Goal: Task Accomplishment & Management: Use online tool/utility

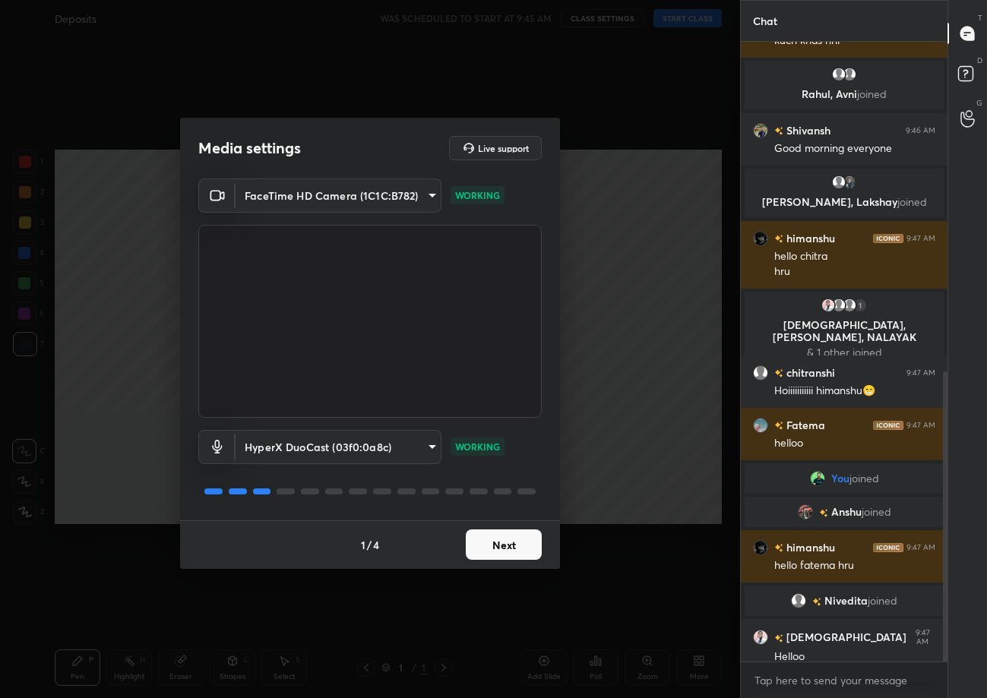
scroll to position [703, 0]
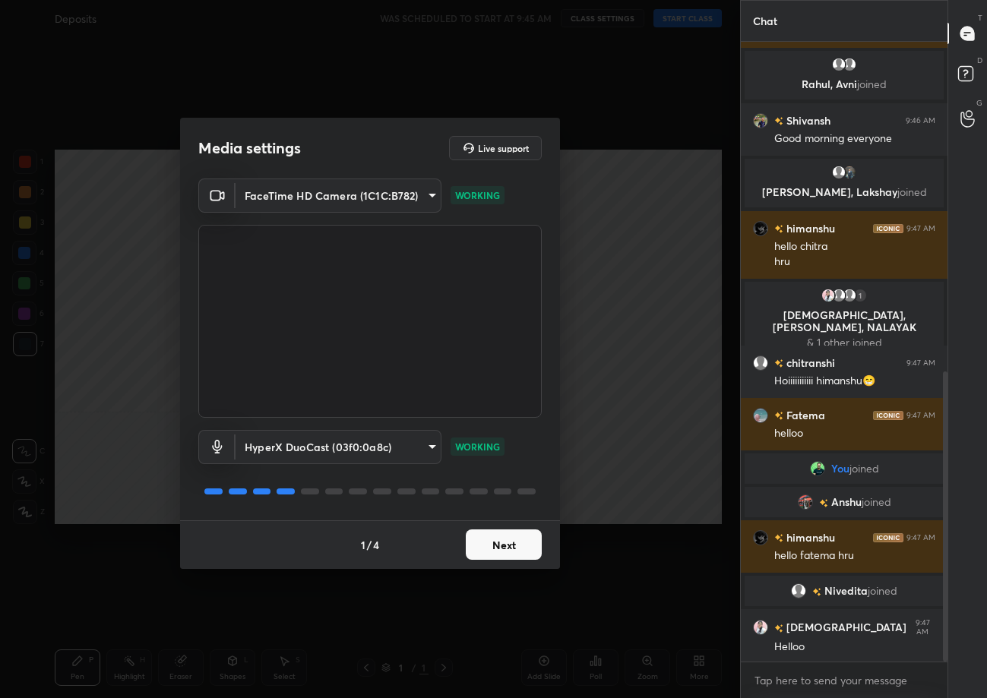
click at [504, 540] on button "Next" at bounding box center [504, 545] width 76 height 30
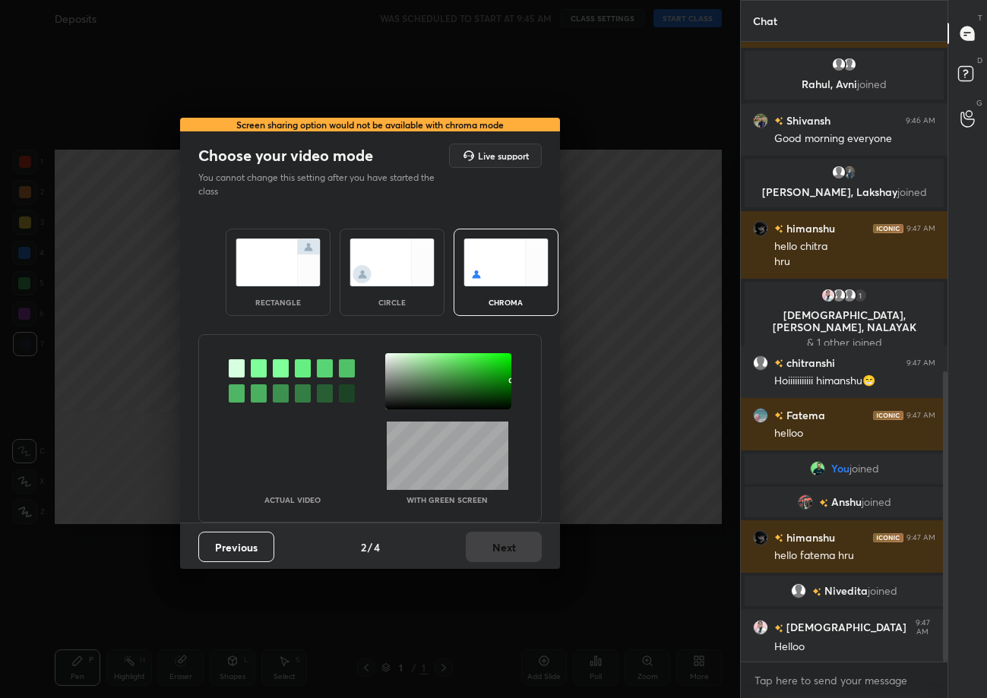
click at [277, 288] on div "rectangle" at bounding box center [278, 272] width 105 height 87
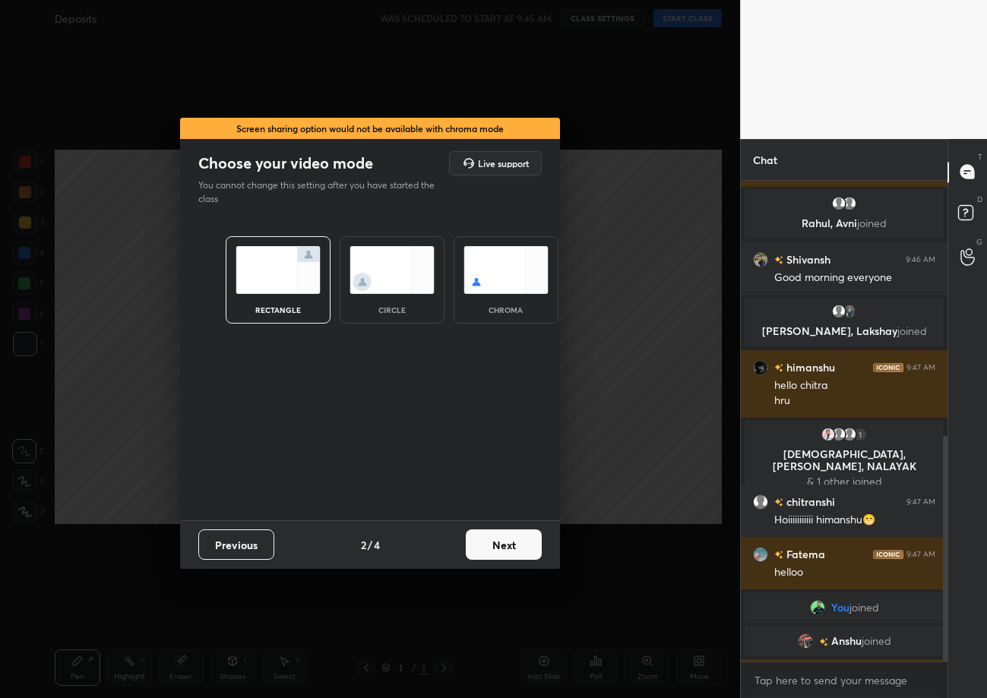
scroll to position [894, 0]
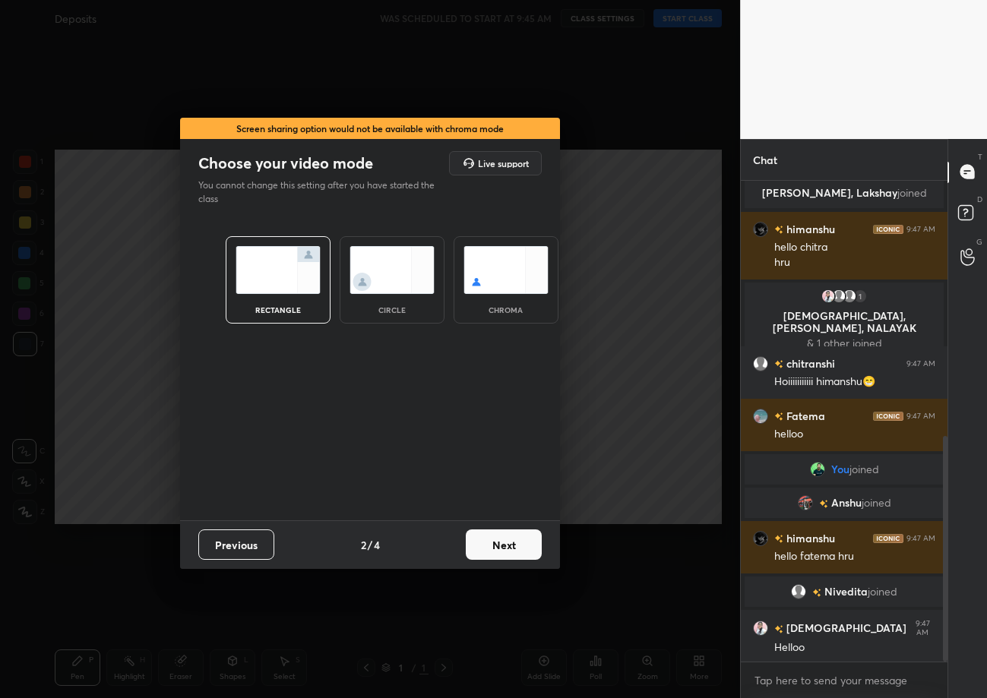
click at [499, 548] on button "Next" at bounding box center [504, 545] width 76 height 30
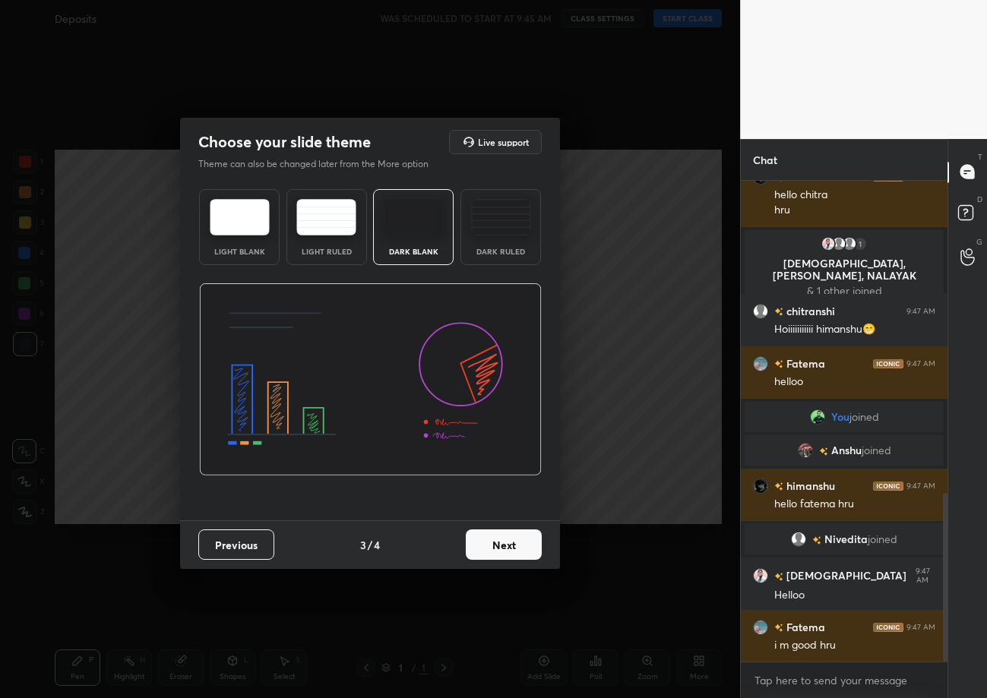
click at [499, 548] on button "Next" at bounding box center [504, 545] width 76 height 30
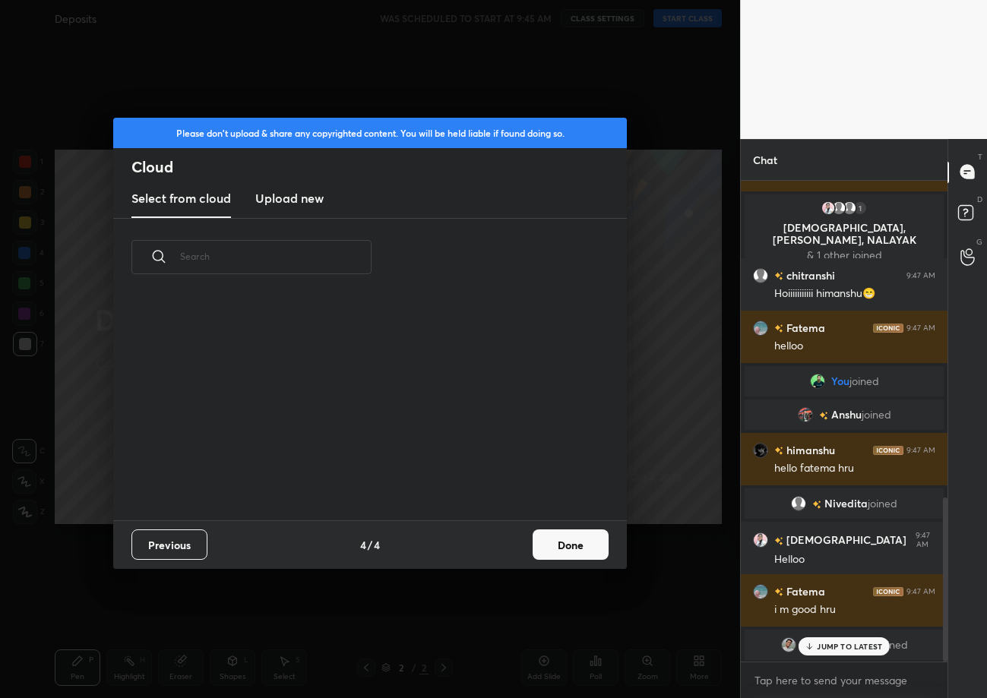
scroll to position [909, 0]
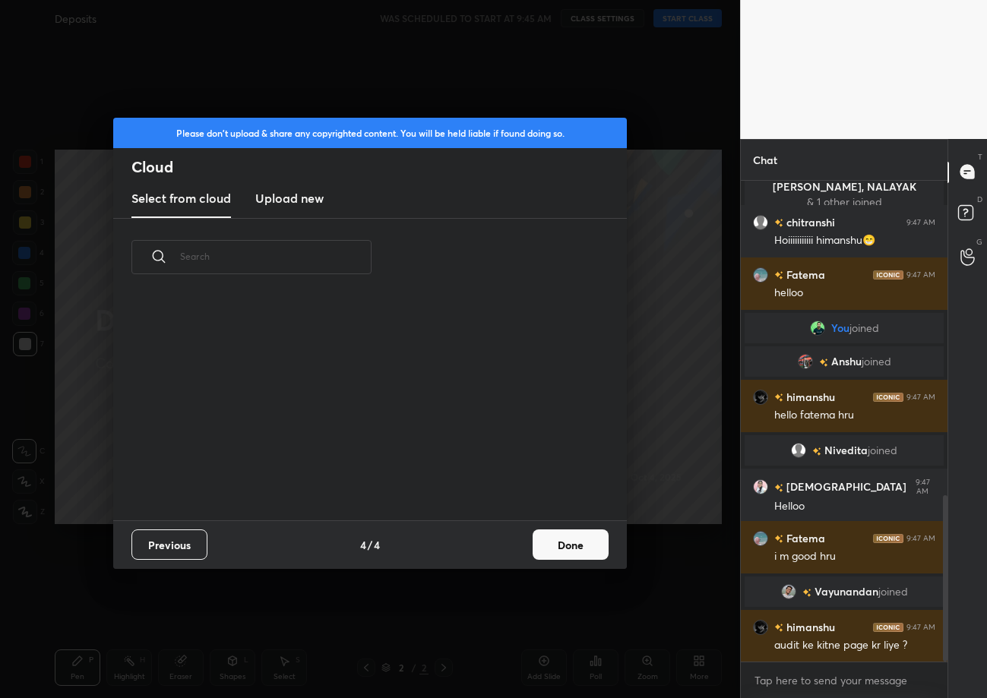
click at [558, 546] on button "Done" at bounding box center [571, 545] width 76 height 30
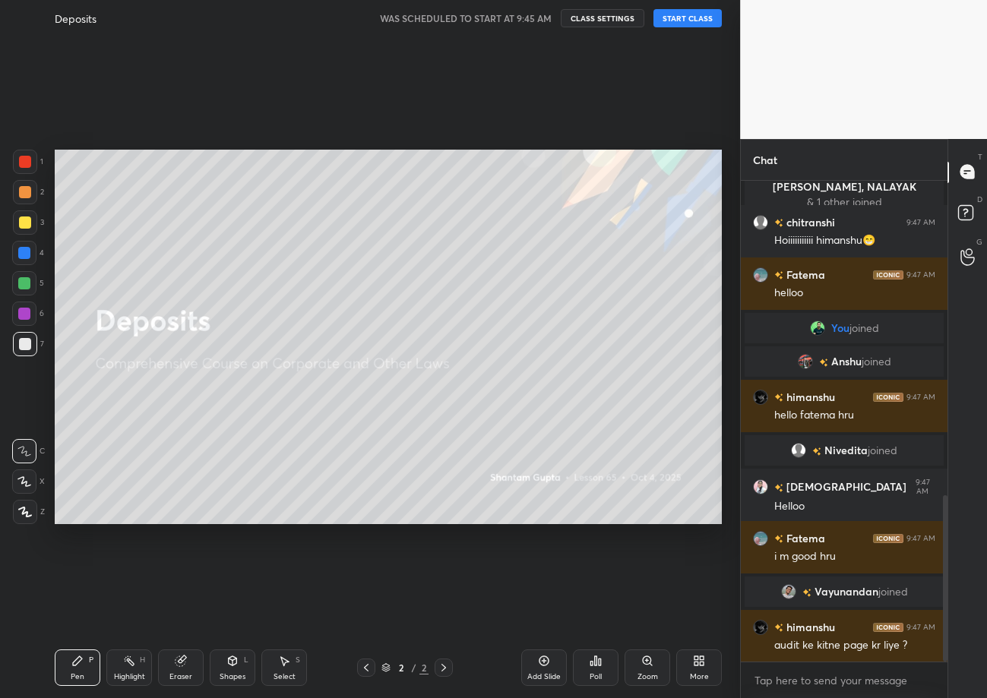
scroll to position [961, 0]
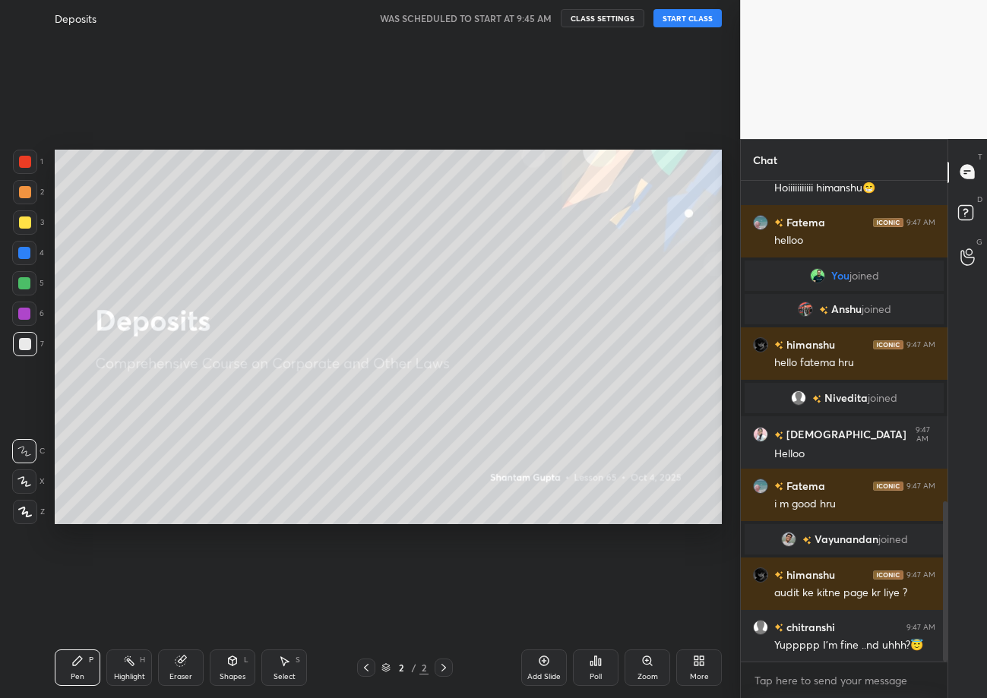
click at [679, 21] on button "START CLASS" at bounding box center [688, 18] width 68 height 18
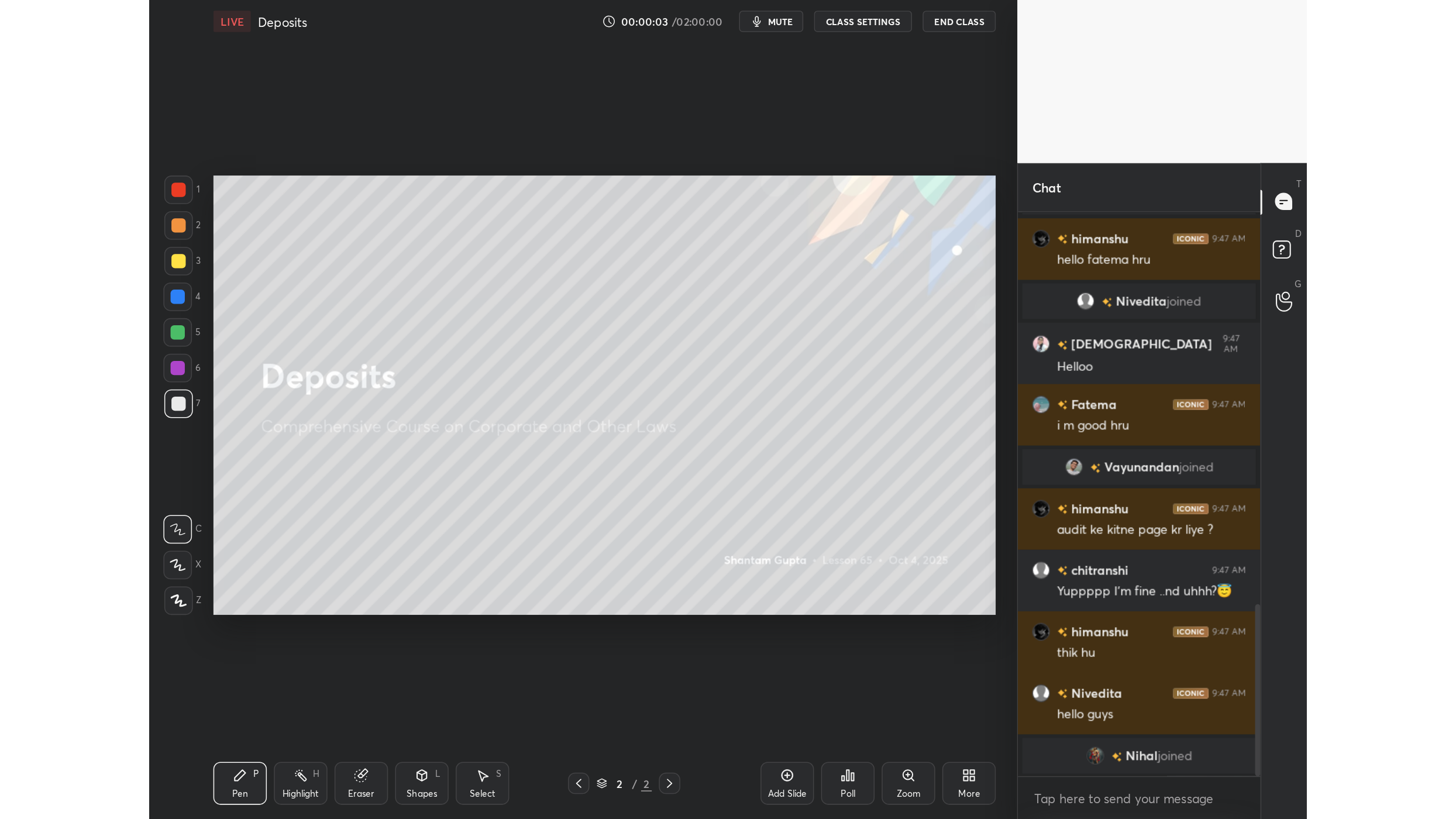
scroll to position [57751, 57467]
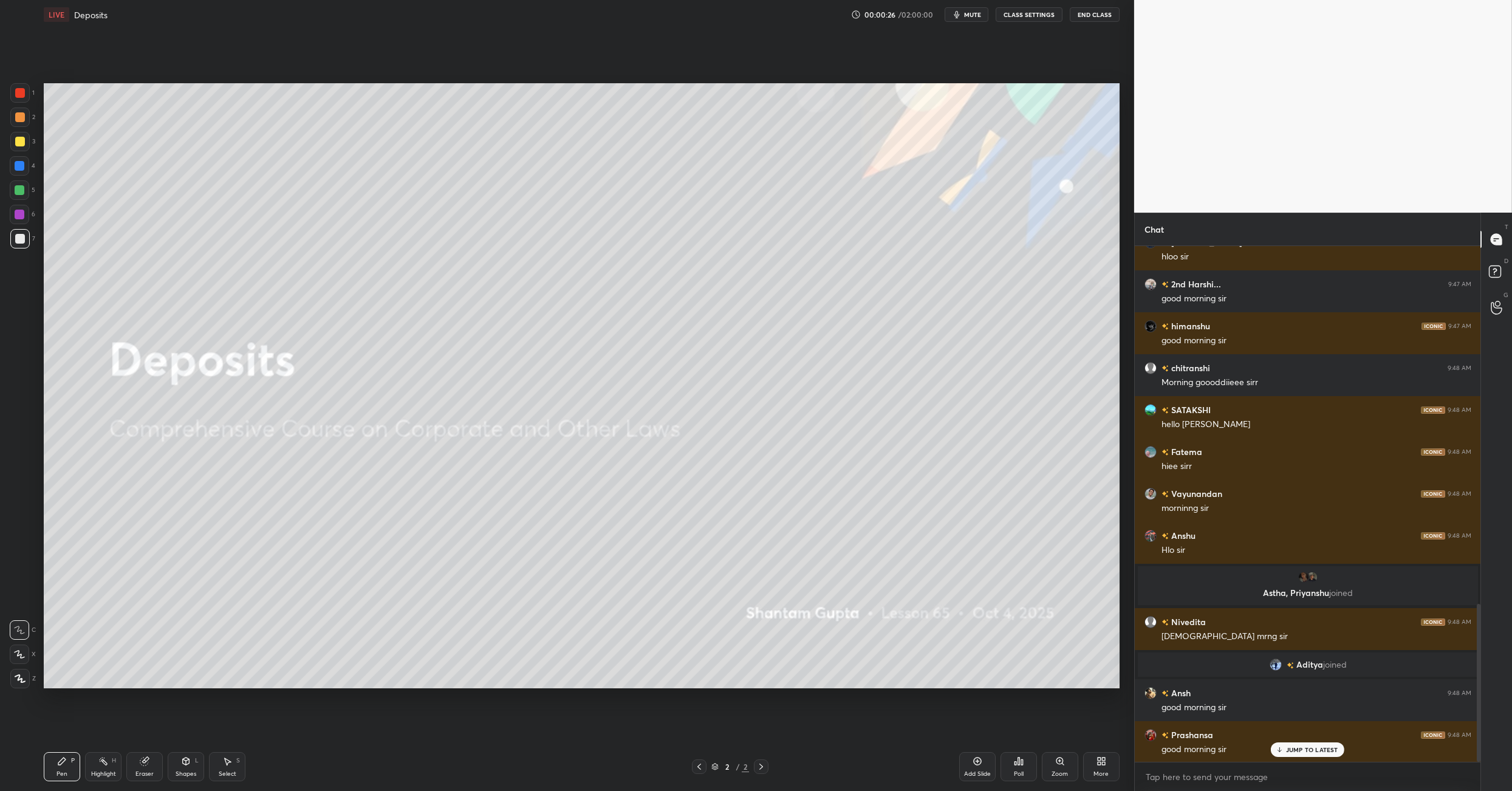
click at [788, 558] on div "More" at bounding box center [1102, 767] width 37 height 29
click at [788, 558] on div "Upload File" at bounding box center [1033, 640] width 49 height 29
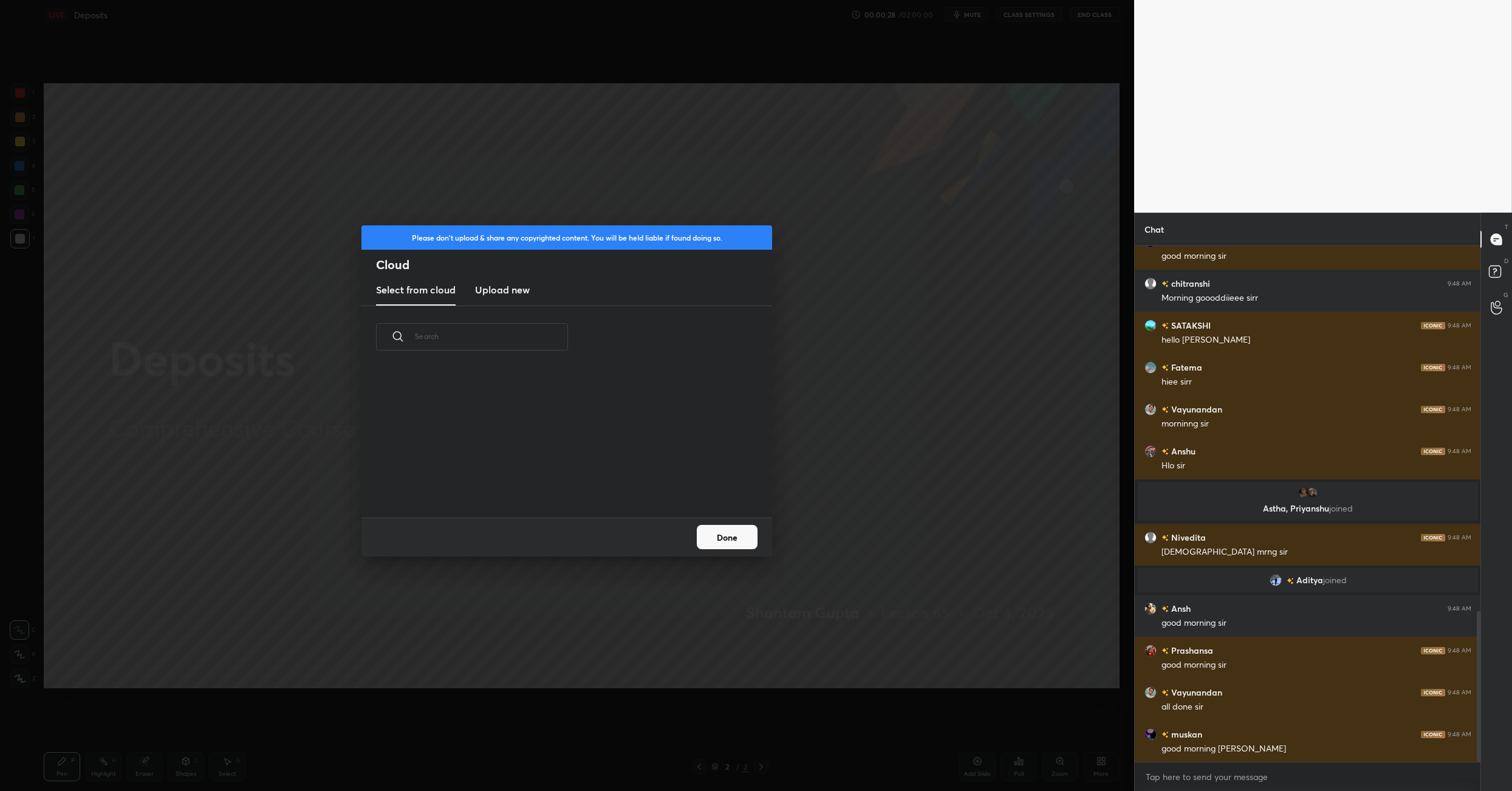
click at [519, 290] on h3 "Upload new" at bounding box center [502, 290] width 54 height 14
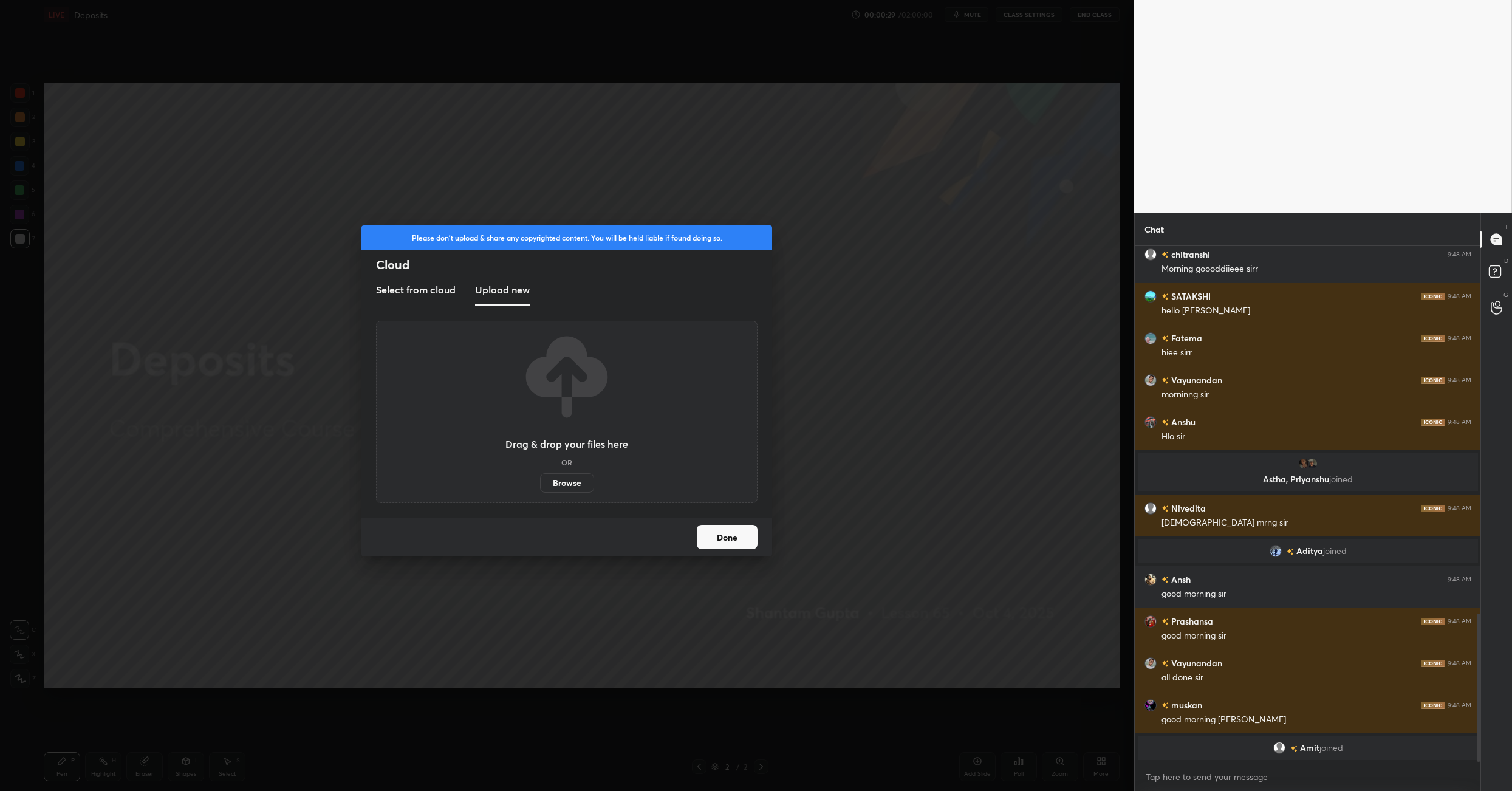
click at [574, 480] on label "Browse" at bounding box center [568, 483] width 54 height 19
click at [541, 480] on input "Browse" at bounding box center [541, 483] width 0 height 19
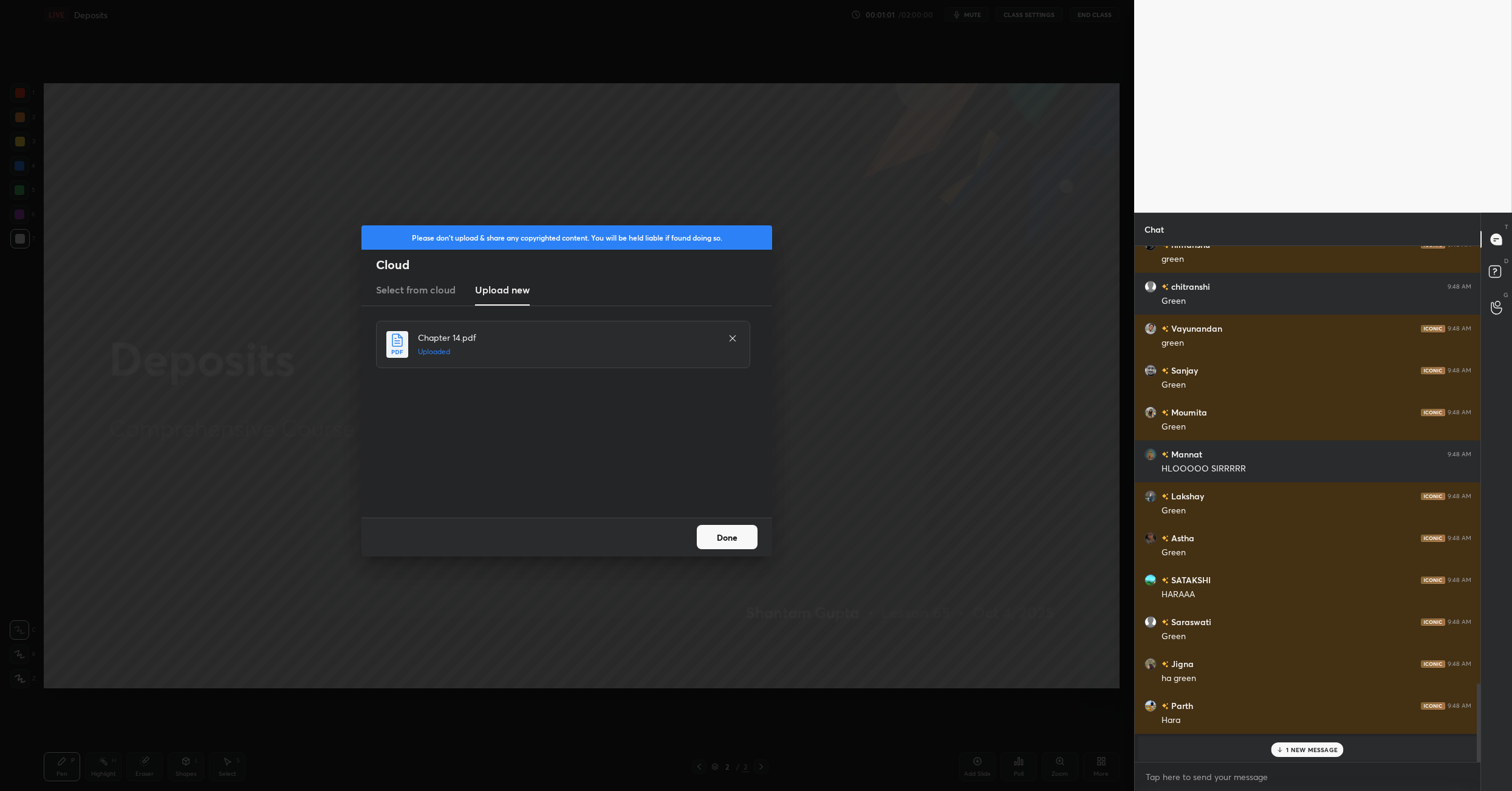
click at [745, 541] on button "Done" at bounding box center [728, 537] width 61 height 24
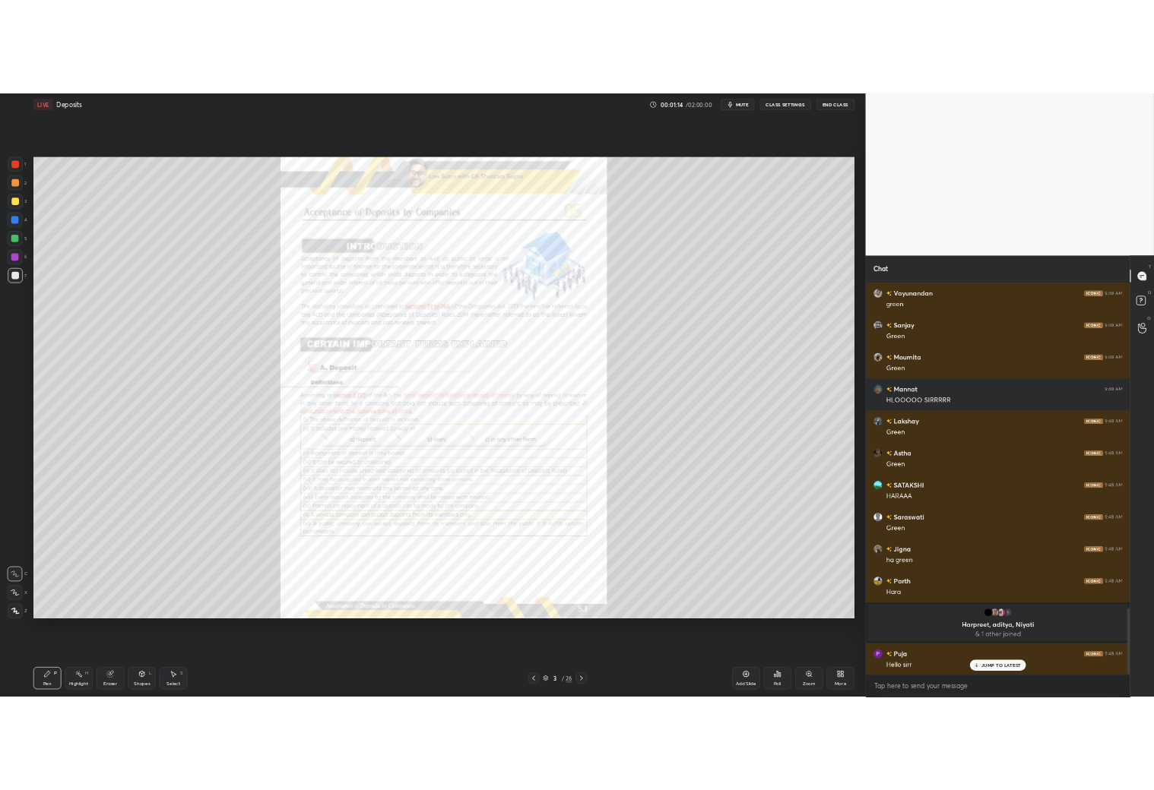
scroll to position [5, 5]
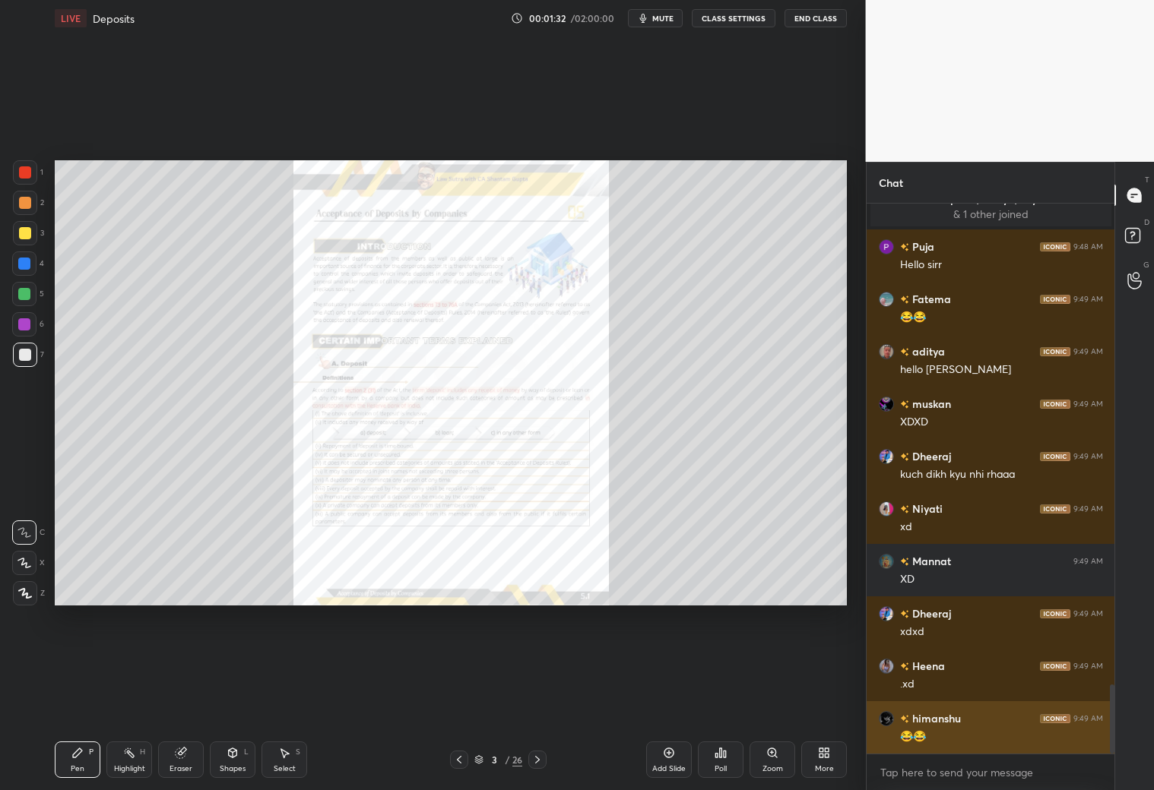
click at [973, 698] on div "😂😂" at bounding box center [1001, 737] width 203 height 15
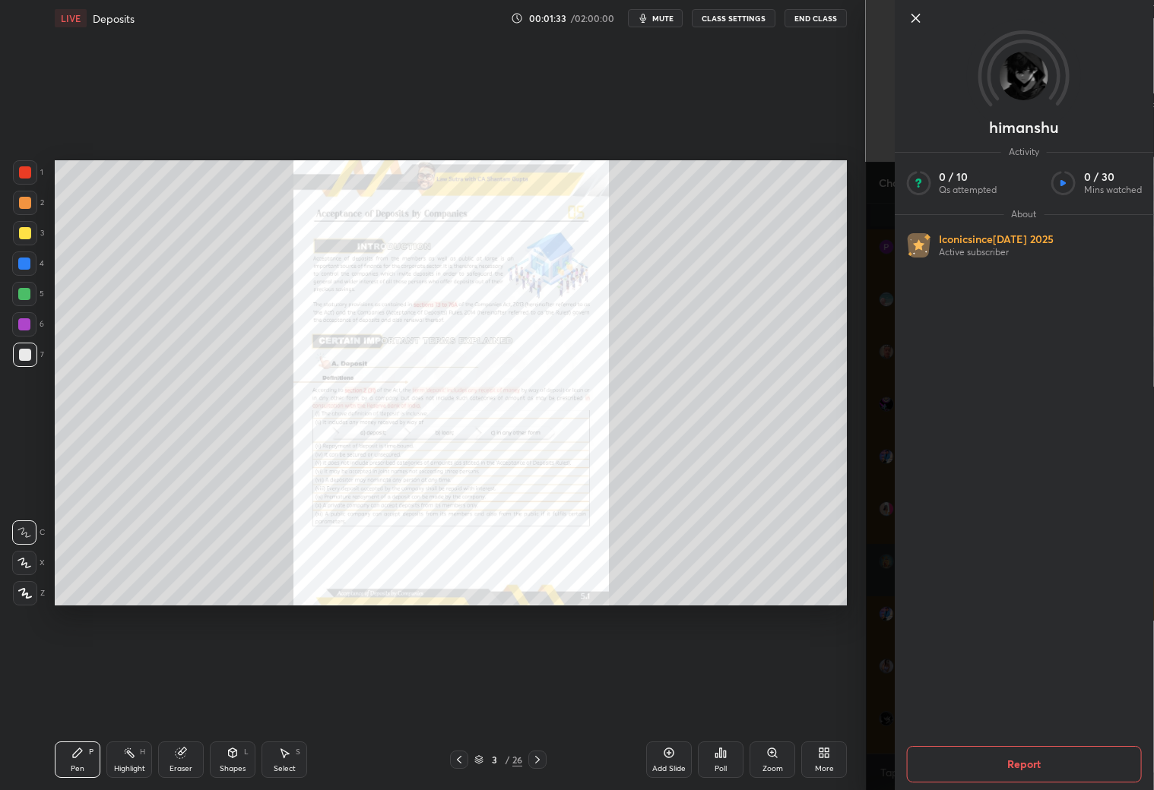
click at [889, 689] on div "himanshu Activity 0 / 10 Qs attempted 0 / 30 Mins watched About Iconic since [D…" at bounding box center [1010, 395] width 289 height 790
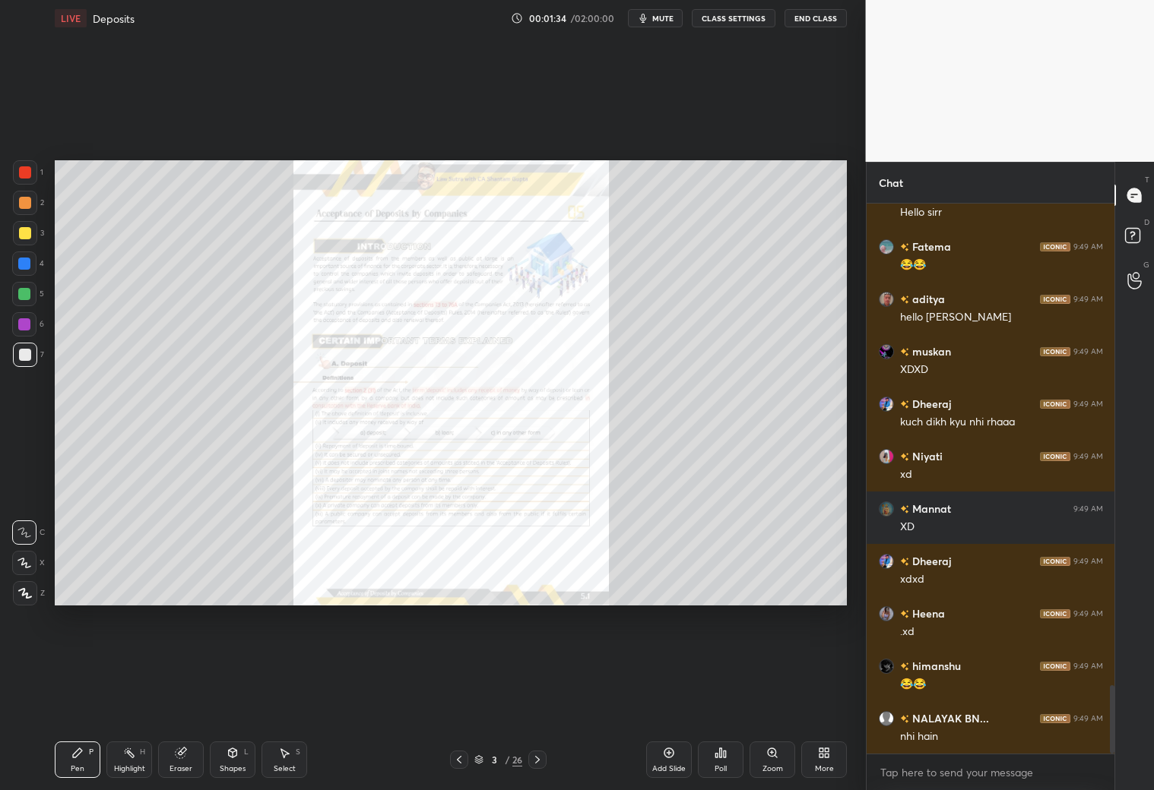
click at [540, 698] on icon at bounding box center [537, 760] width 12 height 12
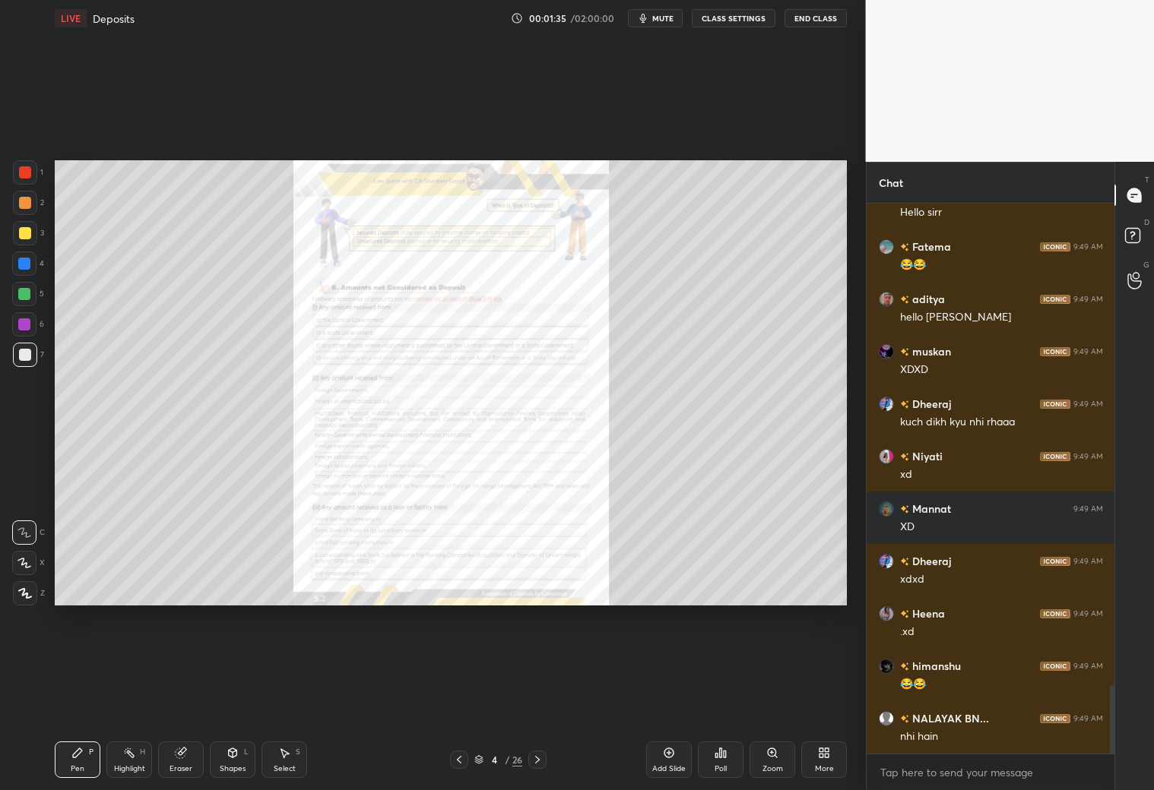
click at [540, 698] on icon at bounding box center [537, 760] width 12 height 12
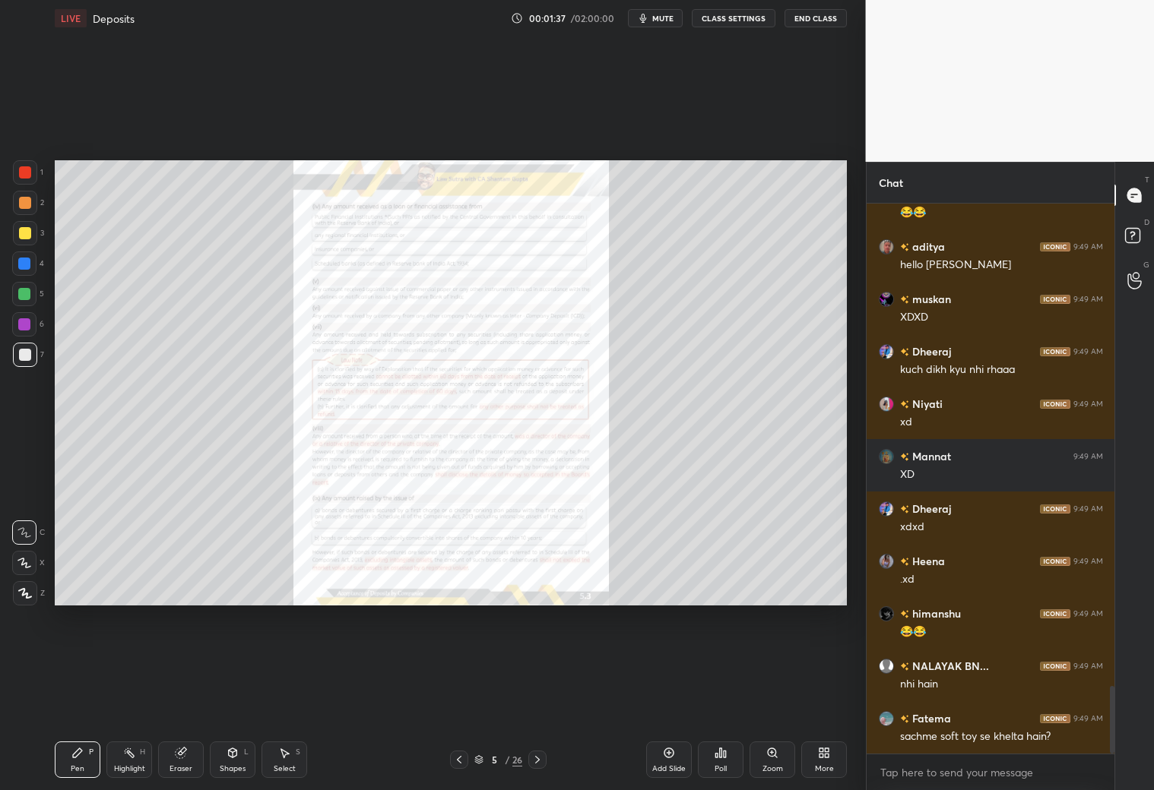
click at [537, 698] on icon at bounding box center [537, 760] width 12 height 12
click at [539, 698] on icon at bounding box center [537, 760] width 12 height 12
click at [540, 698] on icon at bounding box center [537, 760] width 12 height 12
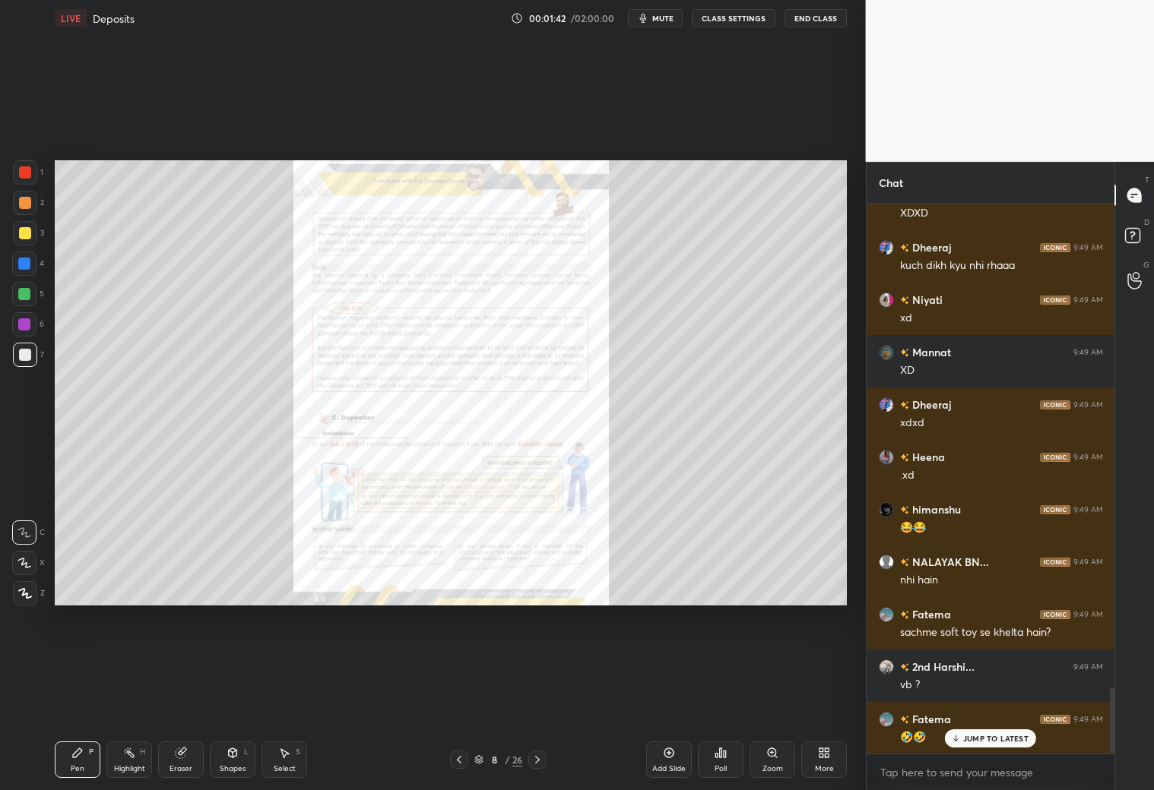
click at [537, 698] on icon at bounding box center [537, 760] width 12 height 12
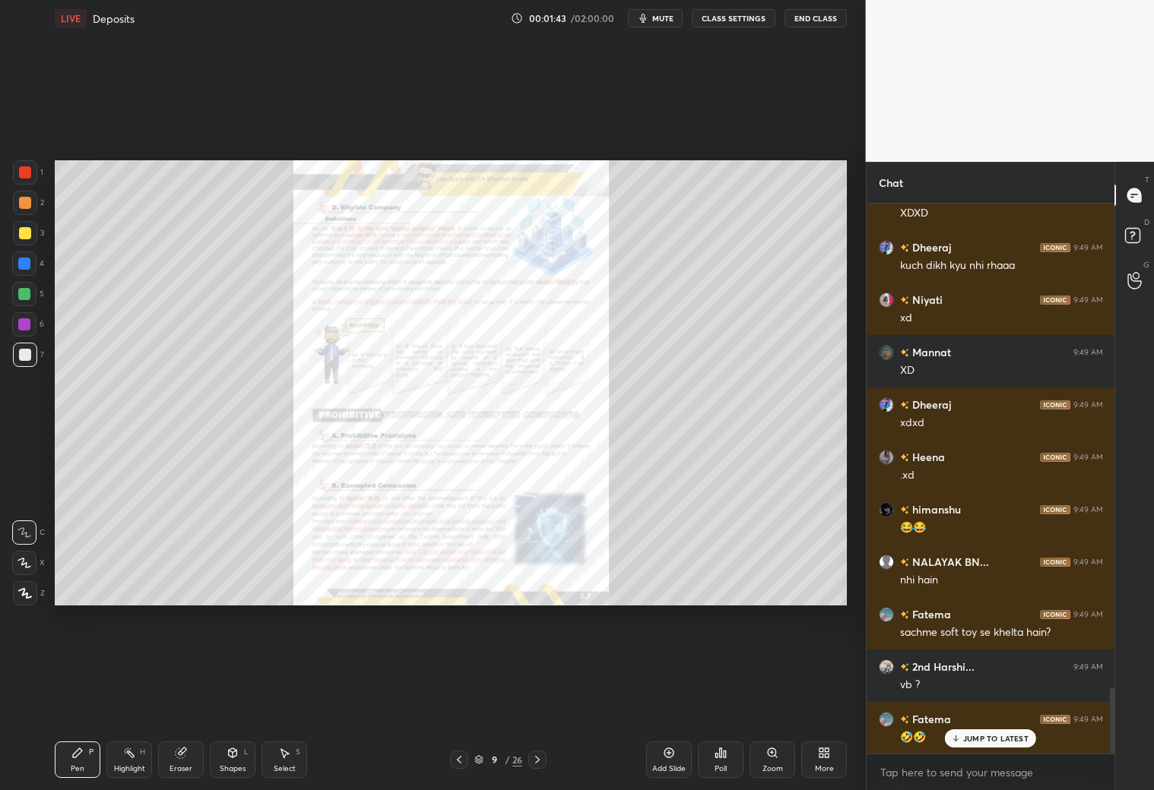
click at [540, 698] on icon at bounding box center [537, 760] width 12 height 12
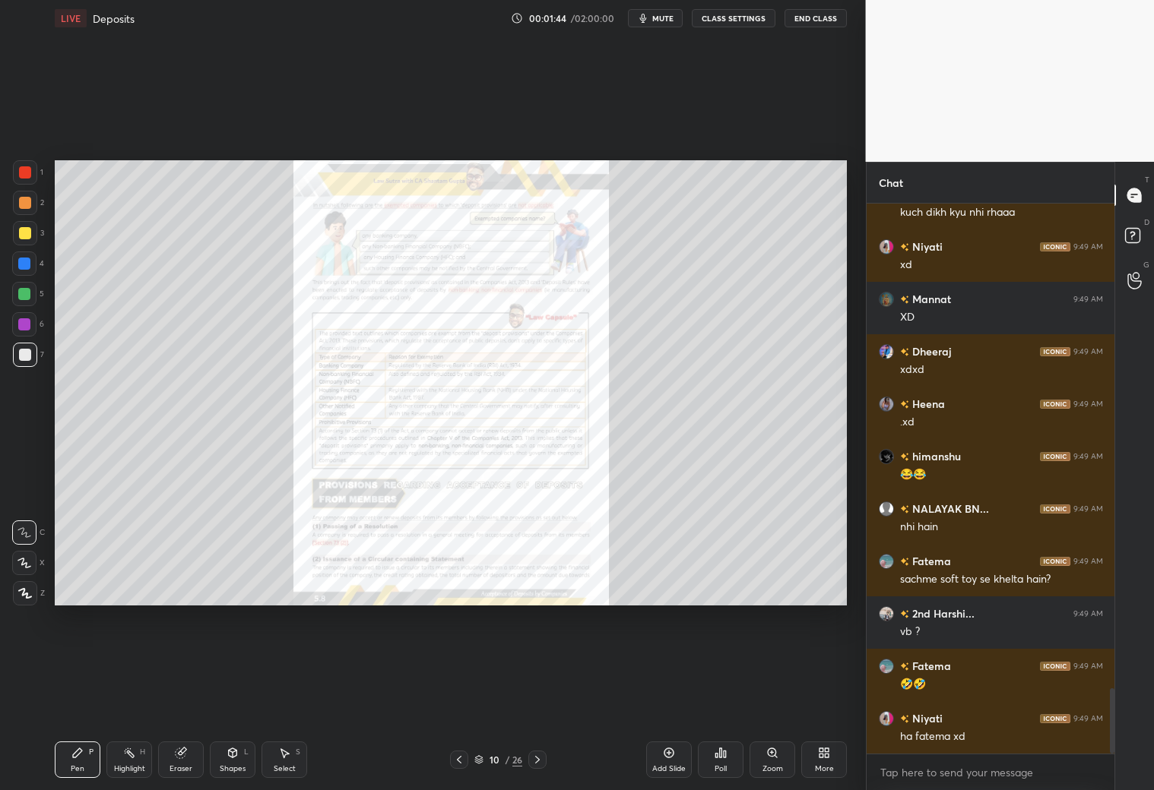
click at [545, 698] on div at bounding box center [537, 760] width 18 height 18
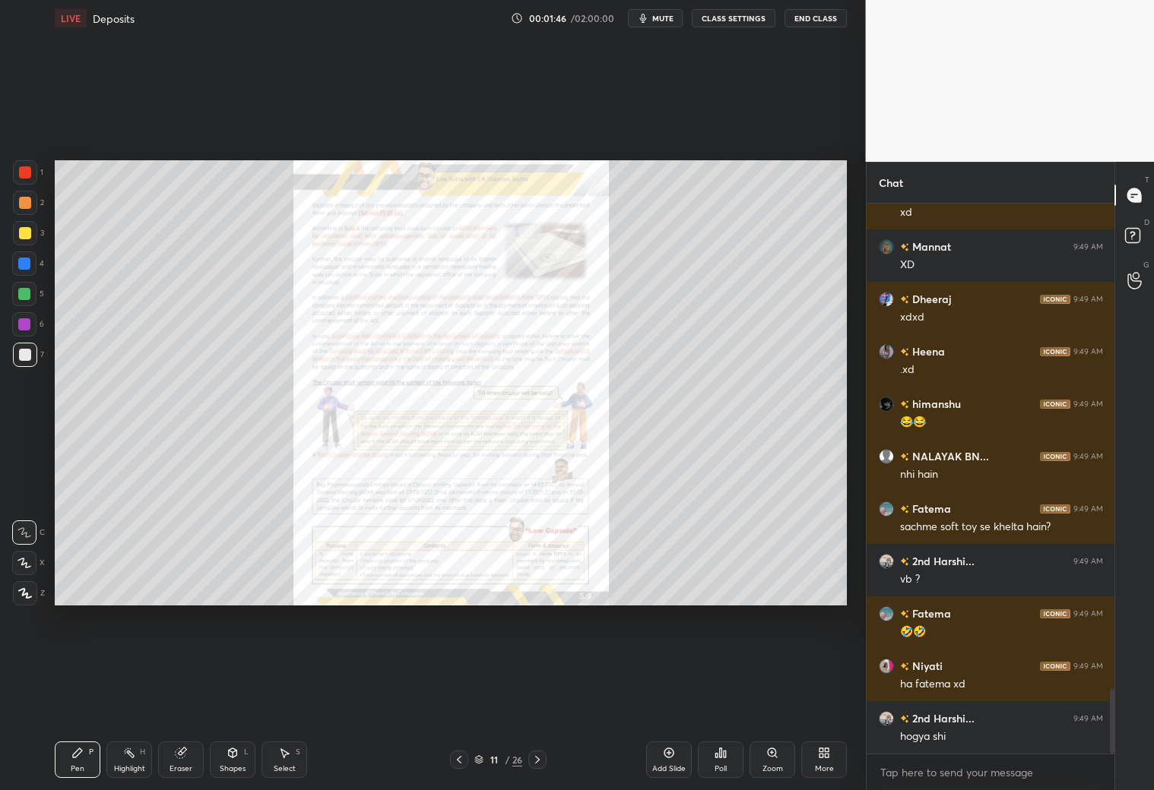
click at [550, 698] on div "11 / 26" at bounding box center [498, 760] width 296 height 18
click at [540, 698] on icon at bounding box center [537, 760] width 12 height 12
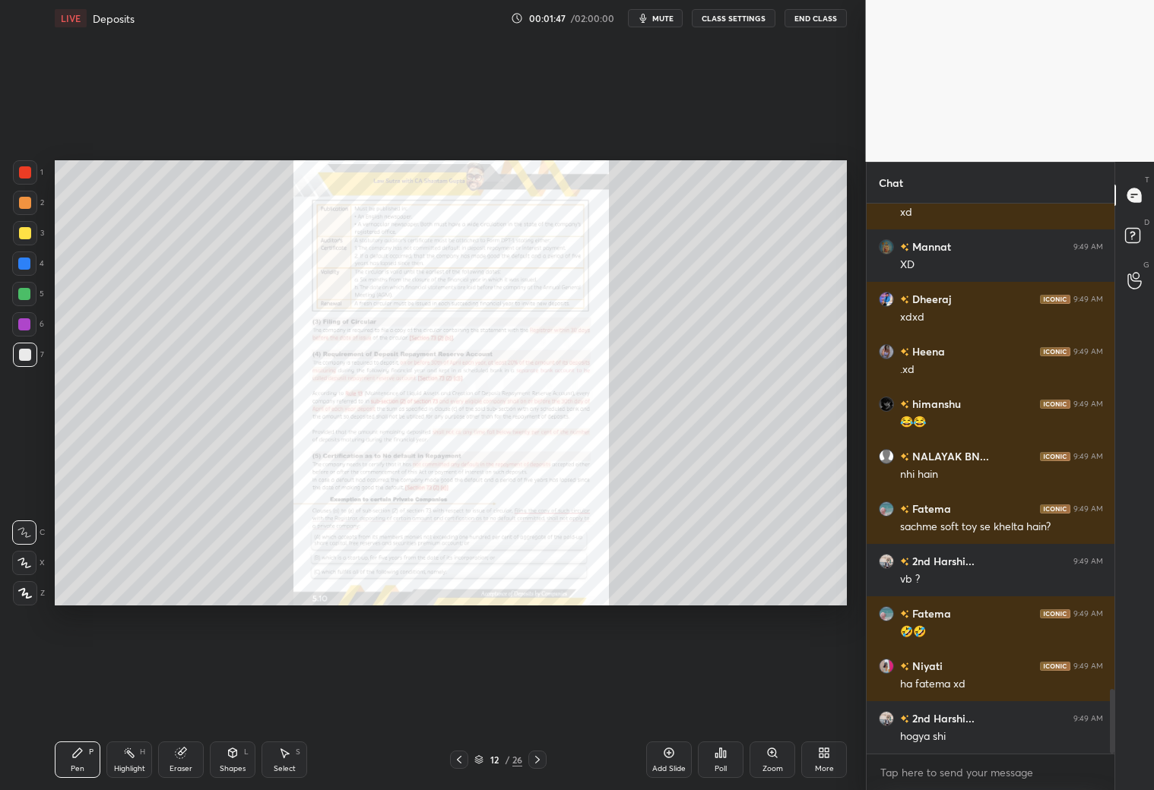
click at [541, 698] on icon at bounding box center [537, 760] width 12 height 12
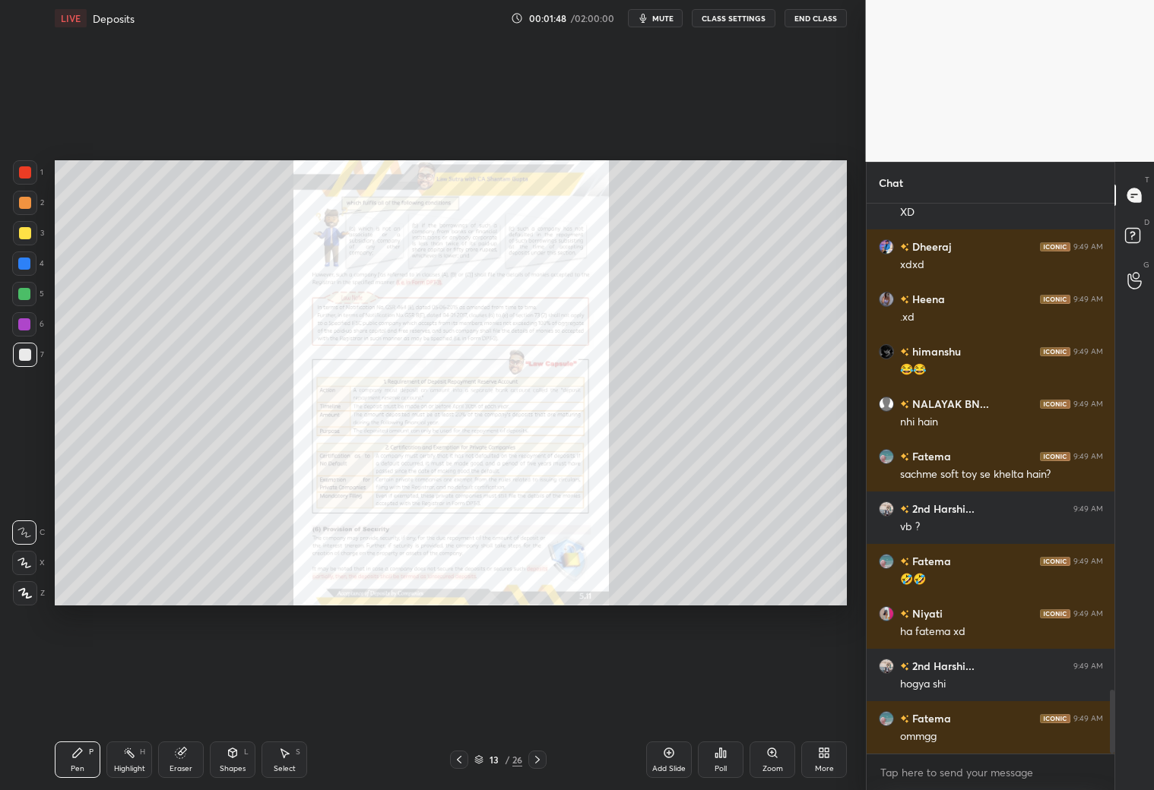
click at [542, 698] on icon at bounding box center [537, 760] width 12 height 12
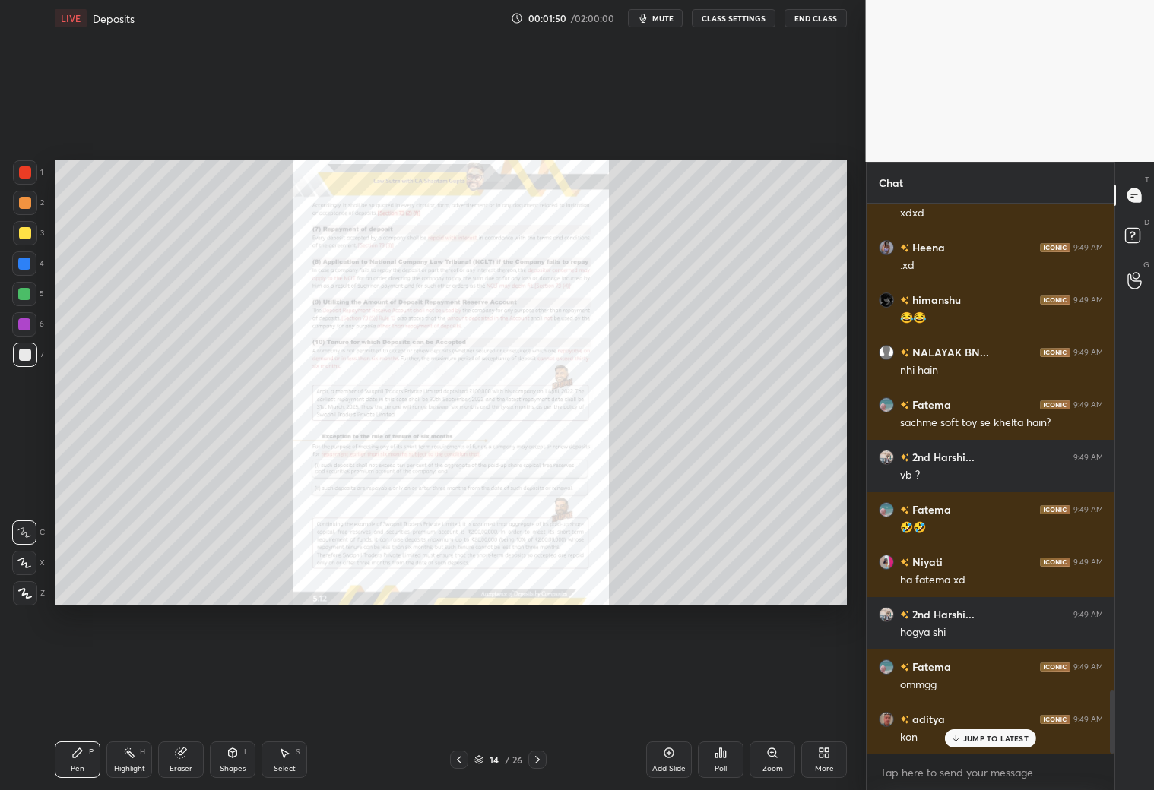
click at [543, 698] on icon at bounding box center [537, 760] width 12 height 12
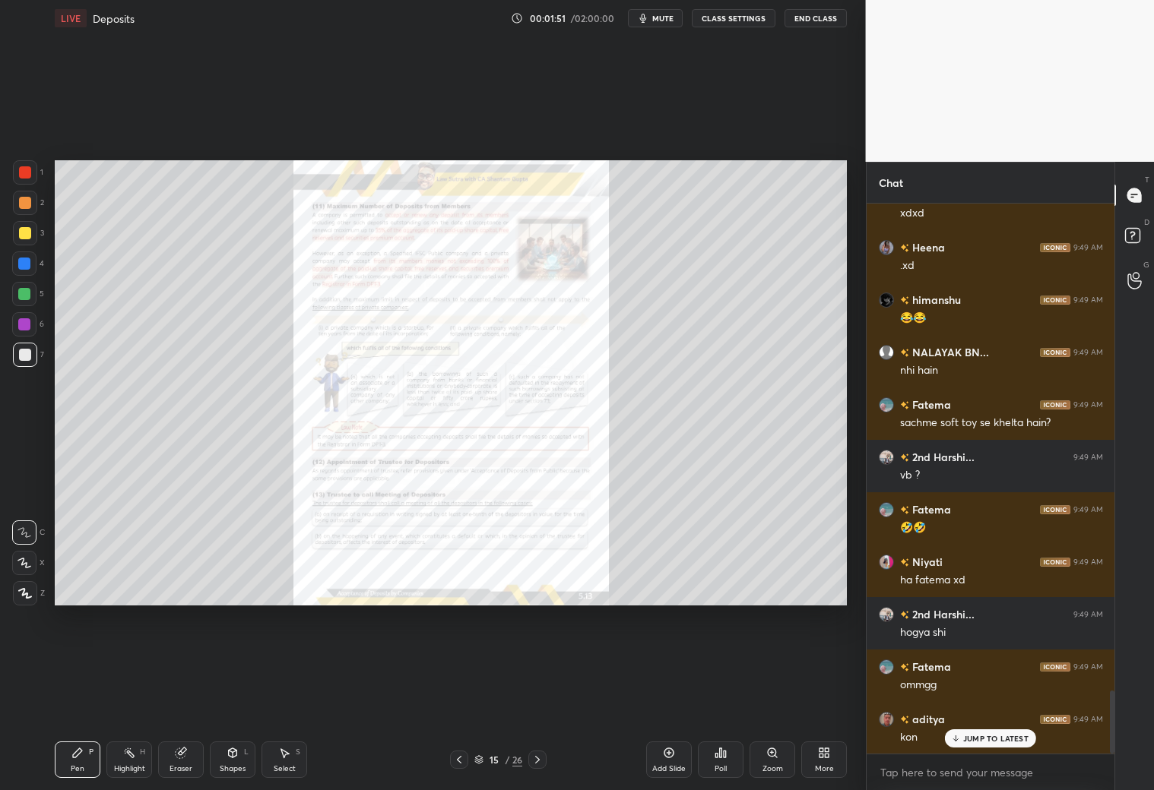
click at [542, 698] on icon at bounding box center [537, 760] width 12 height 12
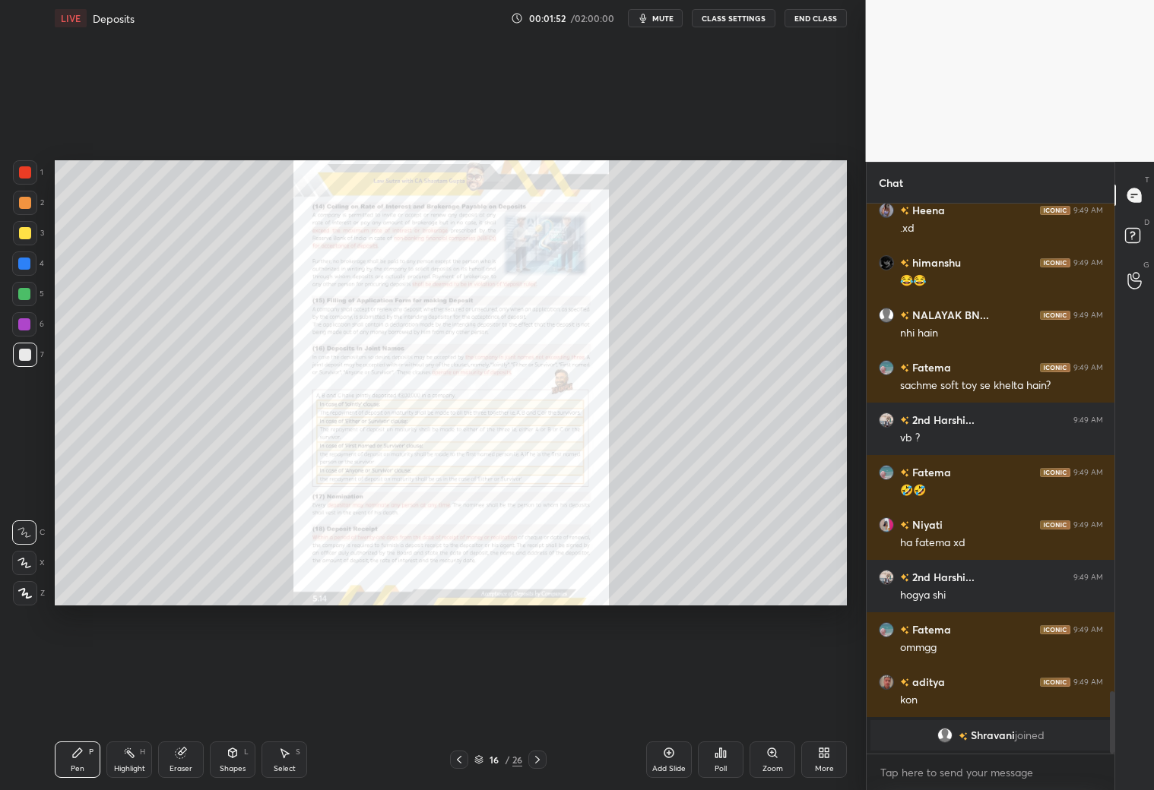
click at [544, 698] on div at bounding box center [537, 760] width 18 height 18
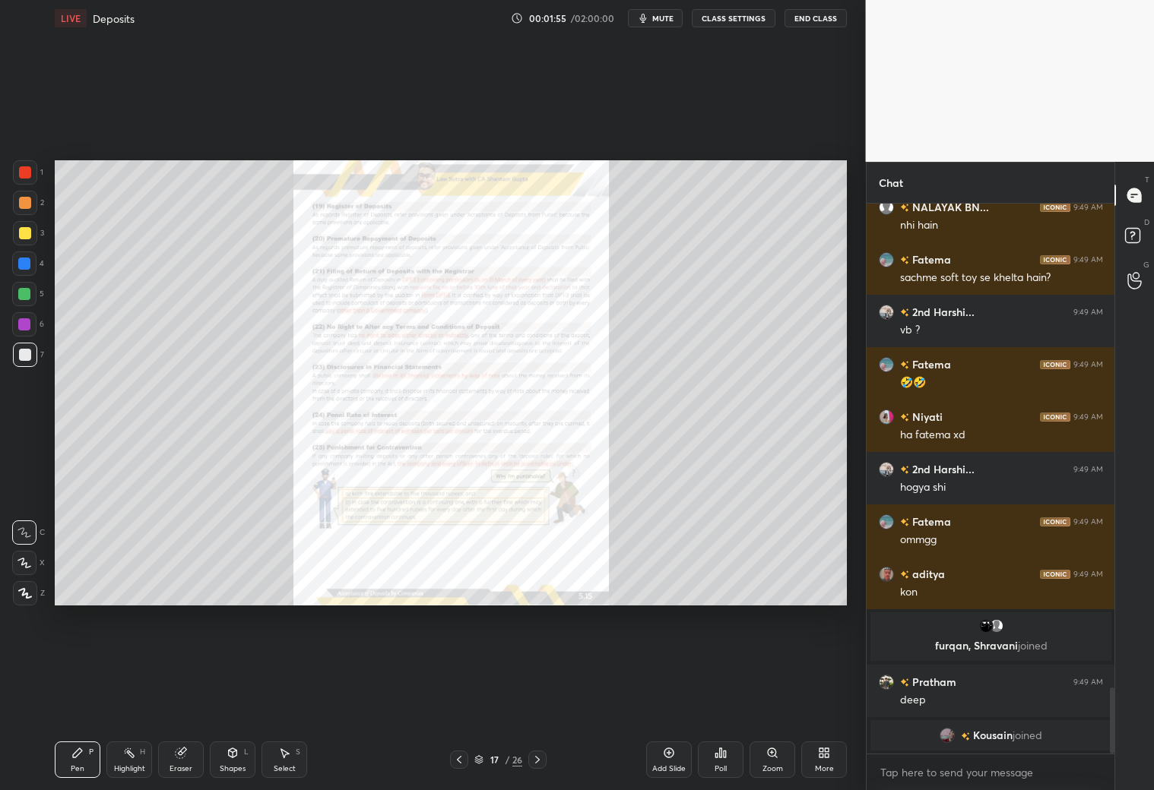
click at [778, 698] on div "Zoom" at bounding box center [772, 760] width 46 height 36
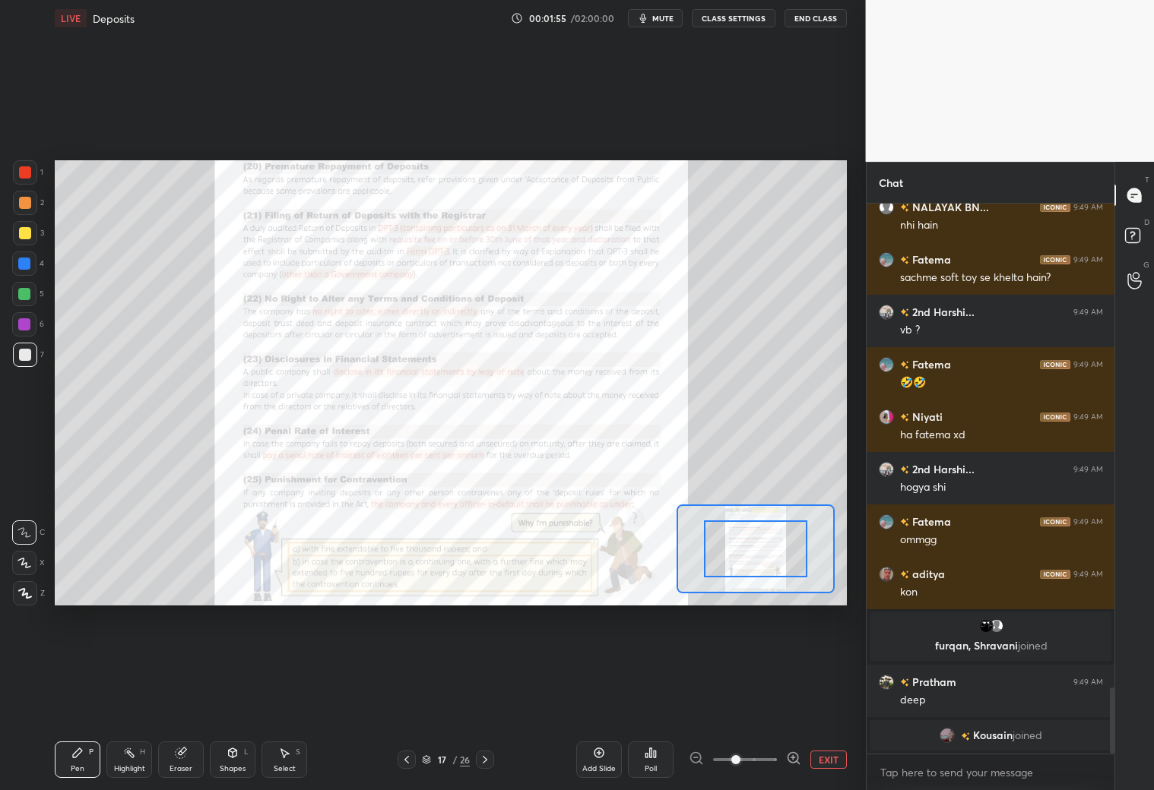
click at [780, 698] on div "Add Slide Poll EXIT" at bounding box center [711, 759] width 271 height 85
click at [785, 698] on div "Add Slide Poll EXIT" at bounding box center [711, 759] width 271 height 85
click at [787, 698] on div "Add Slide Poll EXIT" at bounding box center [711, 759] width 271 height 85
click at [799, 698] on icon at bounding box center [793, 758] width 15 height 15
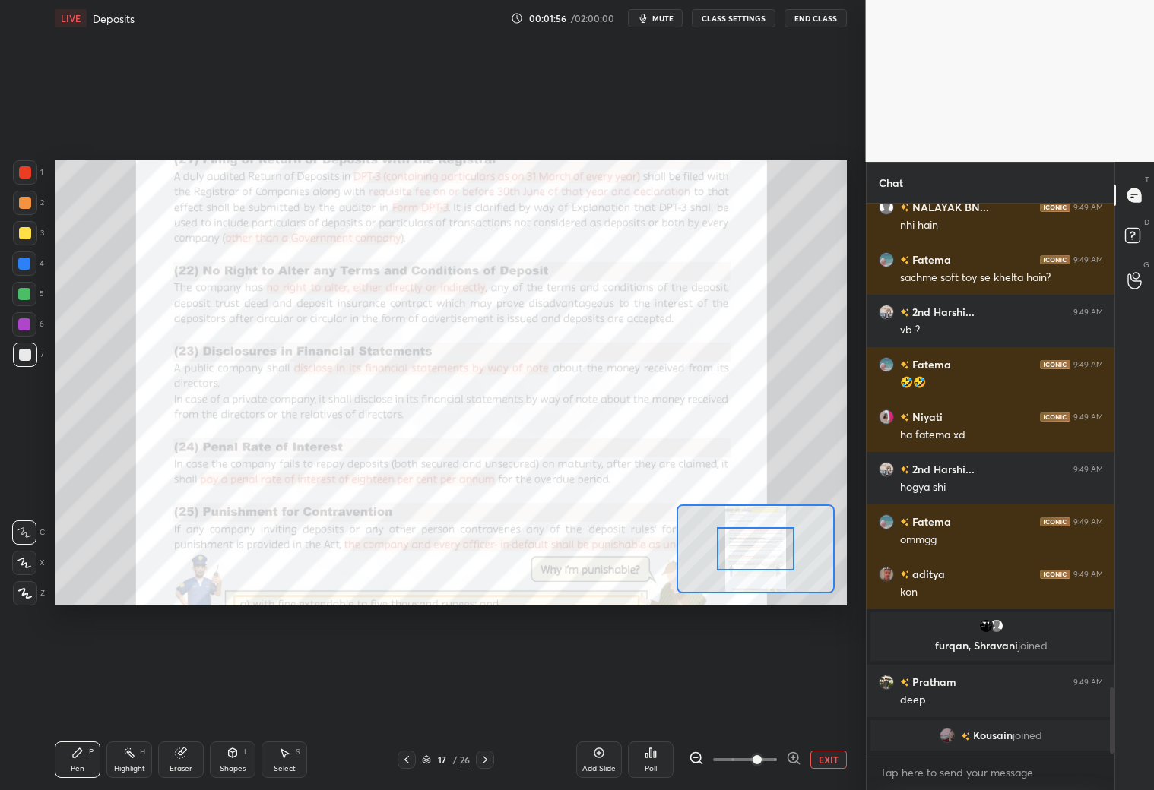
click at [796, 698] on icon at bounding box center [793, 758] width 15 height 15
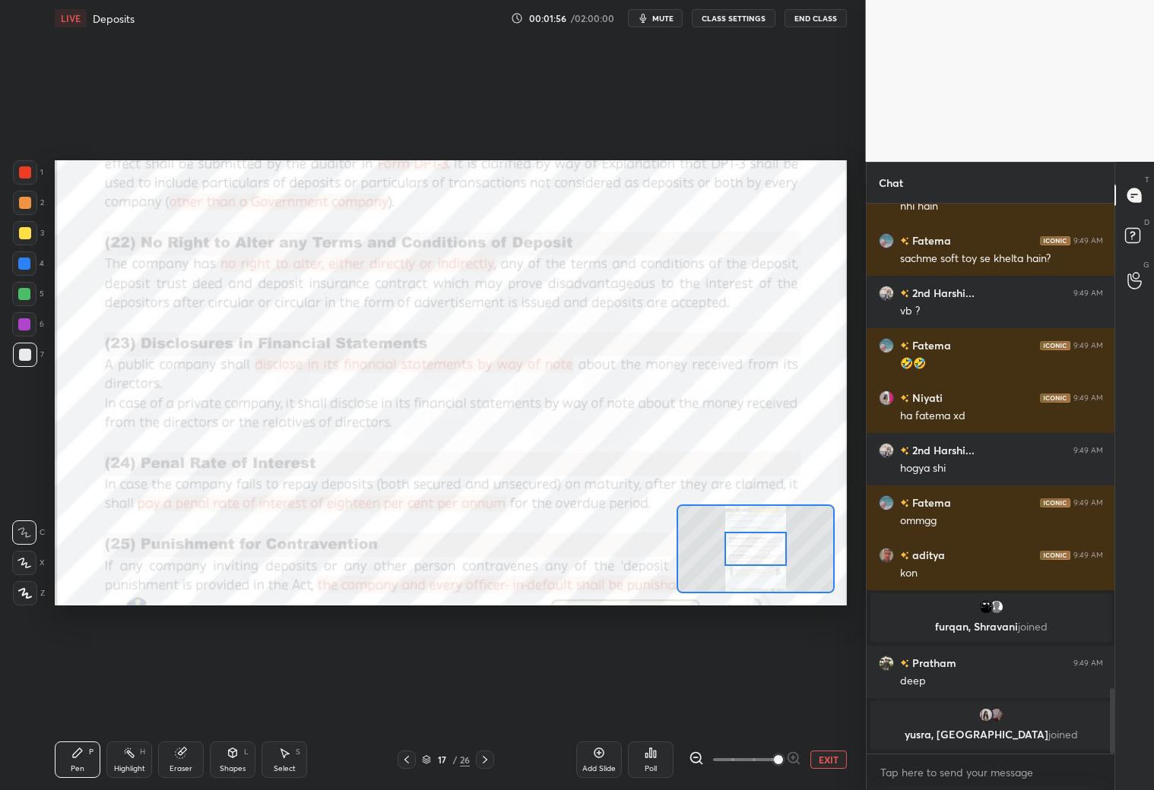
click at [796, 698] on div at bounding box center [745, 760] width 112 height 18
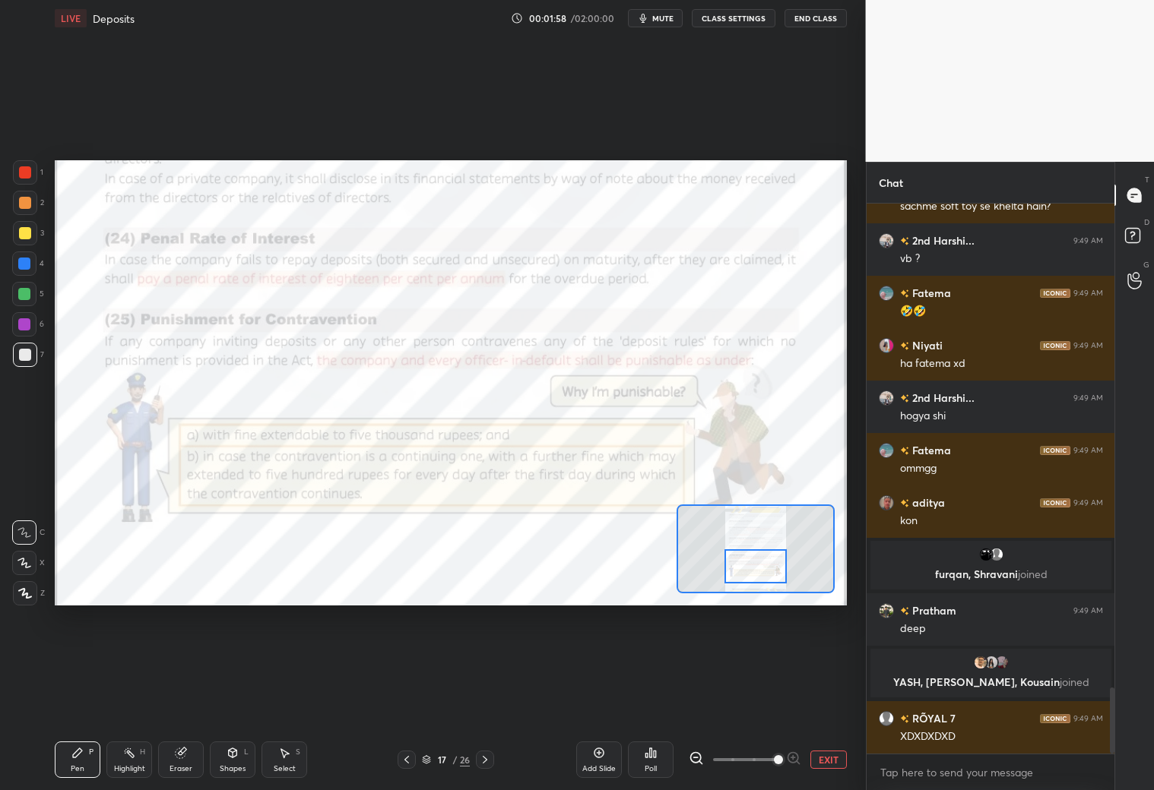
drag, startPoint x: 761, startPoint y: 551, endPoint x: 761, endPoint y: 570, distance: 19.0
click at [760, 567] on div at bounding box center [755, 566] width 62 height 34
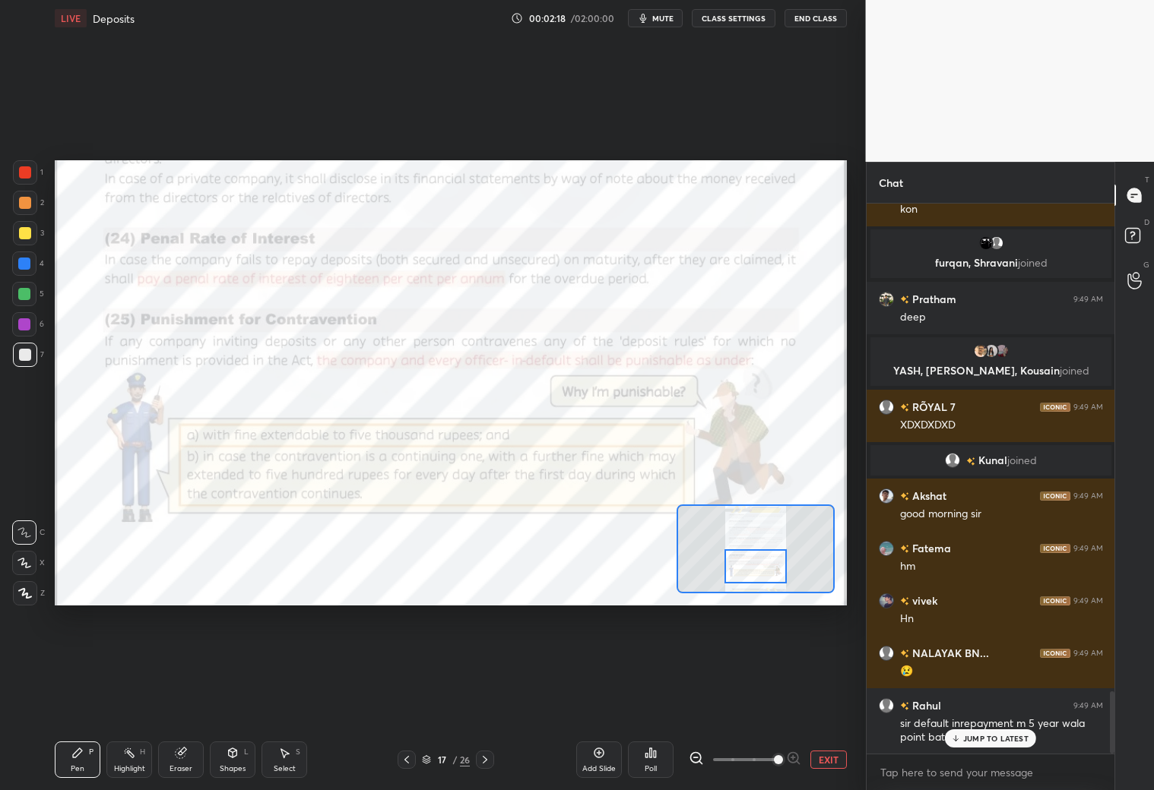
scroll to position [4364, 0]
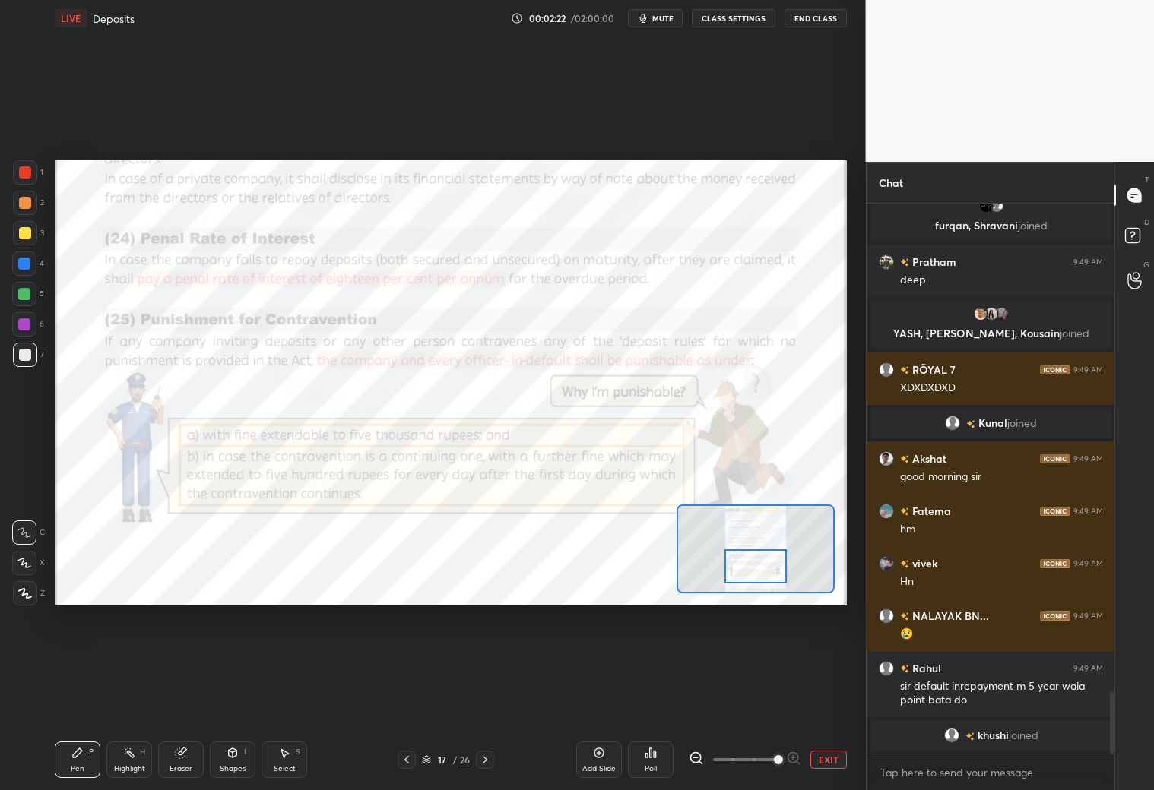
click at [408, 698] on icon at bounding box center [406, 760] width 12 height 12
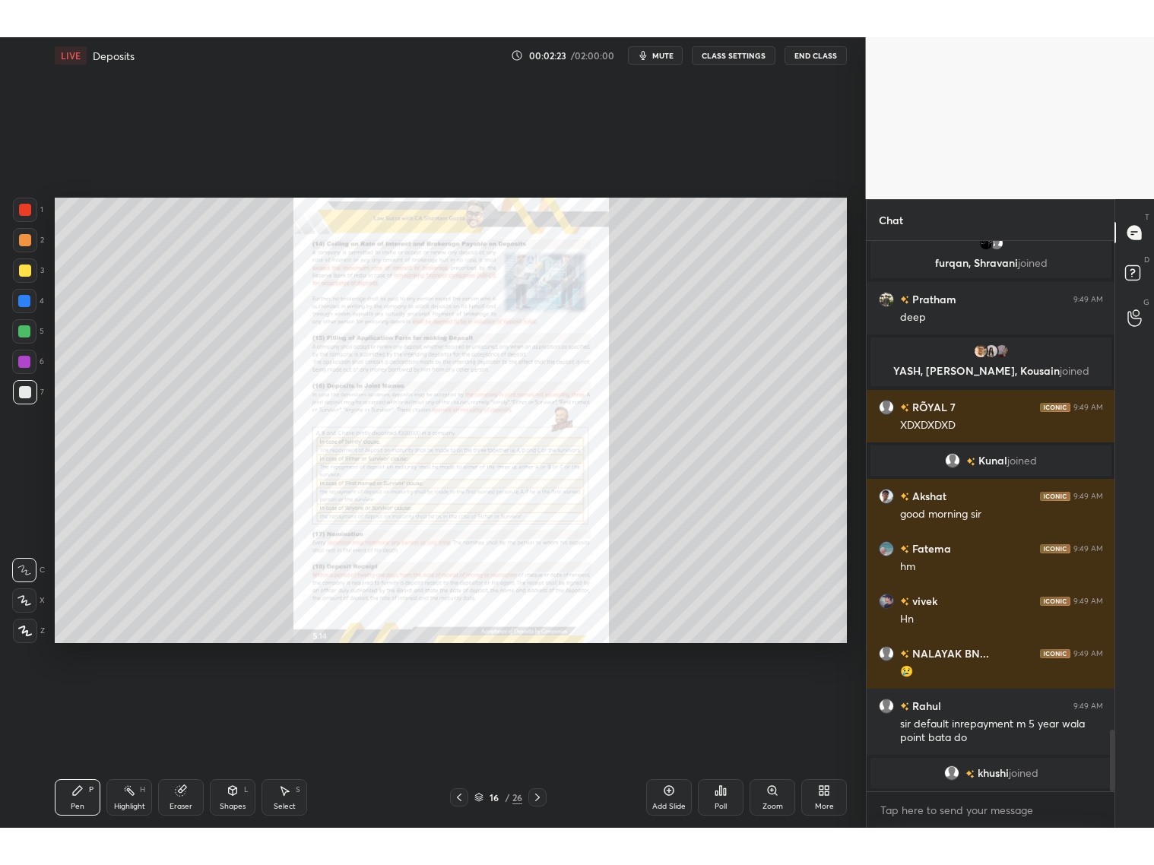
scroll to position [4383, 0]
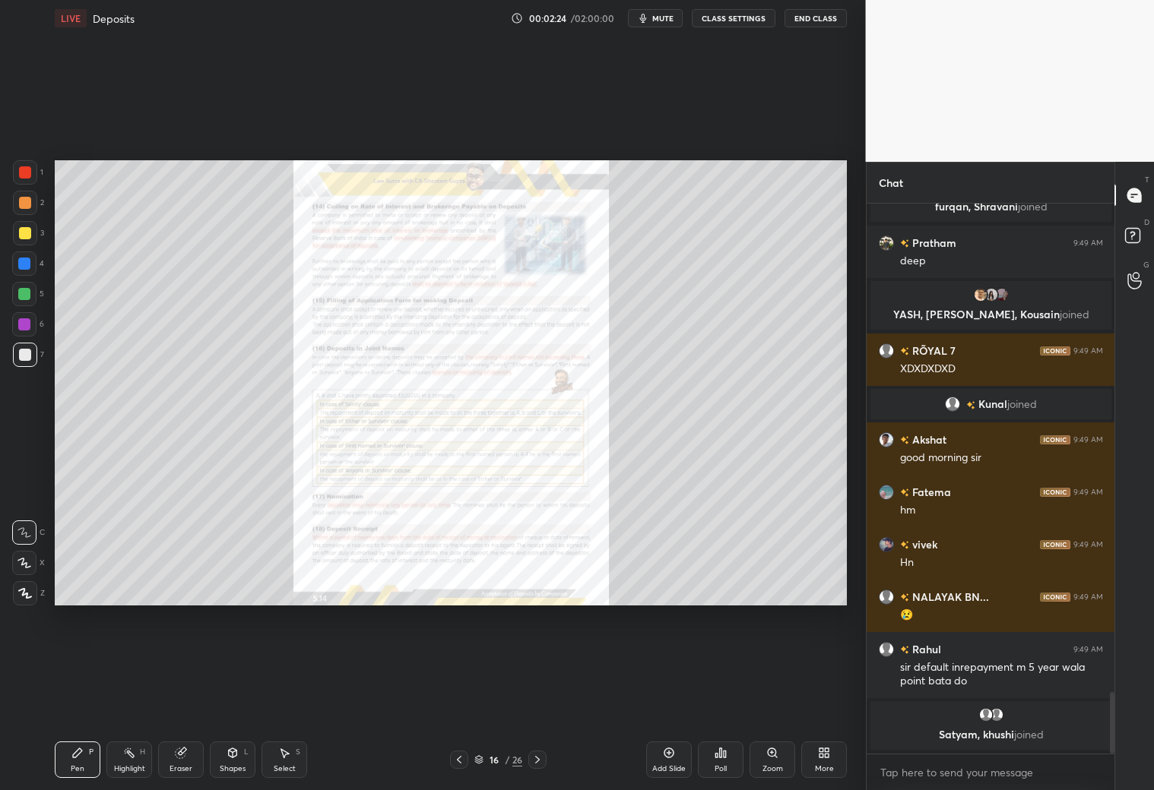
click at [461, 698] on icon at bounding box center [459, 760] width 12 height 12
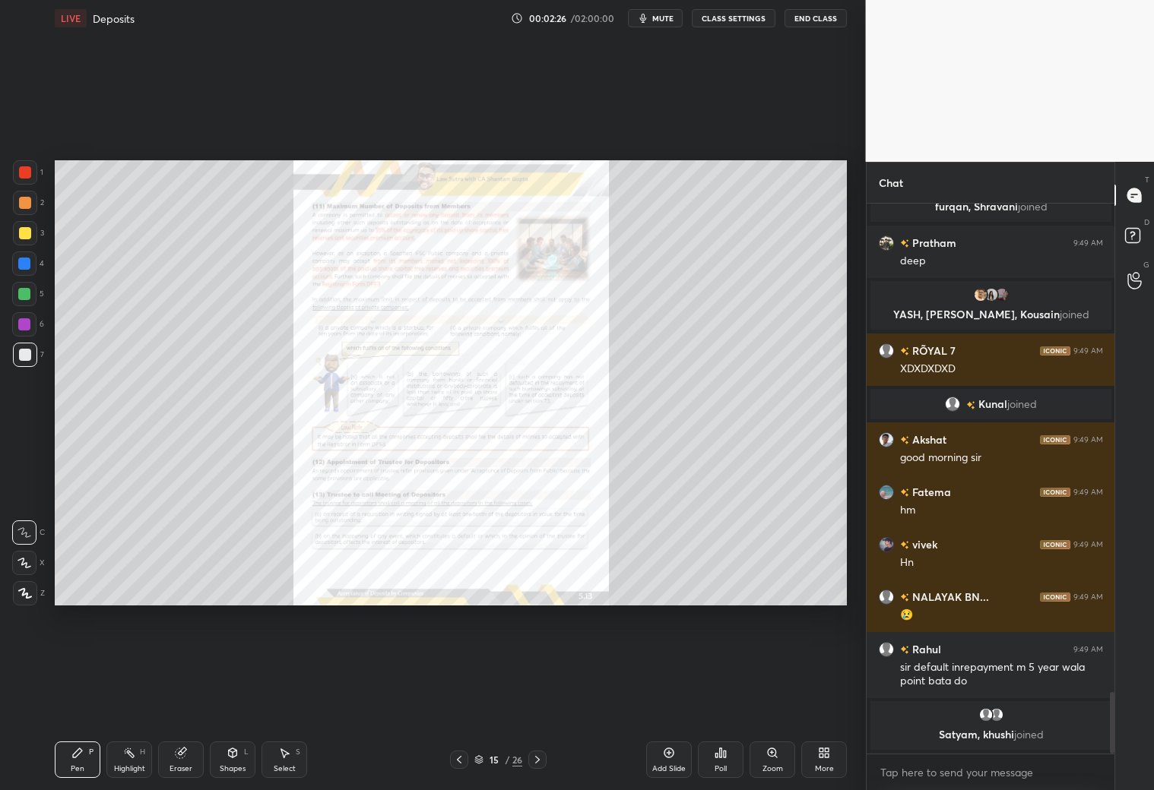
click at [464, 698] on icon at bounding box center [459, 760] width 12 height 12
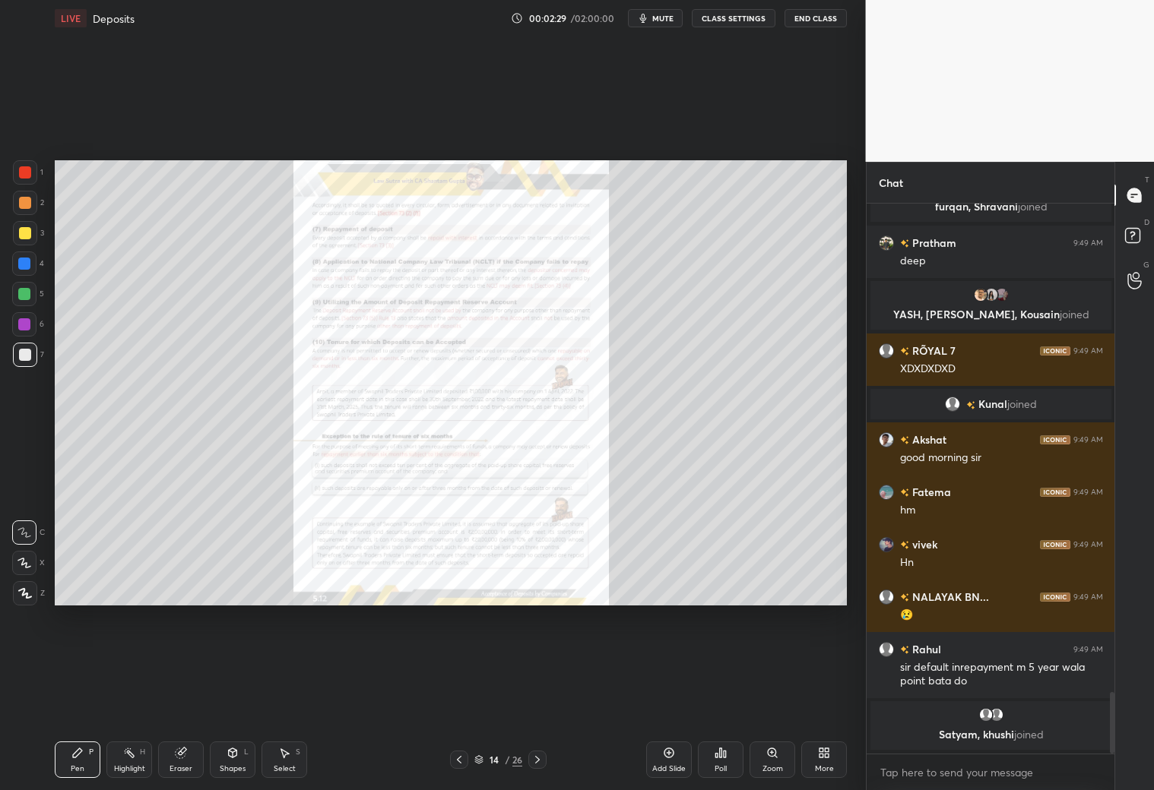
click at [467, 698] on div at bounding box center [459, 760] width 18 height 18
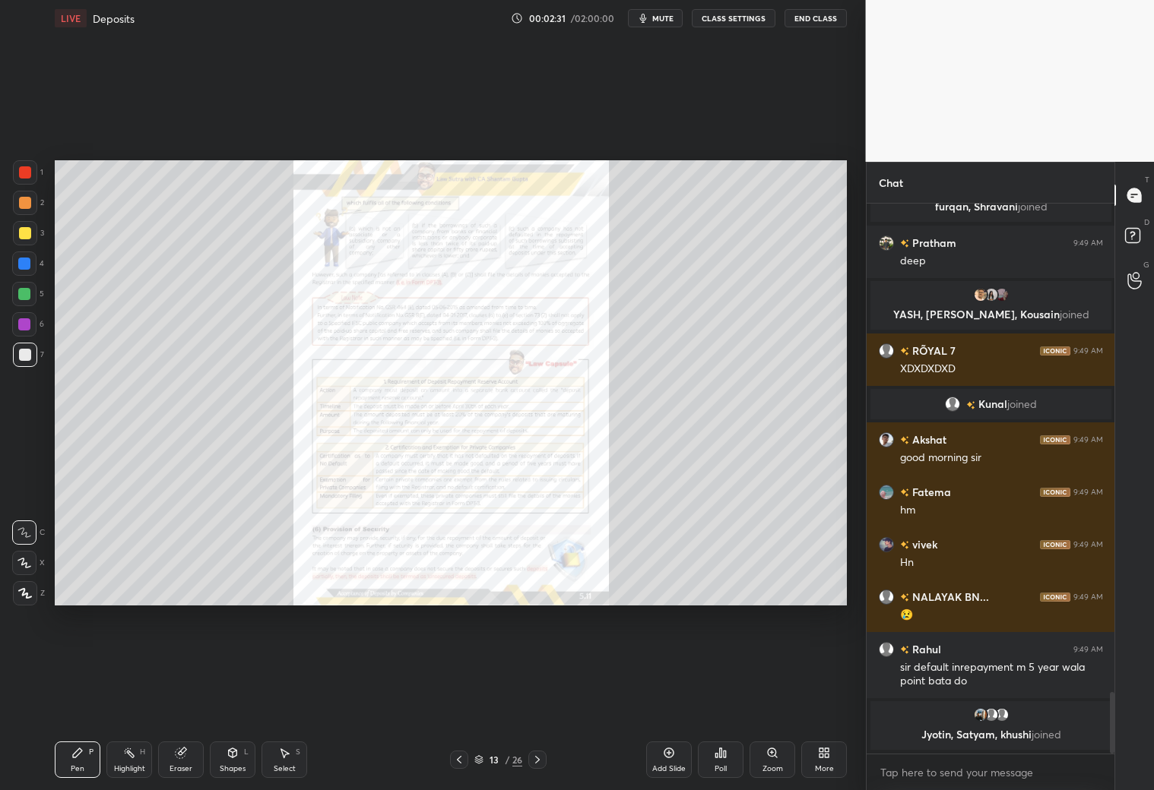
click at [470, 698] on div "13 / 26" at bounding box center [498, 760] width 97 height 18
click at [462, 698] on icon at bounding box center [459, 760] width 12 height 12
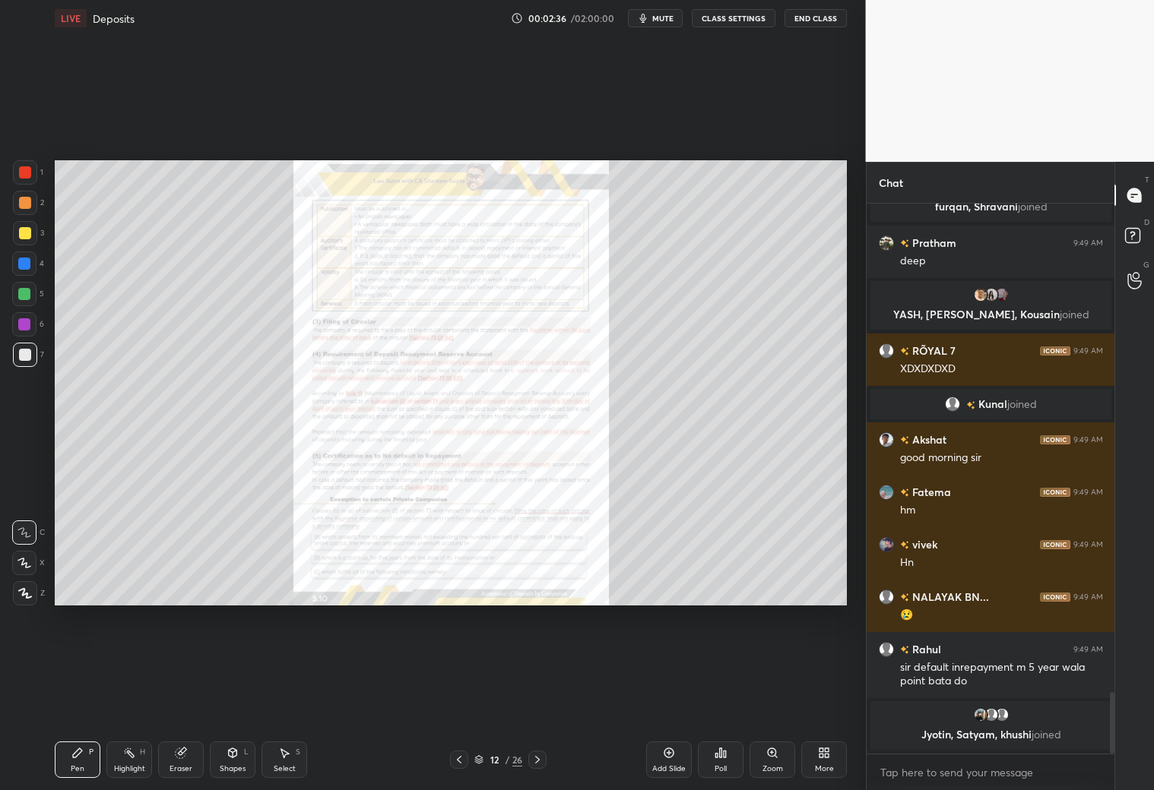
click at [458, 698] on icon at bounding box center [459, 760] width 12 height 12
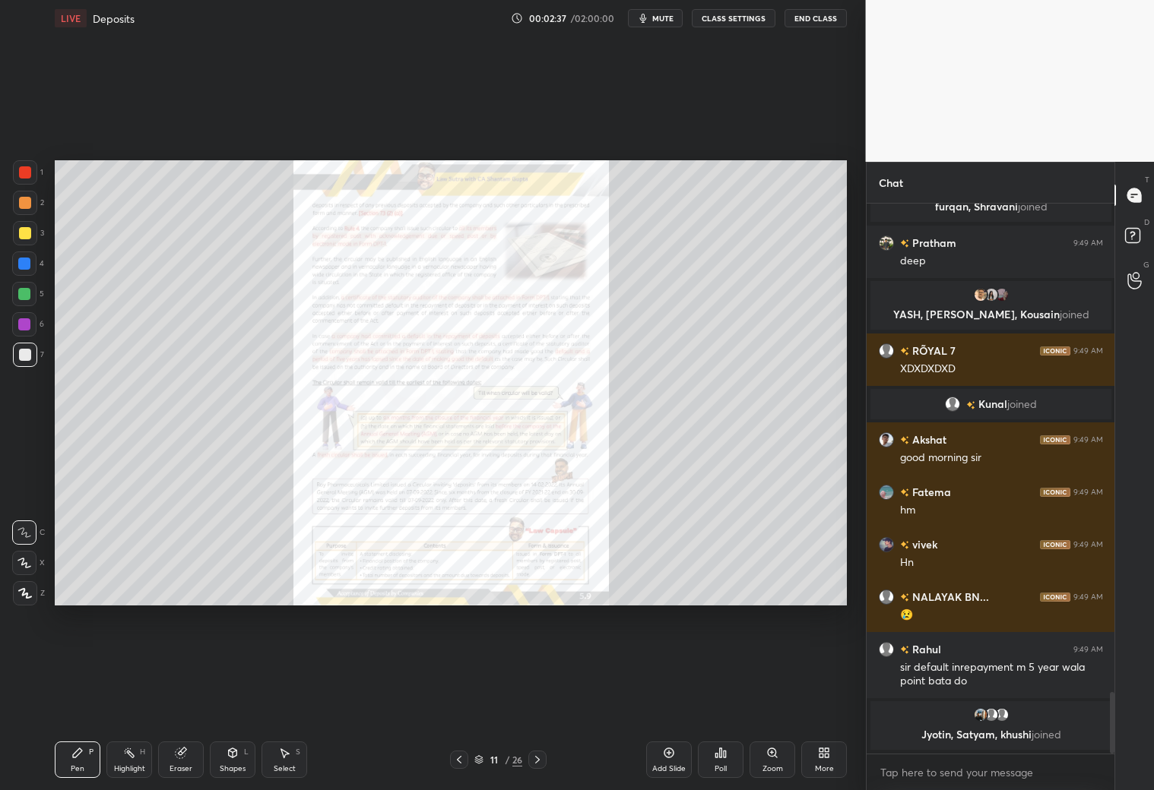
click at [546, 698] on div at bounding box center [537, 760] width 18 height 18
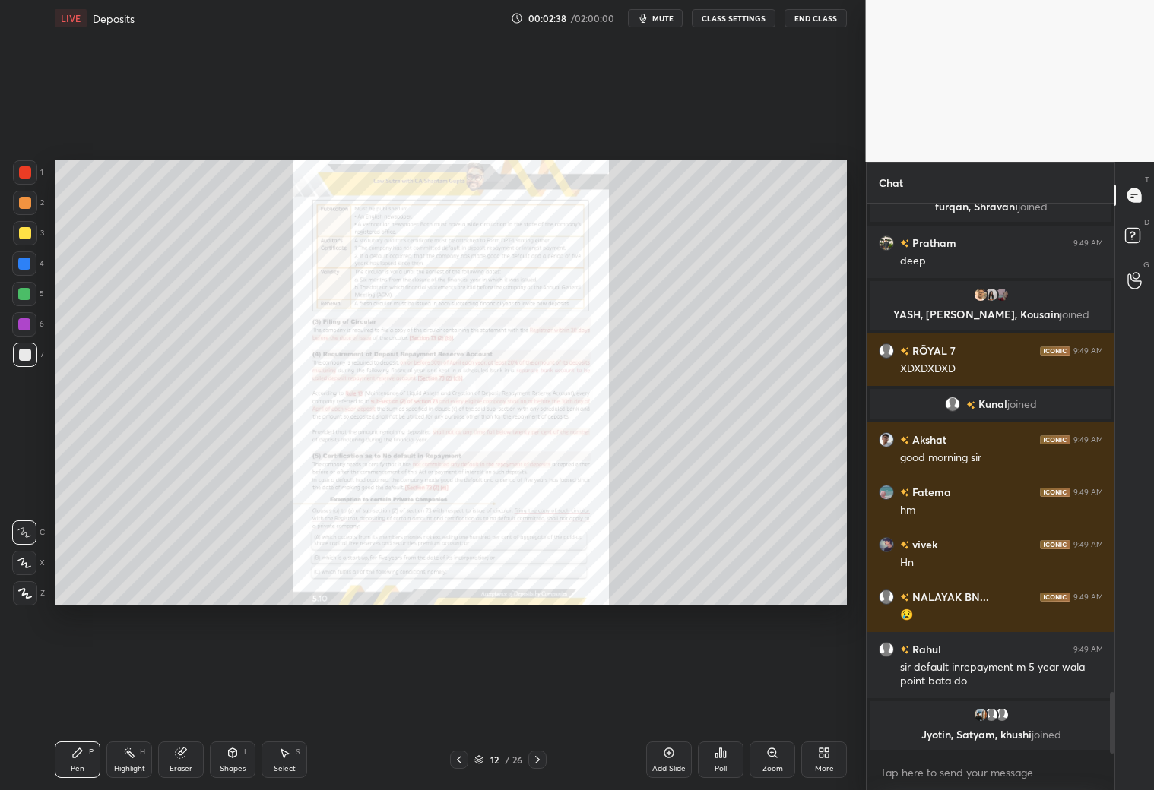
click at [548, 698] on div "12 / 26" at bounding box center [498, 760] width 296 height 18
click at [555, 698] on div "12 / 26" at bounding box center [498, 760] width 296 height 18
click at [540, 698] on icon at bounding box center [537, 760] width 12 height 12
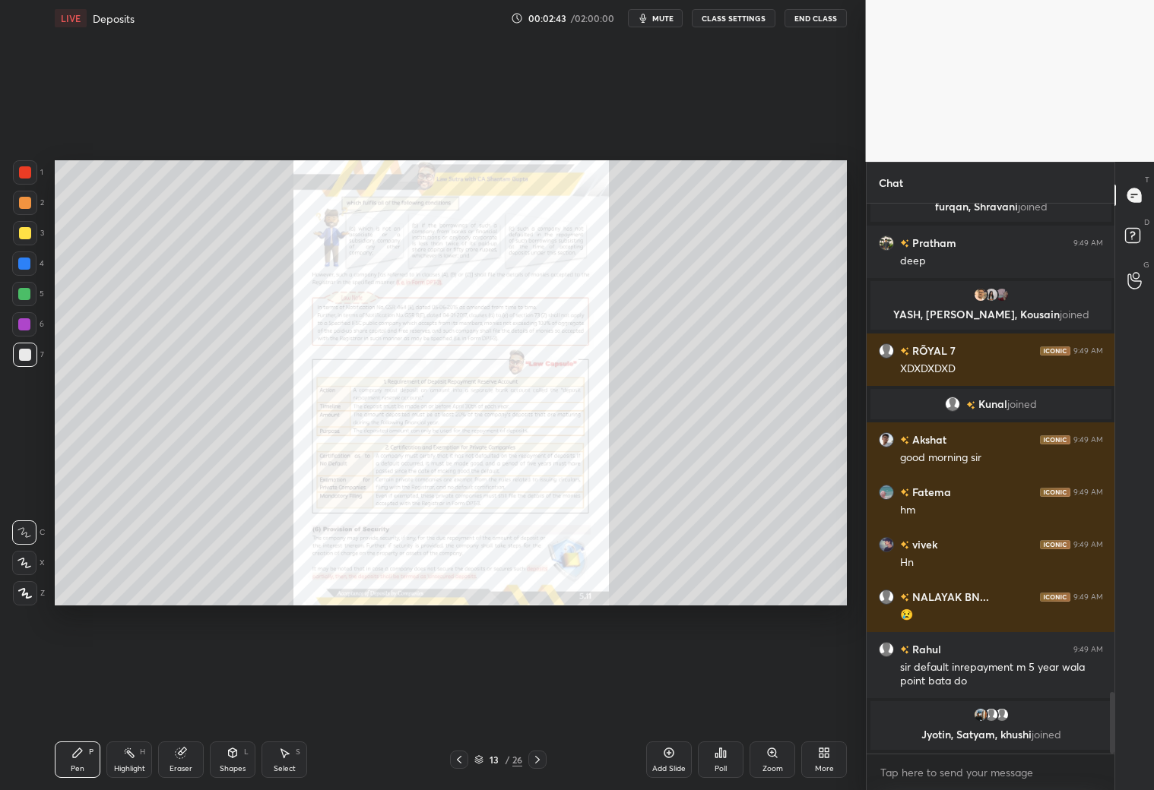
click at [546, 698] on div at bounding box center [537, 760] width 18 height 18
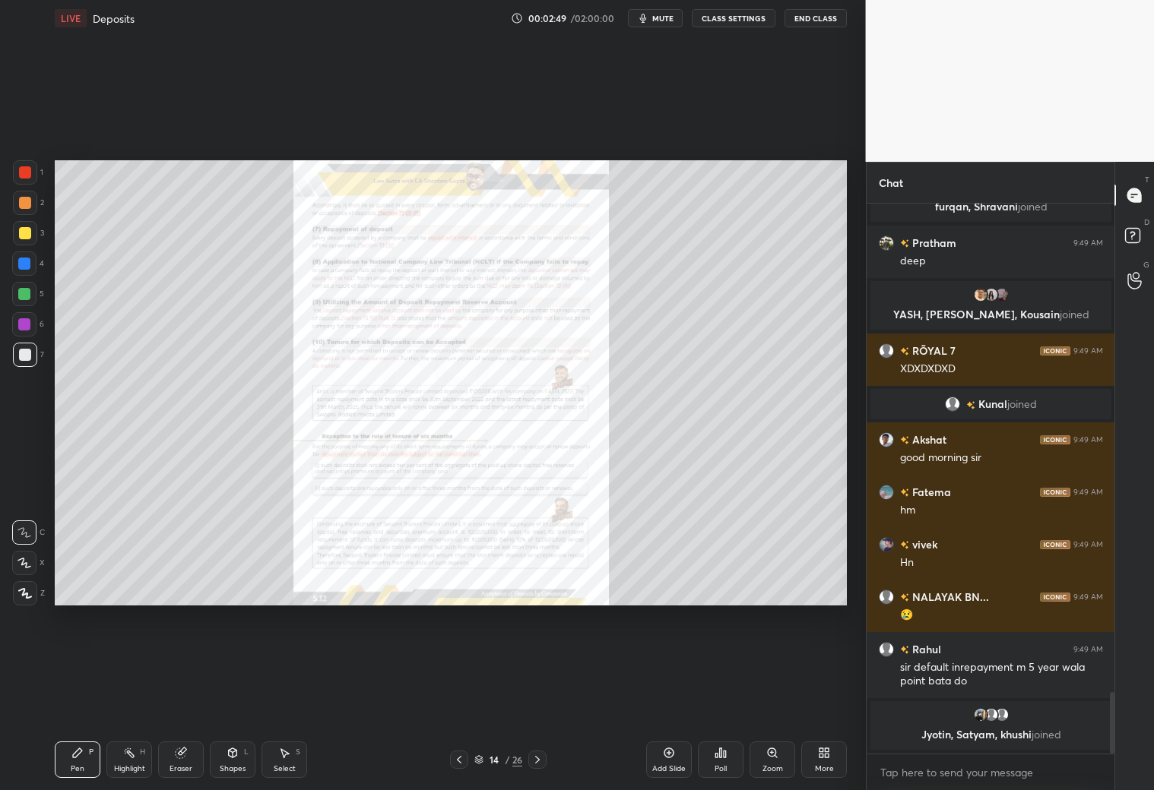
click at [543, 698] on div at bounding box center [537, 760] width 18 height 18
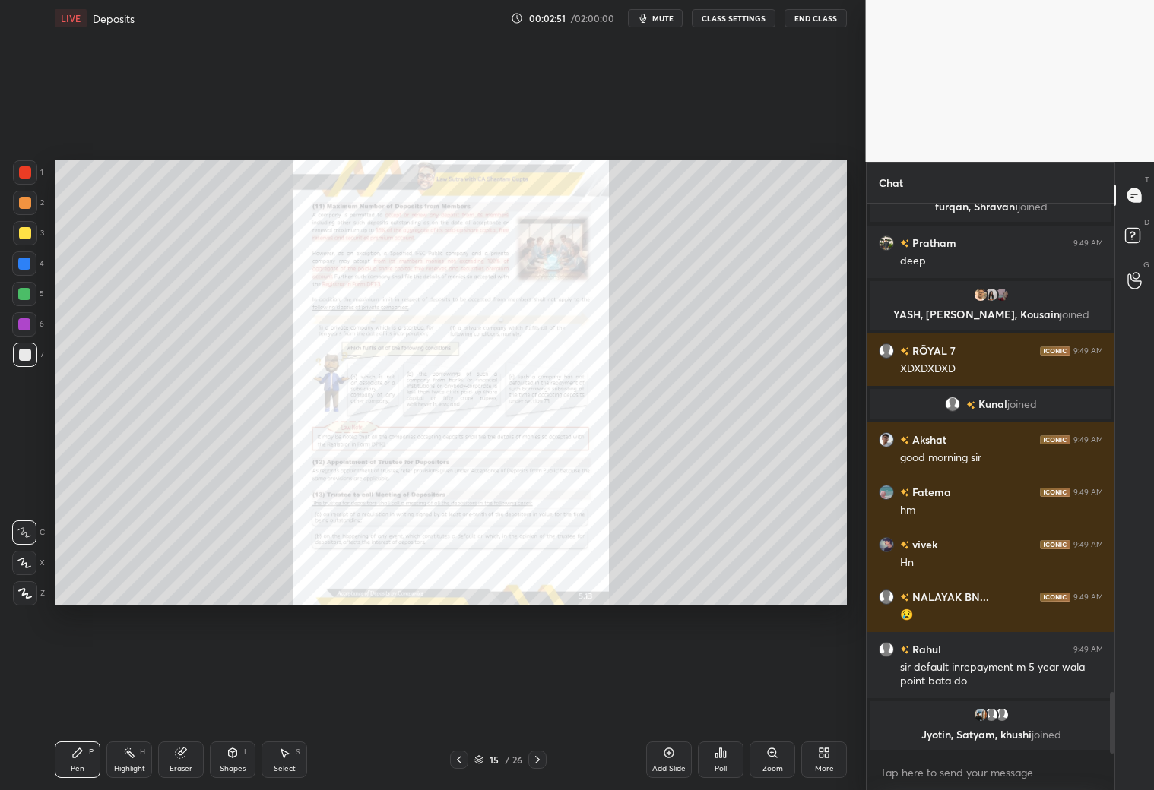
click at [543, 698] on icon at bounding box center [537, 760] width 12 height 12
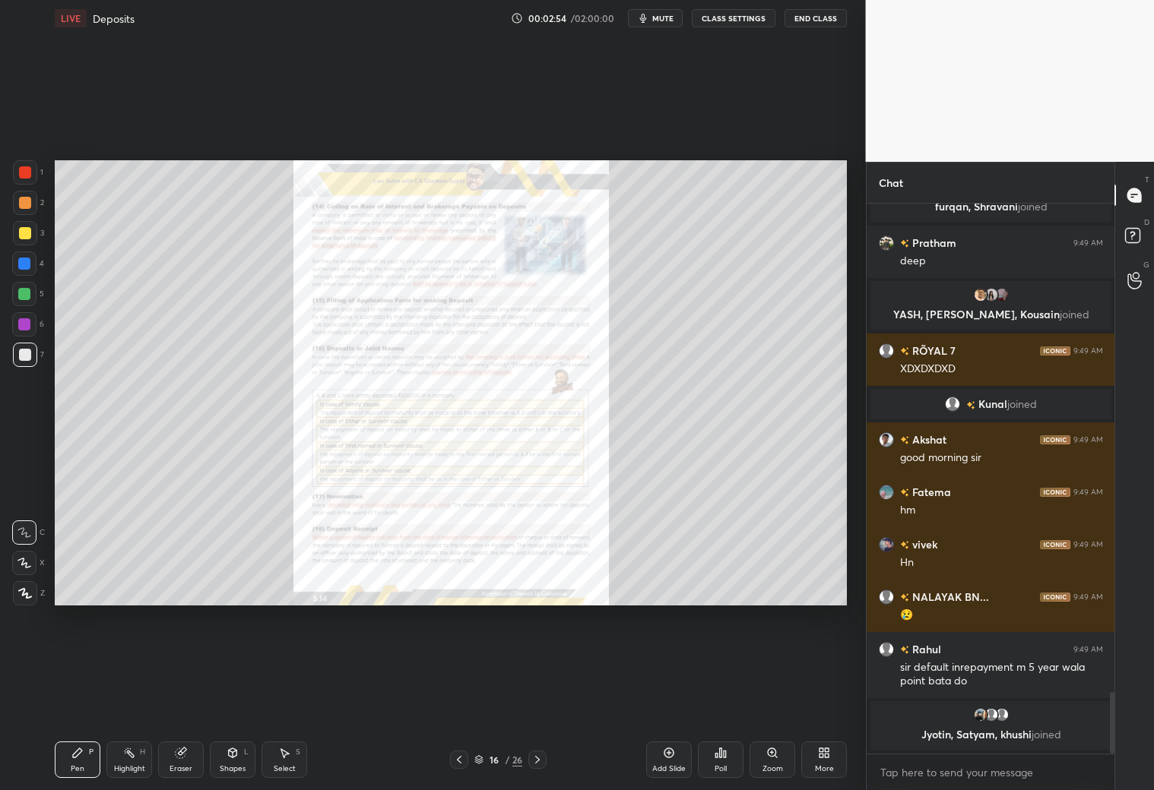
click at [542, 698] on icon at bounding box center [537, 760] width 12 height 12
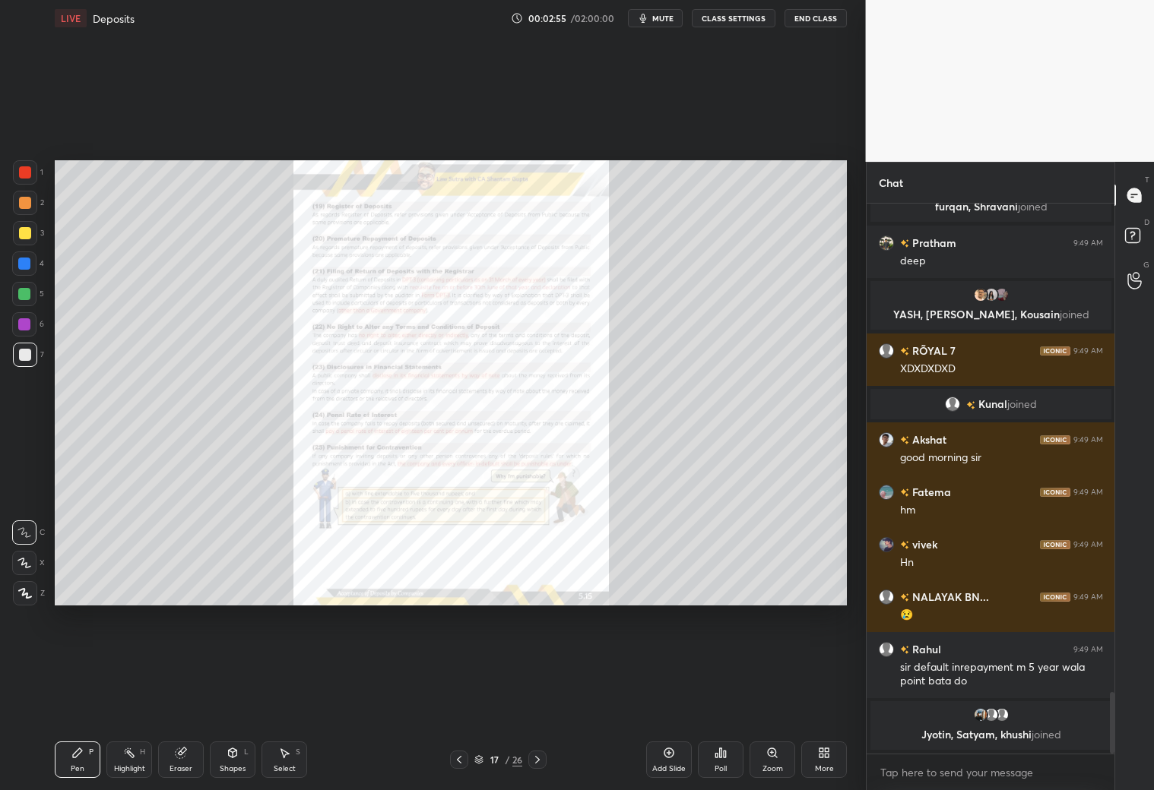
click at [765, 698] on div "Zoom" at bounding box center [772, 760] width 46 height 36
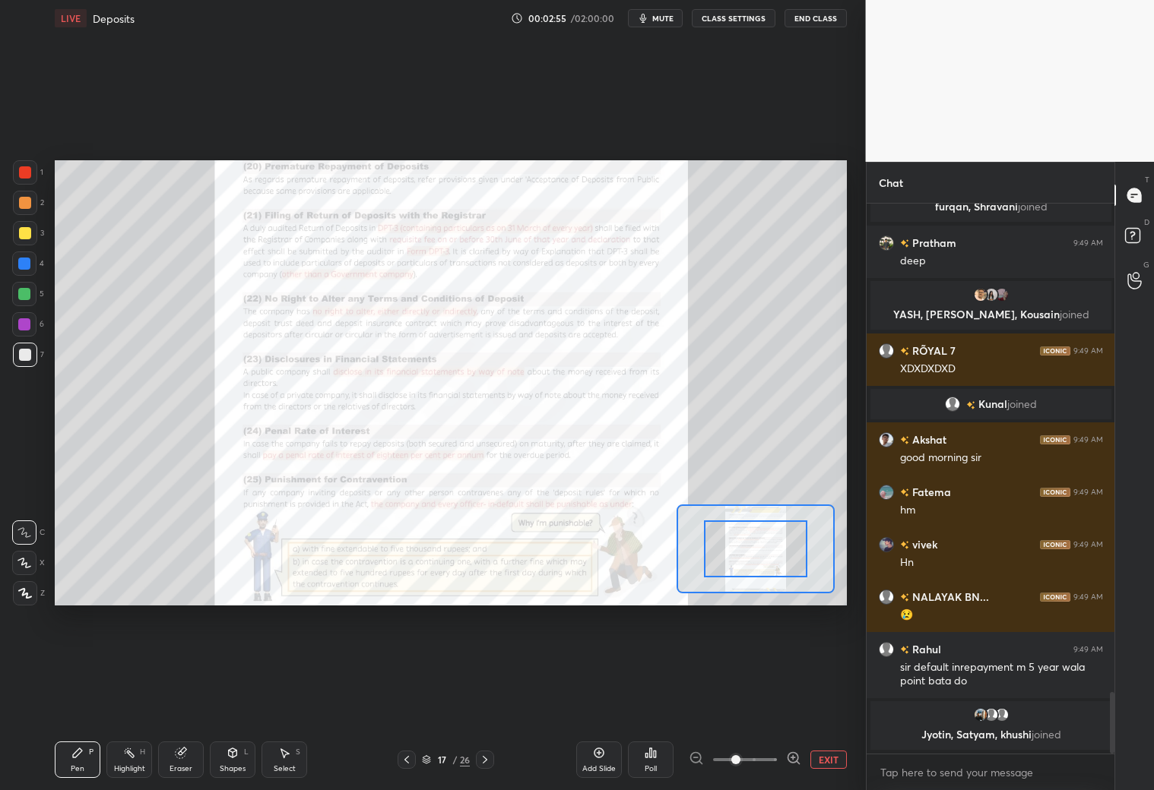
click at [770, 698] on span at bounding box center [745, 760] width 64 height 23
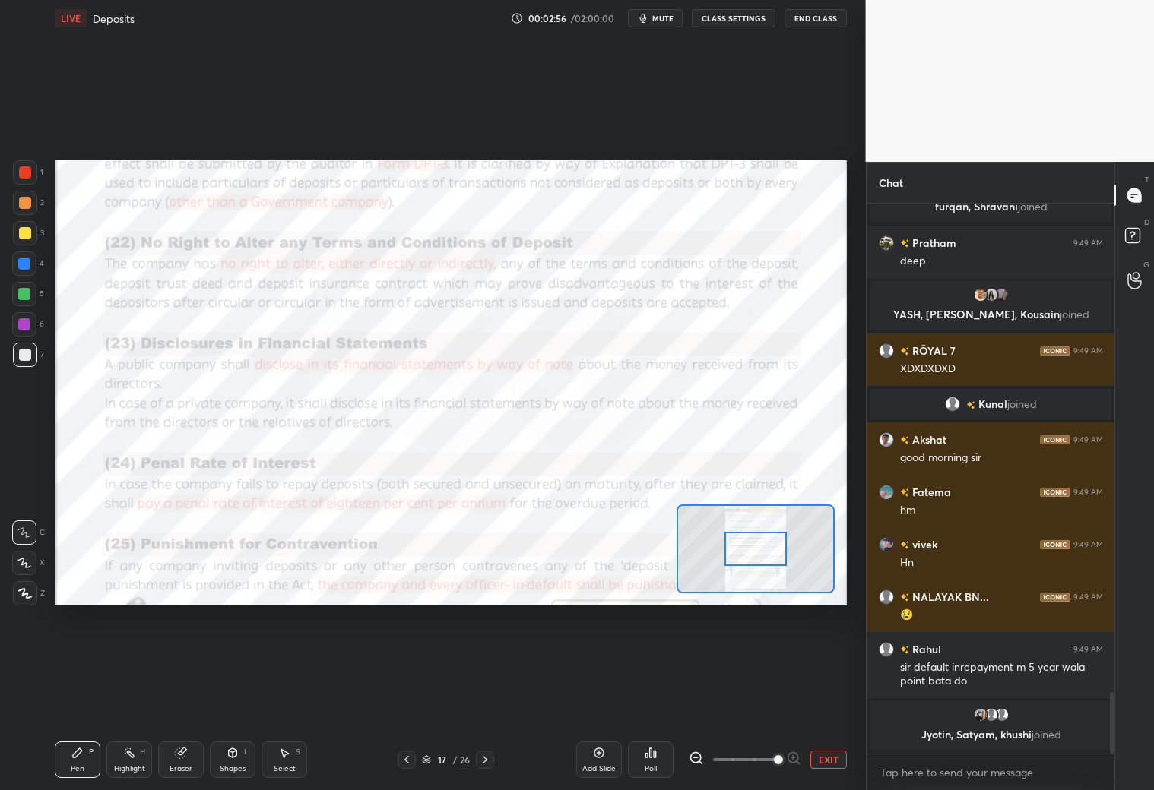
click at [774, 698] on span at bounding box center [778, 759] width 9 height 9
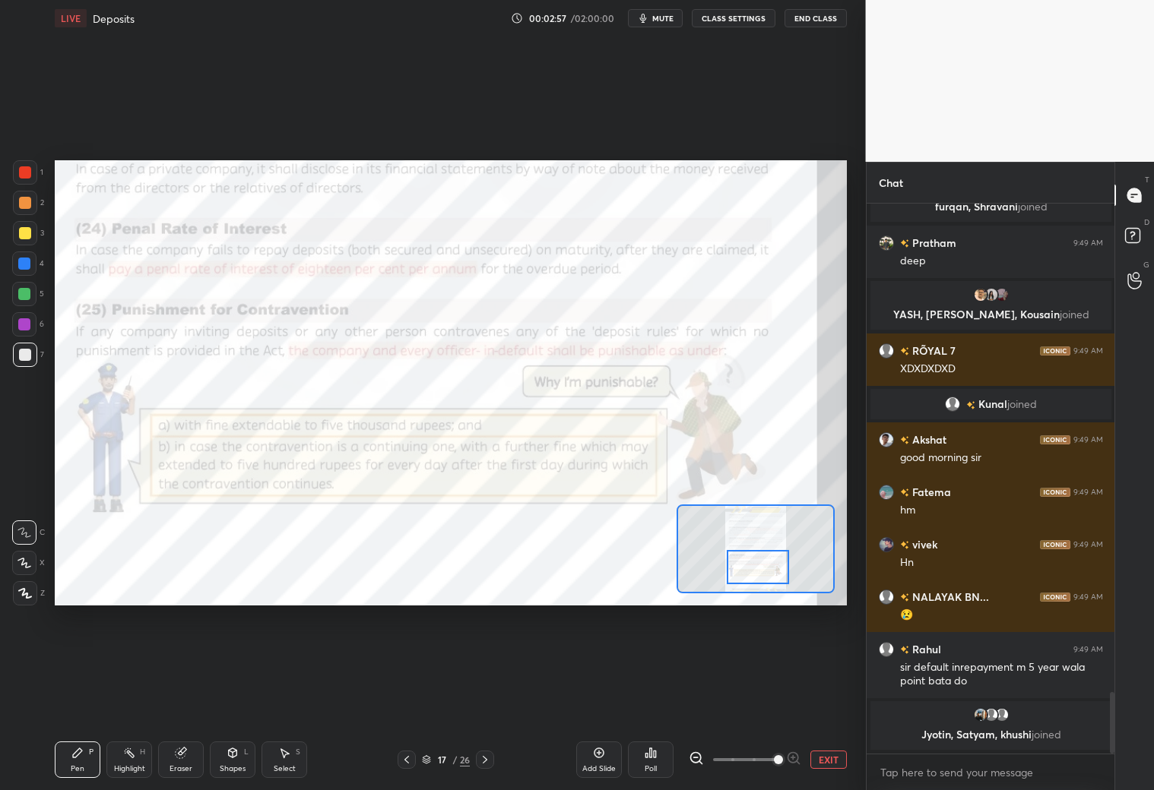
click at [758, 575] on div at bounding box center [758, 567] width 62 height 34
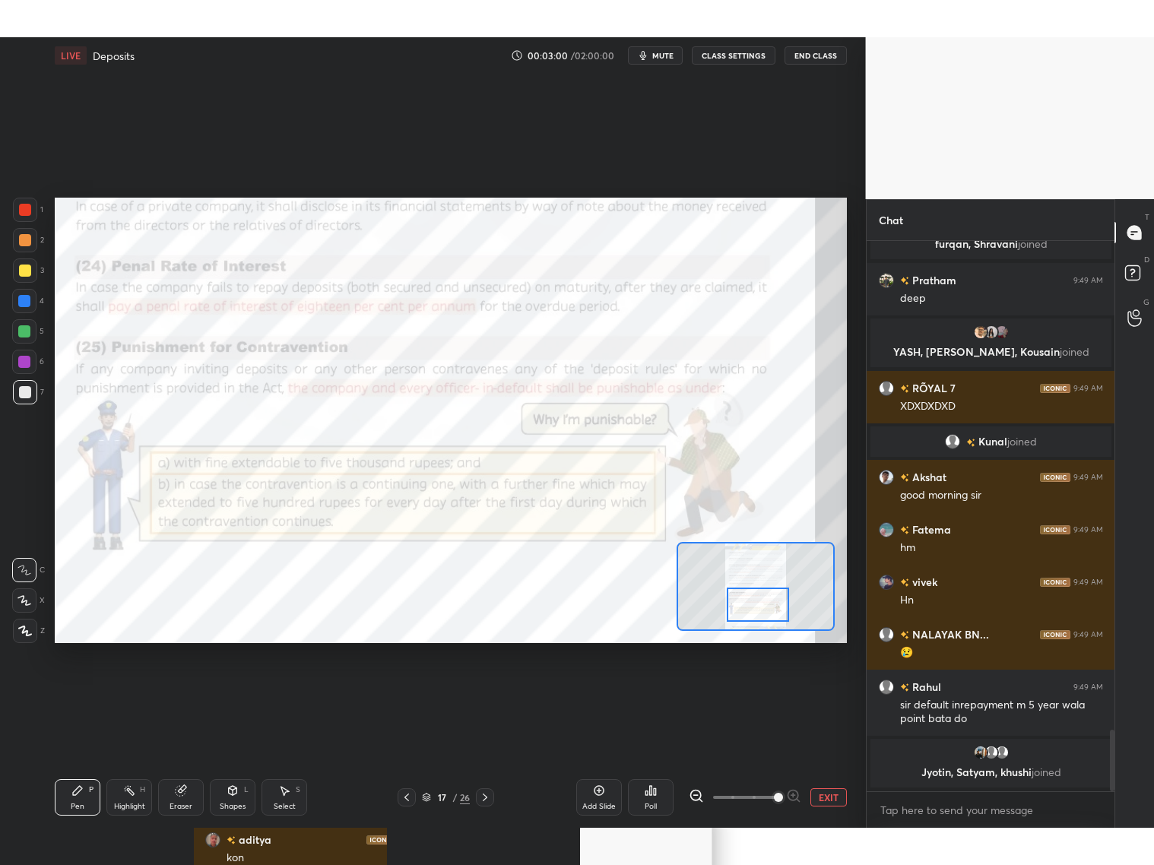
scroll to position [4307, 0]
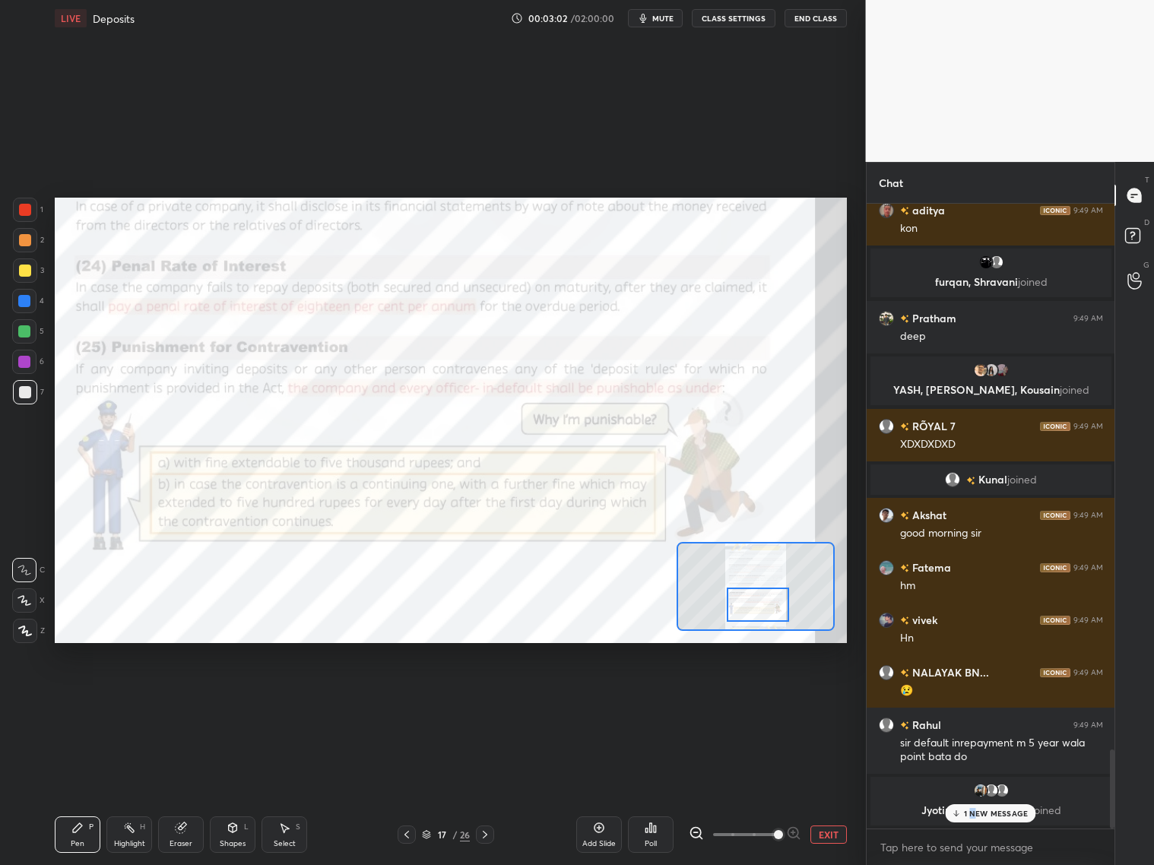
drag, startPoint x: 971, startPoint y: 812, endPoint x: 976, endPoint y: 802, distance: 10.2
click at [973, 698] on p "1 NEW MESSAGE" at bounding box center [996, 813] width 65 height 9
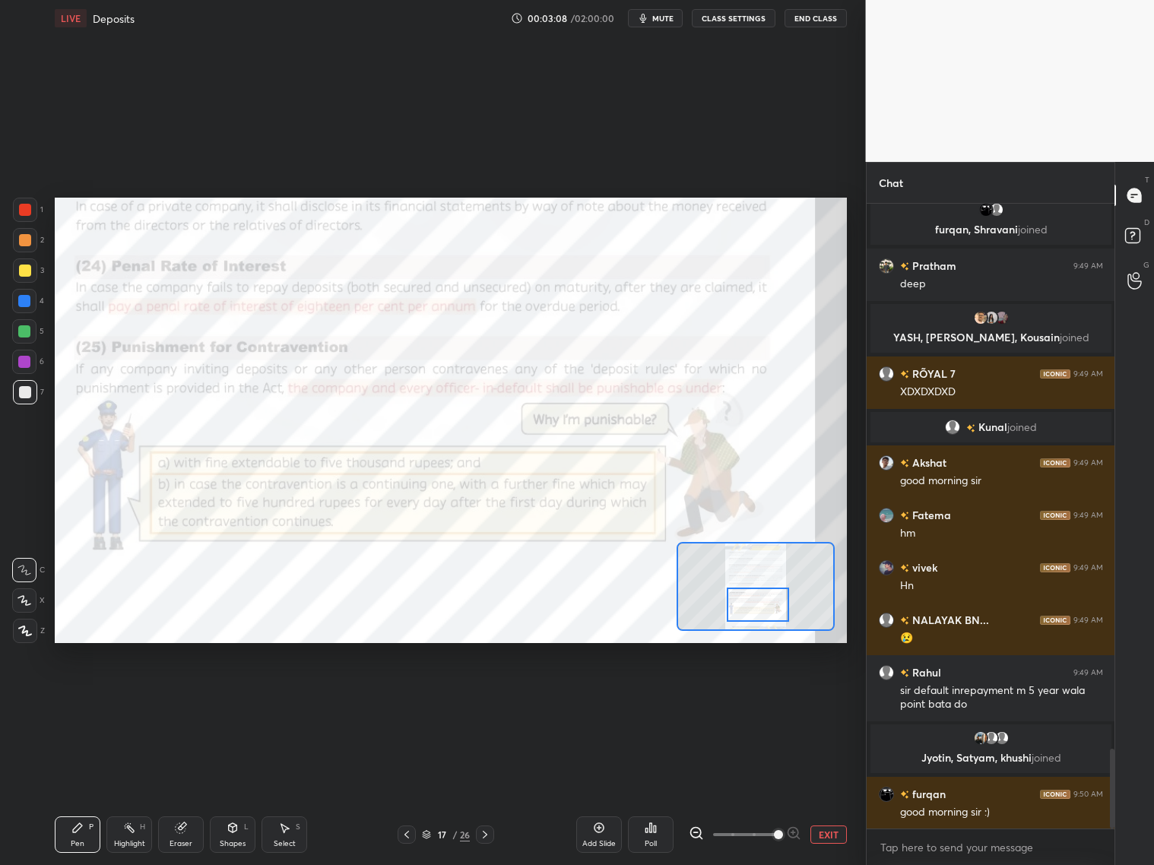
click at [29, 211] on div at bounding box center [25, 210] width 12 height 12
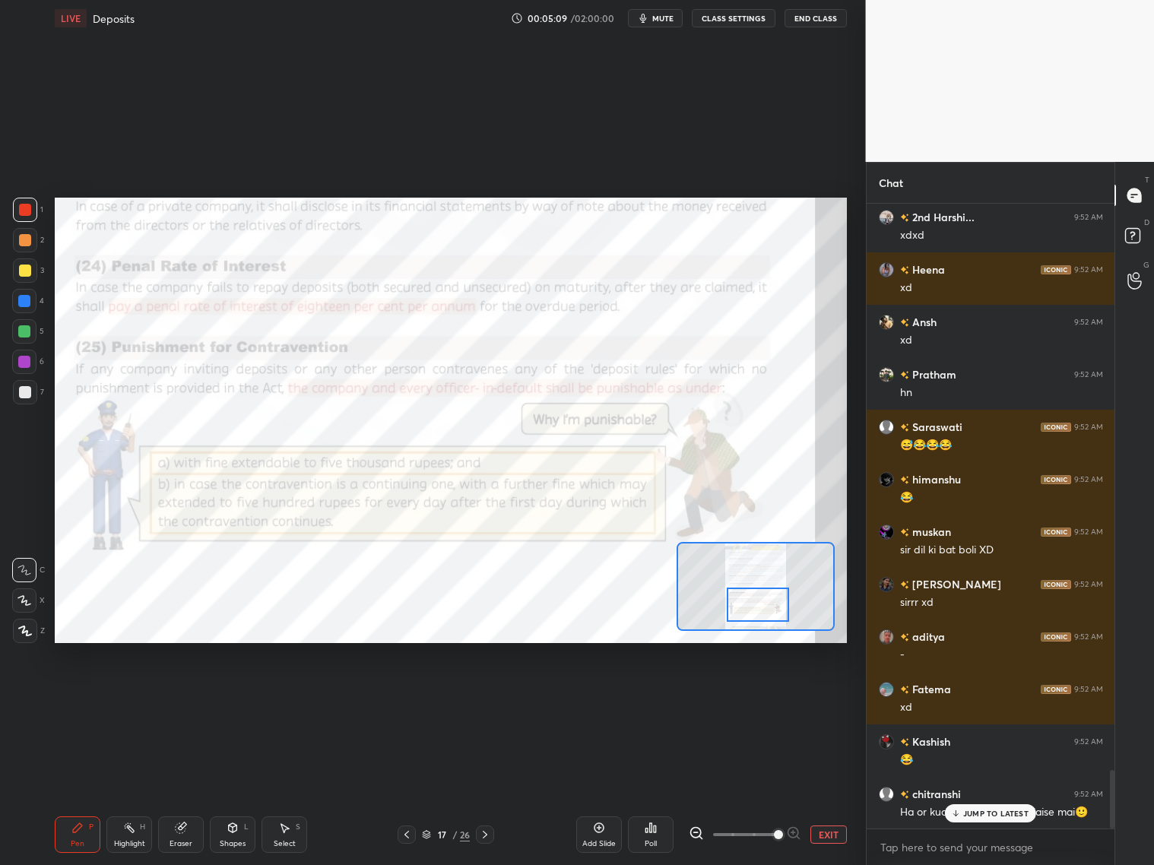
scroll to position [6058, 0]
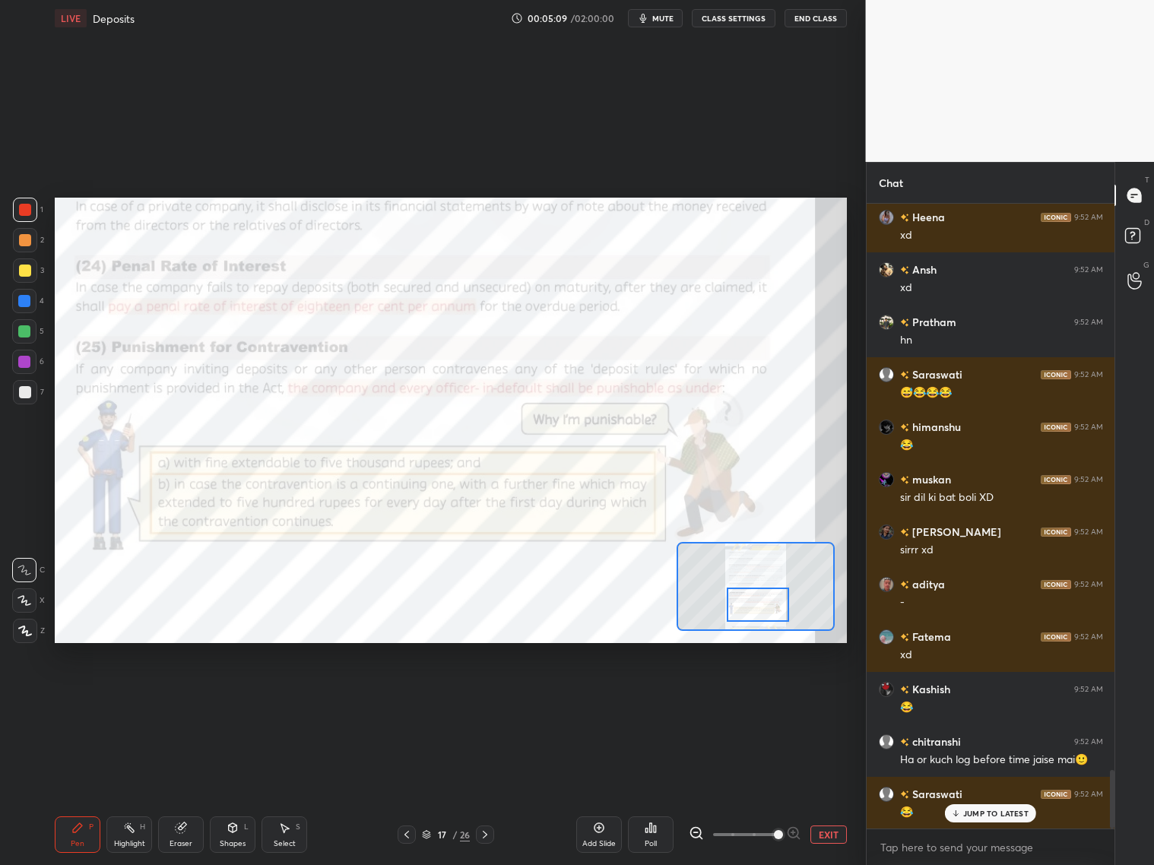
click at [487, 698] on icon at bounding box center [485, 834] width 12 height 12
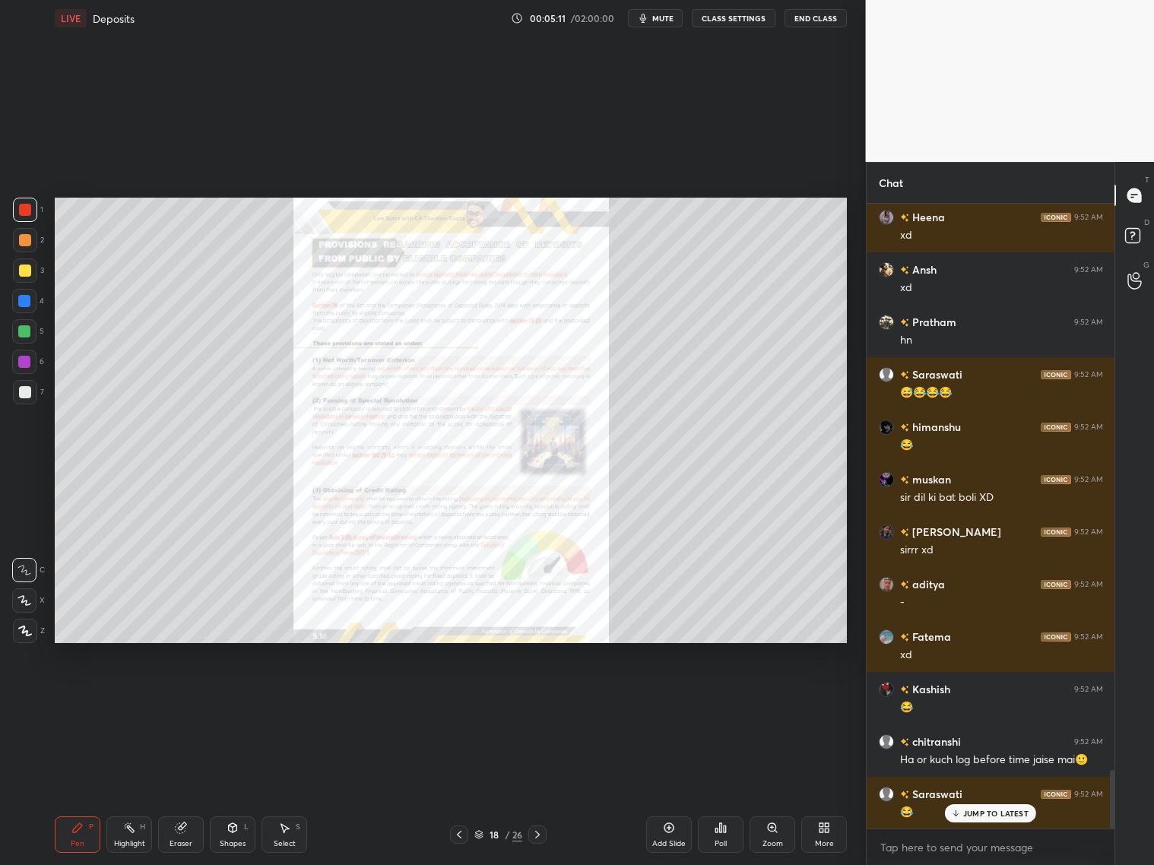
click at [454, 698] on div at bounding box center [459, 834] width 18 height 18
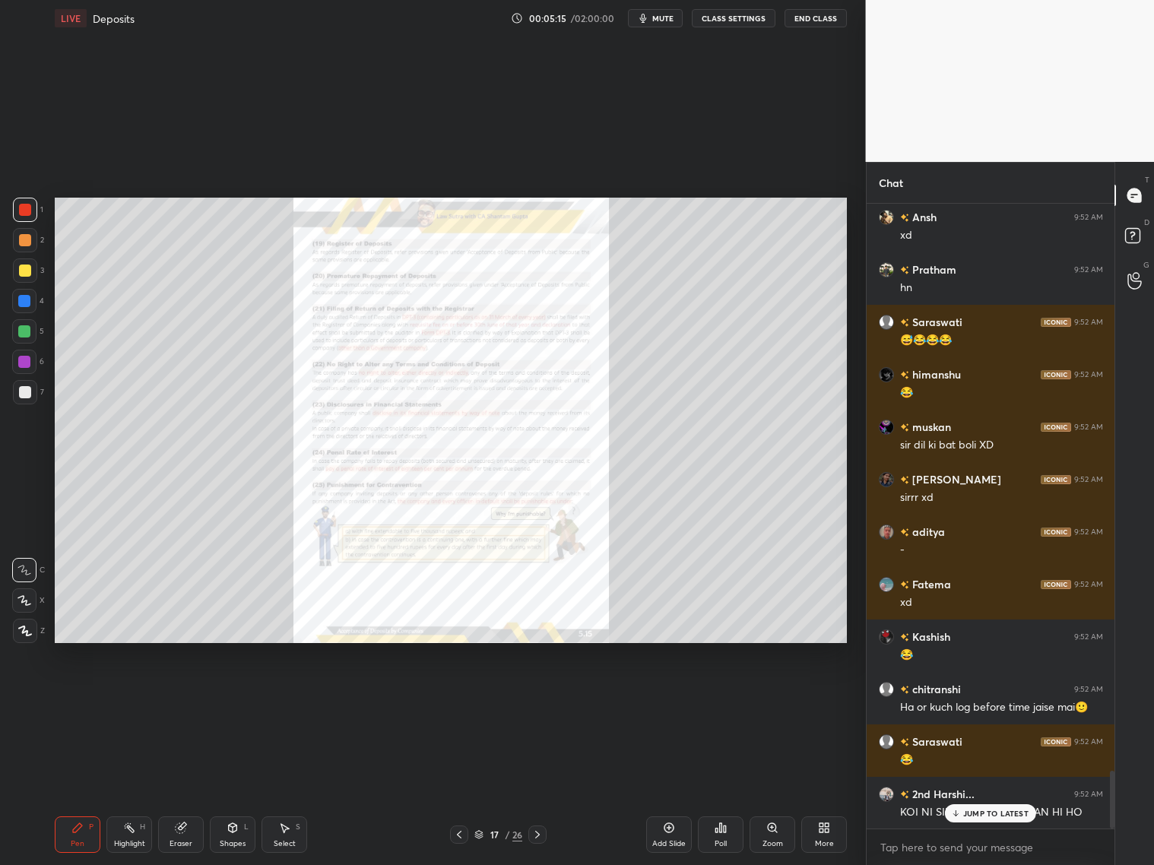
scroll to position [6163, 0]
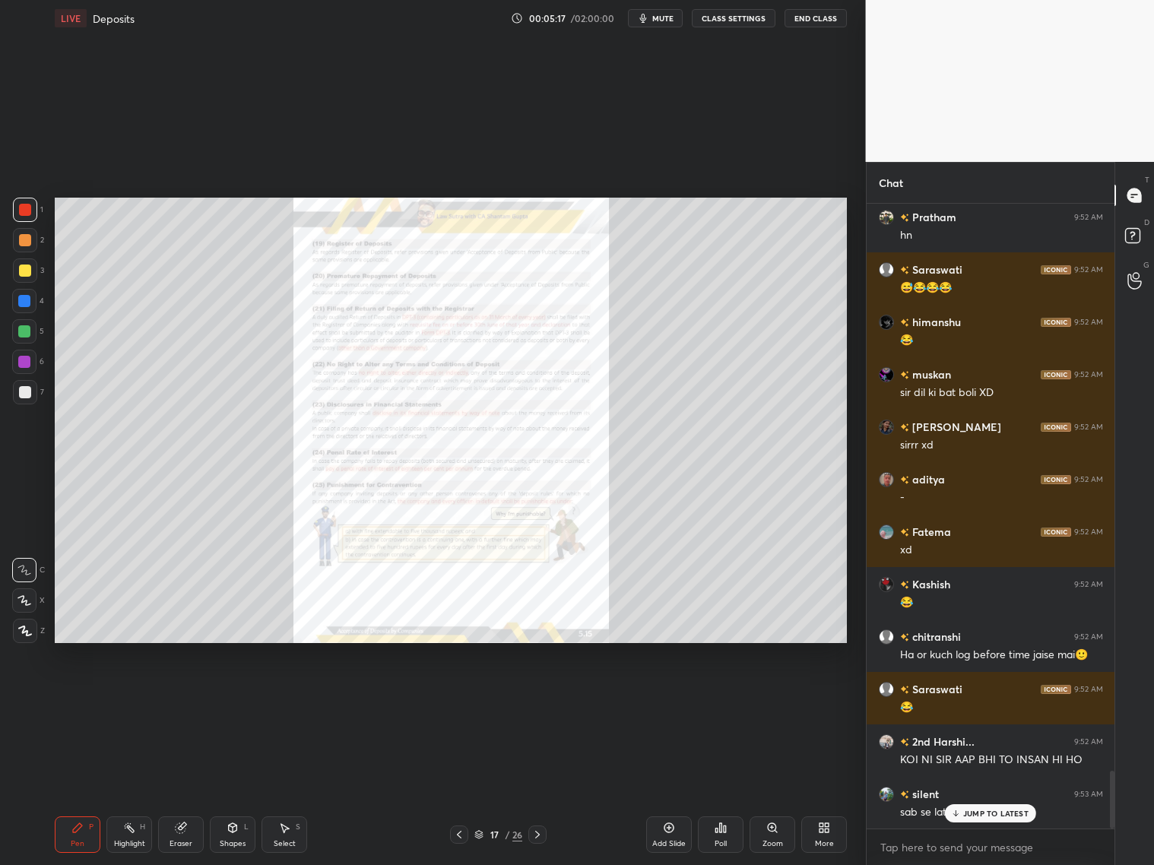
click at [834, 698] on div "More" at bounding box center [824, 834] width 46 height 36
click at [749, 698] on div "Slide theme" at bounding box center [738, 718] width 61 height 36
drag, startPoint x: 748, startPoint y: 719, endPoint x: 750, endPoint y: 710, distance: 9.4
click at [750, 698] on div "Light Blank" at bounding box center [738, 718] width 61 height 36
click at [714, 665] on div "Slide theme" at bounding box center [772, 667] width 128 height 16
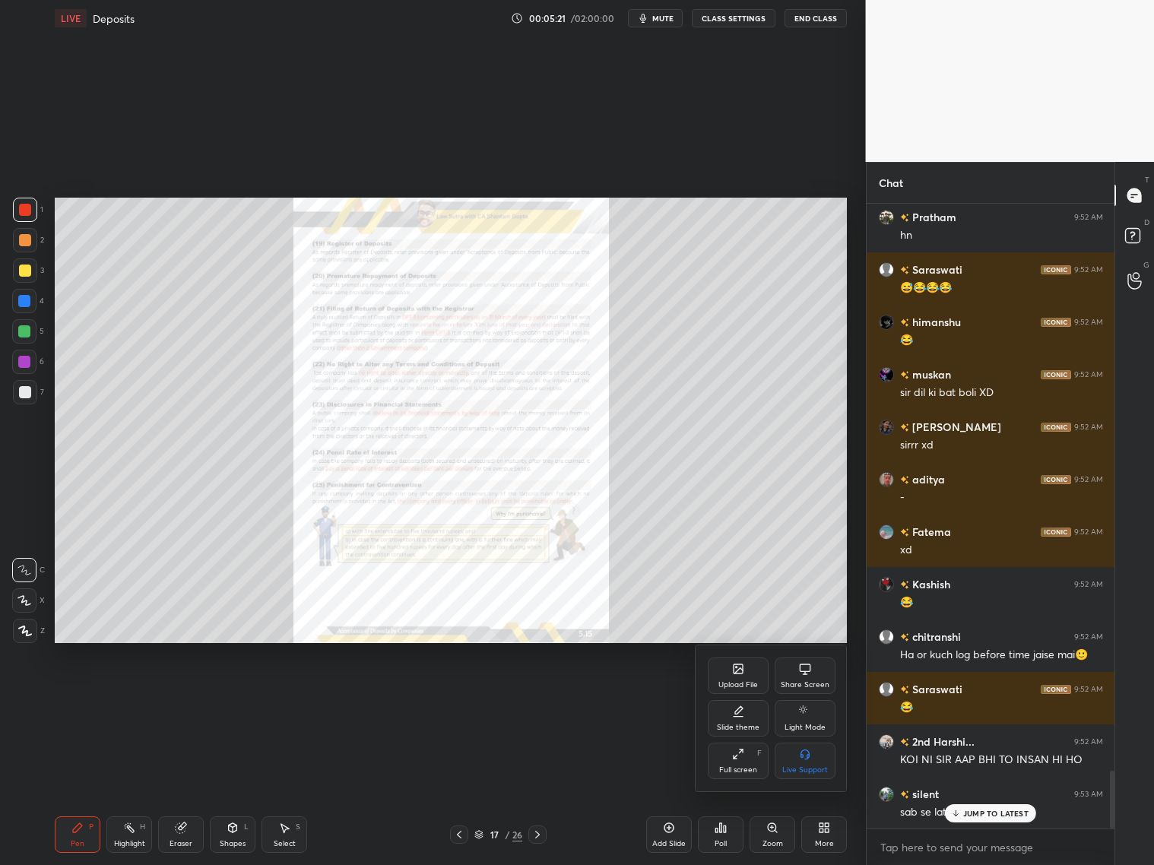
drag, startPoint x: 666, startPoint y: 831, endPoint x: 682, endPoint y: 828, distance: 16.1
click at [670, 698] on div at bounding box center [577, 432] width 1154 height 865
click at [679, 698] on div "Add Slide" at bounding box center [668, 844] width 33 height 8
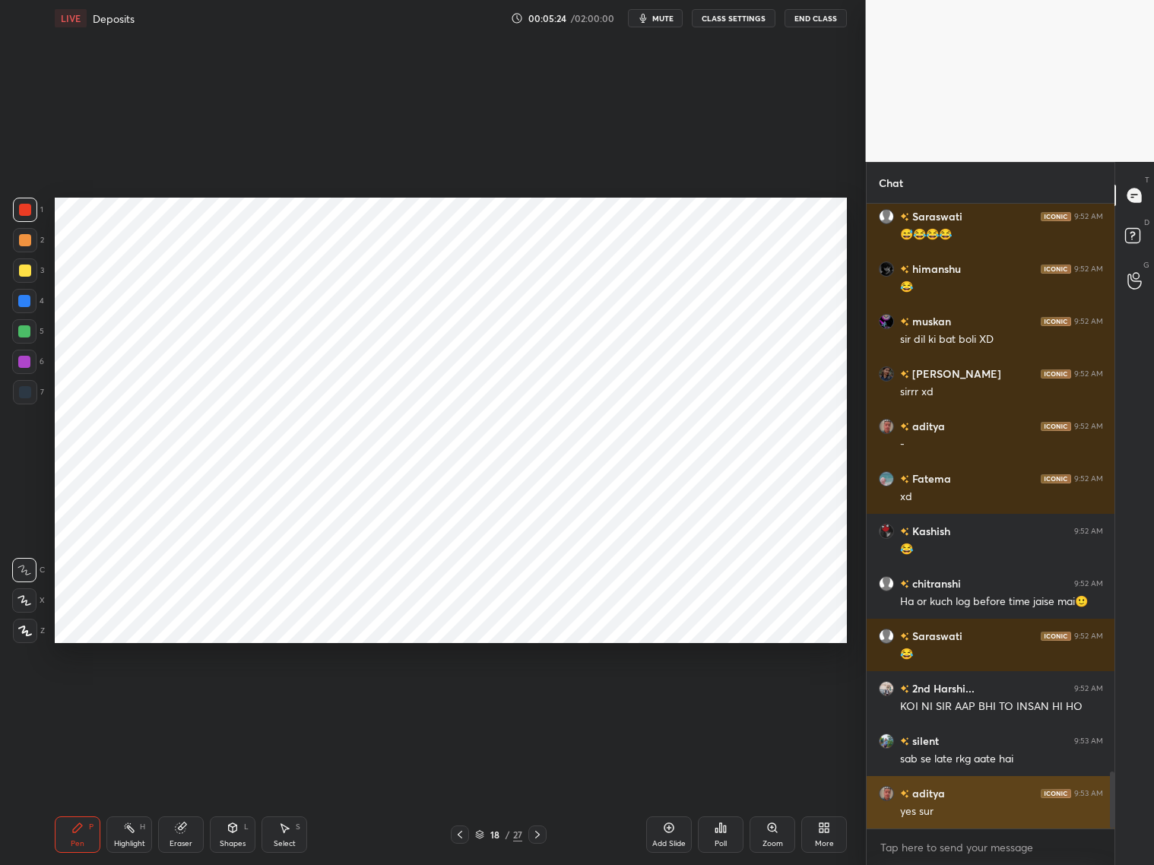
scroll to position [6252, 0]
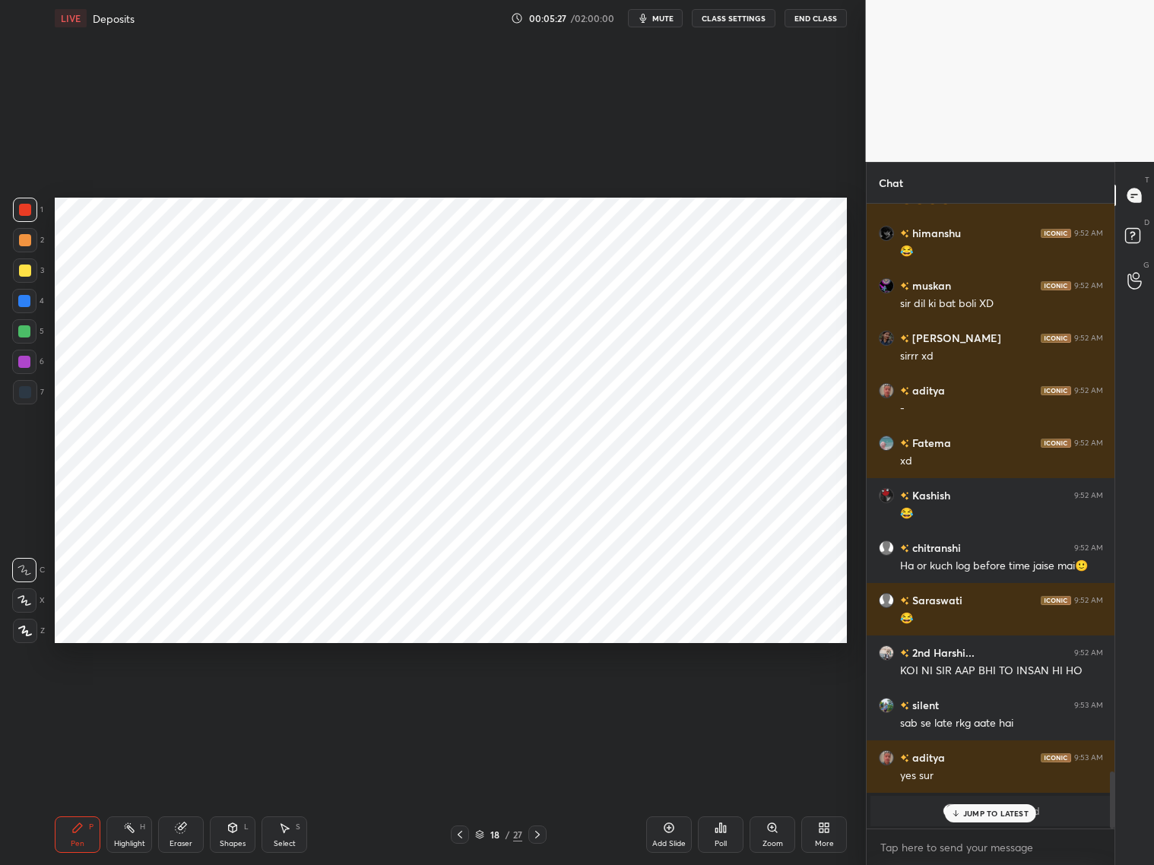
click at [234, 698] on div "Shapes L" at bounding box center [233, 834] width 46 height 36
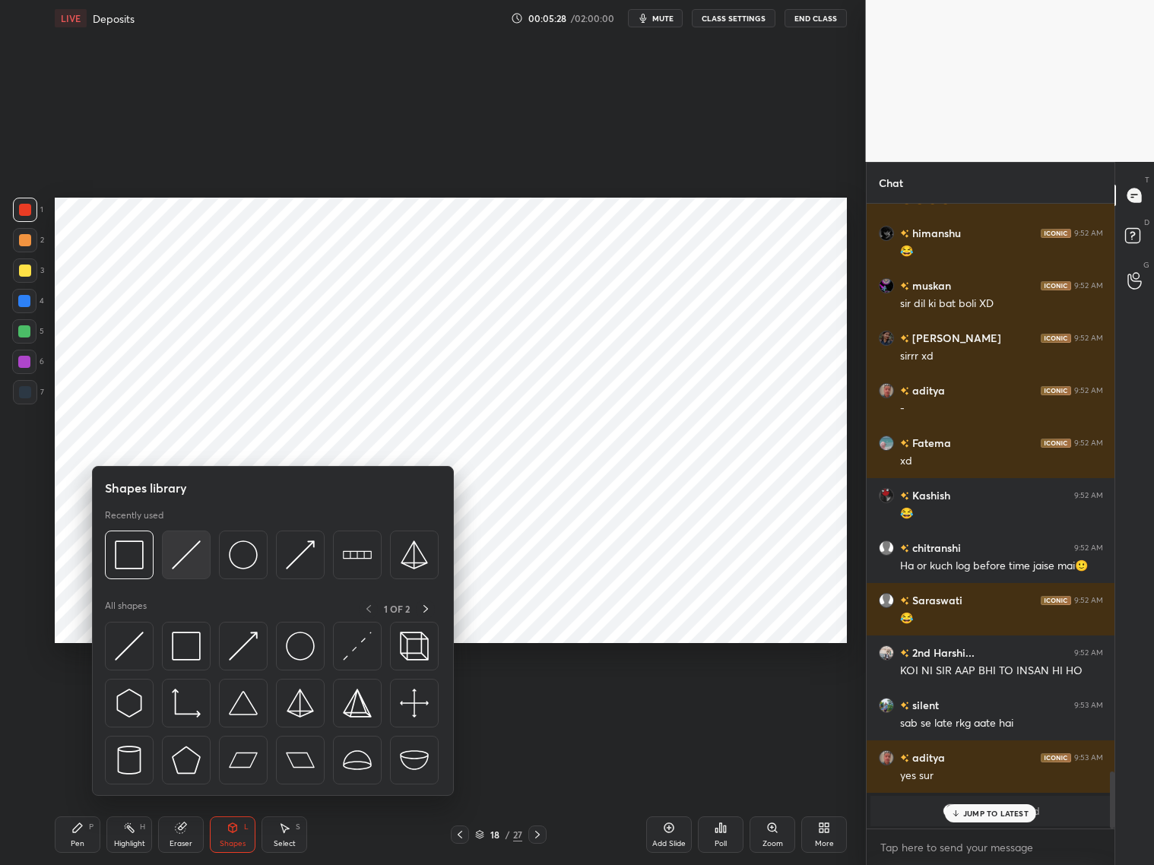
click at [184, 563] on img at bounding box center [186, 554] width 29 height 29
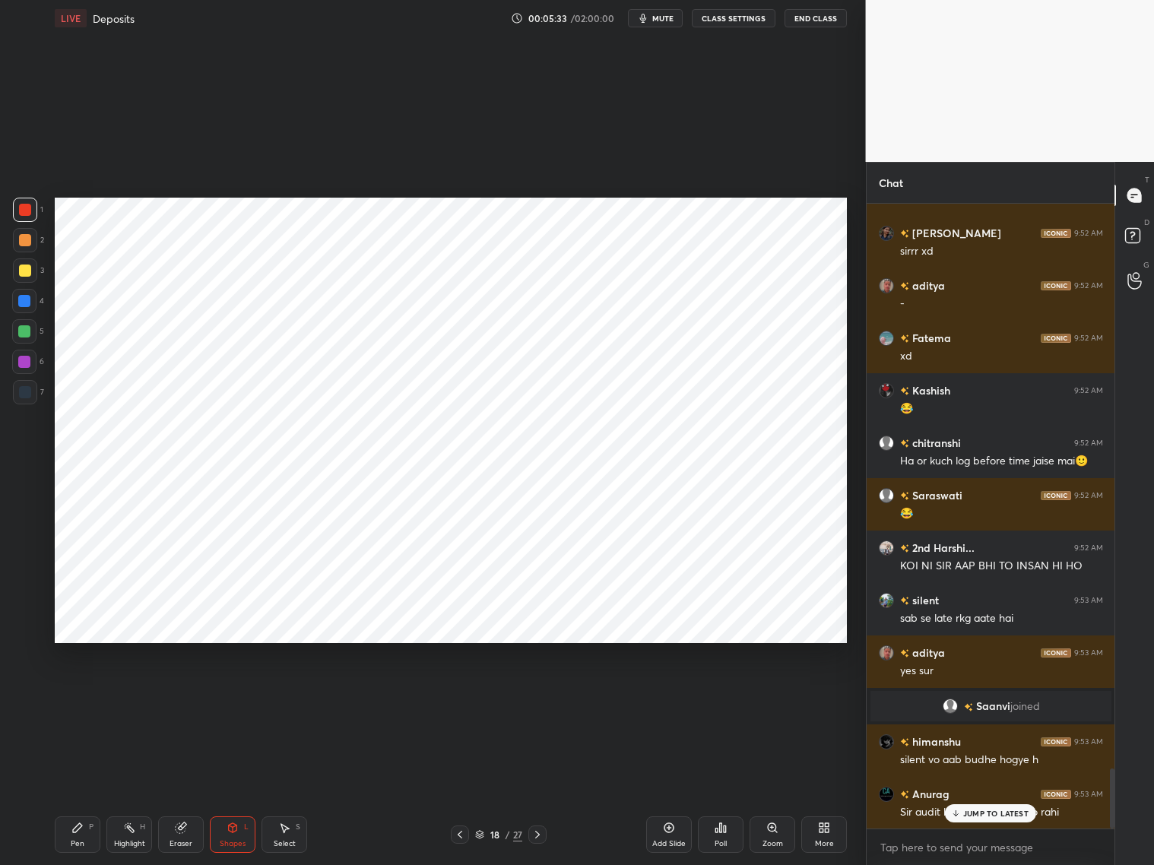
scroll to position [5874, 0]
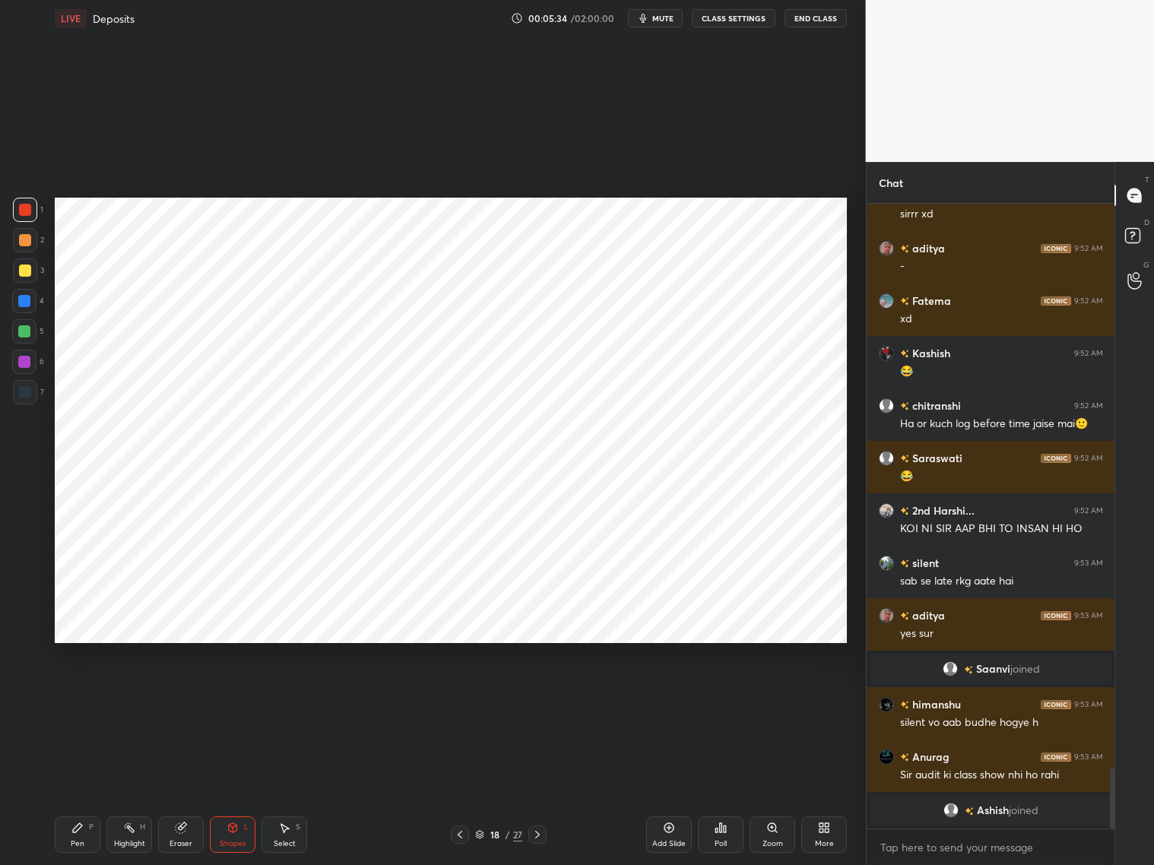
drag, startPoint x: 71, startPoint y: 831, endPoint x: 82, endPoint y: 818, distance: 17.3
click at [74, 698] on icon at bounding box center [77, 827] width 12 height 12
drag, startPoint x: 26, startPoint y: 302, endPoint x: 33, endPoint y: 293, distance: 11.9
click at [29, 303] on div at bounding box center [24, 301] width 12 height 12
click at [25, 602] on icon at bounding box center [24, 600] width 14 height 11
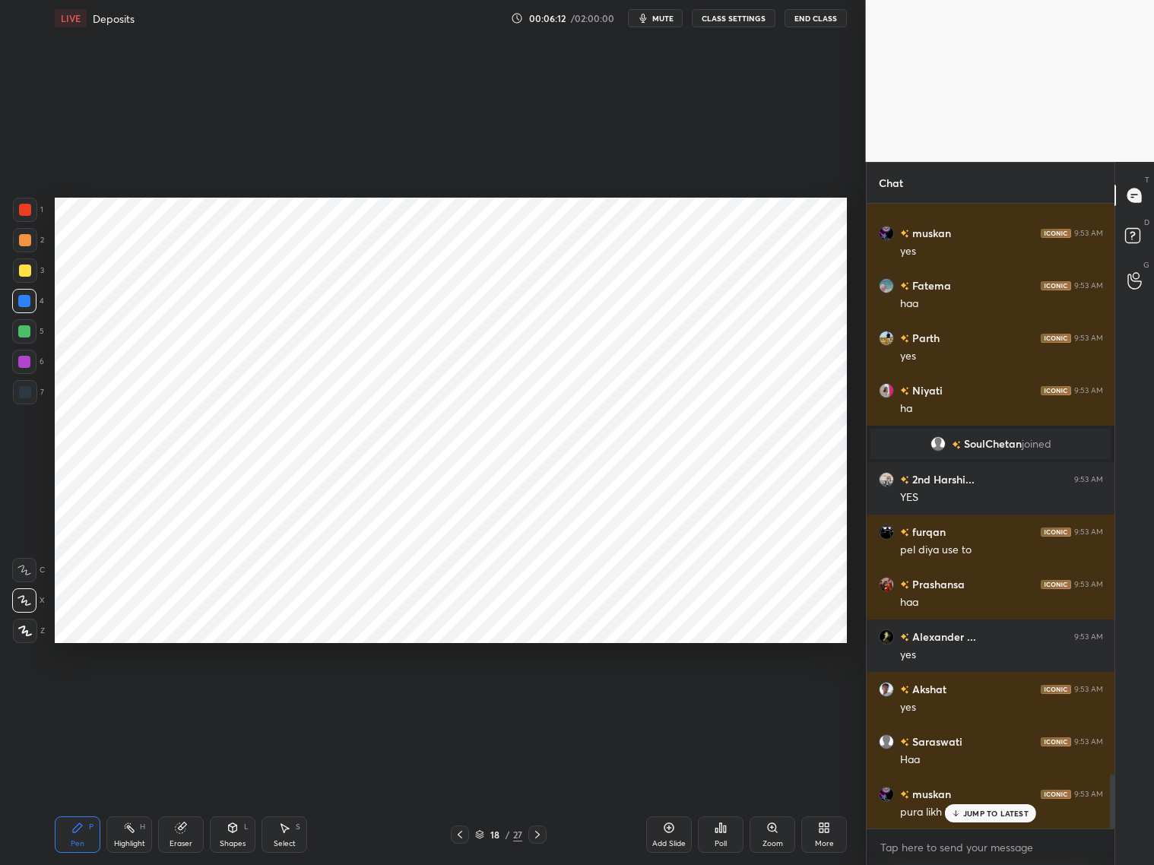
scroll to position [6658, 0]
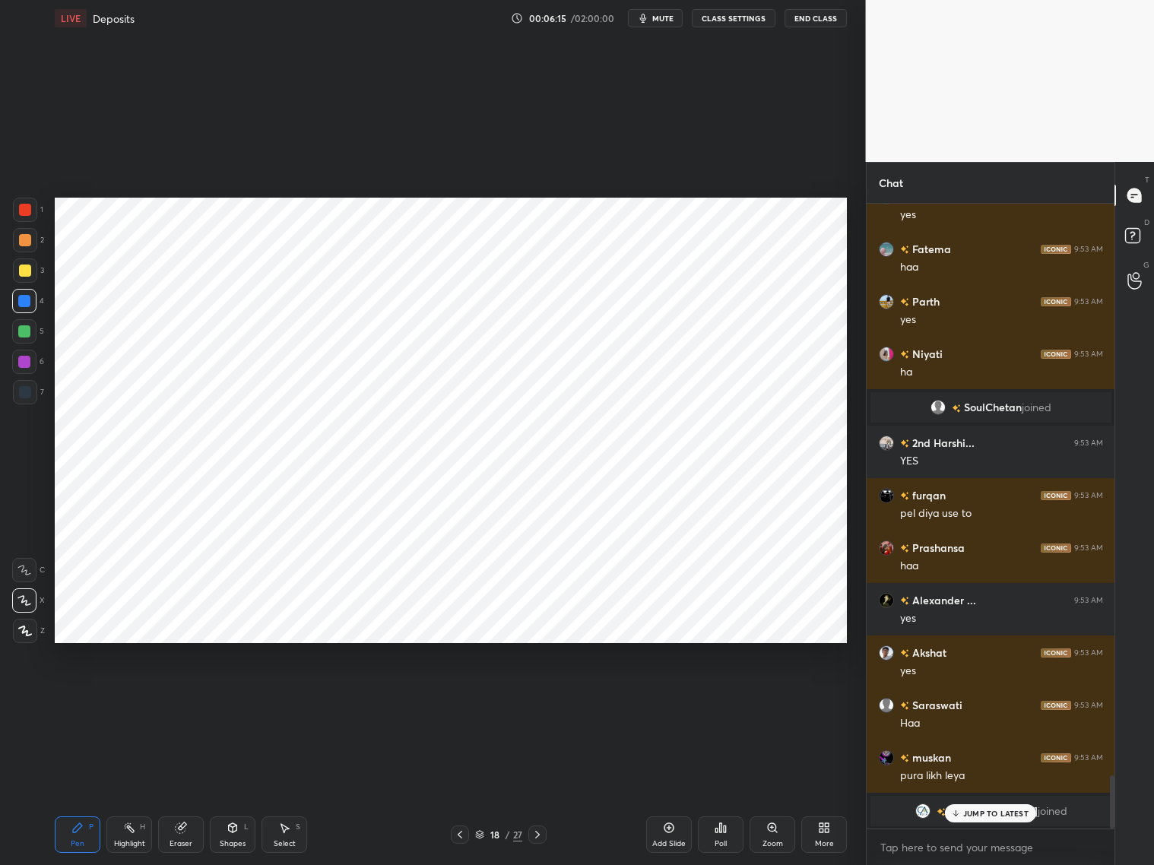
drag, startPoint x: 25, startPoint y: 367, endPoint x: 32, endPoint y: 360, distance: 9.7
click at [29, 366] on div at bounding box center [24, 362] width 12 height 12
drag, startPoint x: 993, startPoint y: 783, endPoint x: 1003, endPoint y: 783, distance: 9.9
click at [986, 698] on p "1 NEW MESSAGE" at bounding box center [996, 781] width 65 height 9
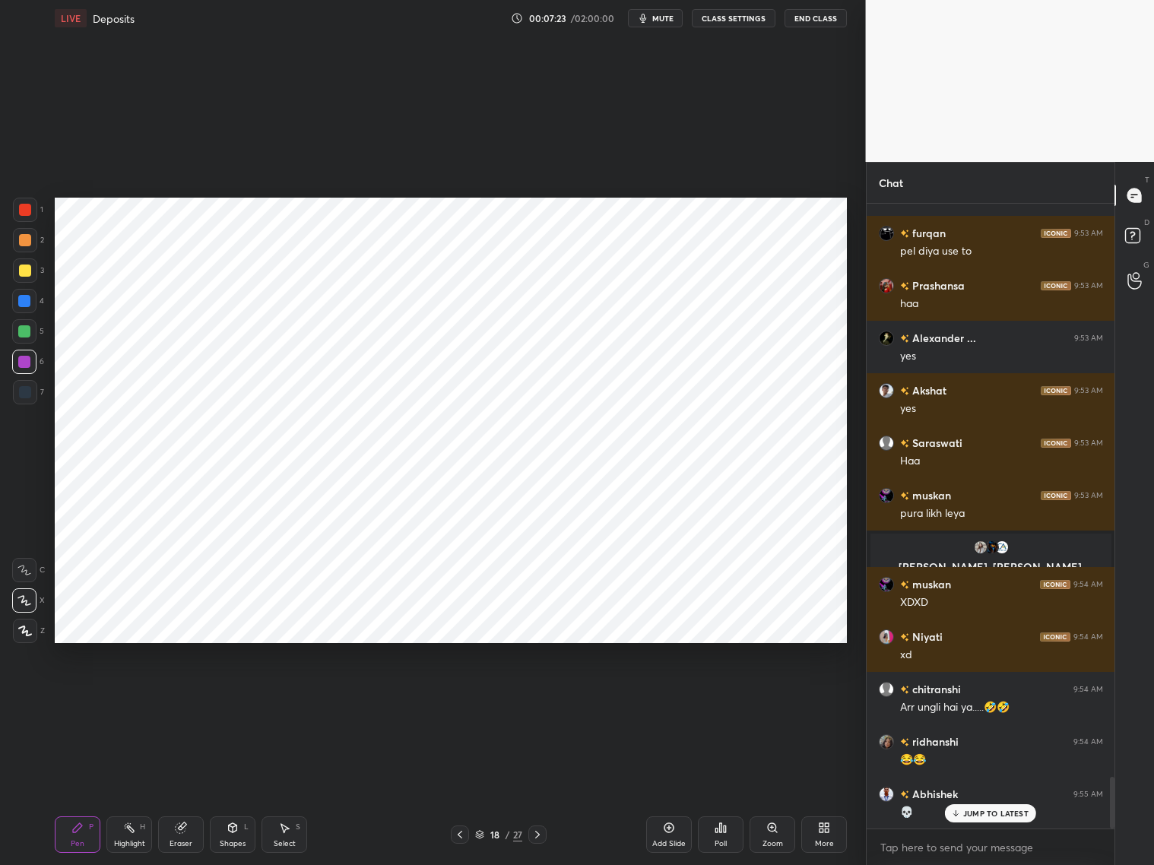
scroll to position [6972, 0]
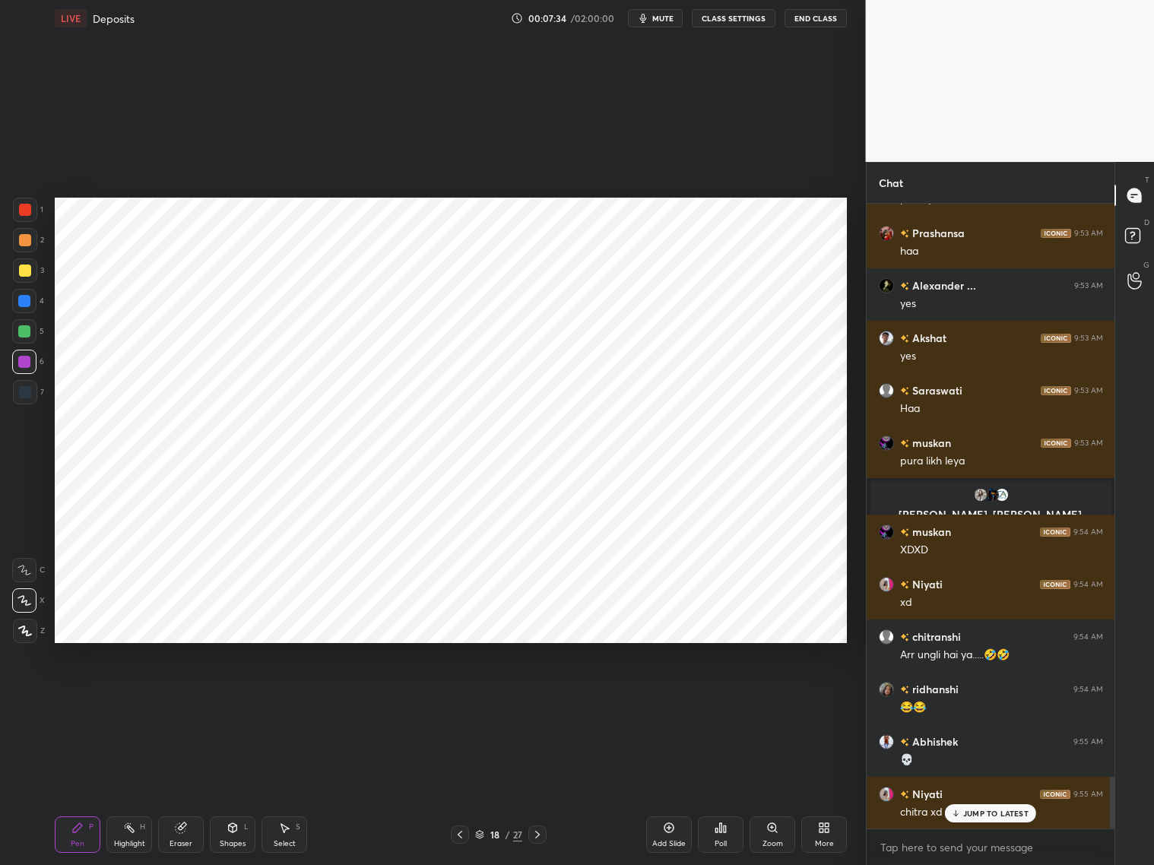
click at [179, 698] on div "Eraser" at bounding box center [180, 844] width 23 height 8
drag, startPoint x: 84, startPoint y: 834, endPoint x: 92, endPoint y: 807, distance: 28.4
click at [89, 698] on div "Pen P" at bounding box center [78, 834] width 46 height 36
click at [27, 395] on div at bounding box center [25, 392] width 12 height 12
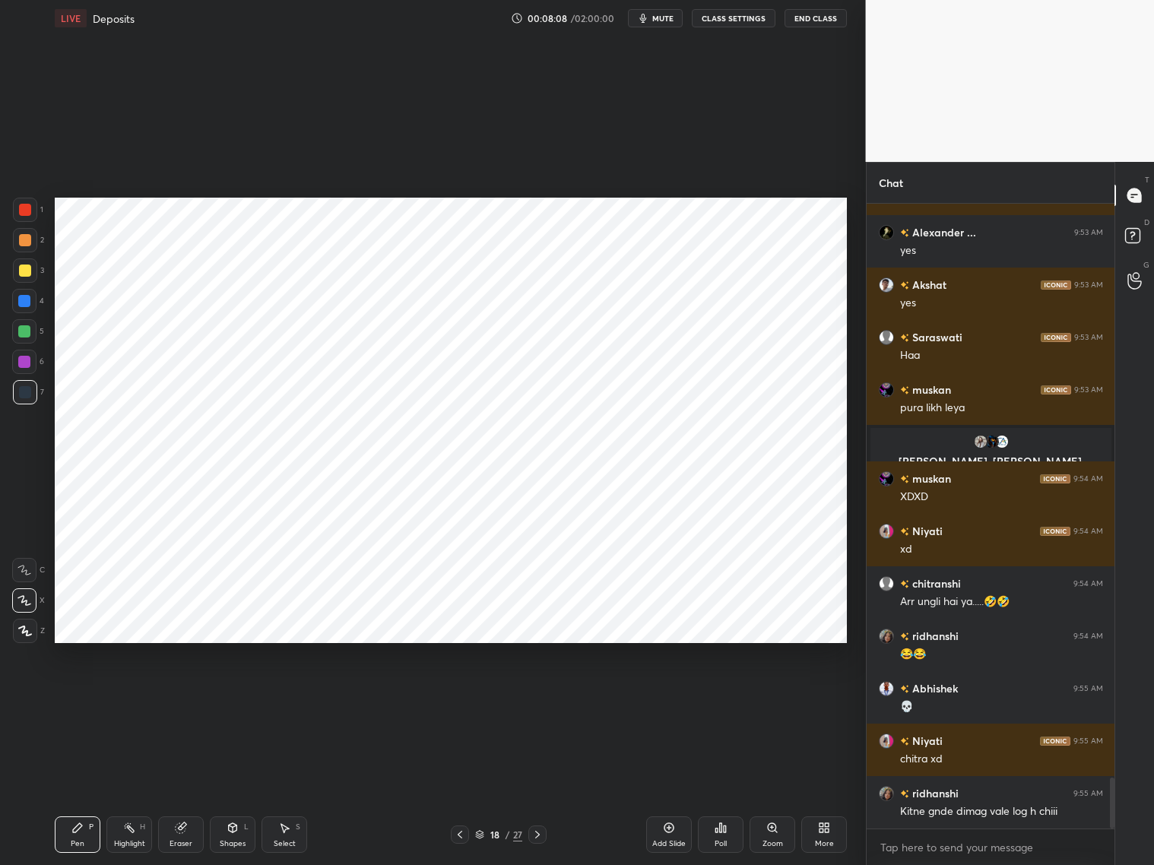
click at [673, 698] on div "Add Slide" at bounding box center [669, 834] width 46 height 36
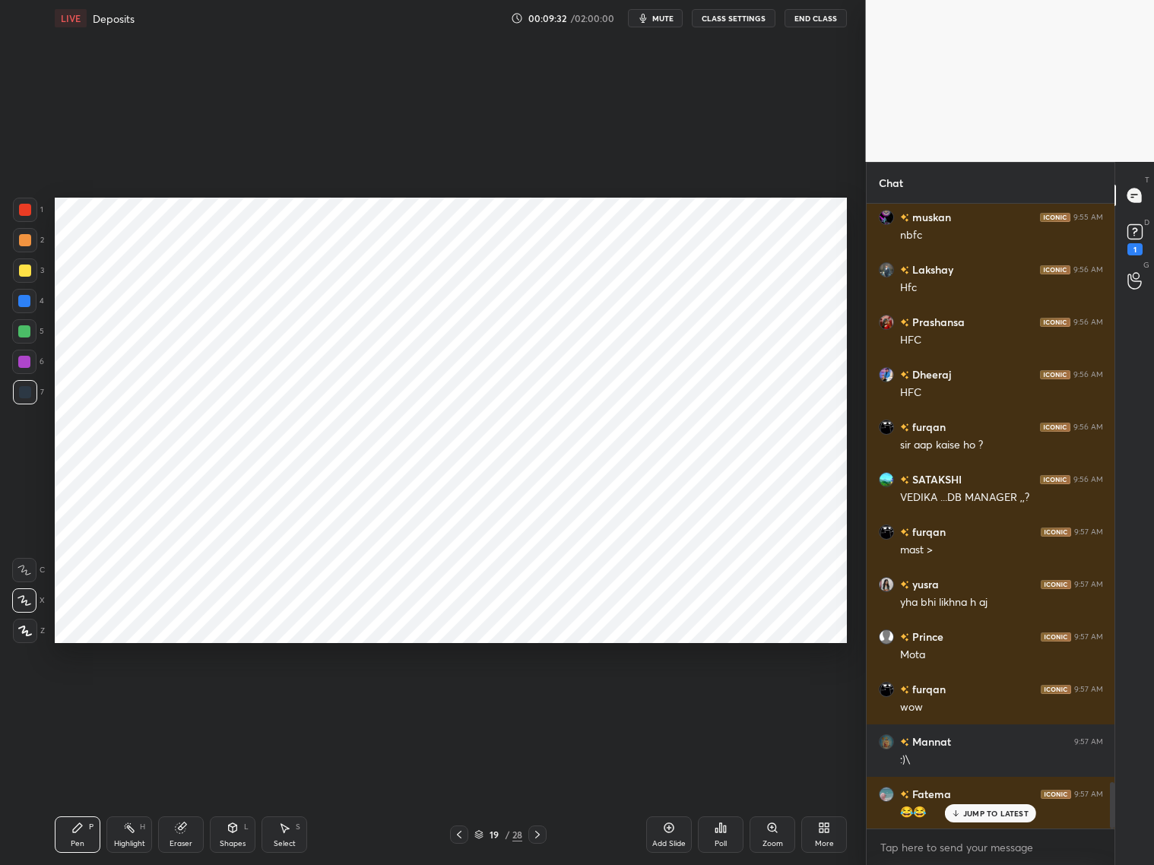
scroll to position [7812, 0]
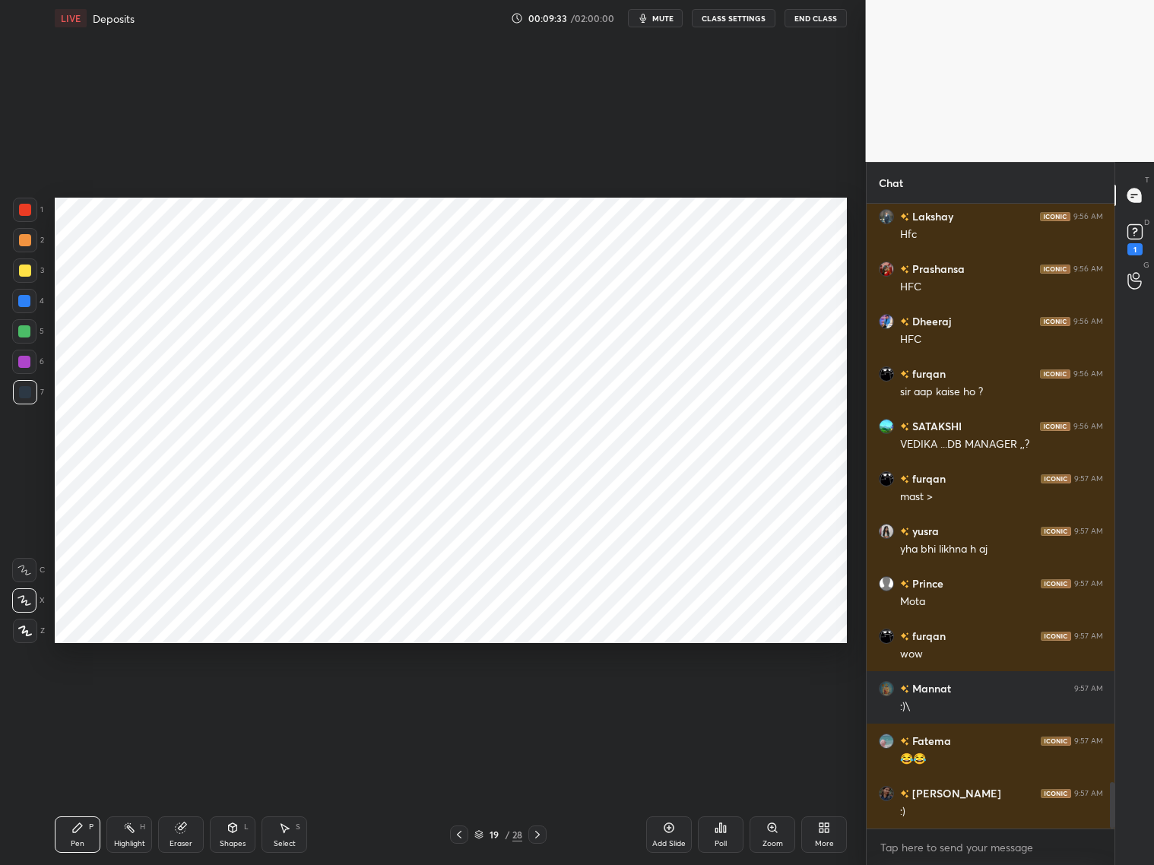
drag, startPoint x: 458, startPoint y: 833, endPoint x: 471, endPoint y: 825, distance: 15.0
click at [459, 698] on icon at bounding box center [459, 834] width 12 height 12
click at [538, 698] on icon at bounding box center [537, 835] width 5 height 8
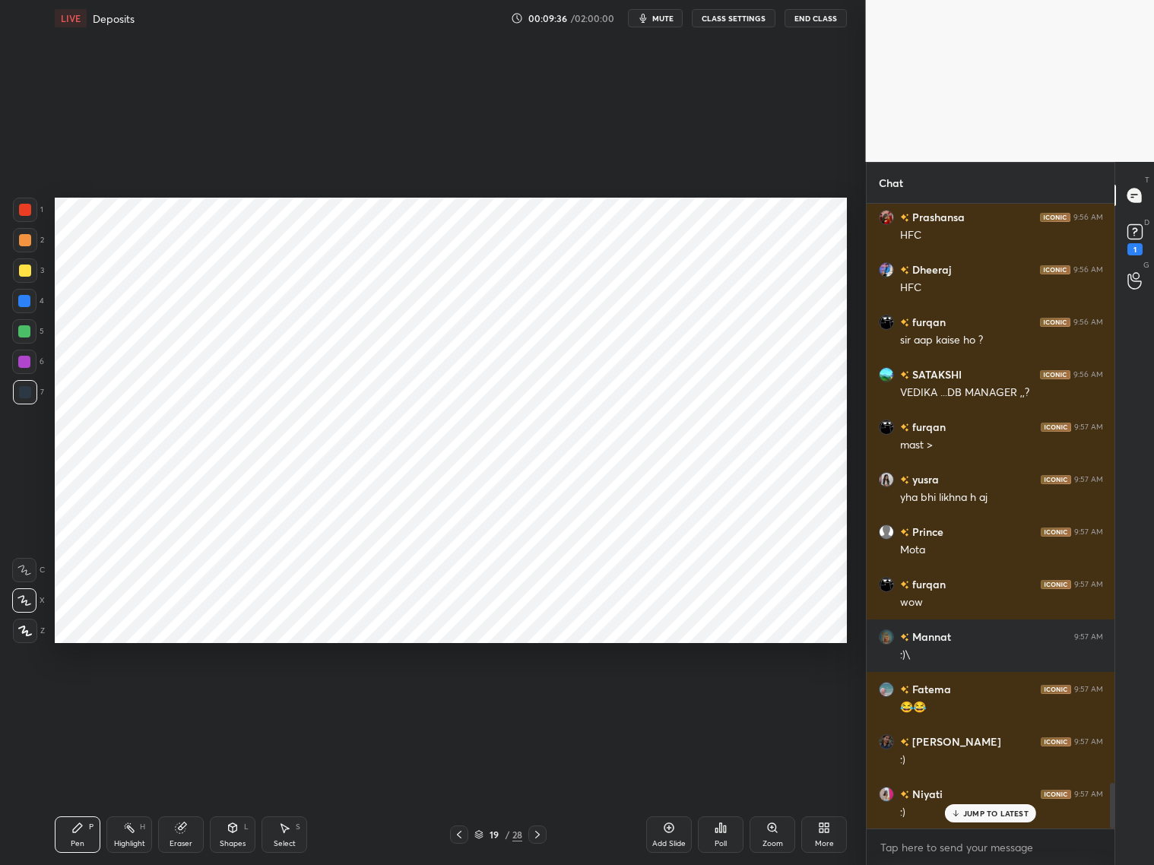
scroll to position [7916, 0]
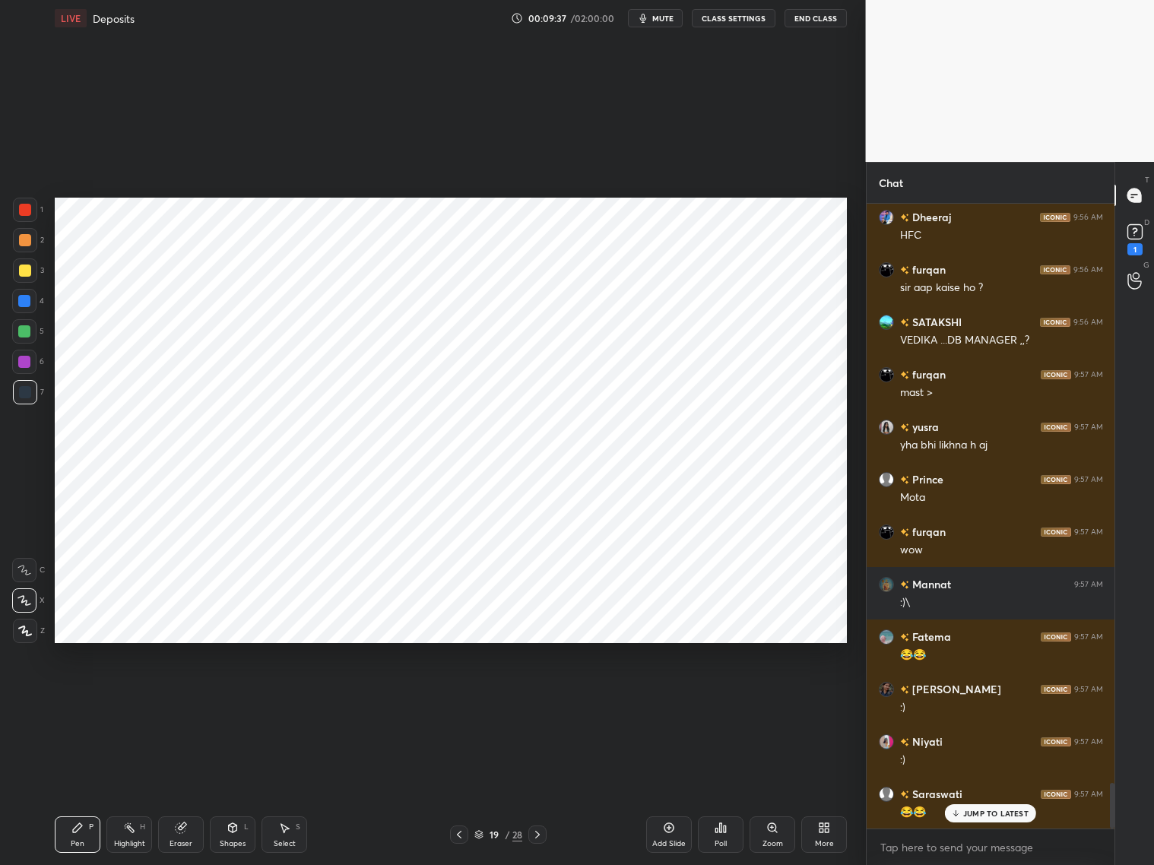
drag, startPoint x: 238, startPoint y: 833, endPoint x: 245, endPoint y: 823, distance: 12.5
click at [240, 698] on div "Shapes L" at bounding box center [233, 834] width 46 height 36
drag, startPoint x: 34, startPoint y: 214, endPoint x: 38, endPoint y: 207, distance: 7.8
click at [35, 214] on div at bounding box center [25, 210] width 24 height 24
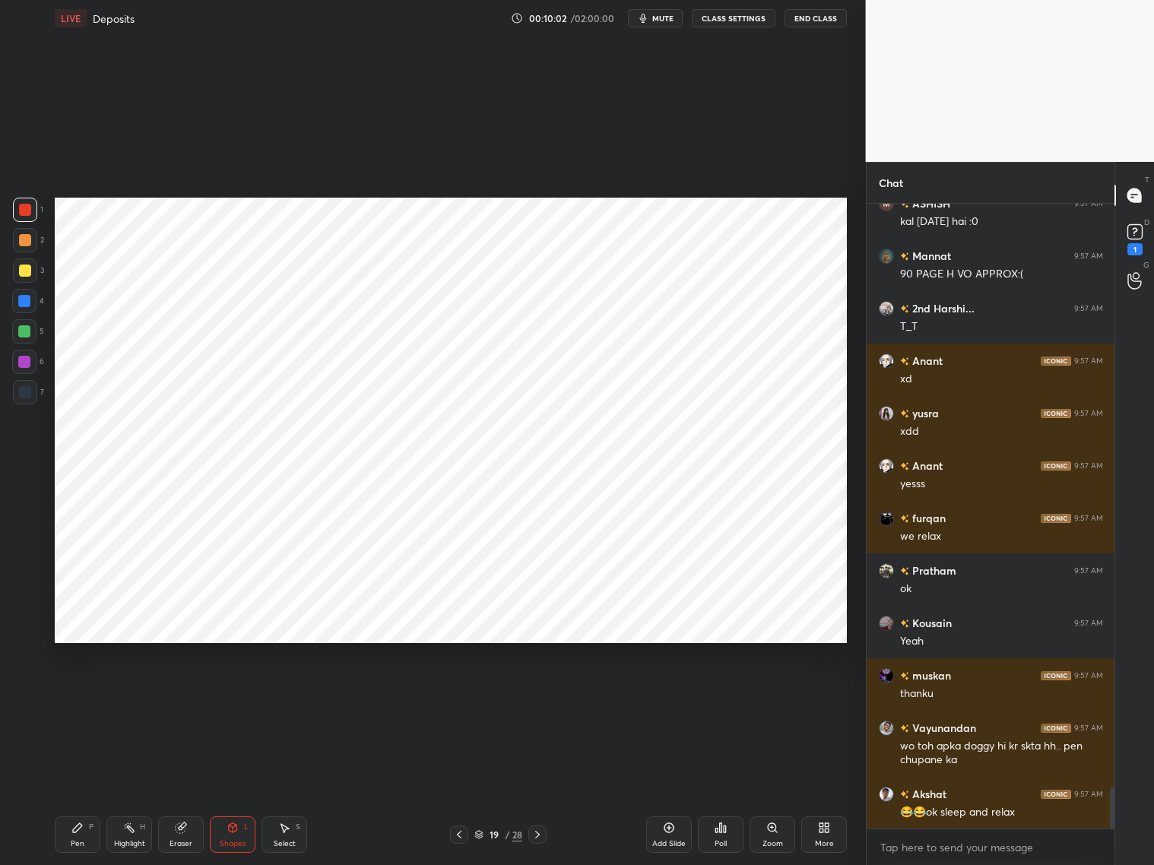
scroll to position [8805, 0]
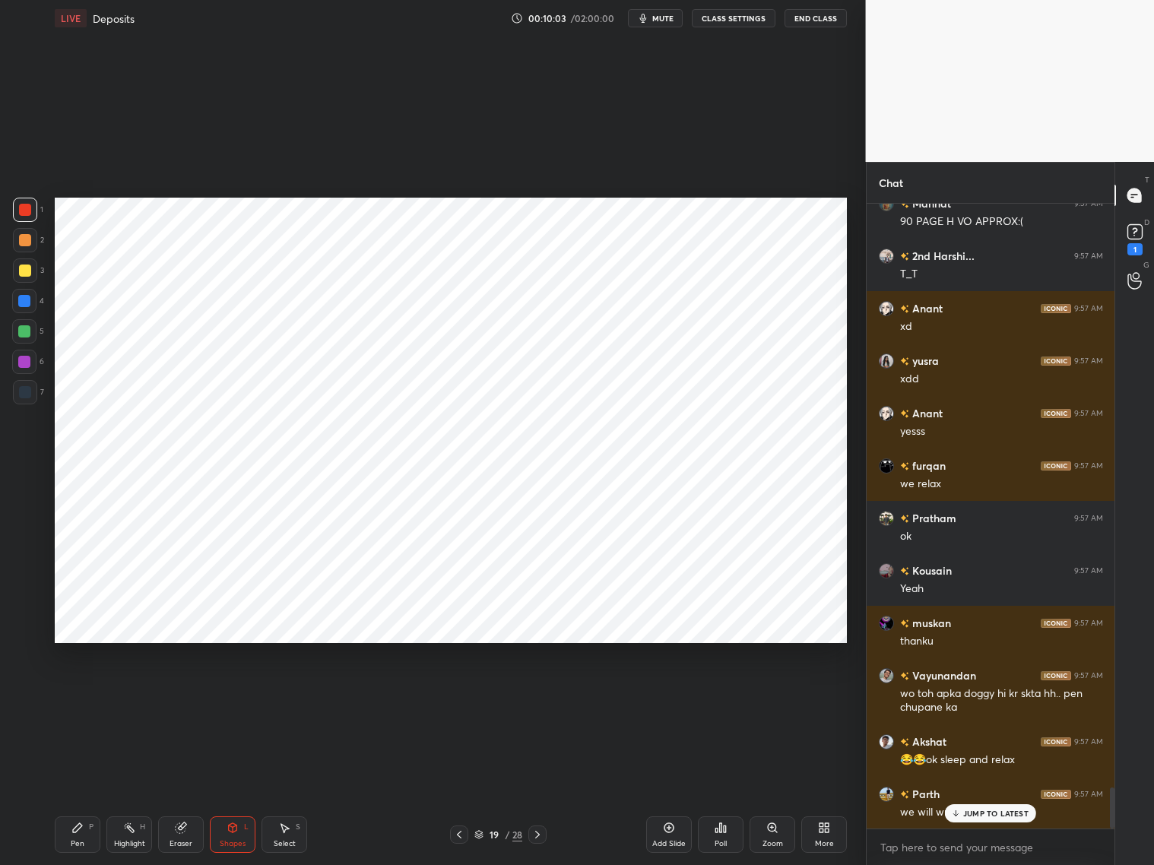
click at [453, 698] on icon at bounding box center [459, 834] width 12 height 12
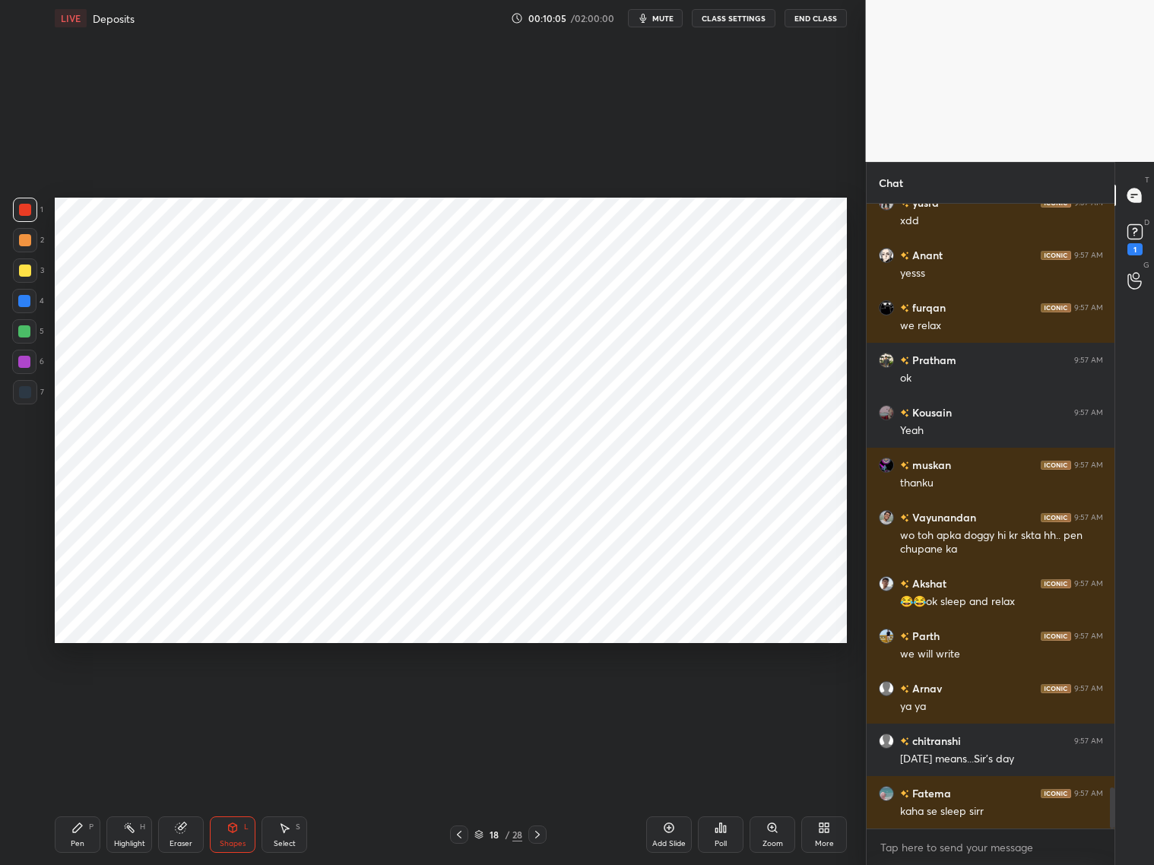
click at [545, 698] on div at bounding box center [537, 834] width 18 height 18
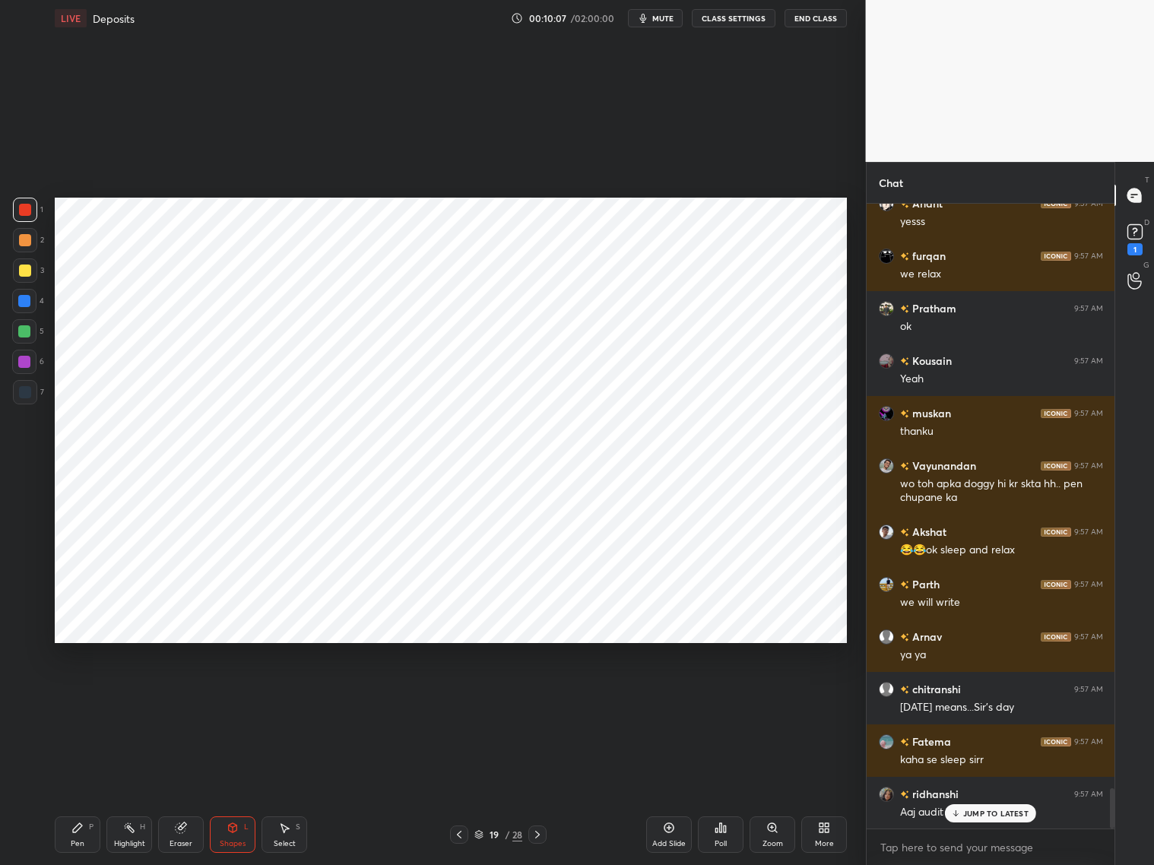
scroll to position [9120, 0]
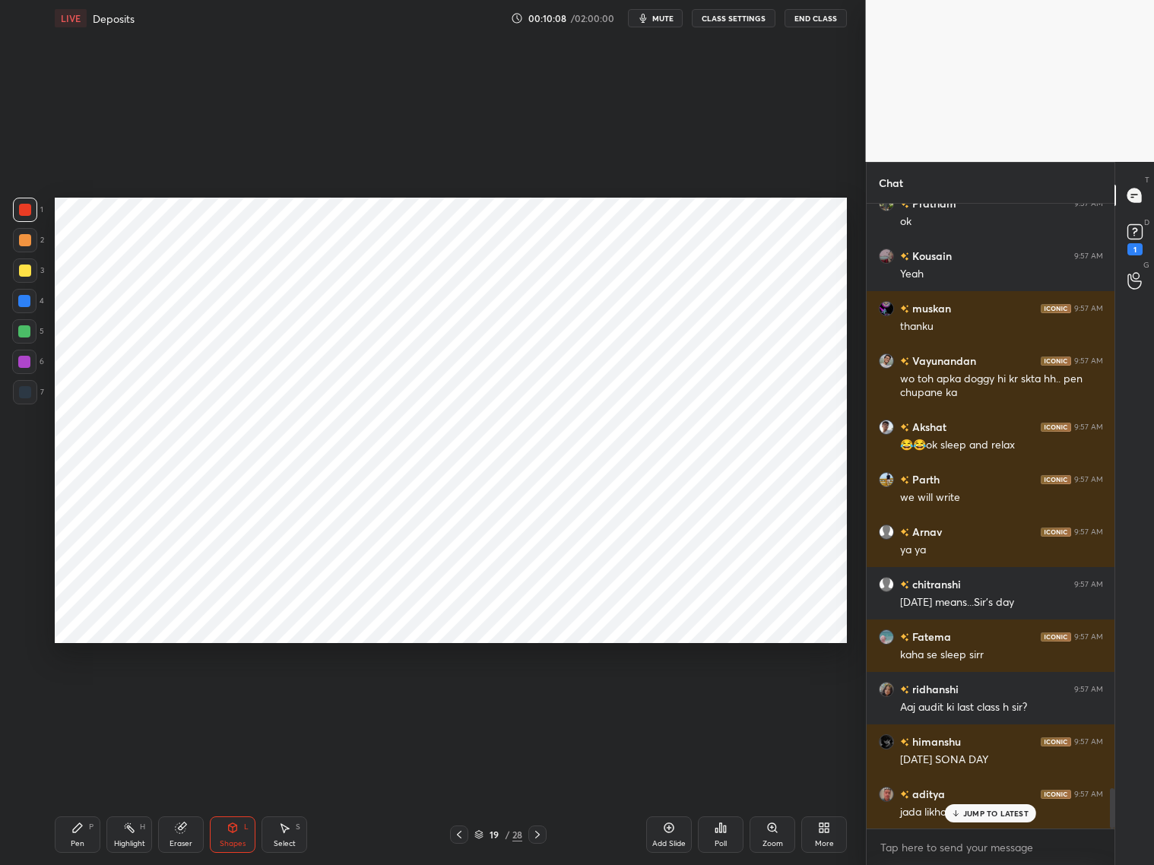
click at [27, 391] on div at bounding box center [25, 392] width 12 height 12
click at [84, 698] on div "Pen P" at bounding box center [78, 834] width 46 height 36
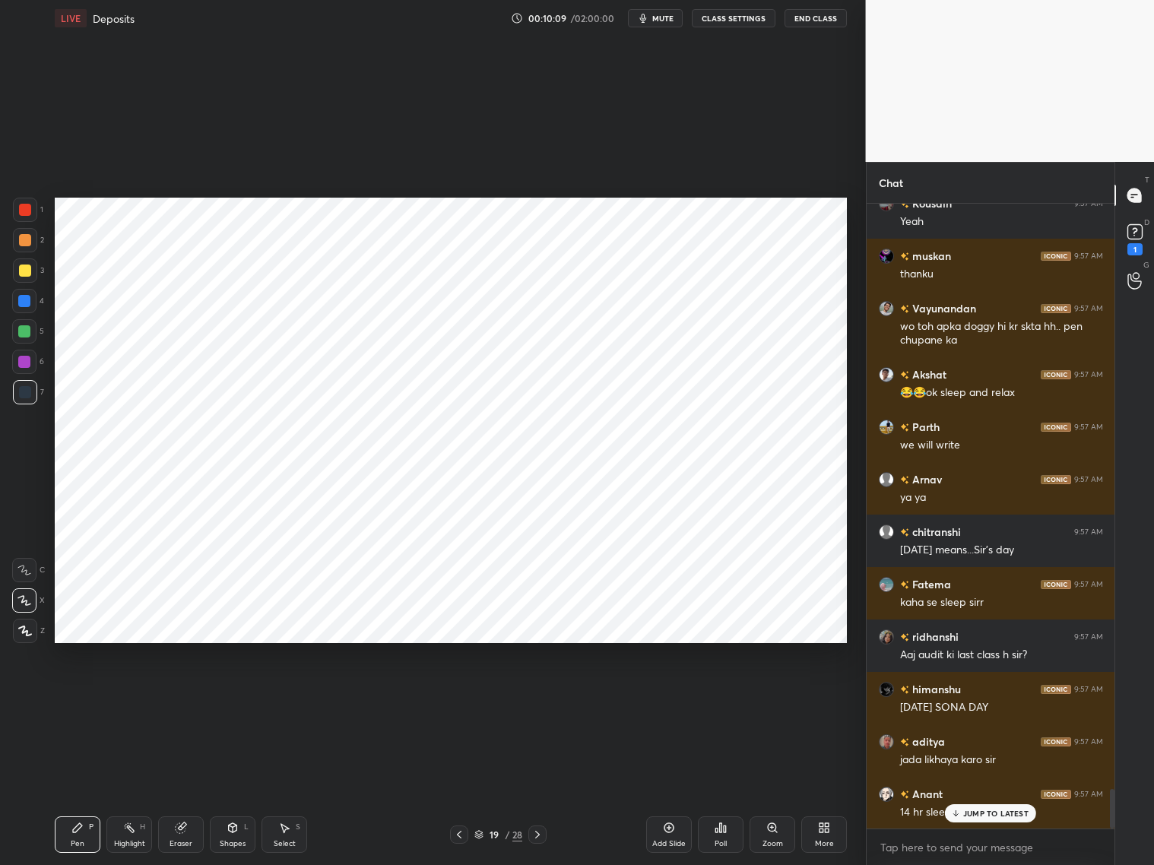
scroll to position [9226, 0]
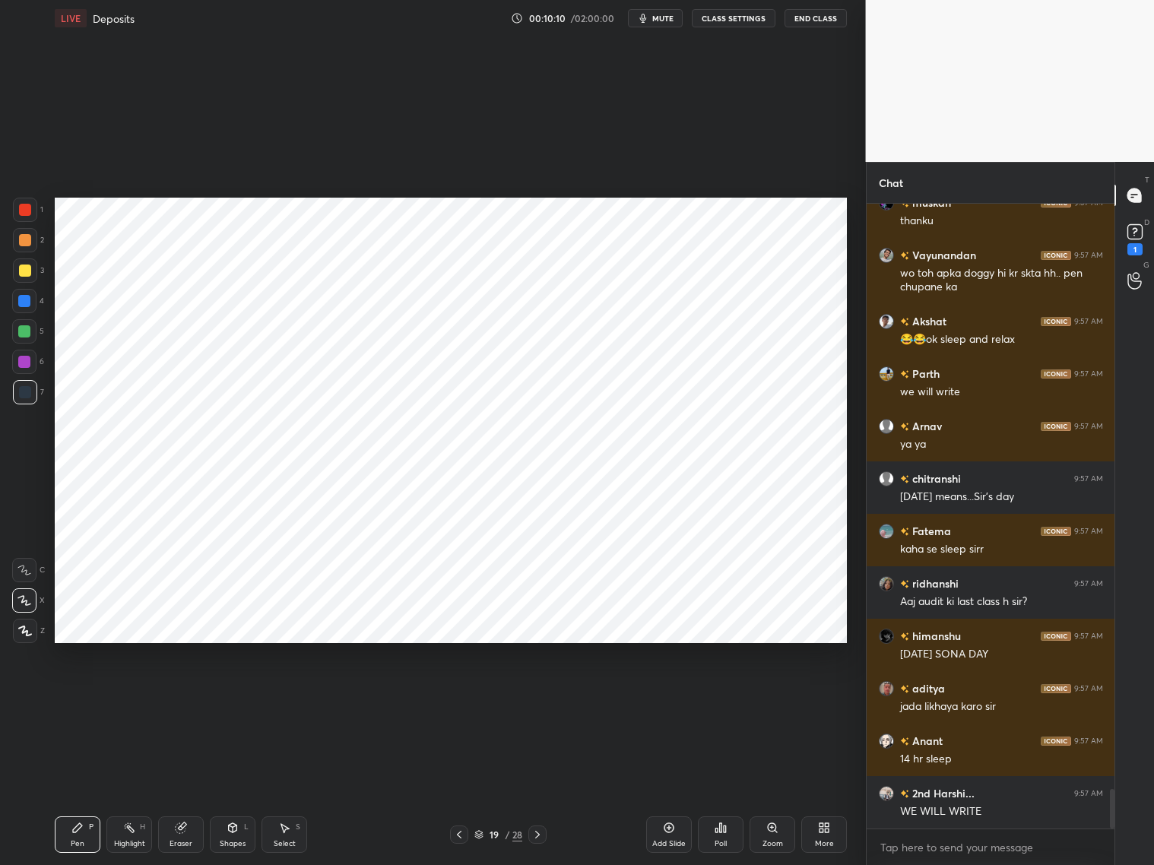
click at [458, 698] on icon at bounding box center [459, 834] width 12 height 12
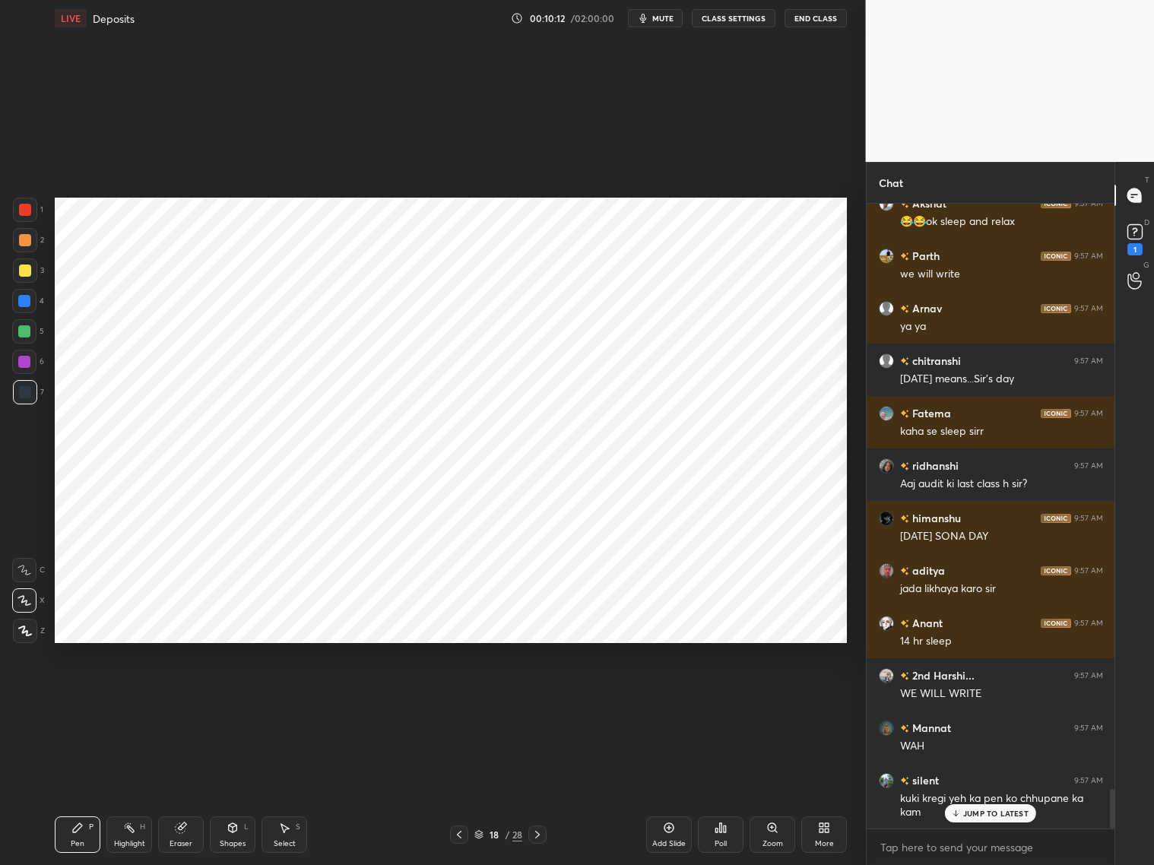
click at [537, 698] on icon at bounding box center [537, 834] width 12 height 12
click at [19, 302] on div at bounding box center [24, 301] width 12 height 12
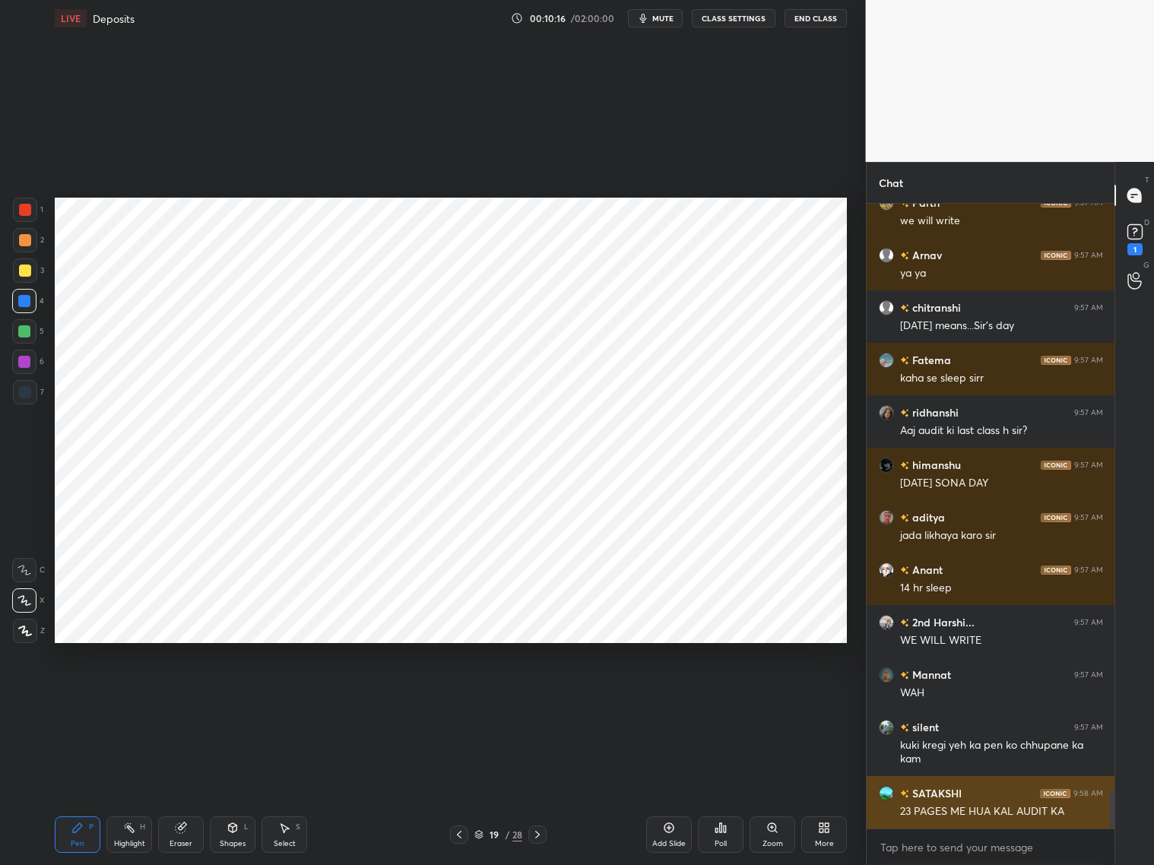
scroll to position [9448, 0]
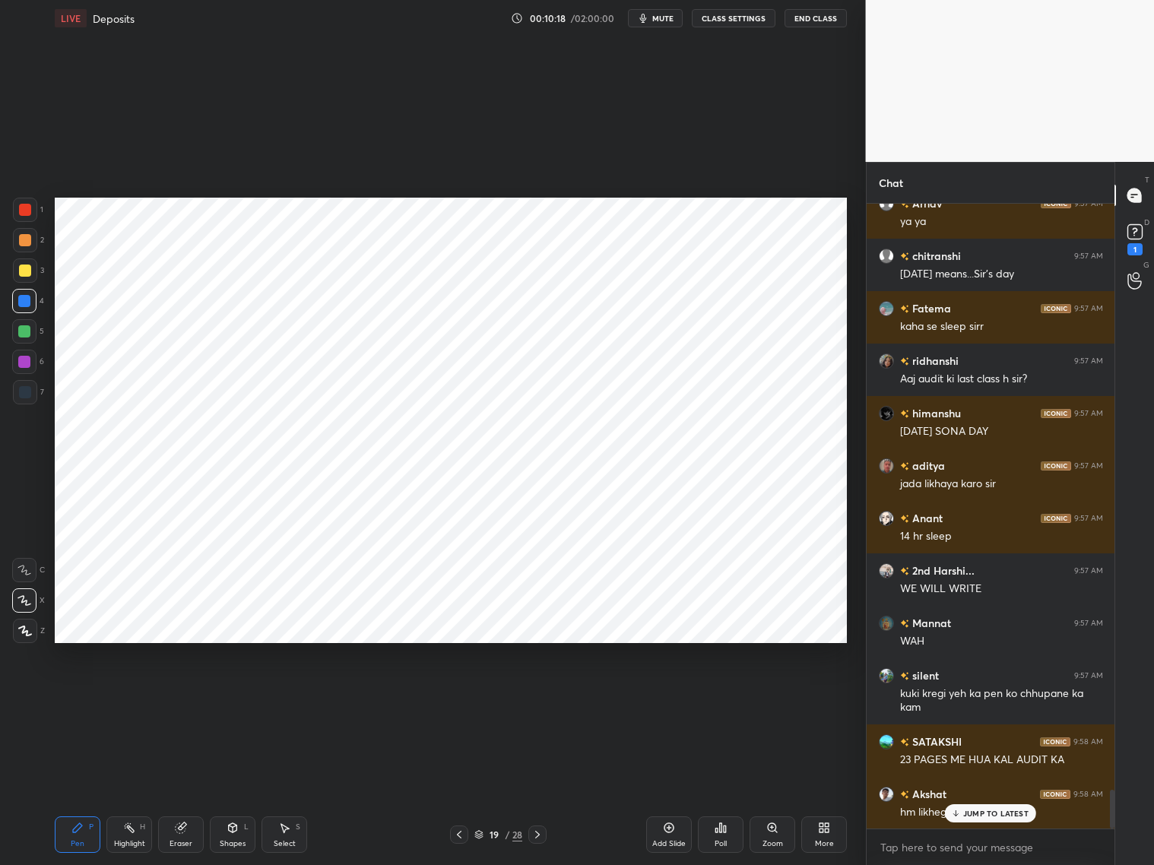
drag, startPoint x: 979, startPoint y: 816, endPoint x: 993, endPoint y: 815, distance: 14.5
click at [979, 698] on div "JUMP TO LATEST" at bounding box center [990, 813] width 91 height 18
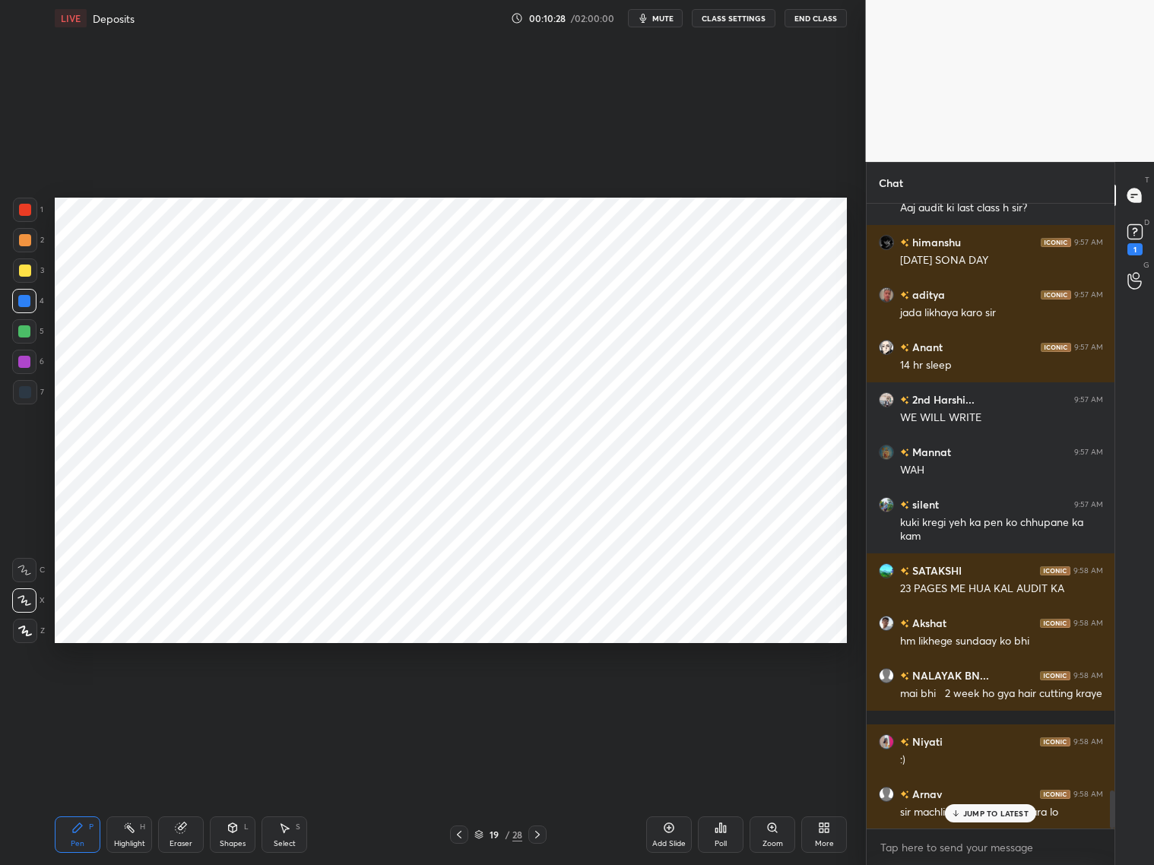
scroll to position [9672, 0]
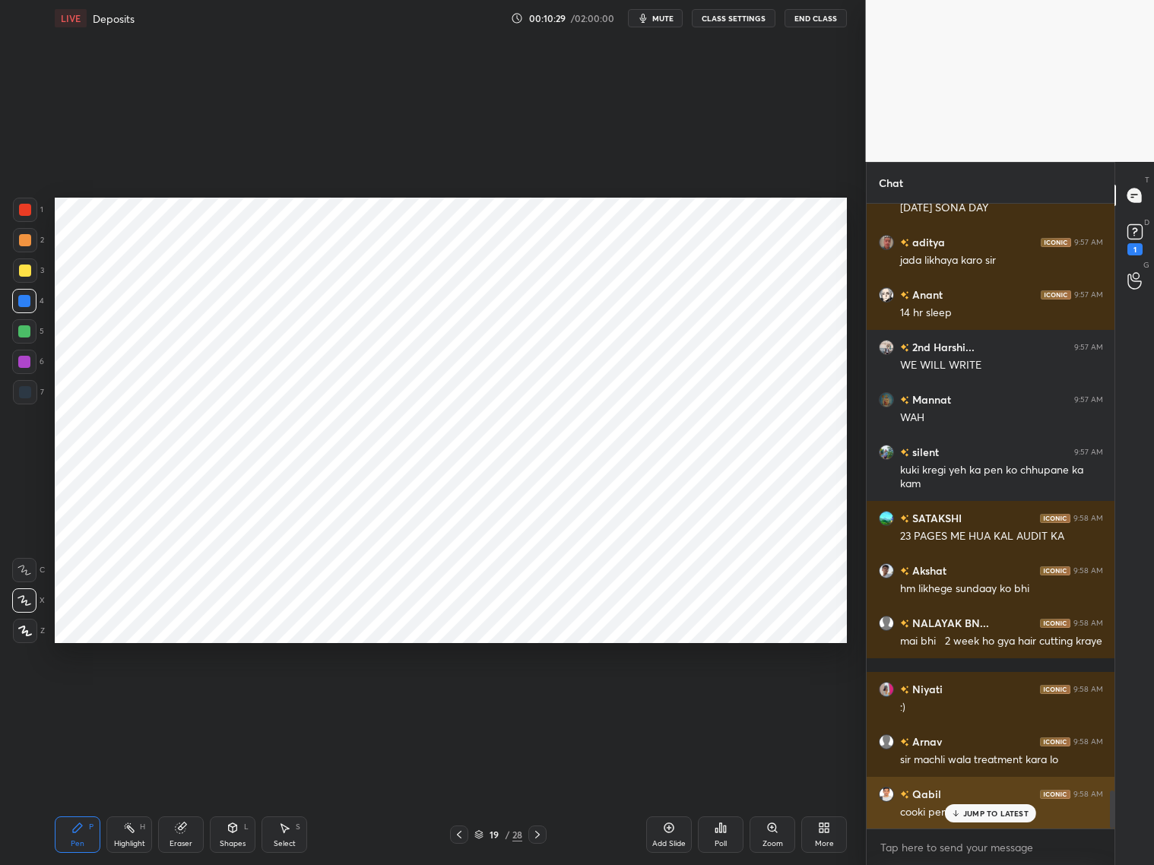
click at [973, 698] on p "JUMP TO LATEST" at bounding box center [995, 813] width 65 height 9
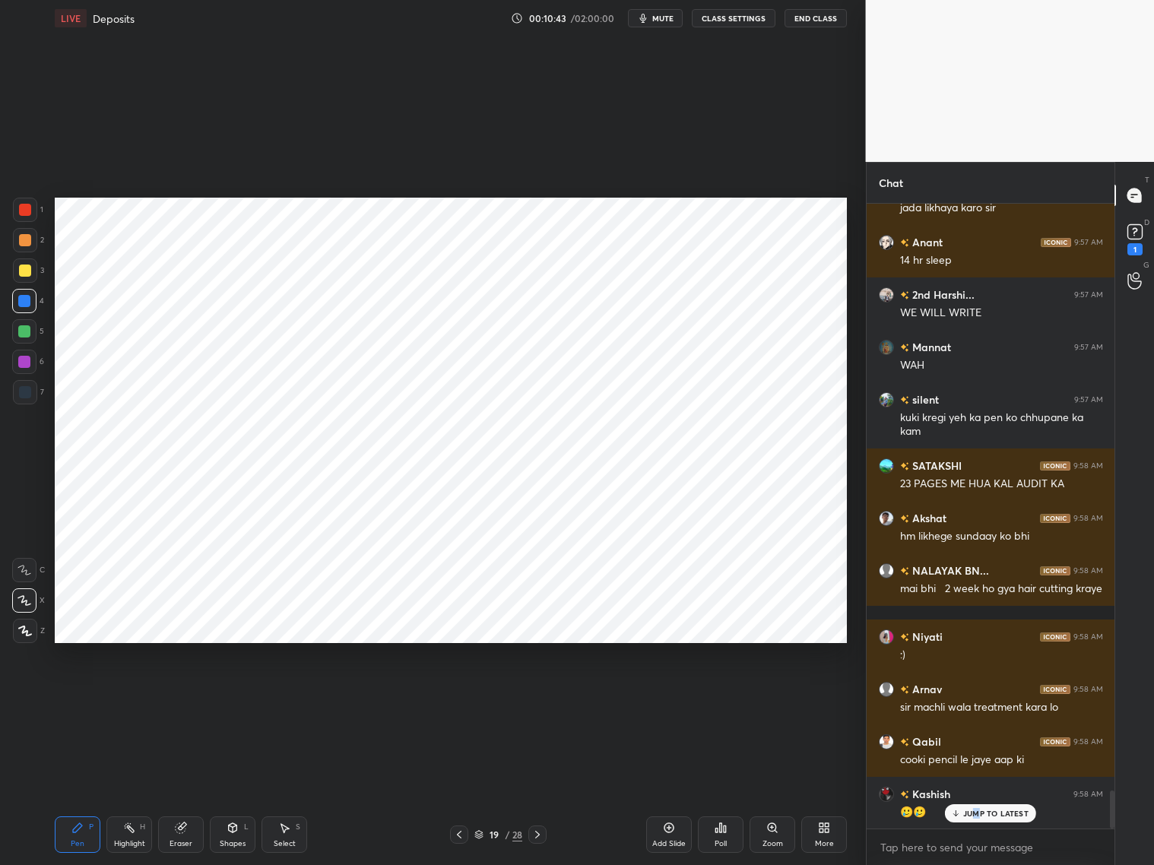
click at [977, 698] on div "JUMP TO LATEST" at bounding box center [990, 813] width 91 height 18
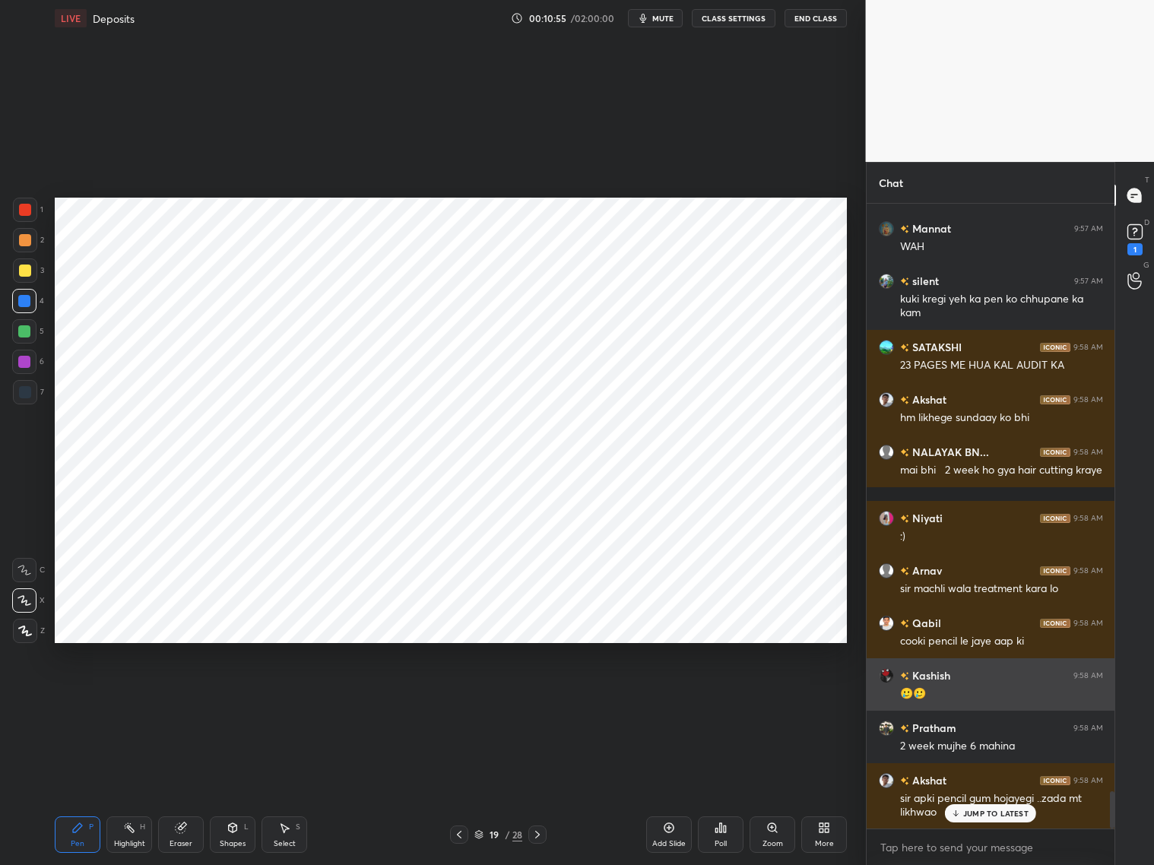
scroll to position [9910, 0]
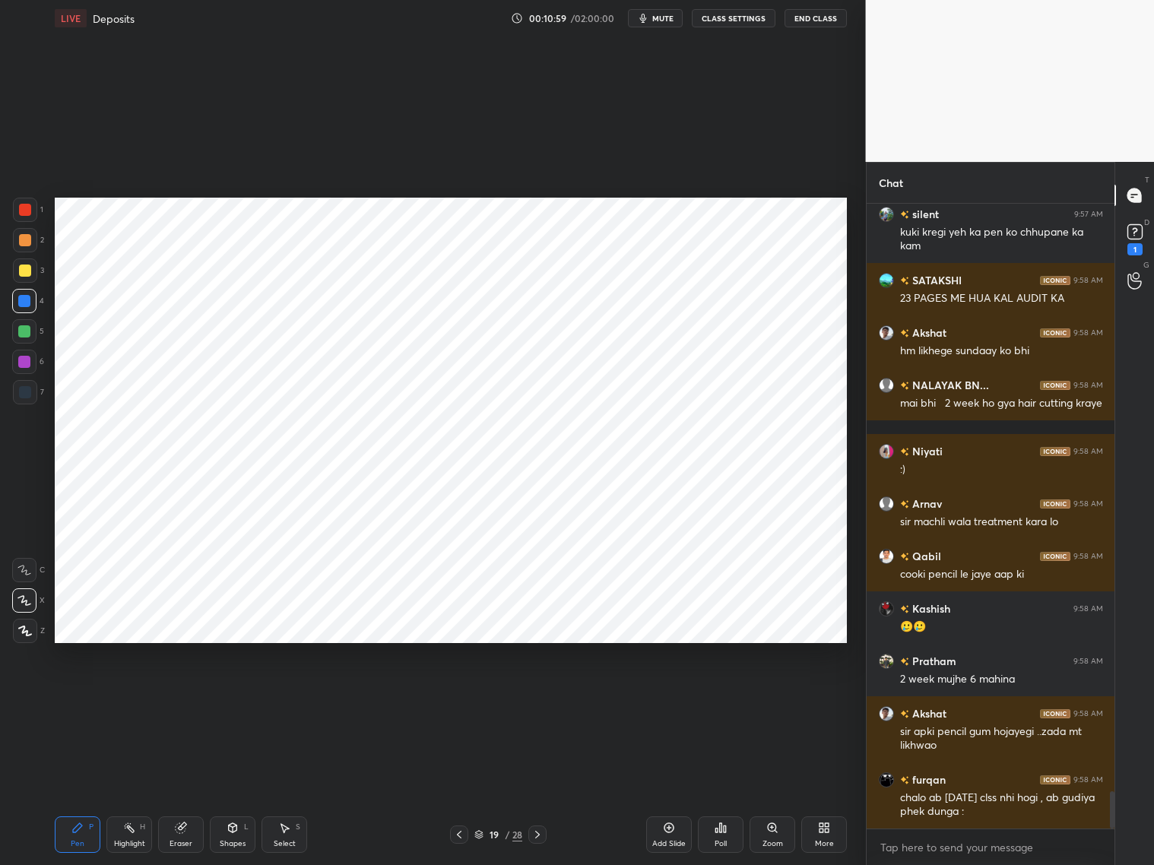
click at [25, 397] on div at bounding box center [25, 392] width 12 height 12
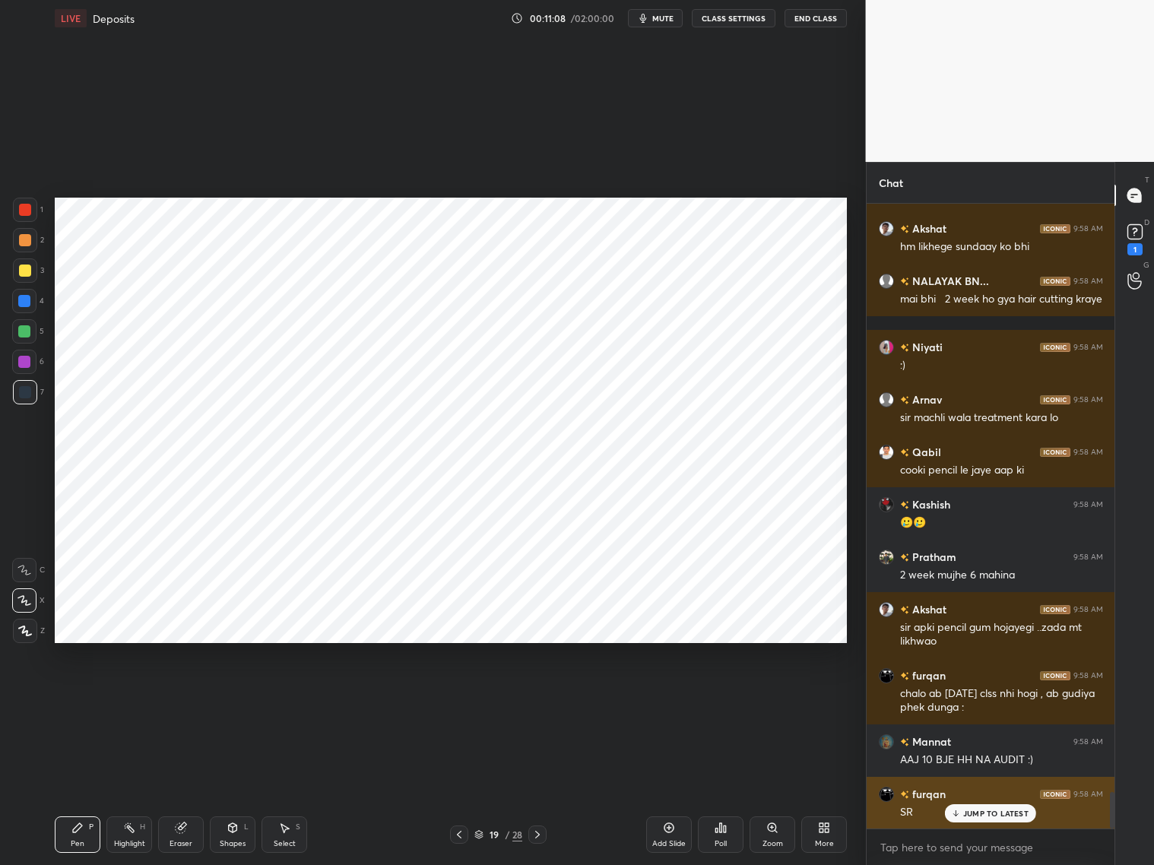
click at [970, 698] on p "JUMP TO LATEST" at bounding box center [995, 813] width 65 height 9
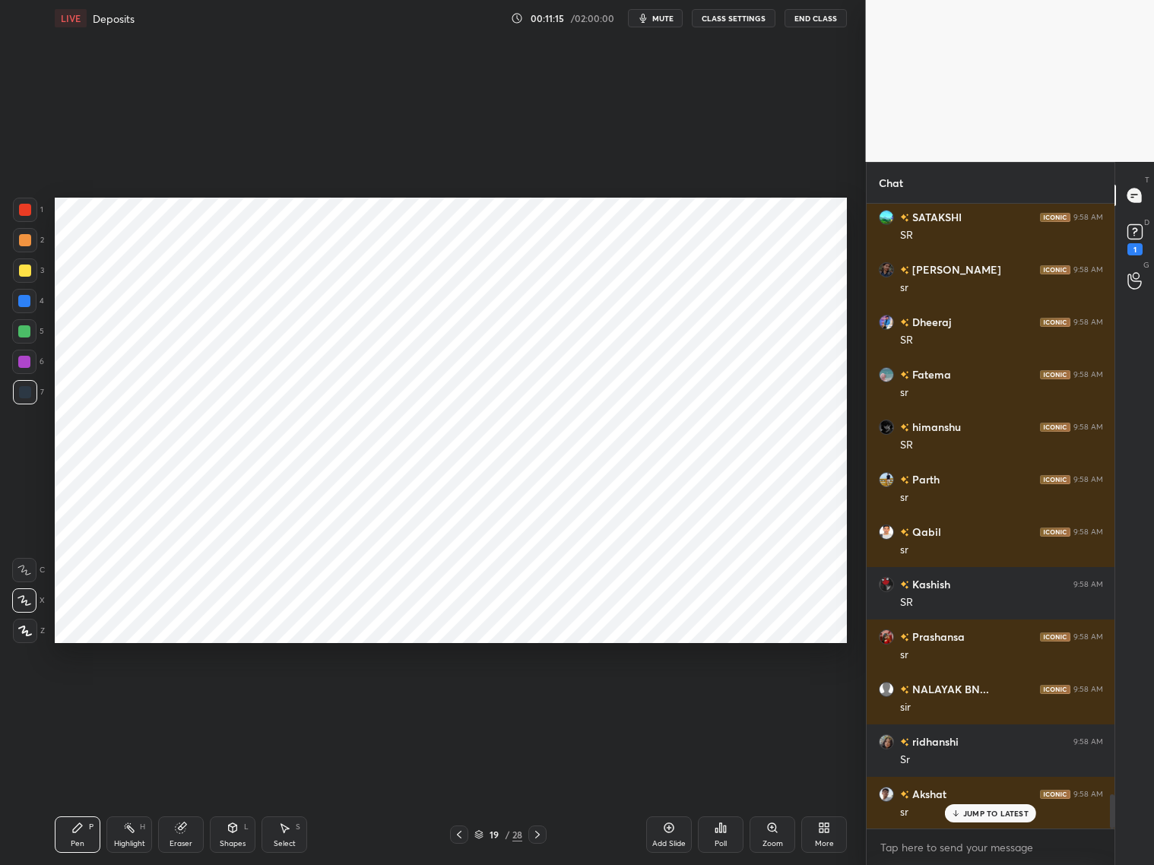
scroll to position [10814, 0]
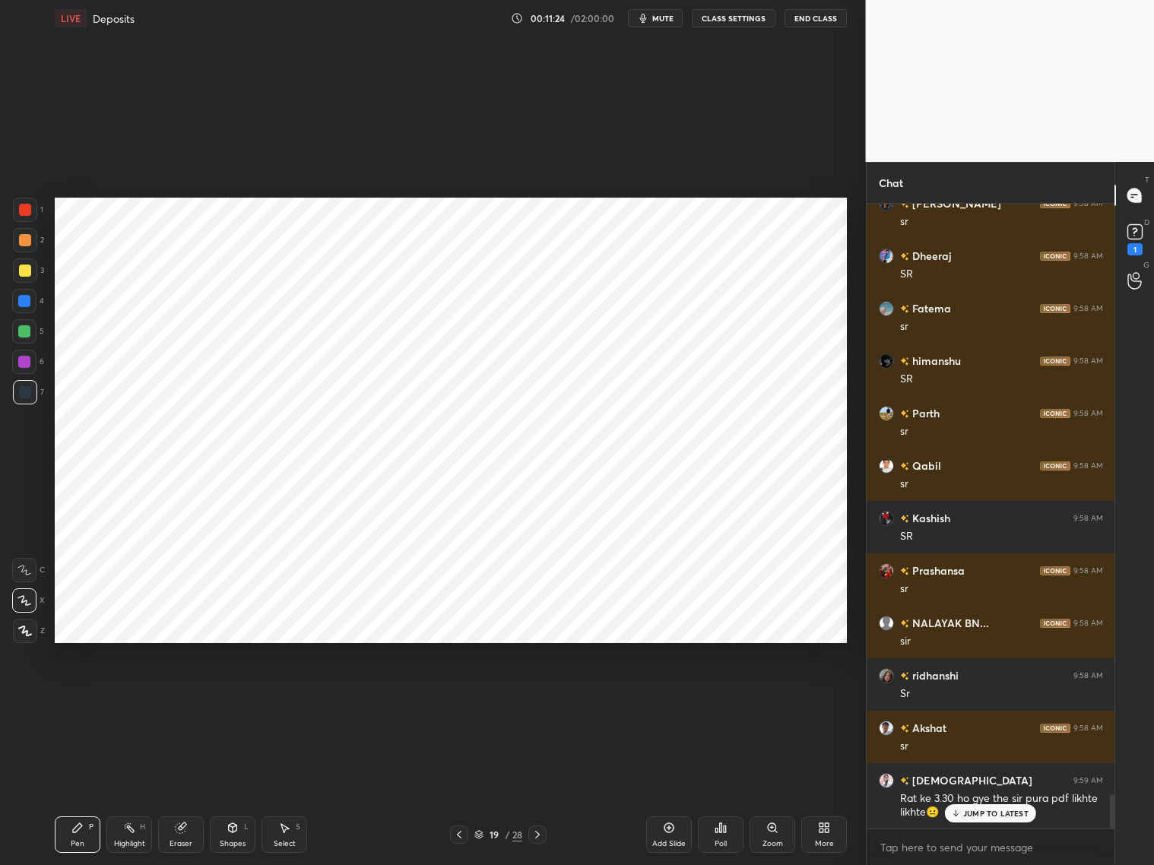
drag, startPoint x: 185, startPoint y: 832, endPoint x: 252, endPoint y: 783, distance: 82.5
click at [195, 698] on div "Eraser" at bounding box center [181, 834] width 46 height 36
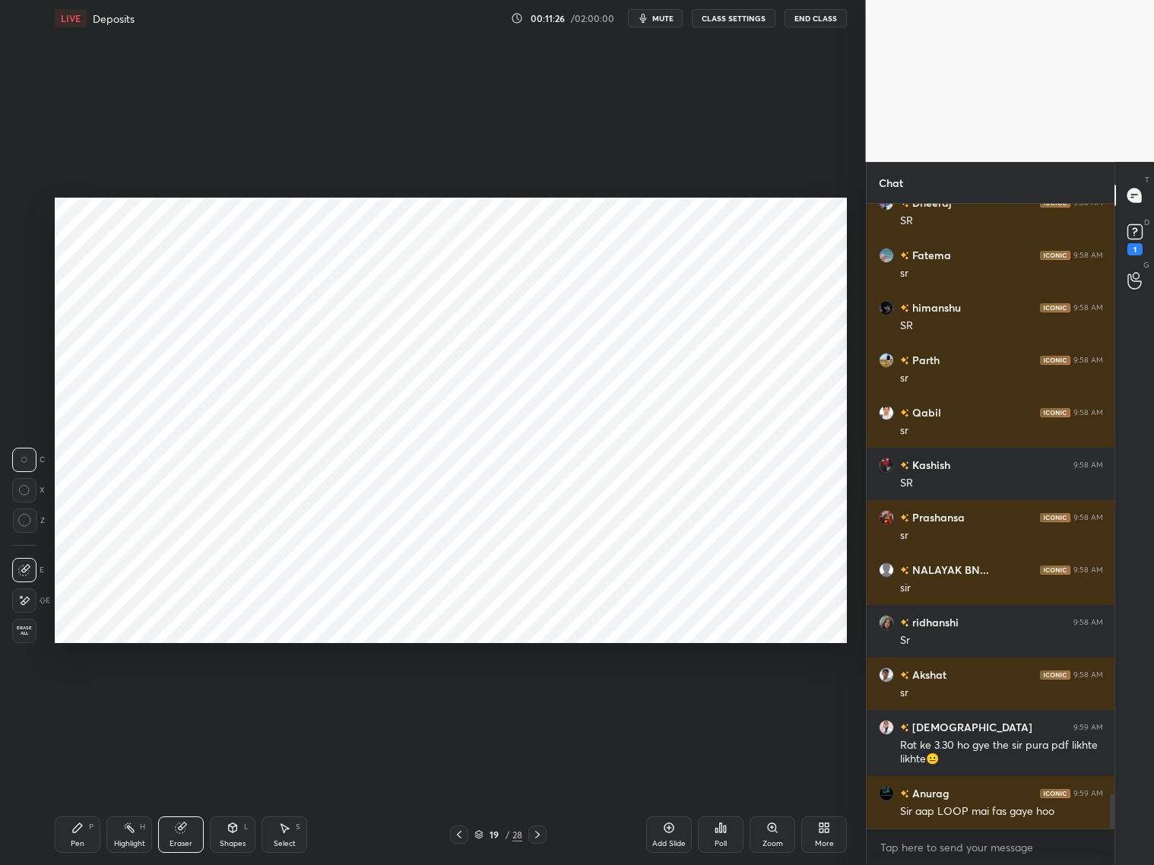
drag, startPoint x: 82, startPoint y: 830, endPoint x: 130, endPoint y: 796, distance: 58.8
click at [88, 698] on div "Pen P" at bounding box center [78, 834] width 46 height 36
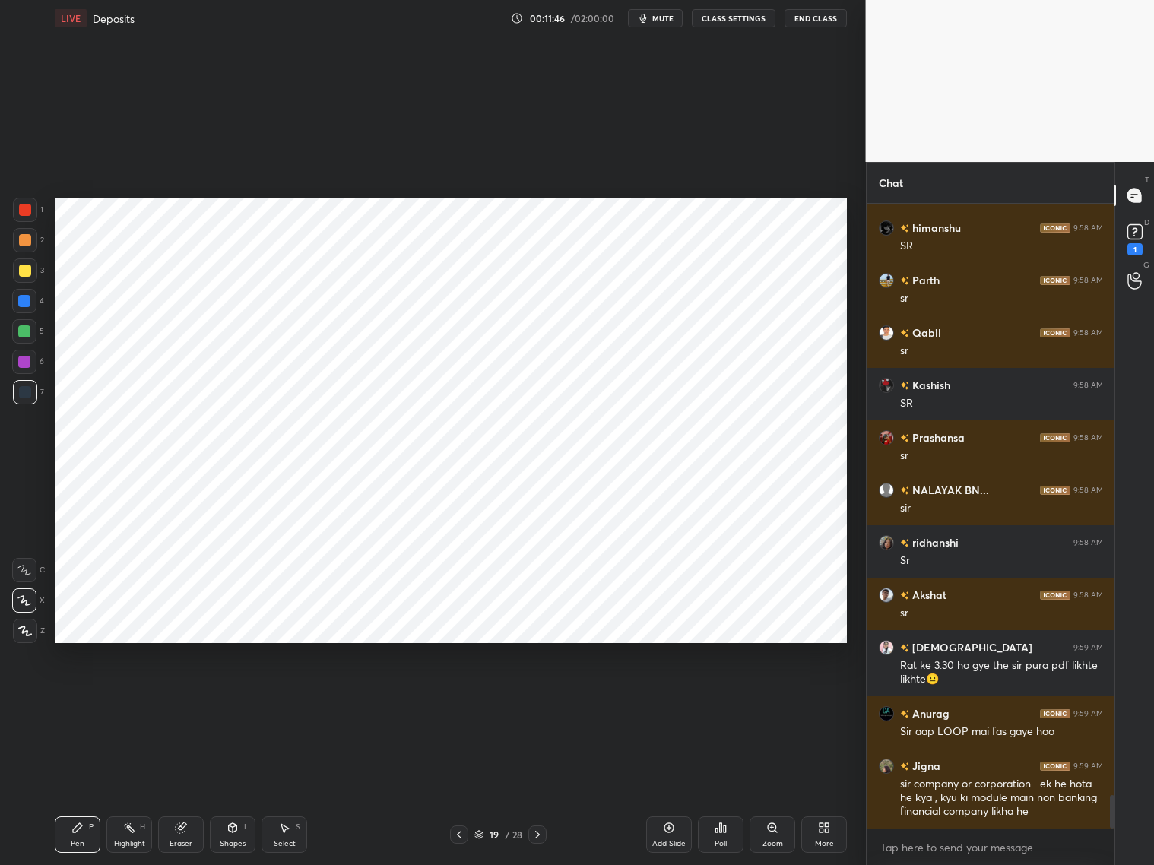
click at [189, 698] on div "Eraser" at bounding box center [181, 834] width 46 height 36
drag, startPoint x: 86, startPoint y: 837, endPoint x: 100, endPoint y: 793, distance: 47.1
click at [90, 698] on div "Pen P" at bounding box center [78, 834] width 46 height 36
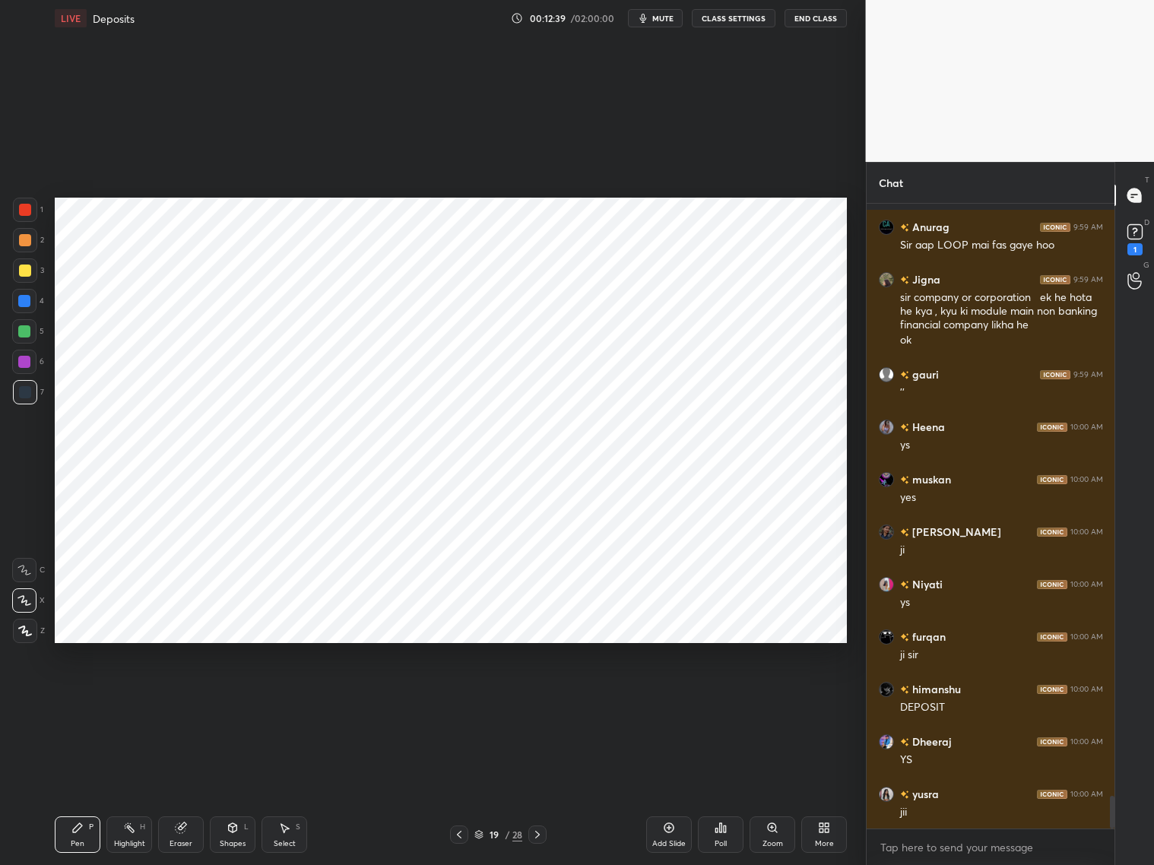
scroll to position [11486, 0]
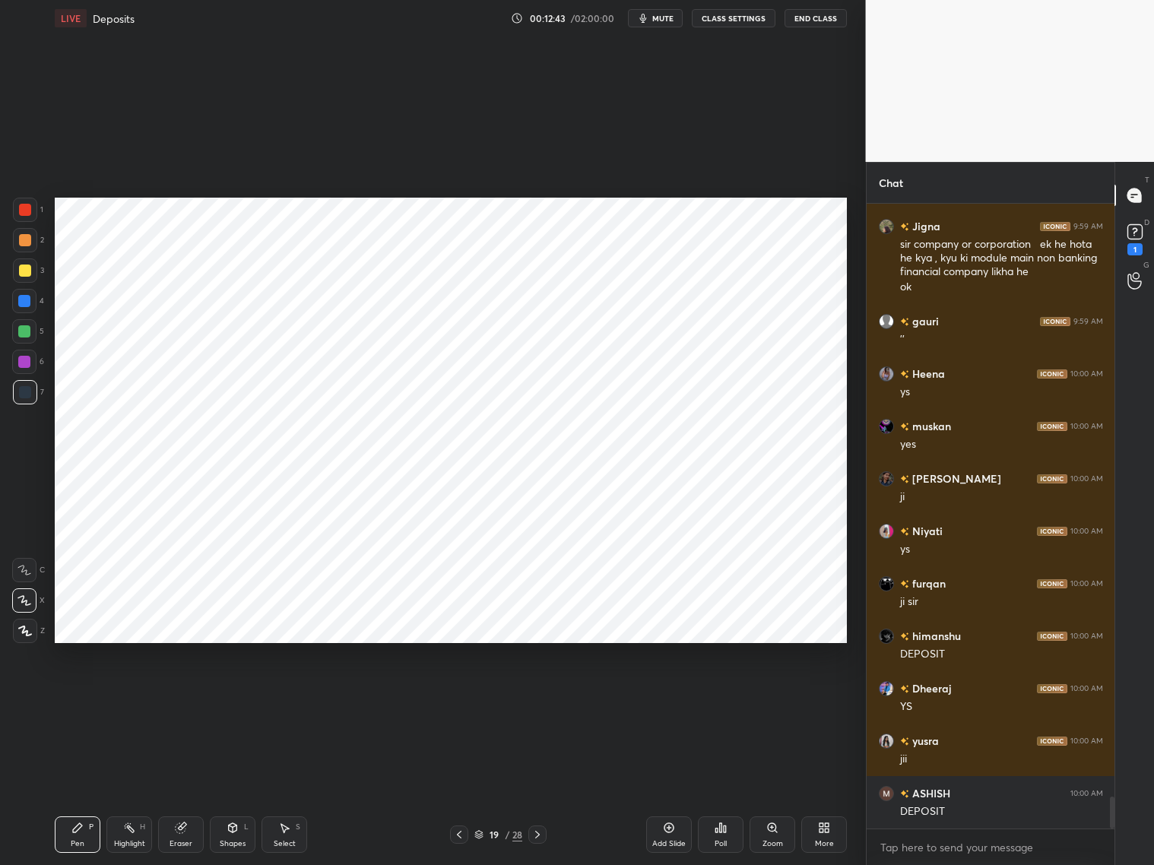
drag, startPoint x: 230, startPoint y: 837, endPoint x: 231, endPoint y: 816, distance: 20.6
click at [233, 698] on div "Shapes L" at bounding box center [233, 834] width 46 height 36
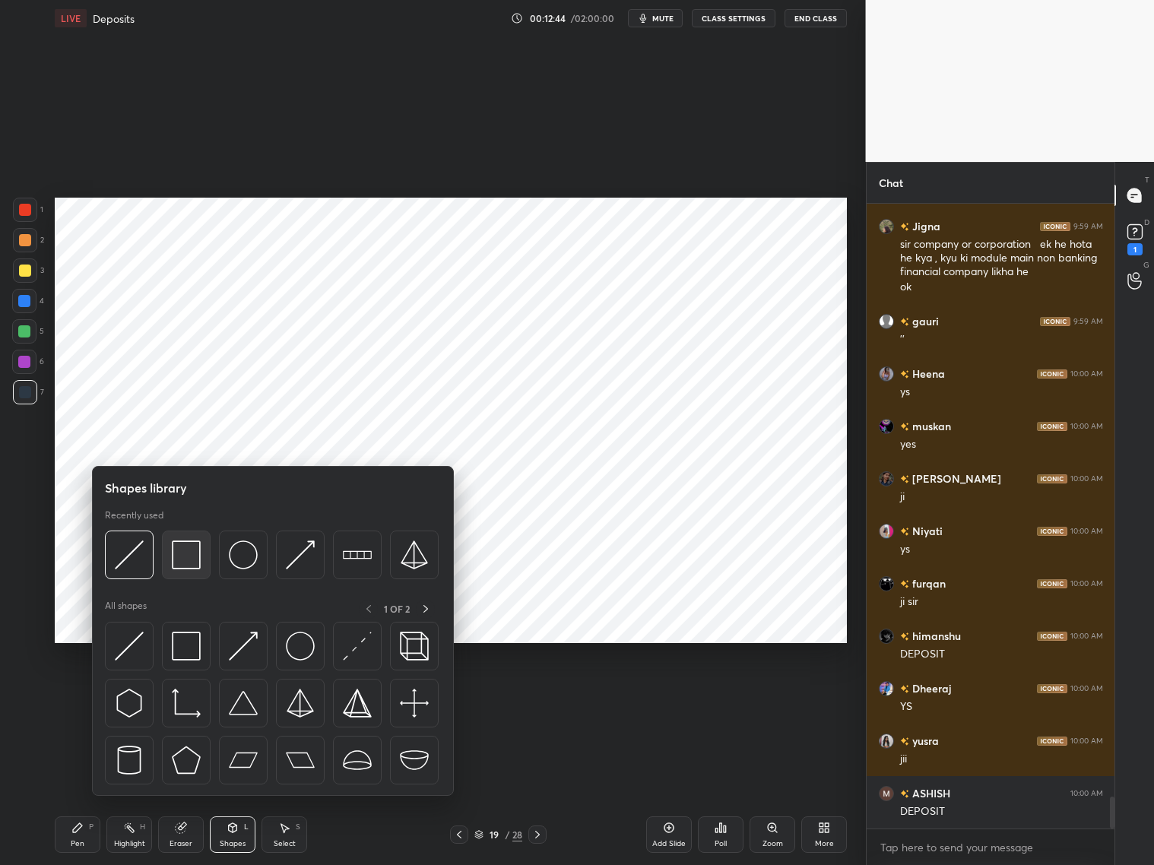
click at [183, 563] on img at bounding box center [186, 554] width 29 height 29
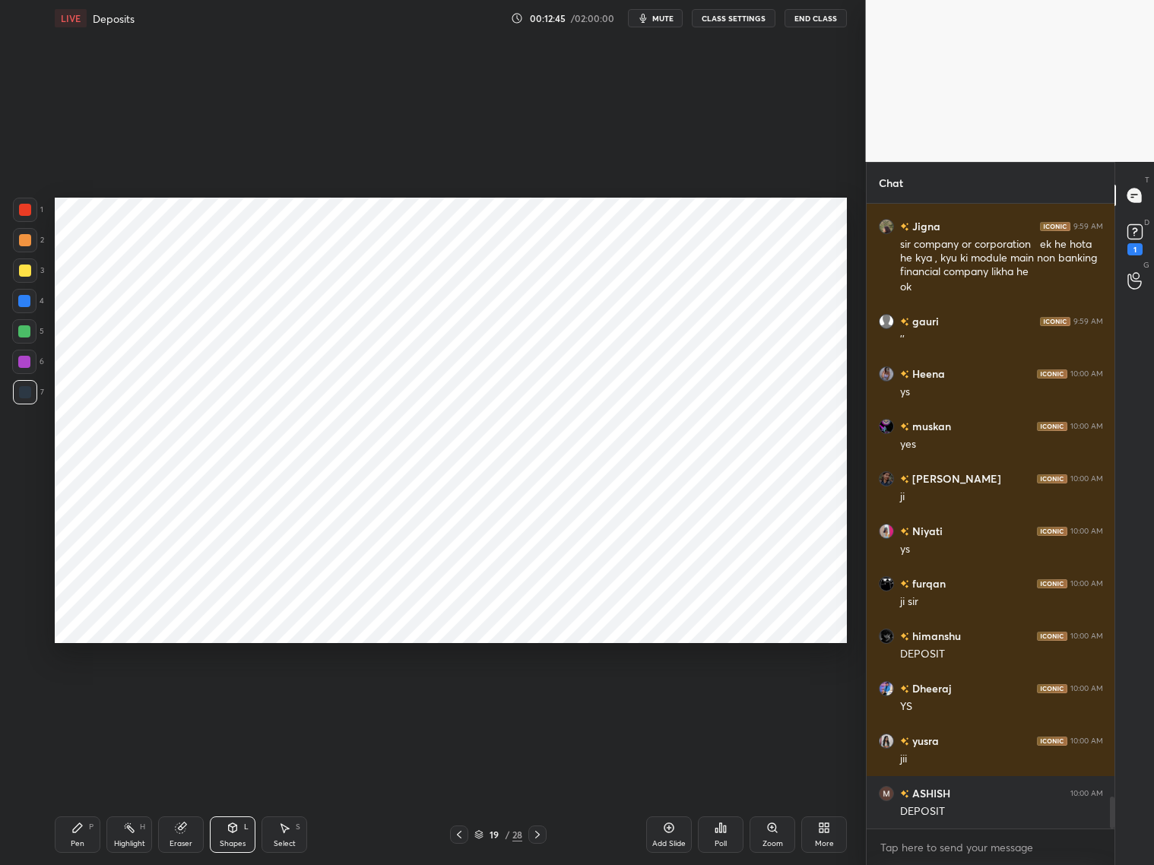
click at [25, 366] on div at bounding box center [24, 362] width 12 height 12
click at [81, 698] on div "Pen P" at bounding box center [78, 834] width 46 height 36
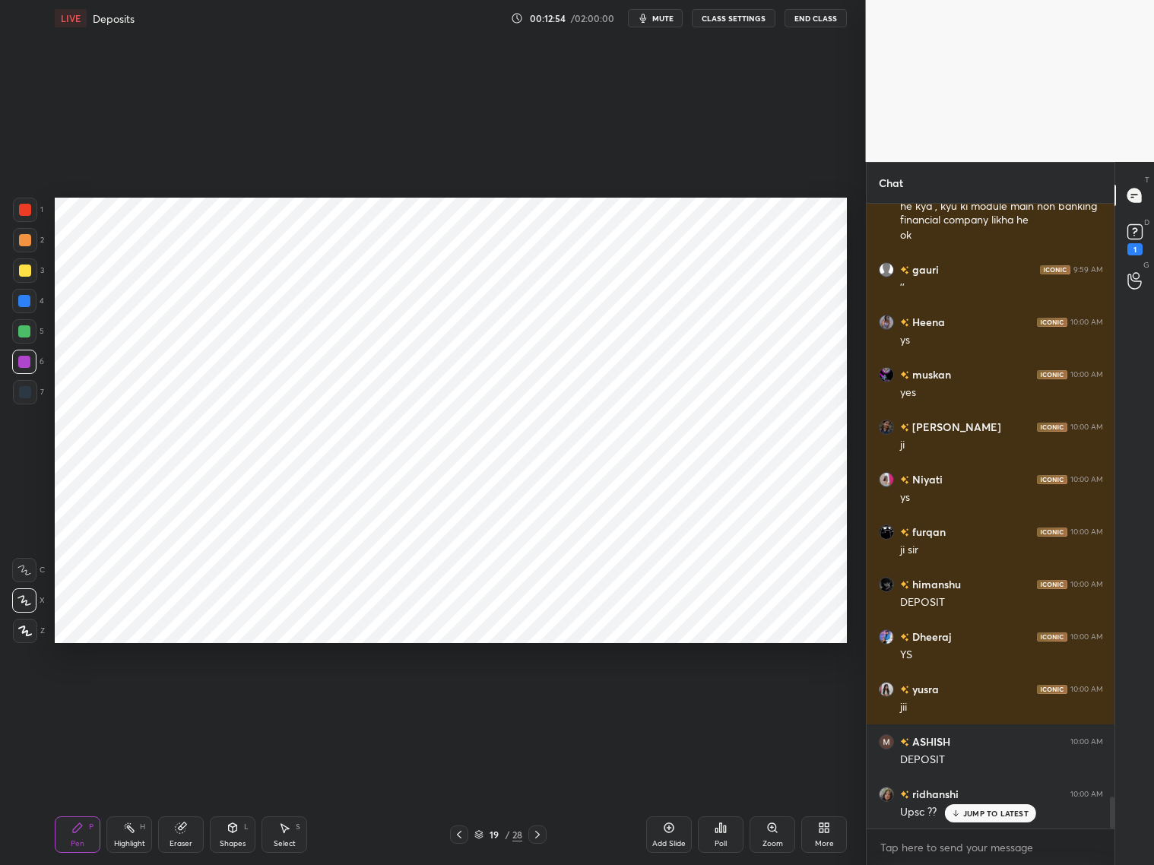
scroll to position [11575, 0]
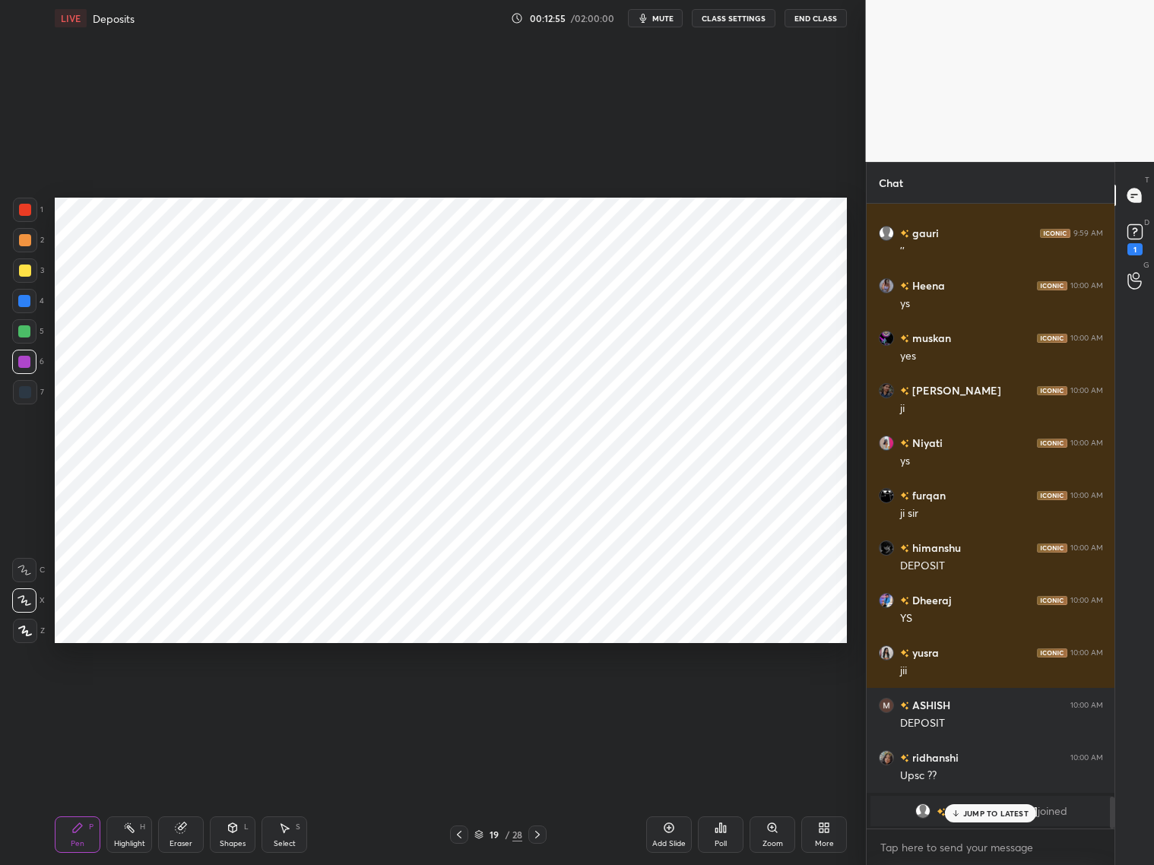
click at [964, 698] on p "JUMP TO LATEST" at bounding box center [995, 813] width 65 height 9
click at [667, 698] on div "Add Slide" at bounding box center [669, 834] width 46 height 36
drag, startPoint x: 182, startPoint y: 837, endPoint x: 202, endPoint y: 789, distance: 52.5
click at [187, 698] on div "Eraser" at bounding box center [181, 834] width 46 height 36
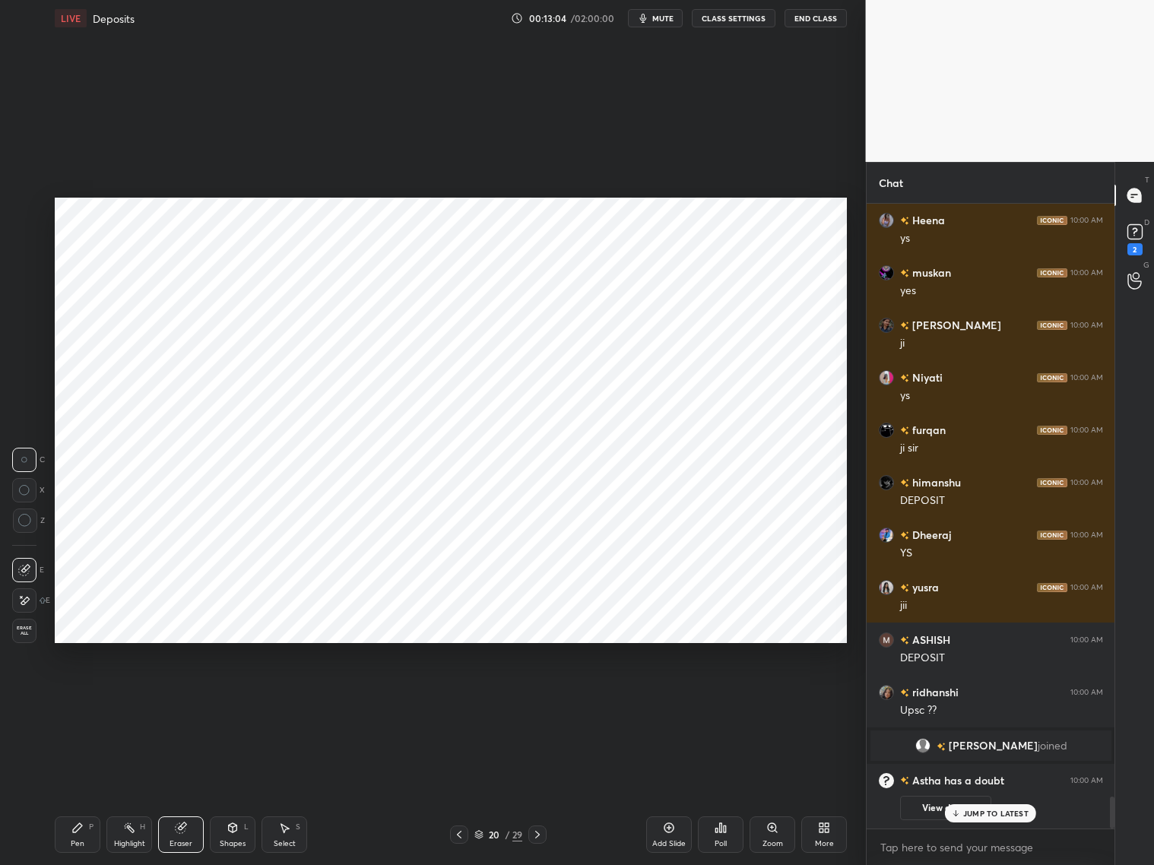
click at [84, 698] on div "Pen P" at bounding box center [78, 834] width 46 height 36
click at [25, 390] on div at bounding box center [25, 392] width 12 height 12
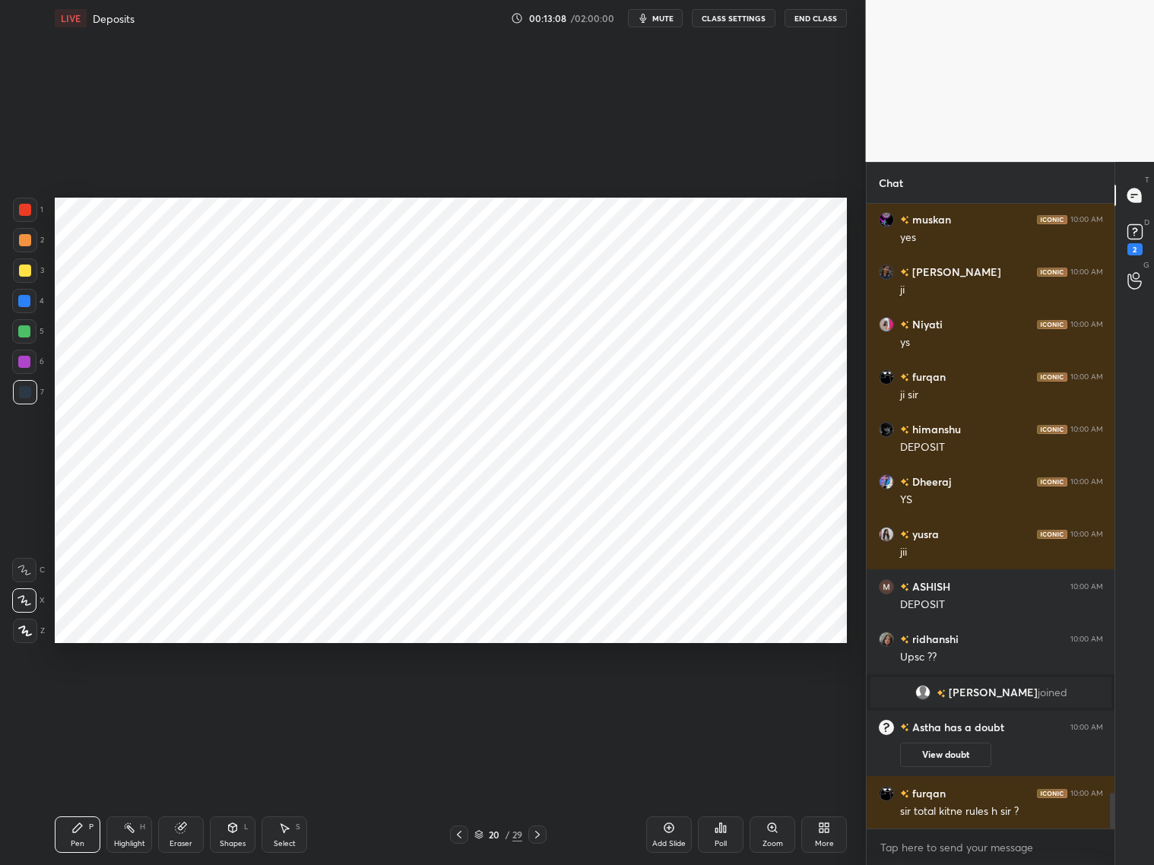
click at [457, 698] on icon at bounding box center [459, 834] width 12 height 12
drag, startPoint x: 543, startPoint y: 831, endPoint x: 556, endPoint y: 822, distance: 15.4
click at [545, 698] on div at bounding box center [537, 834] width 18 height 18
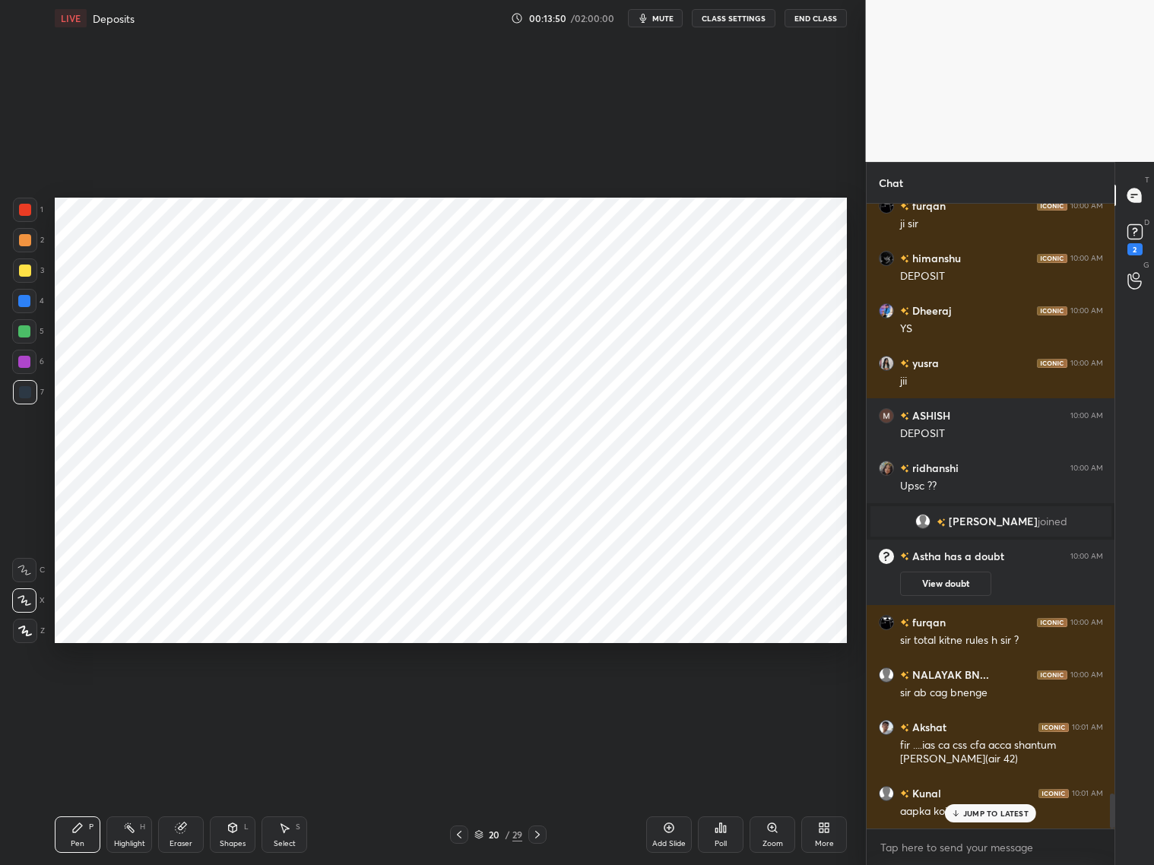
scroll to position [10522, 0]
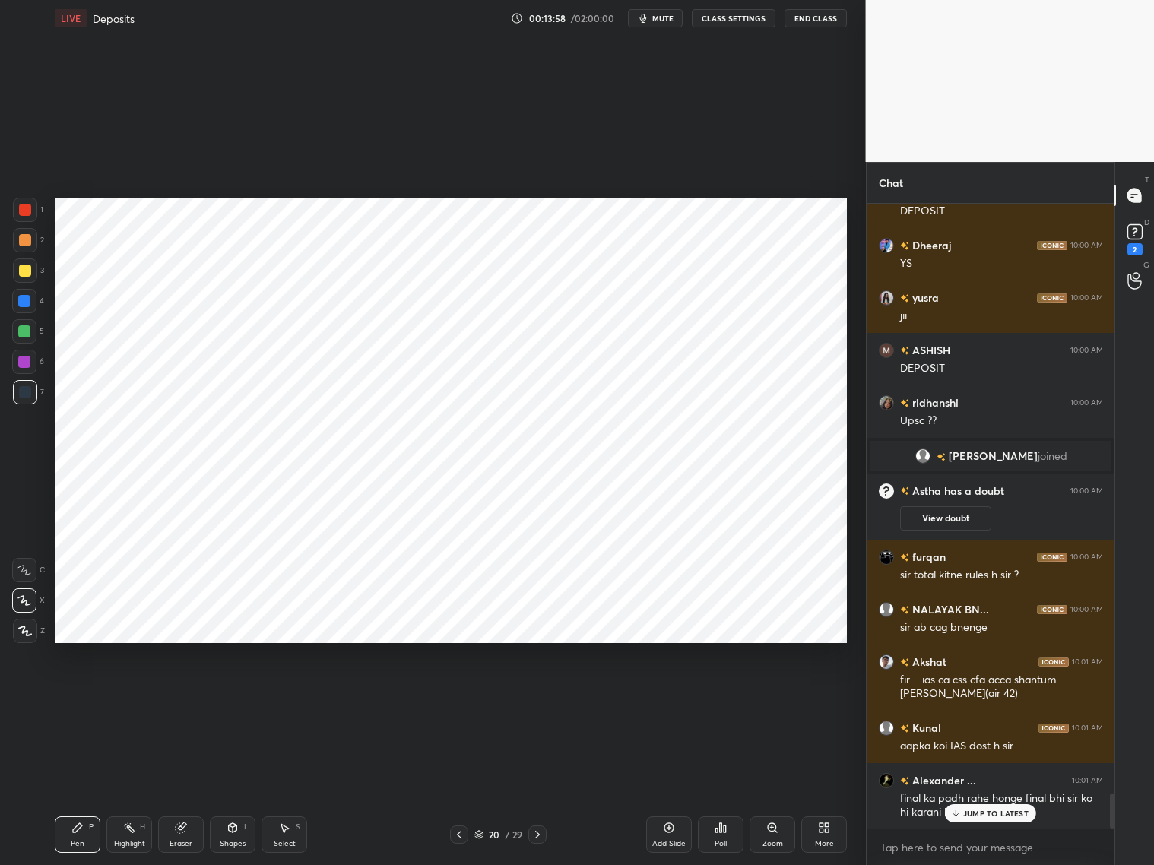
drag, startPoint x: 23, startPoint y: 339, endPoint x: 27, endPoint y: 328, distance: 12.0
click at [24, 339] on div at bounding box center [24, 331] width 24 height 24
click at [29, 394] on div at bounding box center [25, 392] width 12 height 12
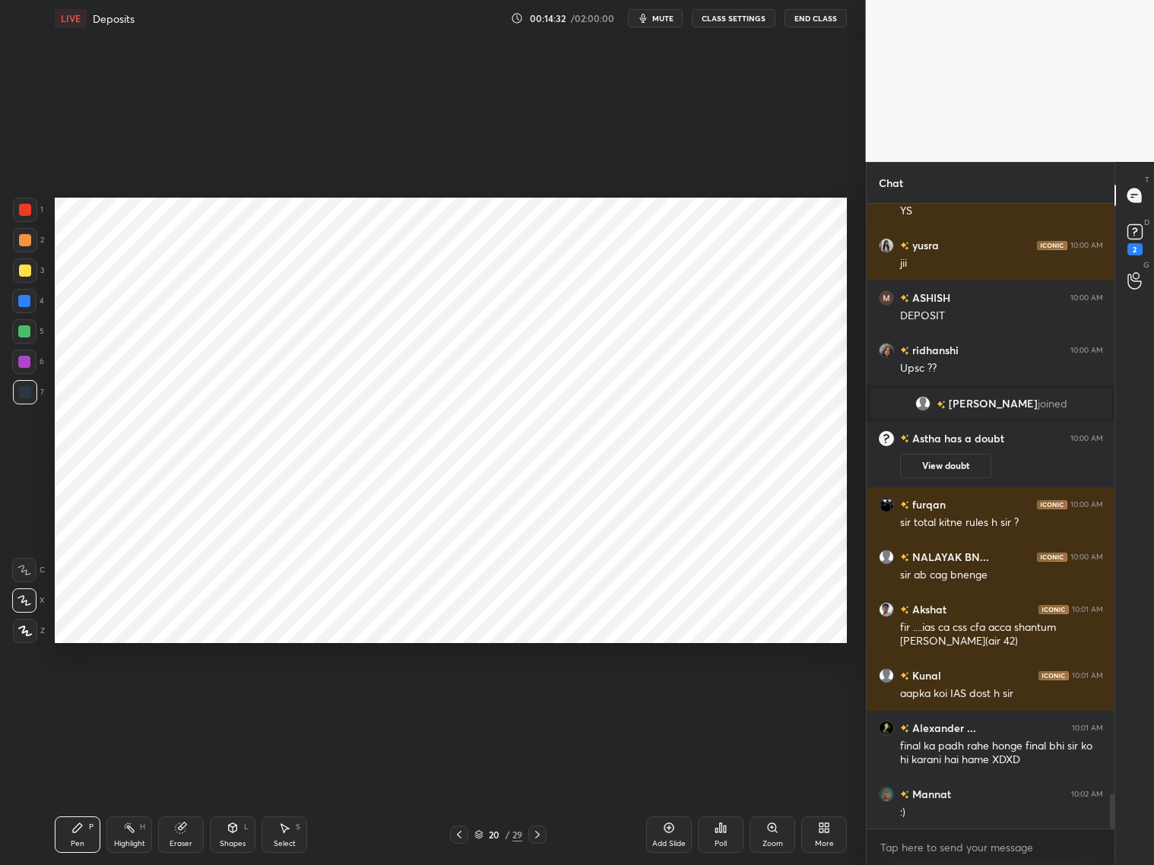
scroll to position [10628, 0]
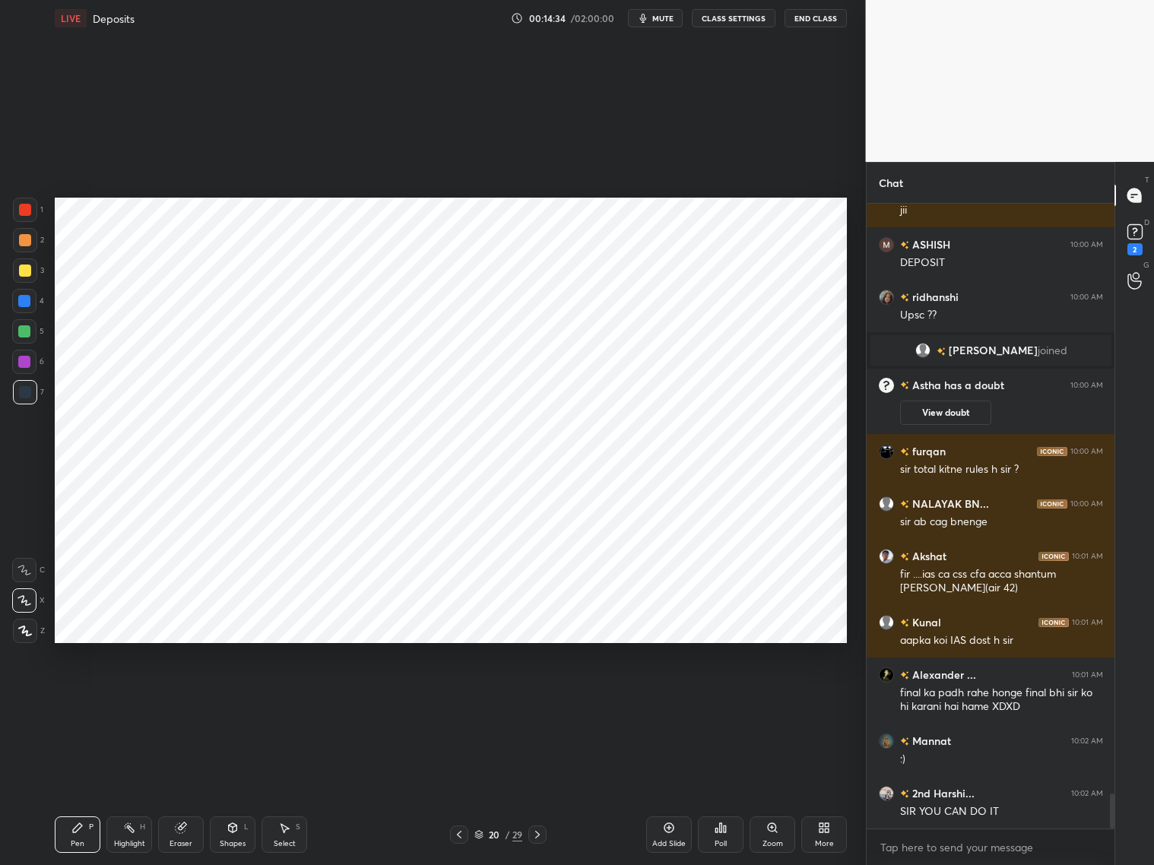
click at [34, 217] on div at bounding box center [25, 210] width 24 height 24
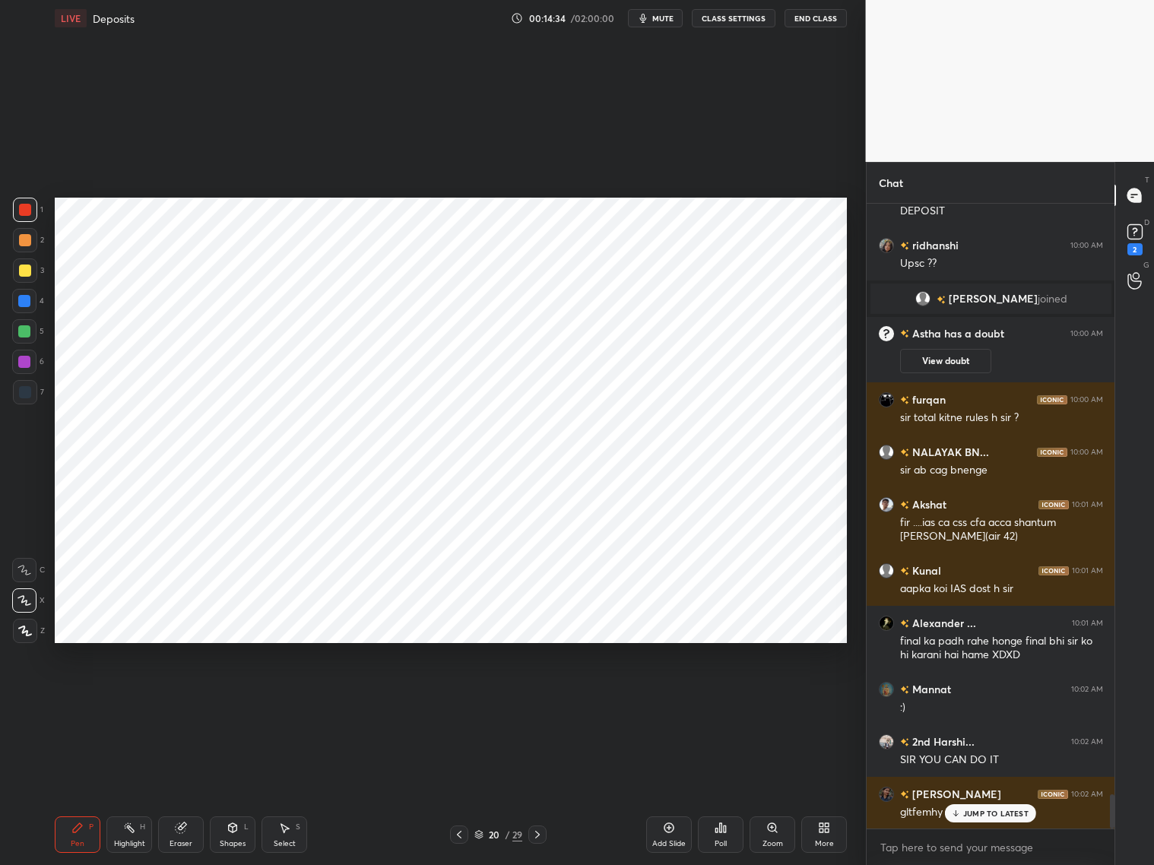
click at [30, 210] on div at bounding box center [25, 210] width 12 height 12
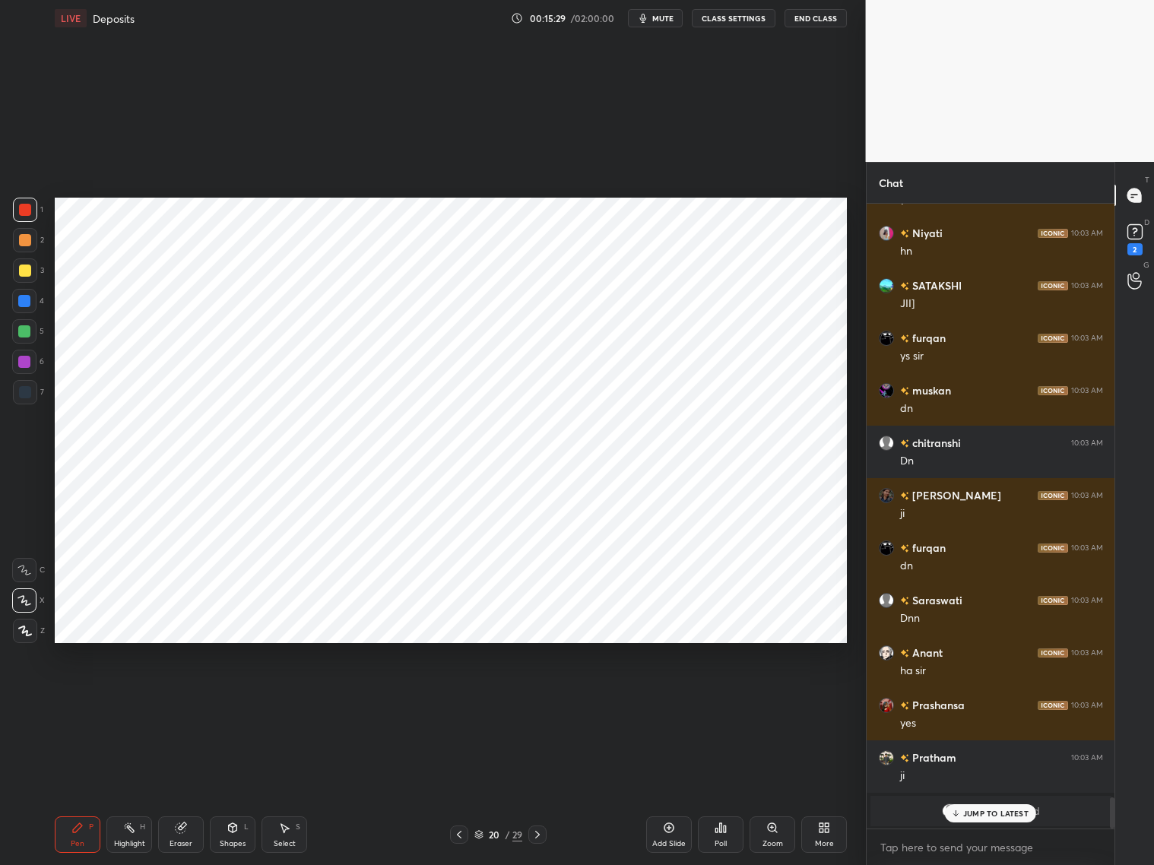
scroll to position [11870, 0]
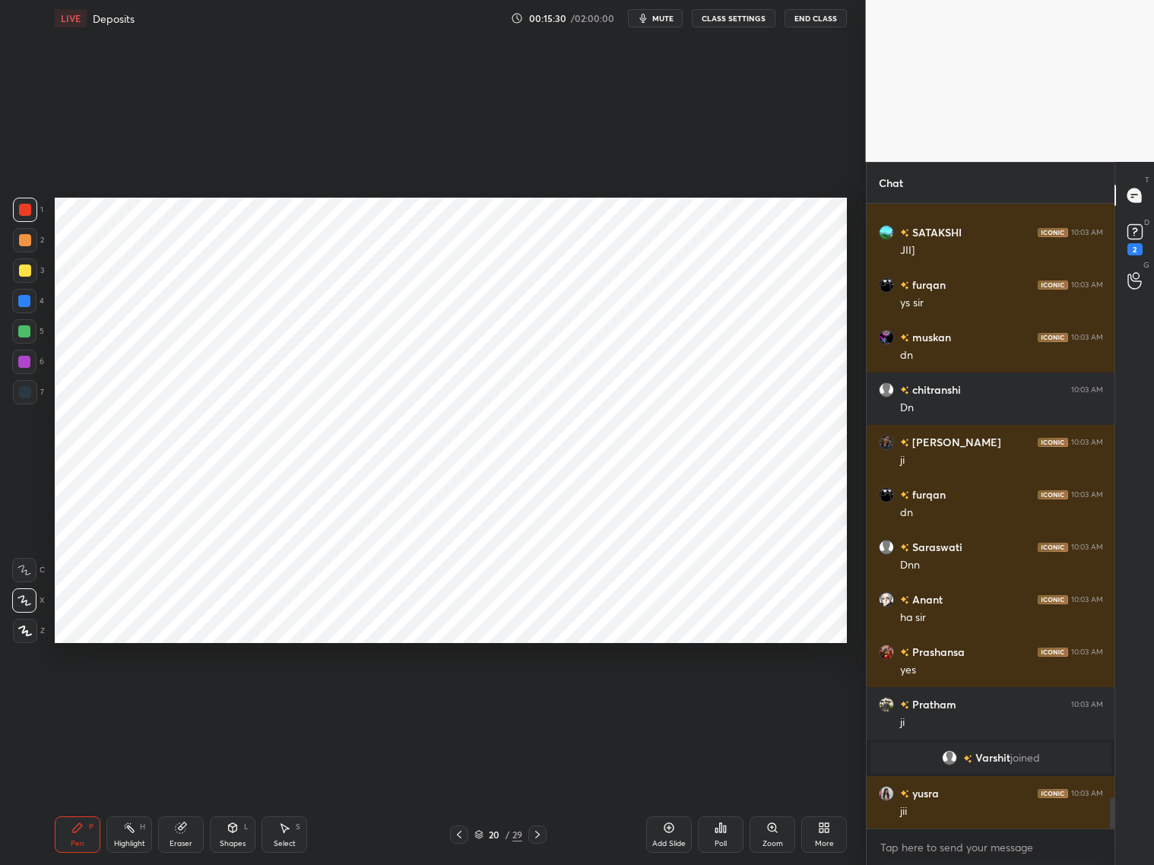
drag, startPoint x: 26, startPoint y: 391, endPoint x: 46, endPoint y: 388, distance: 20.7
click at [27, 392] on div at bounding box center [25, 392] width 12 height 12
click at [184, 698] on g at bounding box center [181, 827] width 11 height 11
click at [87, 698] on div "Pen P" at bounding box center [78, 834] width 46 height 36
click at [29, 242] on div at bounding box center [25, 240] width 12 height 12
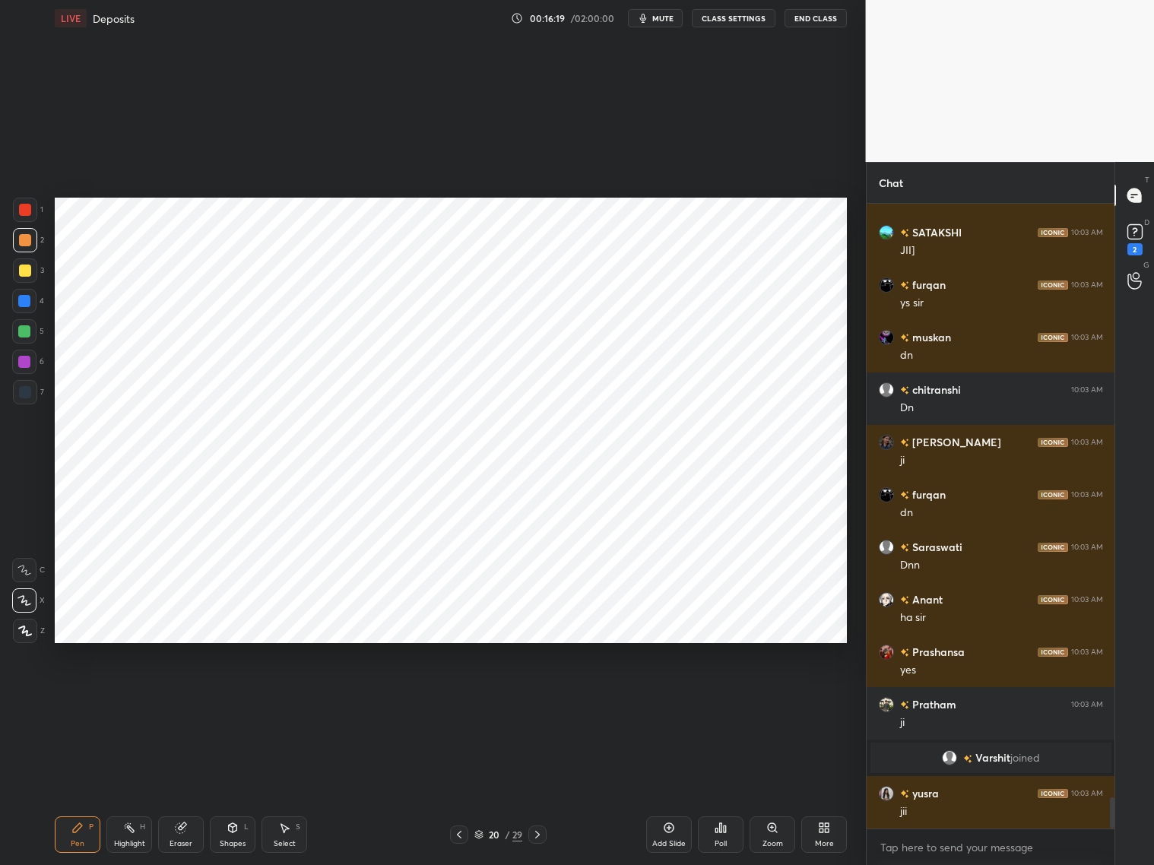
scroll to position [11906, 0]
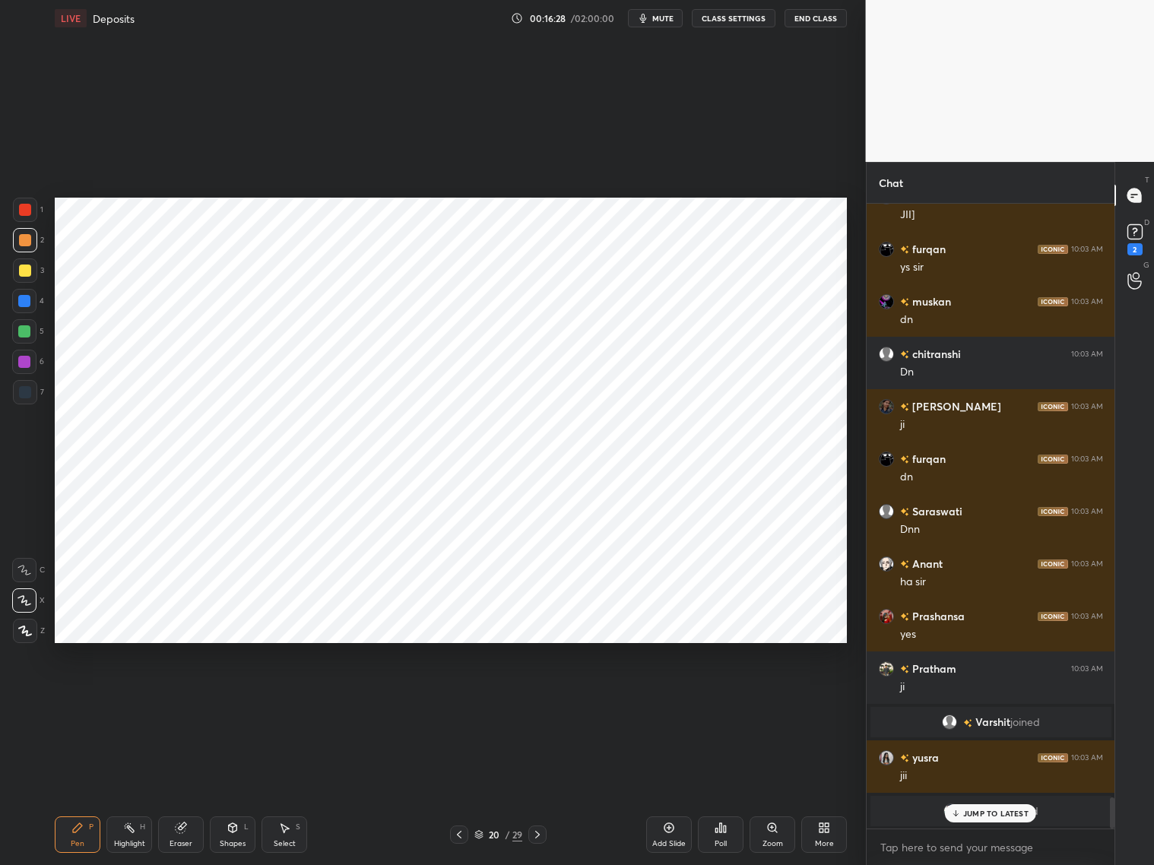
drag, startPoint x: 20, startPoint y: 397, endPoint x: 27, endPoint y: 395, distance: 7.9
click at [20, 397] on div at bounding box center [25, 392] width 24 height 24
click at [26, 243] on div at bounding box center [25, 240] width 12 height 12
click at [28, 393] on div at bounding box center [25, 392] width 12 height 12
drag, startPoint x: 670, startPoint y: 837, endPoint x: 676, endPoint y: 831, distance: 8.6
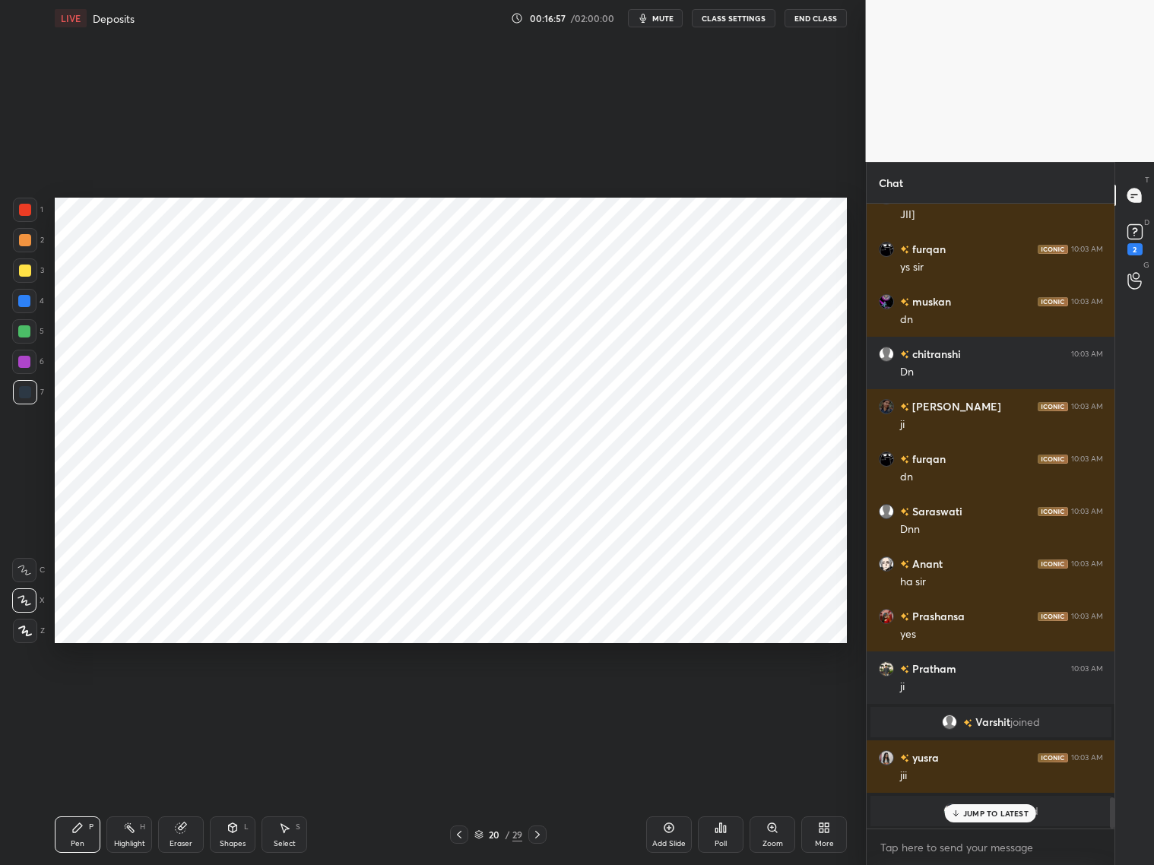
click at [673, 698] on div "Add Slide" at bounding box center [669, 834] width 46 height 36
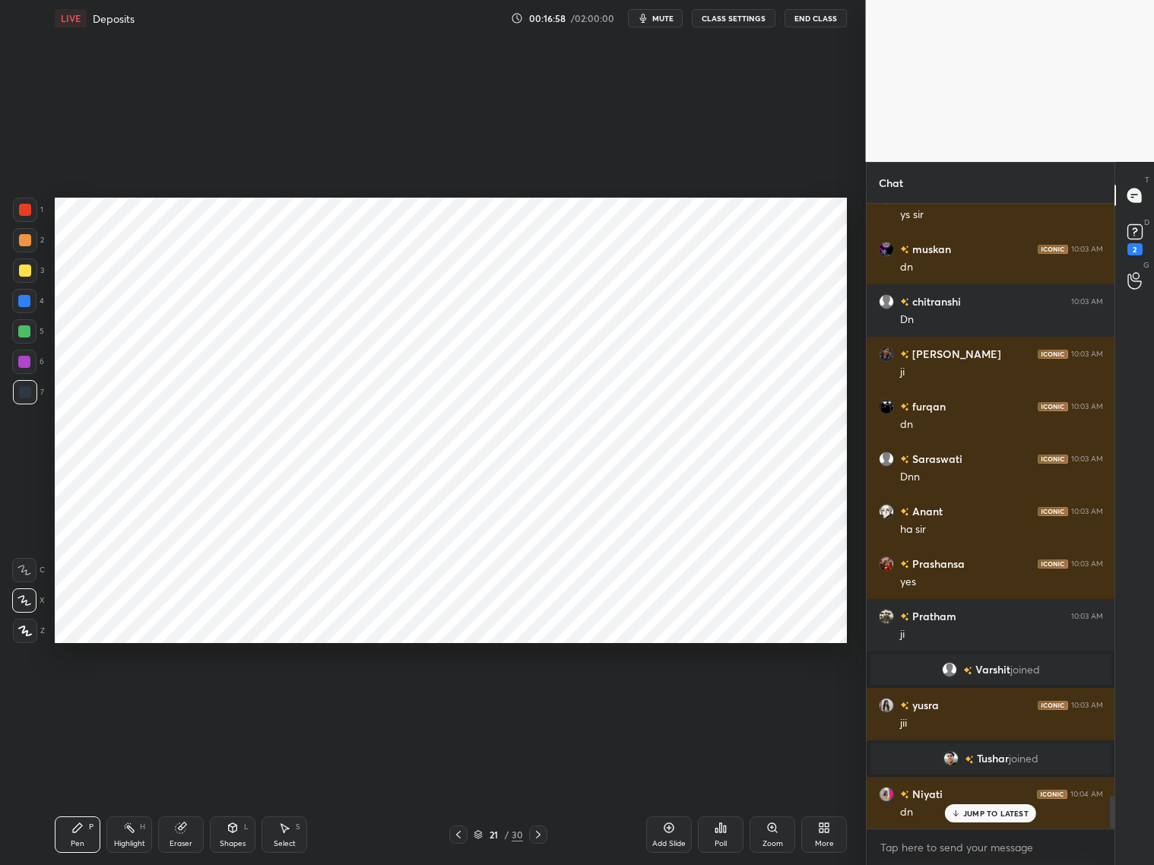
click at [28, 242] on div at bounding box center [25, 240] width 12 height 12
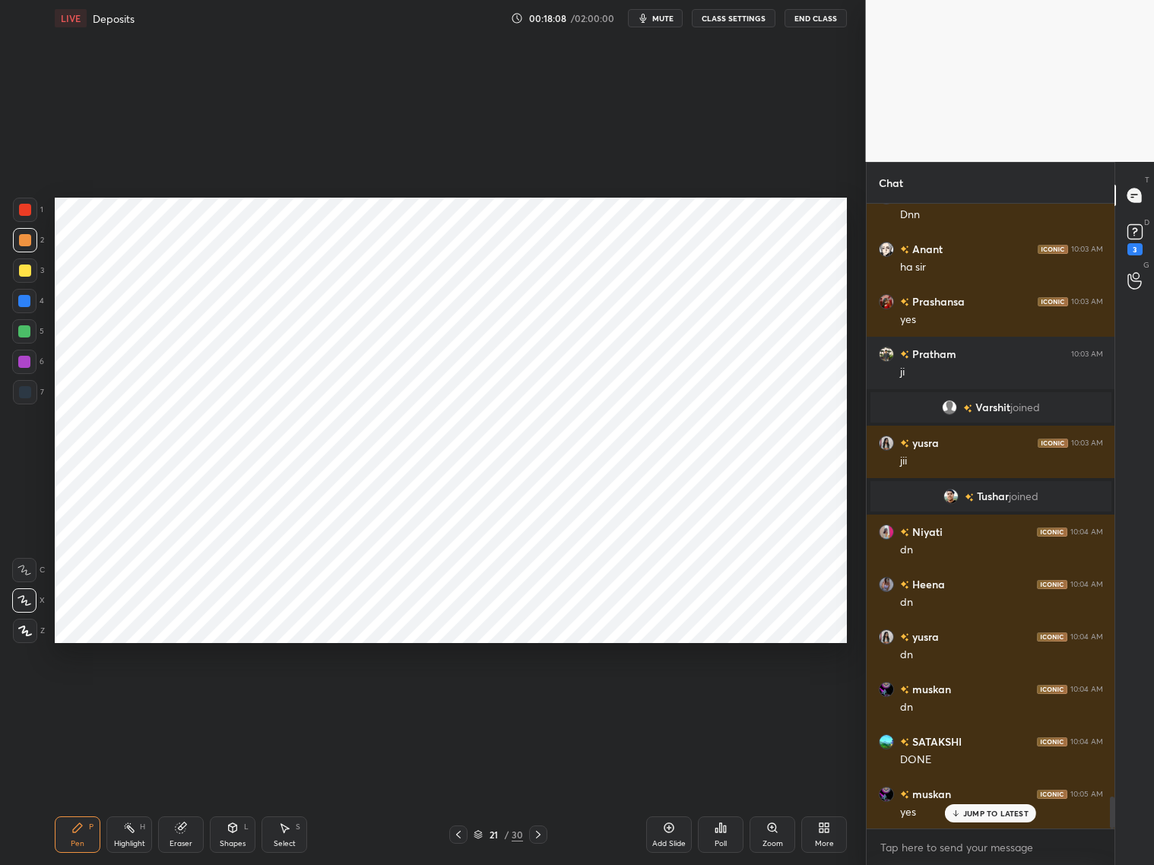
scroll to position [11745, 0]
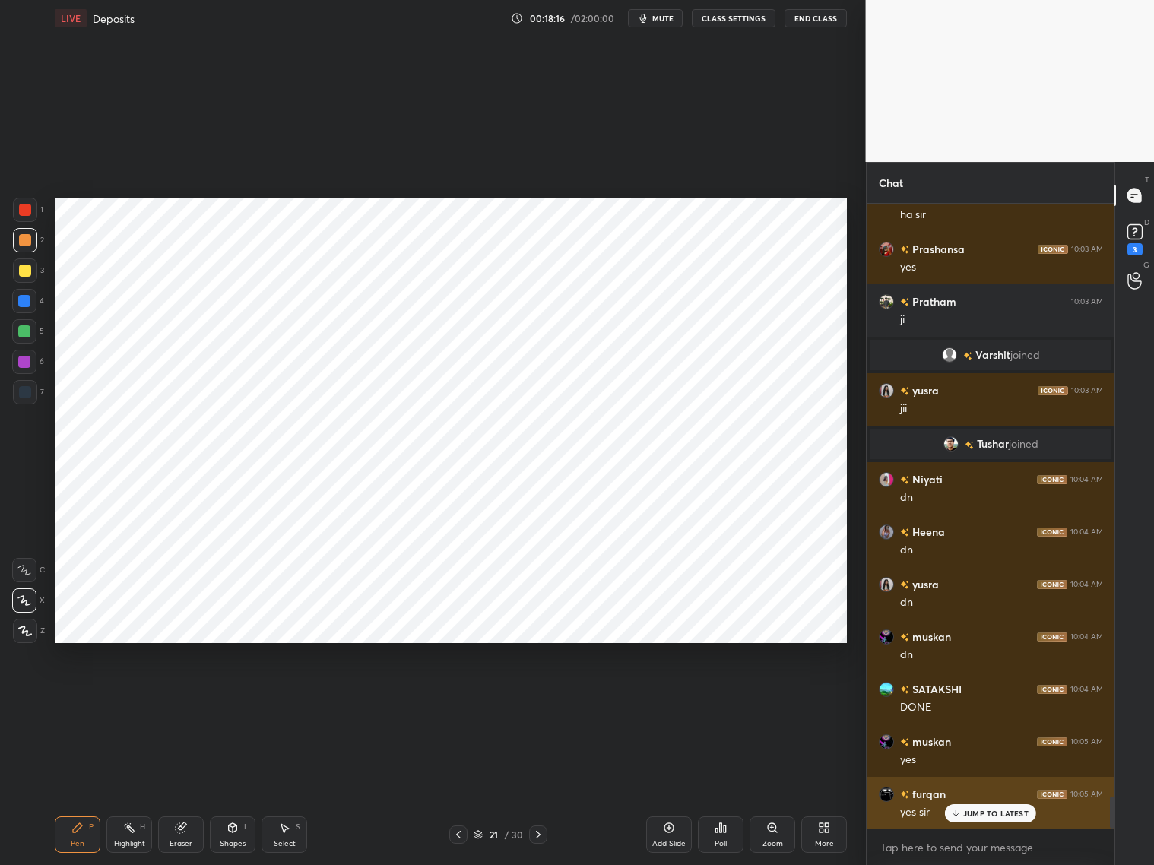
click at [983, 698] on p "JUMP TO LATEST" at bounding box center [995, 813] width 65 height 9
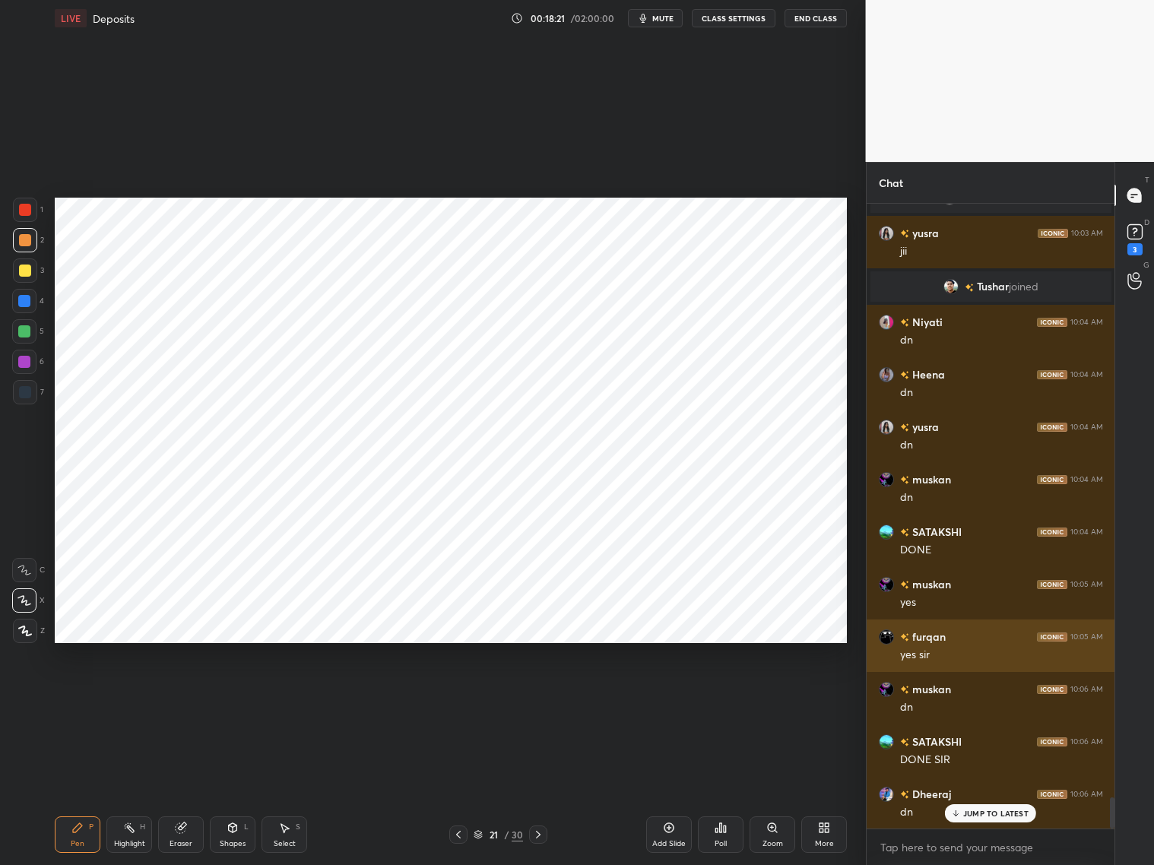
scroll to position [11955, 0]
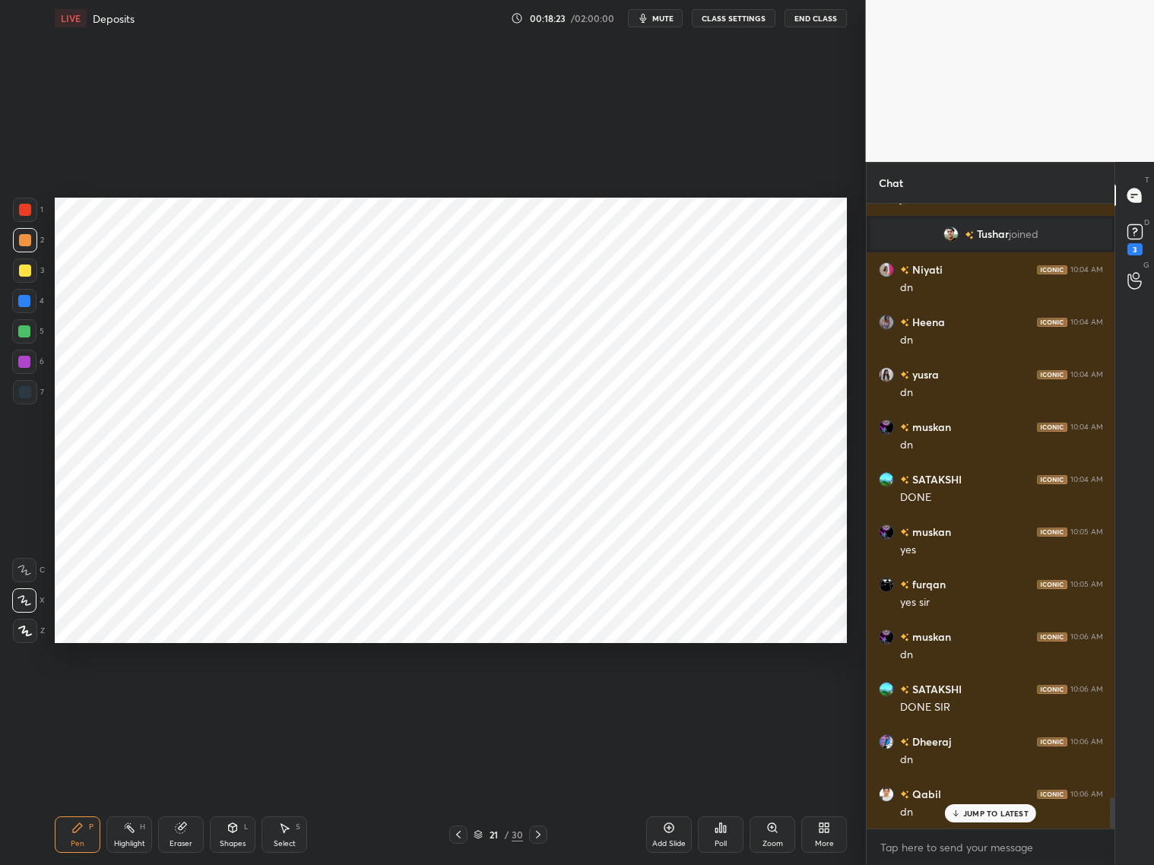
click at [457, 698] on icon at bounding box center [458, 834] width 12 height 12
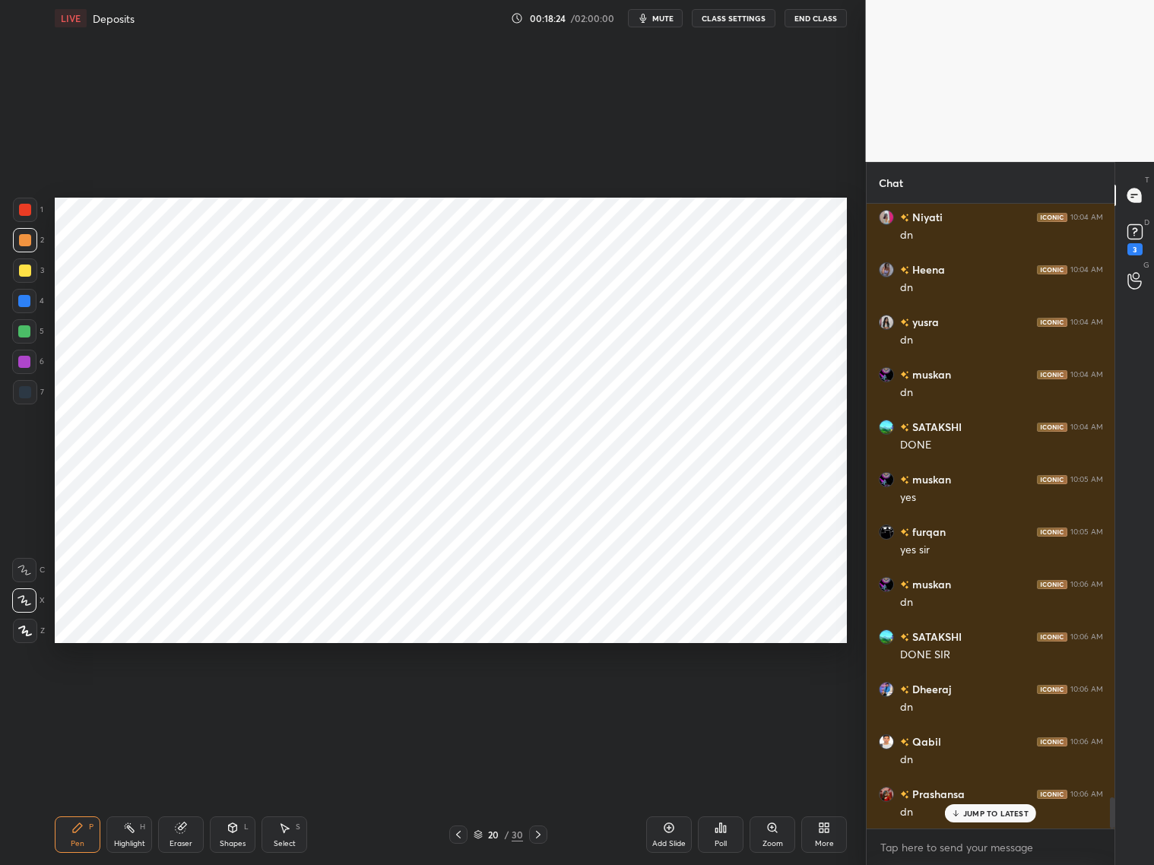
click at [538, 698] on icon at bounding box center [538, 834] width 12 height 12
click at [458, 698] on icon at bounding box center [458, 834] width 12 height 12
click at [461, 698] on icon at bounding box center [458, 834] width 12 height 12
click at [542, 698] on icon at bounding box center [538, 834] width 12 height 12
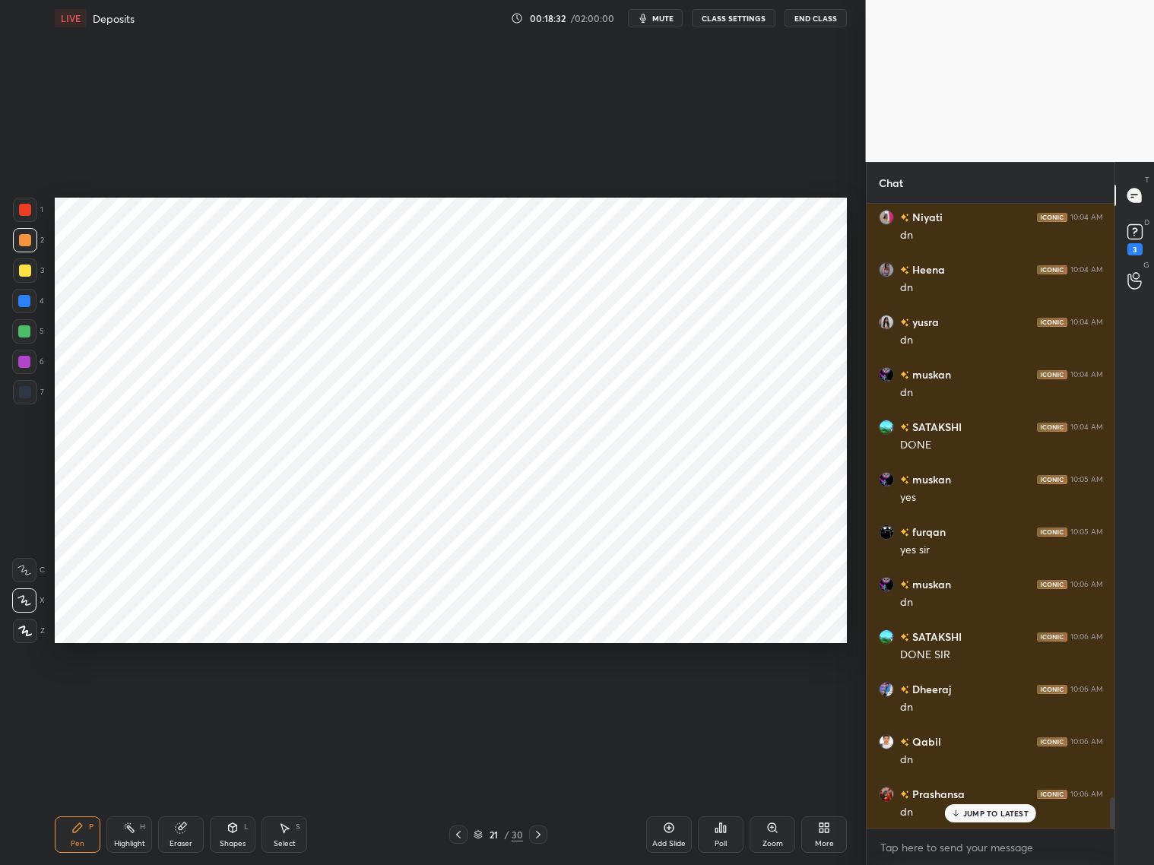
drag, startPoint x: 28, startPoint y: 392, endPoint x: 46, endPoint y: 388, distance: 18.8
click at [29, 393] on div at bounding box center [25, 392] width 12 height 12
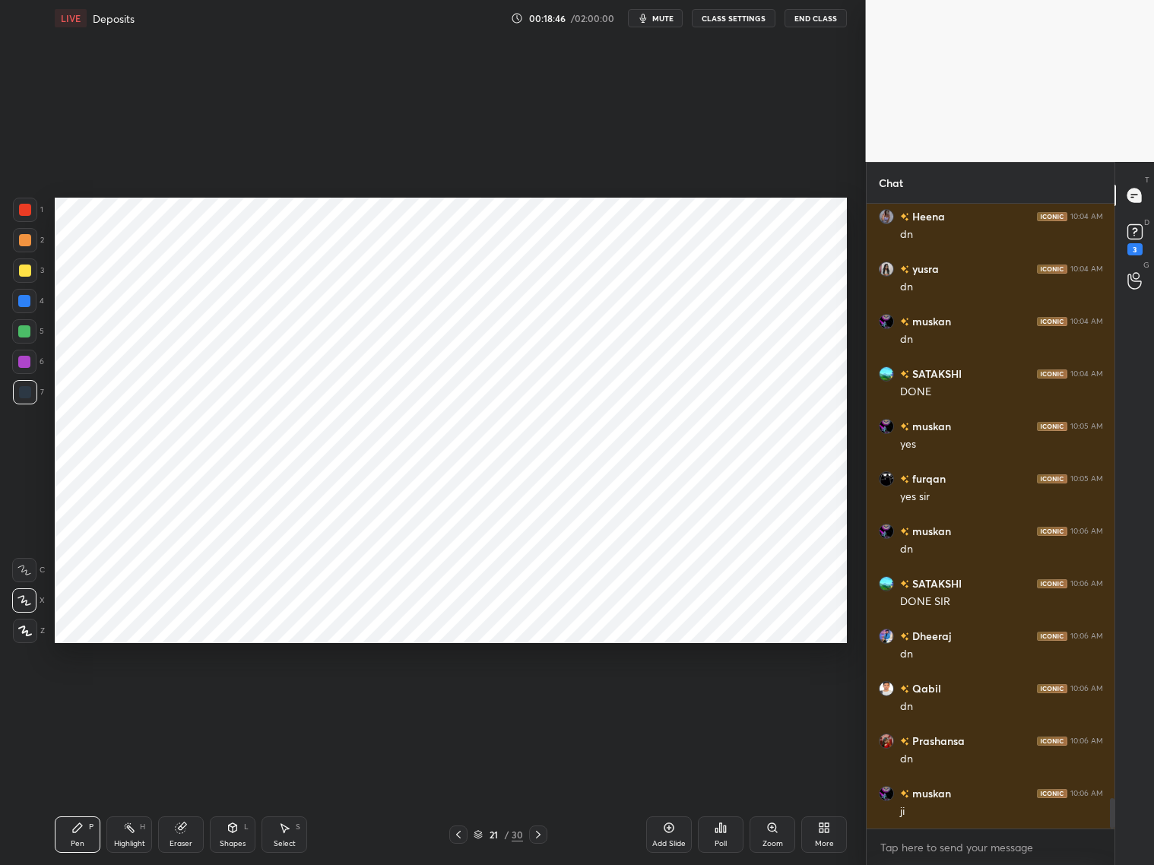
click at [27, 301] on div at bounding box center [24, 301] width 12 height 12
click at [30, 396] on div at bounding box center [25, 392] width 24 height 24
click at [29, 308] on div at bounding box center [24, 301] width 24 height 24
click at [23, 391] on div at bounding box center [25, 392] width 12 height 12
click at [25, 305] on div at bounding box center [24, 301] width 24 height 24
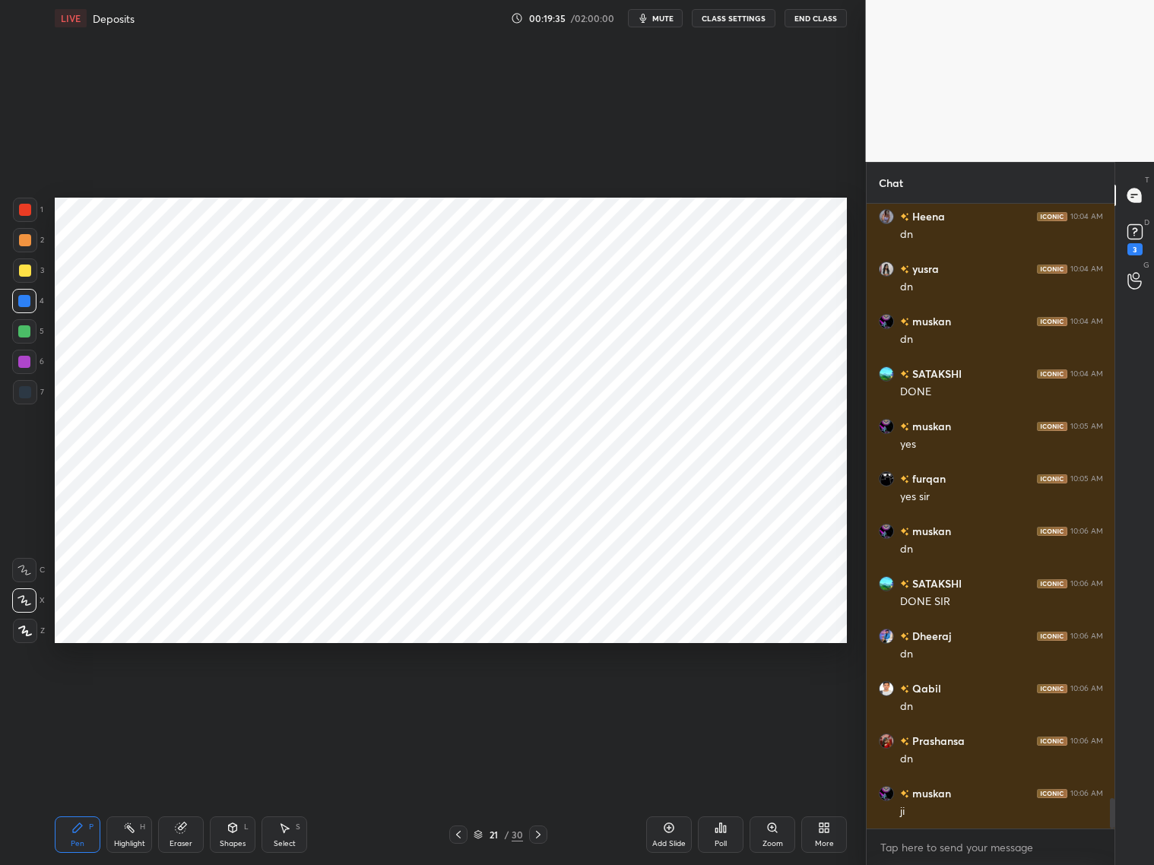
scroll to position [12112, 0]
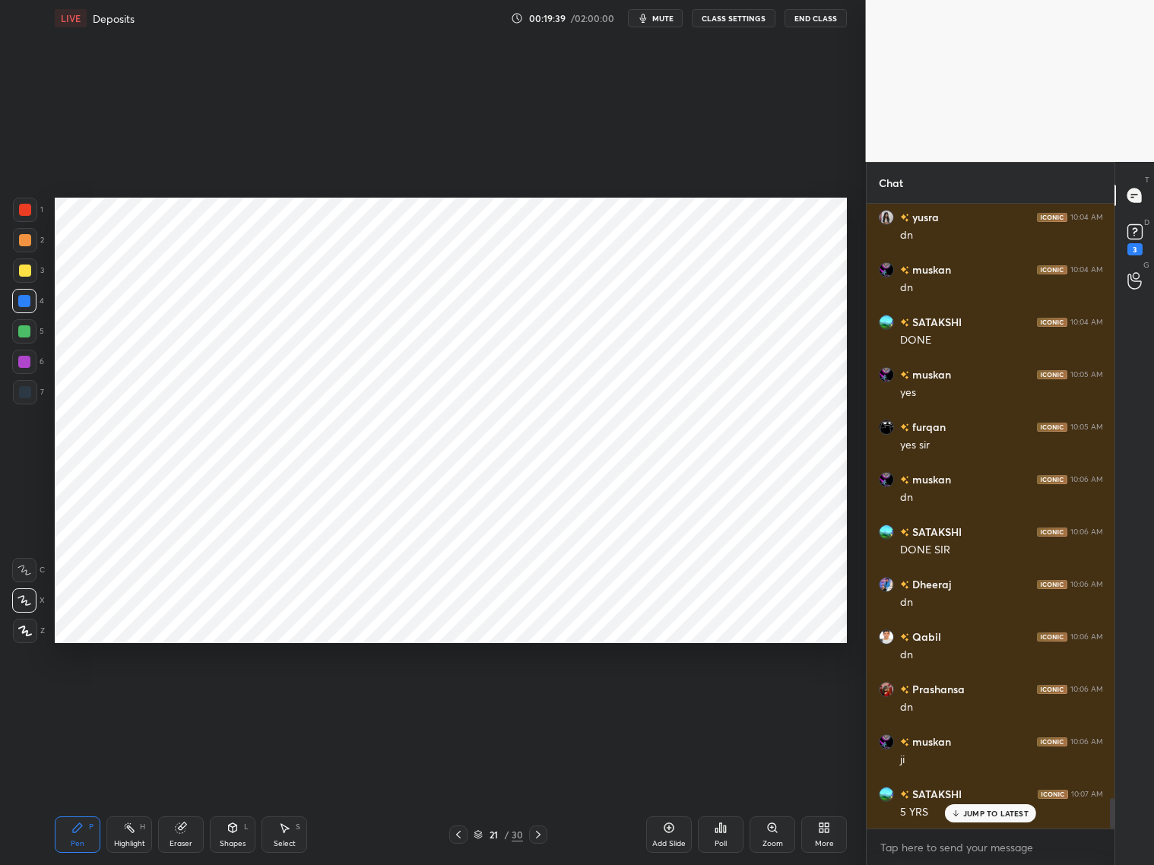
click at [31, 389] on div at bounding box center [25, 392] width 24 height 24
click at [27, 301] on div at bounding box center [24, 301] width 12 height 12
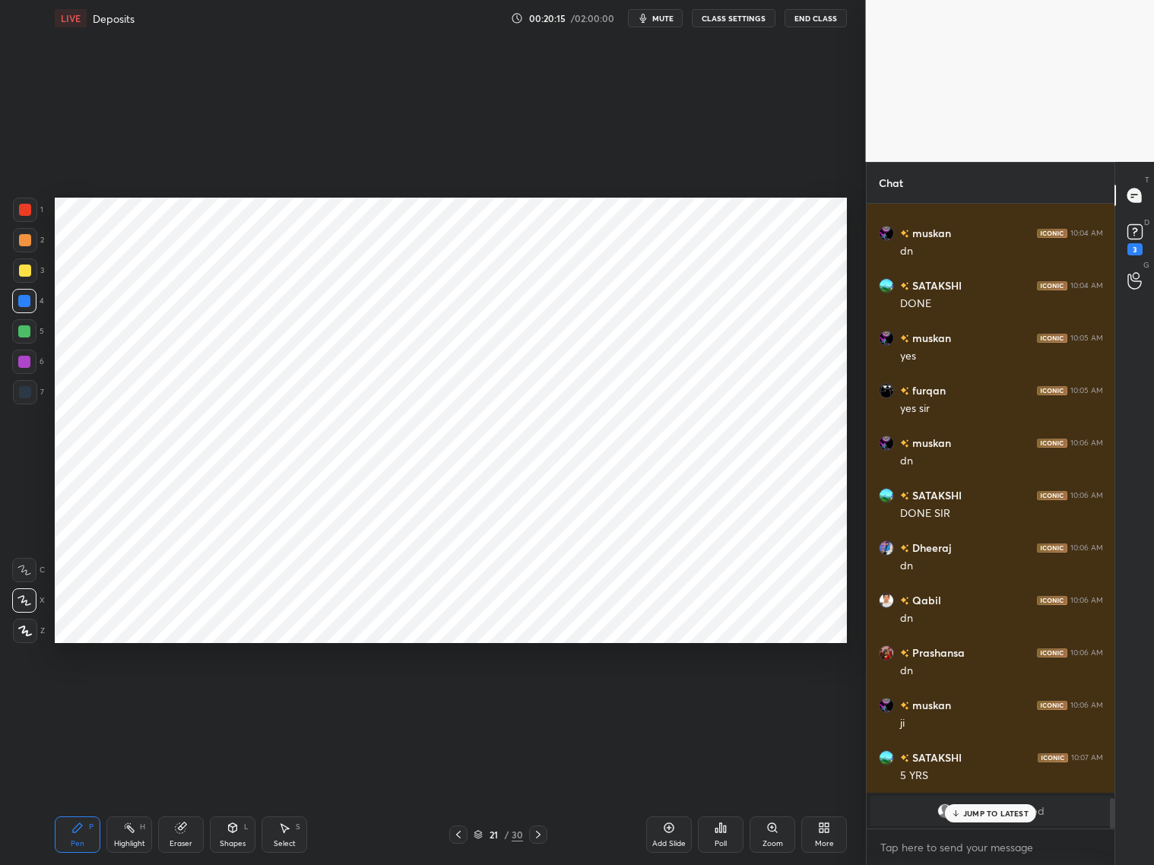
click at [24, 212] on div at bounding box center [25, 210] width 12 height 12
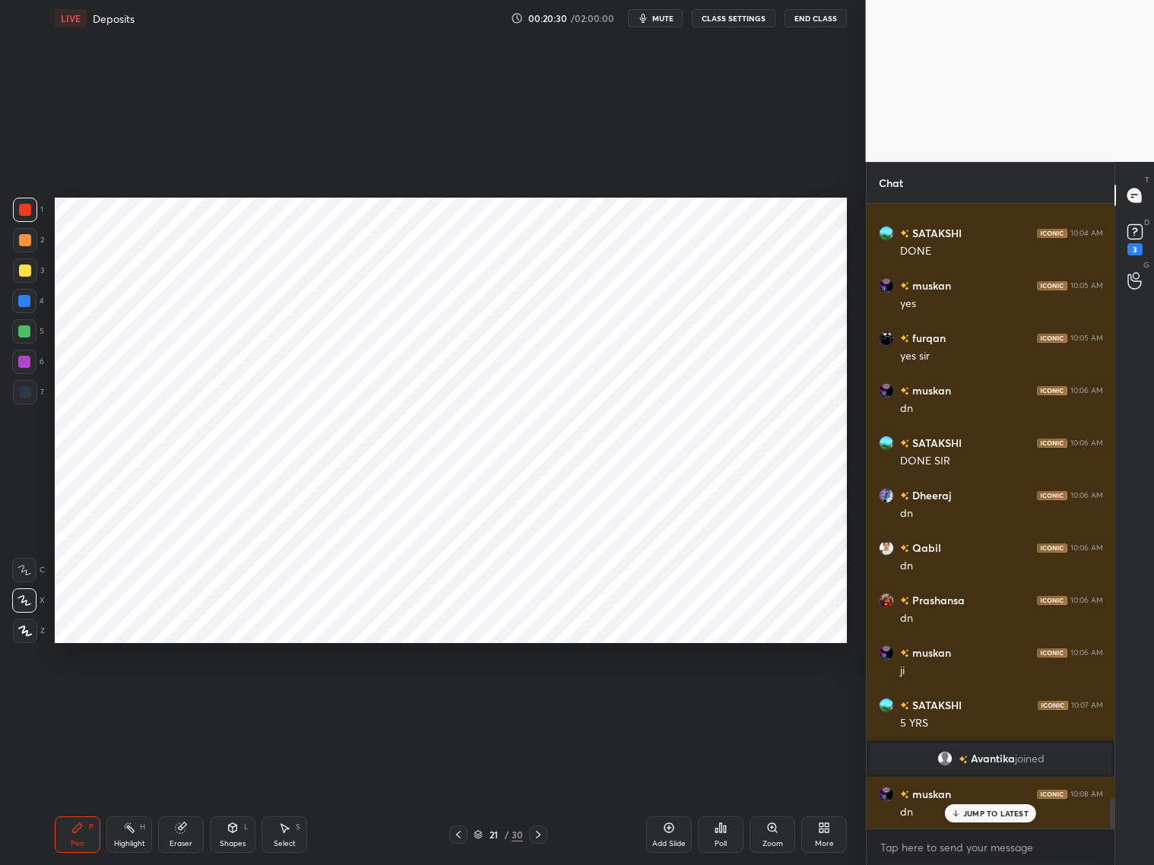
click at [460, 698] on icon at bounding box center [458, 834] width 12 height 12
click at [459, 698] on icon at bounding box center [458, 834] width 12 height 12
click at [528, 698] on div "19 / 30" at bounding box center [498, 834] width 98 height 18
click at [535, 698] on icon at bounding box center [538, 834] width 12 height 12
click at [235, 698] on div "Shapes" at bounding box center [233, 844] width 26 height 8
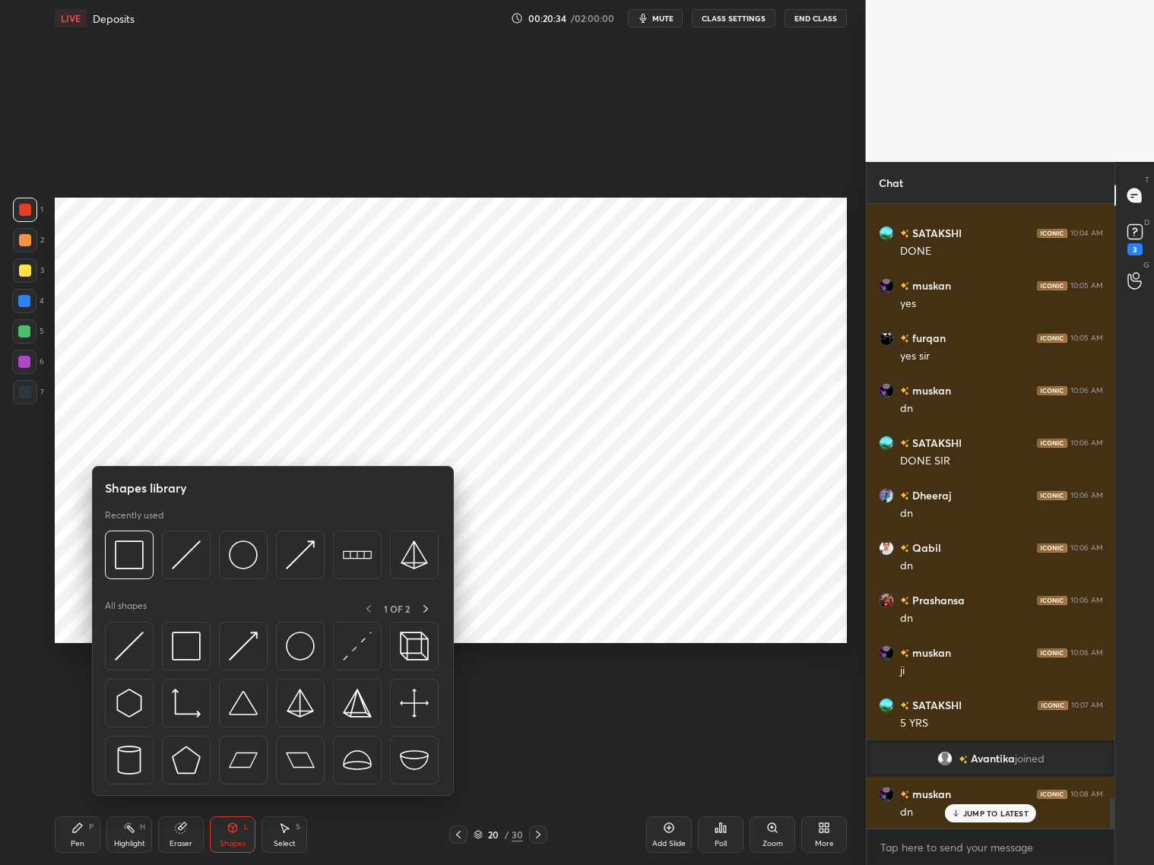
drag, startPoint x: 23, startPoint y: 205, endPoint x: 30, endPoint y: 206, distance: 7.6
click at [24, 206] on div at bounding box center [25, 210] width 12 height 12
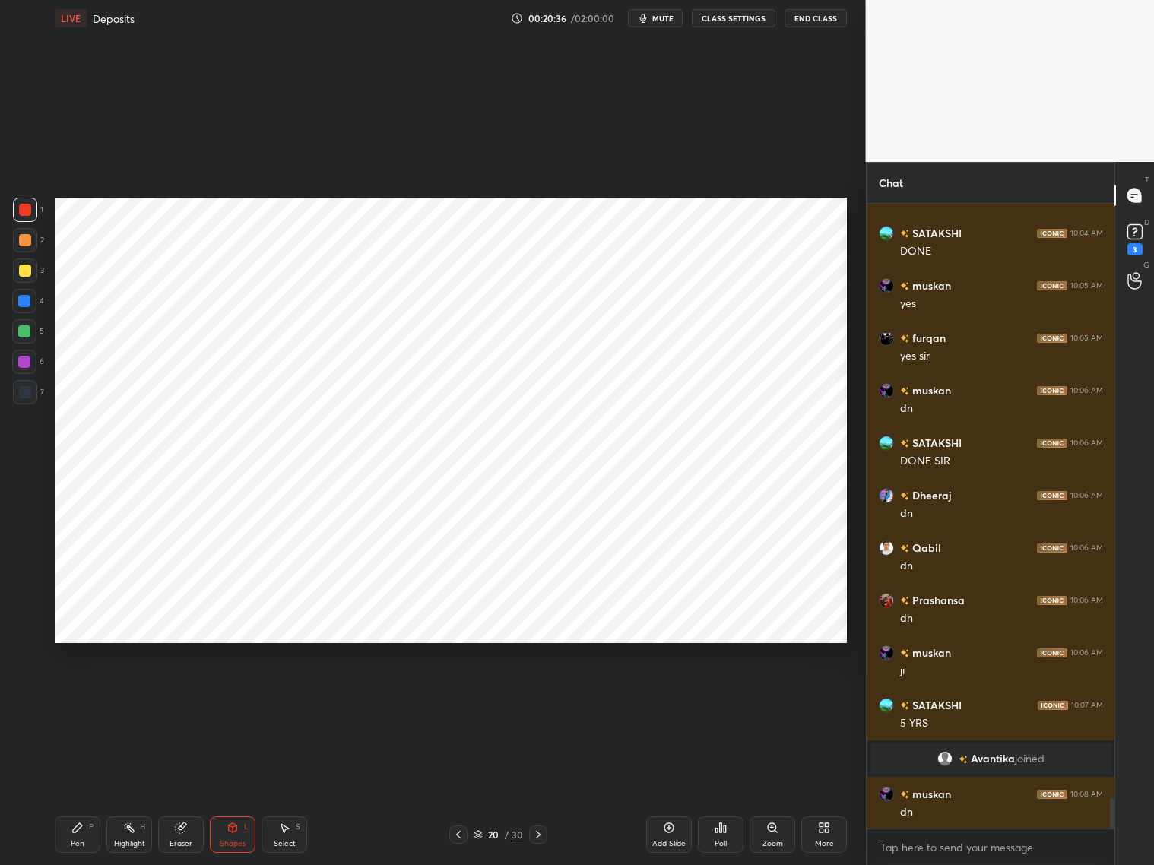
scroll to position [12254, 0]
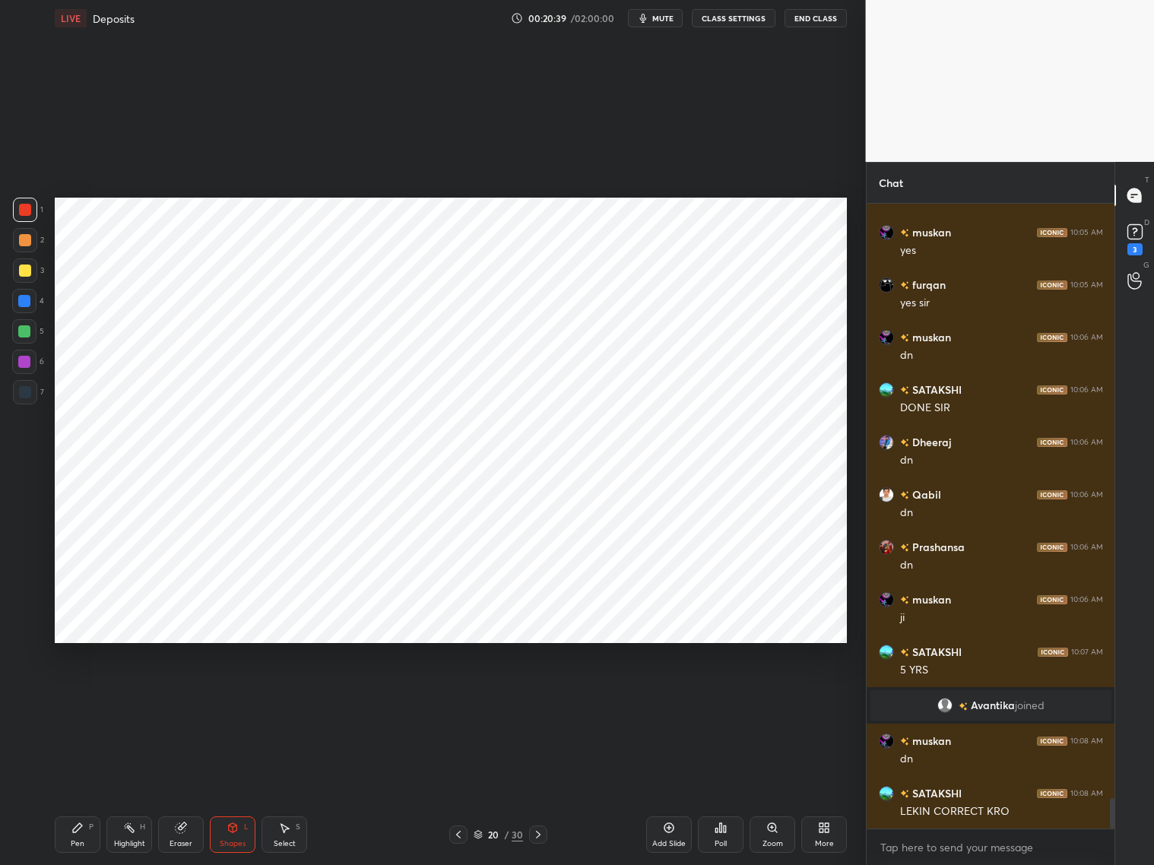
click at [535, 698] on div at bounding box center [538, 834] width 18 height 18
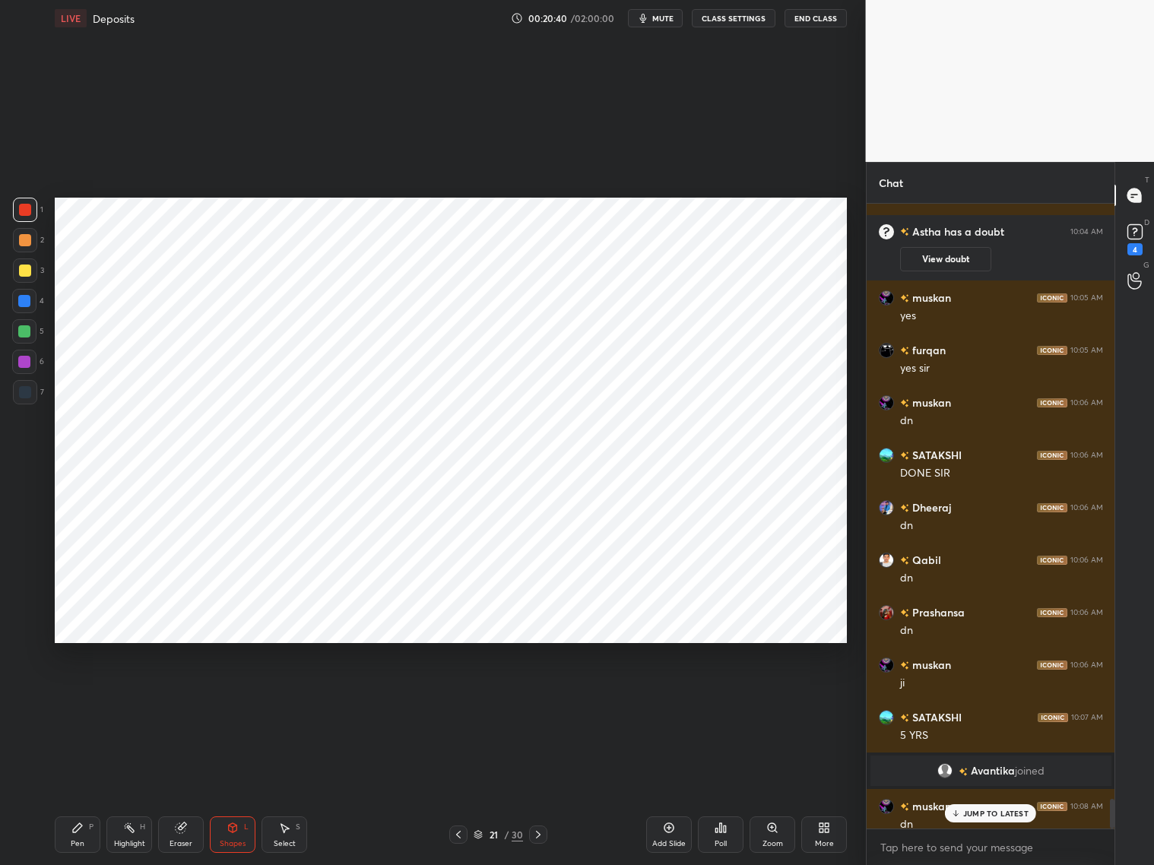
scroll to position [12384, 0]
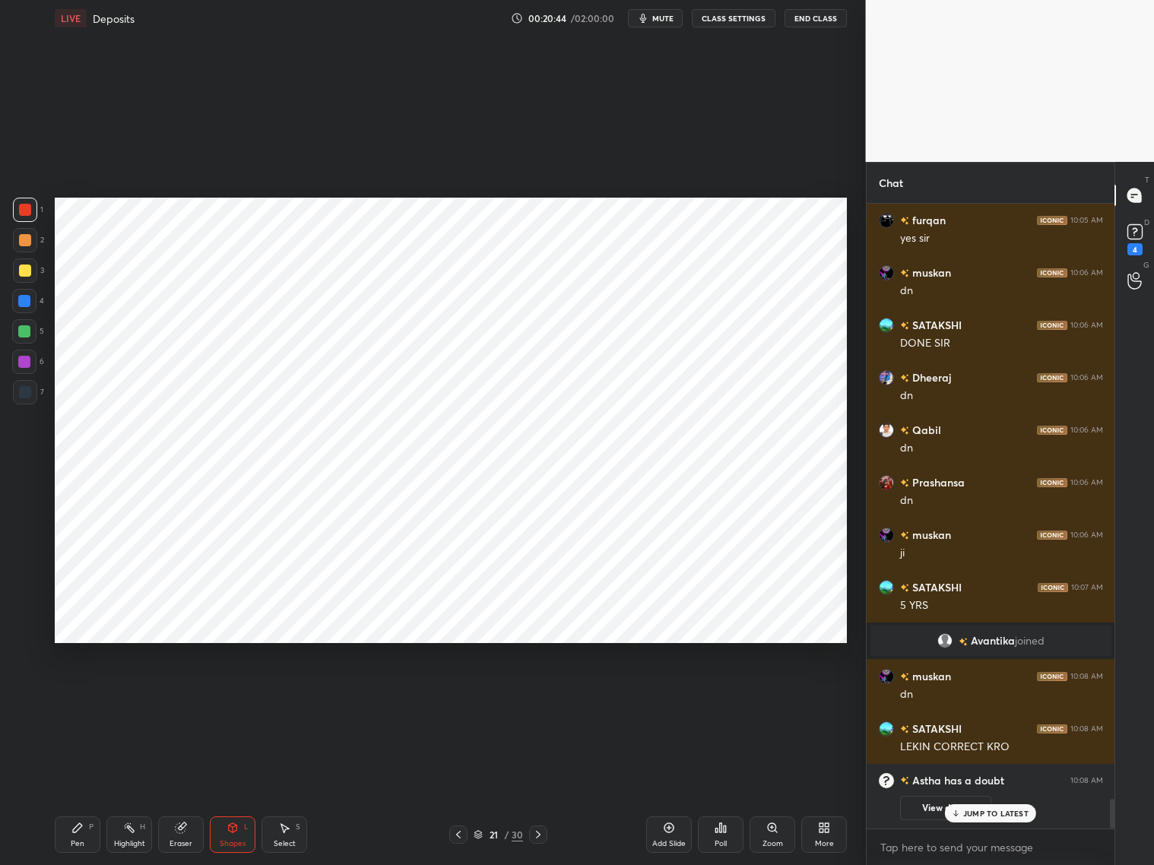
click at [541, 698] on icon at bounding box center [538, 834] width 12 height 12
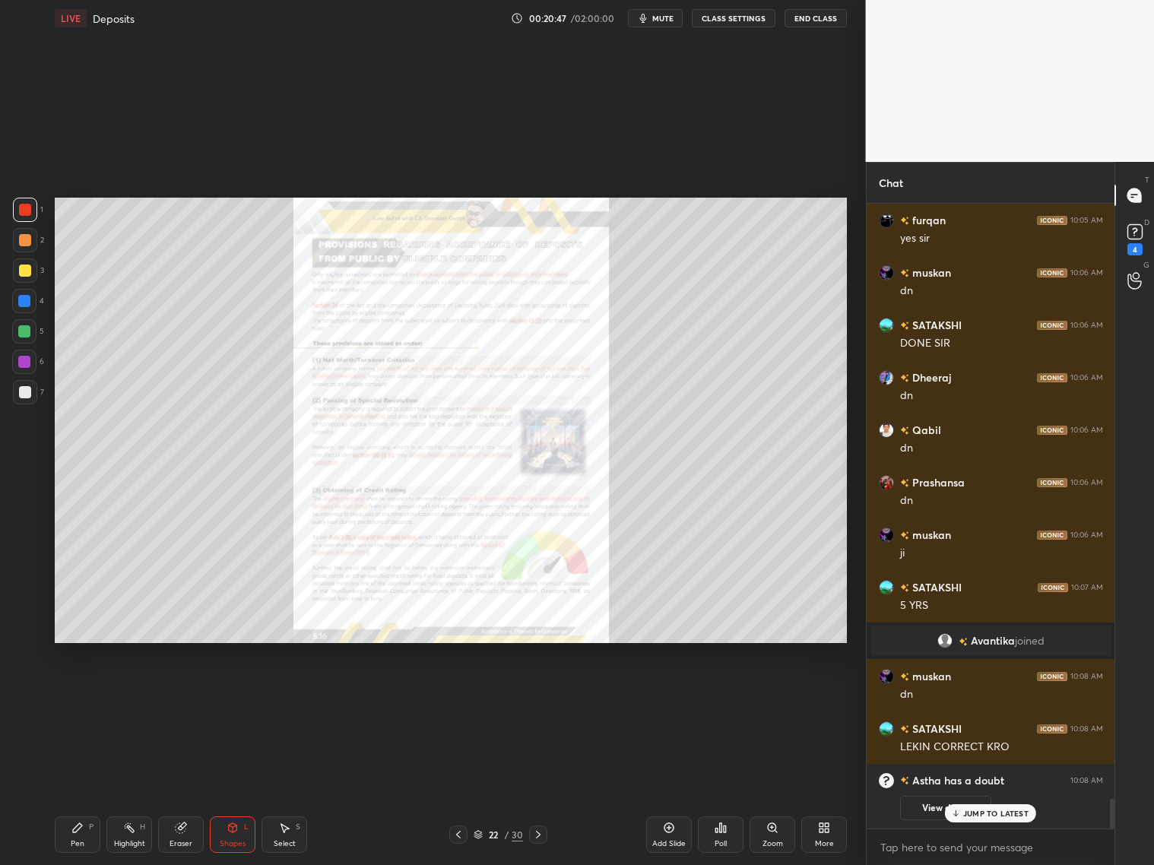
click at [462, 698] on icon at bounding box center [458, 834] width 12 height 12
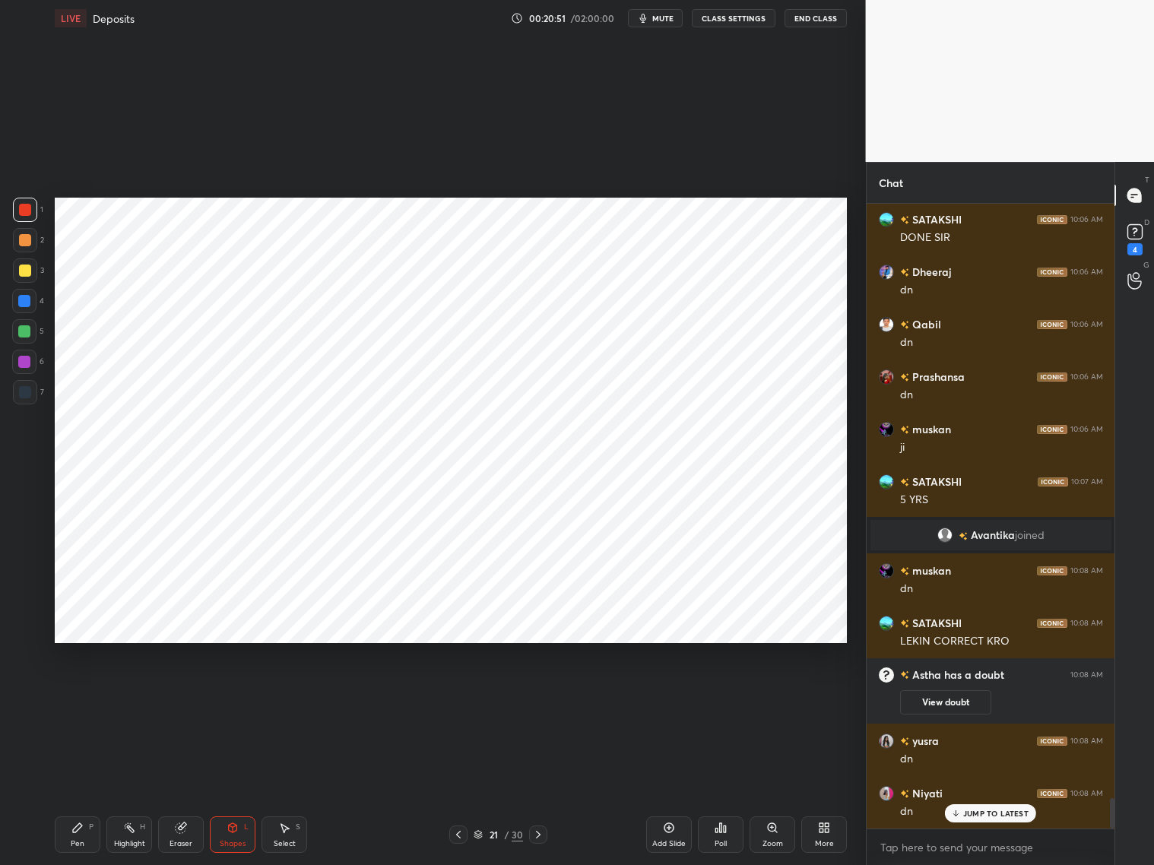
scroll to position [12253, 0]
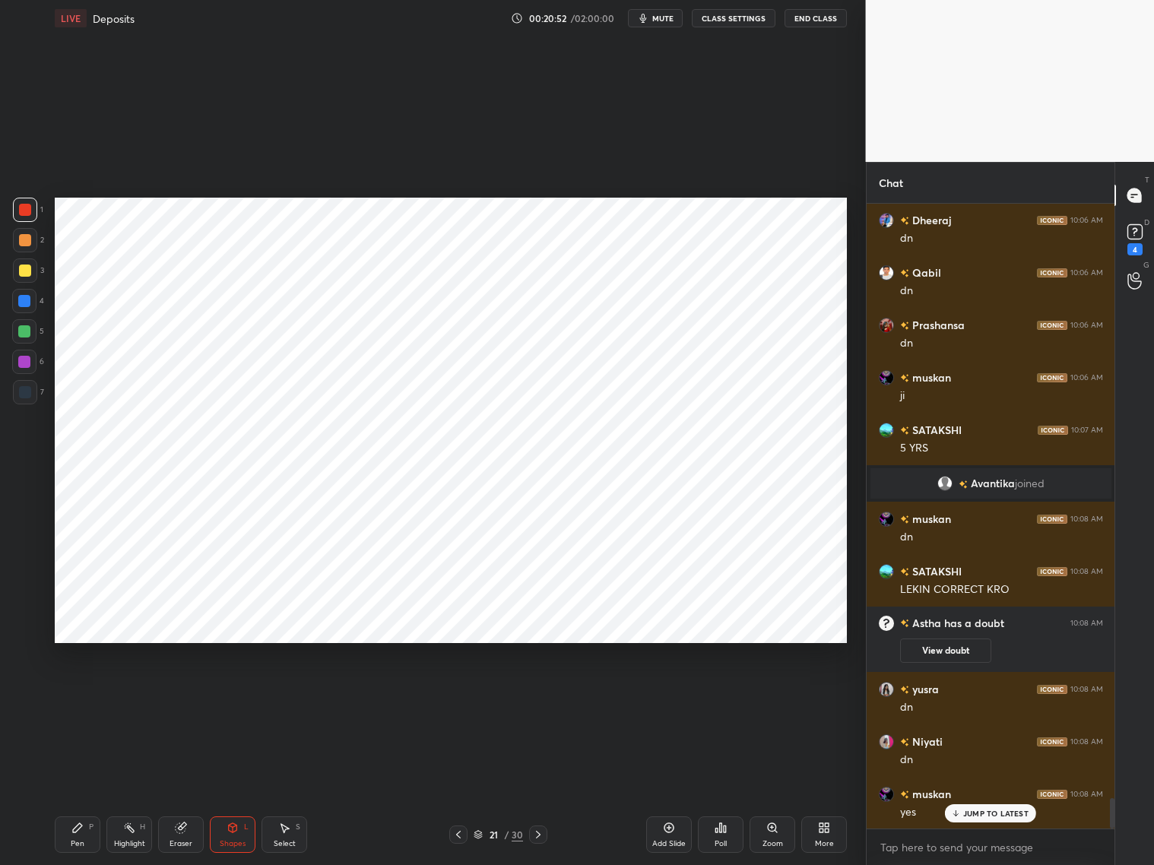
click at [672, 698] on icon at bounding box center [669, 827] width 12 height 12
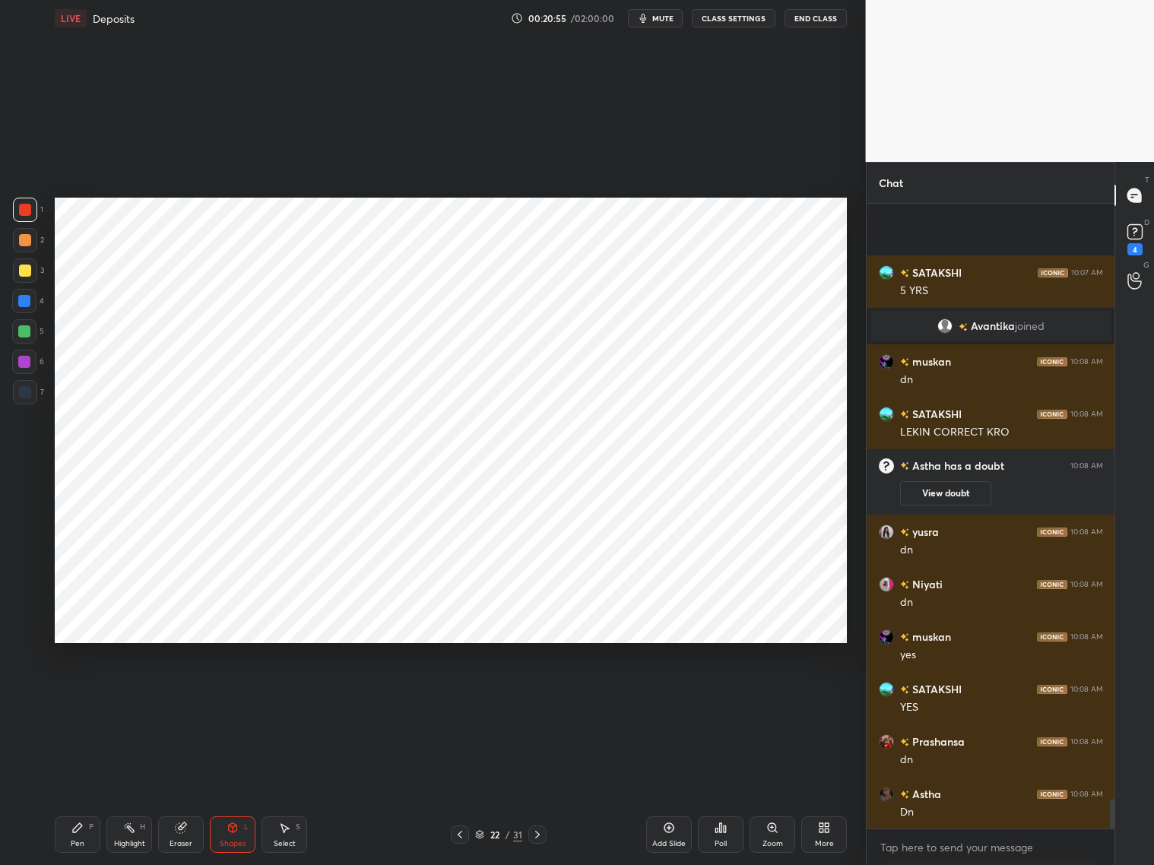
scroll to position [12515, 0]
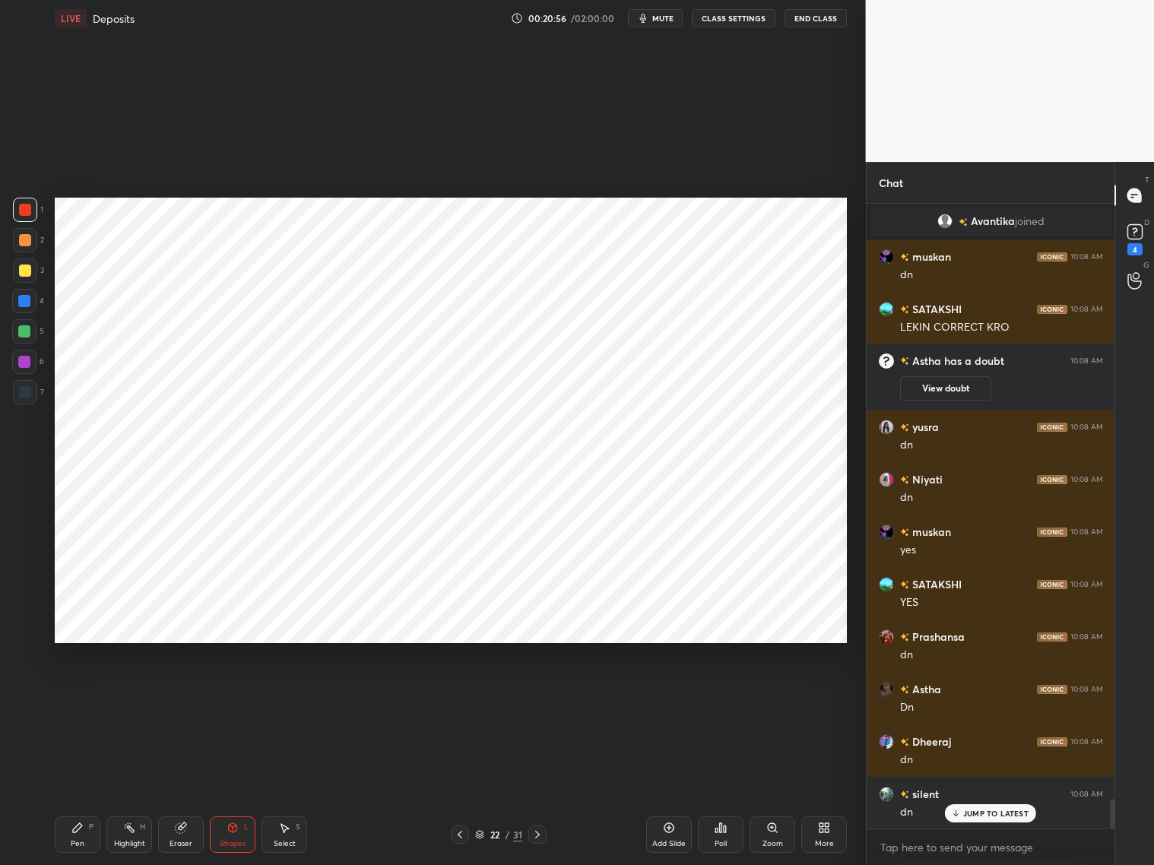
click at [86, 698] on div "Pen P" at bounding box center [78, 834] width 46 height 36
click at [460, 698] on icon at bounding box center [460, 834] width 12 height 12
click at [539, 698] on icon at bounding box center [537, 834] width 12 height 12
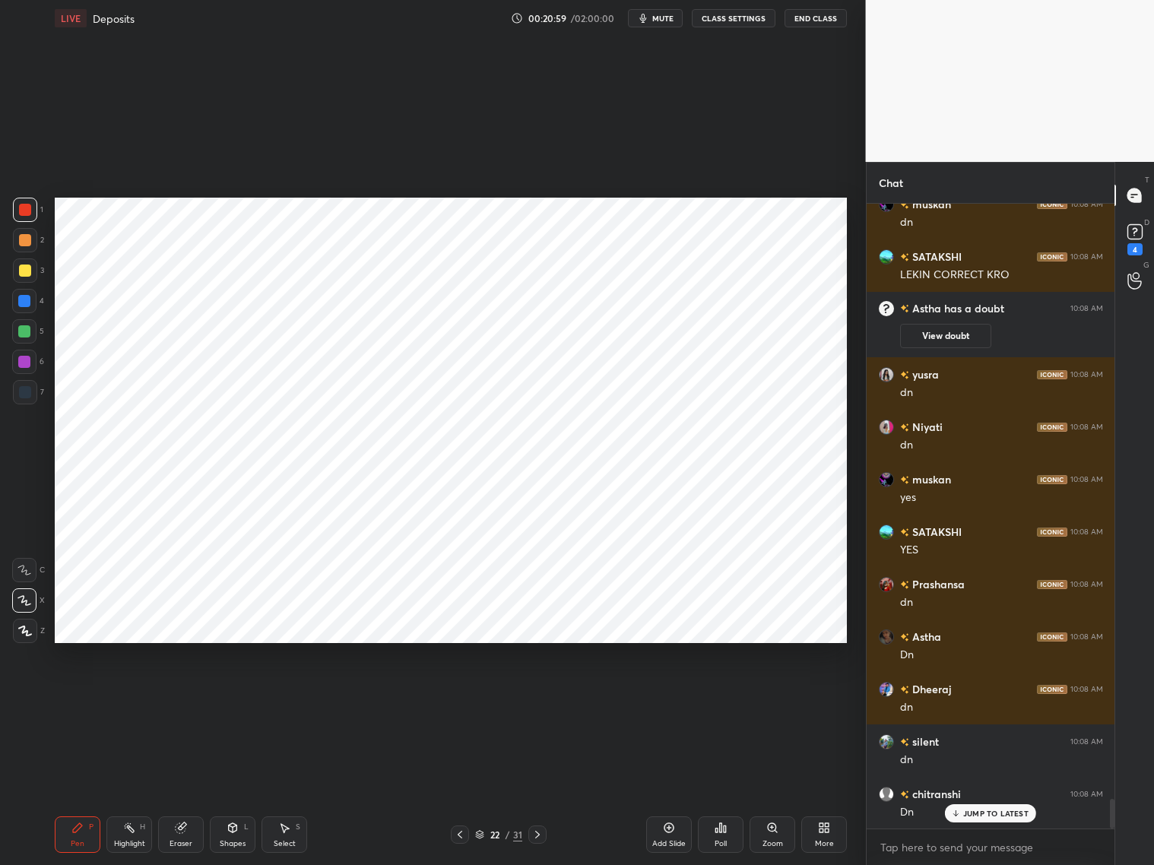
drag, startPoint x: 25, startPoint y: 393, endPoint x: 53, endPoint y: 358, distance: 44.9
click at [25, 392] on div at bounding box center [25, 392] width 12 height 12
drag, startPoint x: 27, startPoint y: 214, endPoint x: 44, endPoint y: 214, distance: 16.7
click at [29, 215] on div at bounding box center [25, 210] width 12 height 12
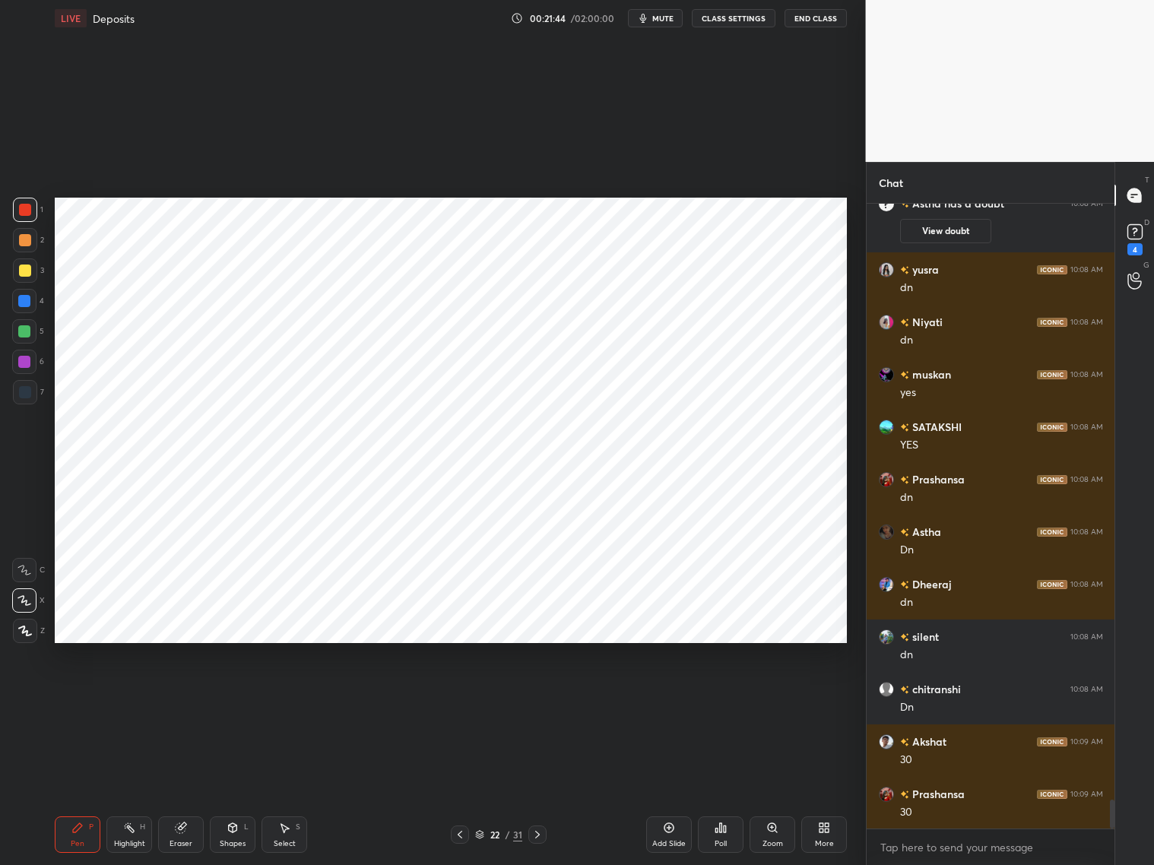
scroll to position [12725, 0]
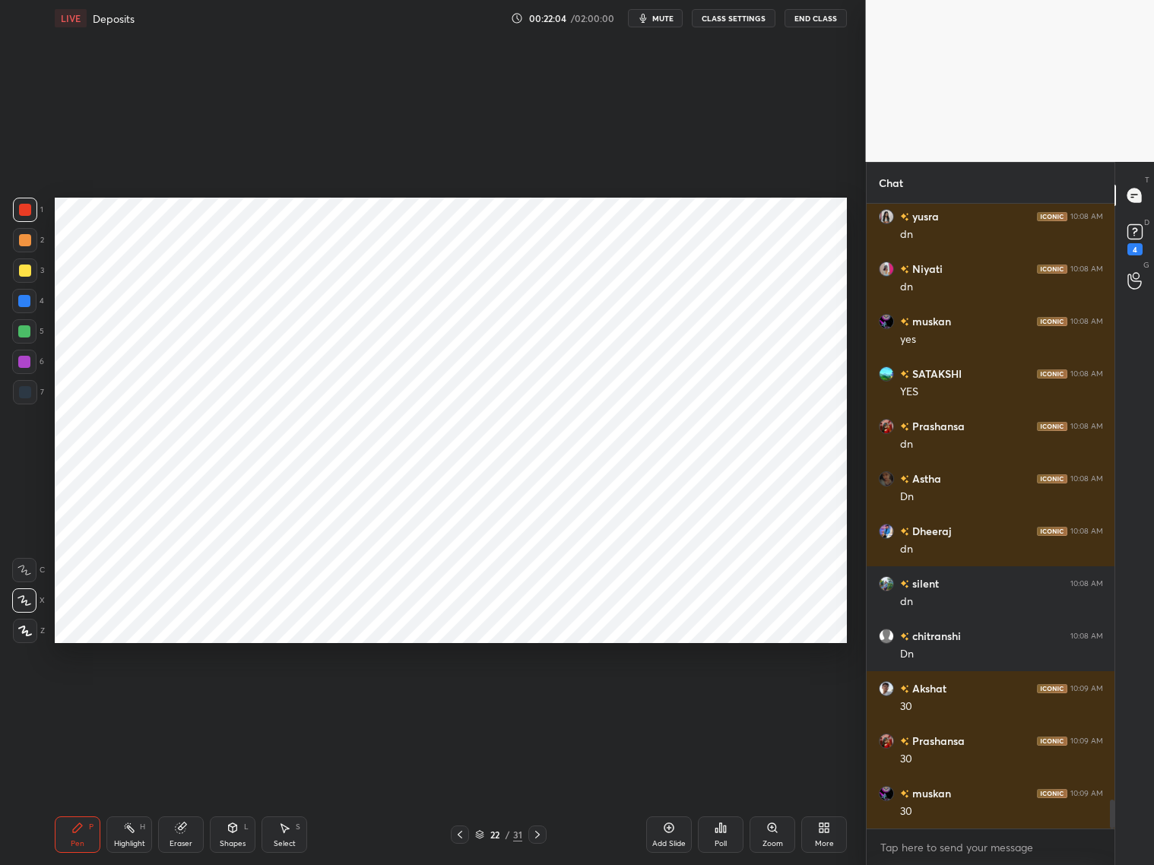
click at [25, 308] on div at bounding box center [24, 301] width 24 height 24
drag, startPoint x: 31, startPoint y: 396, endPoint x: 33, endPoint y: 385, distance: 10.9
click at [32, 394] on div at bounding box center [25, 392] width 24 height 24
click at [25, 305] on div at bounding box center [24, 301] width 12 height 12
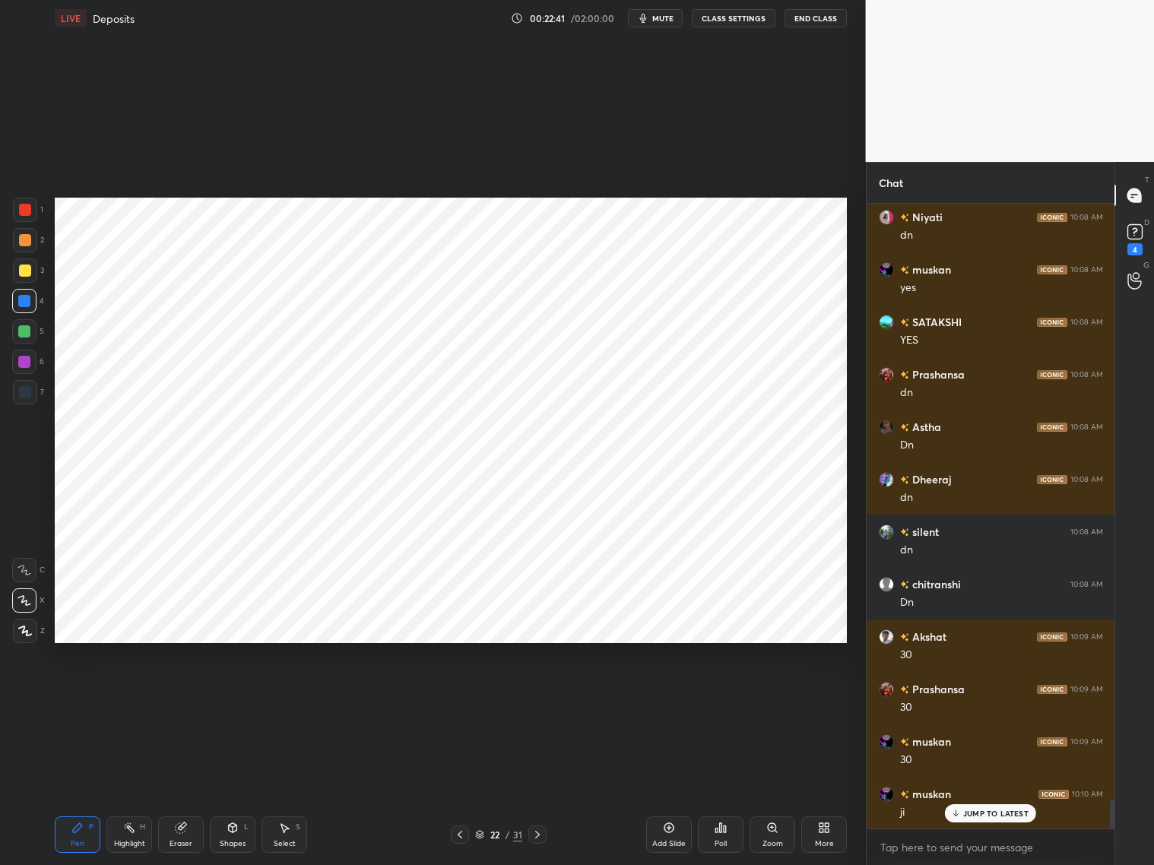
click at [230, 698] on div "Shapes L" at bounding box center [233, 834] width 46 height 36
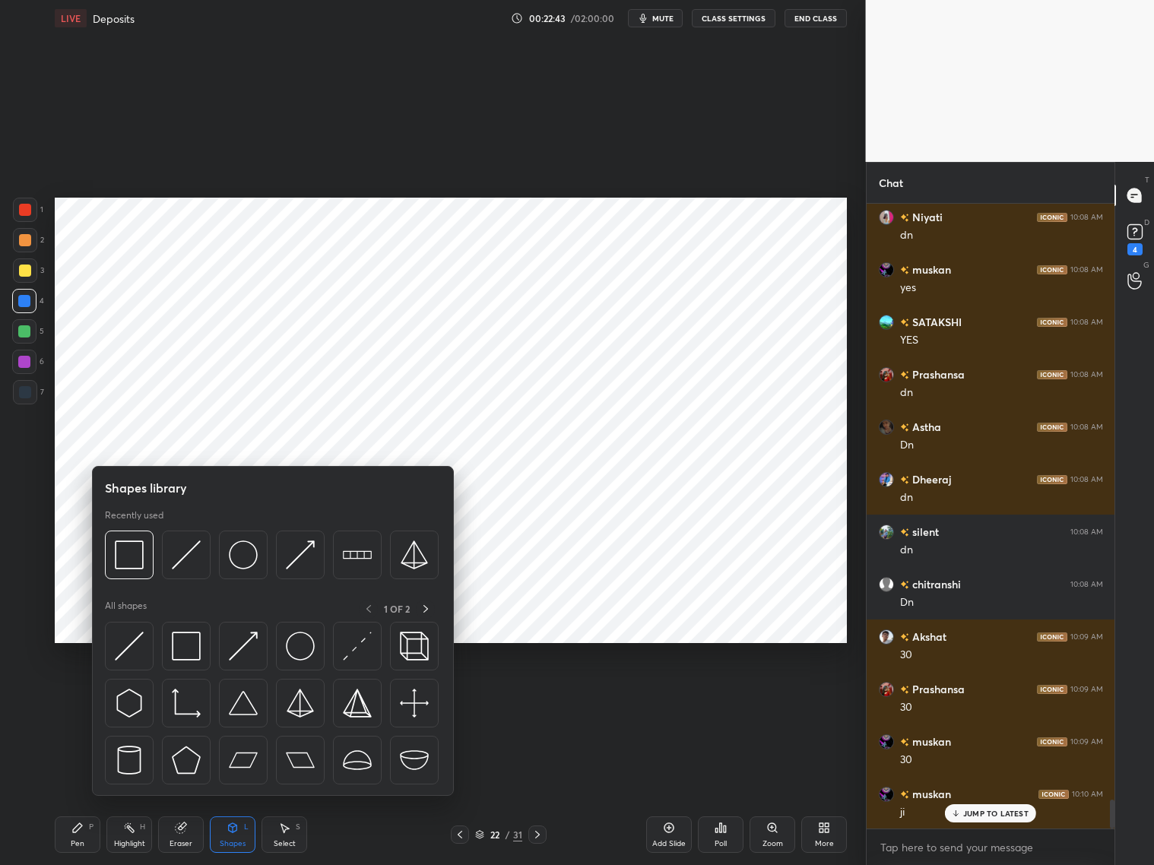
click at [187, 644] on img at bounding box center [186, 646] width 29 height 29
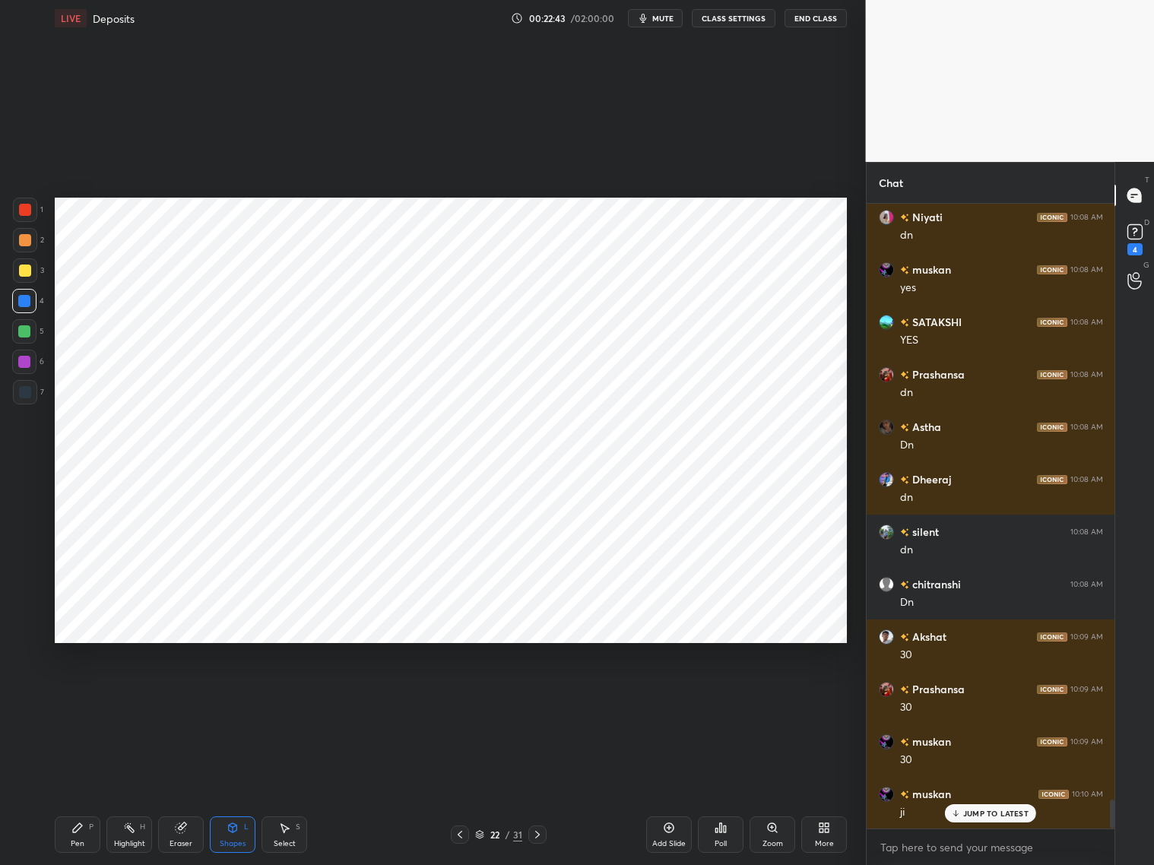
click at [30, 393] on div at bounding box center [25, 392] width 12 height 12
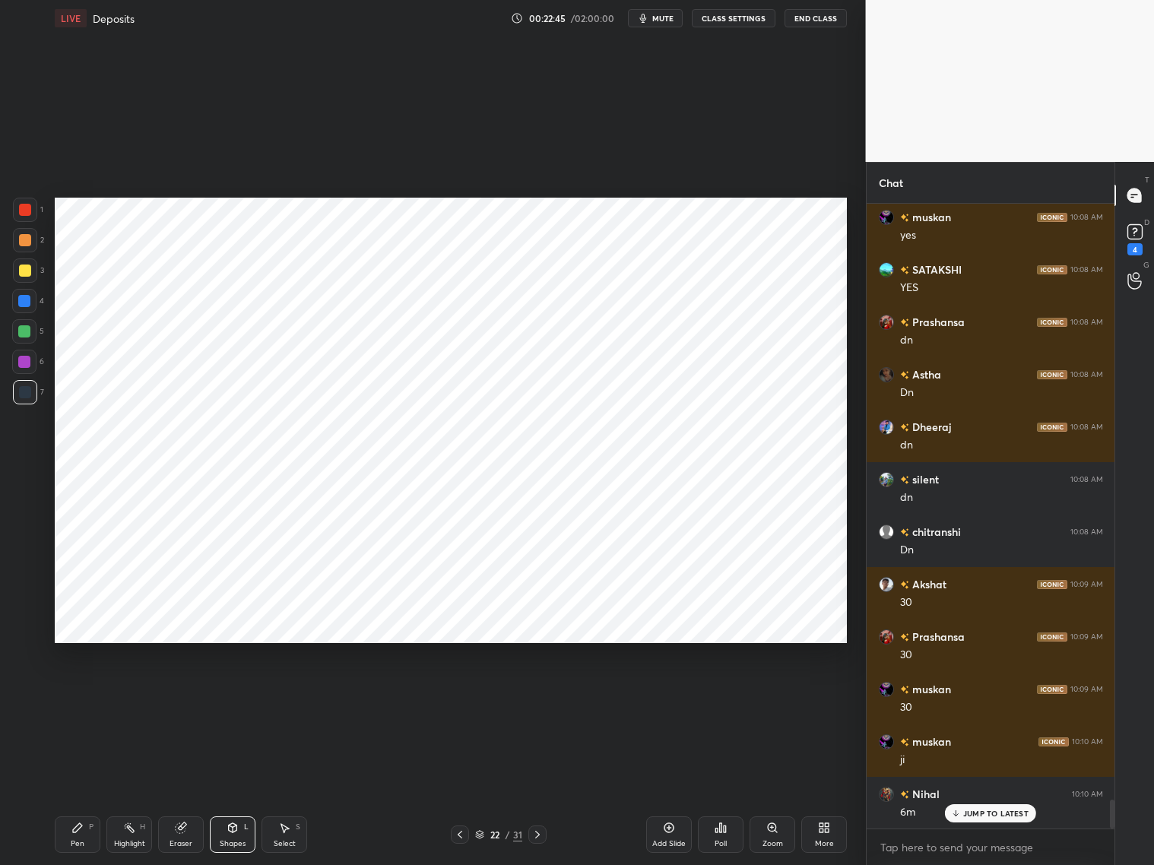
click at [28, 212] on div at bounding box center [25, 210] width 12 height 12
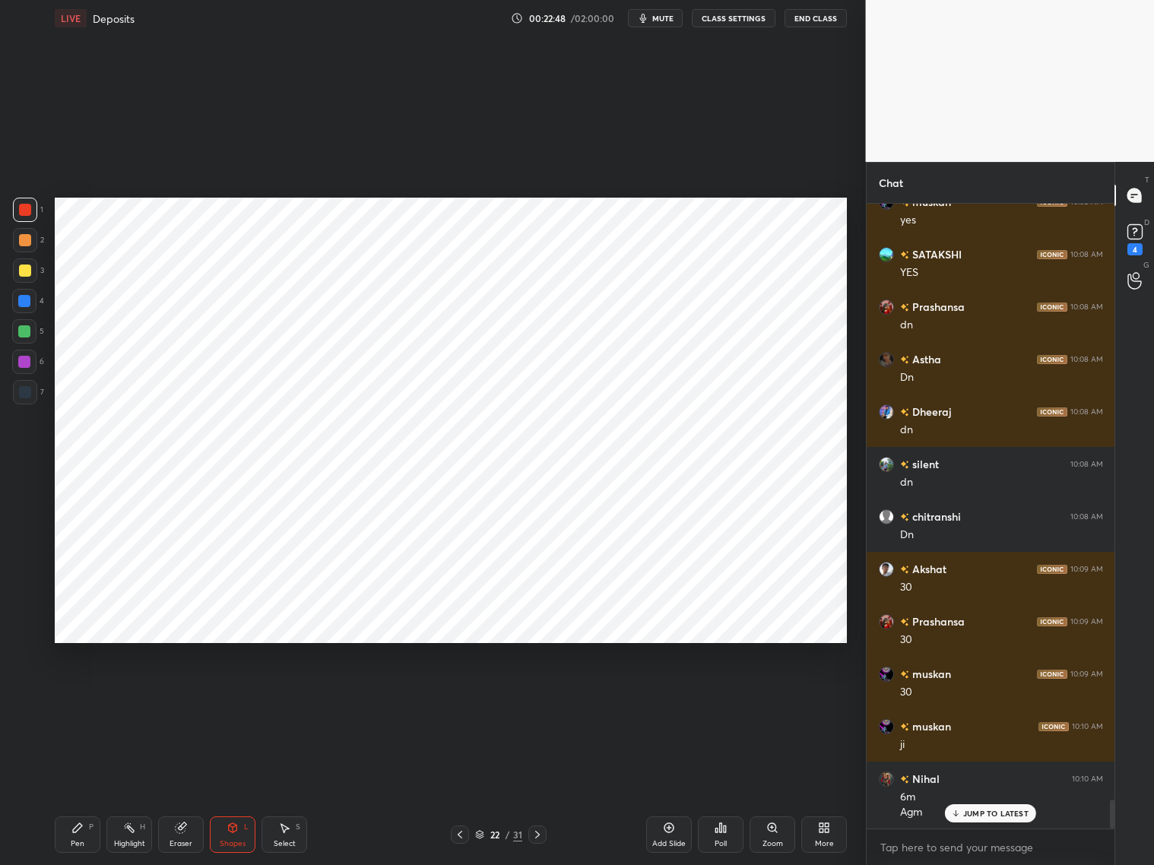
drag, startPoint x: 81, startPoint y: 839, endPoint x: 92, endPoint y: 825, distance: 17.8
click at [85, 698] on div "Pen P" at bounding box center [78, 834] width 46 height 36
click at [24, 334] on div at bounding box center [24, 331] width 12 height 12
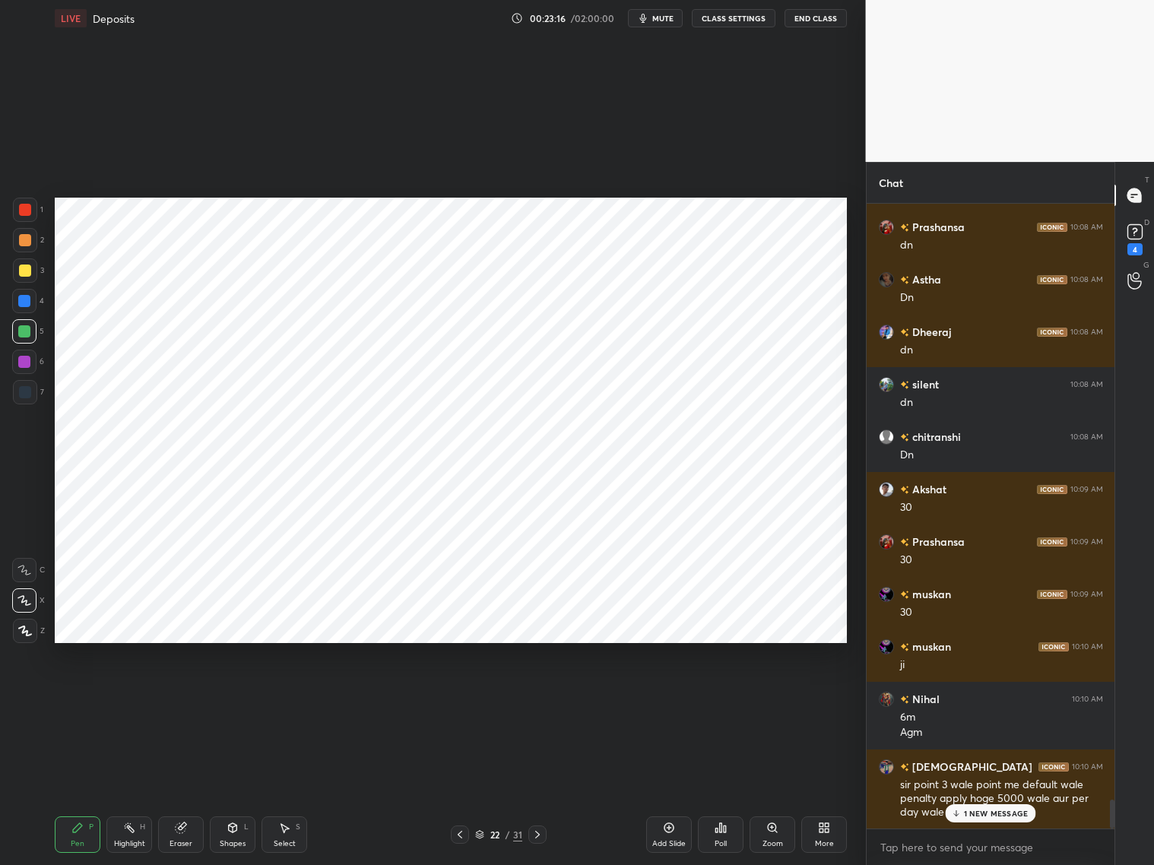
scroll to position [12977, 0]
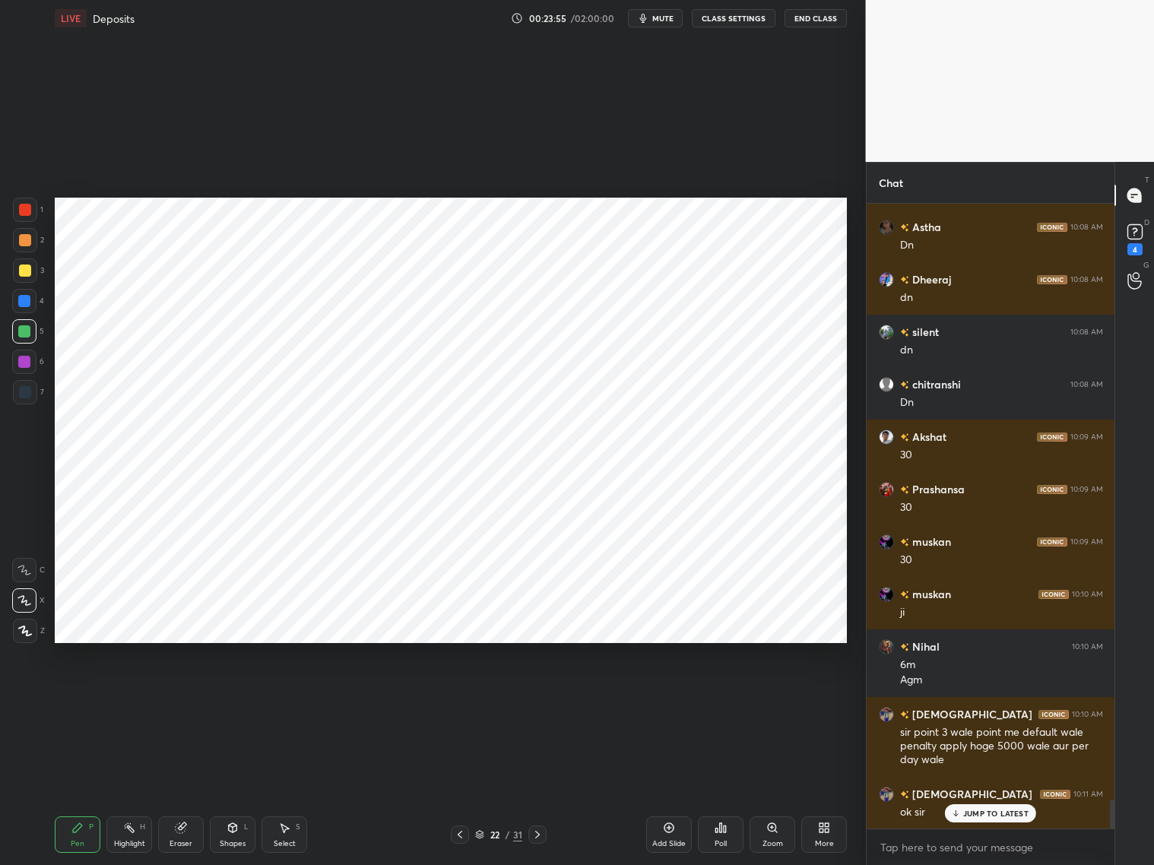
click at [189, 698] on div "Eraser" at bounding box center [181, 834] width 46 height 36
click at [77, 698] on icon at bounding box center [77, 827] width 12 height 12
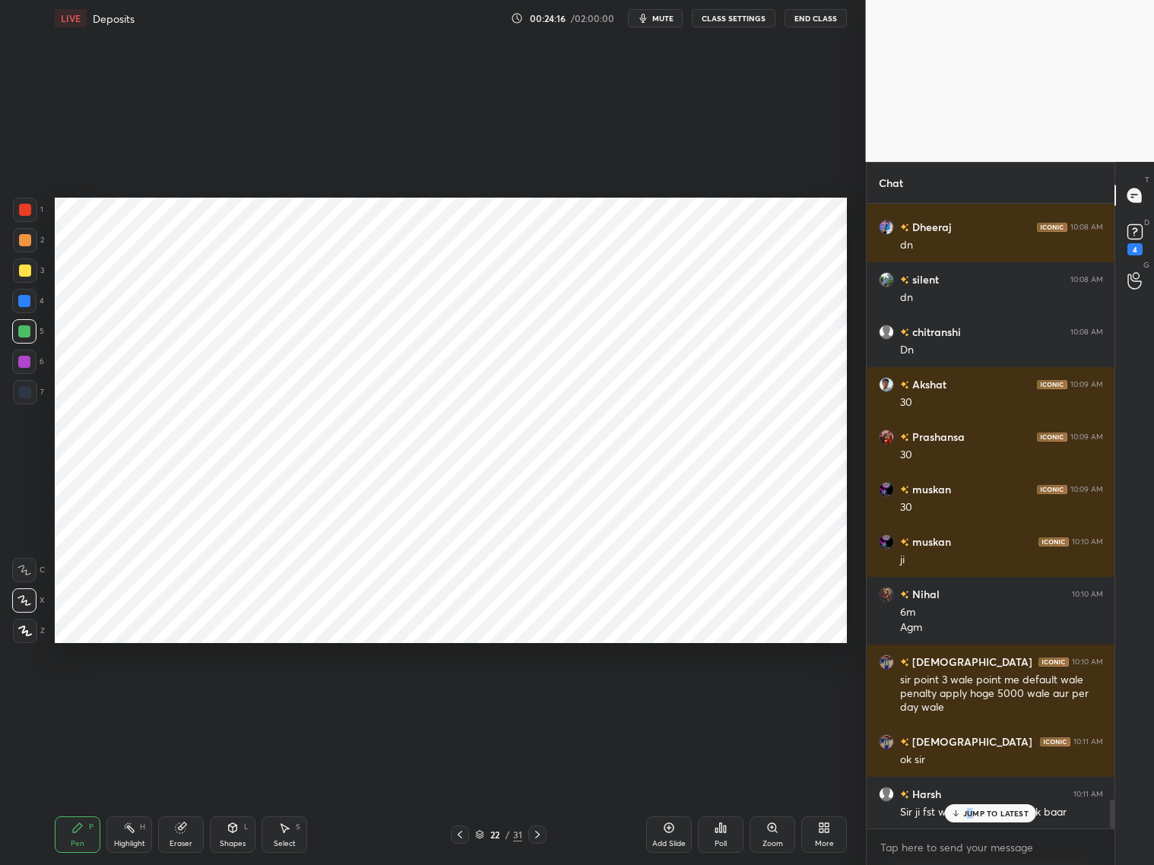
click at [970, 698] on div "JUMP TO LATEST" at bounding box center [990, 813] width 91 height 18
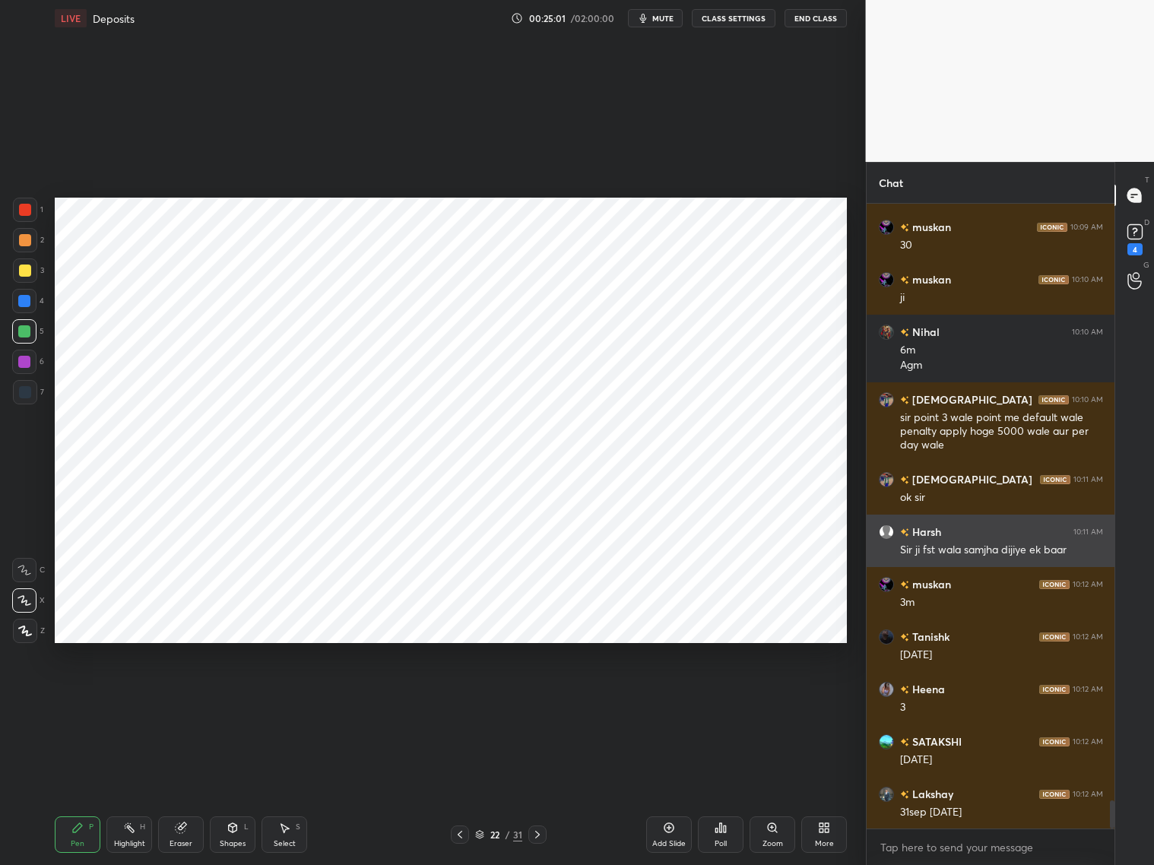
scroll to position [13345, 0]
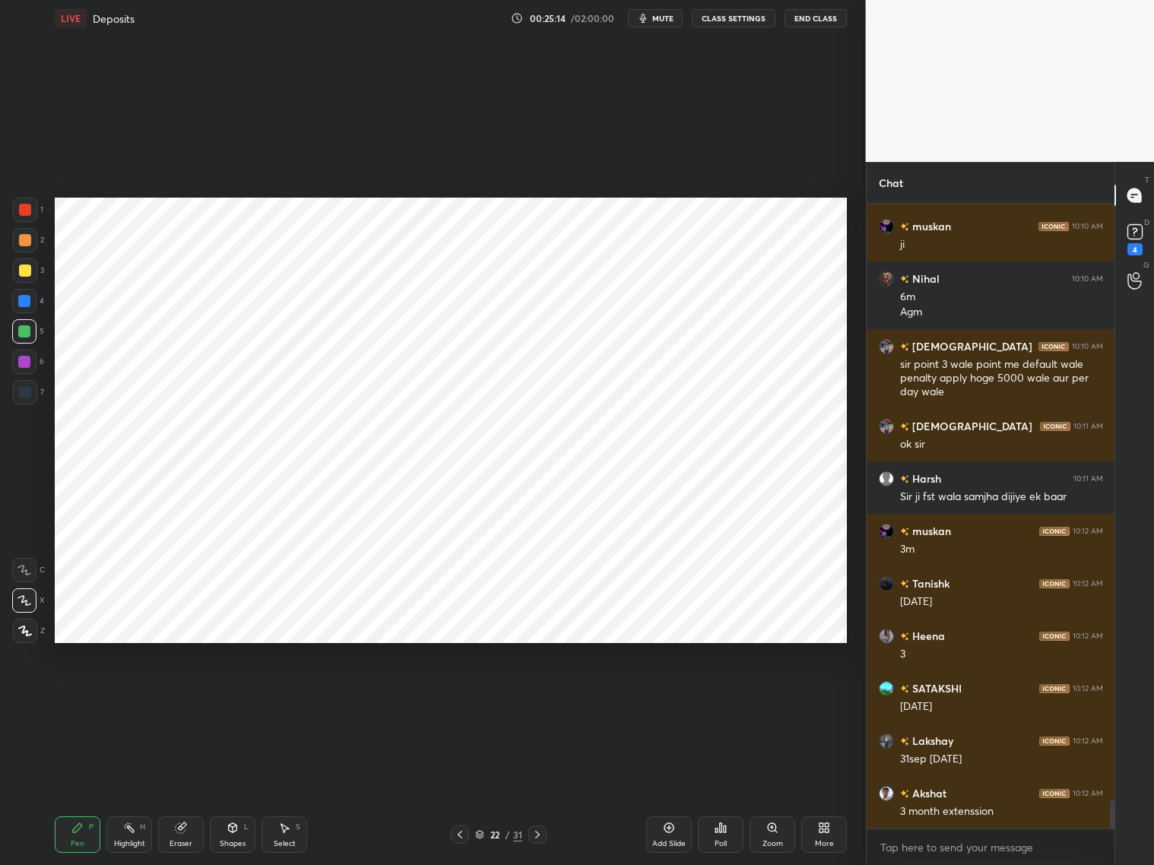
click at [182, 698] on icon at bounding box center [181, 828] width 10 height 10
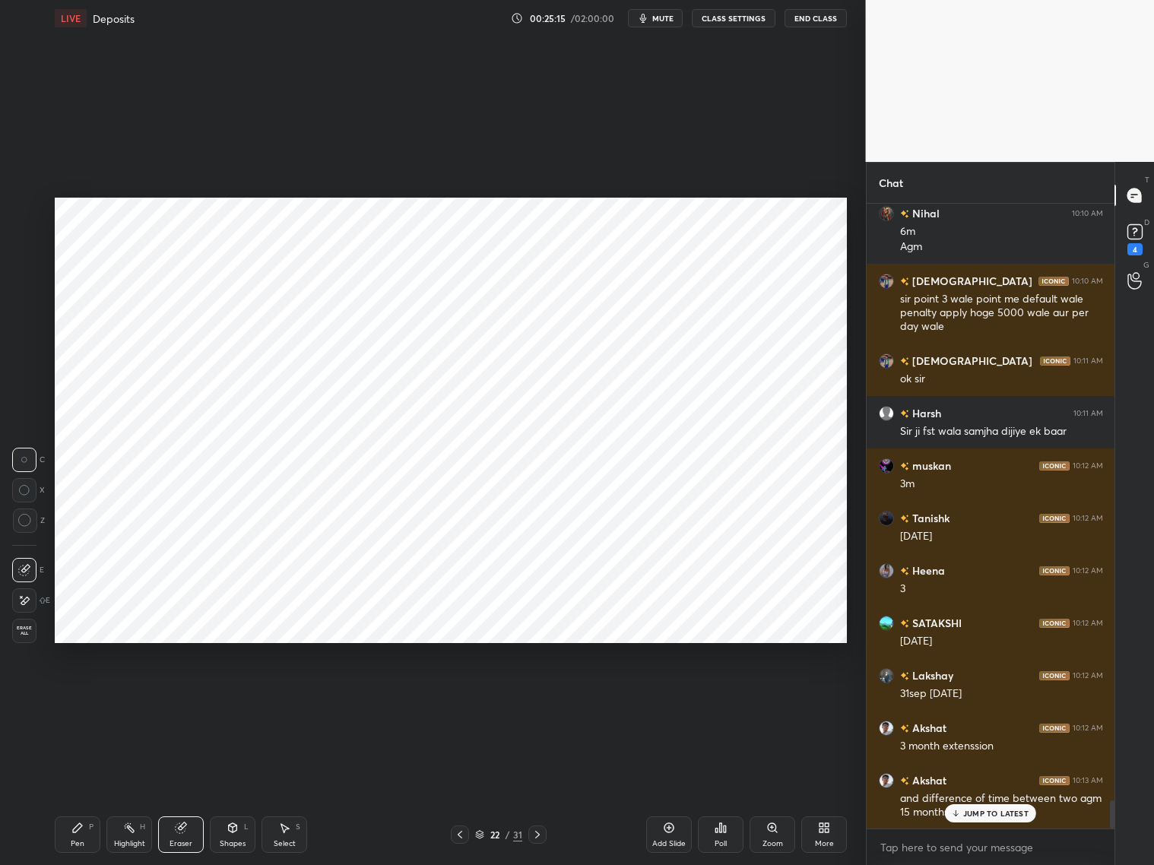
drag, startPoint x: 77, startPoint y: 834, endPoint x: 82, endPoint y: 825, distance: 10.6
click at [80, 698] on div "Pen P" at bounding box center [78, 834] width 46 height 36
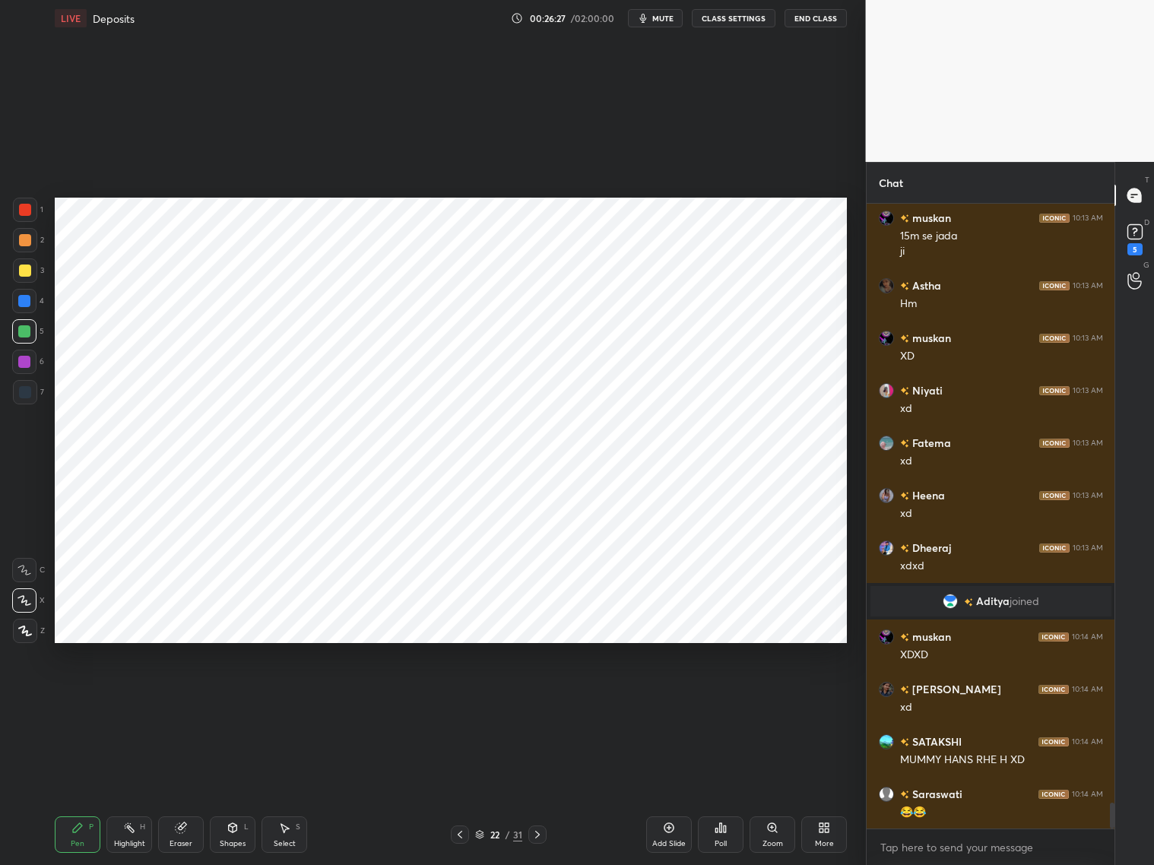
scroll to position [14668, 0]
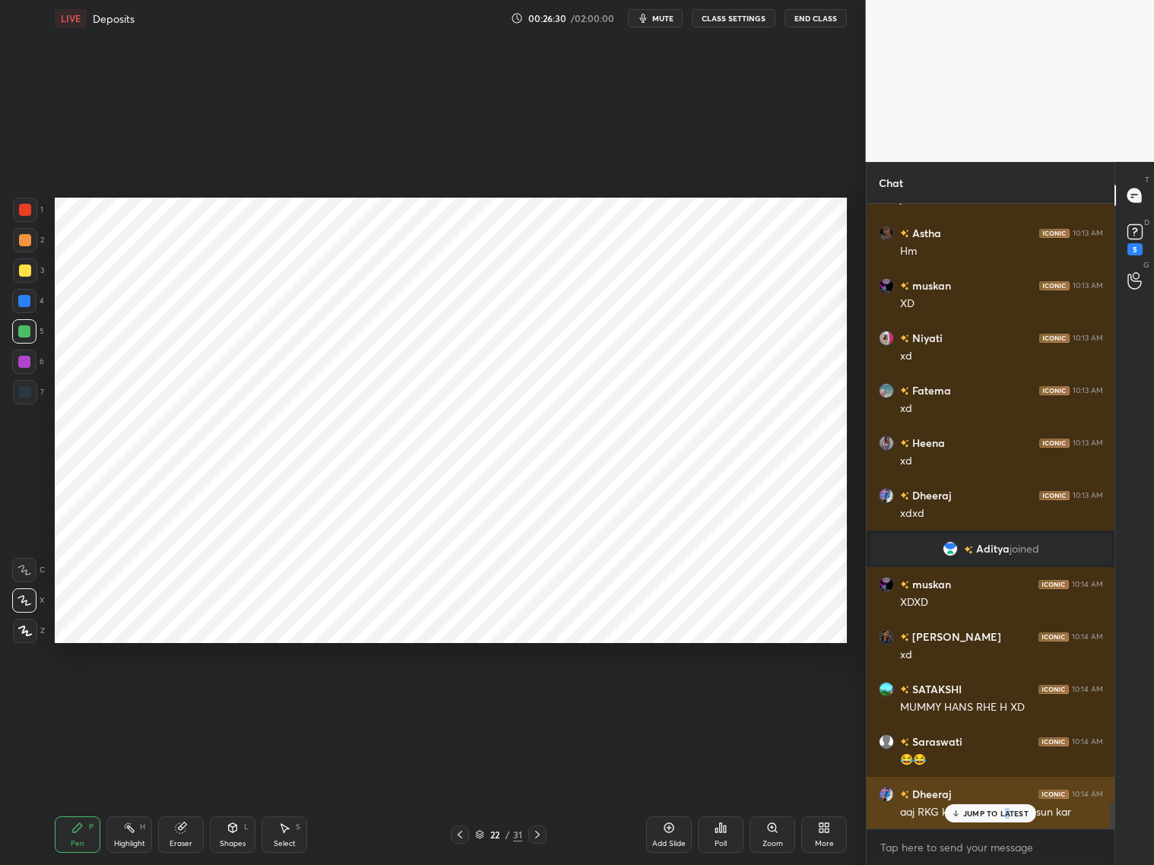
click at [986, 698] on p "JUMP TO LATEST" at bounding box center [995, 813] width 65 height 9
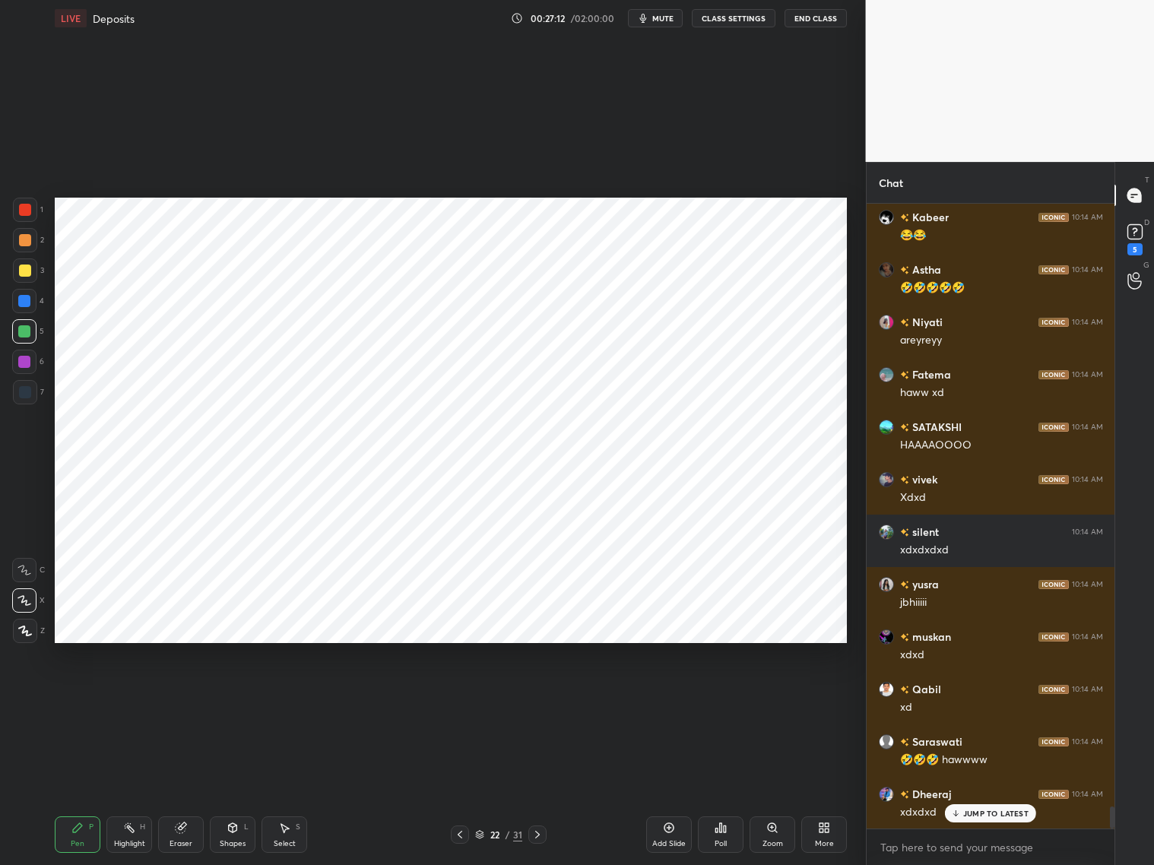
scroll to position [17080, 0]
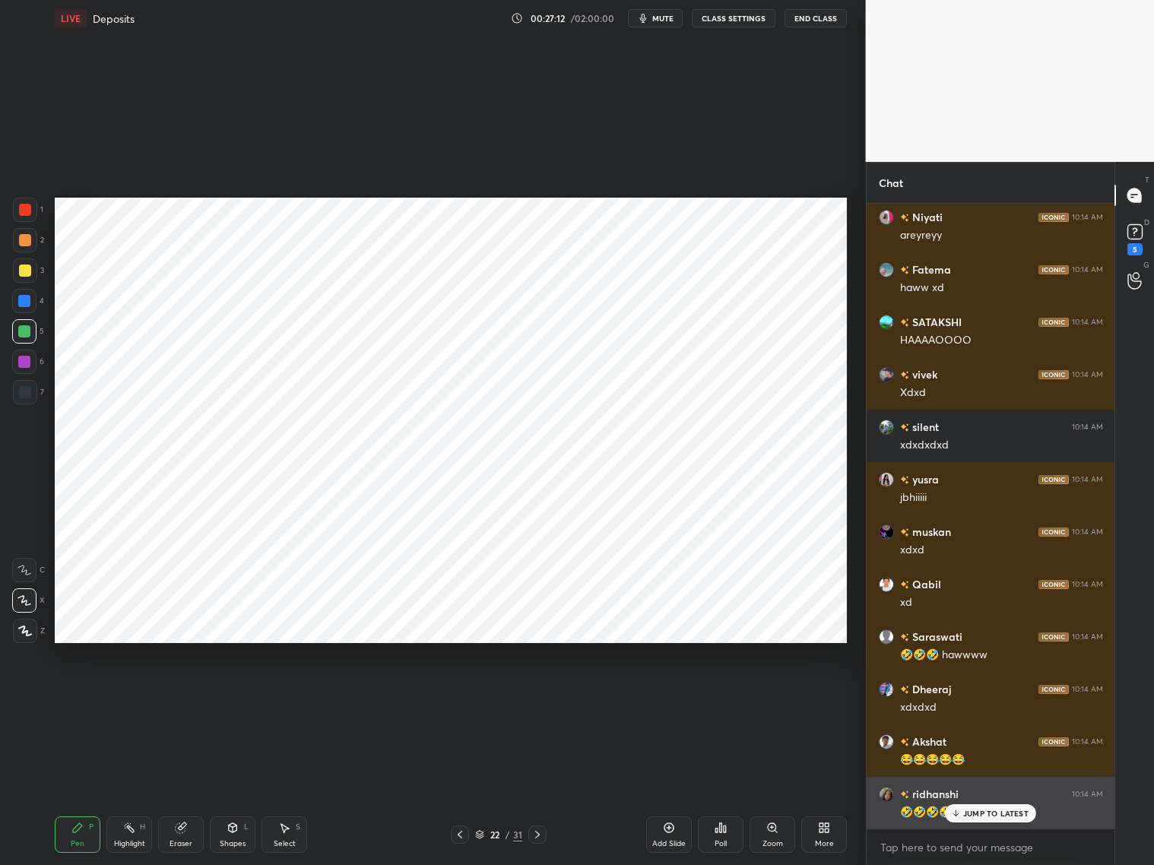
click at [986, 698] on p "JUMP TO LATEST" at bounding box center [995, 813] width 65 height 9
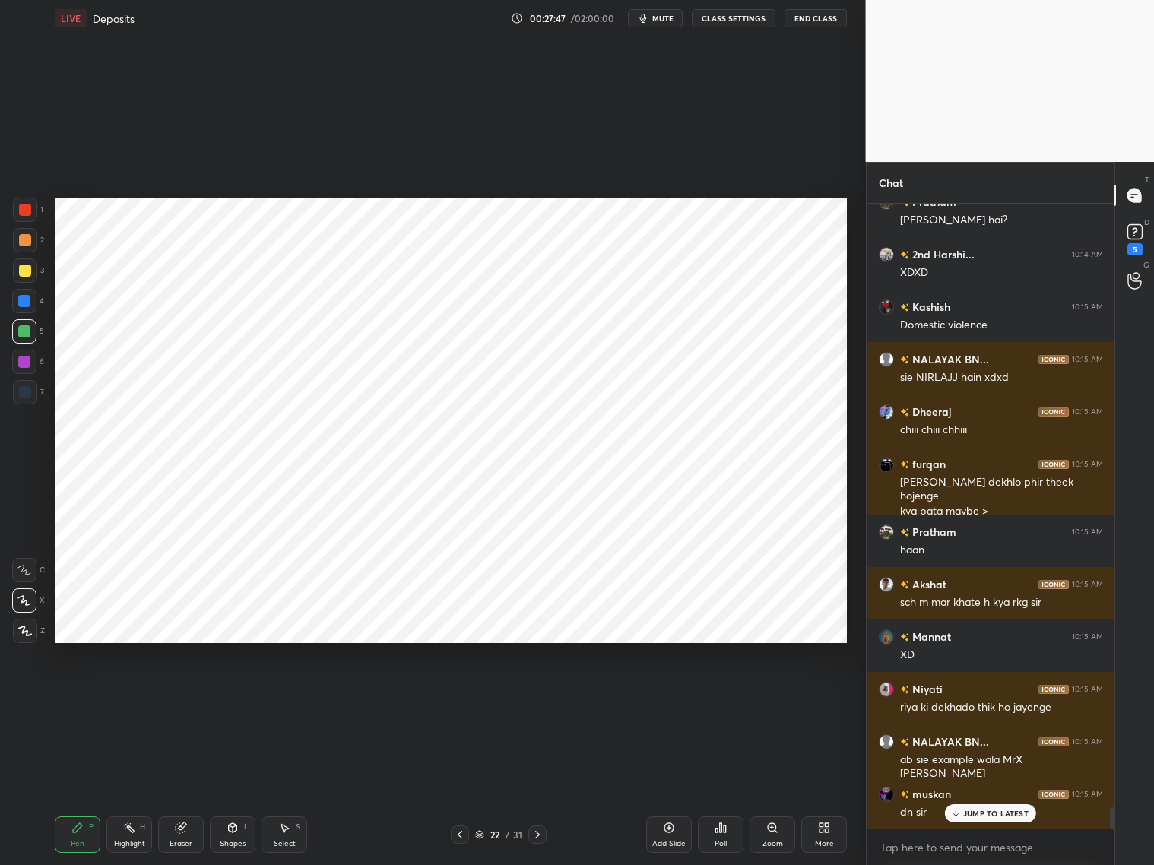
scroll to position [17829, 0]
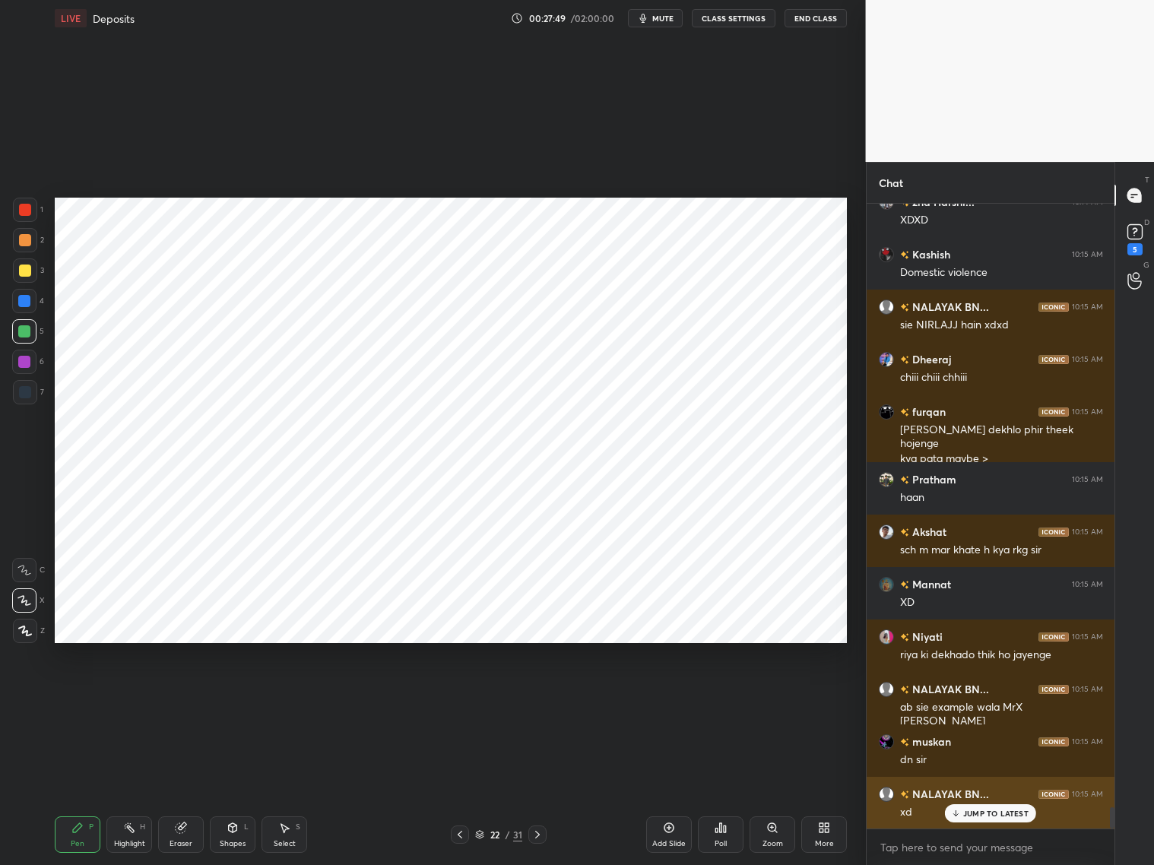
click at [983, 698] on div "JUMP TO LATEST" at bounding box center [990, 813] width 91 height 18
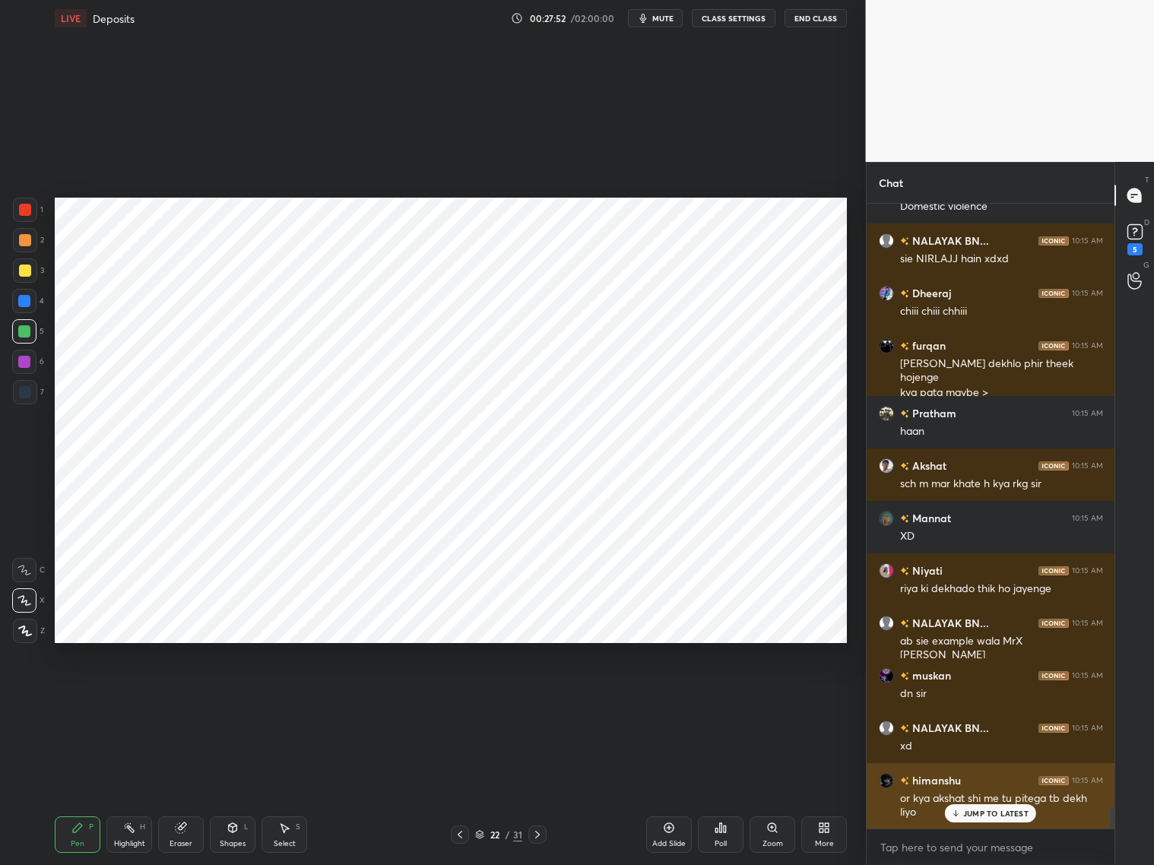
drag, startPoint x: 985, startPoint y: 817, endPoint x: 1004, endPoint y: 819, distance: 19.1
click at [983, 698] on div "JUMP TO LATEST" at bounding box center [990, 813] width 91 height 18
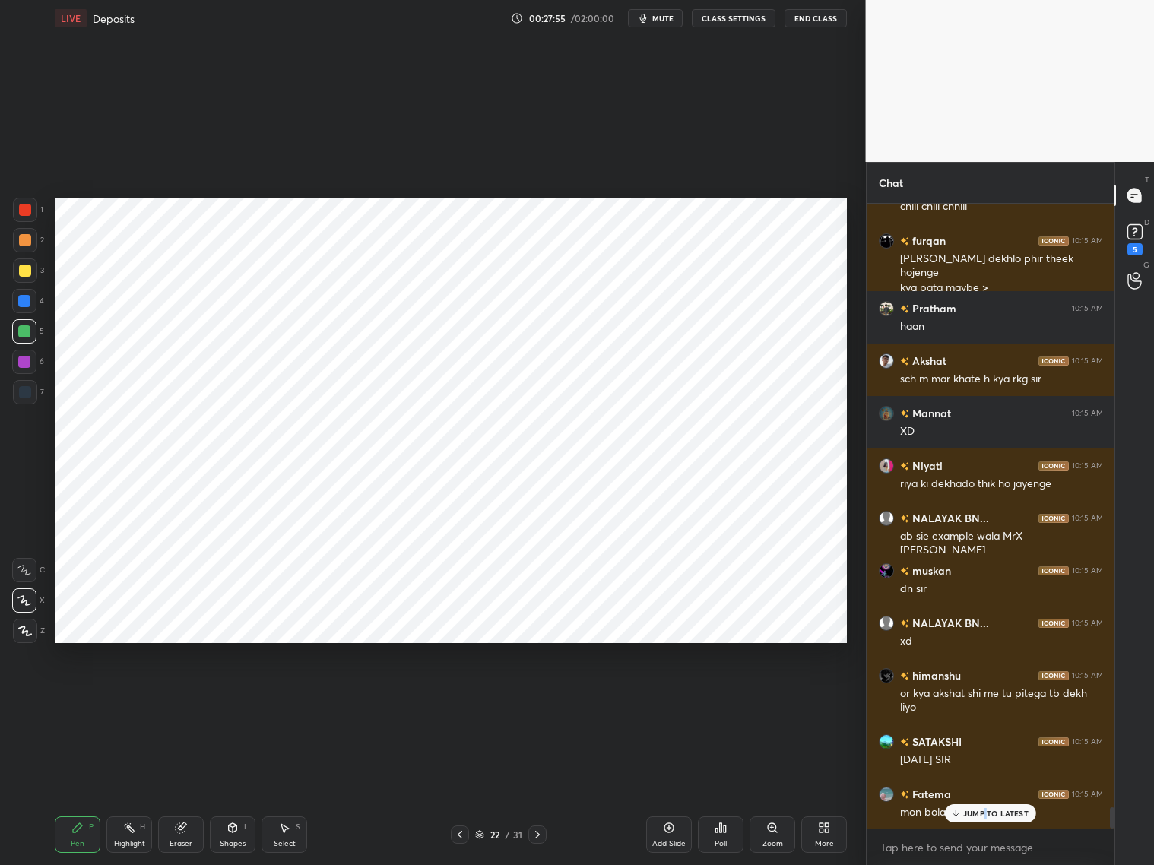
click at [986, 698] on p "JUMP TO LATEST" at bounding box center [995, 813] width 65 height 9
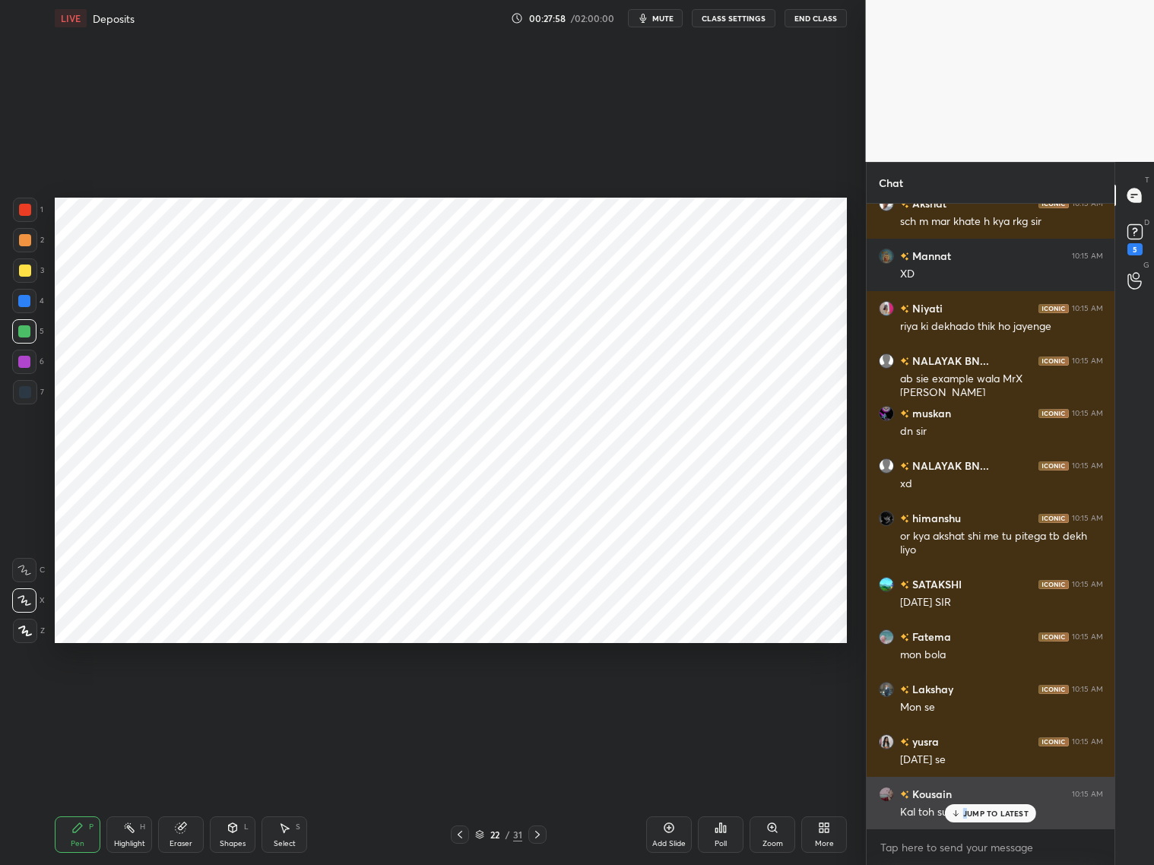
click at [968, 698] on p "JUMP TO LATEST" at bounding box center [995, 813] width 65 height 9
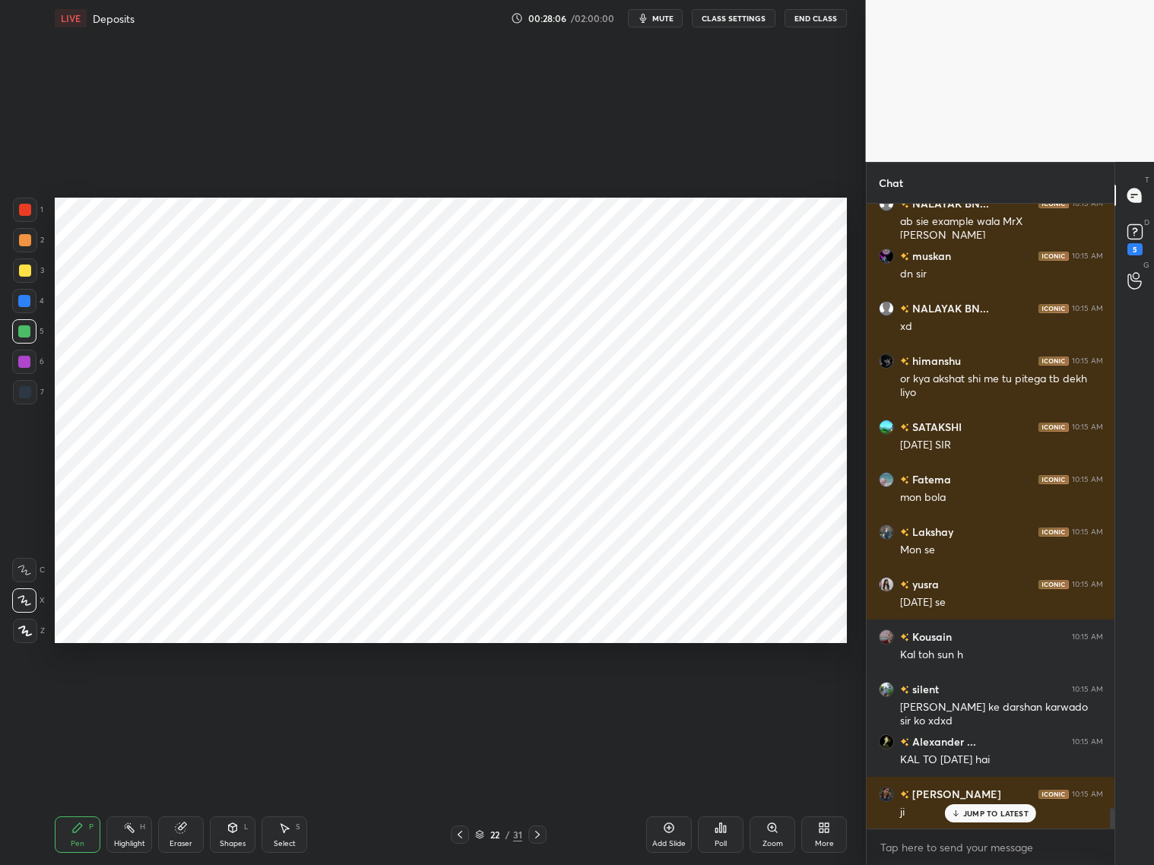
click at [668, 698] on icon at bounding box center [669, 827] width 12 height 12
drag, startPoint x: 236, startPoint y: 830, endPoint x: 220, endPoint y: 801, distance: 33.0
click at [237, 698] on icon at bounding box center [232, 827] width 12 height 12
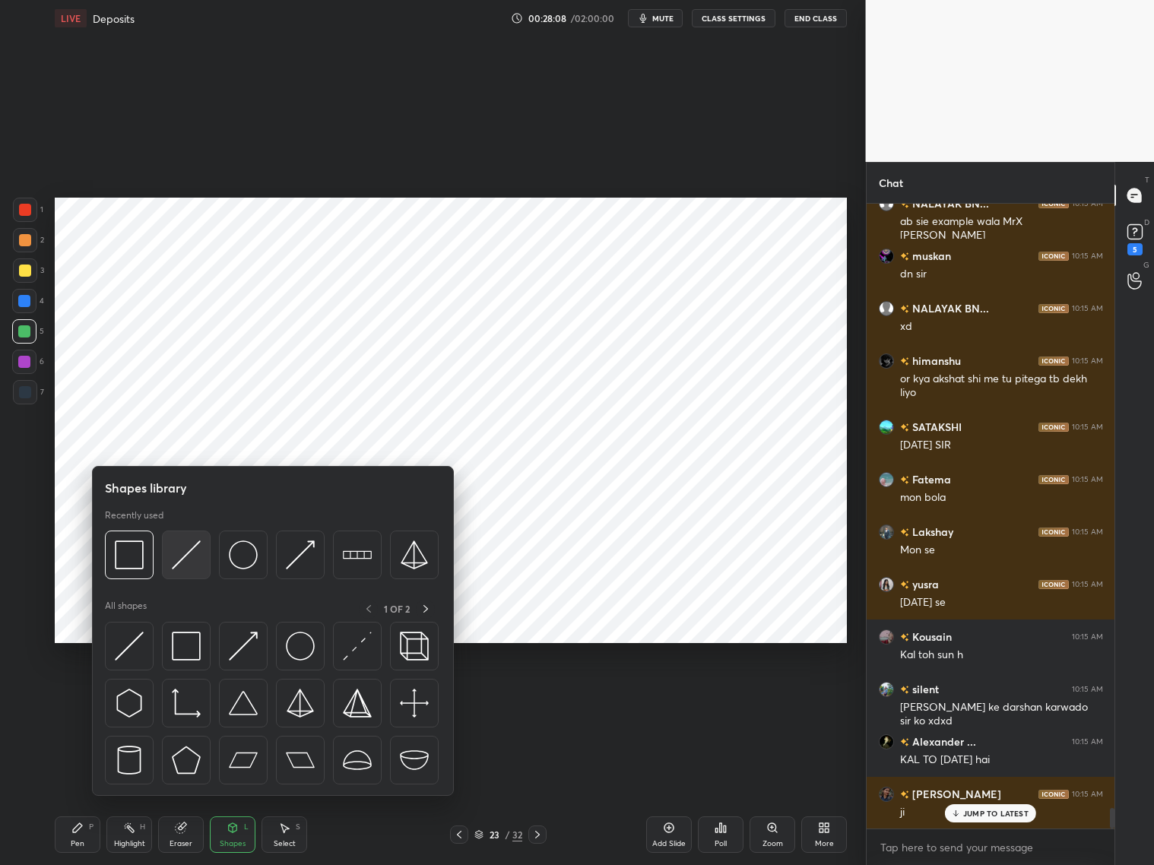
drag, startPoint x: 188, startPoint y: 548, endPoint x: 29, endPoint y: 247, distance: 340.6
click at [183, 546] on img at bounding box center [186, 554] width 29 height 29
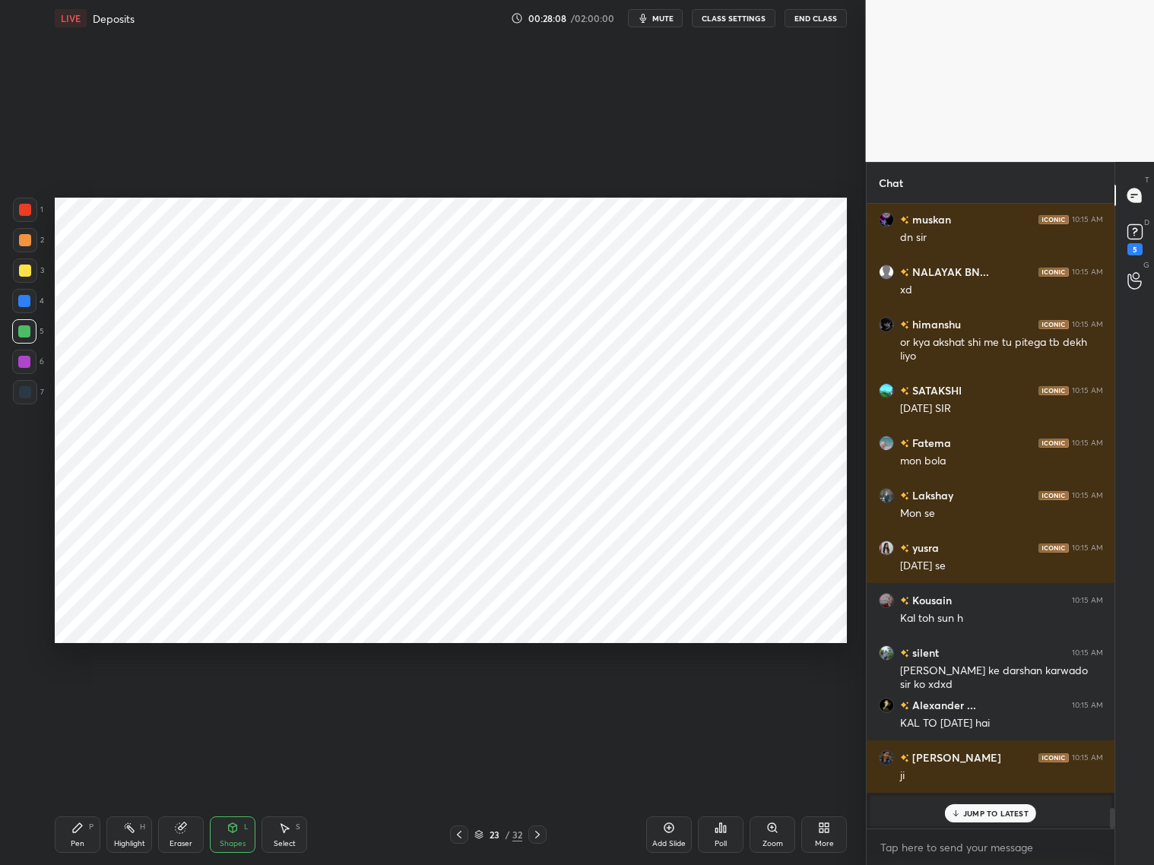
click at [30, 211] on div at bounding box center [25, 210] width 12 height 12
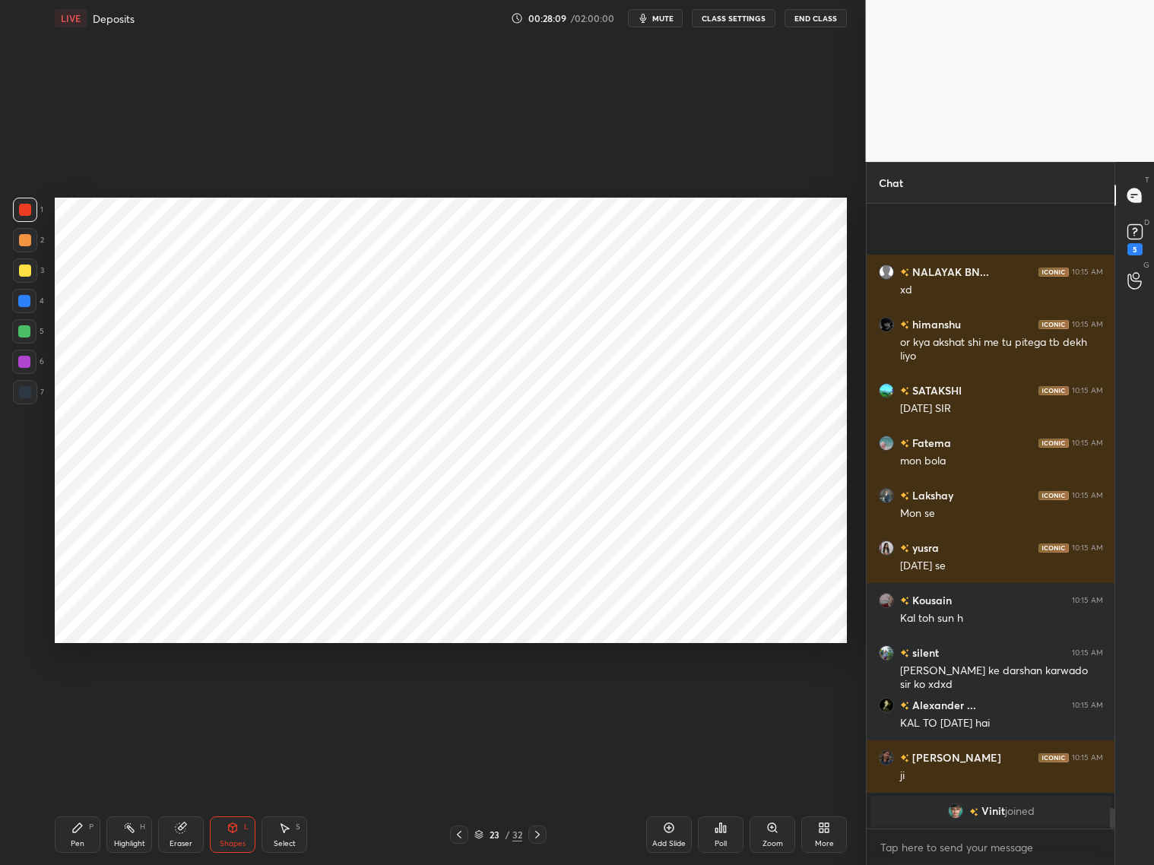
scroll to position [18508, 0]
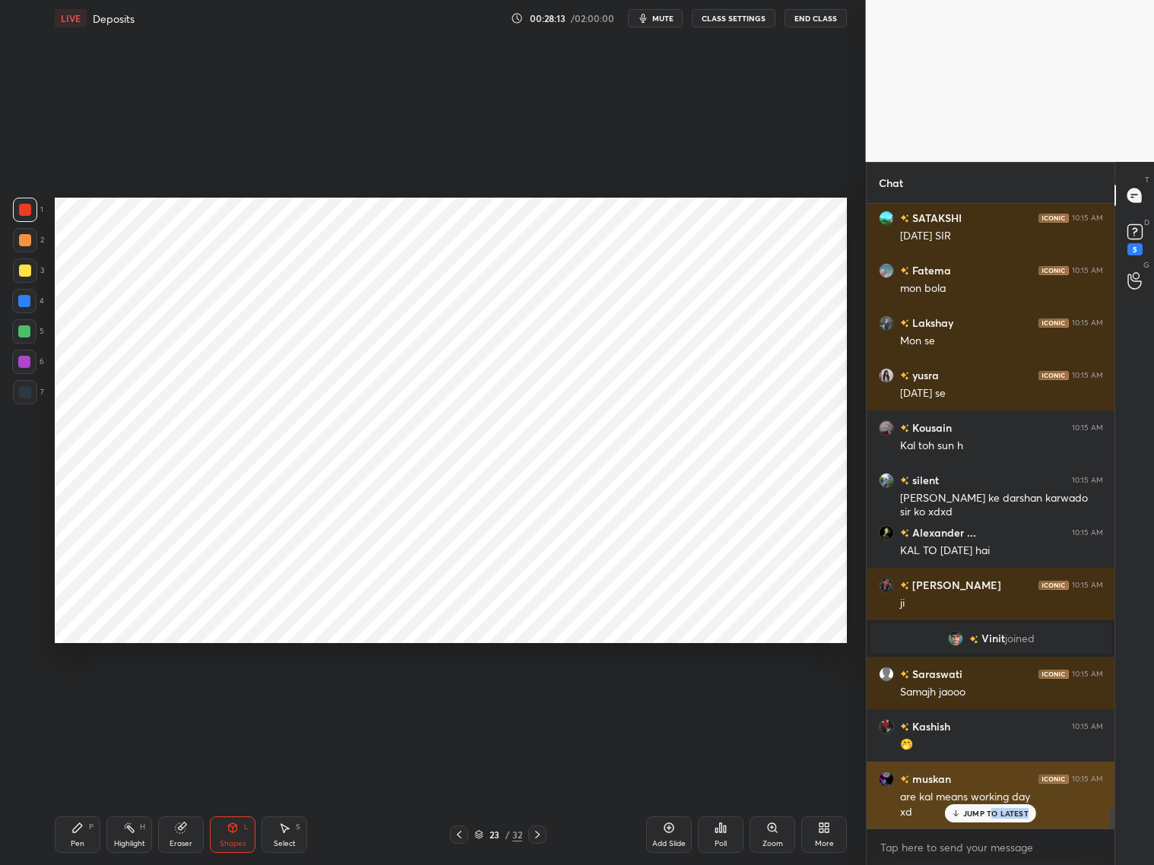
click at [986, 698] on div "JUMP TO LATEST" at bounding box center [990, 813] width 91 height 18
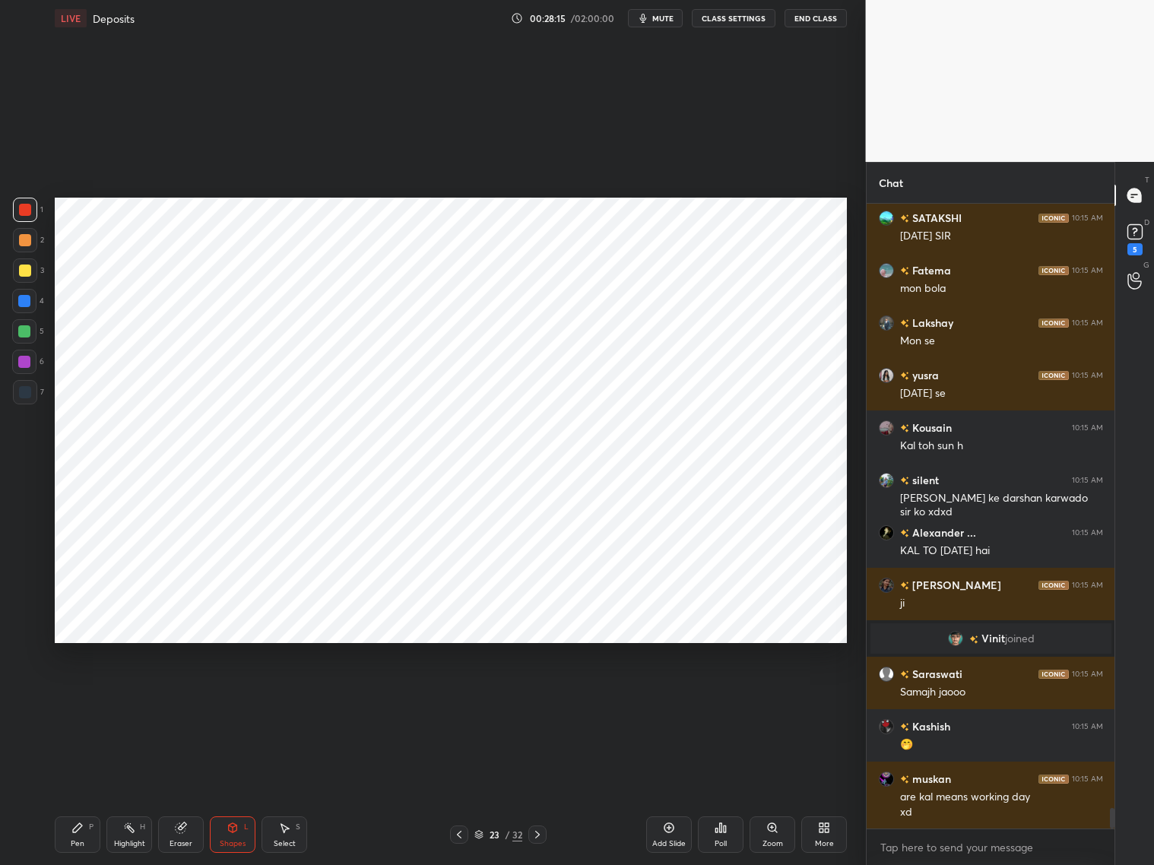
click at [84, 698] on div "Pen P" at bounding box center [78, 834] width 46 height 36
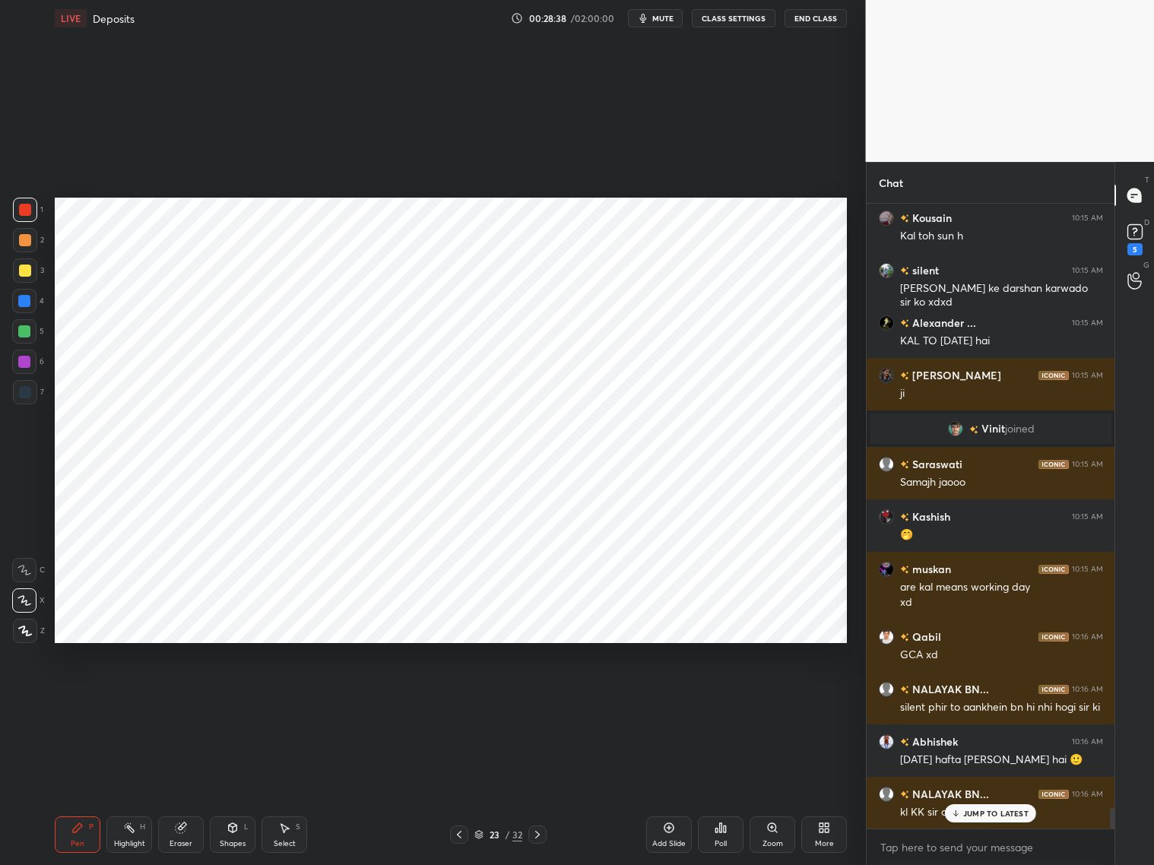
scroll to position [18786, 0]
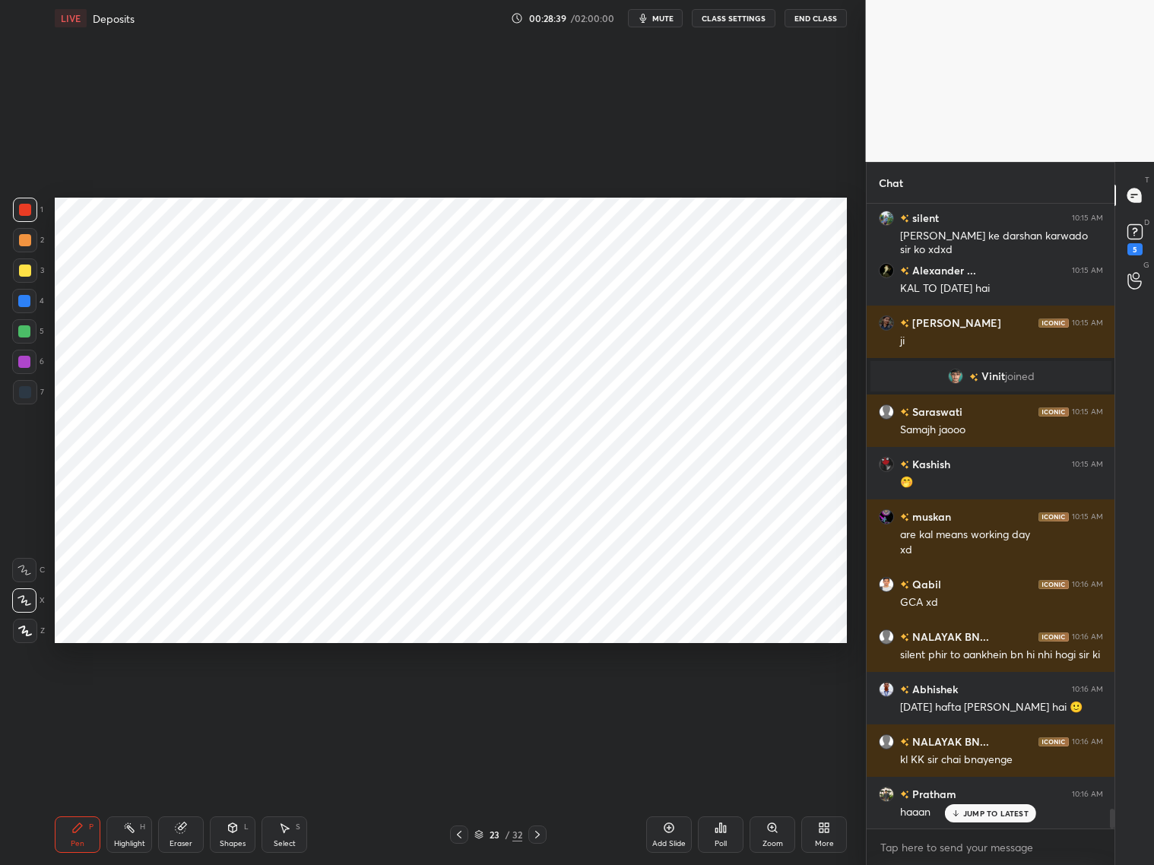
drag, startPoint x: 24, startPoint y: 310, endPoint x: 33, endPoint y: 305, distance: 10.2
click at [28, 309] on div at bounding box center [24, 301] width 24 height 24
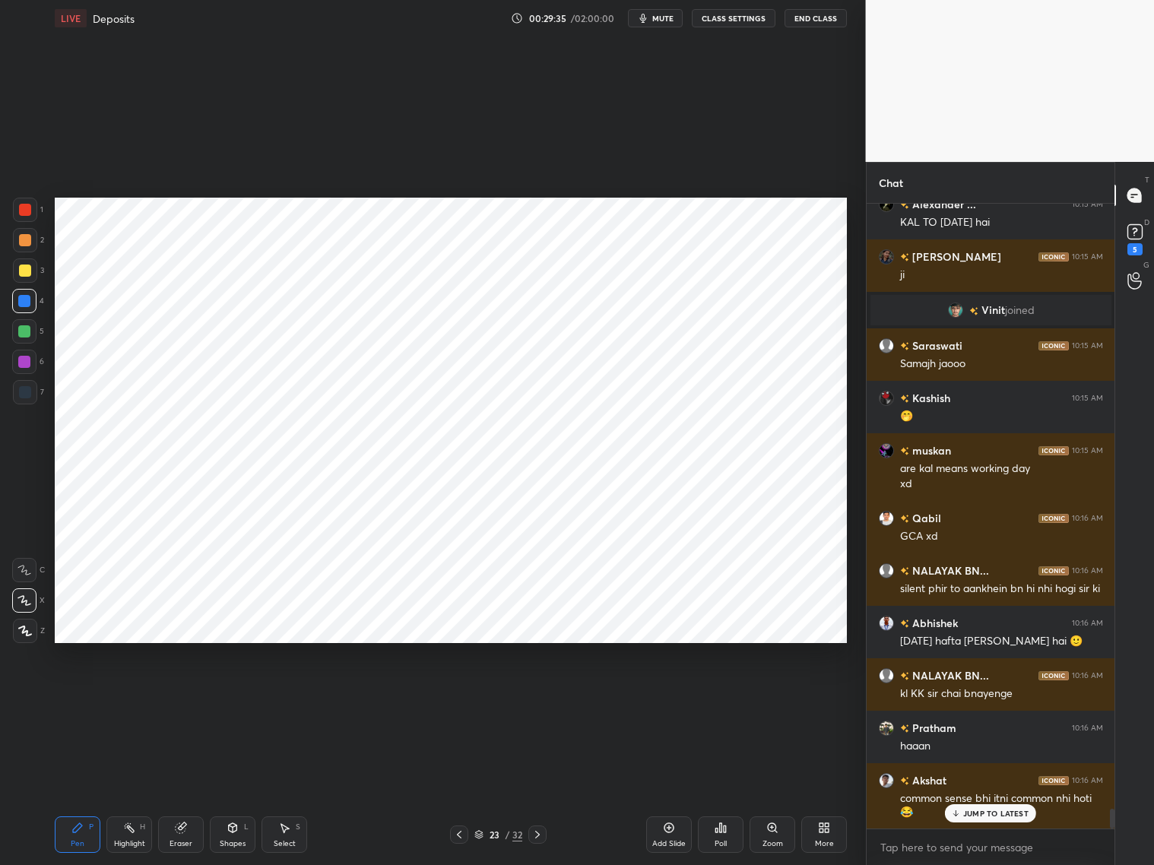
drag, startPoint x: 24, startPoint y: 214, endPoint x: 38, endPoint y: 214, distance: 14.5
click at [27, 215] on div at bounding box center [25, 210] width 12 height 12
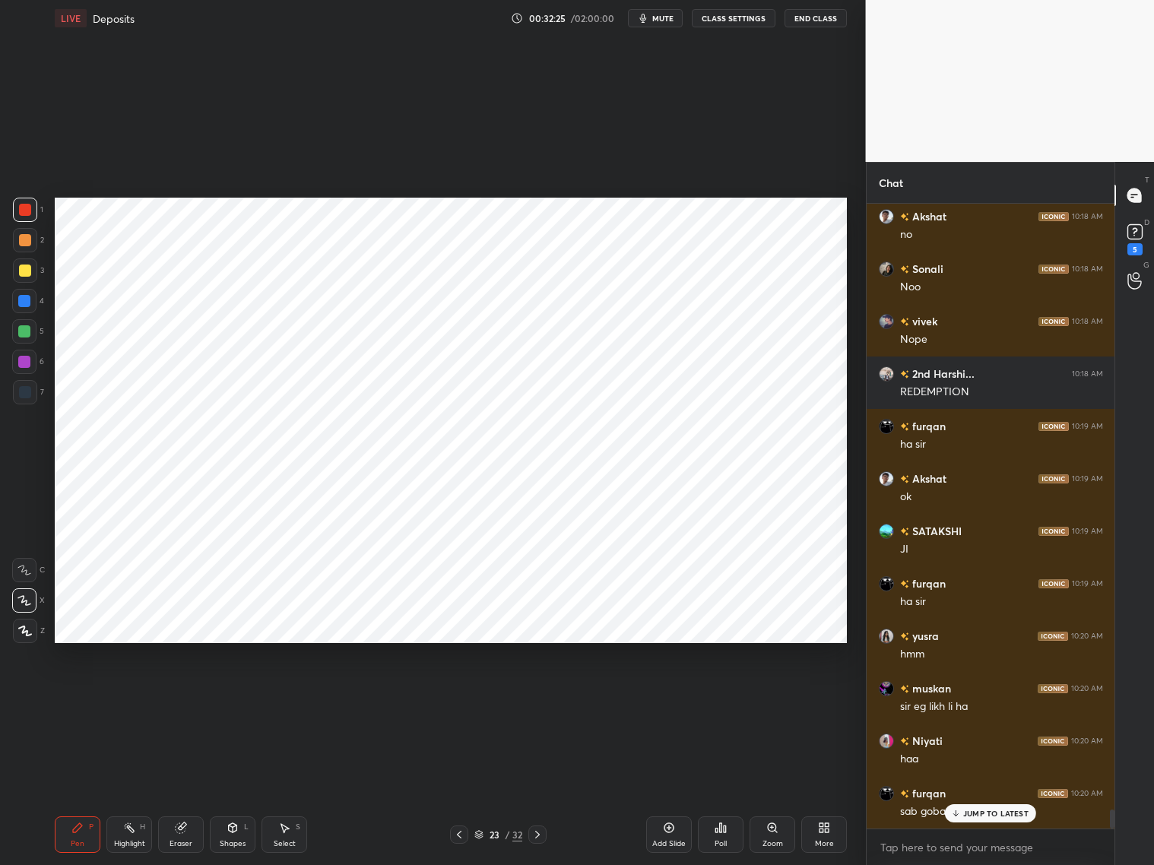
scroll to position [19848, 0]
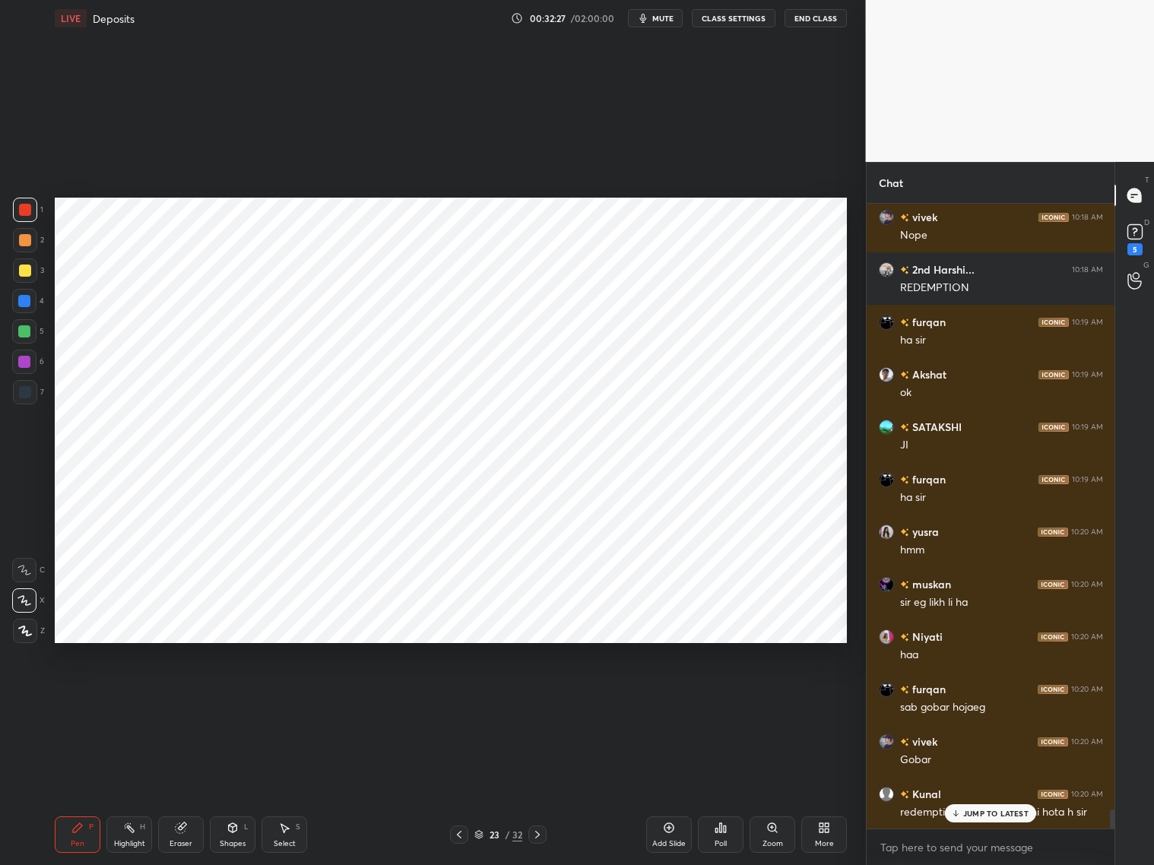
click at [27, 392] on div at bounding box center [25, 392] width 12 height 12
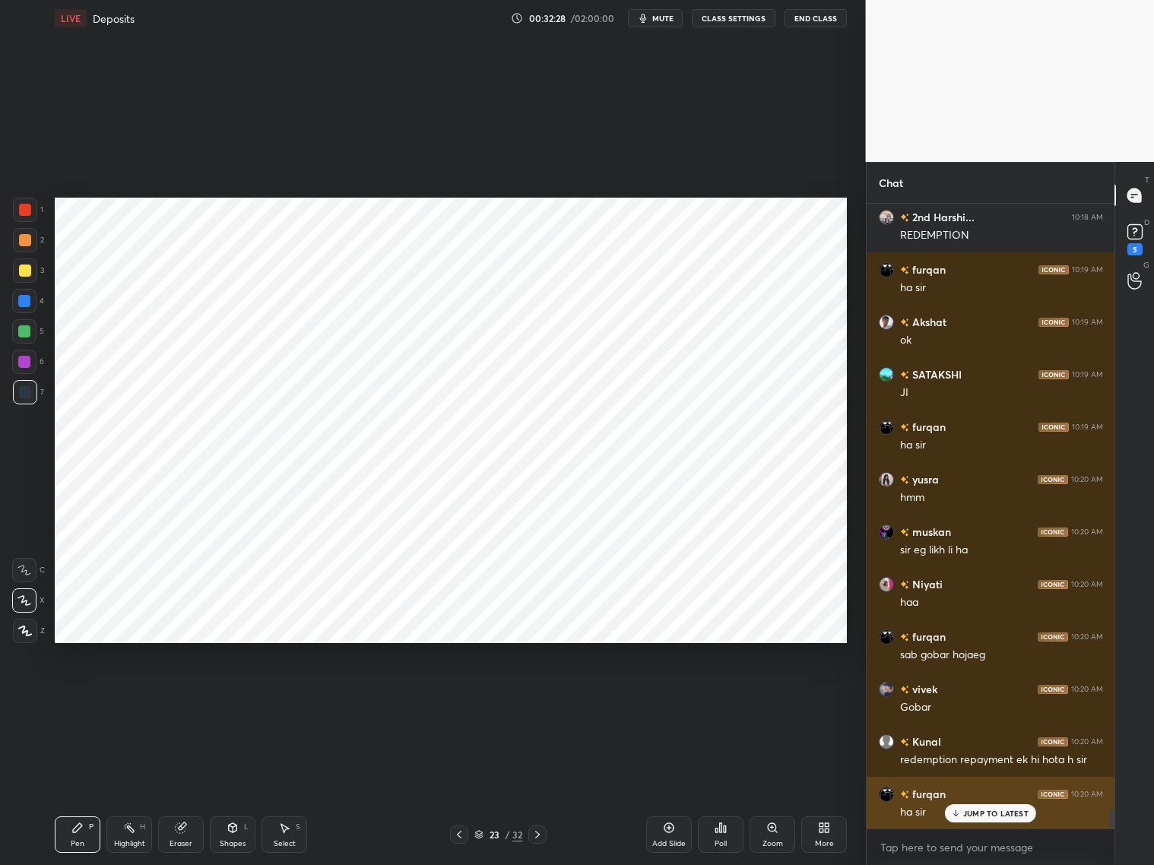
click at [970, 698] on div "JUMP TO LATEST" at bounding box center [990, 813] width 91 height 18
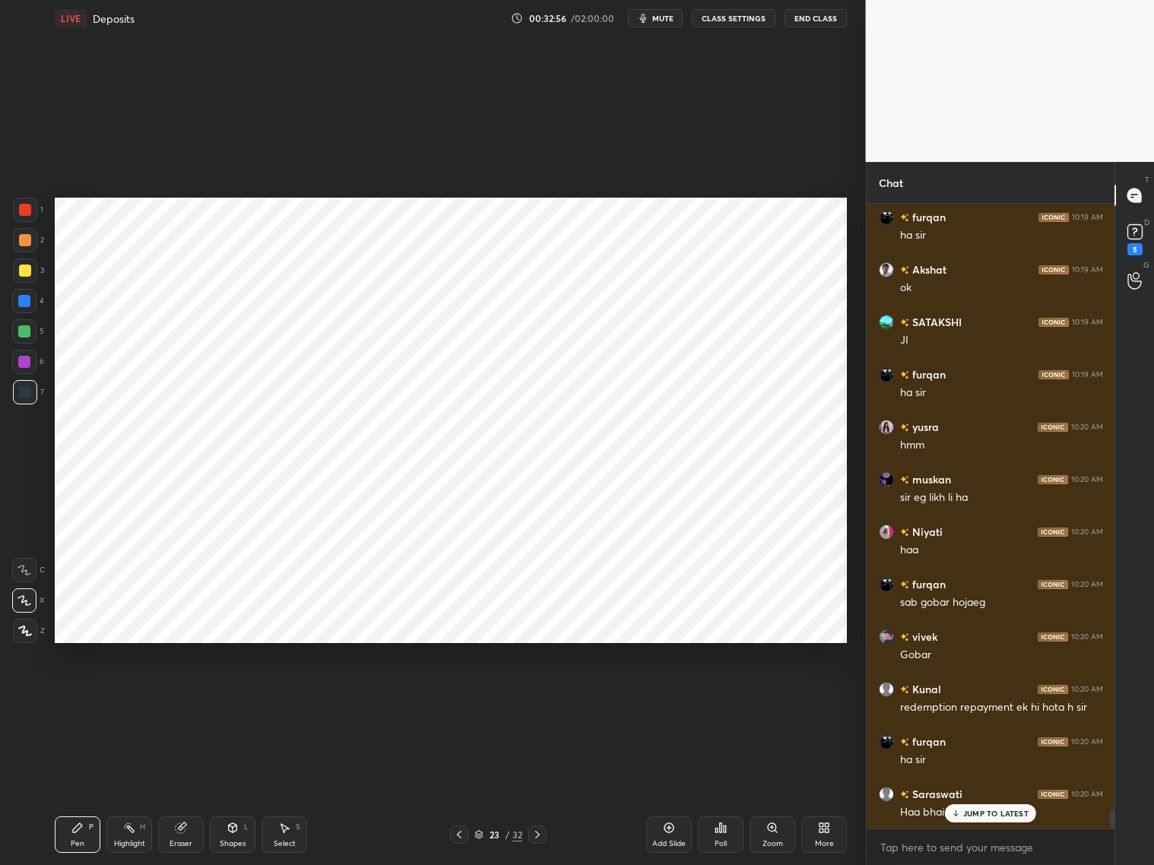
click at [21, 211] on div at bounding box center [25, 210] width 12 height 12
click at [181, 698] on div "Eraser" at bounding box center [181, 834] width 46 height 36
click at [81, 698] on div "Pen P" at bounding box center [78, 834] width 46 height 36
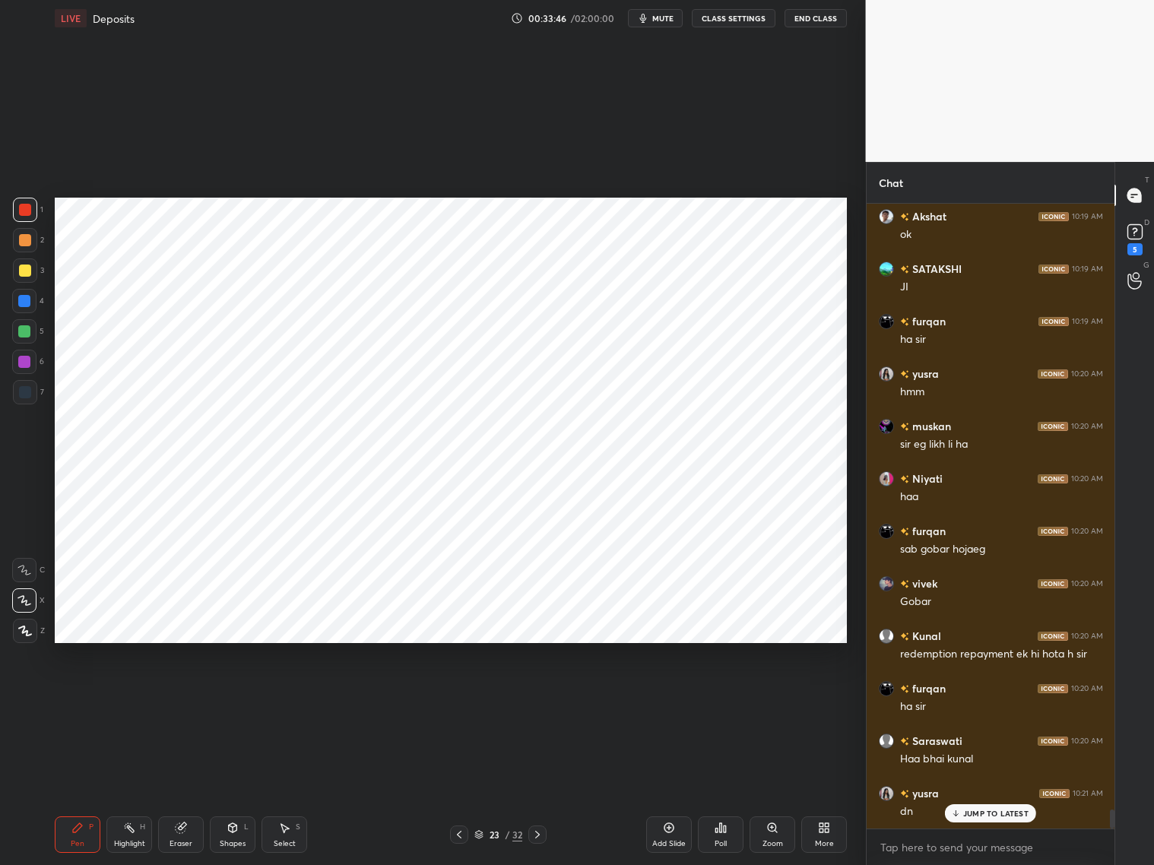
scroll to position [20110, 0]
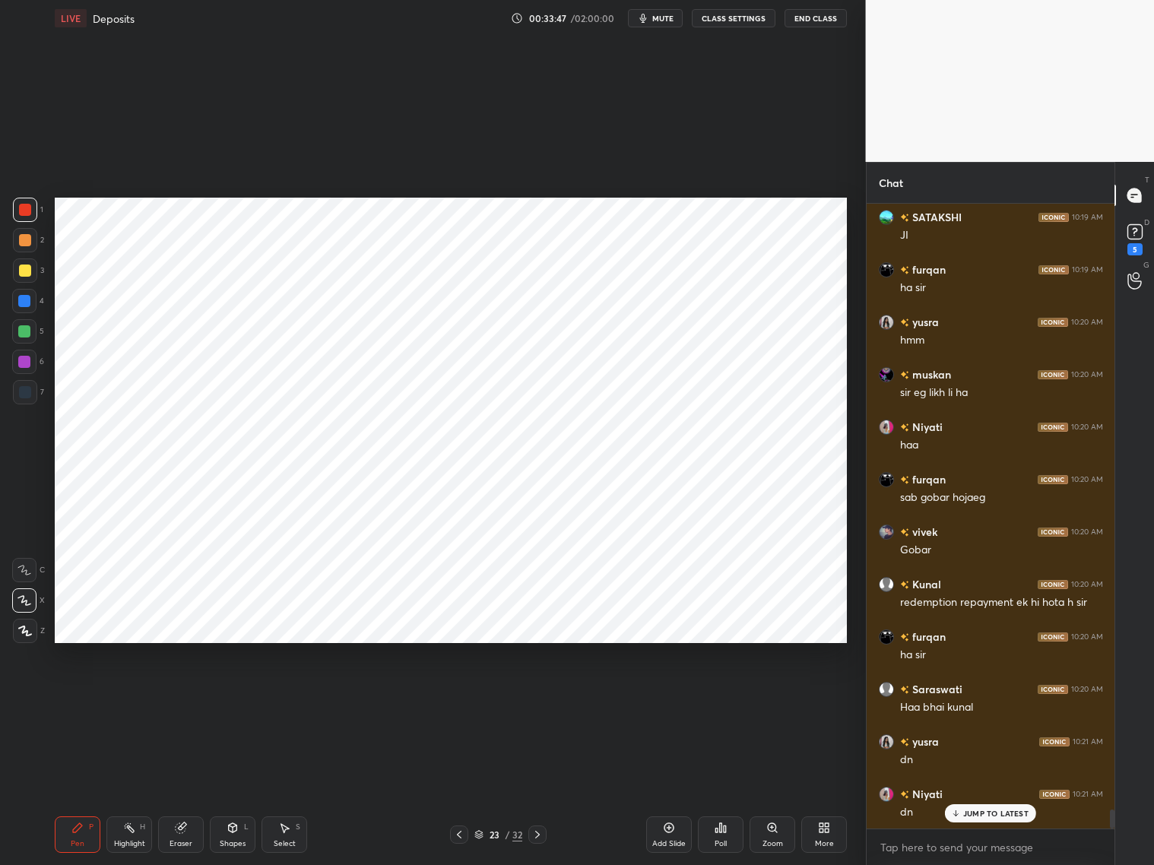
click at [670, 698] on div "Add Slide" at bounding box center [668, 844] width 33 height 8
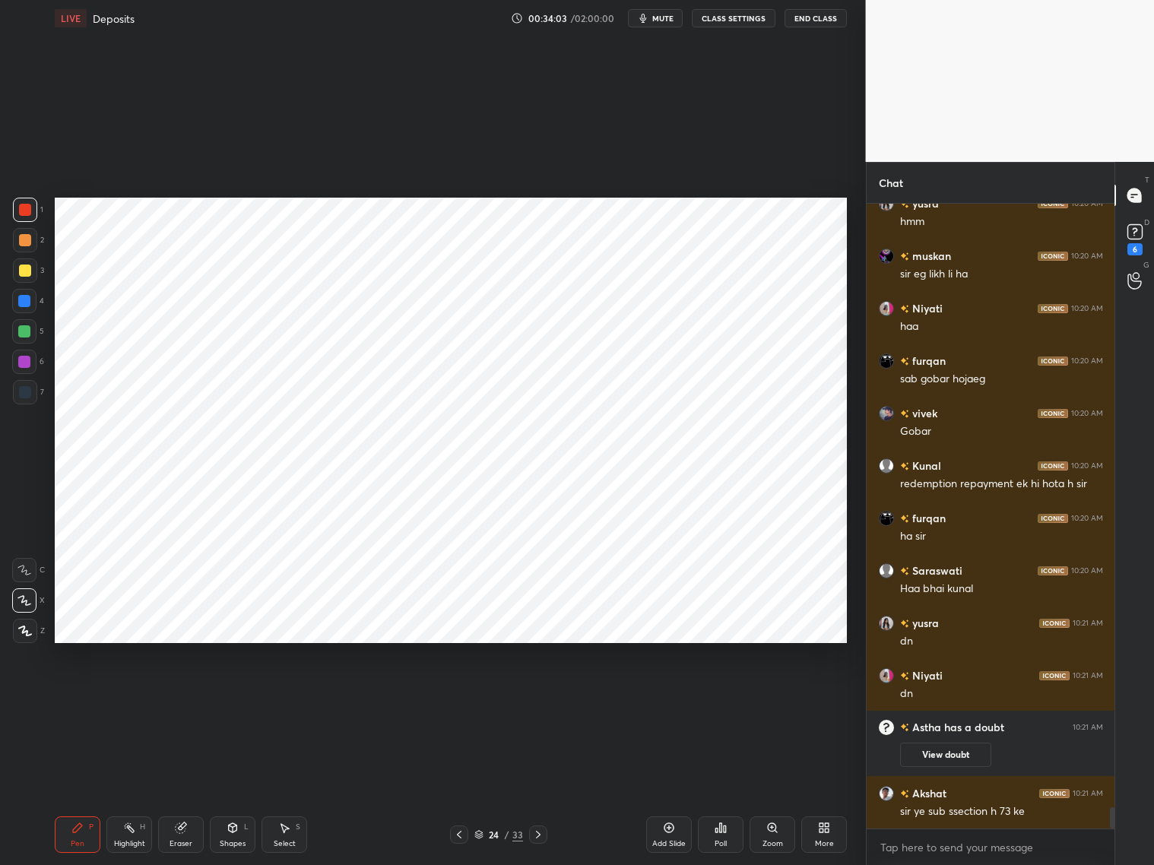
scroll to position [18026, 0]
click at [461, 698] on icon at bounding box center [459, 834] width 12 height 12
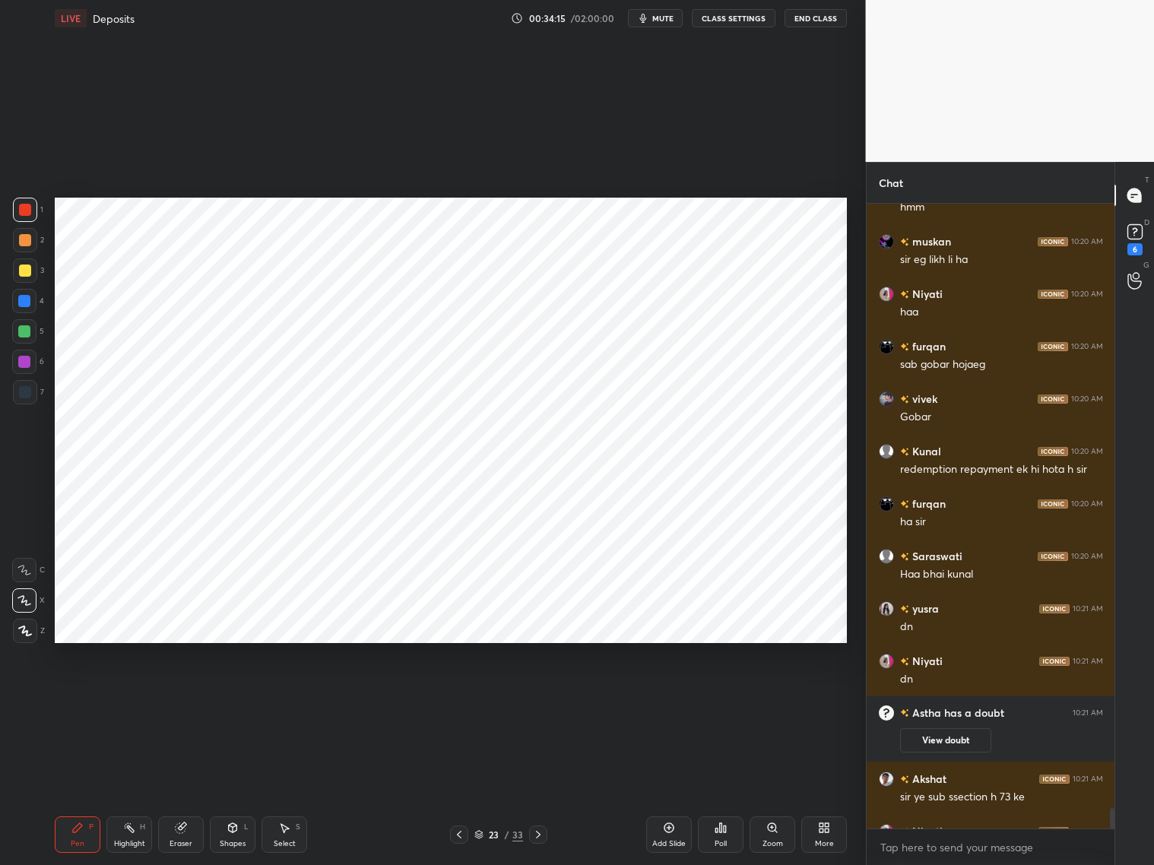
scroll to position [18064, 0]
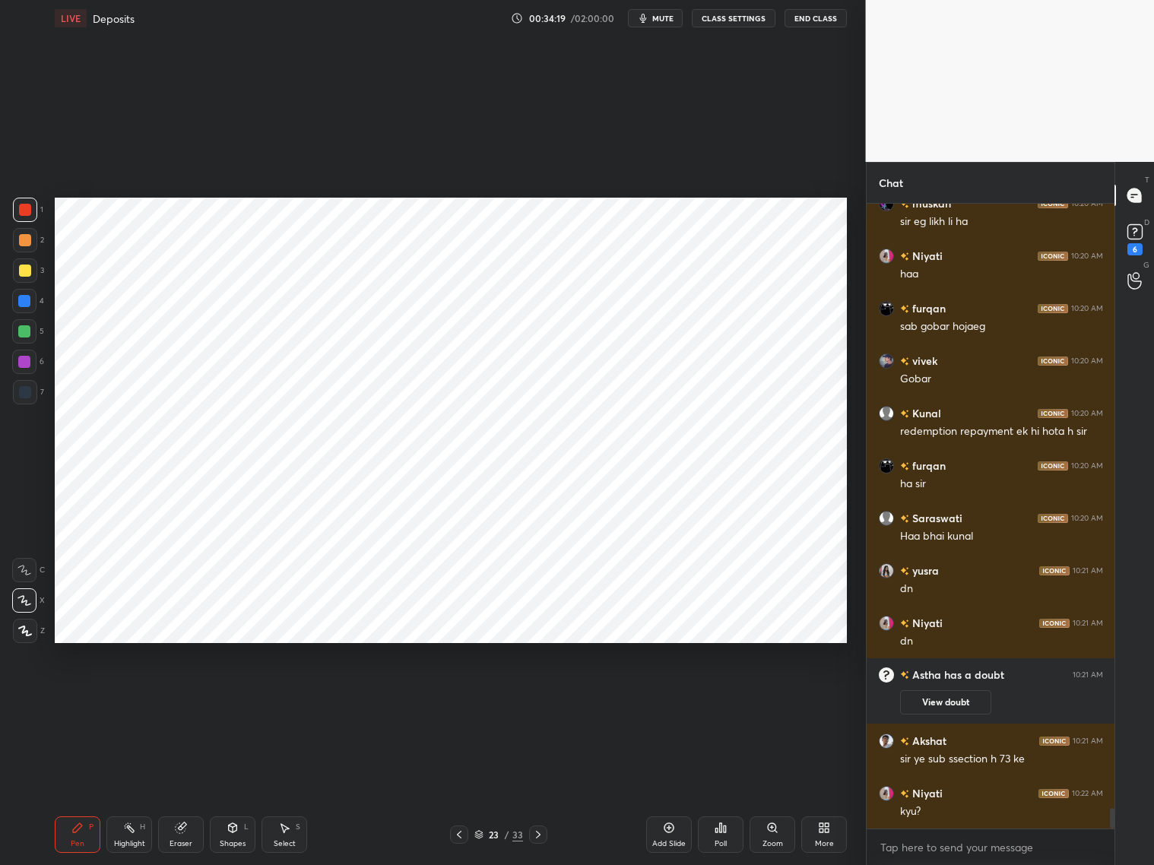
drag, startPoint x: 534, startPoint y: 834, endPoint x: 552, endPoint y: 834, distance: 17.5
click at [534, 698] on icon at bounding box center [538, 834] width 12 height 12
drag, startPoint x: 232, startPoint y: 834, endPoint x: 234, endPoint y: 824, distance: 10.1
click at [232, 698] on div "Shapes L" at bounding box center [233, 834] width 46 height 36
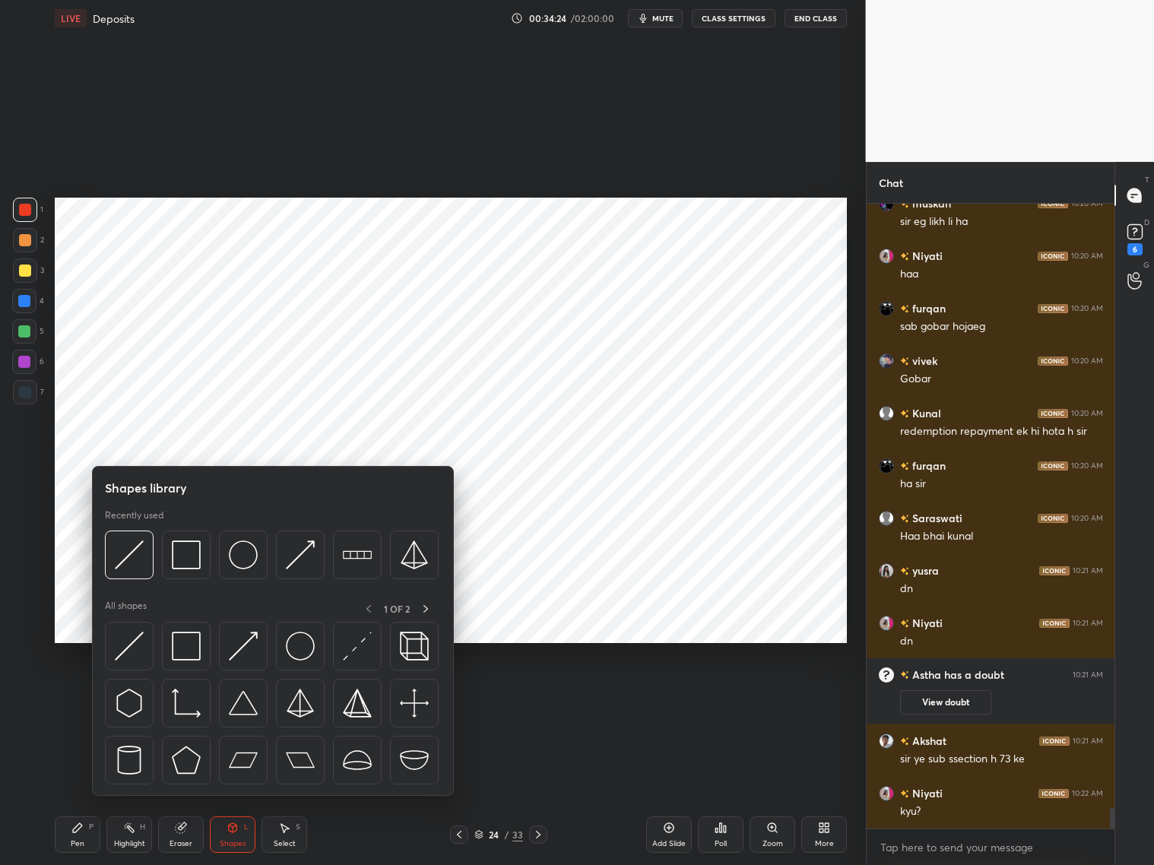
click at [23, 392] on div at bounding box center [25, 392] width 12 height 12
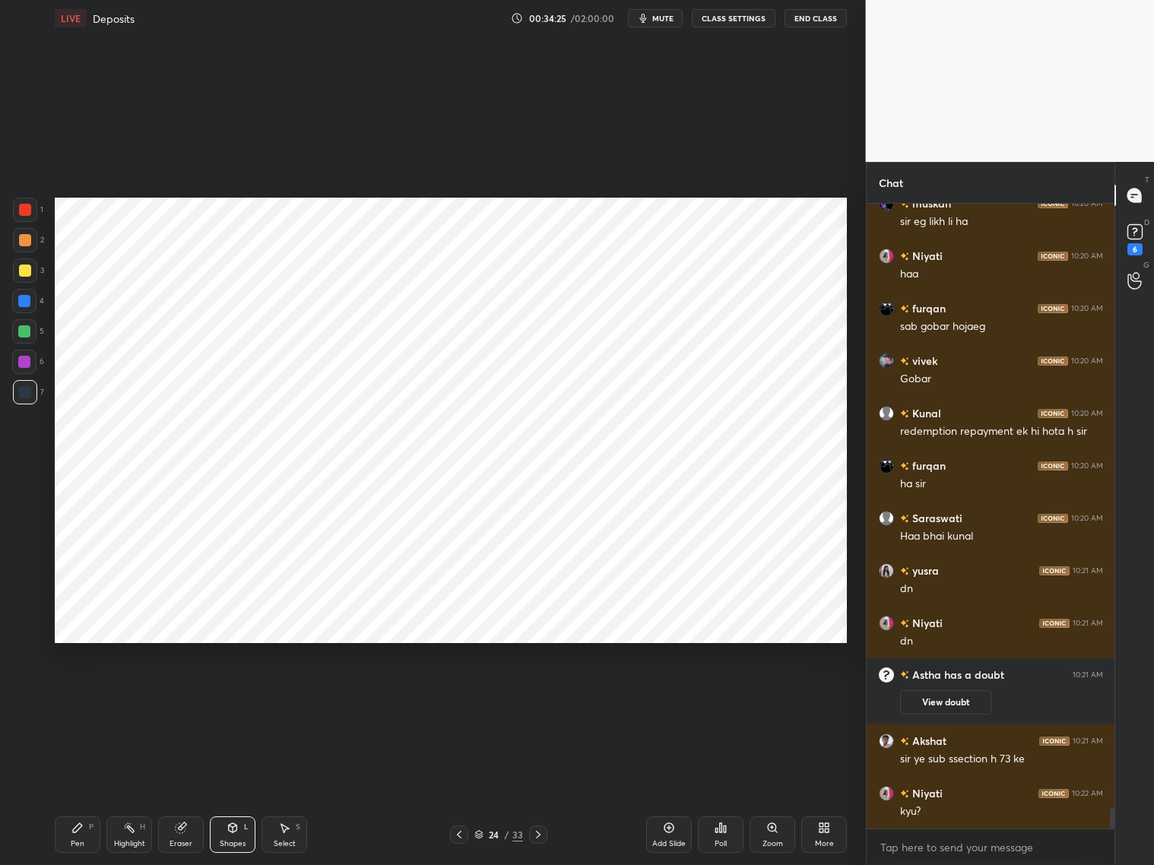
click at [454, 698] on icon at bounding box center [459, 834] width 12 height 12
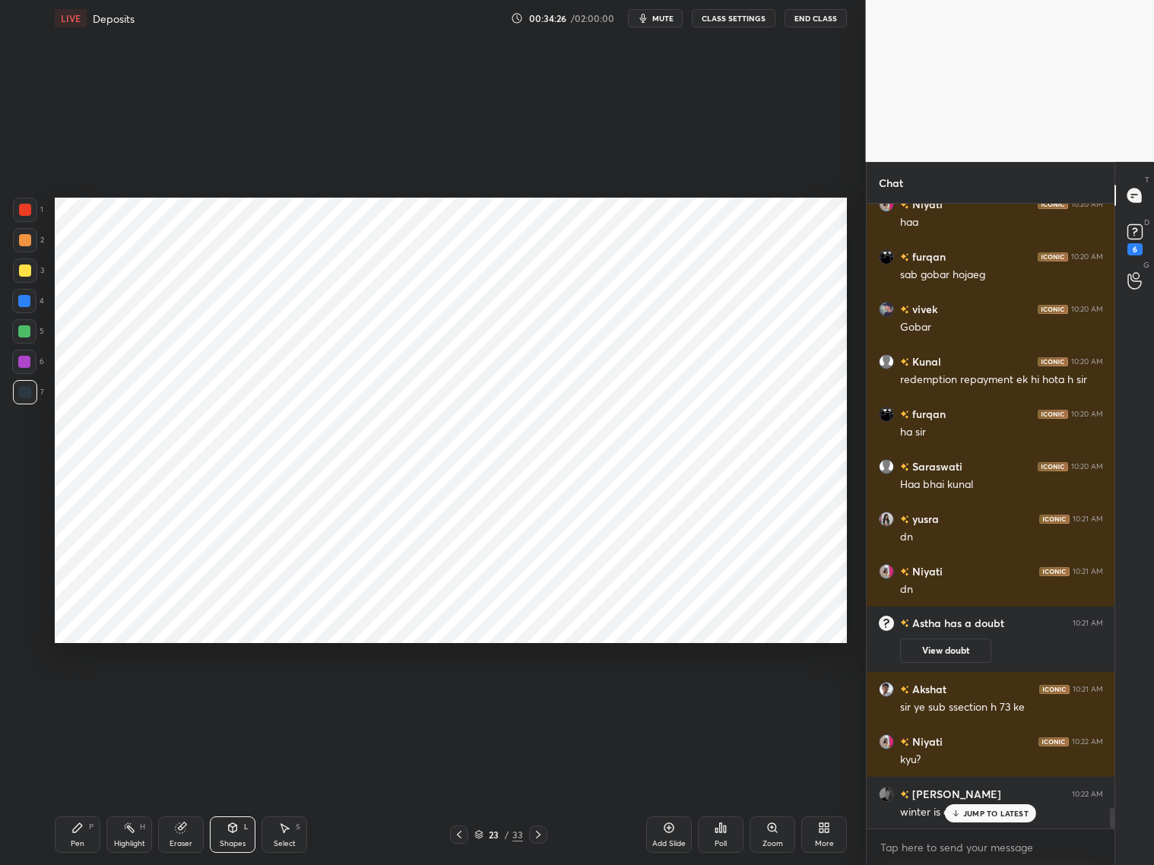
scroll to position [18168, 0]
click at [543, 698] on icon at bounding box center [538, 834] width 12 height 12
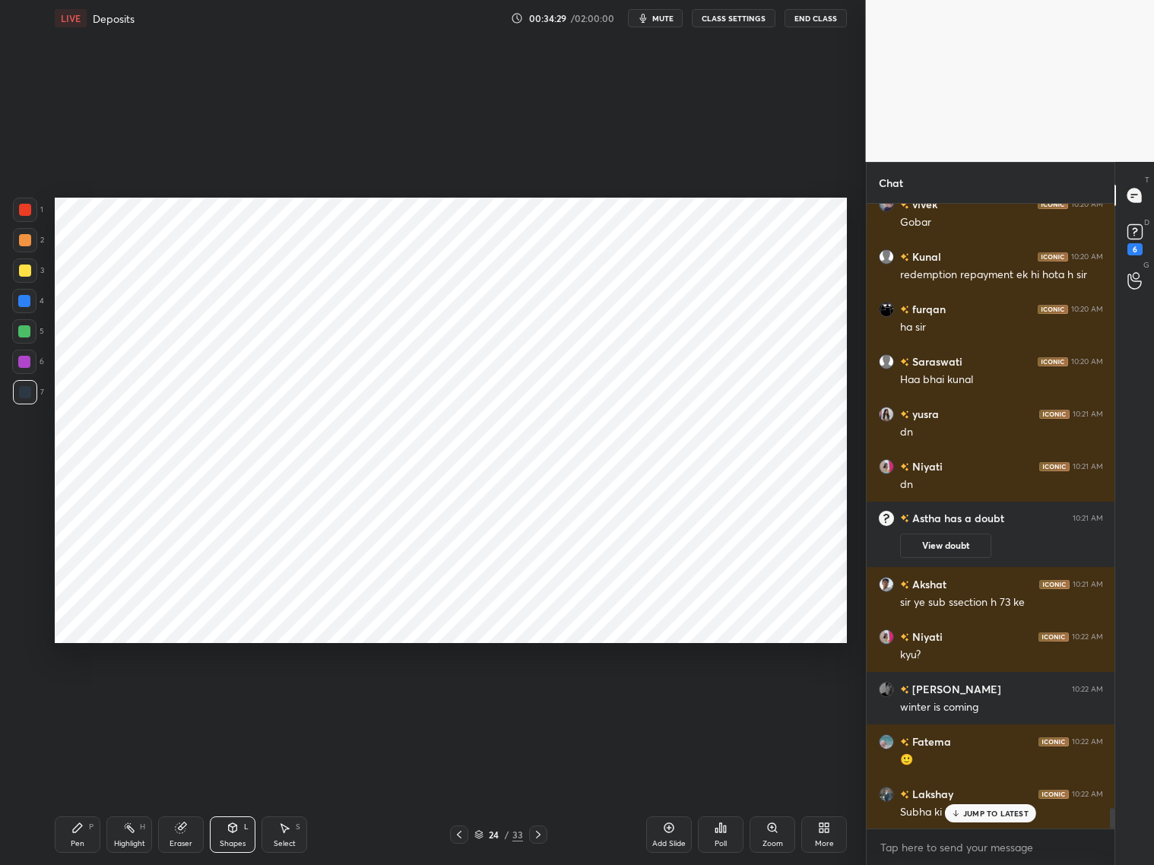
scroll to position [18273, 0]
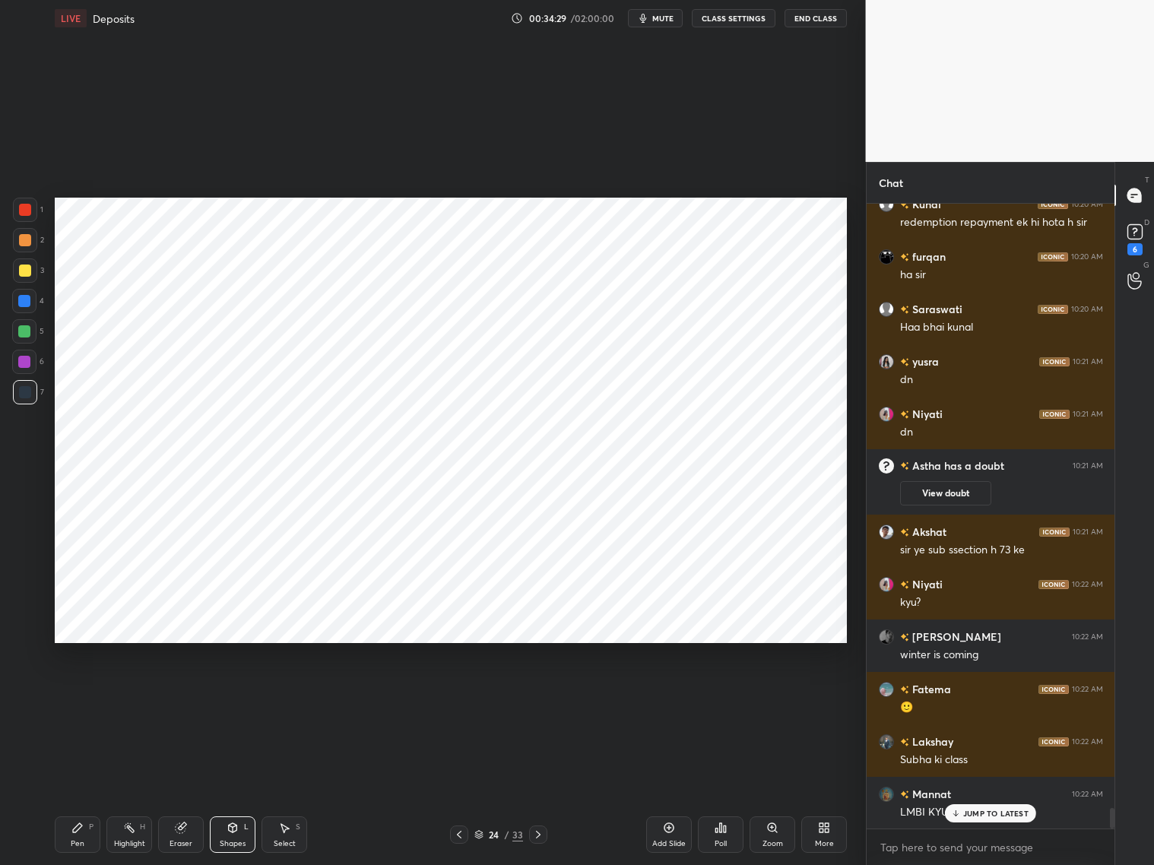
click at [29, 209] on div at bounding box center [25, 210] width 12 height 12
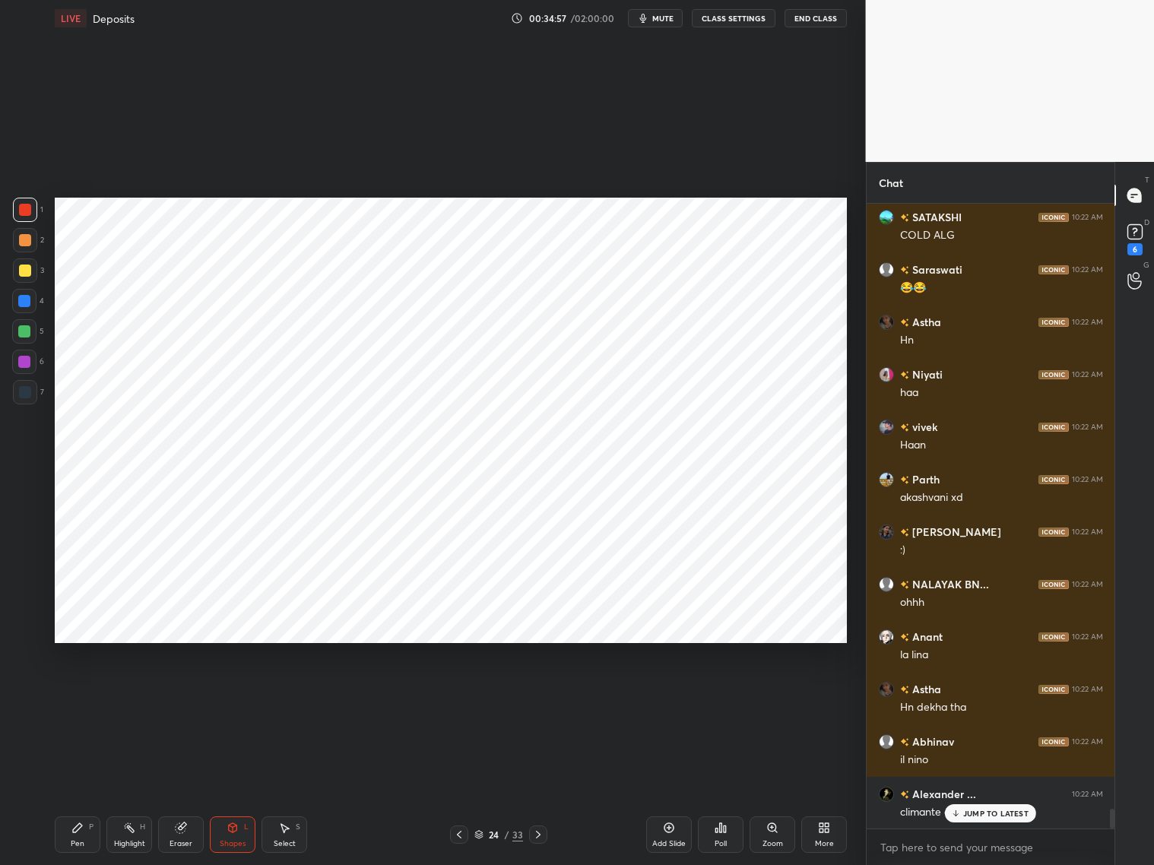
scroll to position [19492, 0]
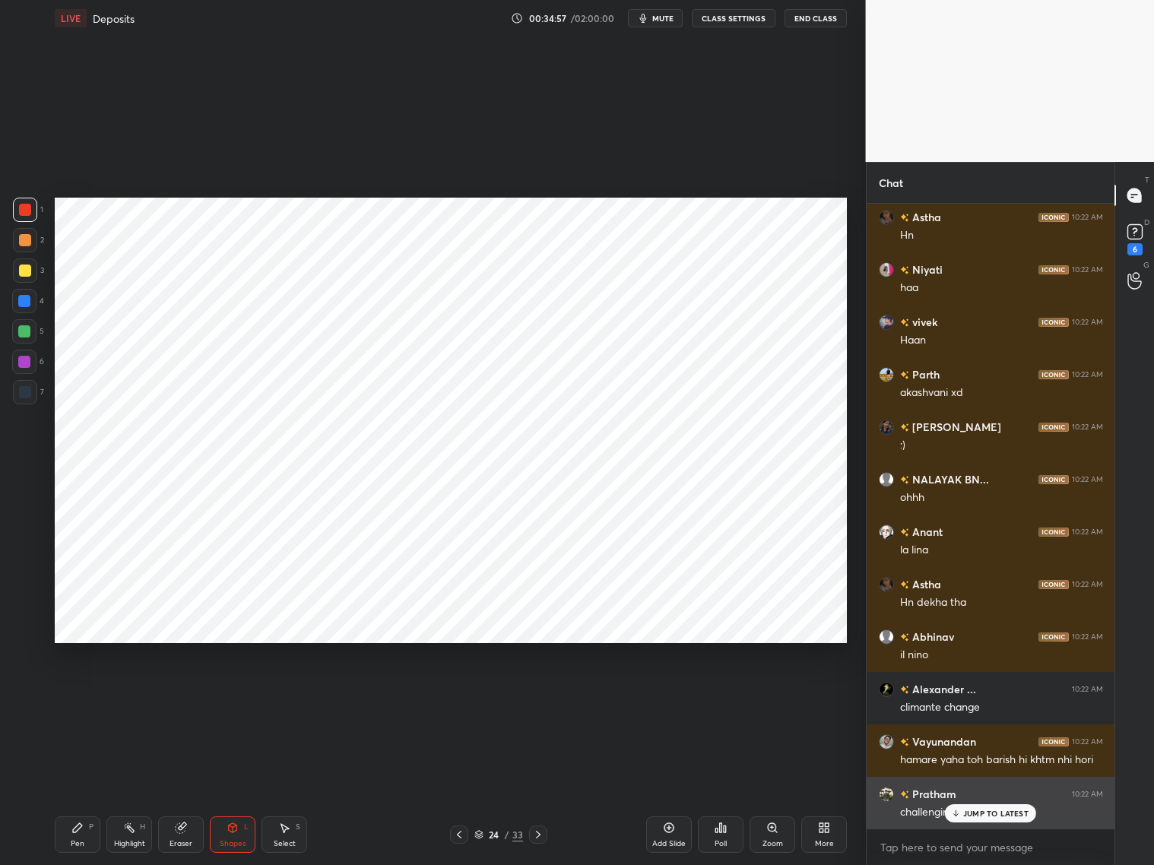
click at [986, 698] on p "JUMP TO LATEST" at bounding box center [995, 813] width 65 height 9
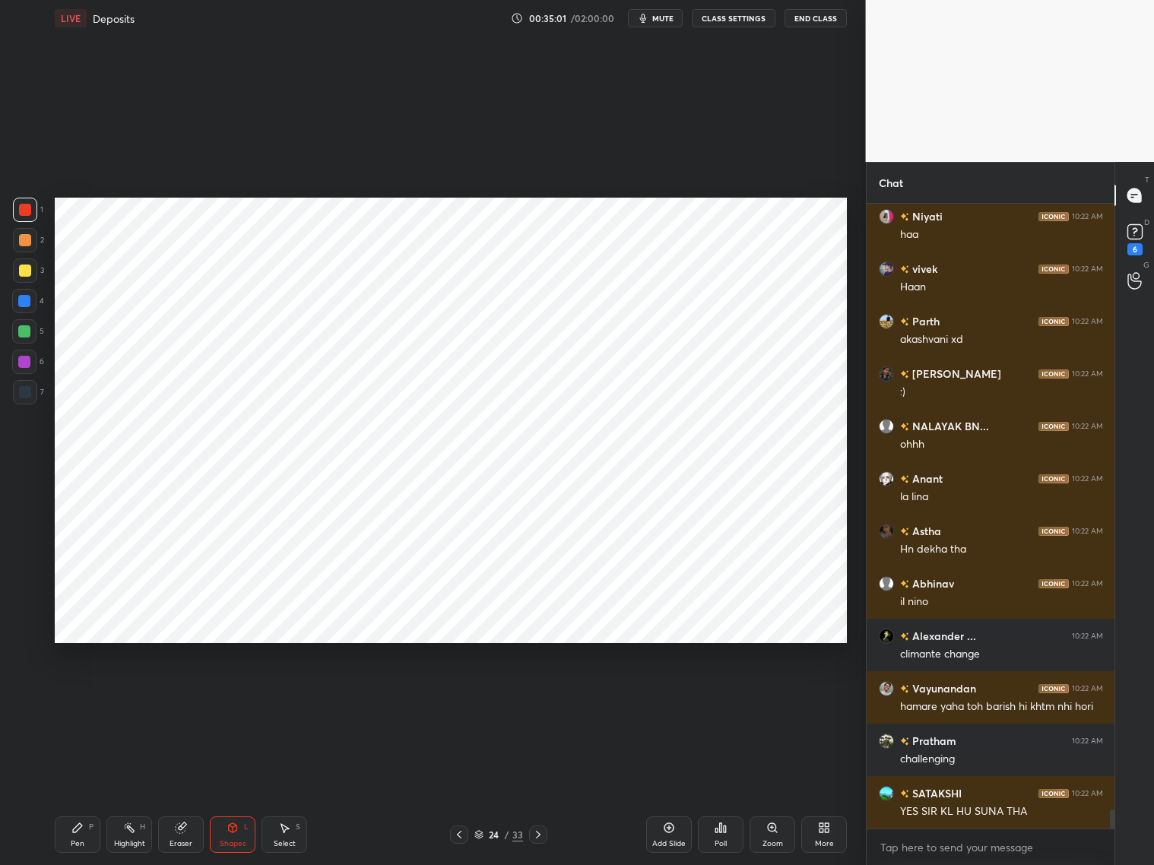
scroll to position [19611, 0]
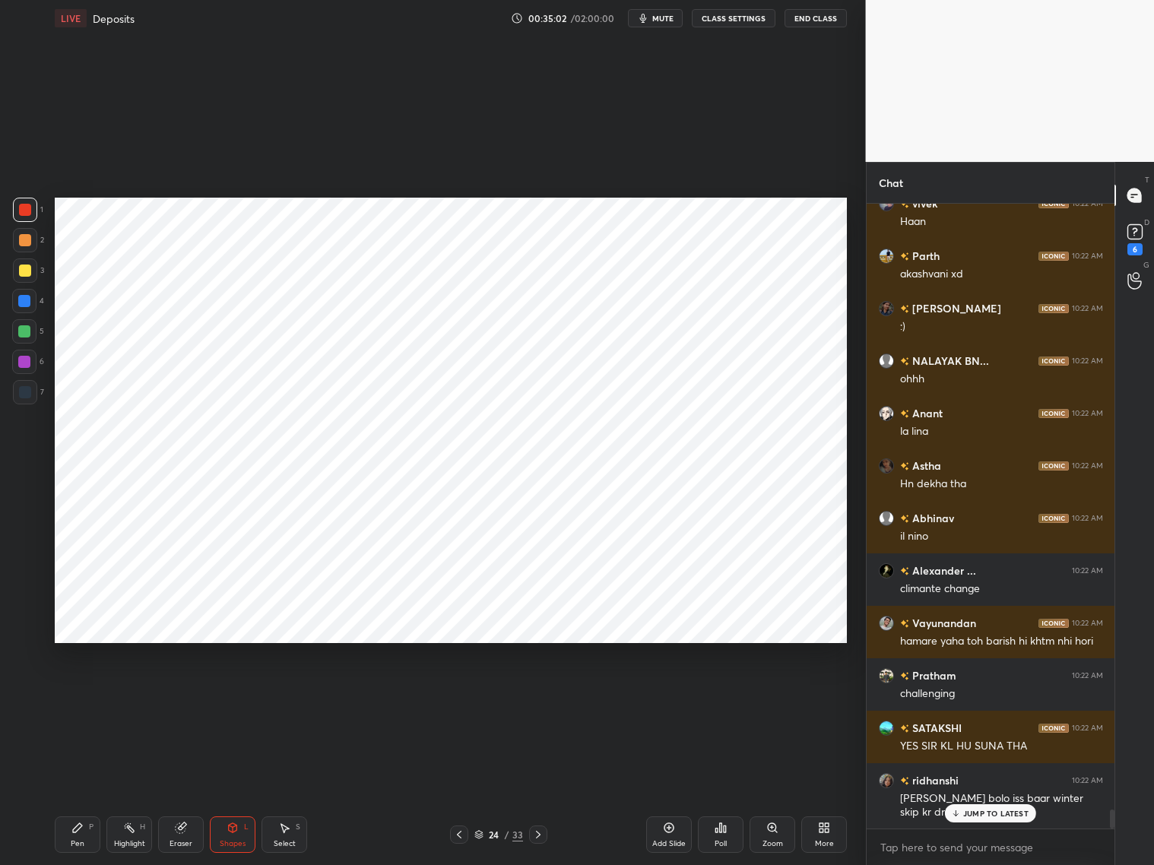
click at [982, 698] on p "JUMP TO LATEST" at bounding box center [995, 813] width 65 height 9
click at [458, 698] on icon at bounding box center [459, 834] width 12 height 12
click at [541, 698] on icon at bounding box center [538, 834] width 12 height 12
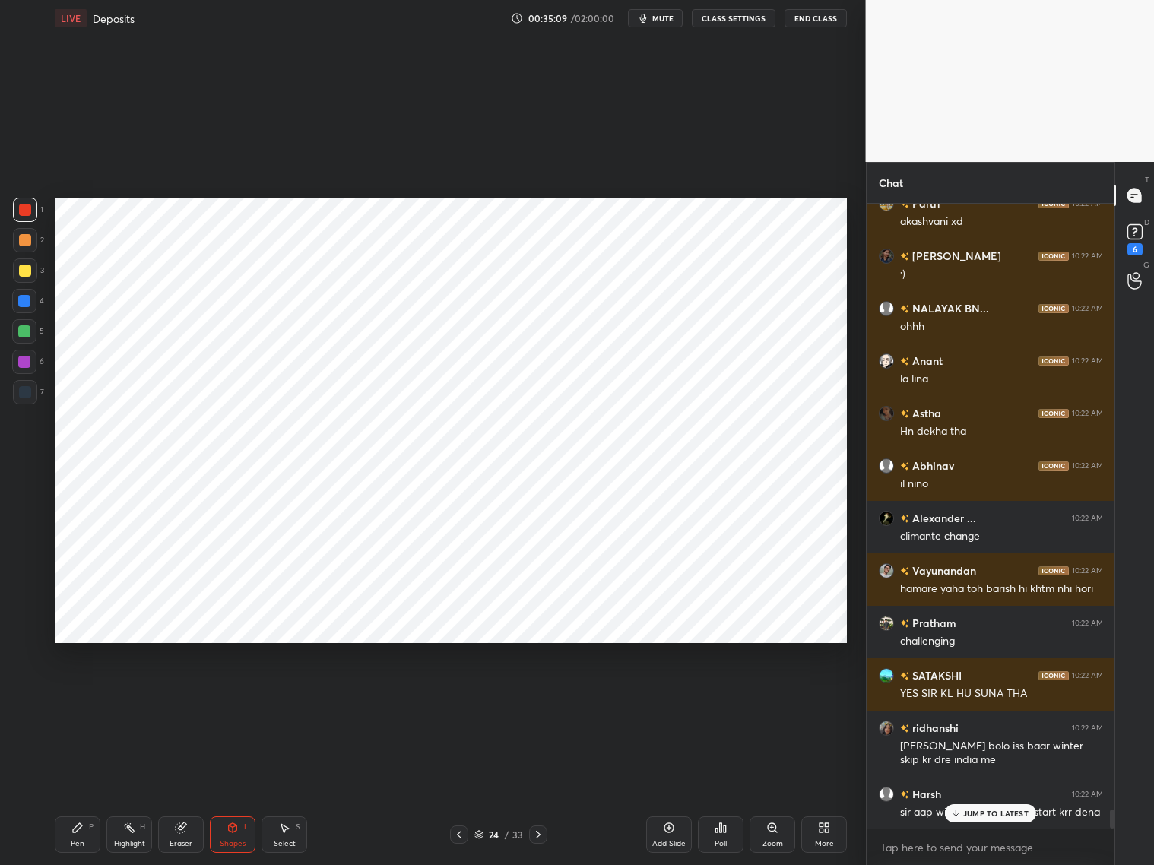
drag, startPoint x: 977, startPoint y: 791, endPoint x: 961, endPoint y: 807, distance: 22.0
click at [964, 698] on div "Akshat 10:22 AM sir idhr himachal m feel lg pdi hone thnd hlki hlki muskan 10:2…" at bounding box center [990, 516] width 249 height 625
click at [958, 698] on icon at bounding box center [956, 813] width 10 height 9
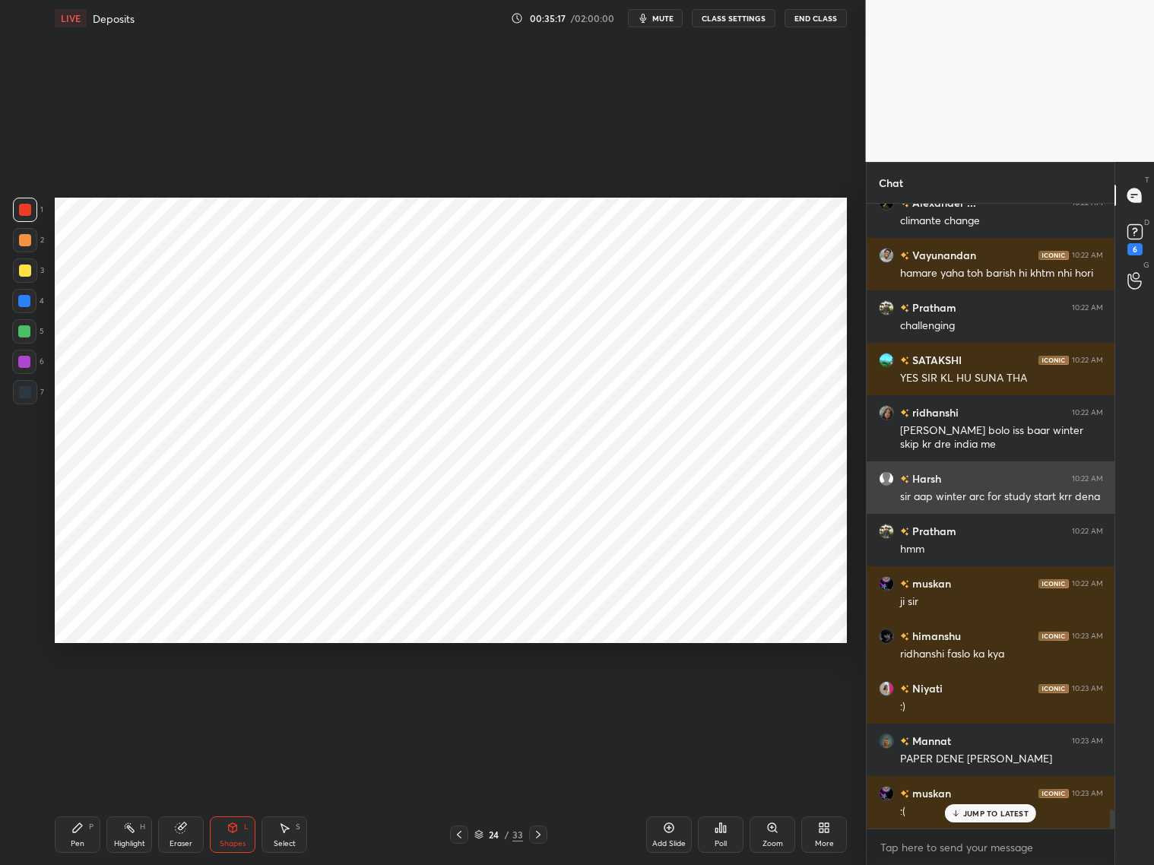
scroll to position [20083, 0]
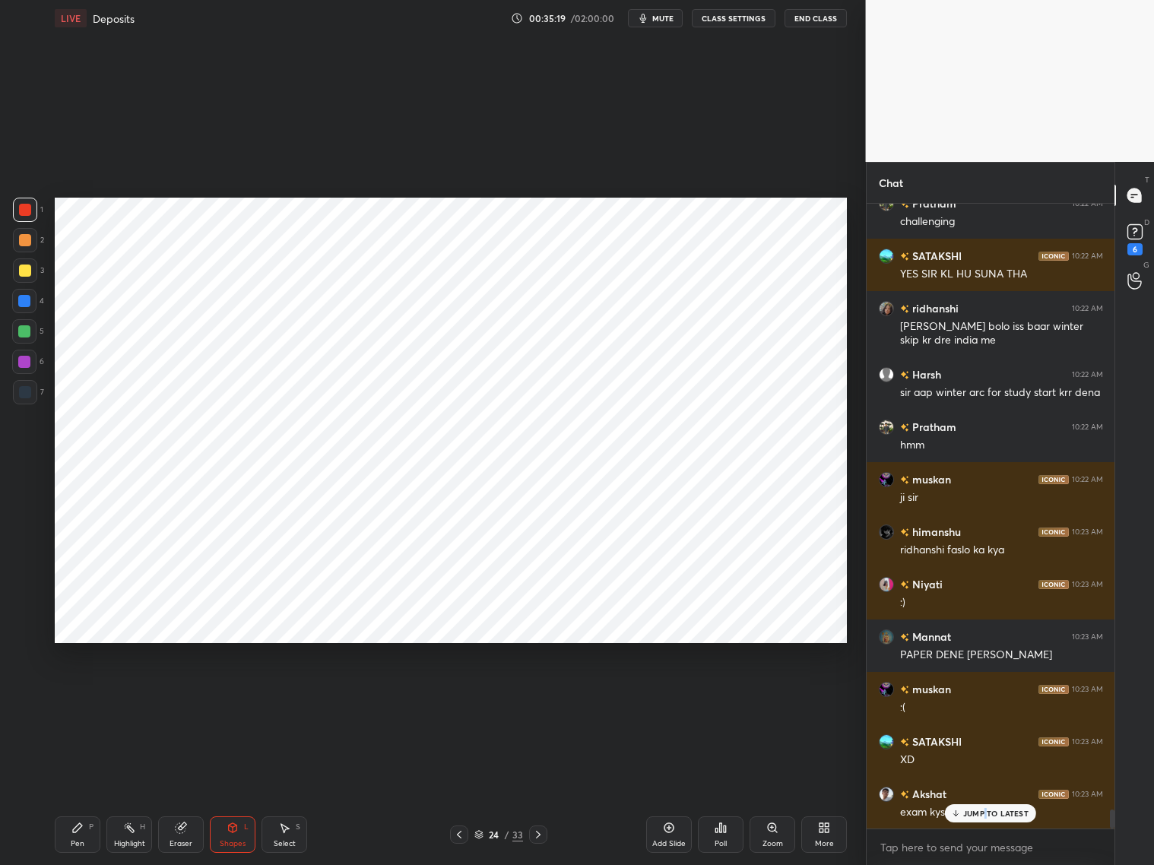
click at [983, 698] on p "JUMP TO LATEST" at bounding box center [995, 813] width 65 height 9
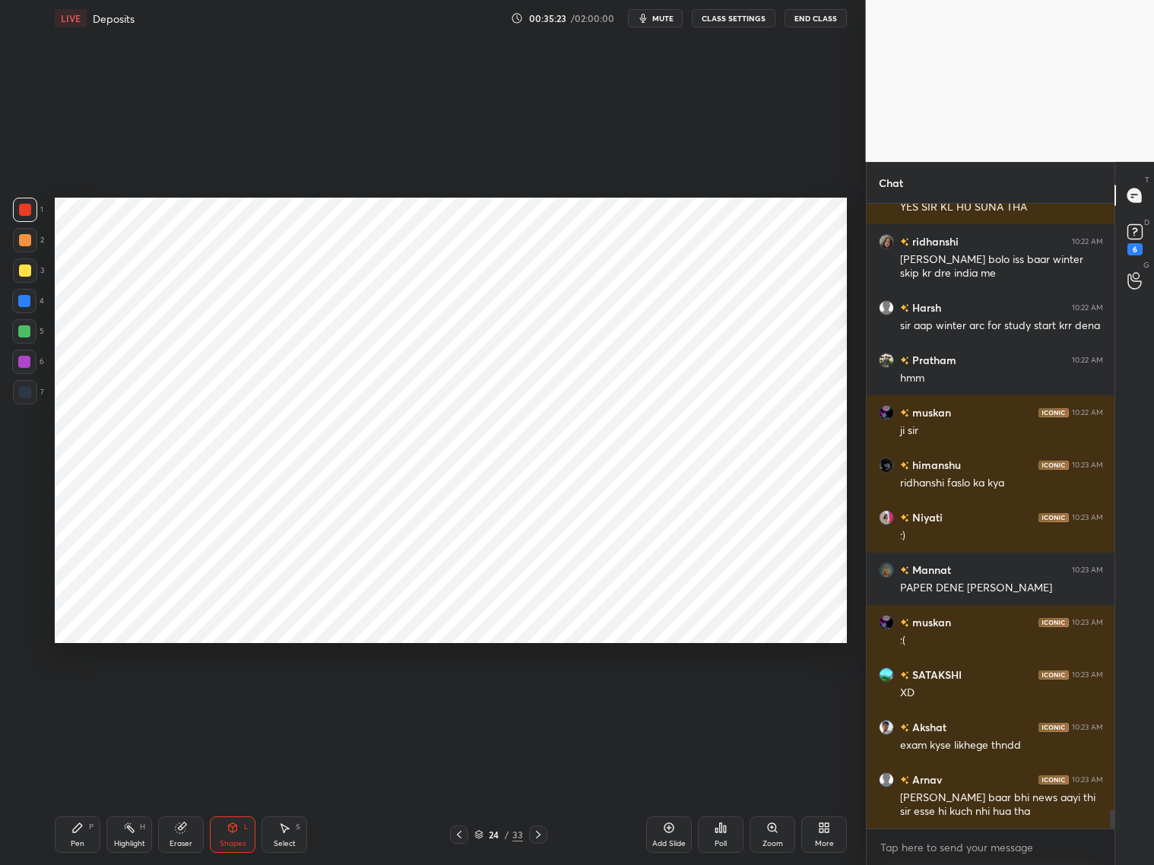
click at [458, 698] on icon at bounding box center [459, 834] width 12 height 12
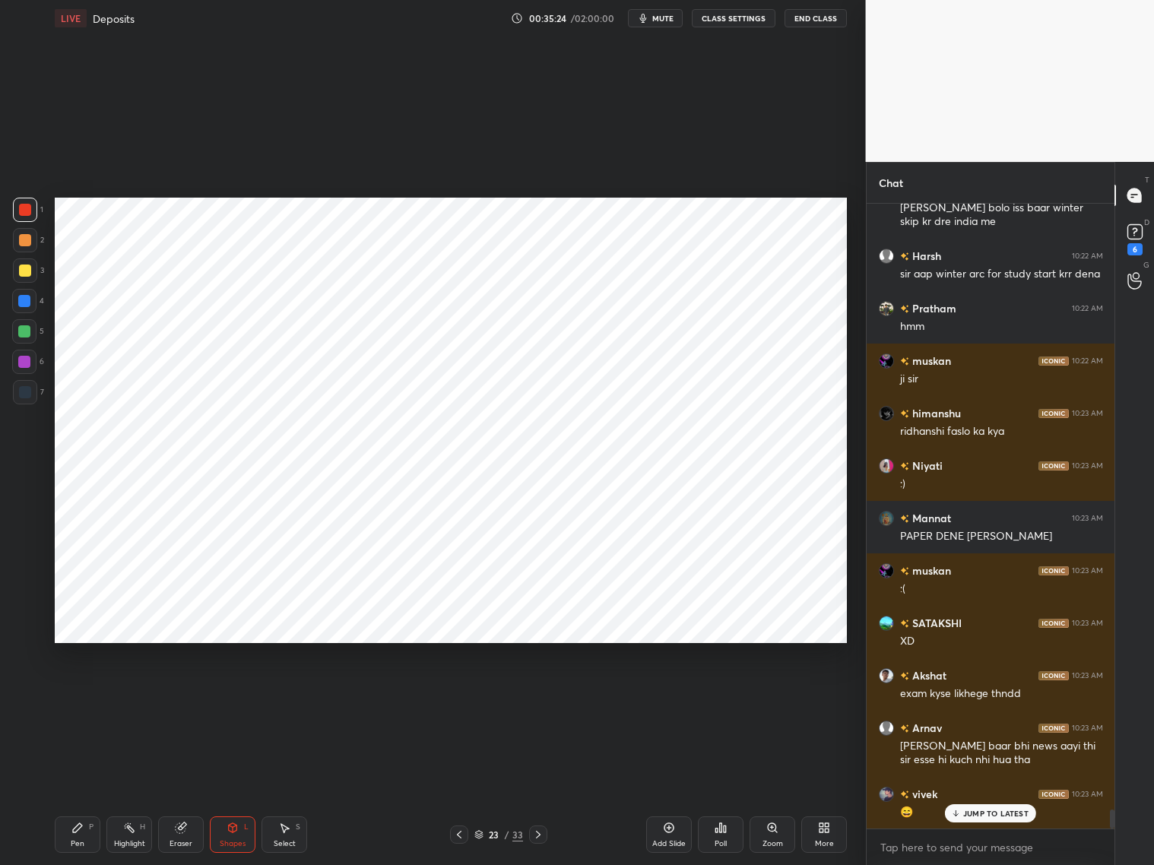
click at [538, 698] on icon at bounding box center [538, 834] width 12 height 12
click at [461, 698] on icon at bounding box center [459, 834] width 12 height 12
click at [538, 698] on icon at bounding box center [538, 834] width 12 height 12
click at [27, 332] on div at bounding box center [24, 331] width 12 height 12
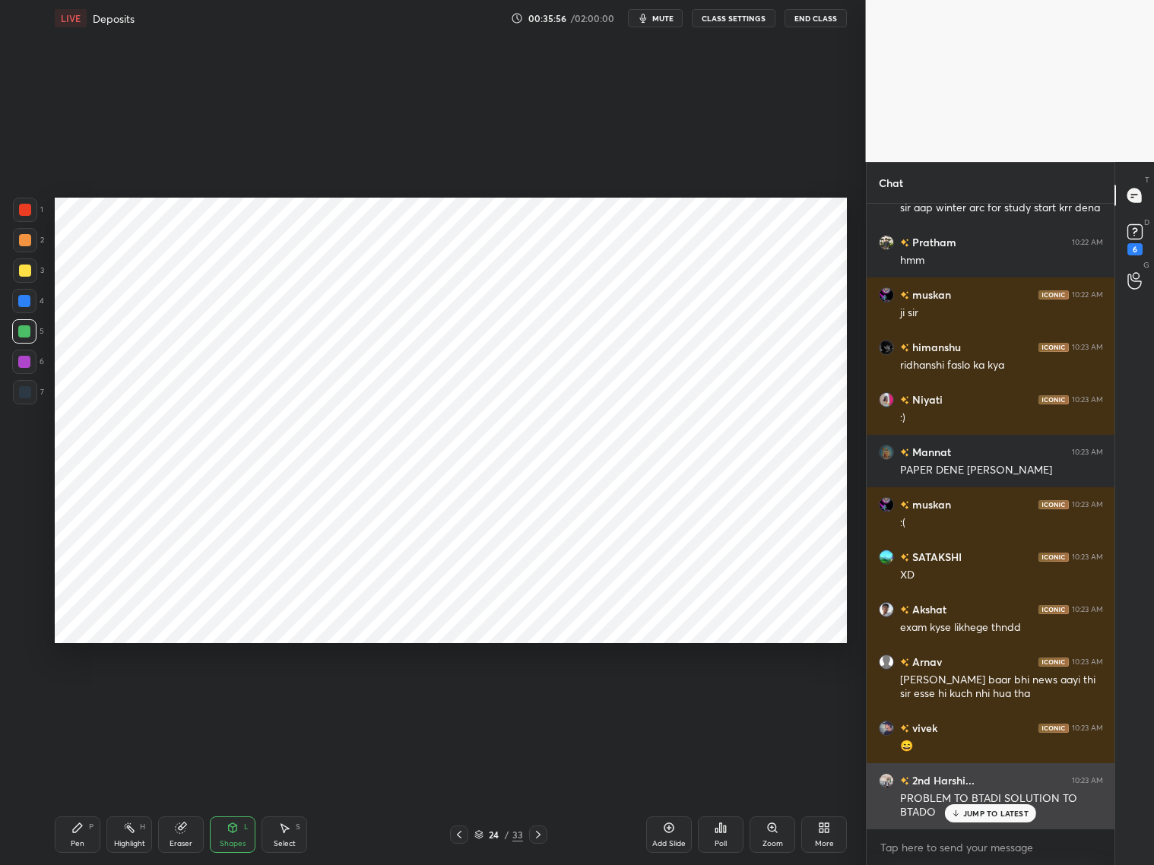
drag, startPoint x: 992, startPoint y: 818, endPoint x: 1001, endPoint y: 817, distance: 8.4
click at [986, 698] on div "JUMP TO LATEST" at bounding box center [990, 813] width 91 height 18
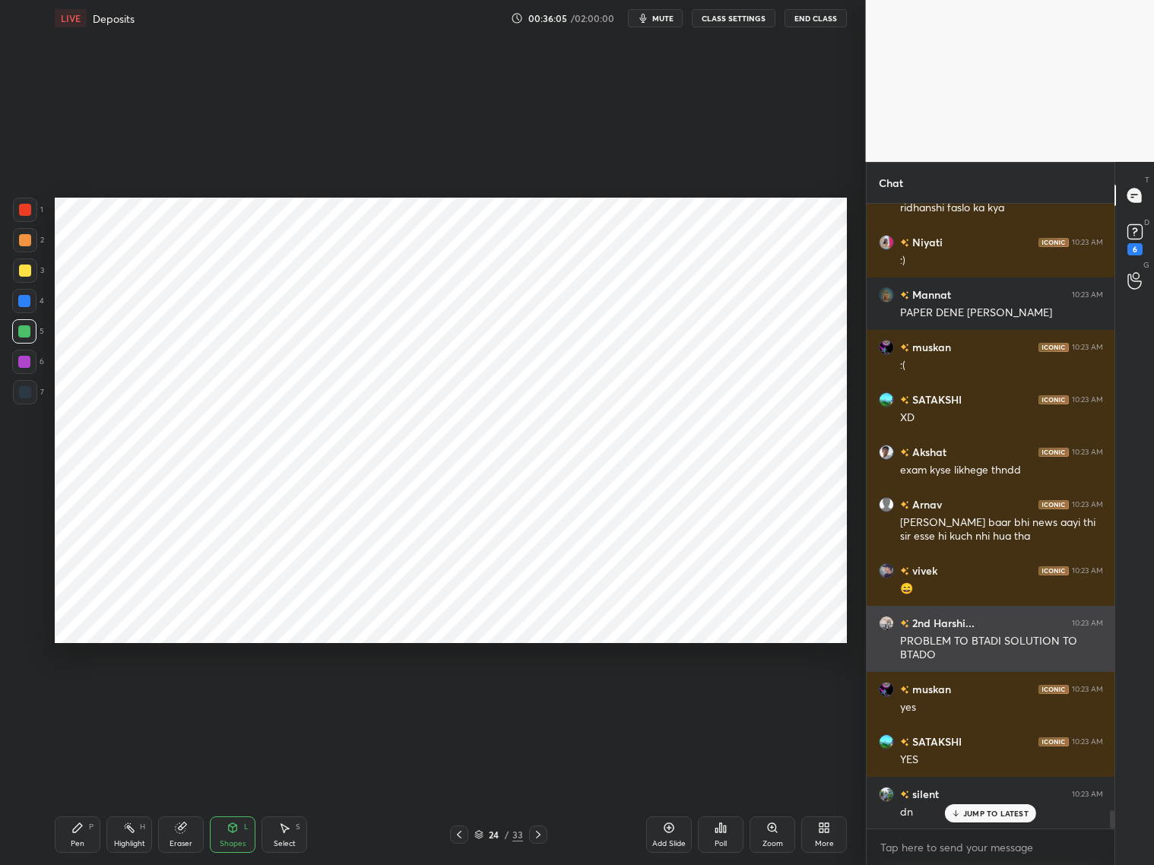
scroll to position [20477, 0]
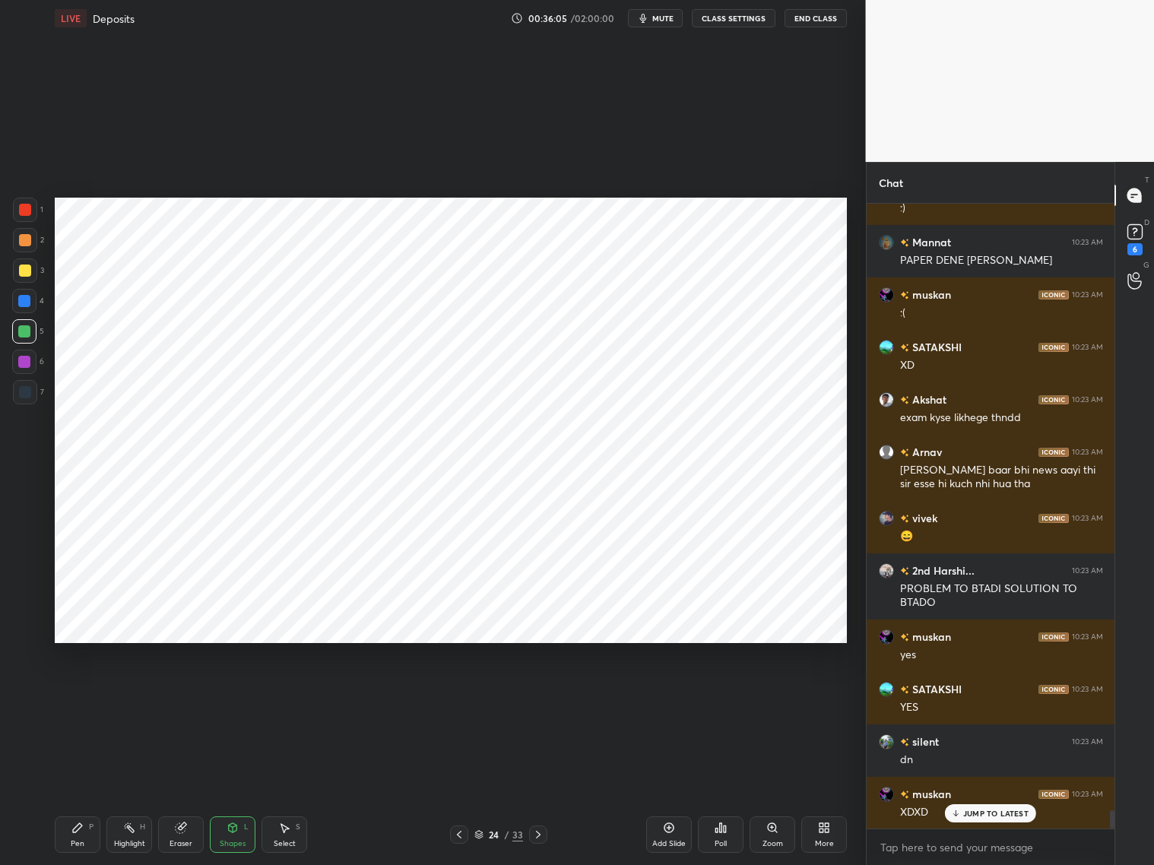
click at [460, 698] on icon at bounding box center [459, 834] width 12 height 12
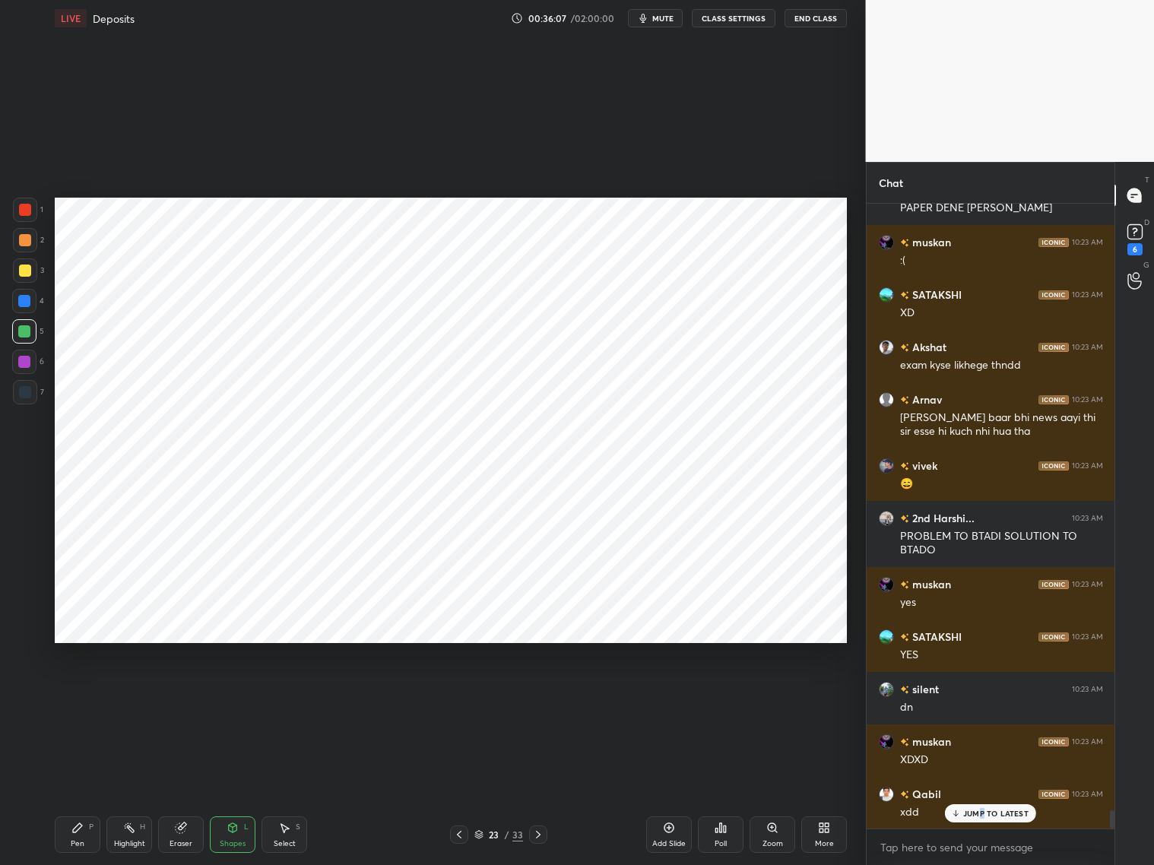
click at [986, 698] on p "JUMP TO LATEST" at bounding box center [995, 813] width 65 height 9
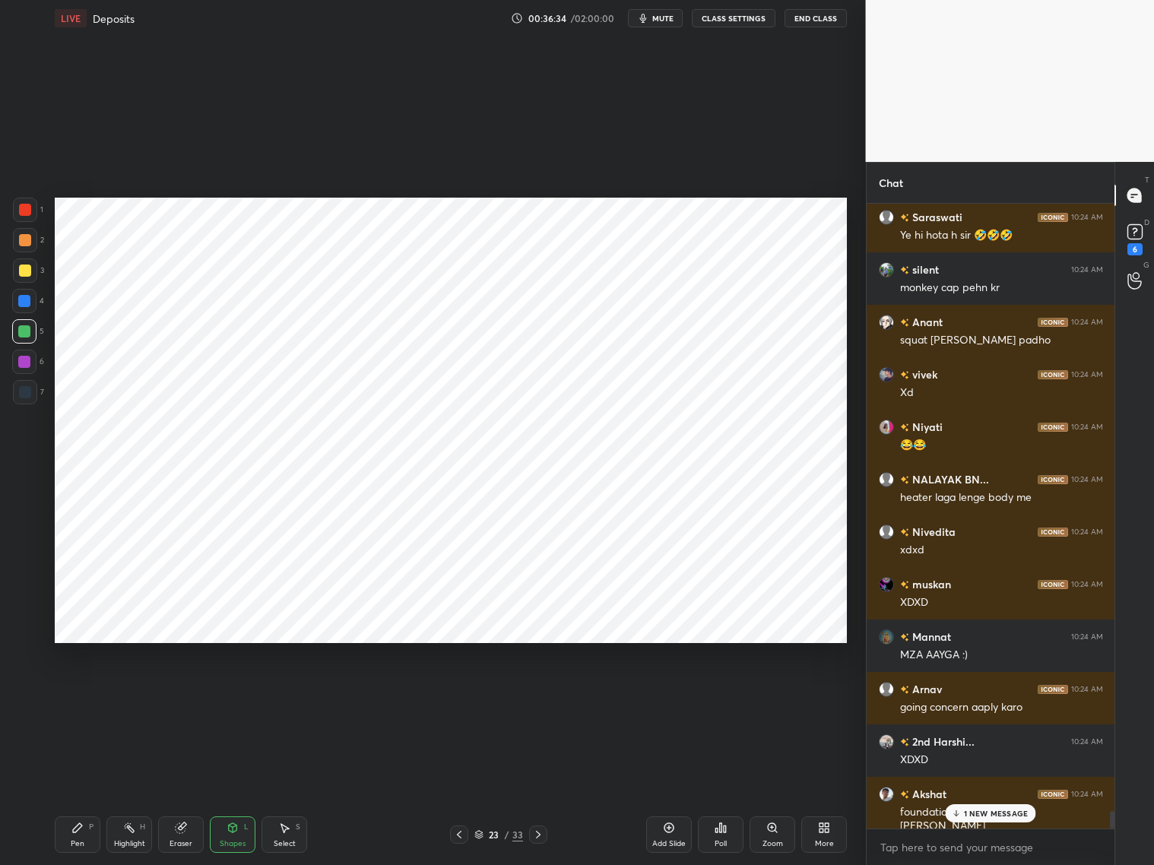
scroll to position [21907, 0]
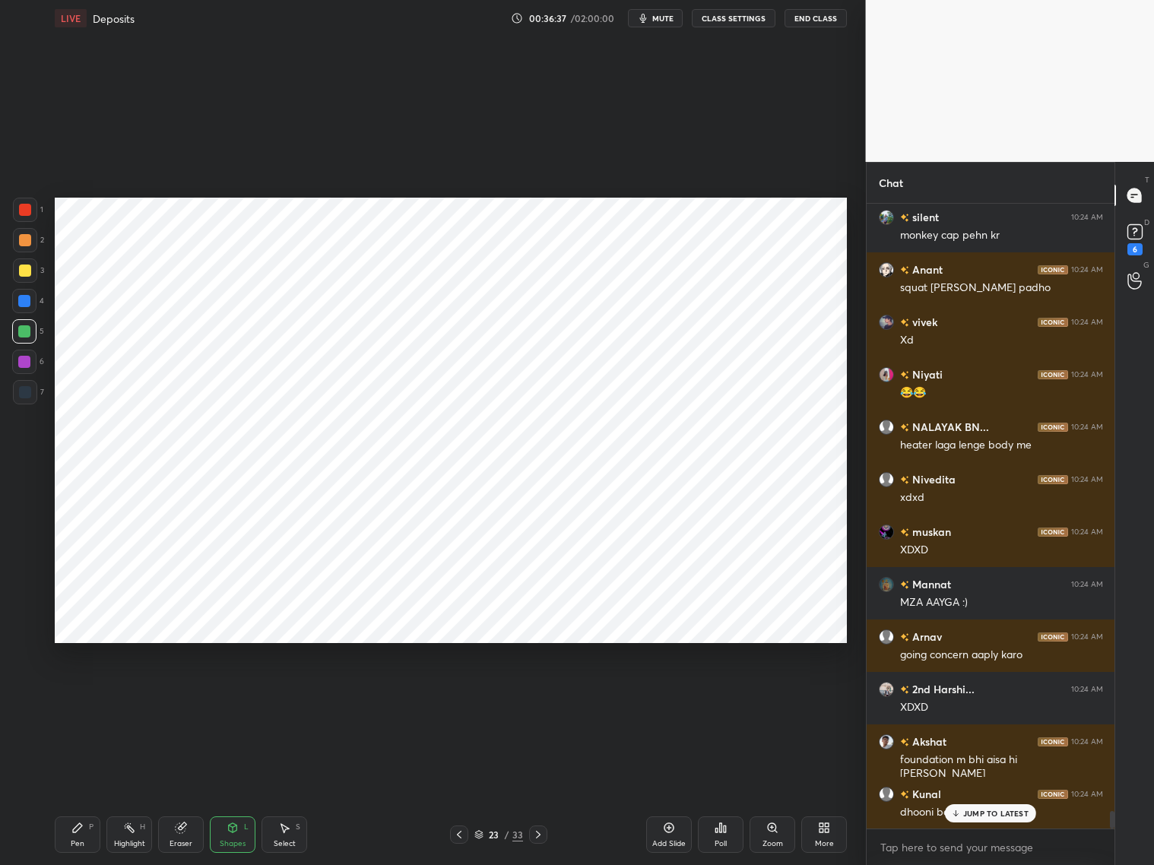
click at [537, 698] on icon at bounding box center [538, 834] width 12 height 12
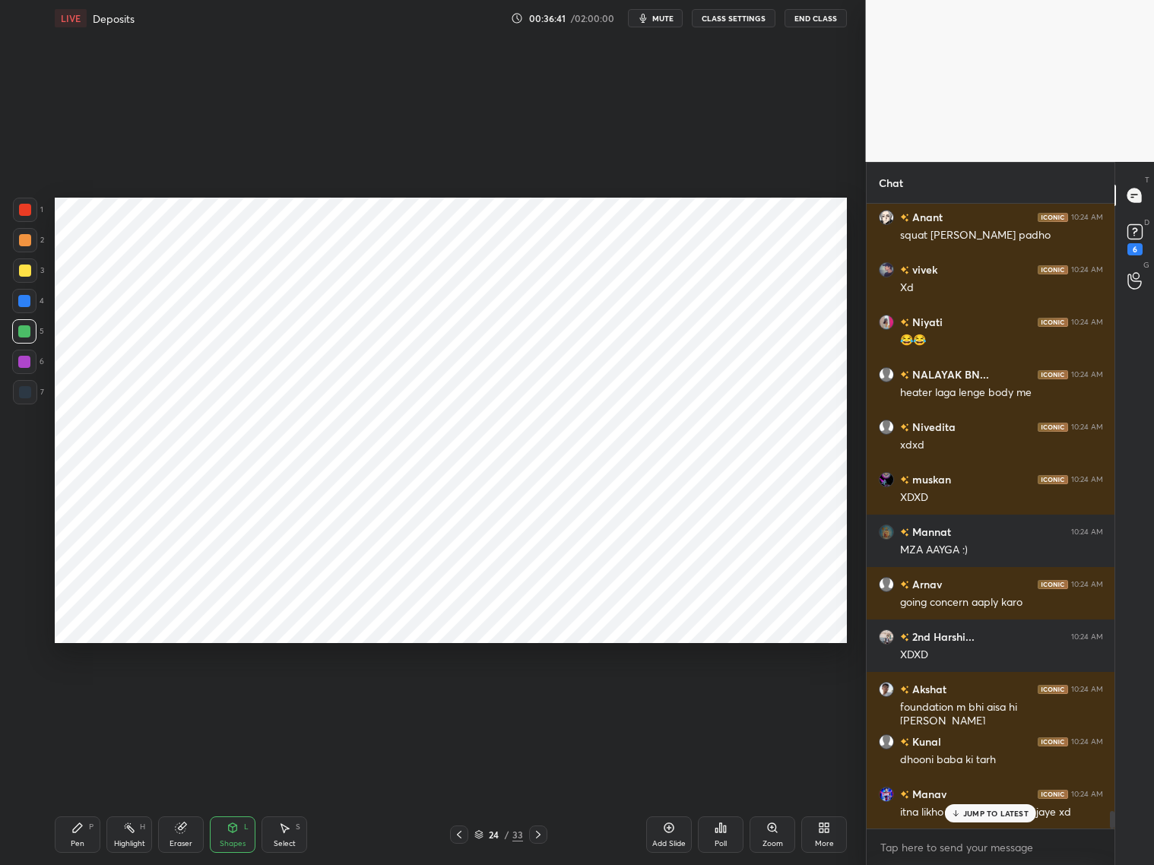
click at [84, 698] on div "Pen P" at bounding box center [78, 834] width 46 height 36
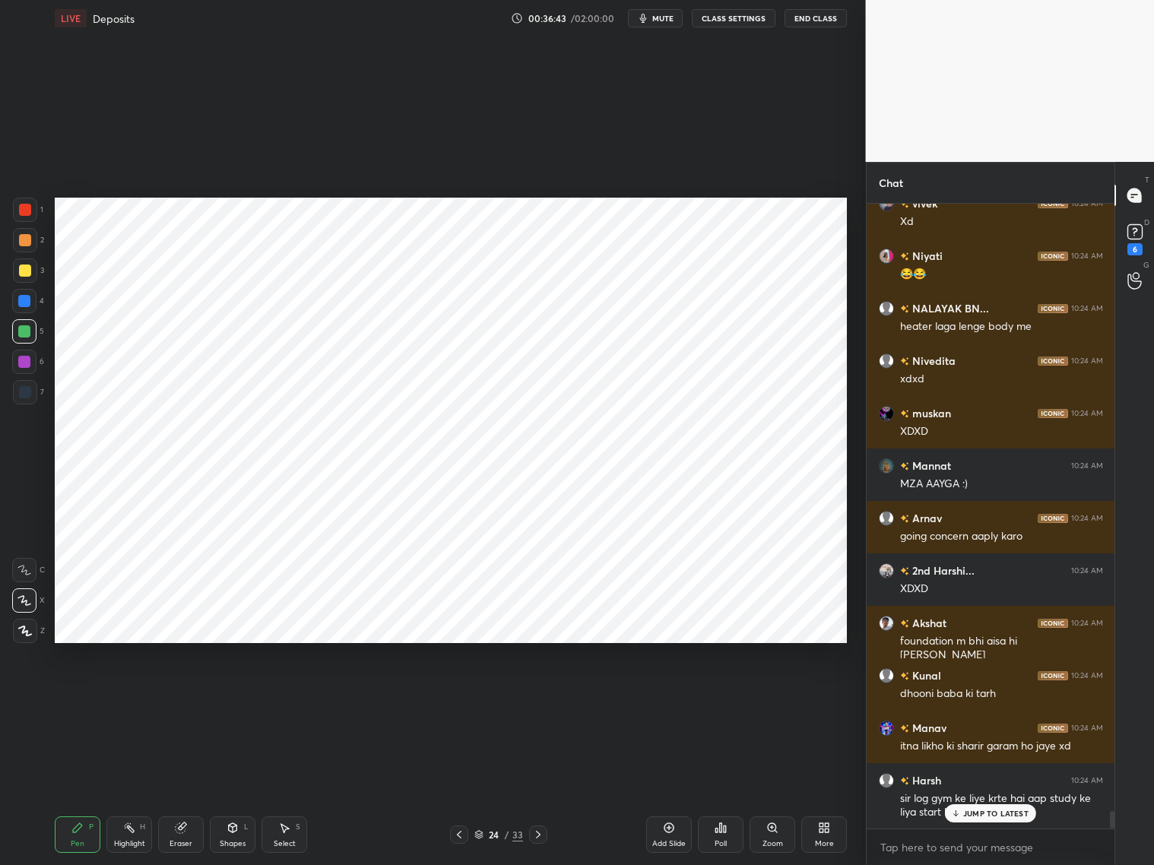
click at [23, 390] on div at bounding box center [25, 392] width 12 height 12
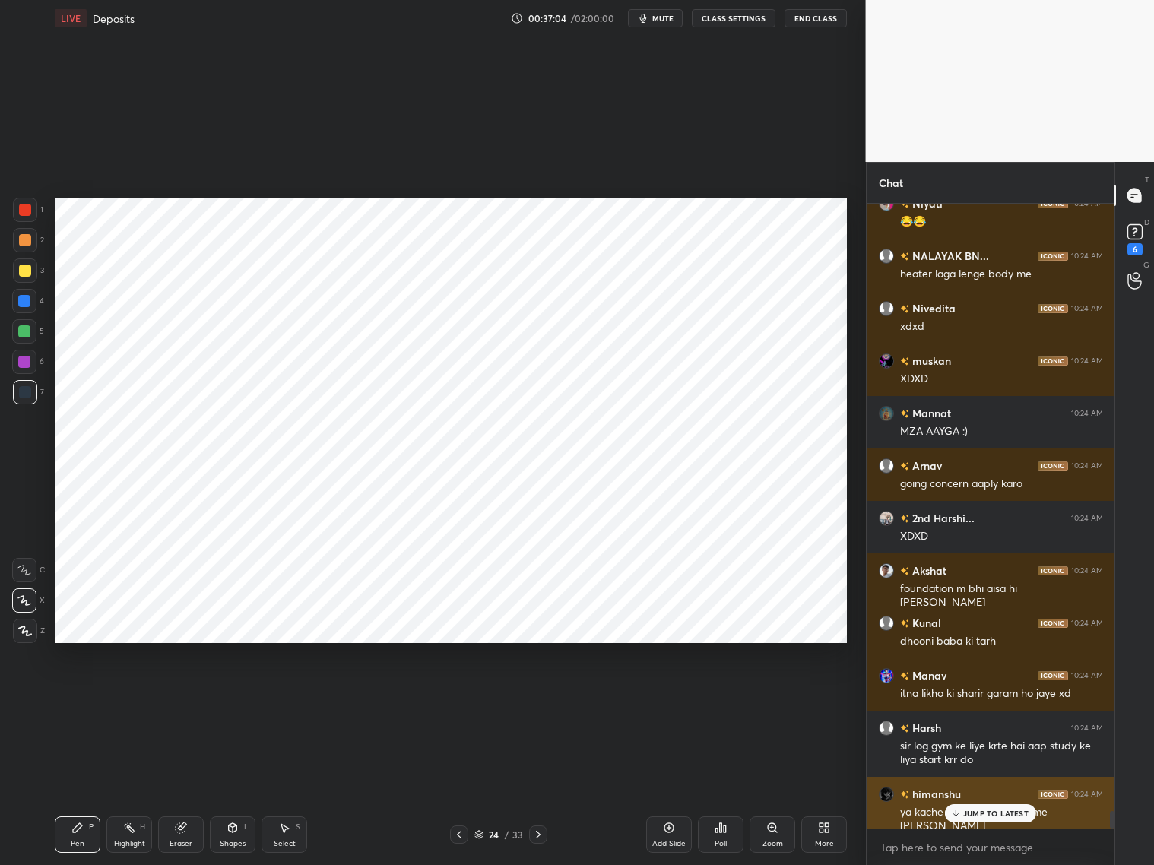
click at [963, 698] on div "JUMP TO LATEST" at bounding box center [990, 813] width 91 height 18
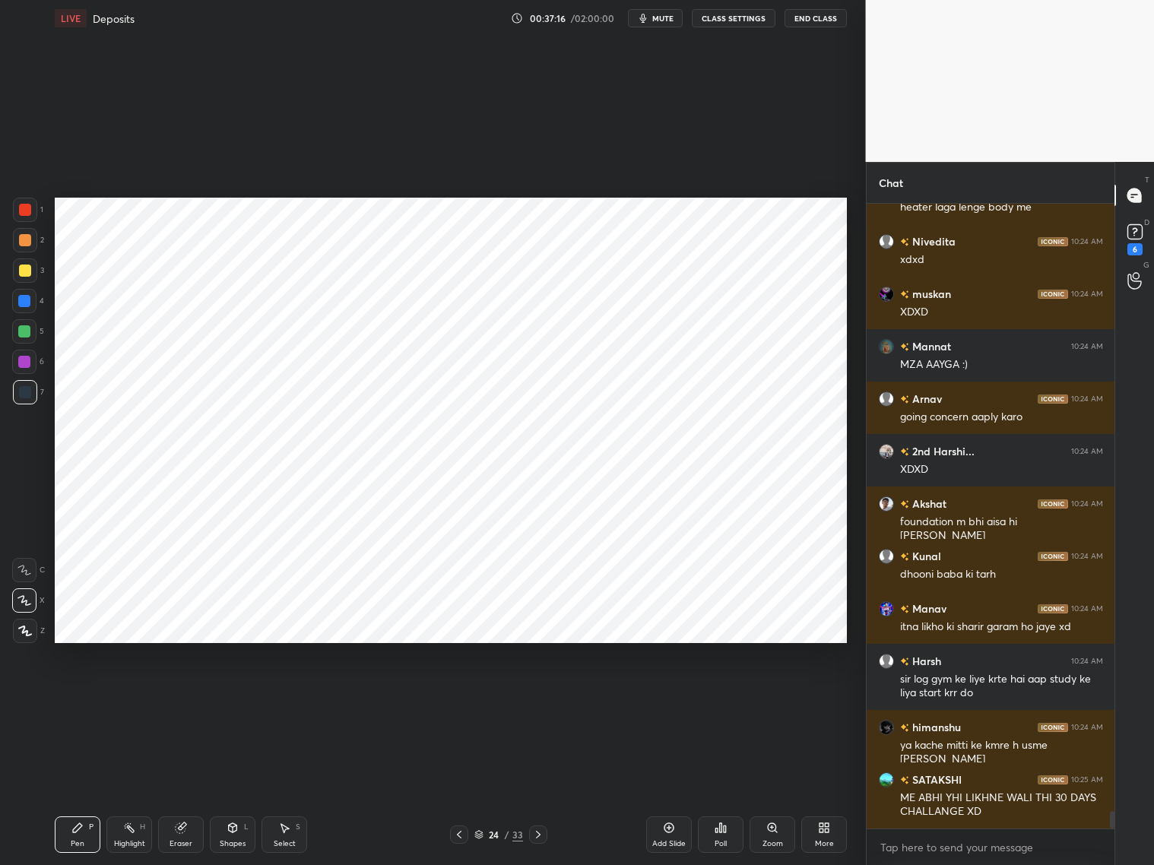
click at [464, 698] on icon at bounding box center [459, 834] width 12 height 12
click at [537, 698] on icon at bounding box center [538, 834] width 12 height 12
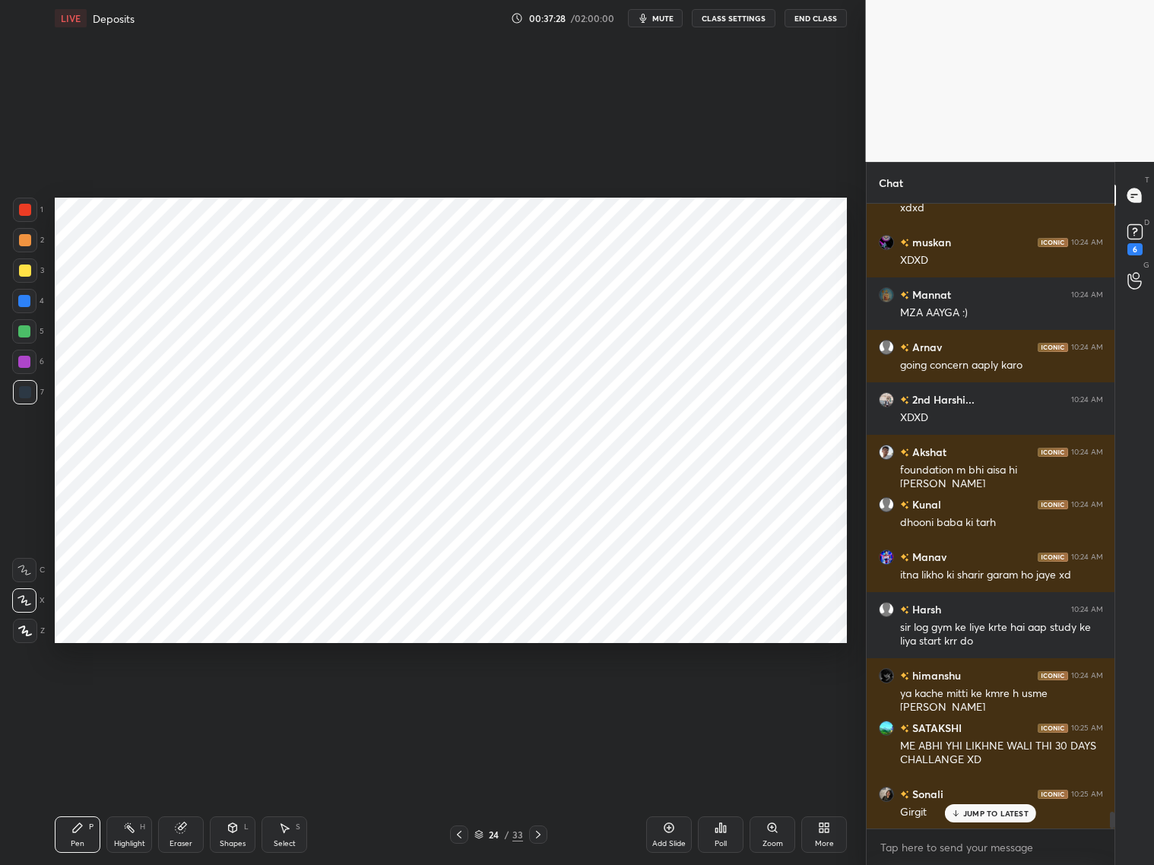
scroll to position [22249, 0]
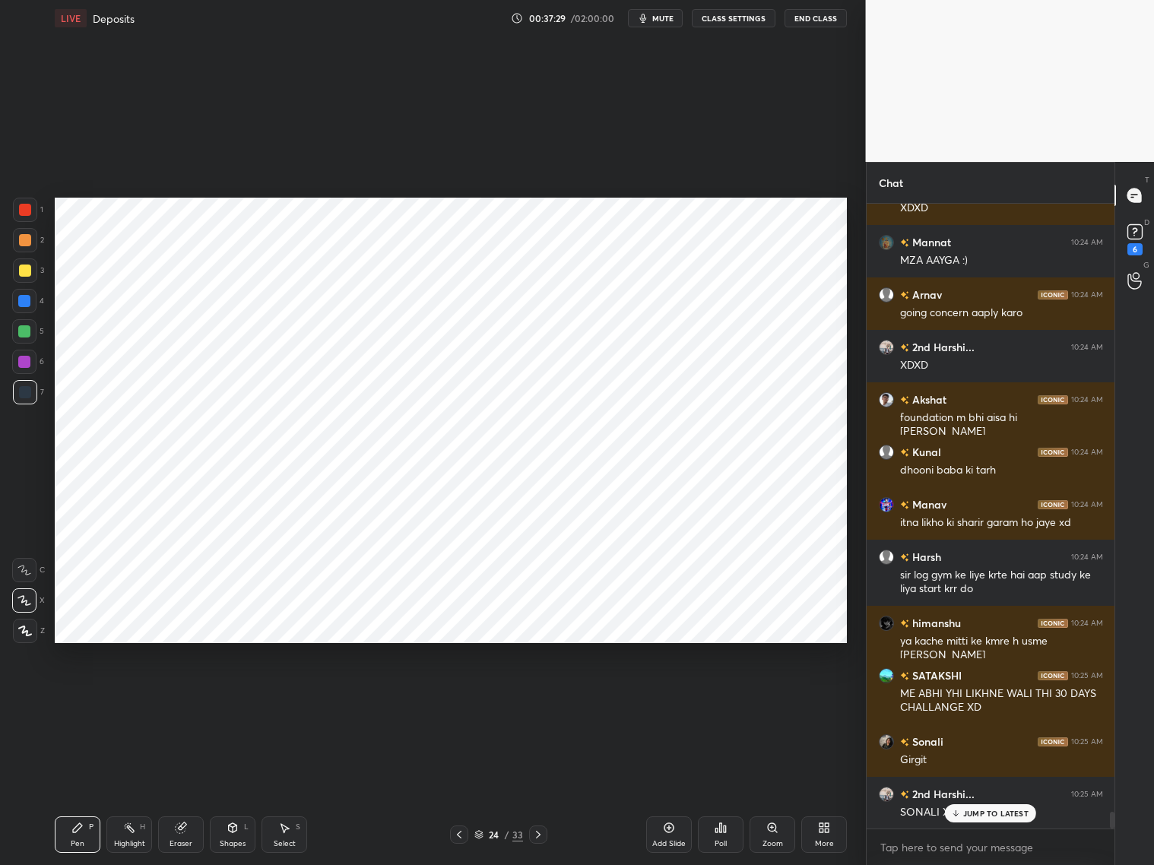
click at [28, 342] on div at bounding box center [24, 331] width 24 height 24
drag, startPoint x: 27, startPoint y: 359, endPoint x: 33, endPoint y: 352, distance: 10.2
click at [30, 359] on div at bounding box center [24, 362] width 24 height 24
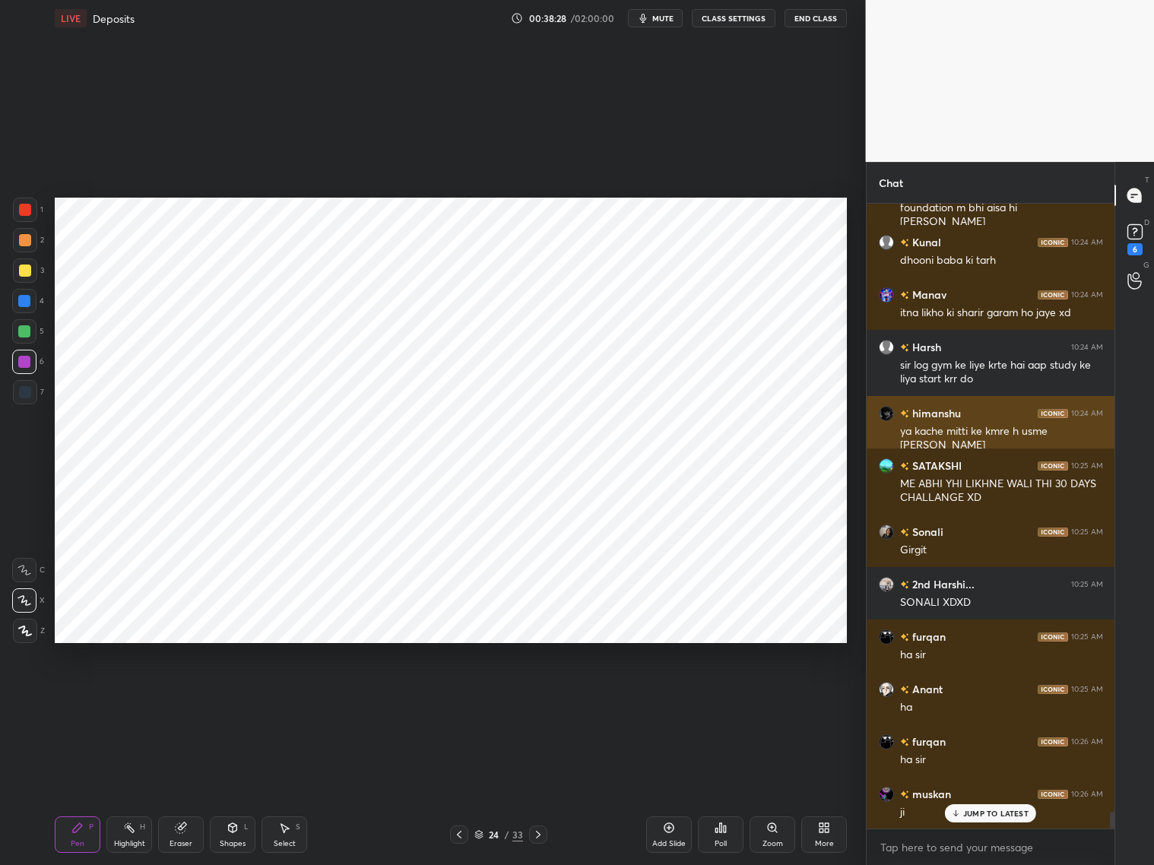
scroll to position [22511, 0]
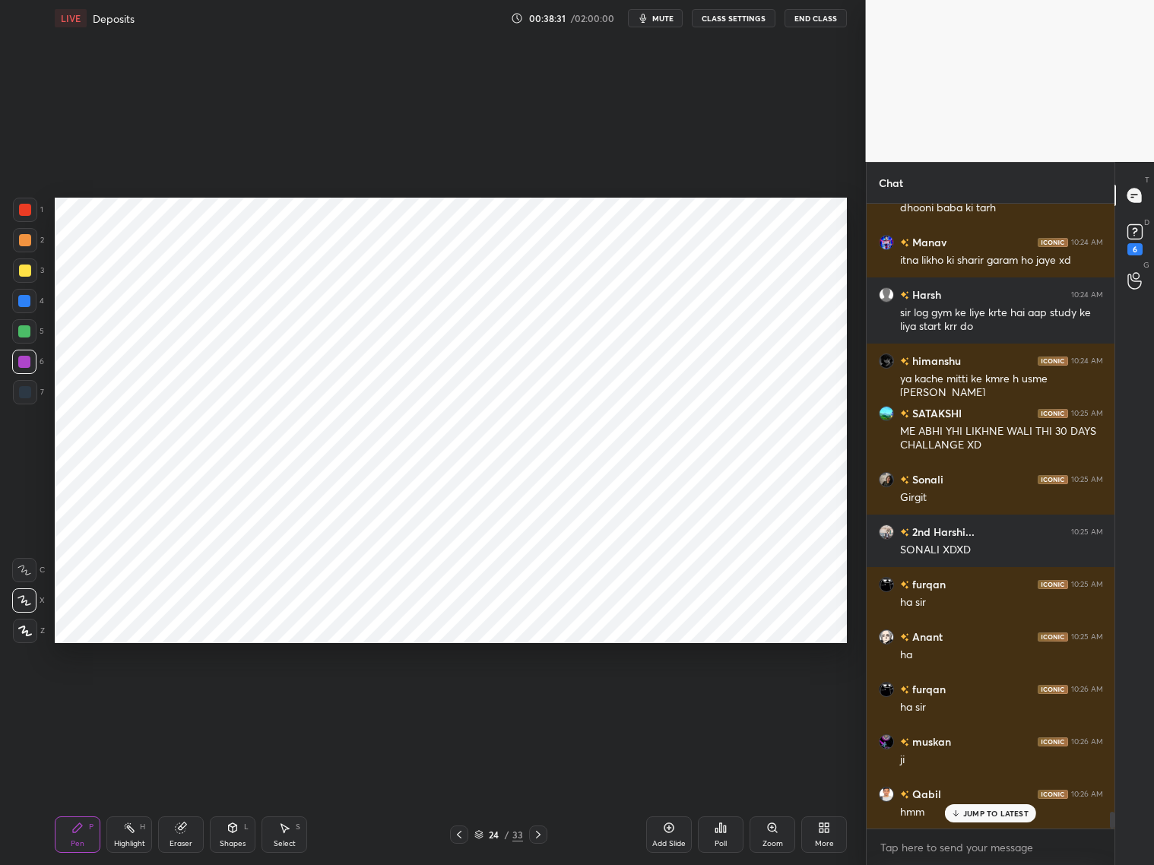
click at [26, 308] on div at bounding box center [24, 301] width 24 height 24
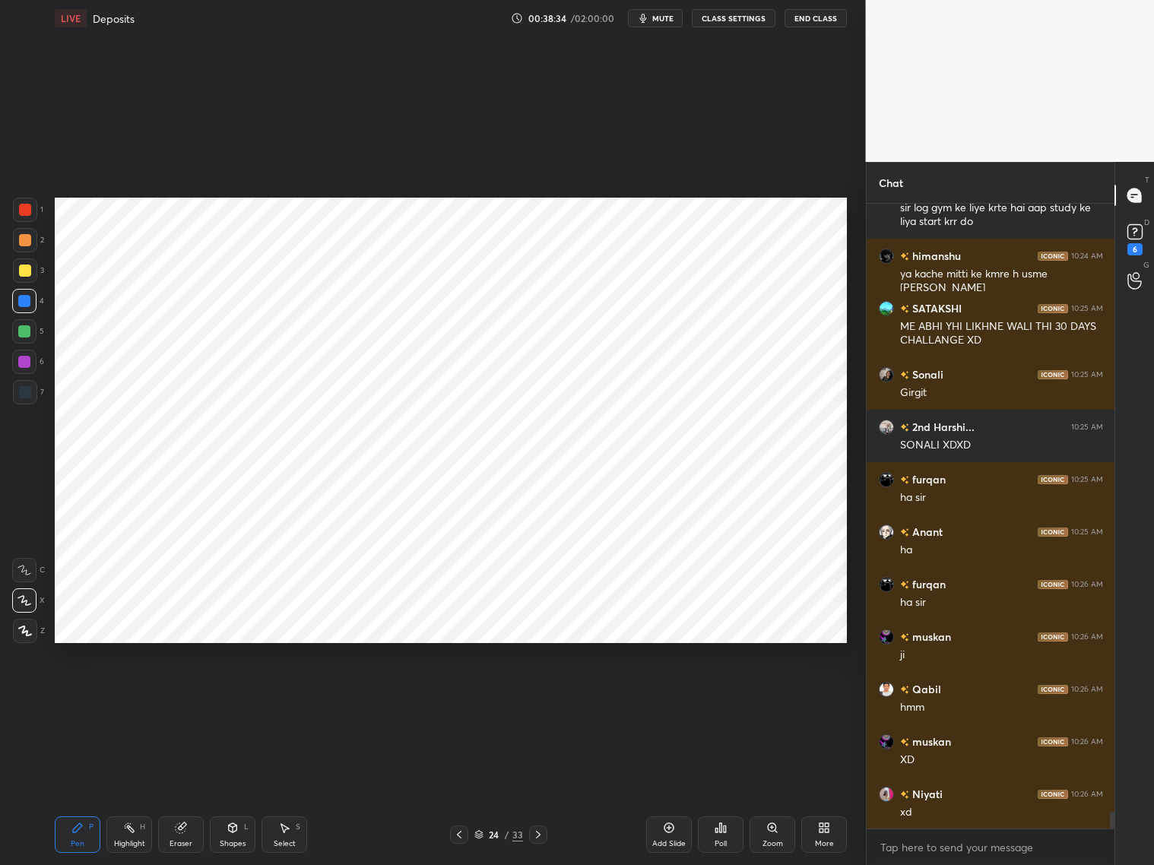
scroll to position [22669, 0]
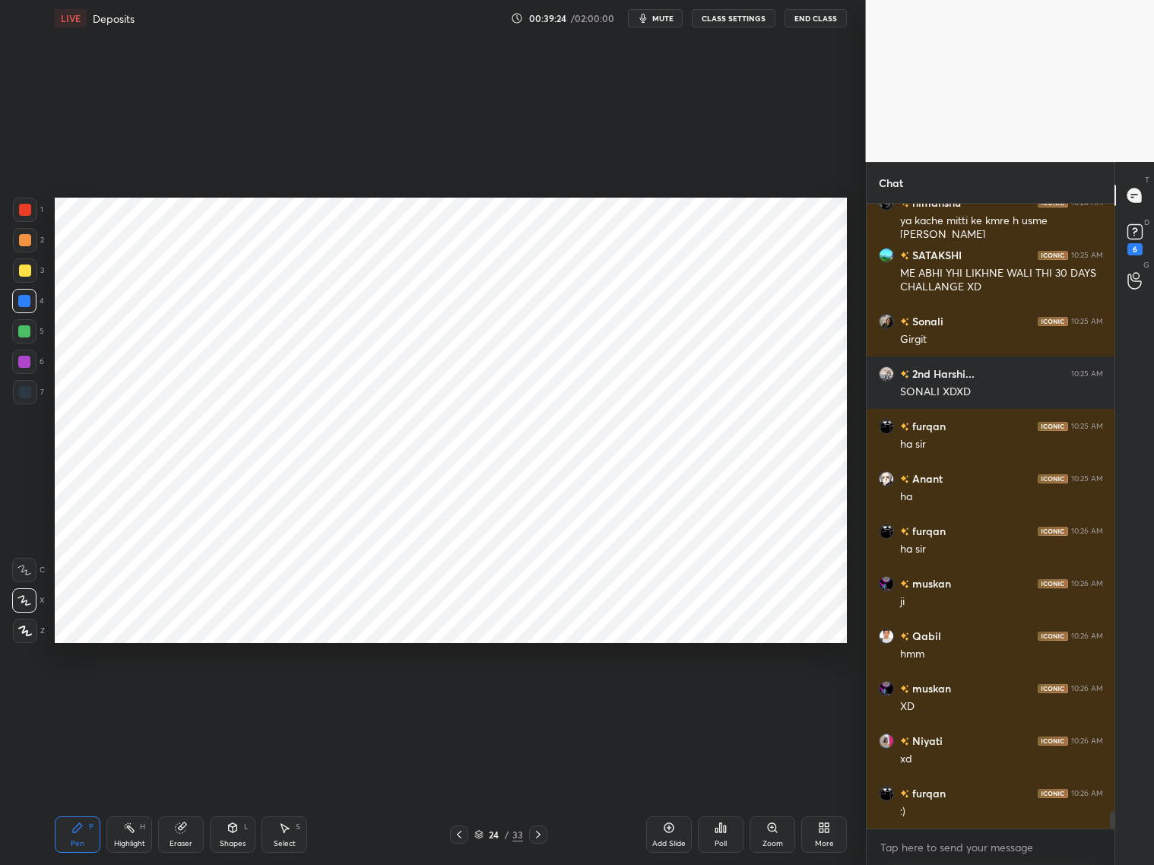
drag, startPoint x: 22, startPoint y: 396, endPoint x: 27, endPoint y: 389, distance: 8.7
click at [23, 394] on div at bounding box center [25, 392] width 12 height 12
click at [237, 698] on icon at bounding box center [232, 827] width 12 height 12
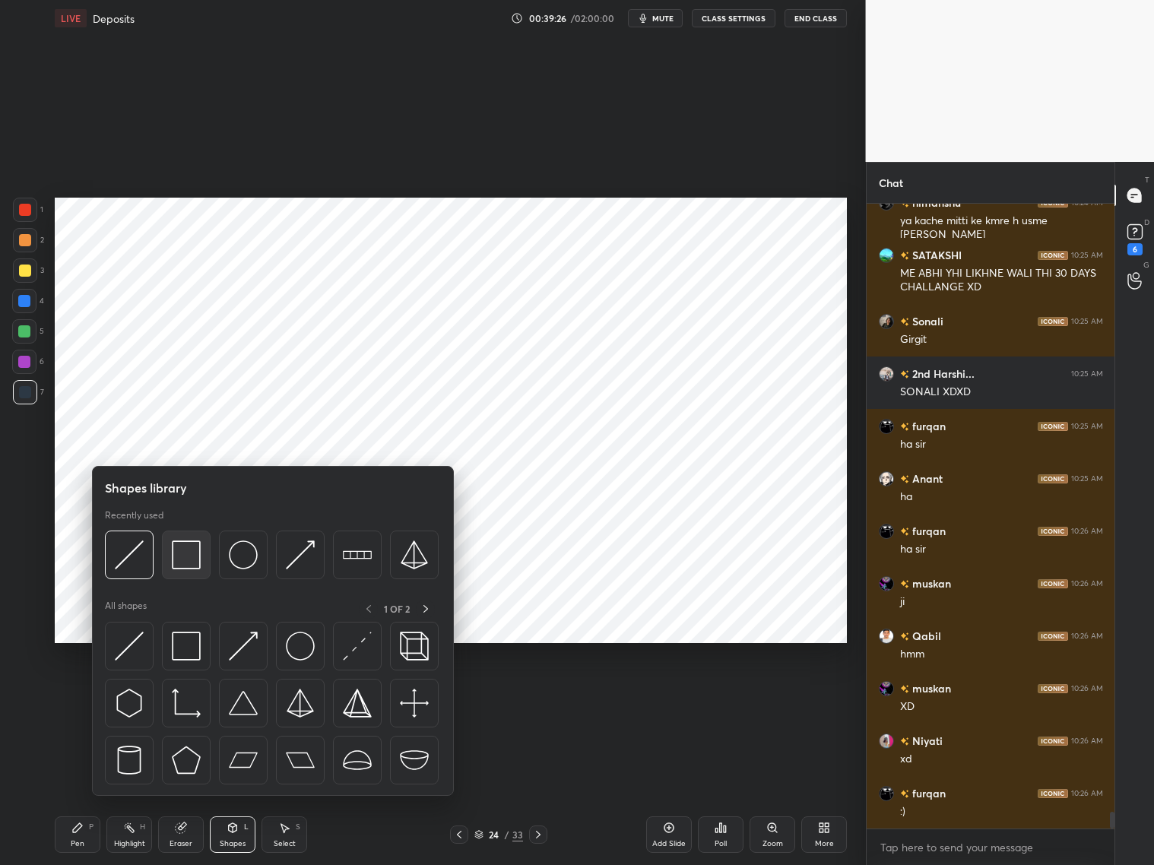
click at [179, 556] on img at bounding box center [186, 554] width 29 height 29
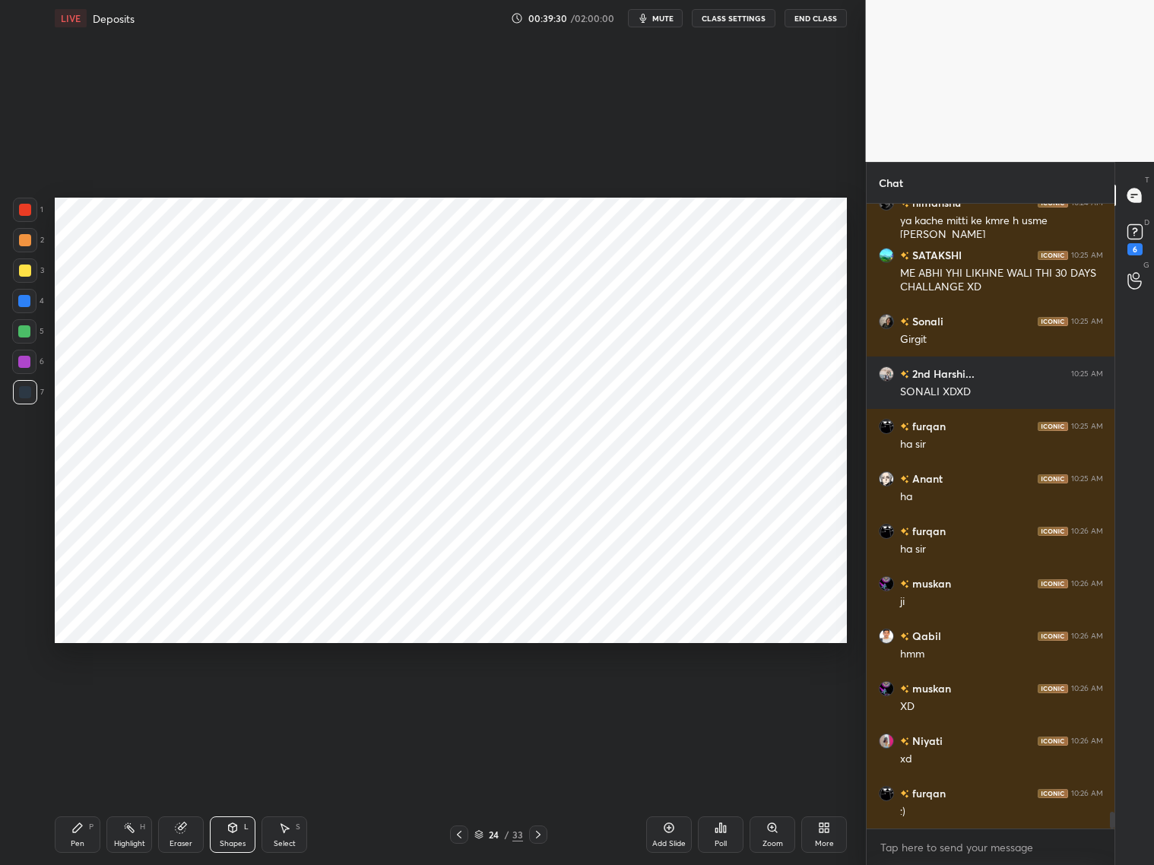
drag, startPoint x: 73, startPoint y: 841, endPoint x: 68, endPoint y: 818, distance: 24.0
click at [72, 698] on div "Pen P" at bounding box center [78, 834] width 46 height 36
click at [26, 302] on div at bounding box center [24, 301] width 12 height 12
click at [181, 698] on div "Eraser" at bounding box center [181, 834] width 46 height 36
drag, startPoint x: 77, startPoint y: 834, endPoint x: 91, endPoint y: 811, distance: 27.6
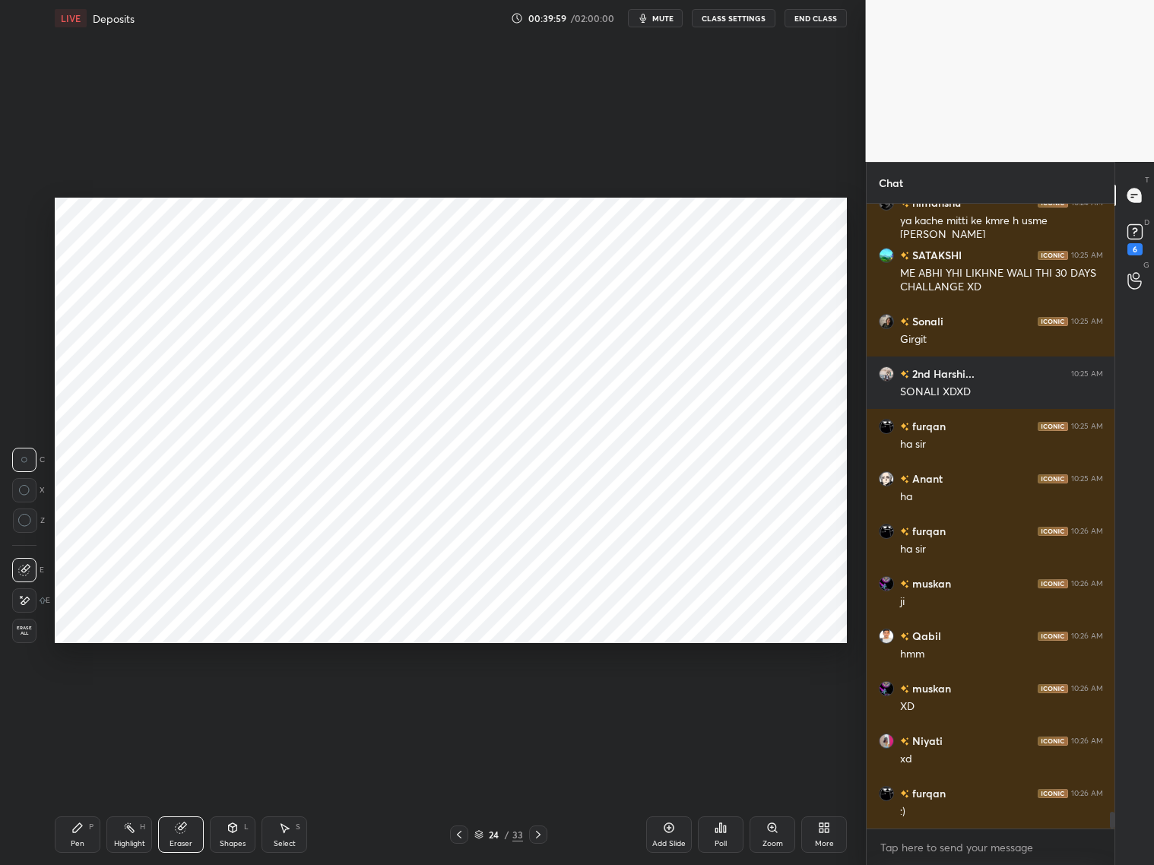
click at [84, 698] on div "Pen P" at bounding box center [78, 834] width 46 height 36
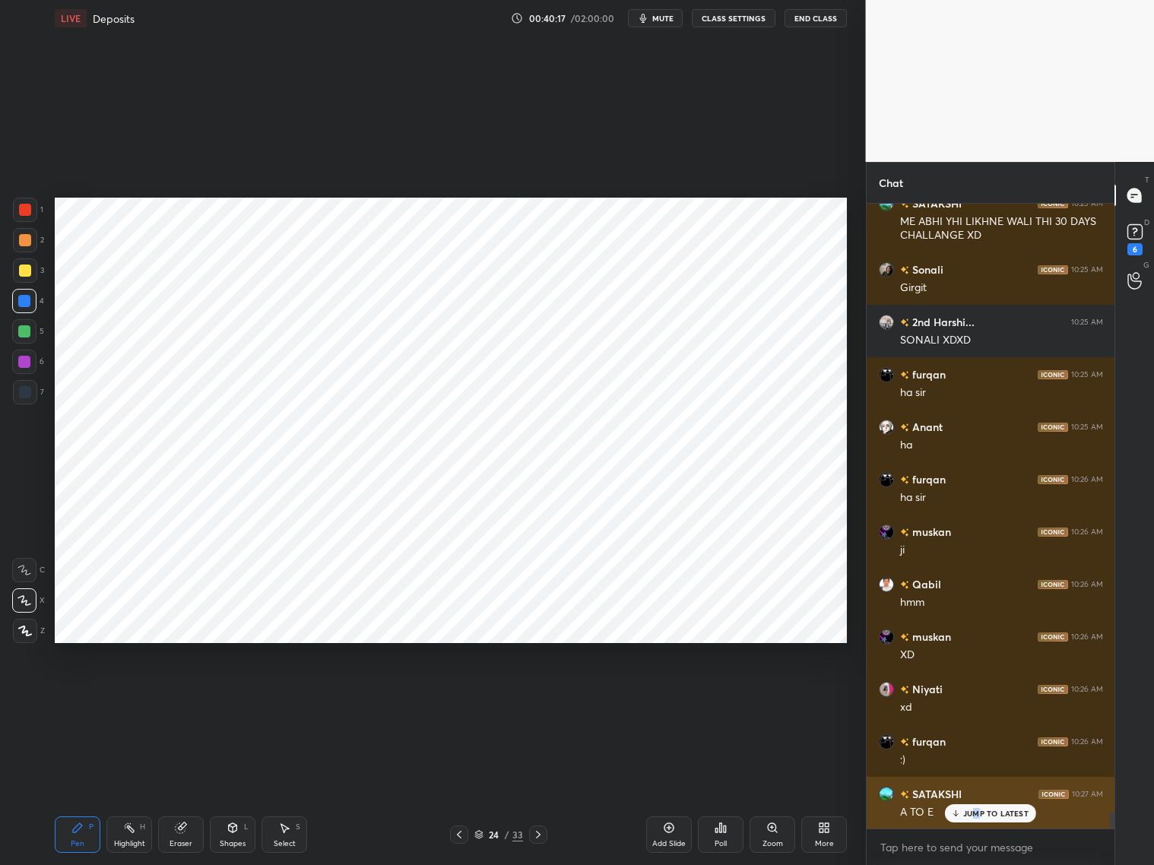
click at [974, 698] on p "JUMP TO LATEST" at bounding box center [995, 813] width 65 height 9
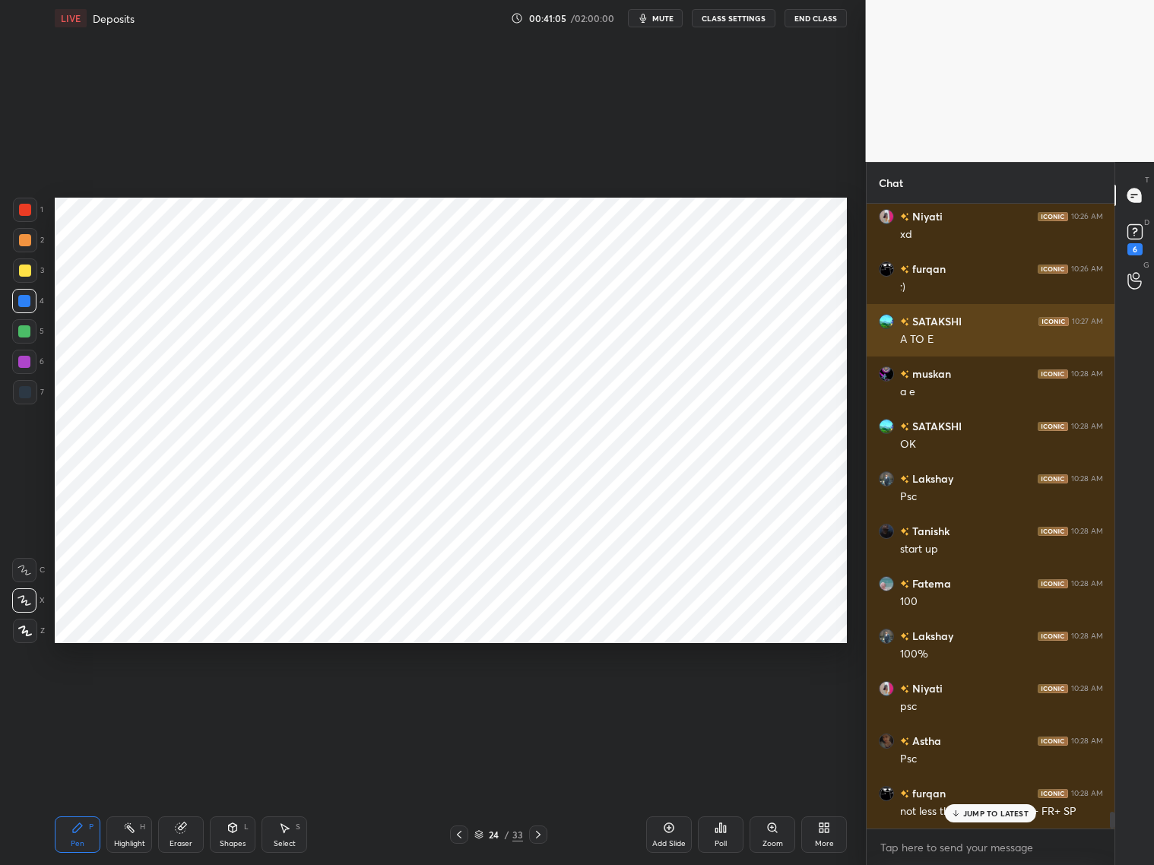
scroll to position [23245, 0]
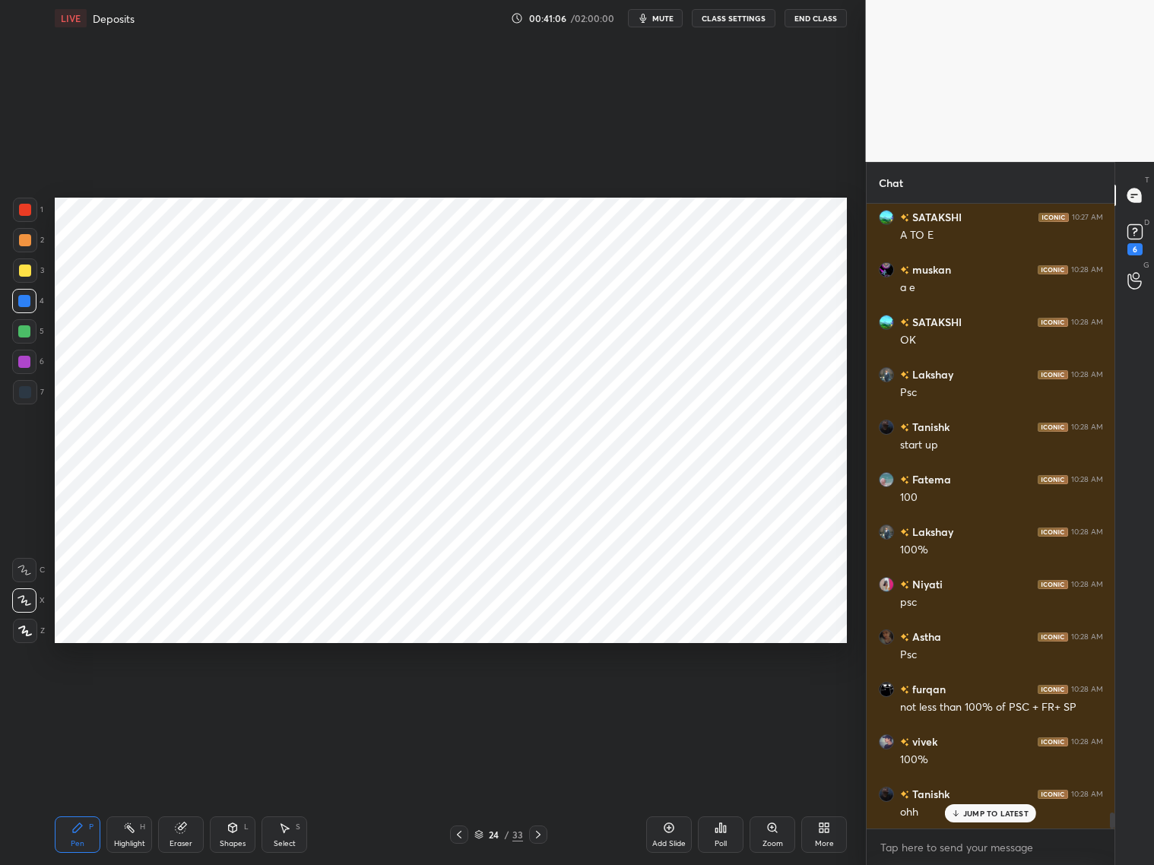
click at [27, 366] on div at bounding box center [24, 362] width 12 height 12
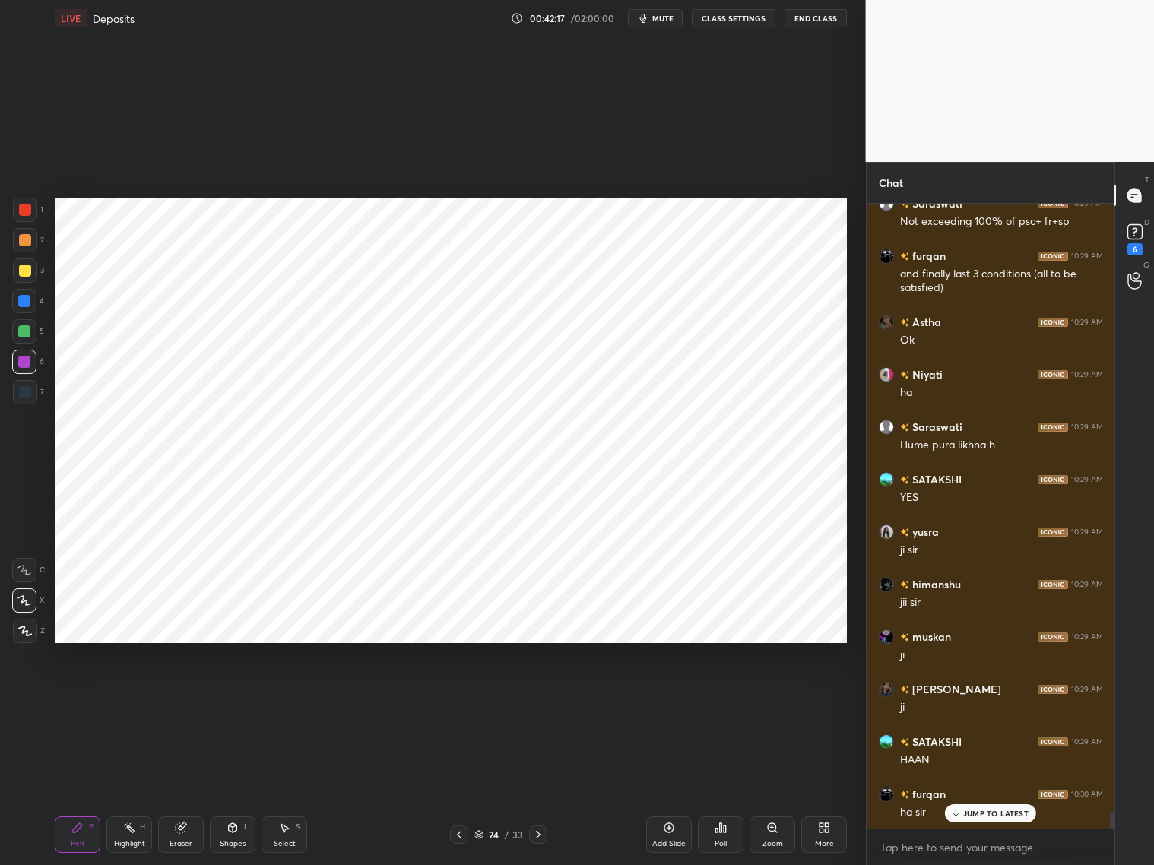
scroll to position [24269, 0]
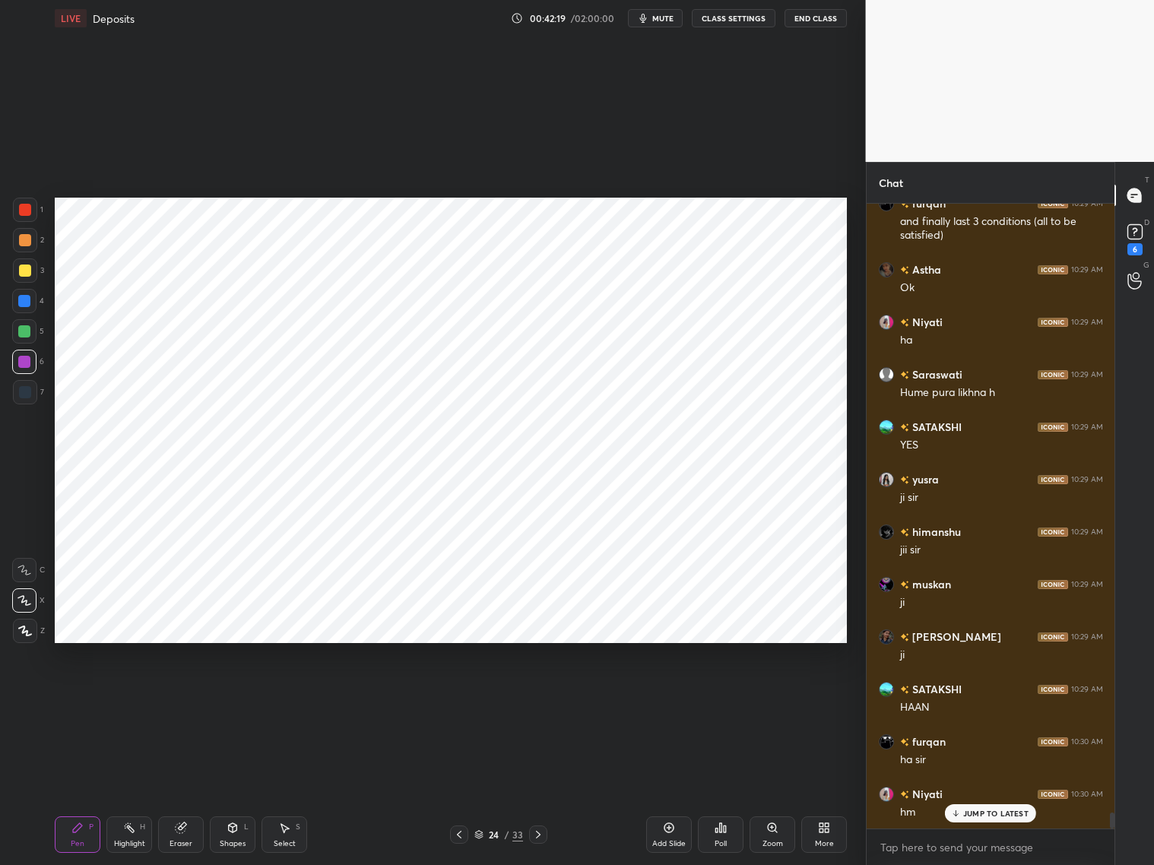
drag, startPoint x: 19, startPoint y: 305, endPoint x: 31, endPoint y: 305, distance: 12.2
click at [20, 306] on div at bounding box center [24, 301] width 24 height 24
drag, startPoint x: 21, startPoint y: 362, endPoint x: 32, endPoint y: 360, distance: 11.5
click at [23, 361] on div at bounding box center [24, 362] width 12 height 12
click at [26, 302] on div at bounding box center [24, 301] width 12 height 12
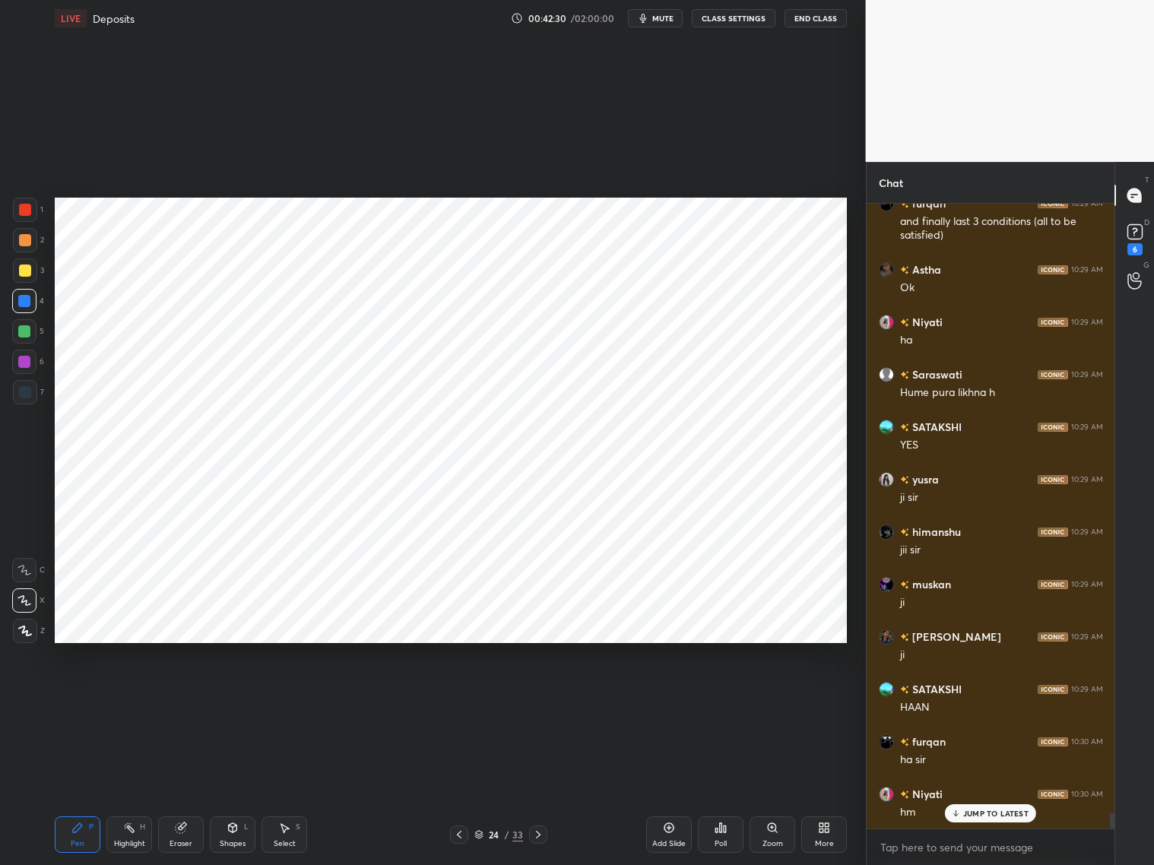
click at [27, 365] on div at bounding box center [24, 362] width 12 height 12
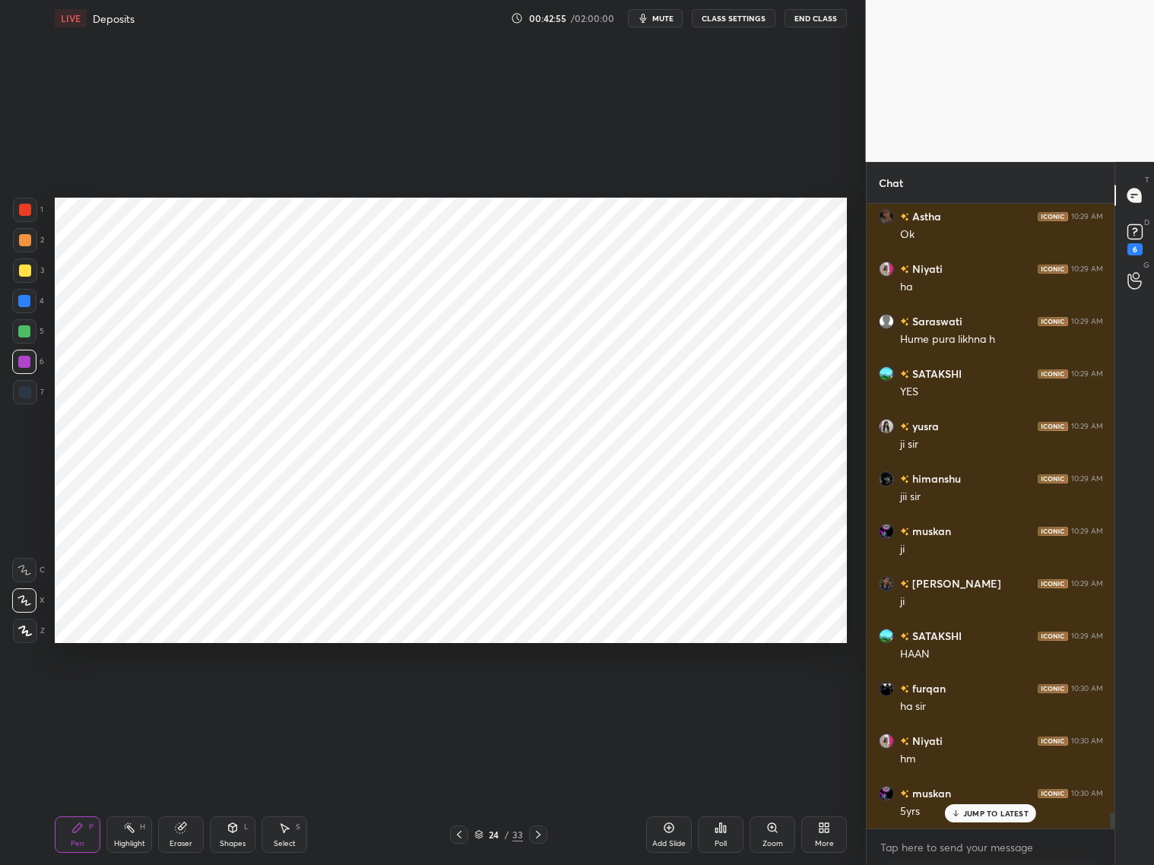
scroll to position [24374, 0]
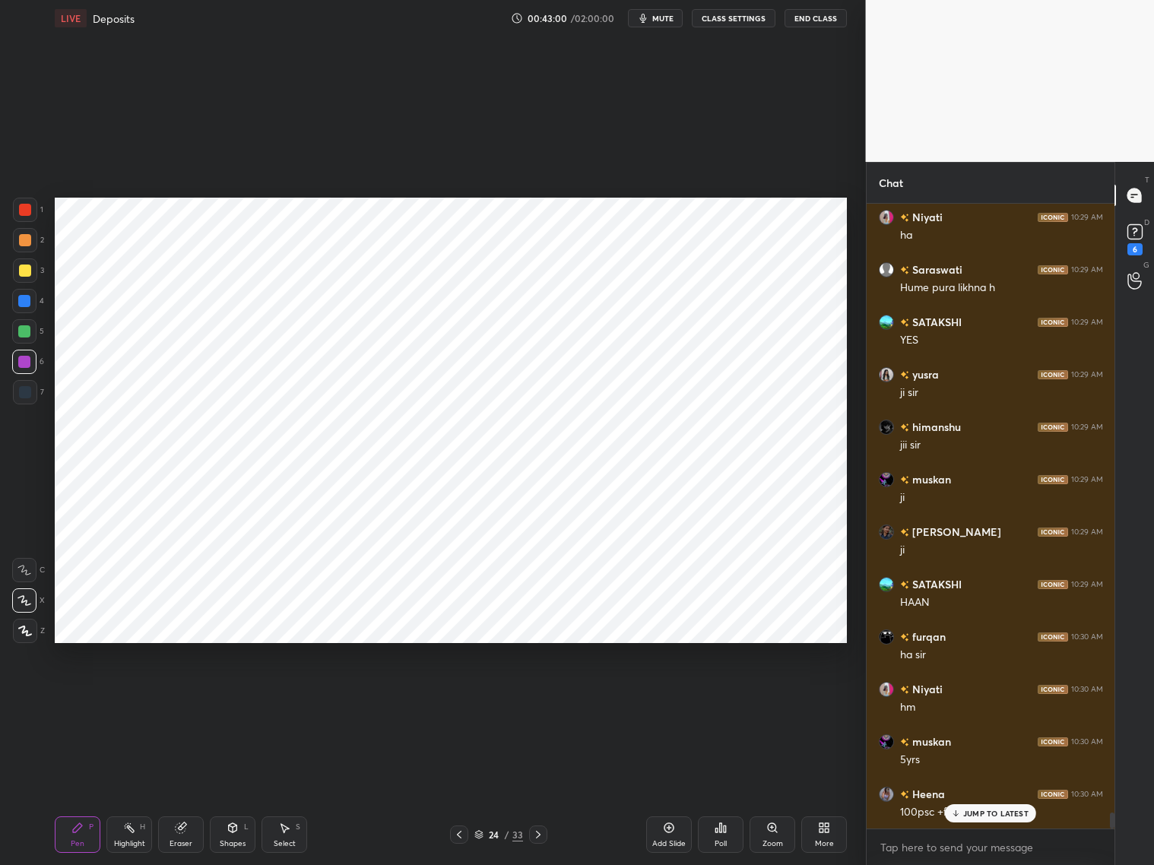
click at [23, 215] on div at bounding box center [25, 210] width 24 height 24
click at [23, 306] on div at bounding box center [24, 301] width 24 height 24
click at [290, 698] on div "Select S" at bounding box center [284, 834] width 46 height 36
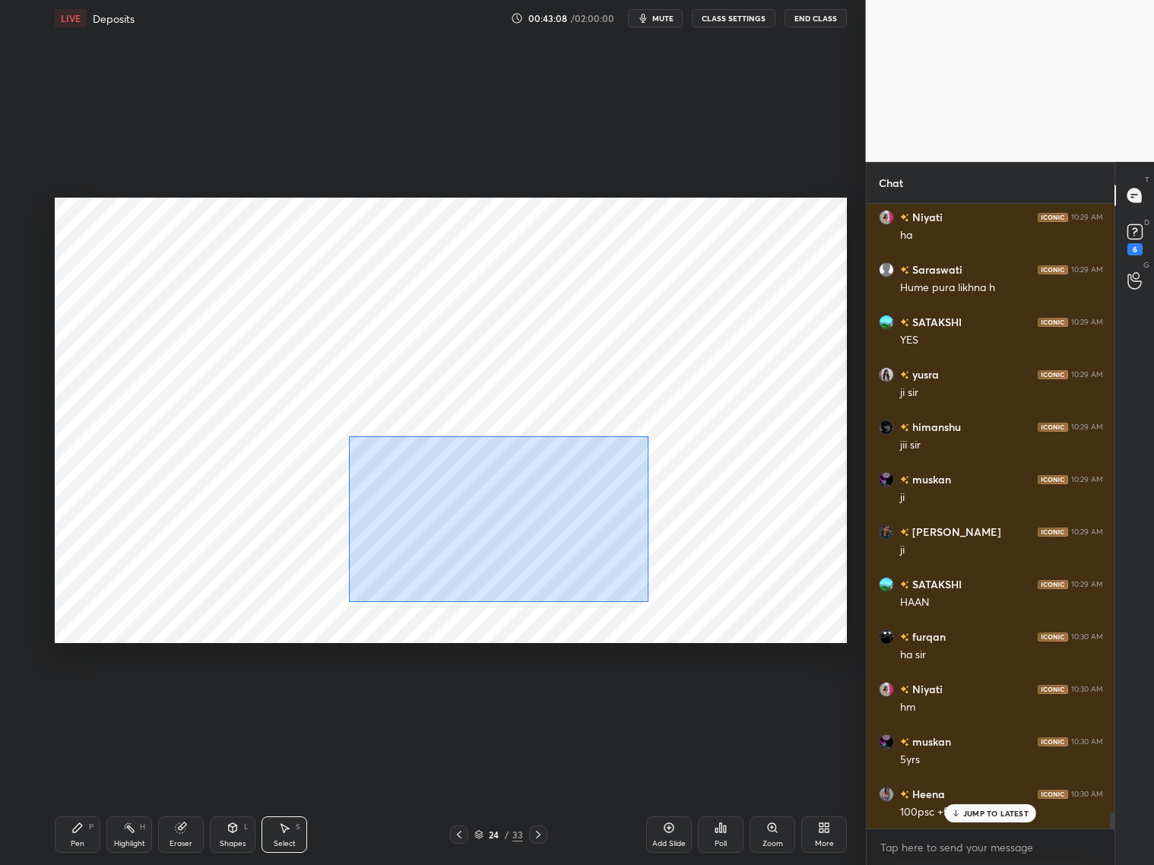
drag, startPoint x: 361, startPoint y: 461, endPoint x: 647, endPoint y: 582, distance: 311.2
click at [654, 604] on div "0 ° Undo Copy Duplicate Duplicate to new slide Delete" at bounding box center [451, 420] width 792 height 445
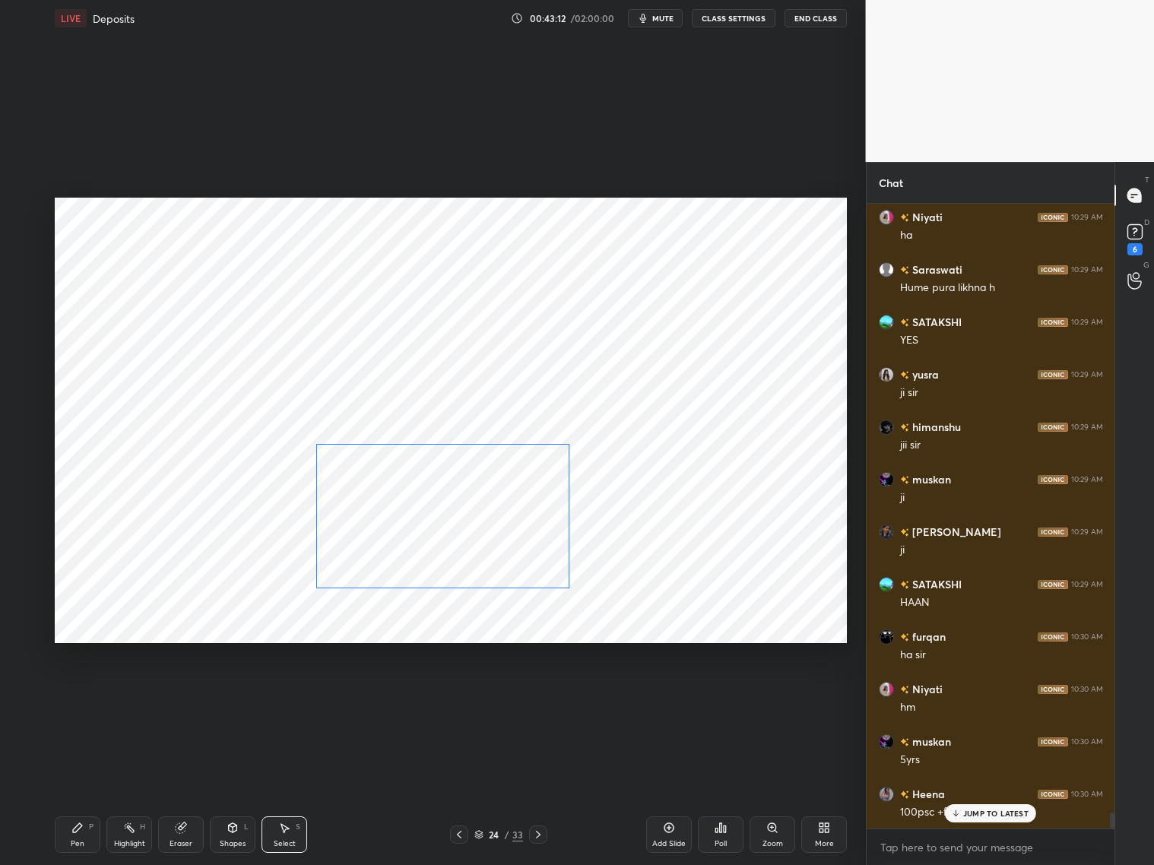
drag, startPoint x: 567, startPoint y: 527, endPoint x: 524, endPoint y: 531, distance: 43.6
click at [525, 531] on div "0 ° Undo Copy Duplicate Duplicate to new slide Delete" at bounding box center [451, 420] width 792 height 445
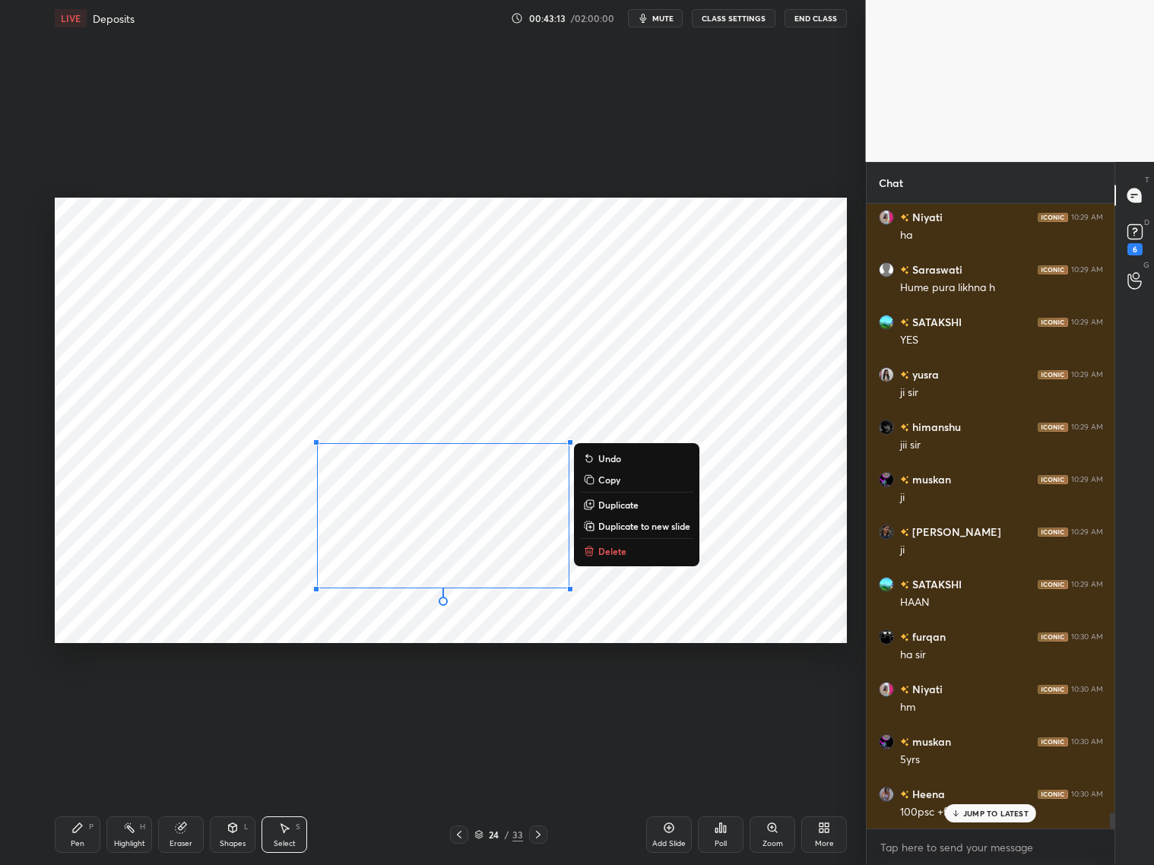
click at [709, 459] on div "0 ° Undo Copy Duplicate Duplicate to new slide Delete" at bounding box center [451, 420] width 792 height 445
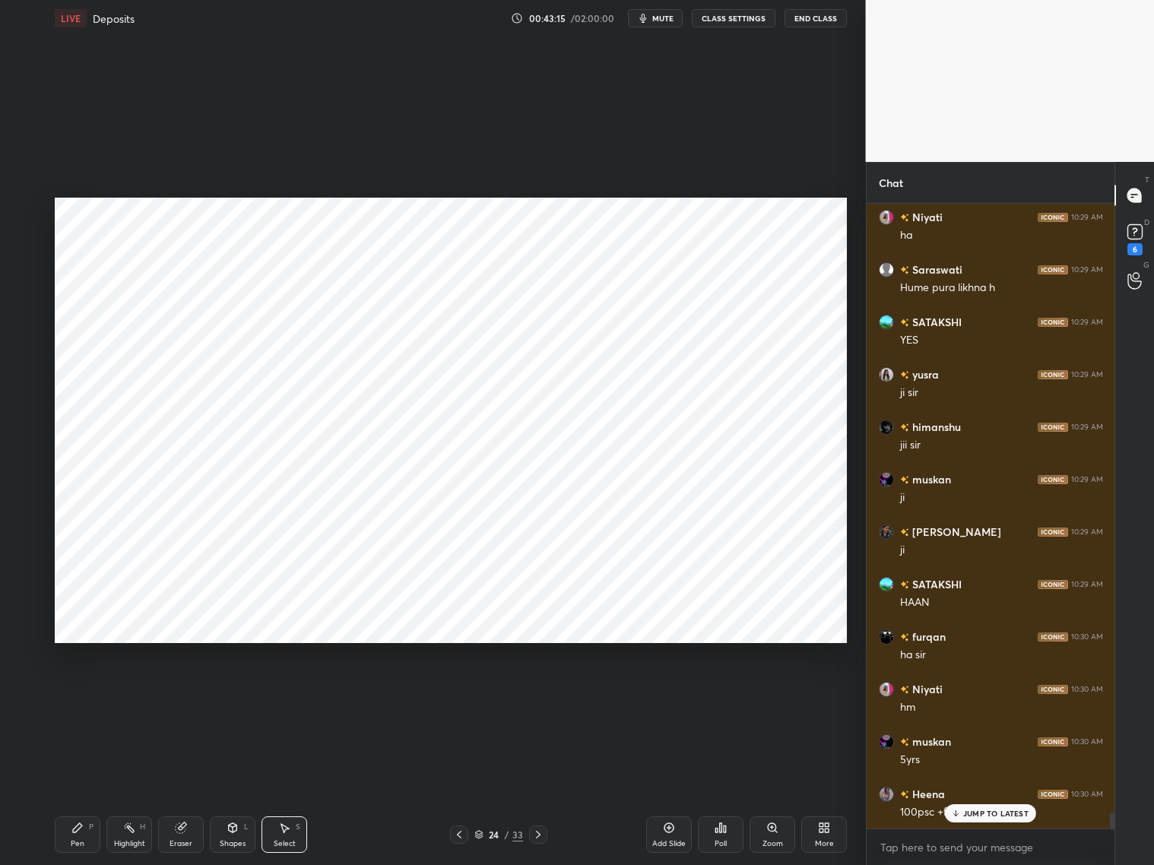
drag, startPoint x: 73, startPoint y: 837, endPoint x: 77, endPoint y: 830, distance: 8.5
click at [77, 698] on div "Pen P" at bounding box center [78, 834] width 46 height 36
click at [28, 359] on div at bounding box center [24, 362] width 12 height 12
click at [23, 302] on div at bounding box center [24, 301] width 12 height 12
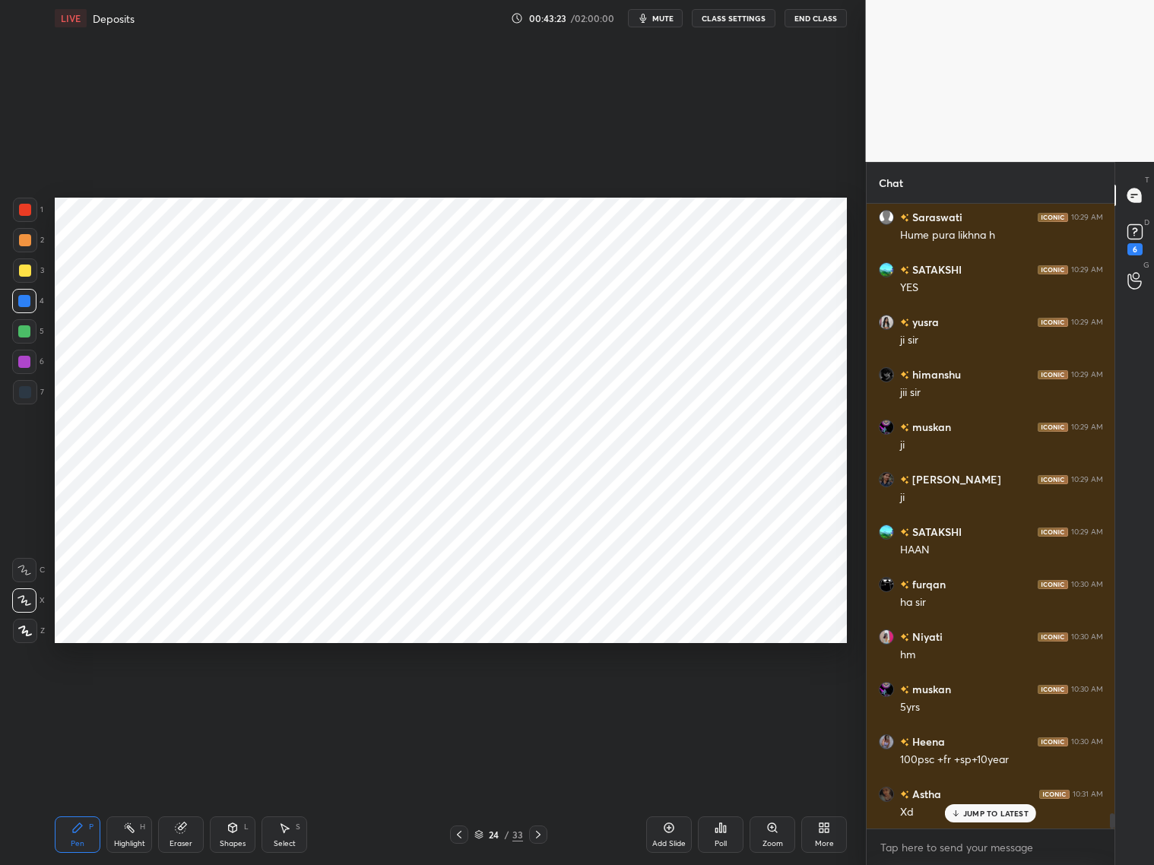
click at [28, 369] on div at bounding box center [24, 362] width 24 height 24
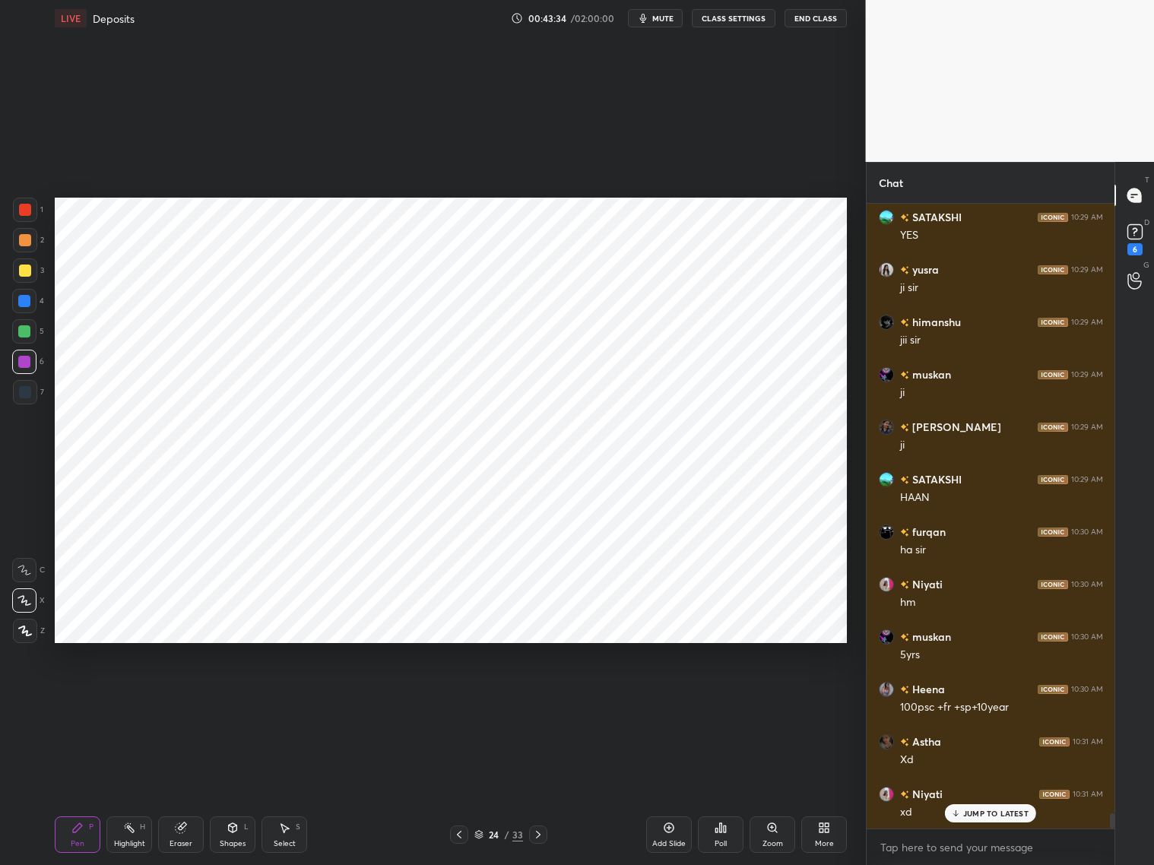
click at [28, 214] on div at bounding box center [25, 210] width 12 height 12
click at [22, 347] on div "5" at bounding box center [28, 334] width 32 height 30
click at [27, 361] on div at bounding box center [24, 362] width 12 height 12
click at [29, 303] on div at bounding box center [24, 301] width 12 height 12
click at [21, 399] on div at bounding box center [25, 392] width 24 height 24
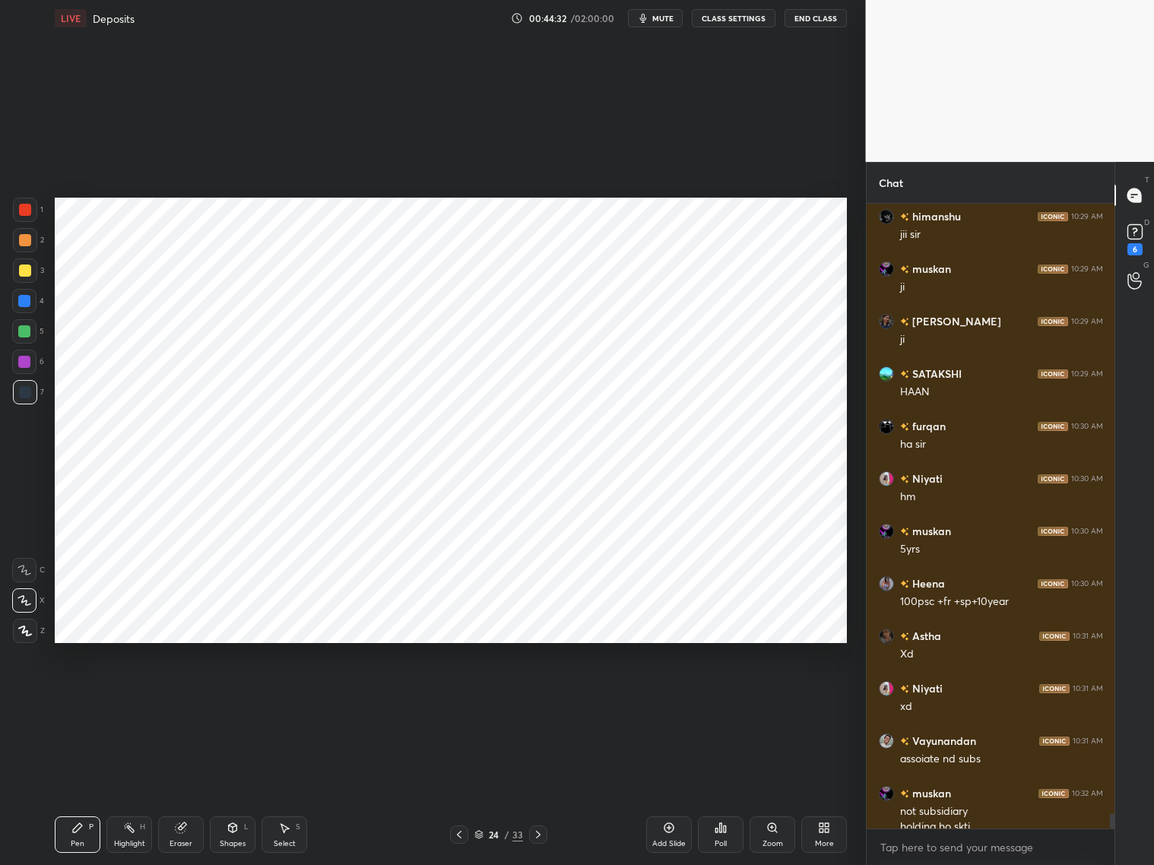
scroll to position [24599, 0]
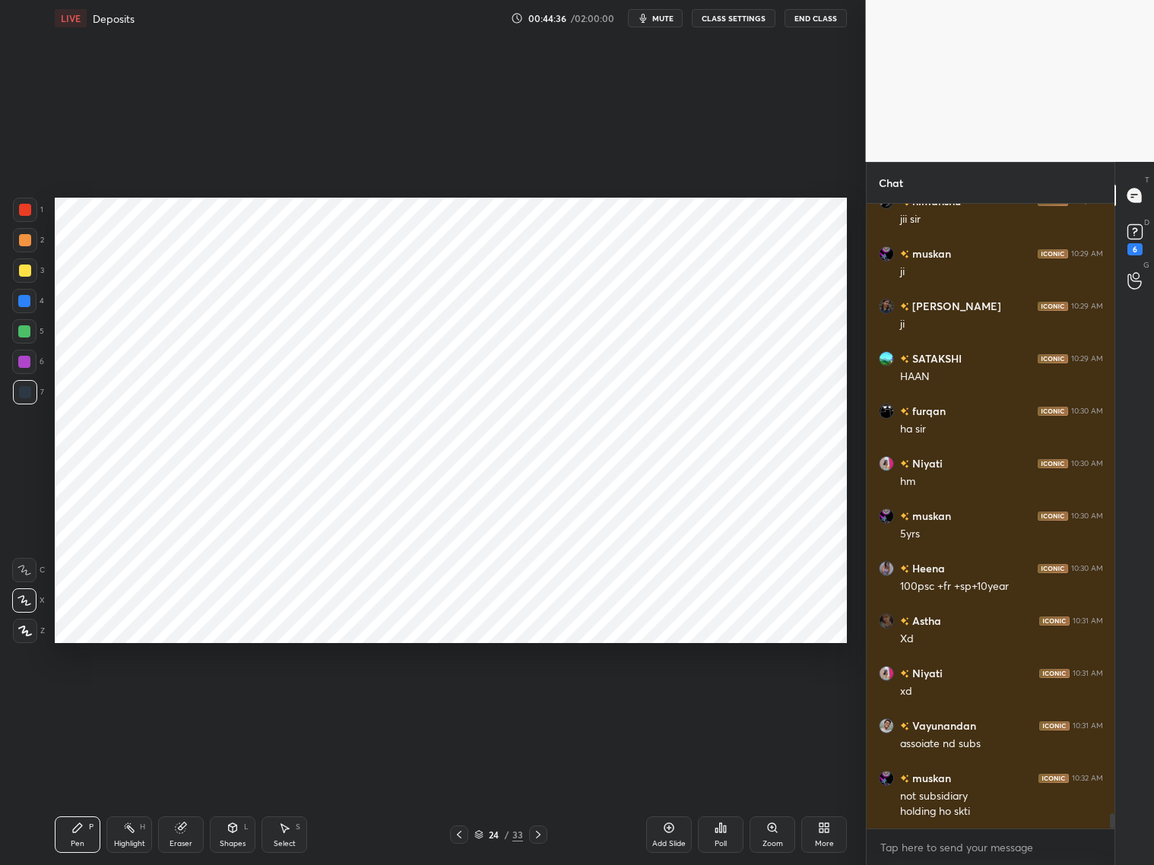
click at [30, 210] on div at bounding box center [25, 210] width 12 height 12
click at [23, 392] on div at bounding box center [25, 392] width 12 height 12
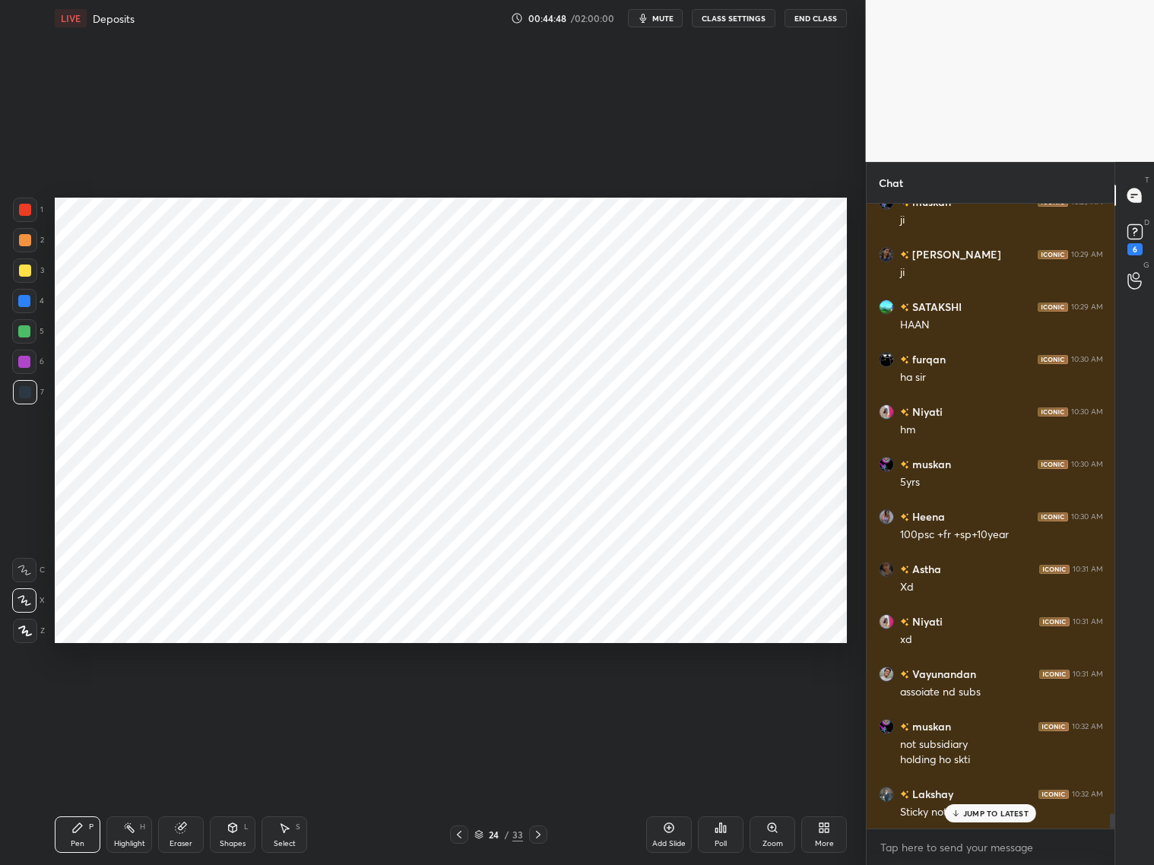
click at [21, 341] on div at bounding box center [24, 331] width 24 height 24
click at [24, 388] on div at bounding box center [25, 392] width 12 height 12
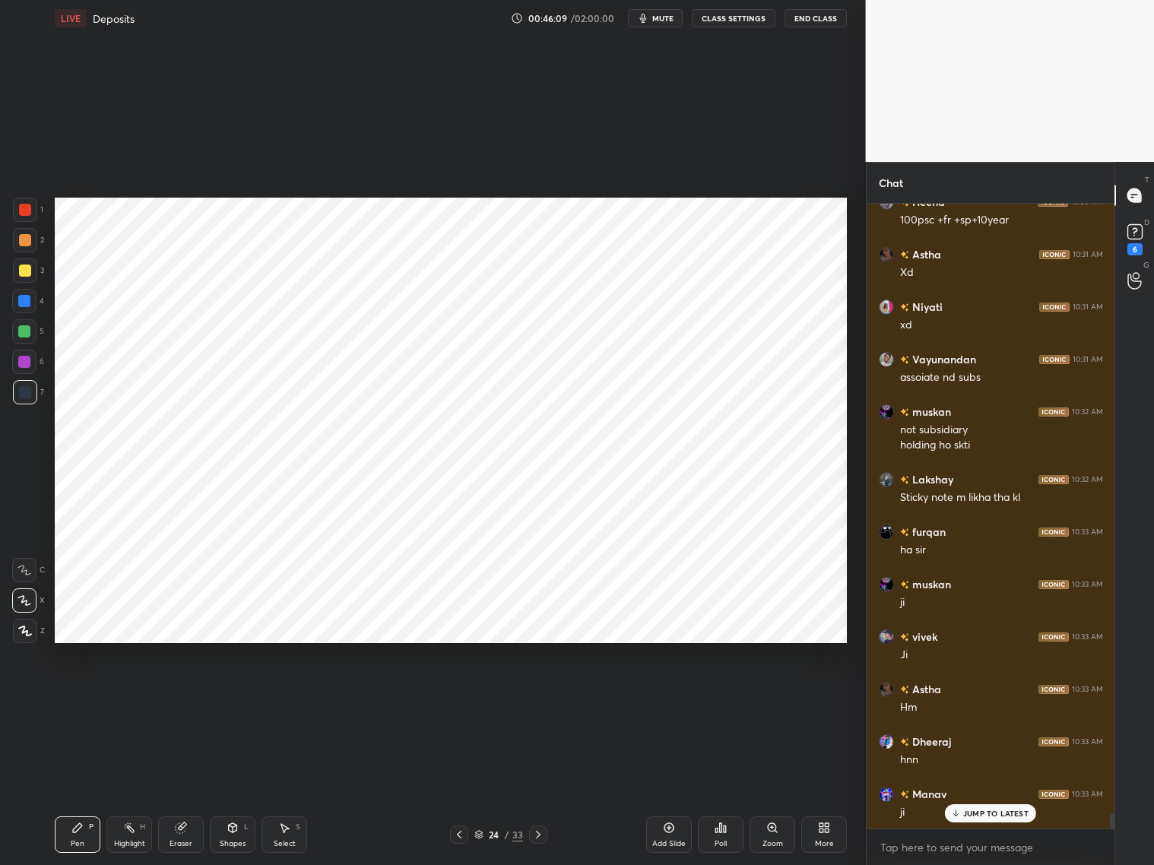
scroll to position [25018, 0]
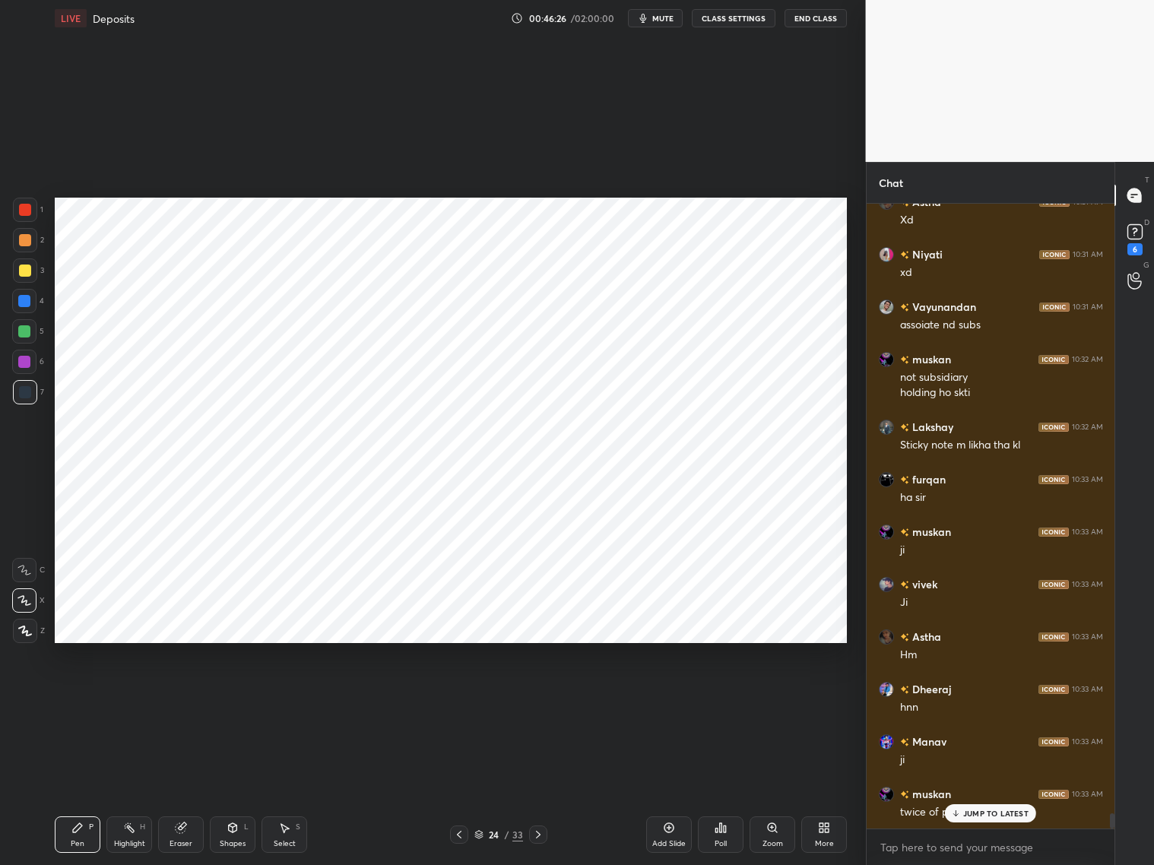
click at [674, 698] on div "Add Slide" at bounding box center [669, 834] width 46 height 36
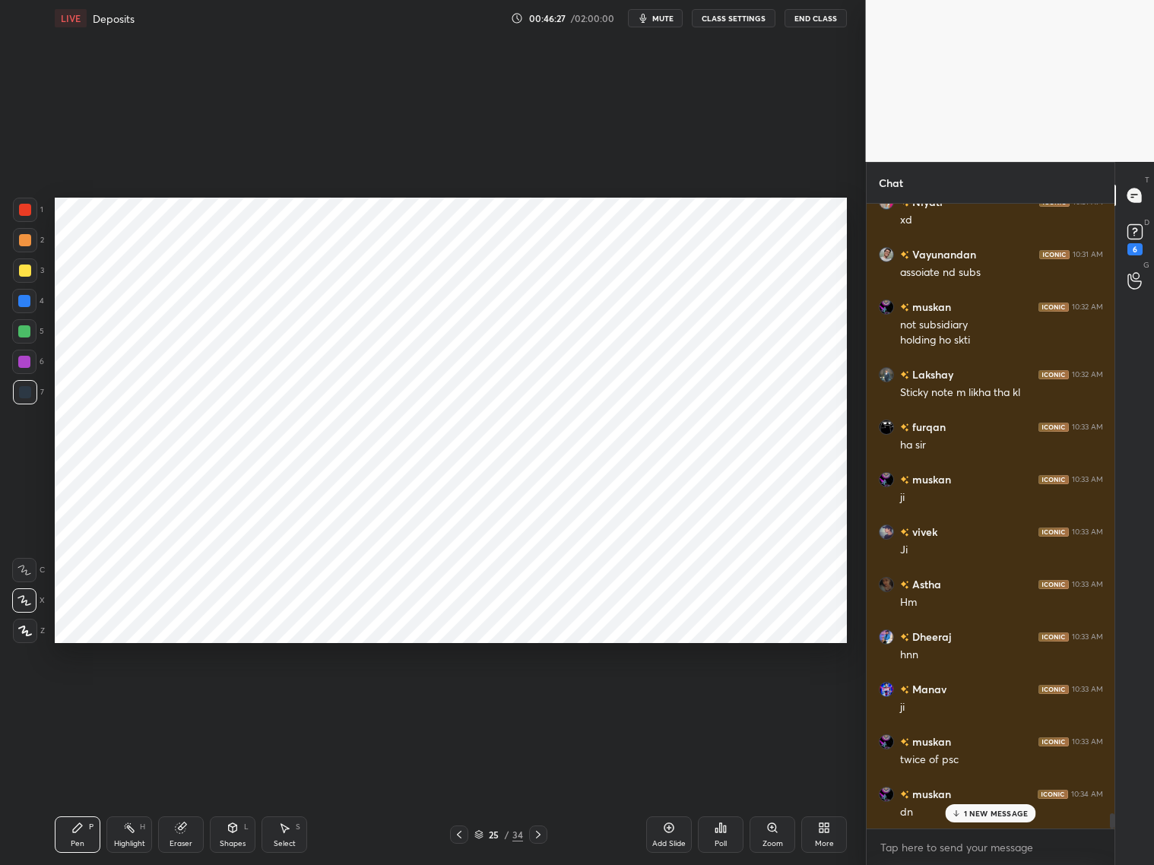
click at [234, 698] on div "Shapes L" at bounding box center [233, 834] width 46 height 36
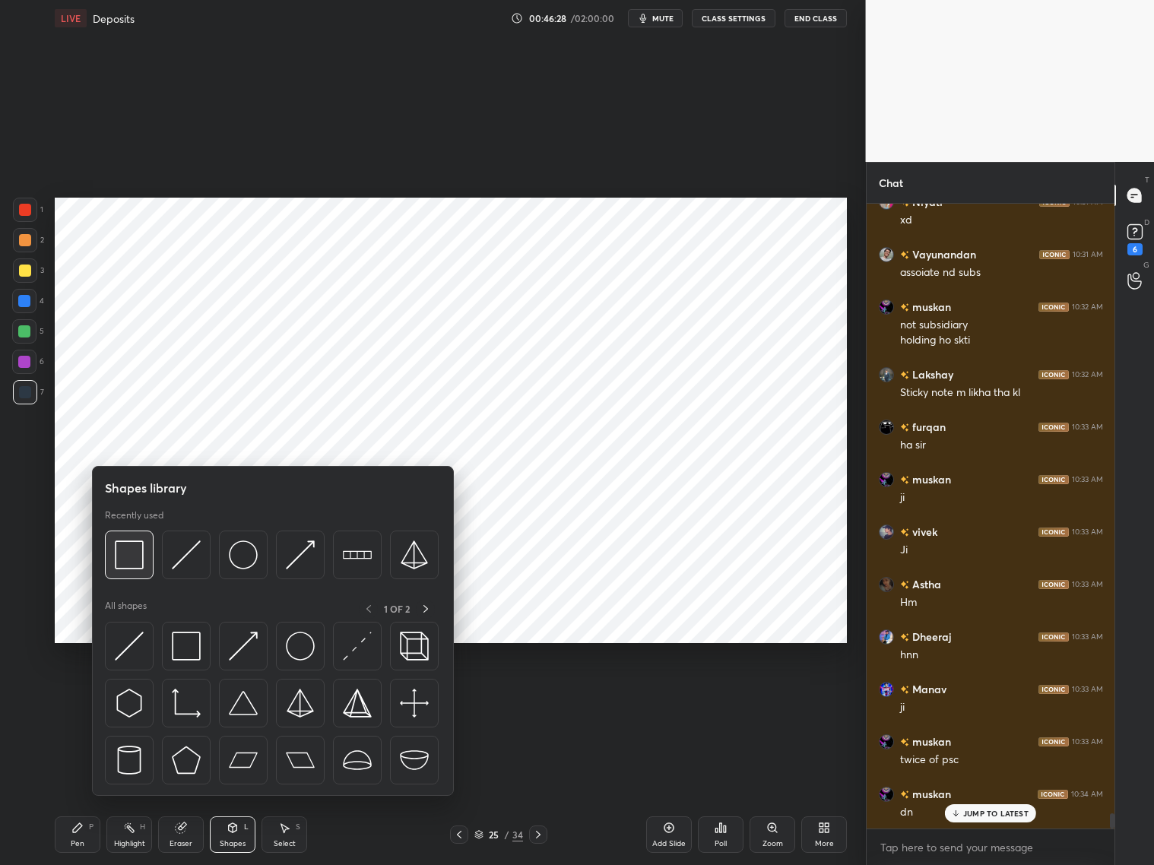
click at [134, 556] on img at bounding box center [129, 554] width 29 height 29
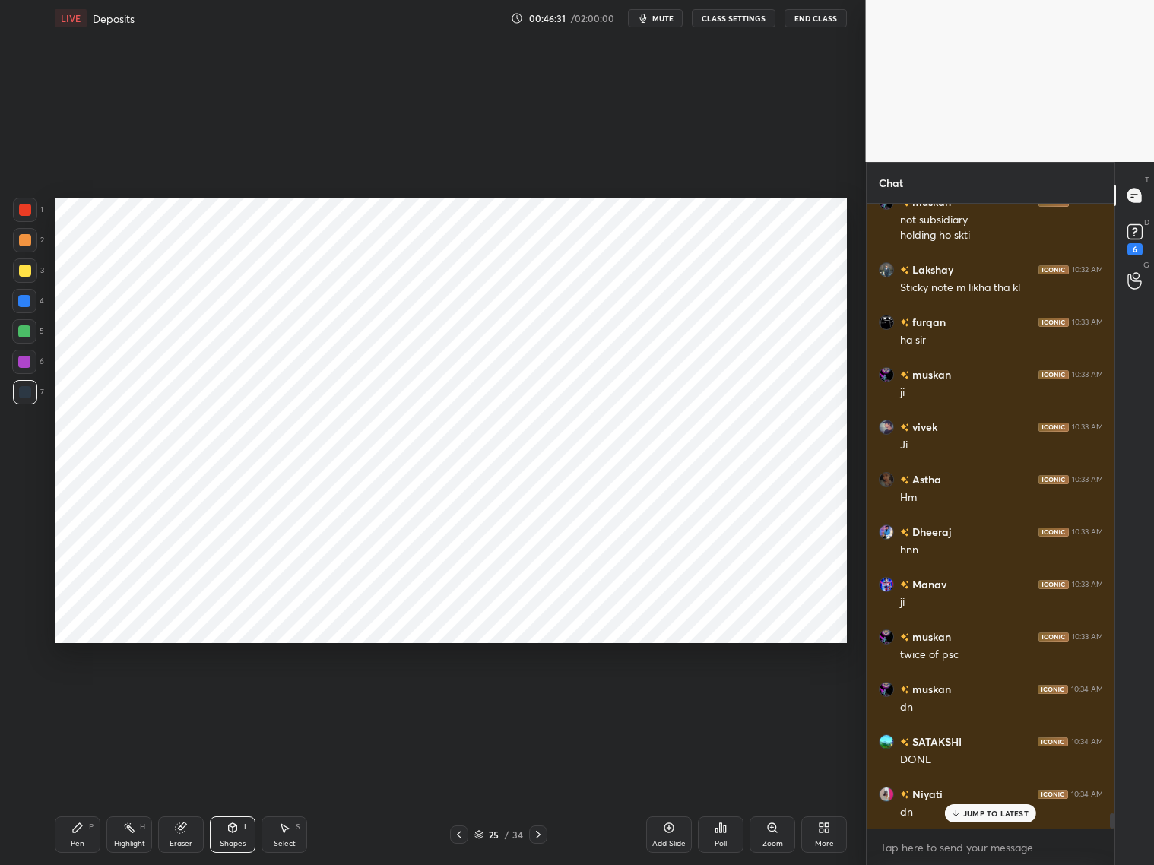
scroll to position [25228, 0]
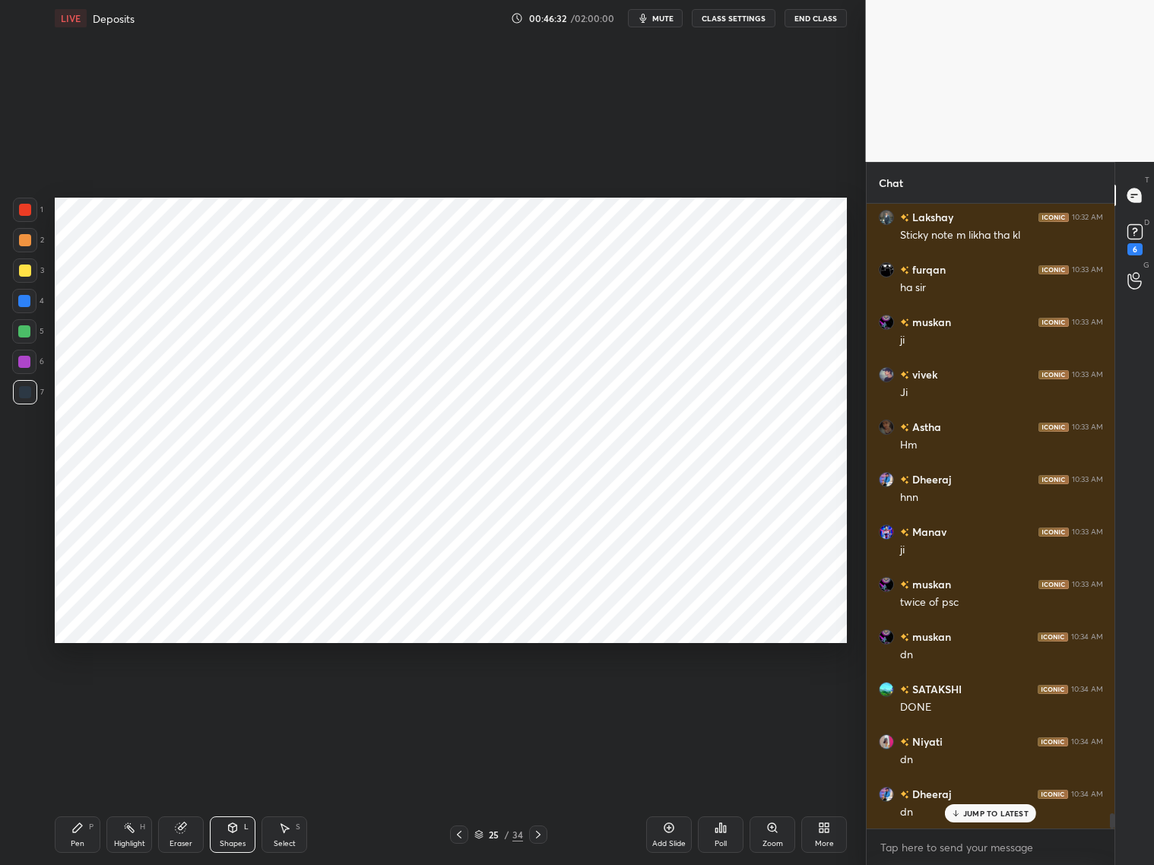
drag, startPoint x: 78, startPoint y: 831, endPoint x: 84, endPoint y: 827, distance: 8.2
click at [80, 698] on icon at bounding box center [77, 827] width 12 height 12
click at [451, 698] on div at bounding box center [459, 834] width 18 height 18
drag, startPoint x: 538, startPoint y: 833, endPoint x: 537, endPoint y: 818, distance: 14.5
click at [540, 698] on icon at bounding box center [538, 834] width 12 height 12
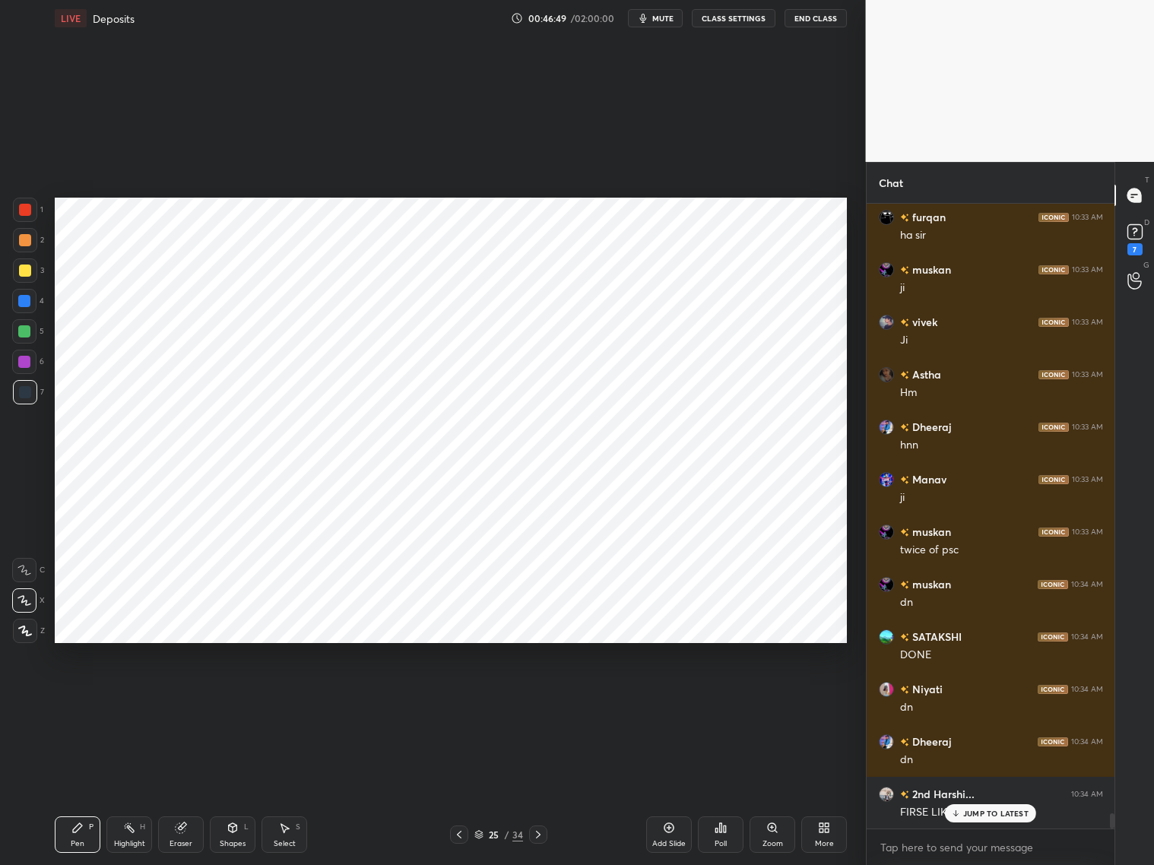
scroll to position [25333, 0]
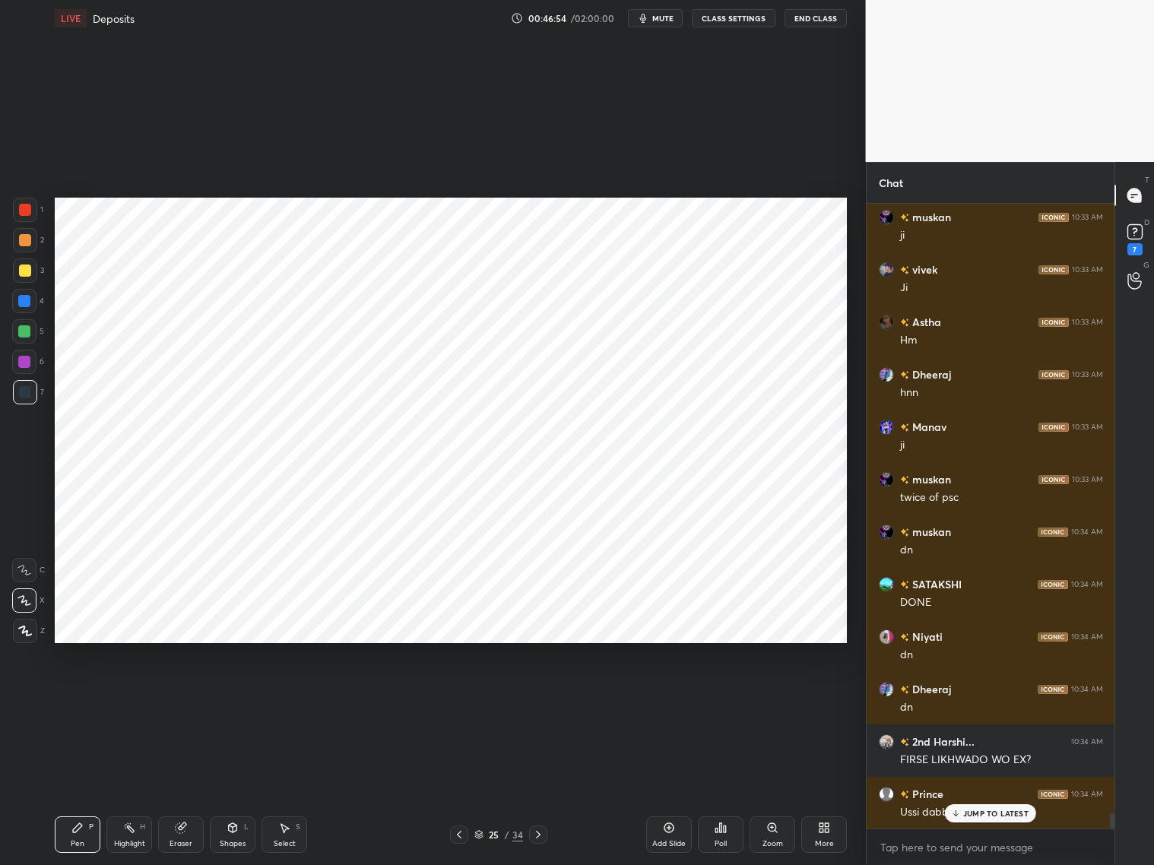
drag, startPoint x: 25, startPoint y: 301, endPoint x: 41, endPoint y: 293, distance: 17.7
click at [30, 302] on div at bounding box center [24, 301] width 12 height 12
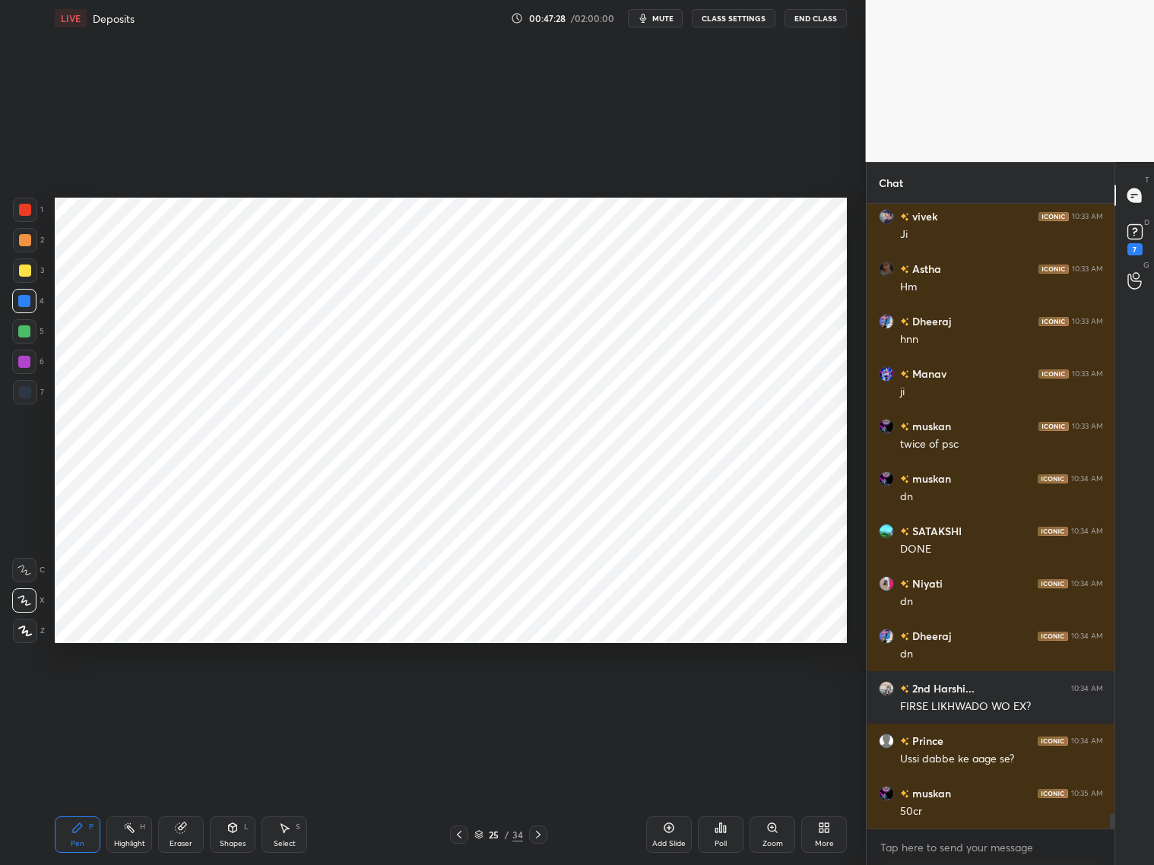
click at [28, 211] on div at bounding box center [25, 210] width 12 height 12
click at [184, 698] on div "Eraser" at bounding box center [181, 834] width 46 height 36
click at [83, 698] on div "Pen P" at bounding box center [78, 834] width 46 height 36
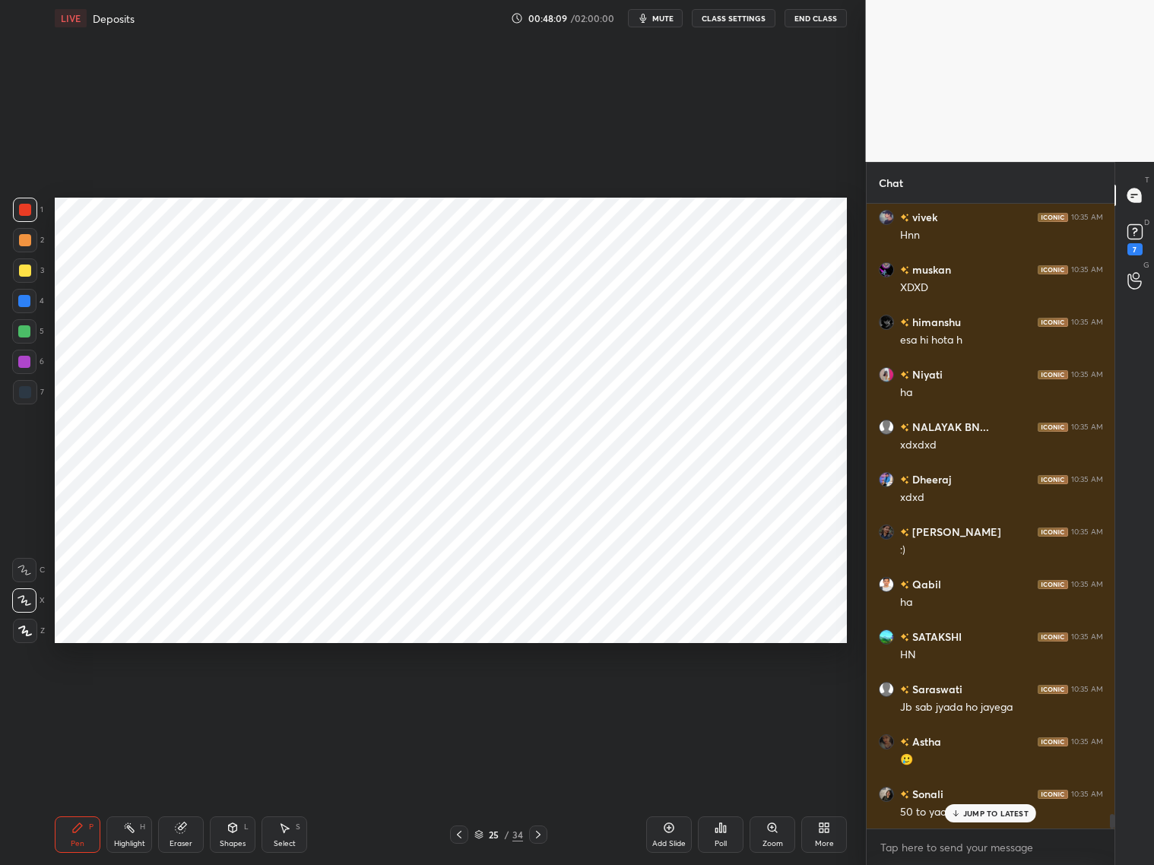
scroll to position [26112, 0]
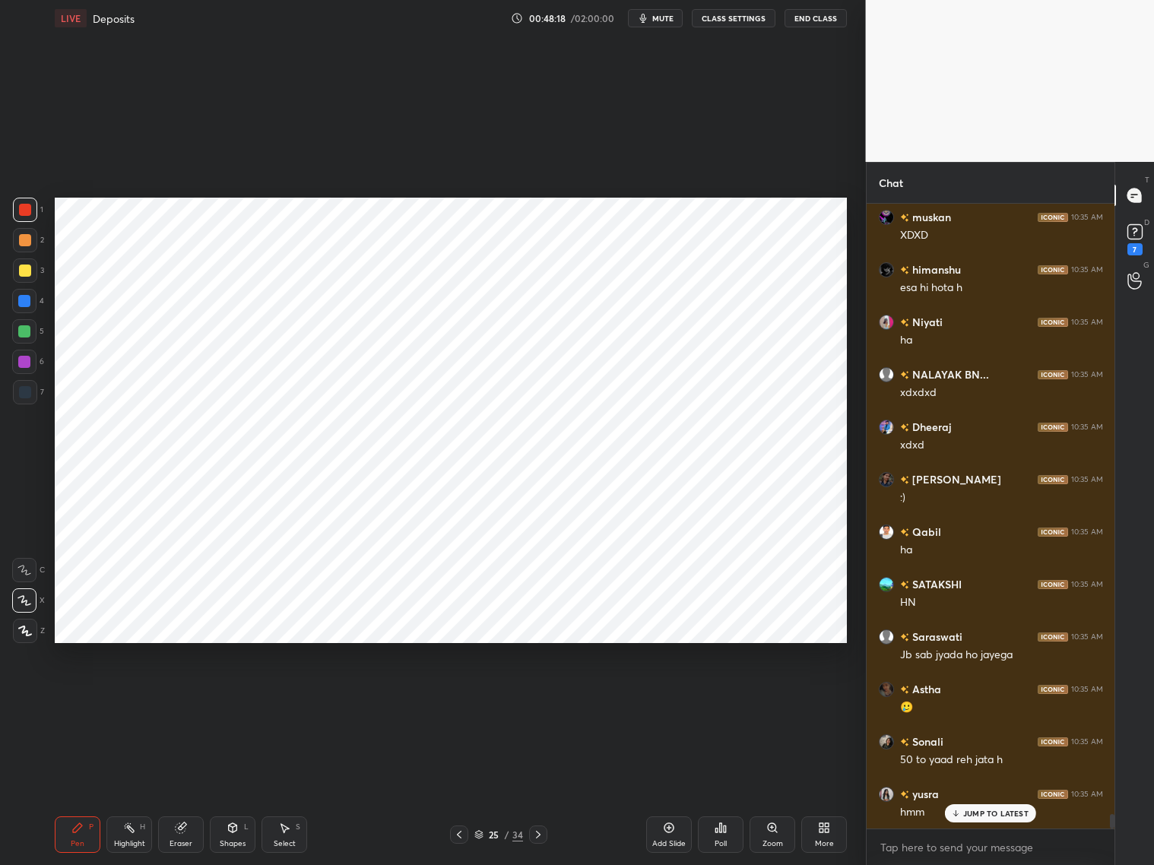
drag, startPoint x: 460, startPoint y: 834, endPoint x: 469, endPoint y: 825, distance: 12.9
click at [462, 698] on icon at bounding box center [459, 834] width 12 height 12
drag, startPoint x: 537, startPoint y: 834, endPoint x: 549, endPoint y: 811, distance: 25.8
click at [541, 698] on icon at bounding box center [538, 834] width 12 height 12
drag, startPoint x: 27, startPoint y: 397, endPoint x: 41, endPoint y: 390, distance: 16.3
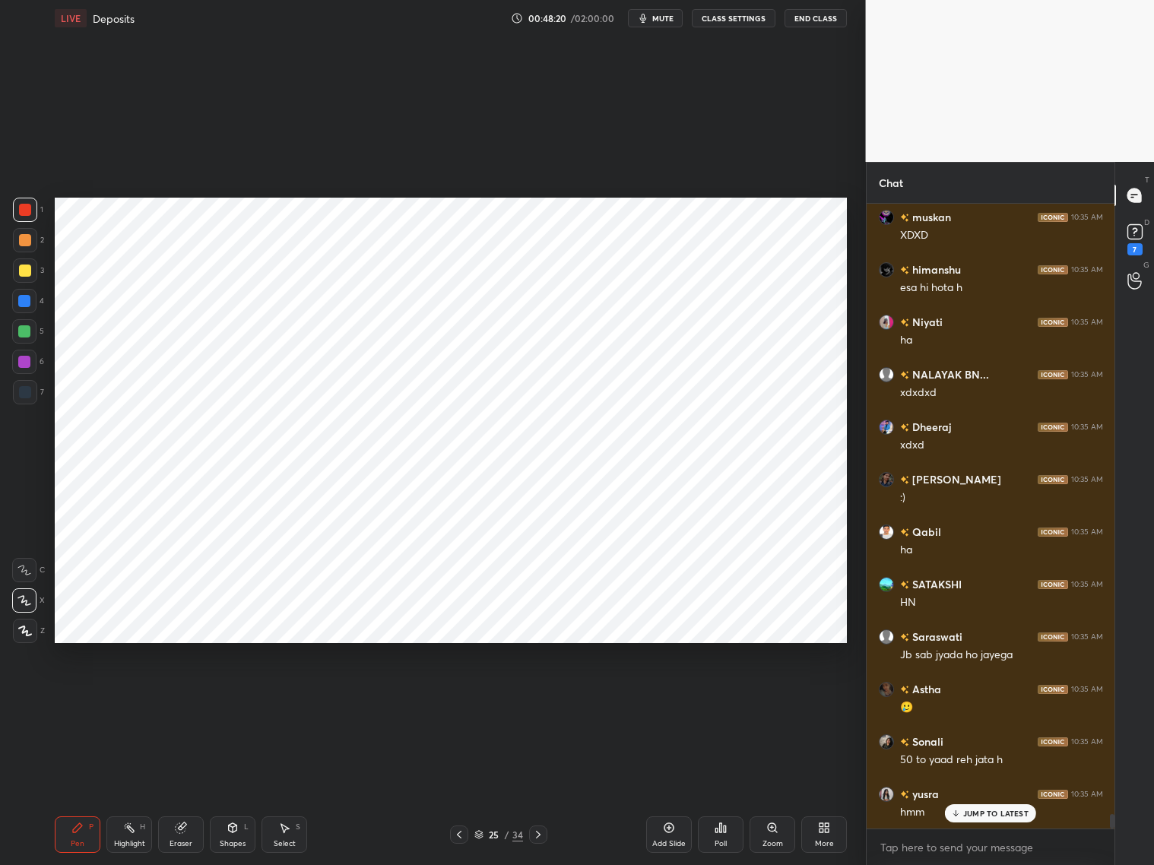
click at [29, 397] on div at bounding box center [25, 392] width 24 height 24
drag, startPoint x: 179, startPoint y: 832, endPoint x: 215, endPoint y: 801, distance: 47.4
click at [187, 698] on div "Eraser" at bounding box center [181, 834] width 46 height 36
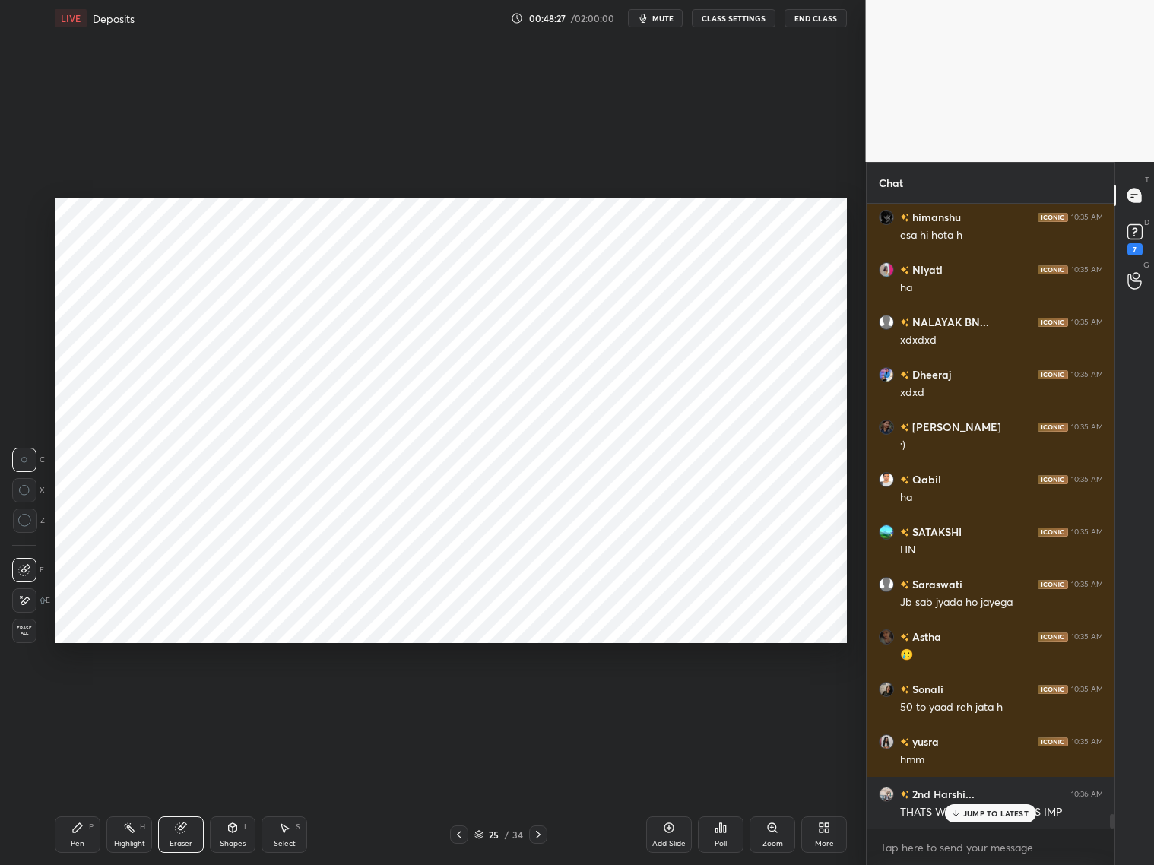
click at [84, 698] on div "Pen P" at bounding box center [78, 834] width 46 height 36
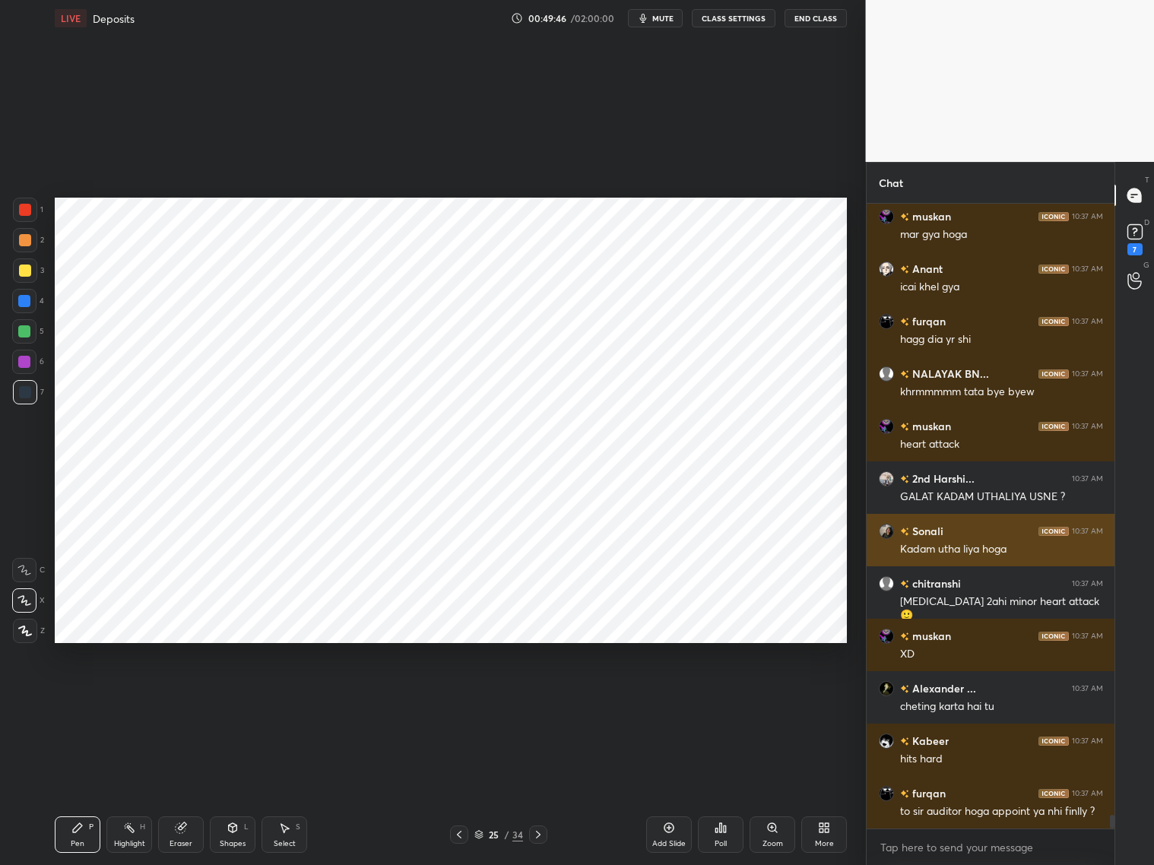
scroll to position [27872, 0]
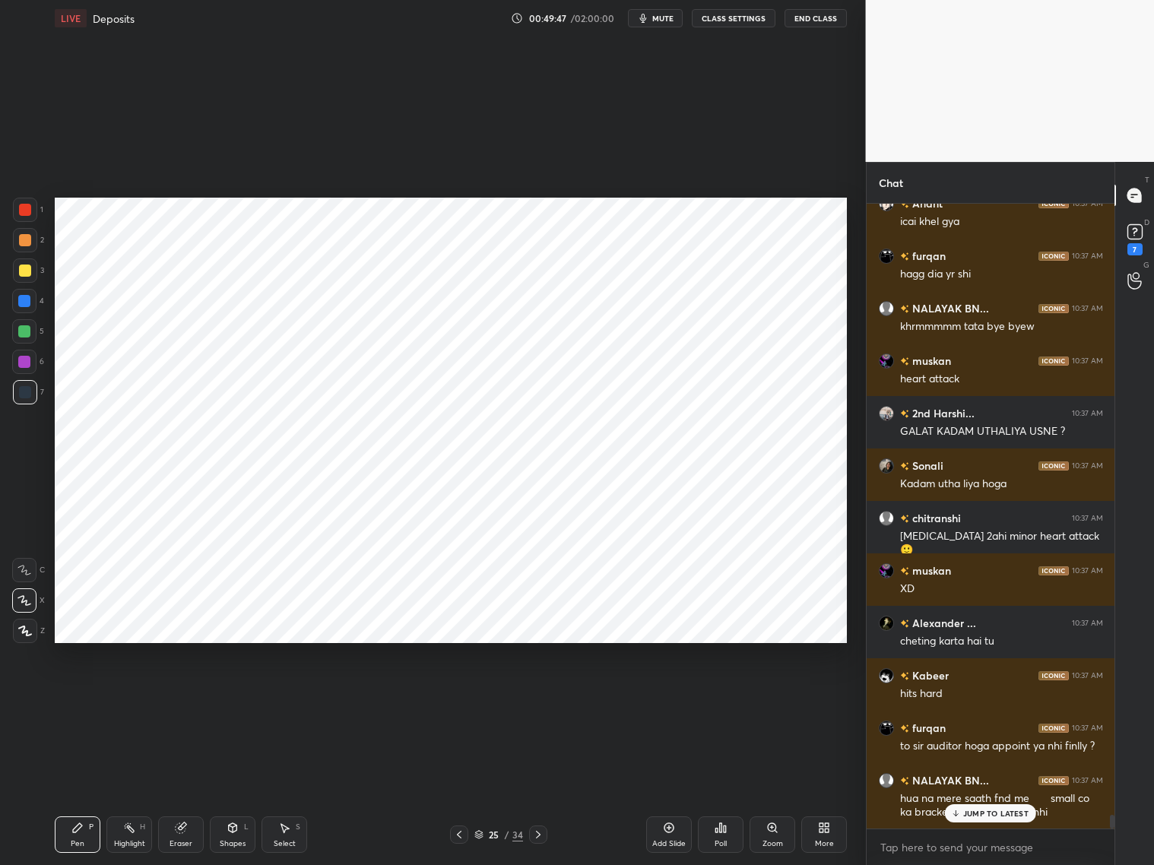
click at [192, 698] on div "Eraser" at bounding box center [181, 834] width 46 height 36
drag, startPoint x: 78, startPoint y: 834, endPoint x: 81, endPoint y: 826, distance: 7.9
click at [80, 698] on div "Pen P" at bounding box center [78, 834] width 46 height 36
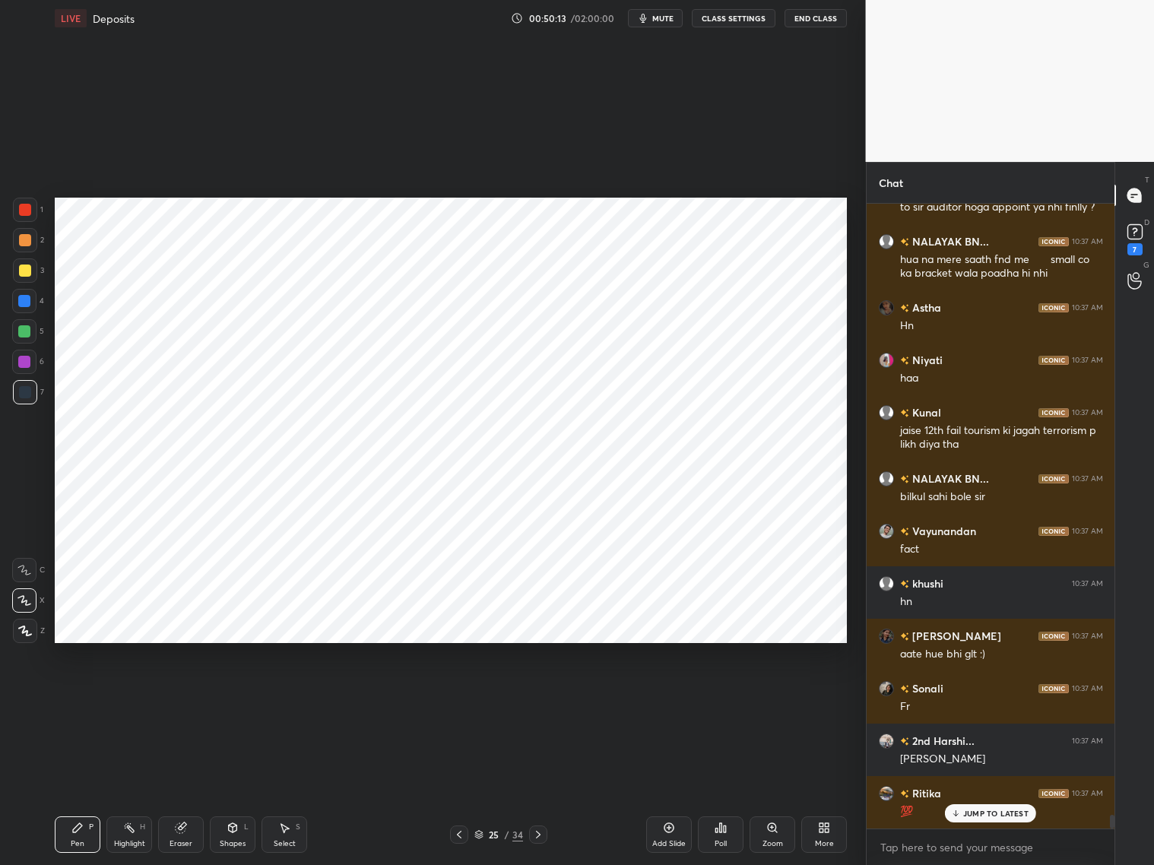
scroll to position [28462, 0]
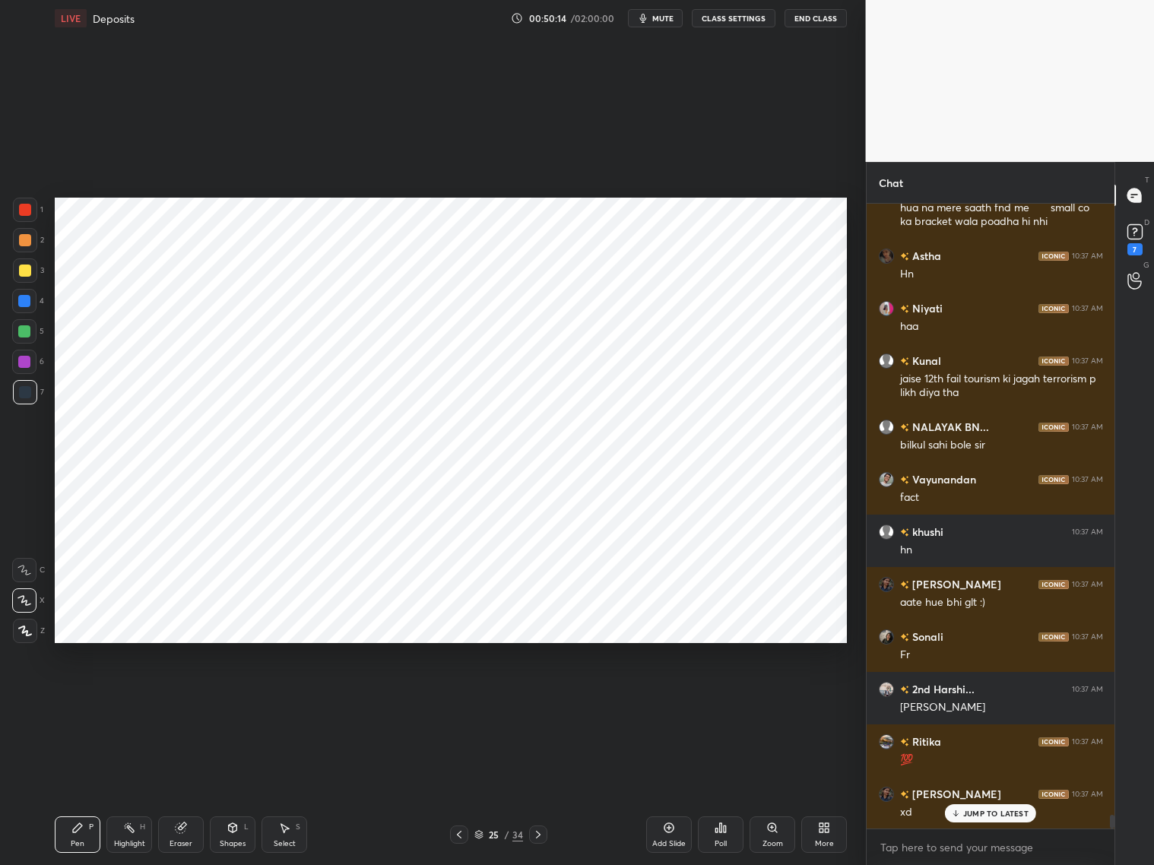
drag, startPoint x: 25, startPoint y: 214, endPoint x: 36, endPoint y: 208, distance: 11.9
click at [27, 213] on div at bounding box center [25, 210] width 12 height 12
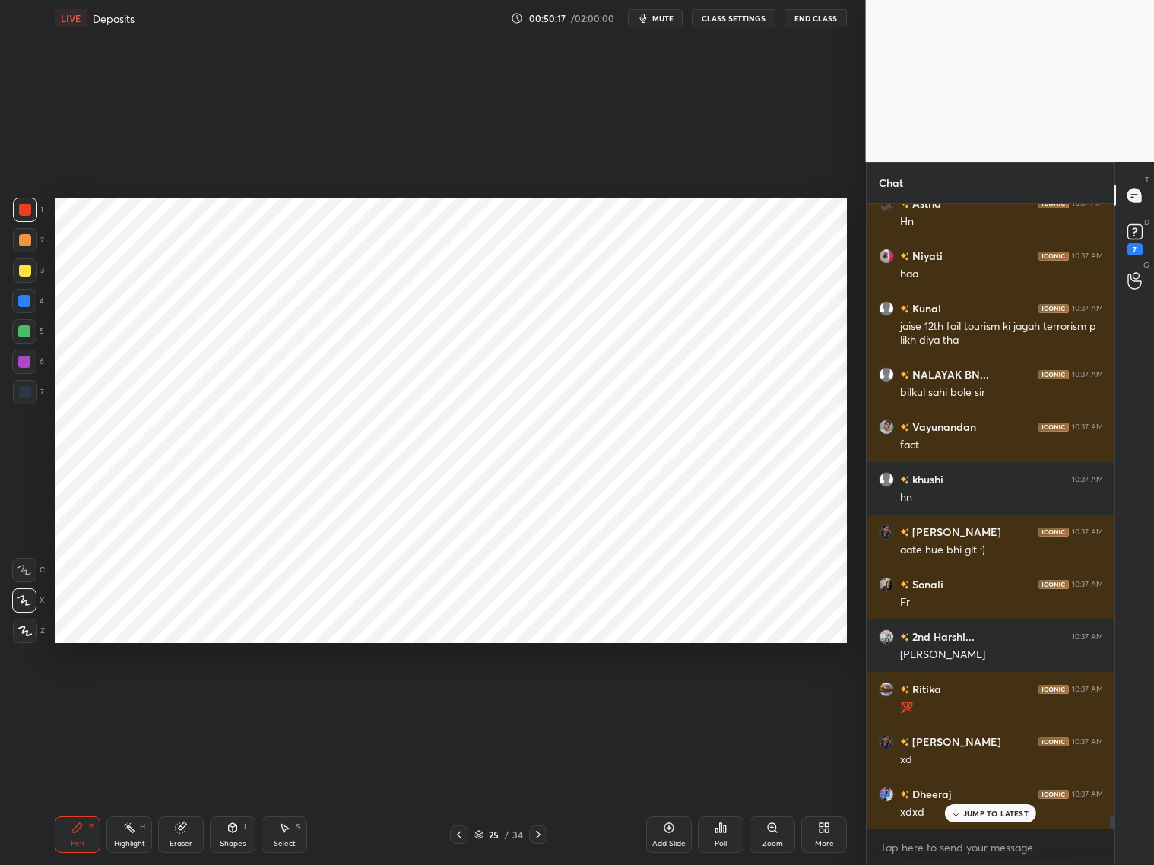
scroll to position [28567, 0]
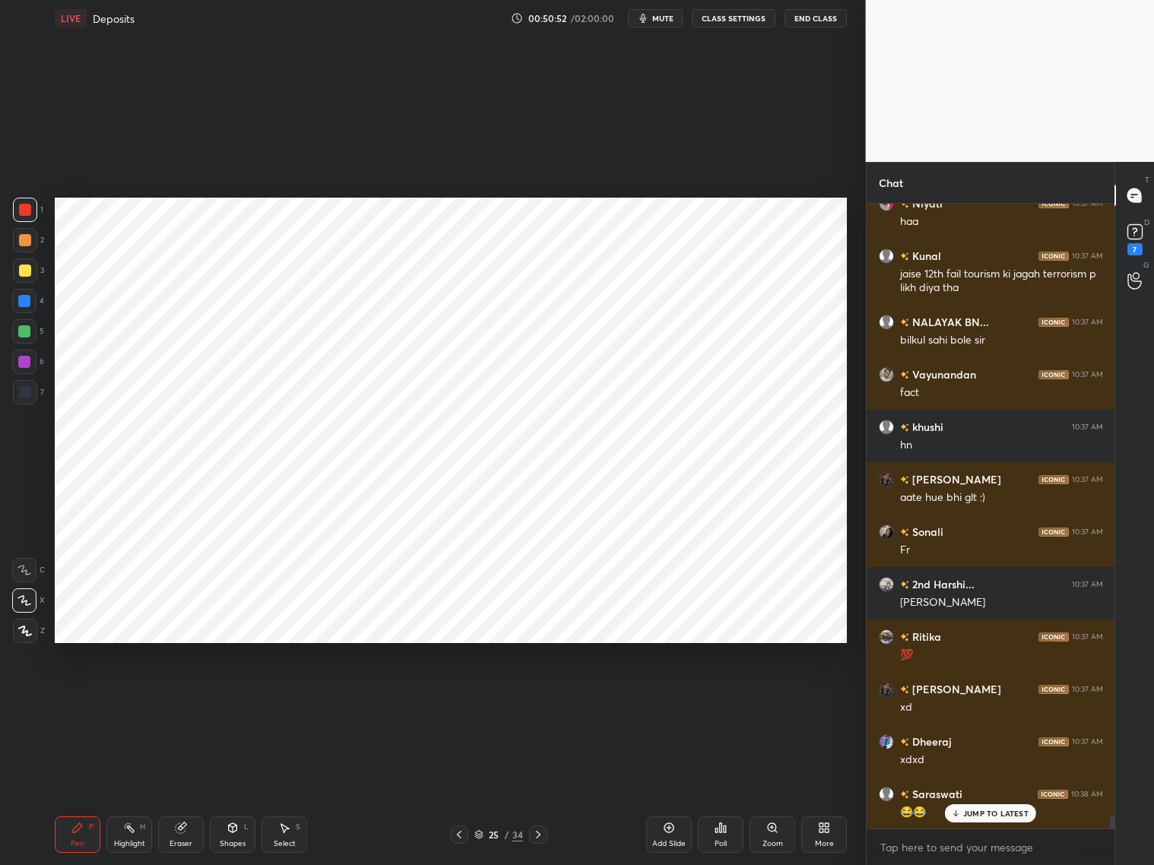
click at [24, 306] on div at bounding box center [24, 301] width 24 height 24
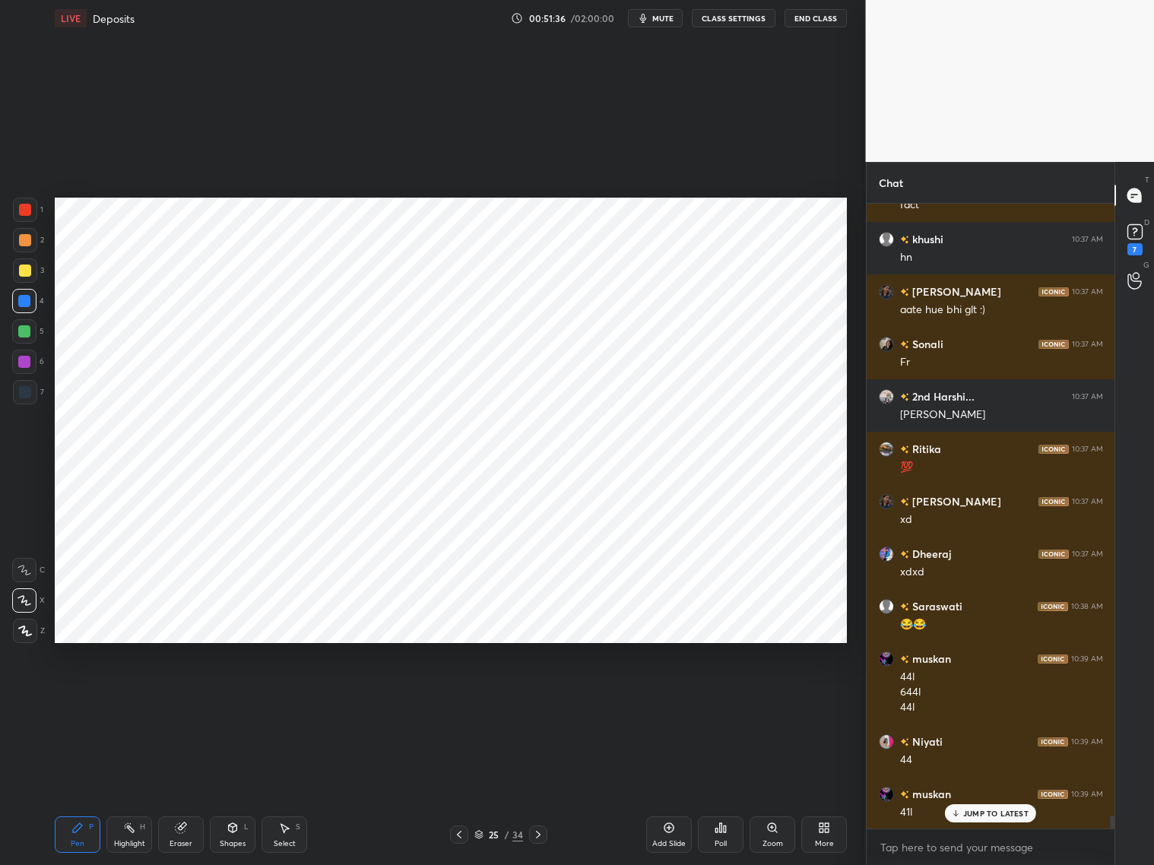
scroll to position [28770, 0]
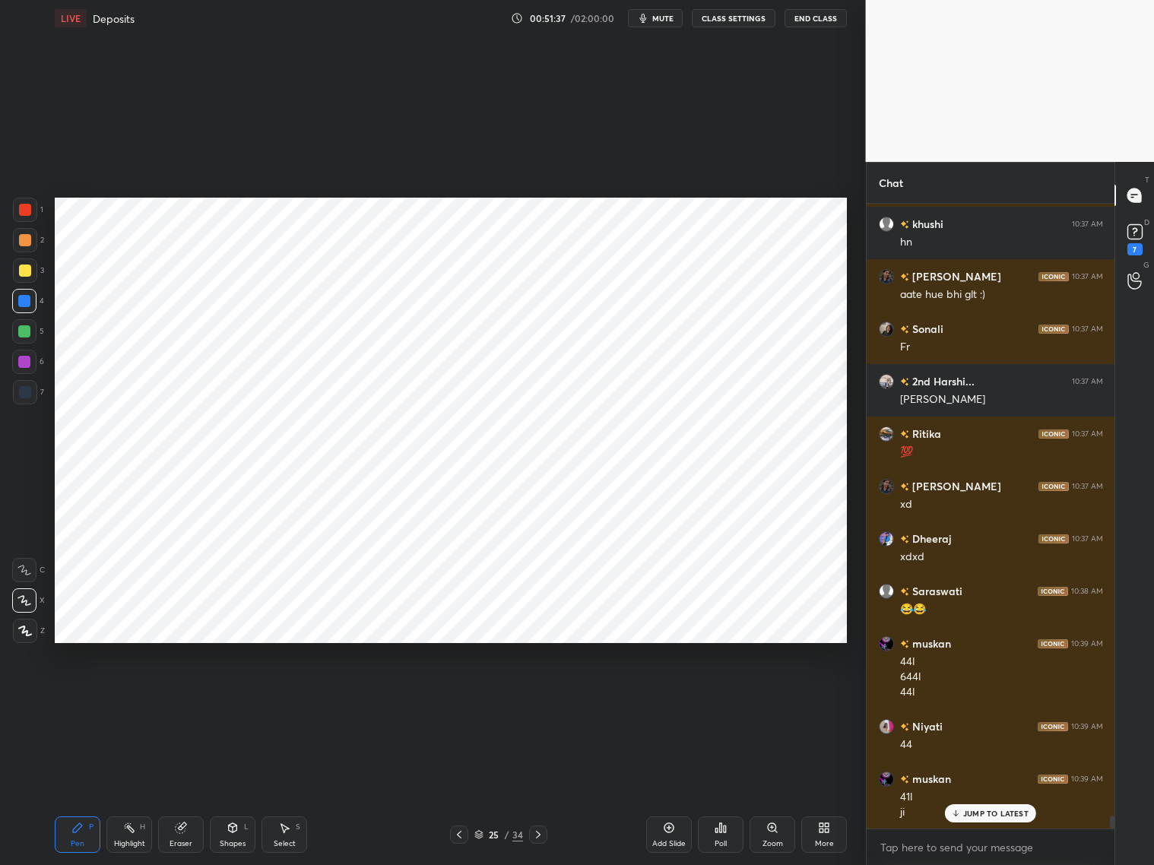
click at [25, 216] on div at bounding box center [25, 210] width 24 height 24
drag, startPoint x: 29, startPoint y: 388, endPoint x: 54, endPoint y: 382, distance: 25.8
click at [33, 390] on div at bounding box center [25, 392] width 24 height 24
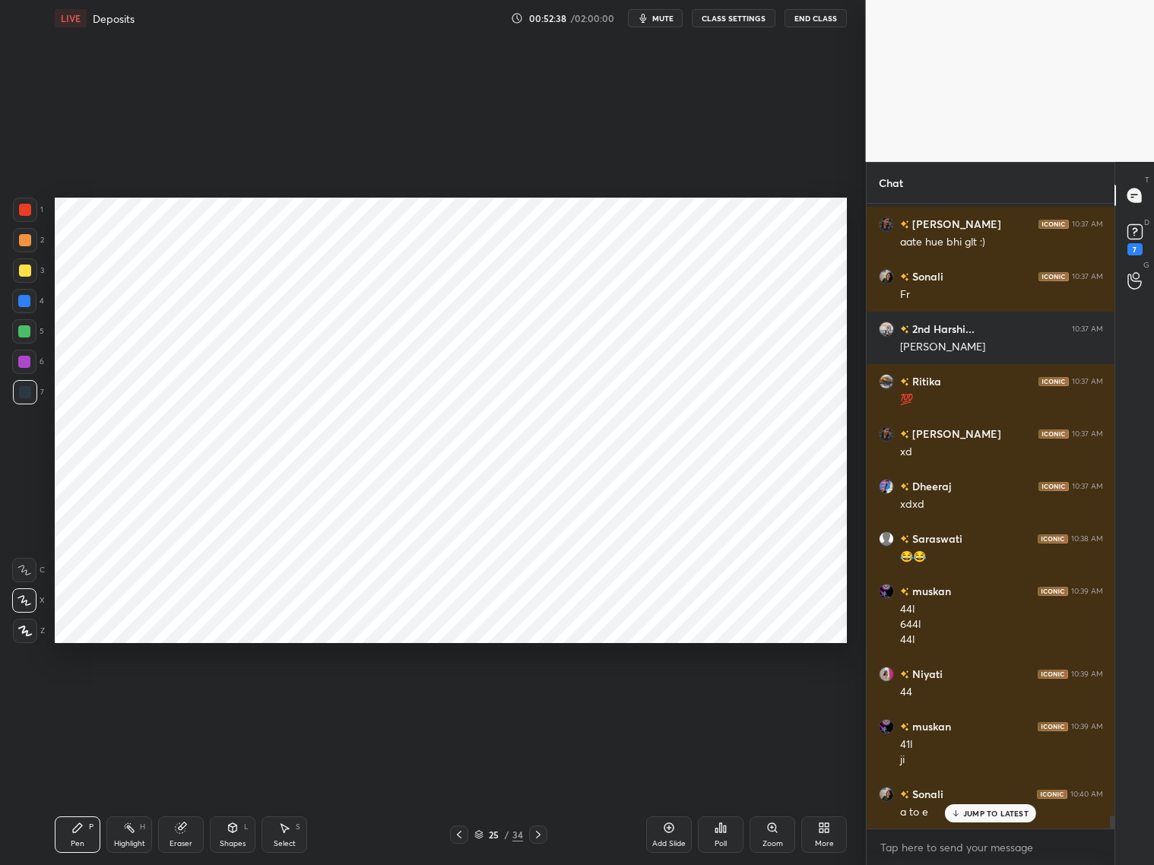
click at [459, 698] on icon at bounding box center [459, 834] width 12 height 12
click at [539, 698] on icon at bounding box center [538, 834] width 12 height 12
drag, startPoint x: 237, startPoint y: 833, endPoint x: 240, endPoint y: 821, distance: 12.5
click at [239, 698] on div "Shapes L" at bounding box center [233, 834] width 46 height 36
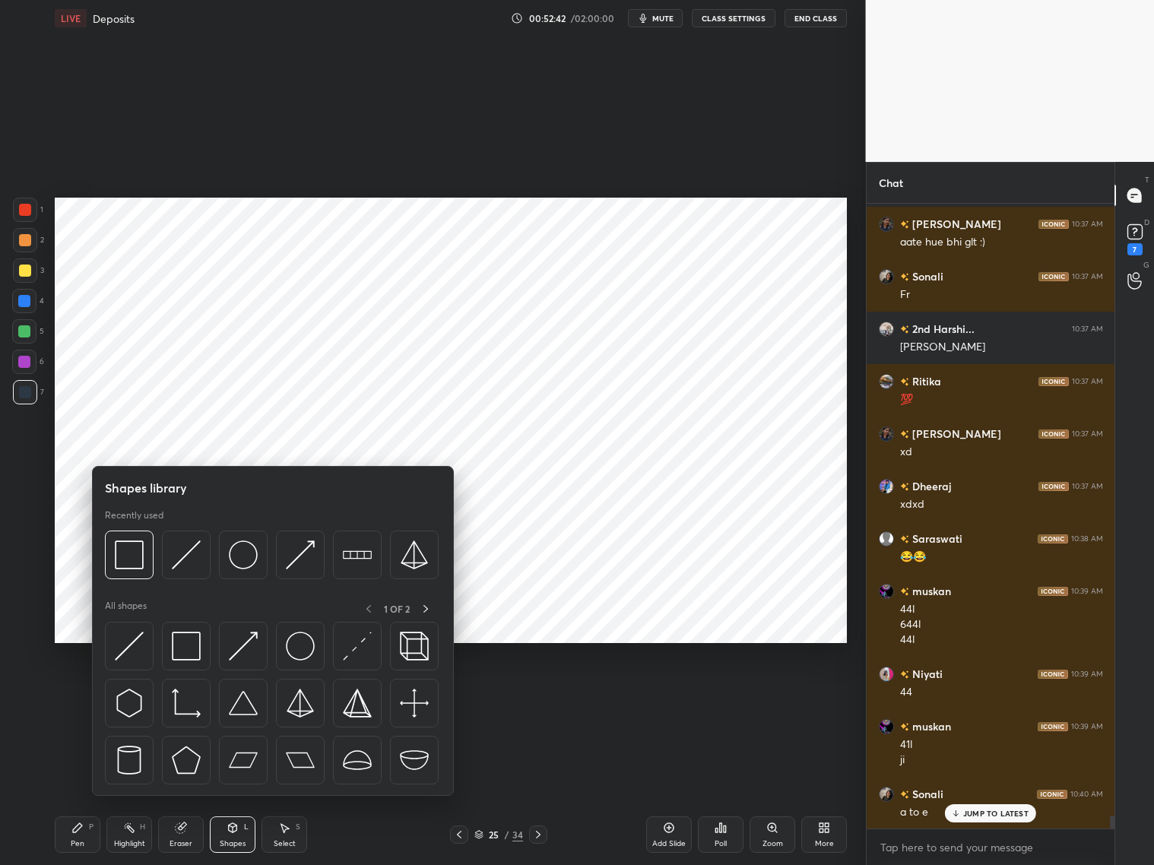
click at [21, 209] on div at bounding box center [25, 210] width 12 height 12
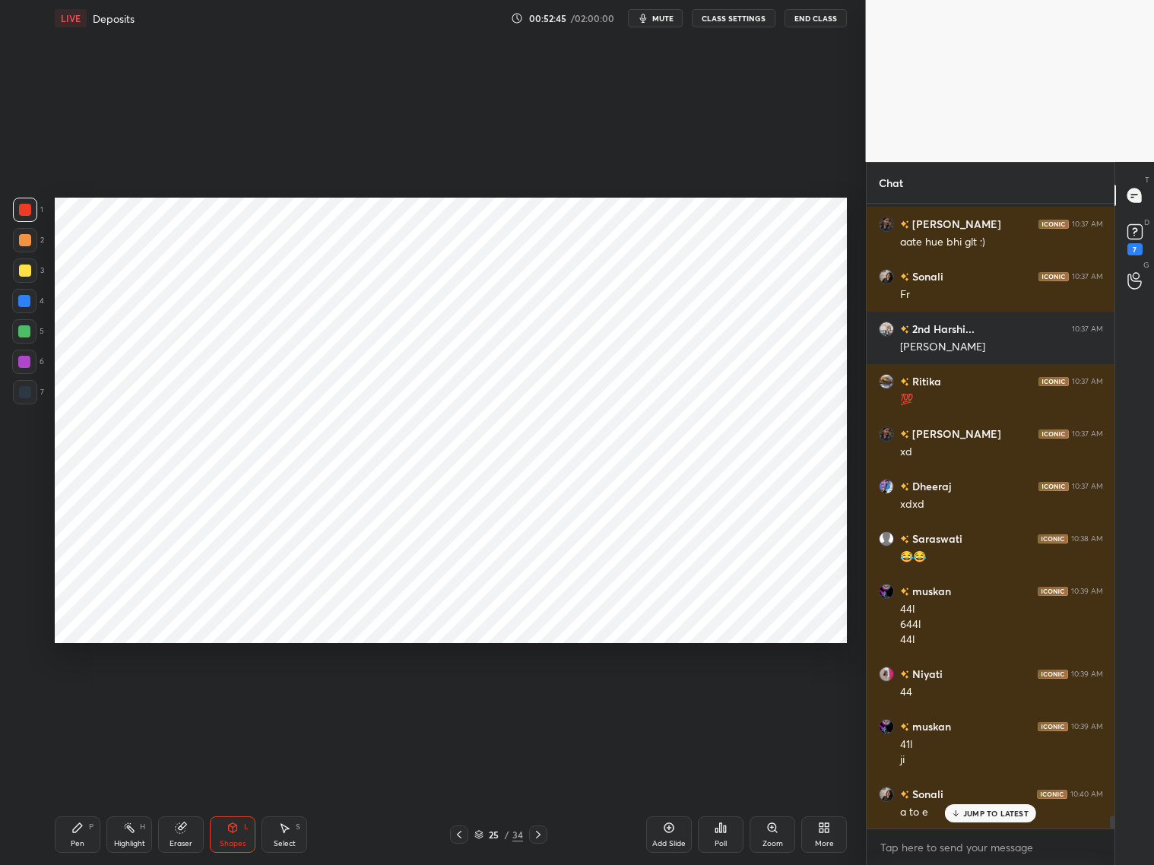
click at [78, 698] on div "Pen P" at bounding box center [78, 834] width 46 height 36
click at [459, 698] on div at bounding box center [459, 834] width 18 height 18
click at [464, 698] on icon at bounding box center [459, 834] width 12 height 12
click at [538, 698] on icon at bounding box center [538, 835] width 5 height 8
click at [538, 698] on icon at bounding box center [538, 834] width 12 height 12
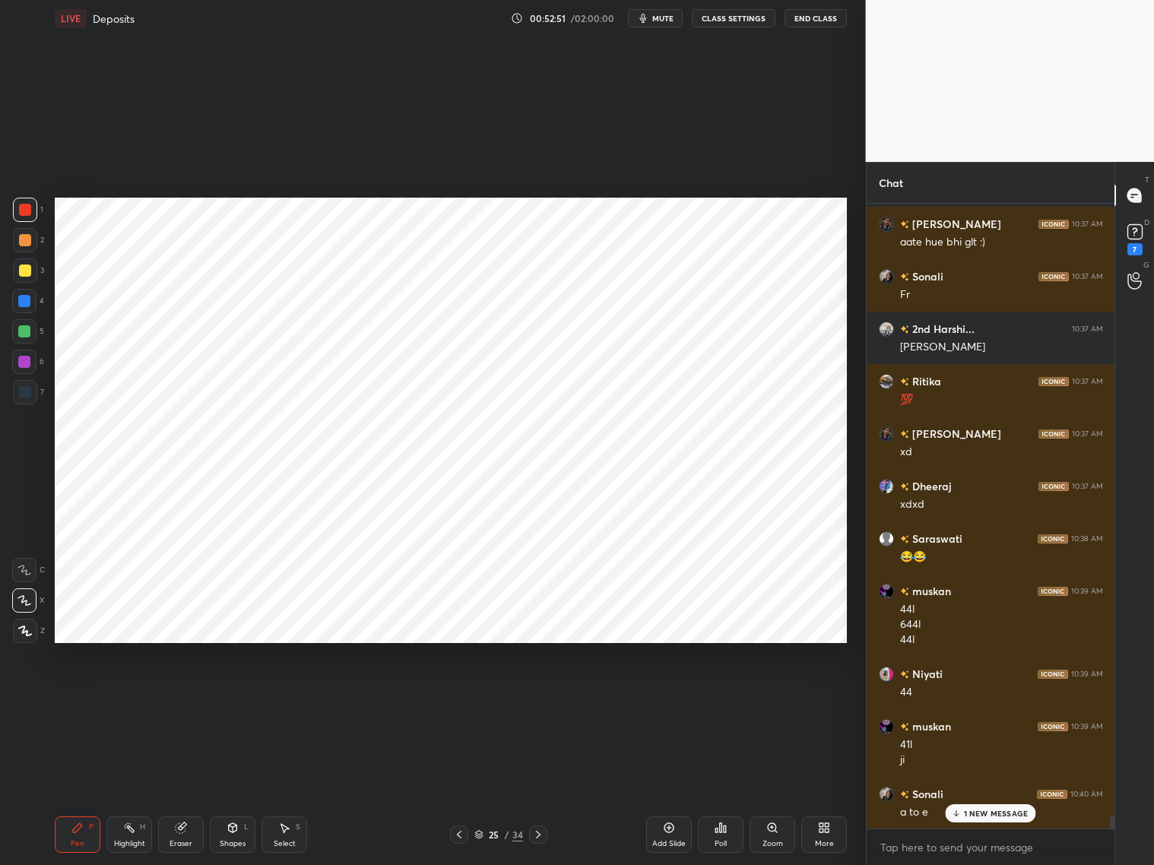
scroll to position [28875, 0]
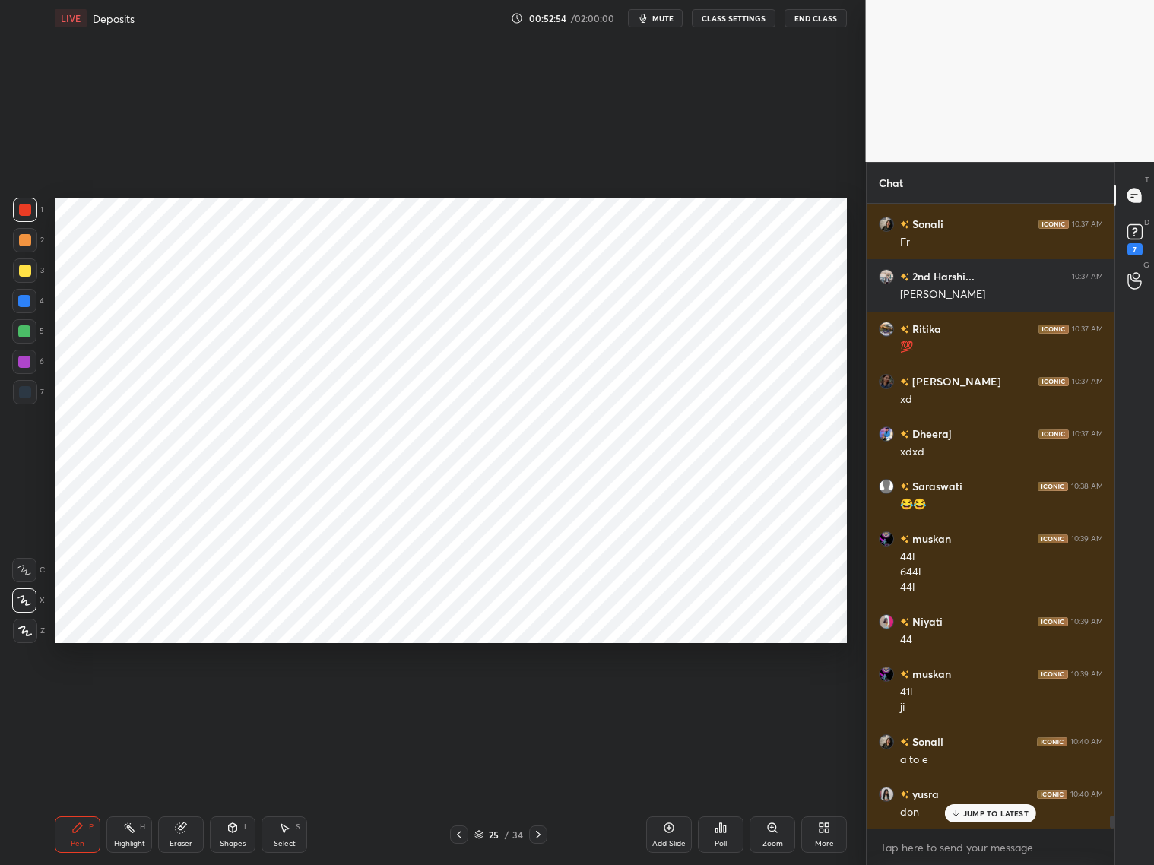
click at [33, 298] on div at bounding box center [24, 301] width 24 height 24
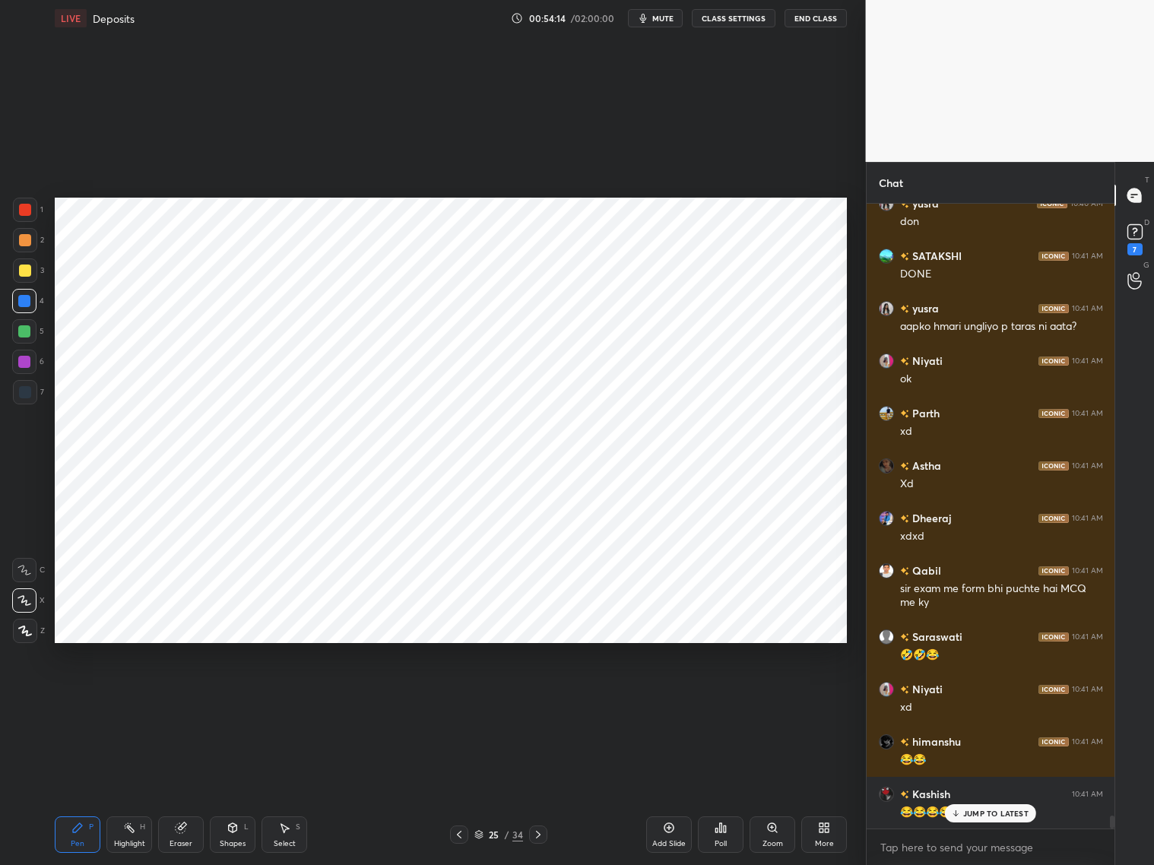
scroll to position [29518, 0]
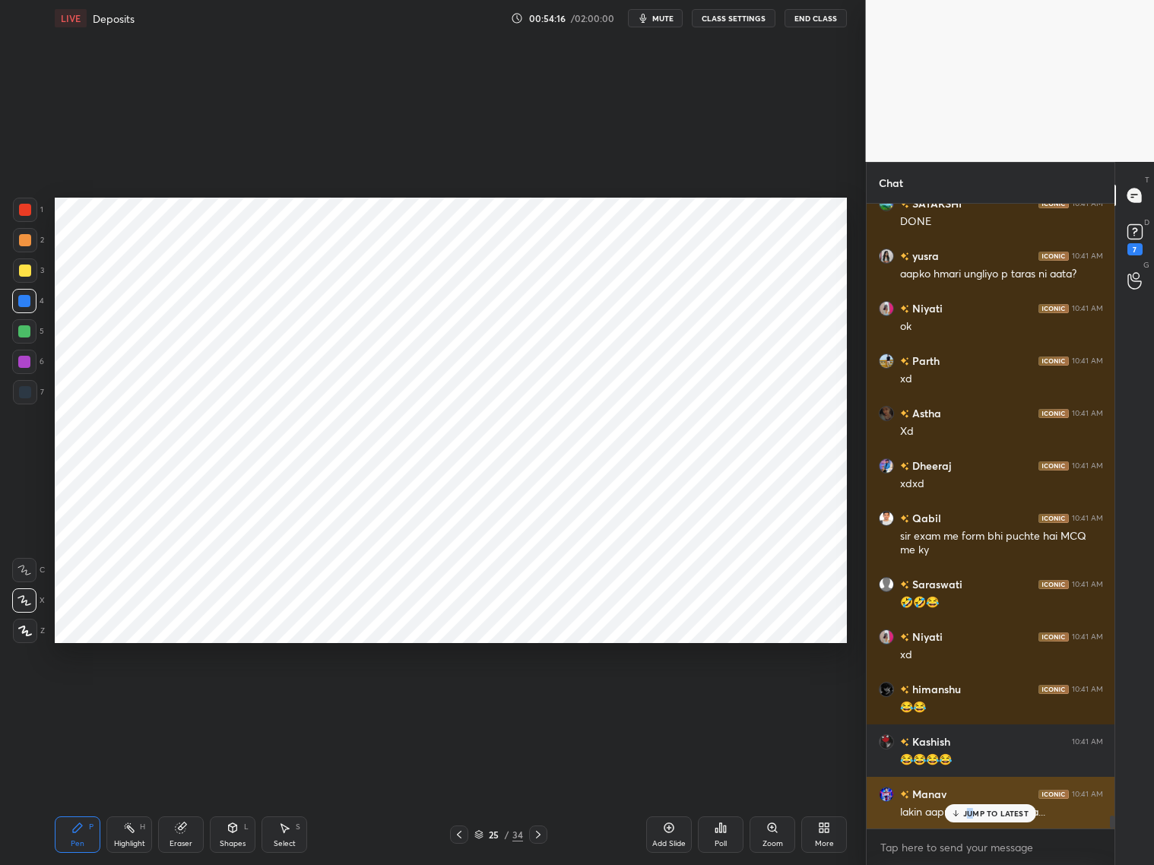
click at [967, 698] on p "JUMP TO LATEST" at bounding box center [995, 813] width 65 height 9
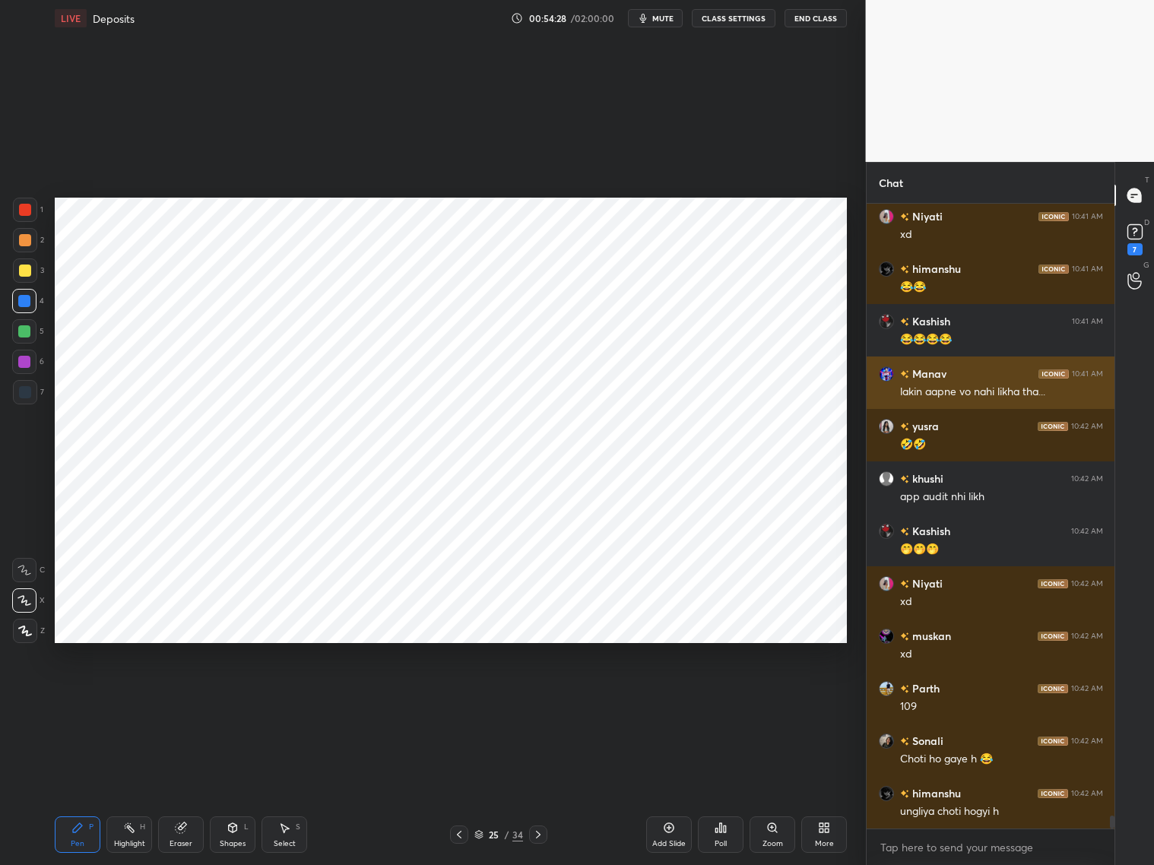
scroll to position [29990, 0]
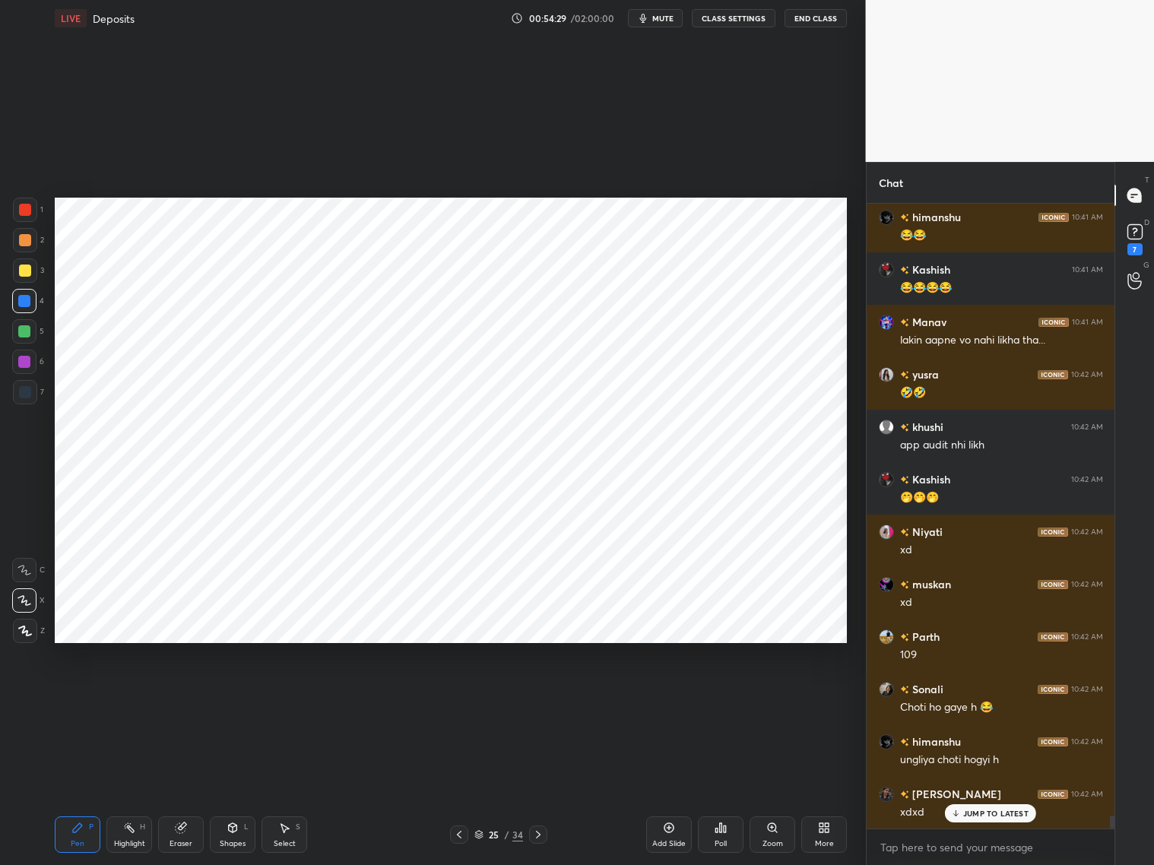
click at [986, 698] on p "JUMP TO LATEST" at bounding box center [995, 813] width 65 height 9
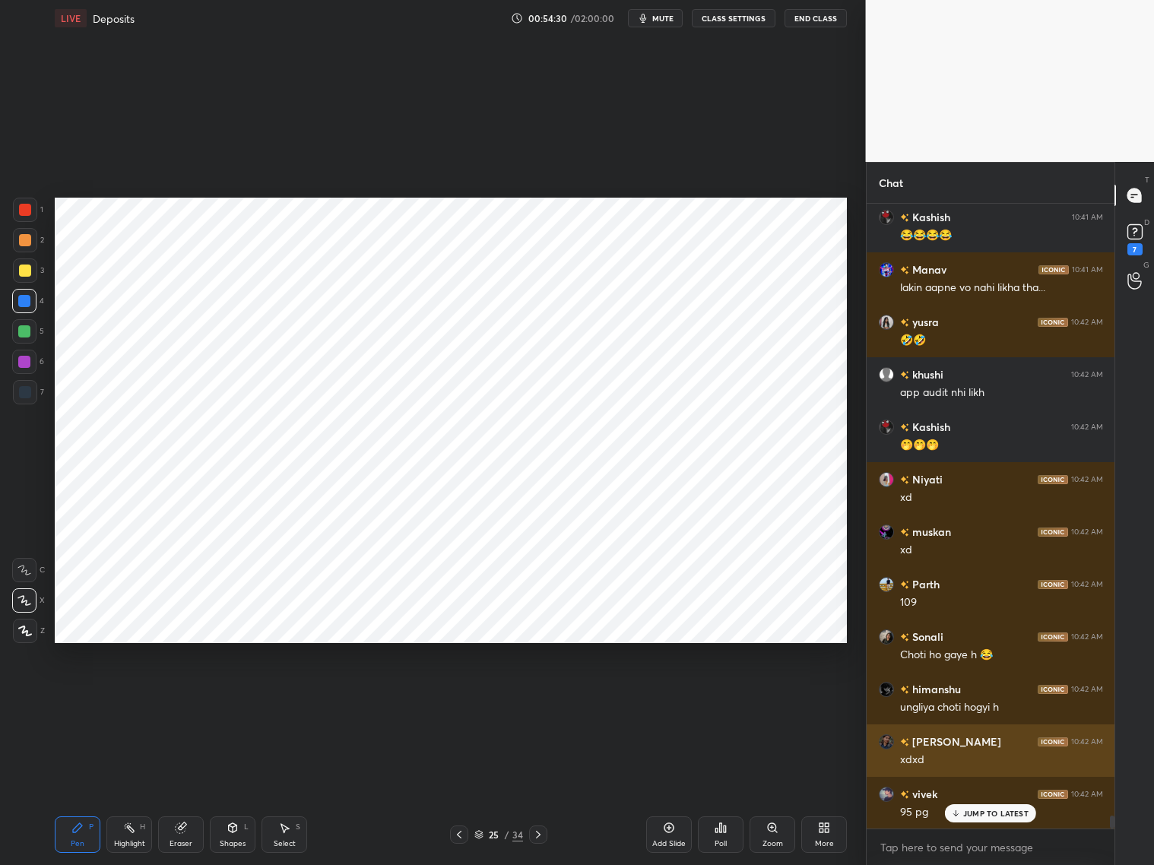
scroll to position [30094, 0]
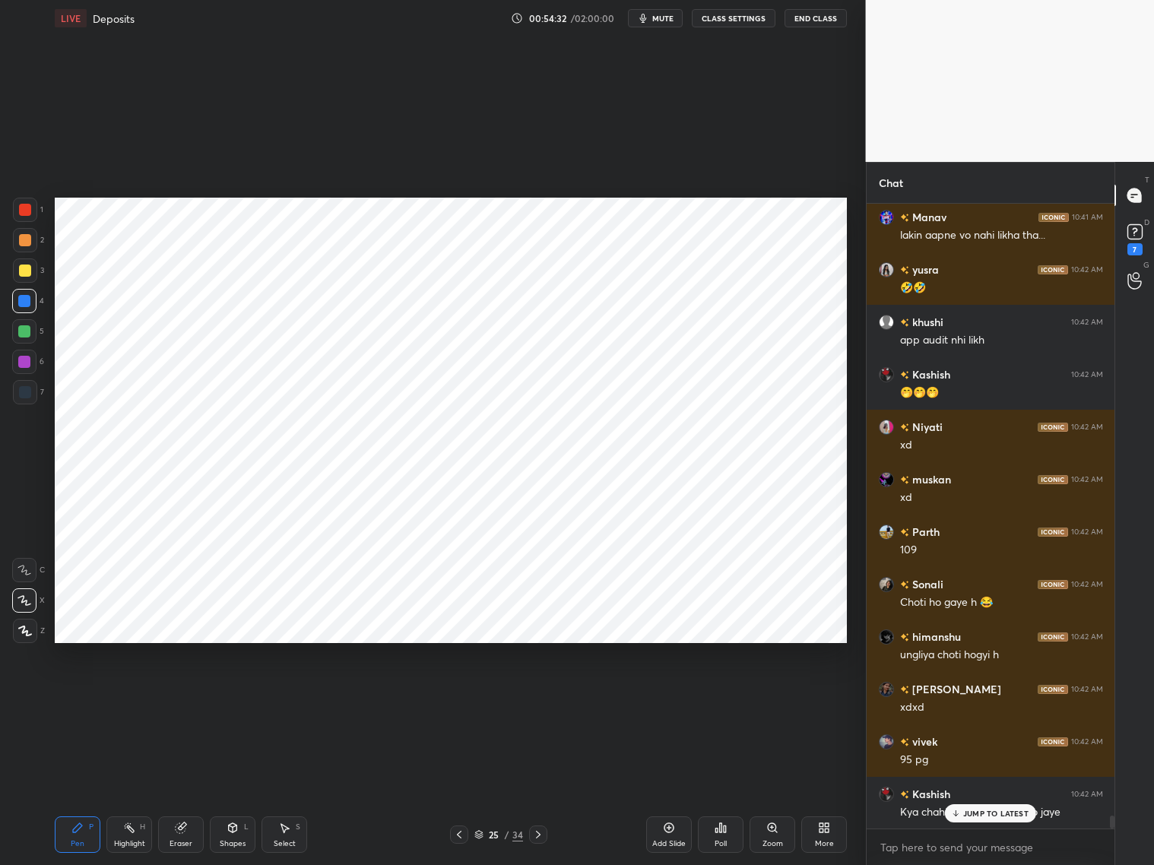
click at [981, 698] on p "JUMP TO LATEST" at bounding box center [995, 813] width 65 height 9
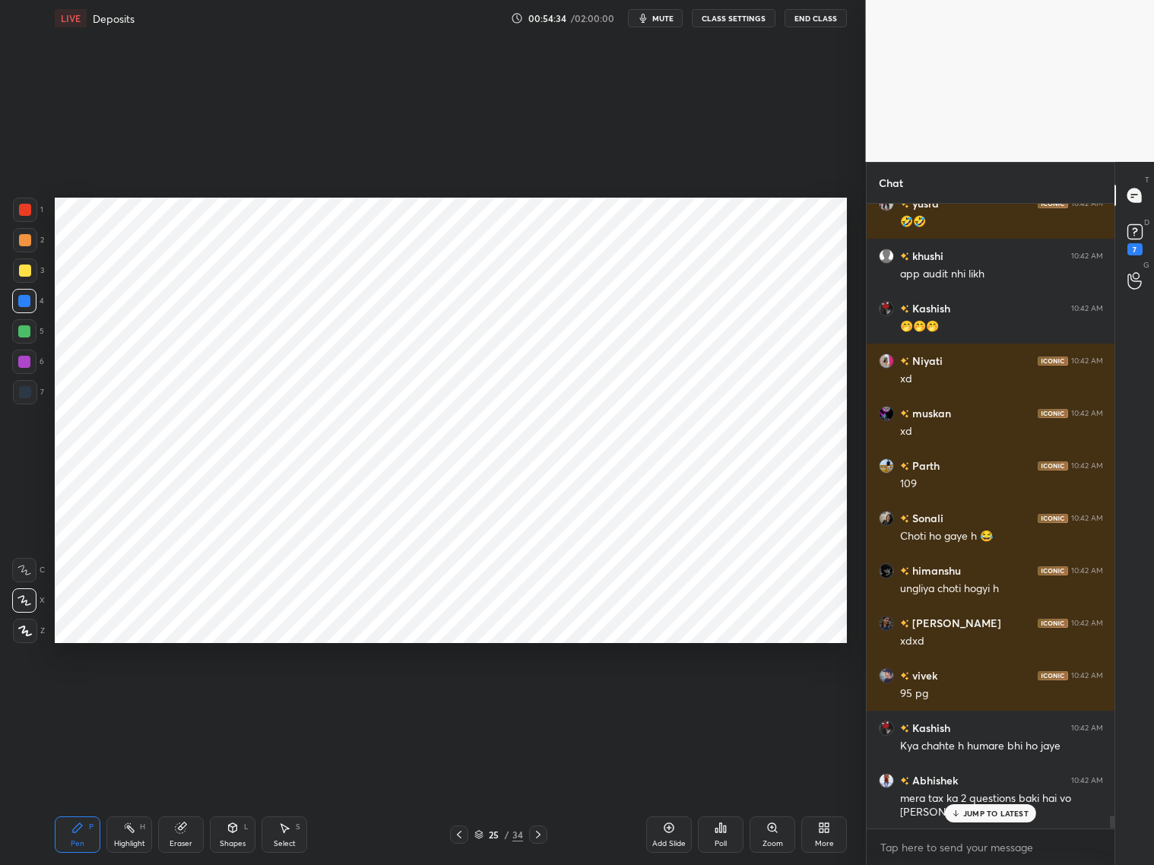
drag, startPoint x: 990, startPoint y: 808, endPoint x: 1000, endPoint y: 809, distance: 10.0
click at [986, 698] on p "JUMP TO LATEST" at bounding box center [995, 813] width 65 height 9
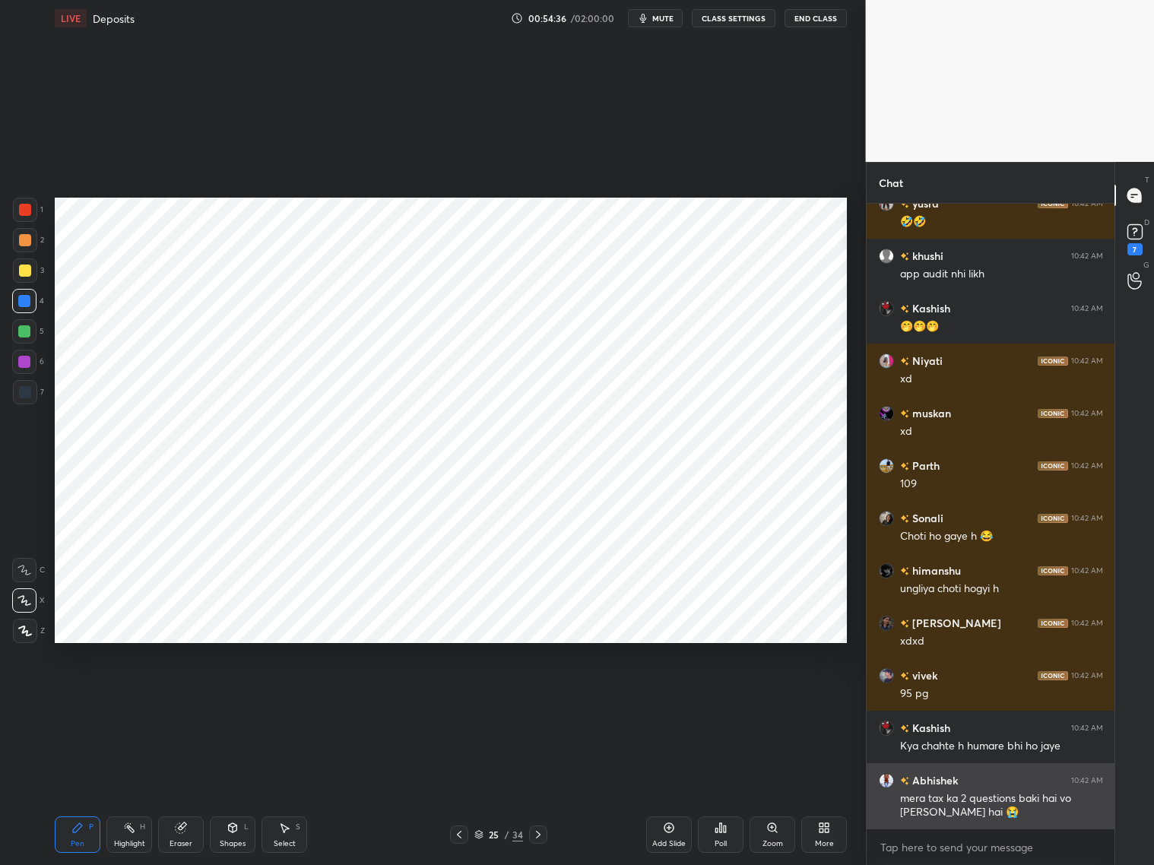
scroll to position [30213, 0]
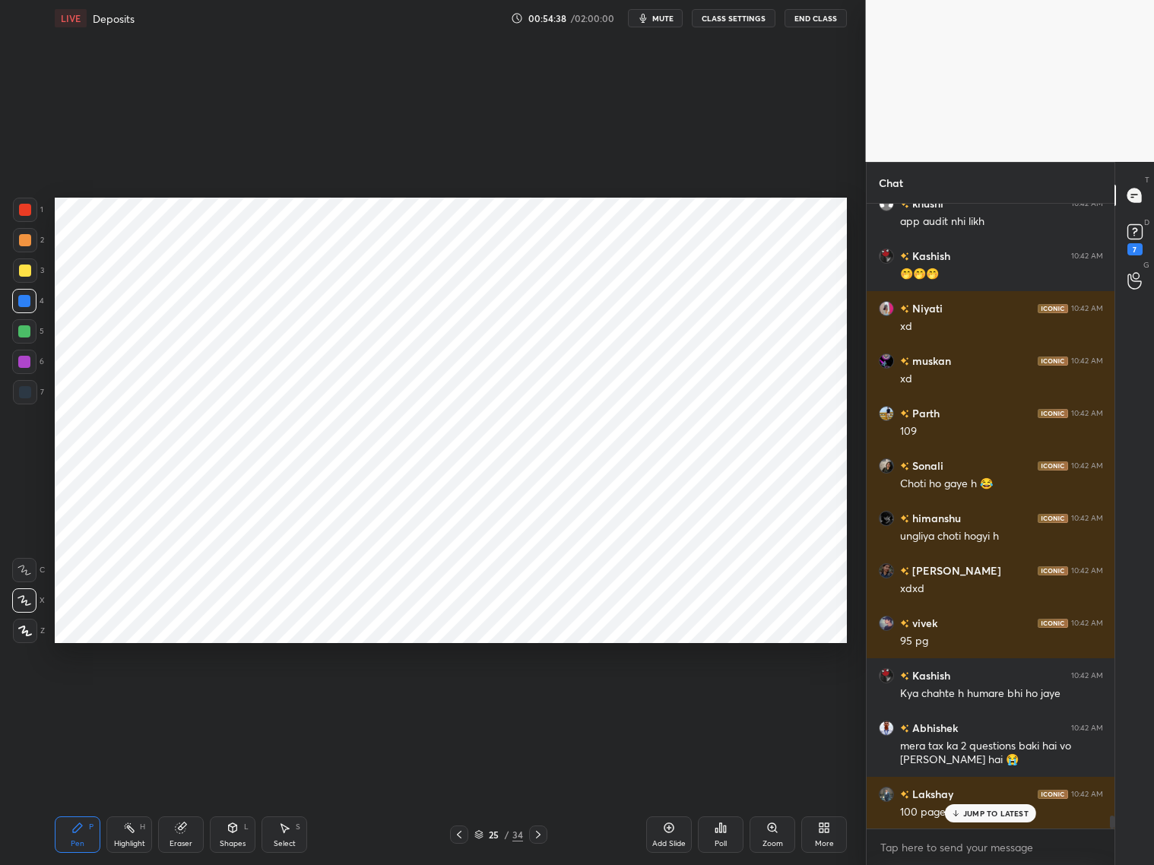
click at [965, 698] on p "JUMP TO LATEST" at bounding box center [995, 813] width 65 height 9
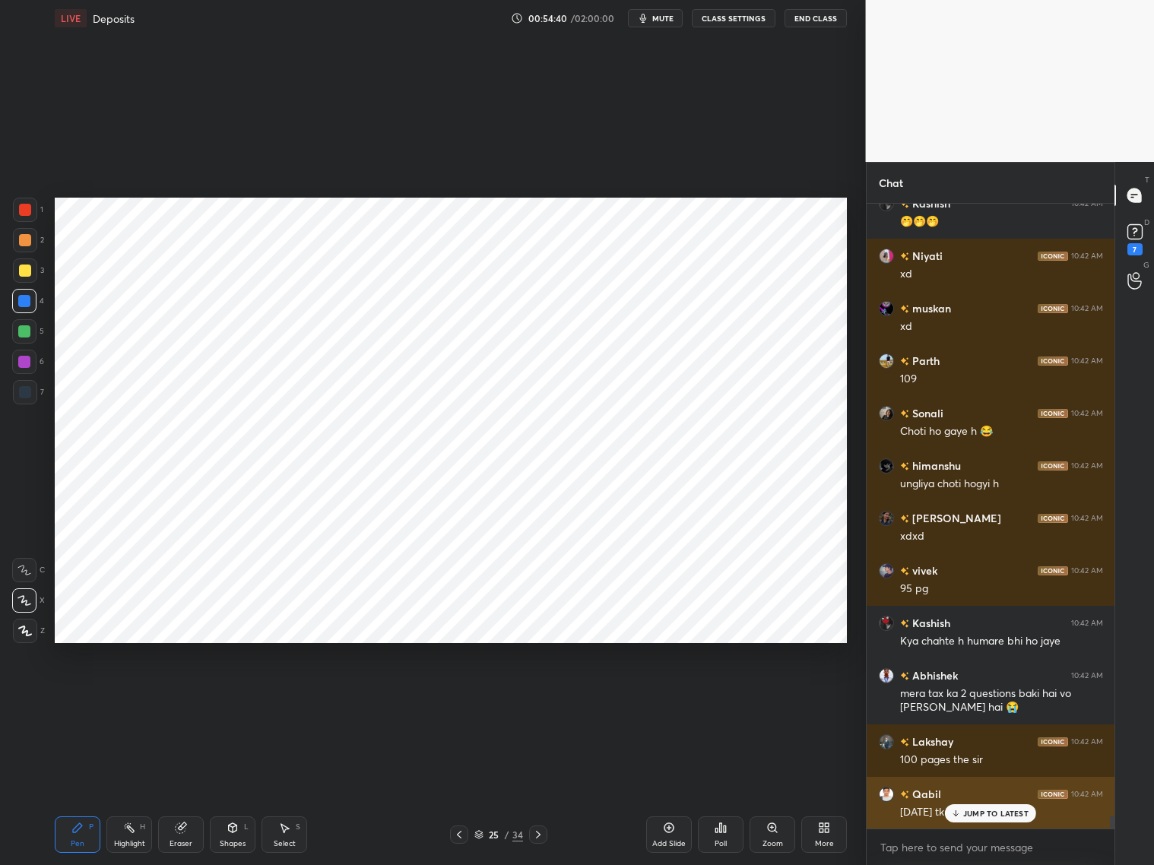
click at [973, 698] on p "JUMP TO LATEST" at bounding box center [995, 813] width 65 height 9
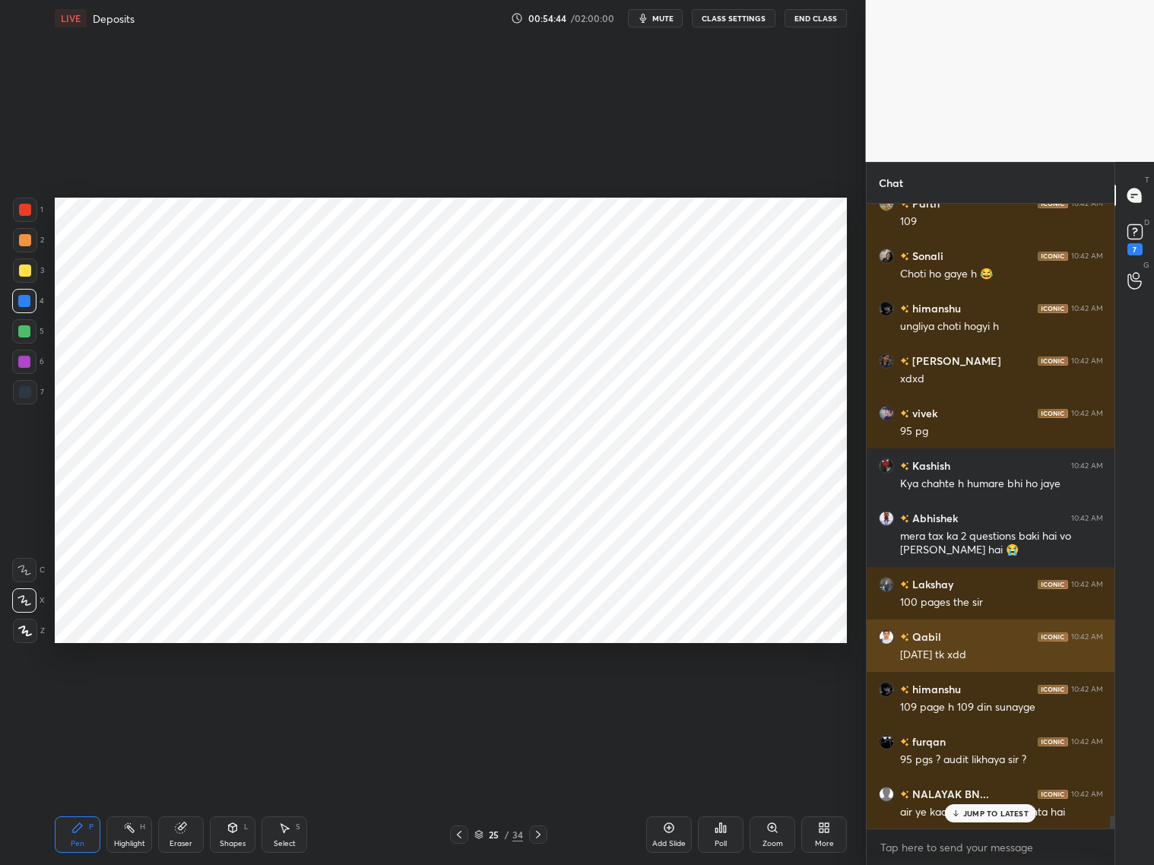
scroll to position [30489, 0]
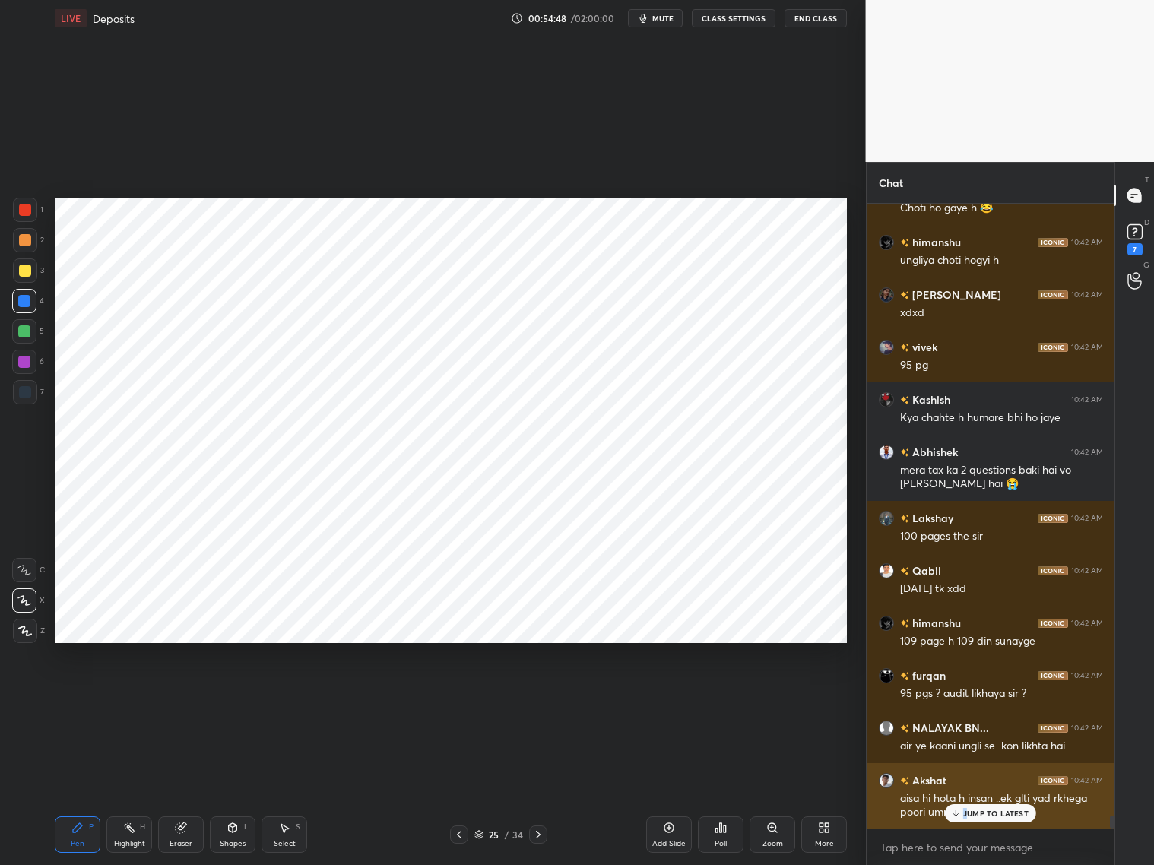
drag, startPoint x: 965, startPoint y: 813, endPoint x: 970, endPoint y: 819, distance: 8.1
click at [965, 698] on p "JUMP TO LATEST" at bounding box center [995, 813] width 65 height 9
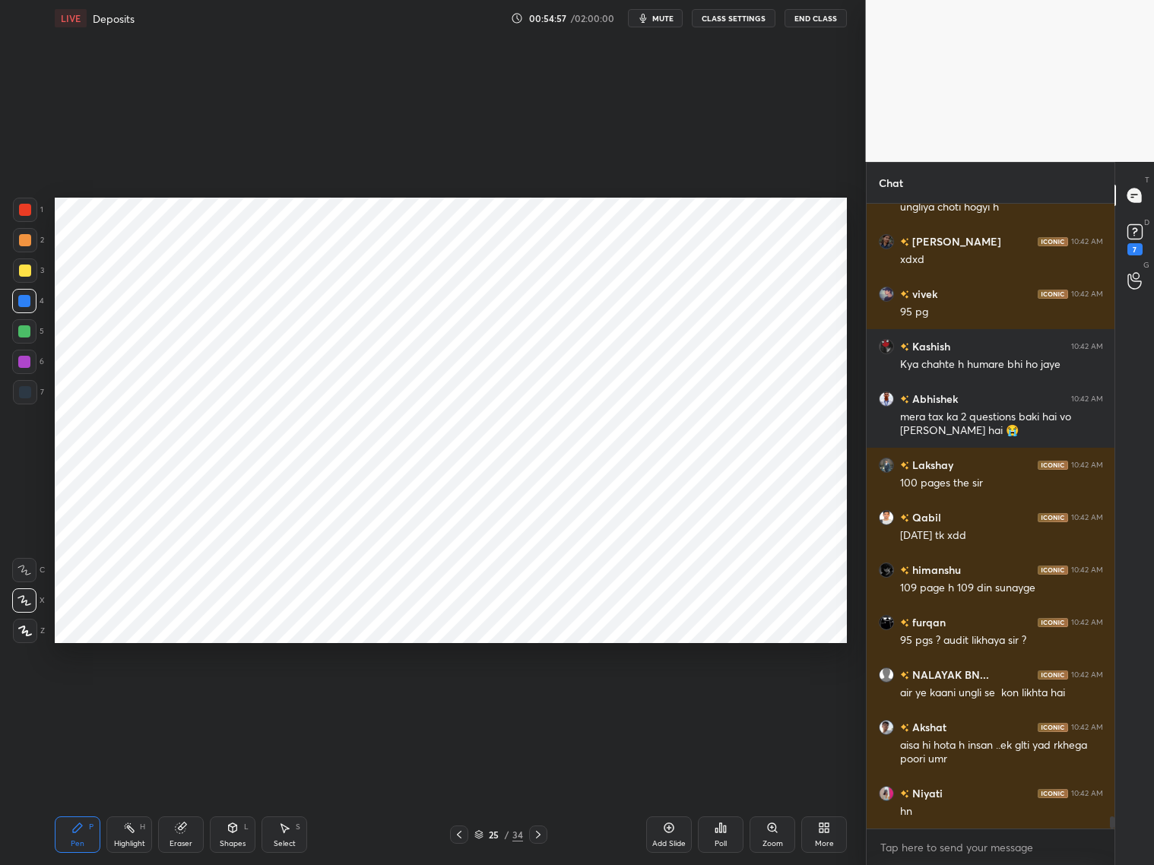
click at [30, 210] on div at bounding box center [25, 210] width 12 height 12
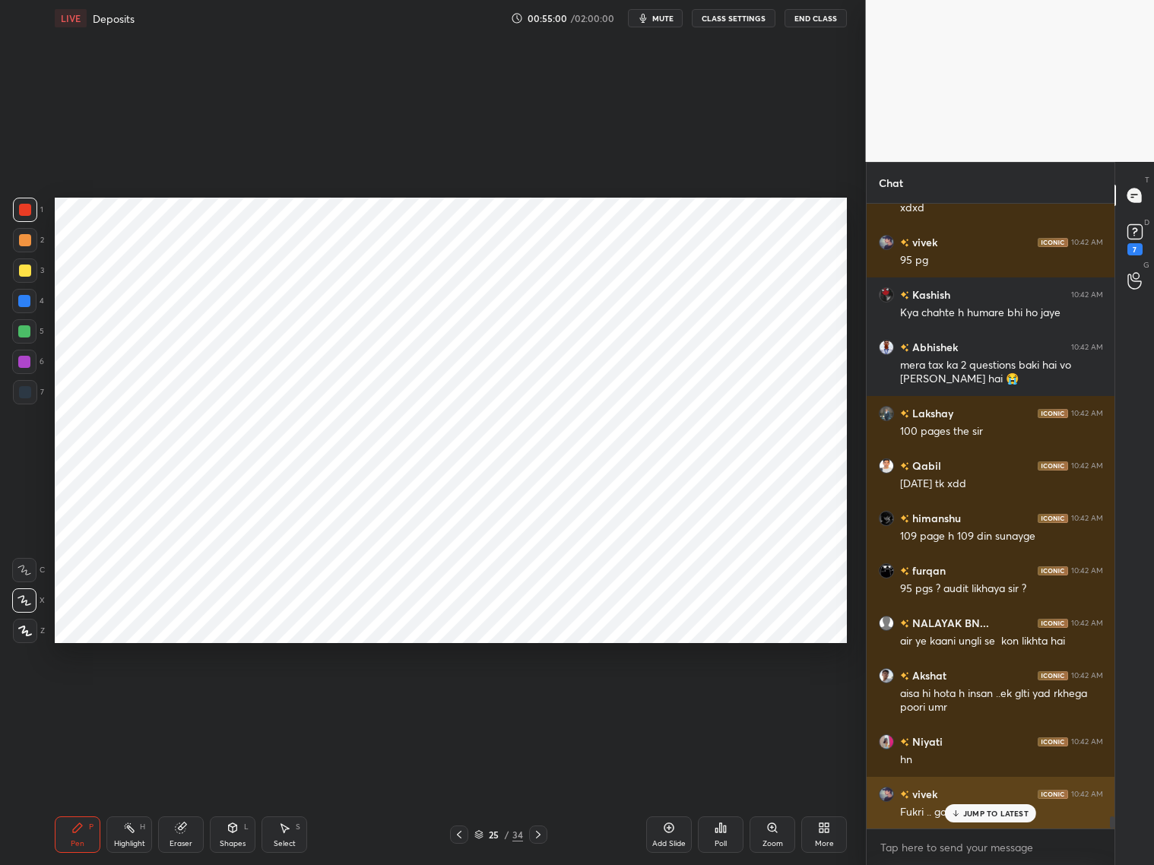
click at [986, 698] on p "JUMP TO LATEST" at bounding box center [995, 813] width 65 height 9
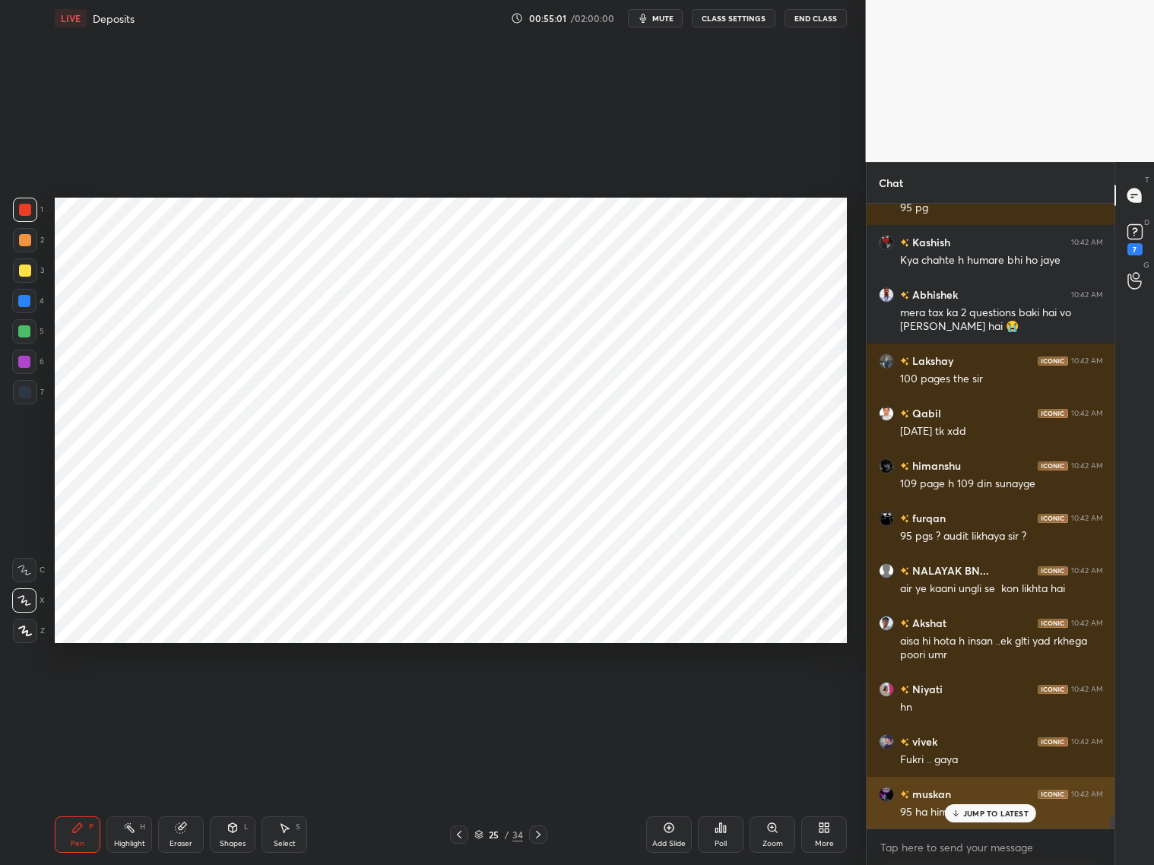
click at [972, 698] on p "JUMP TO LATEST" at bounding box center [995, 813] width 65 height 9
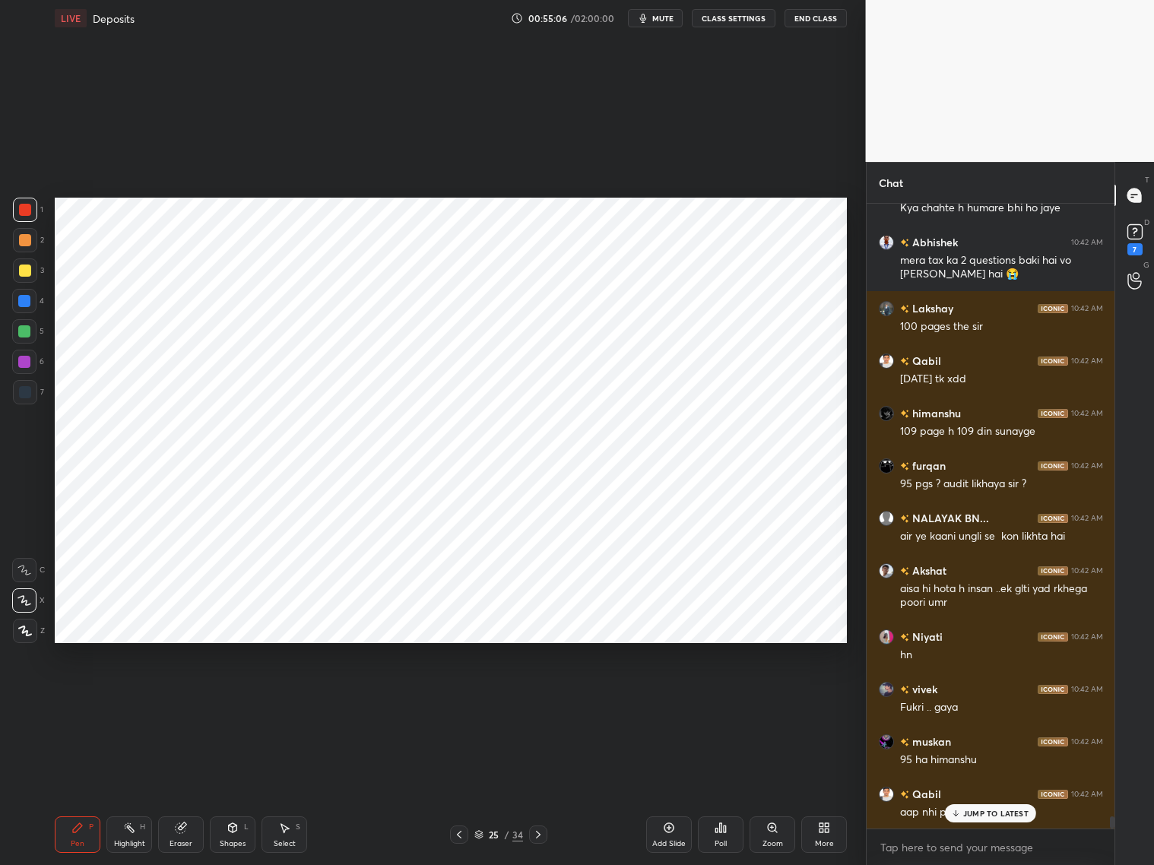
drag, startPoint x: 32, startPoint y: 302, endPoint x: 28, endPoint y: 314, distance: 12.7
click at [33, 303] on div at bounding box center [24, 301] width 24 height 24
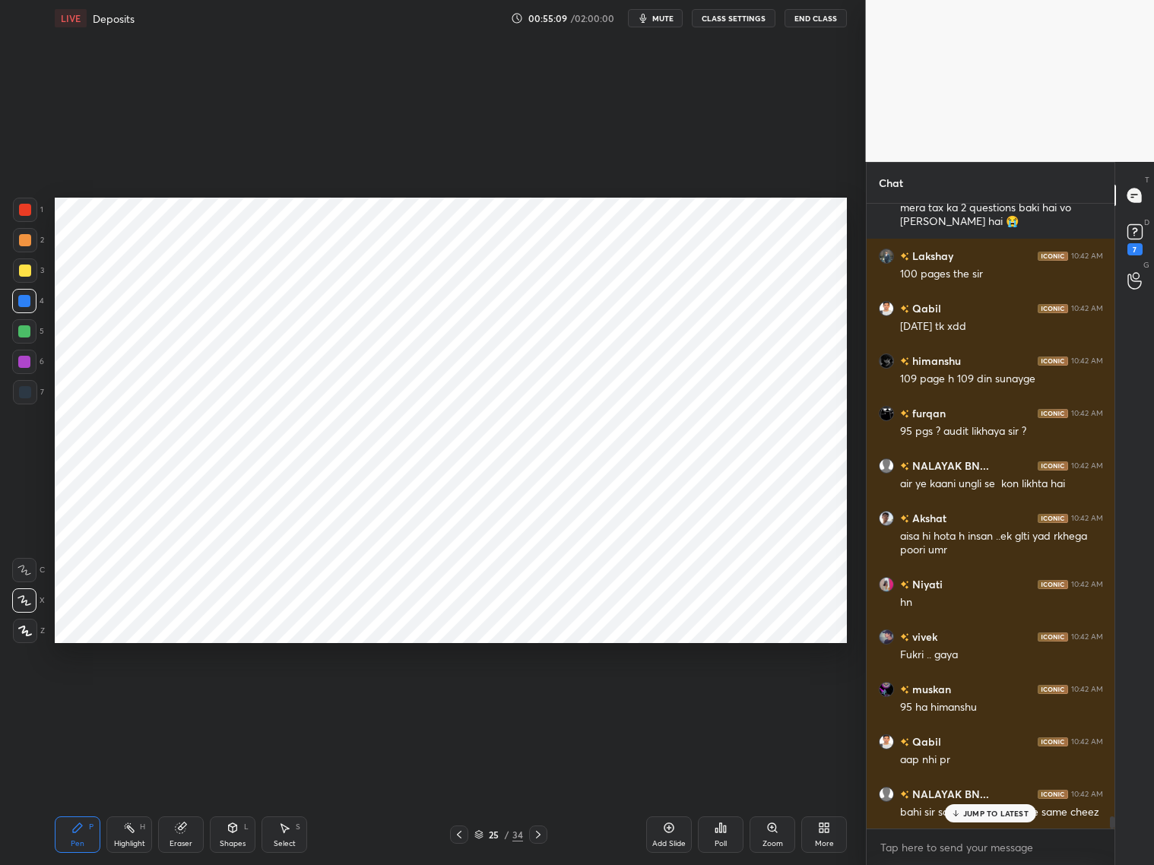
scroll to position [30804, 0]
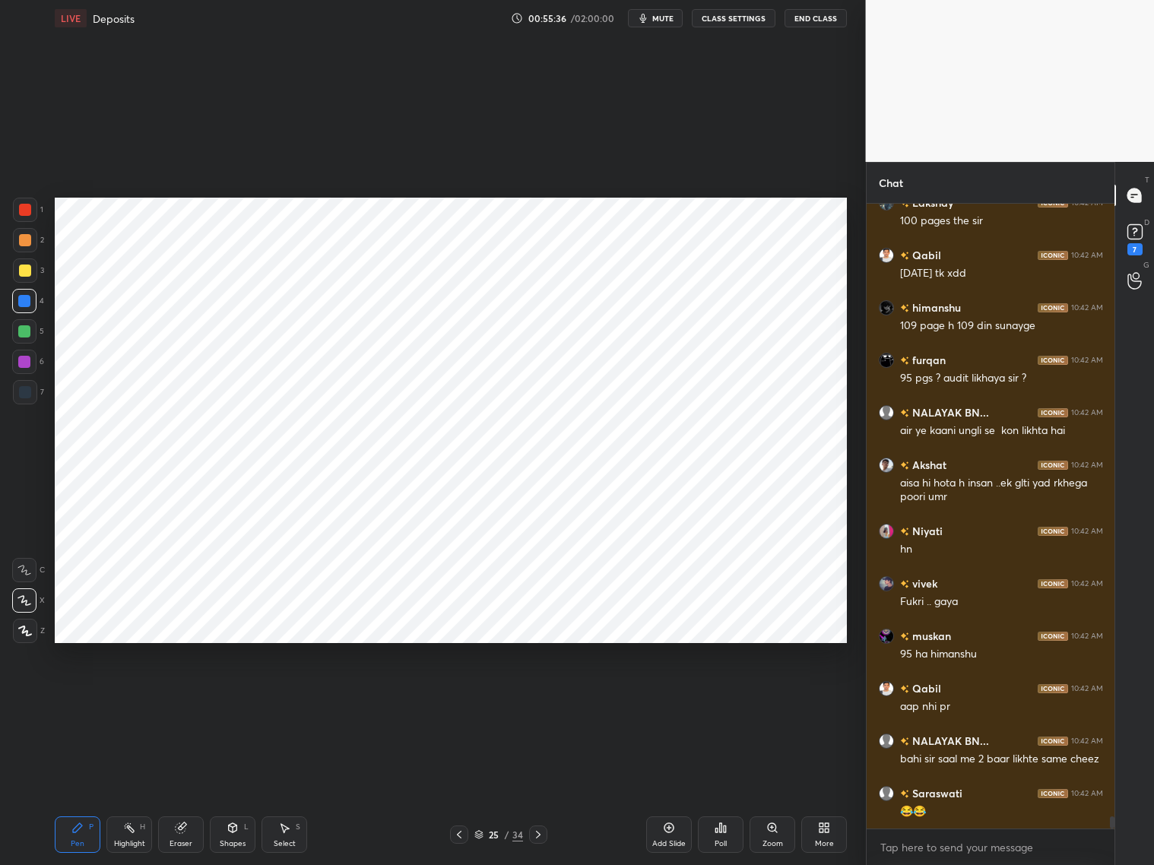
click at [668, 698] on icon at bounding box center [669, 827] width 12 height 12
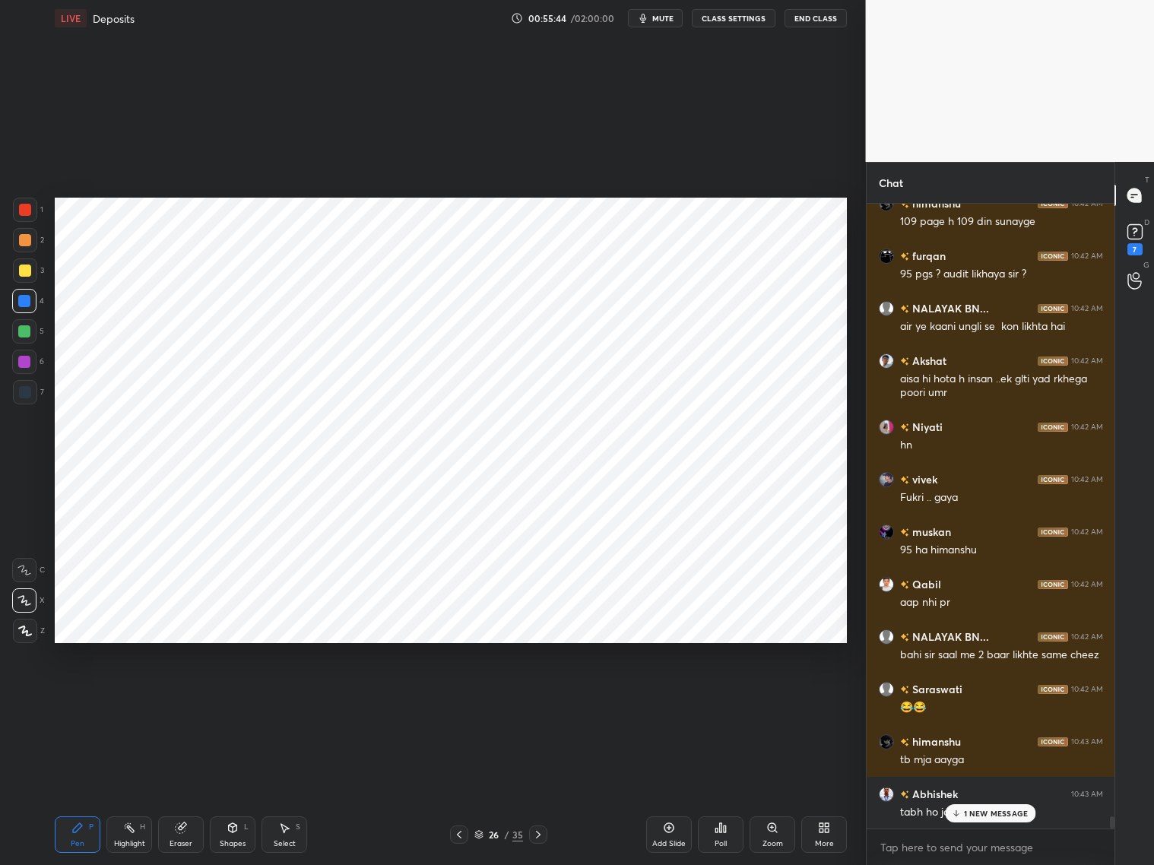
scroll to position [30961, 0]
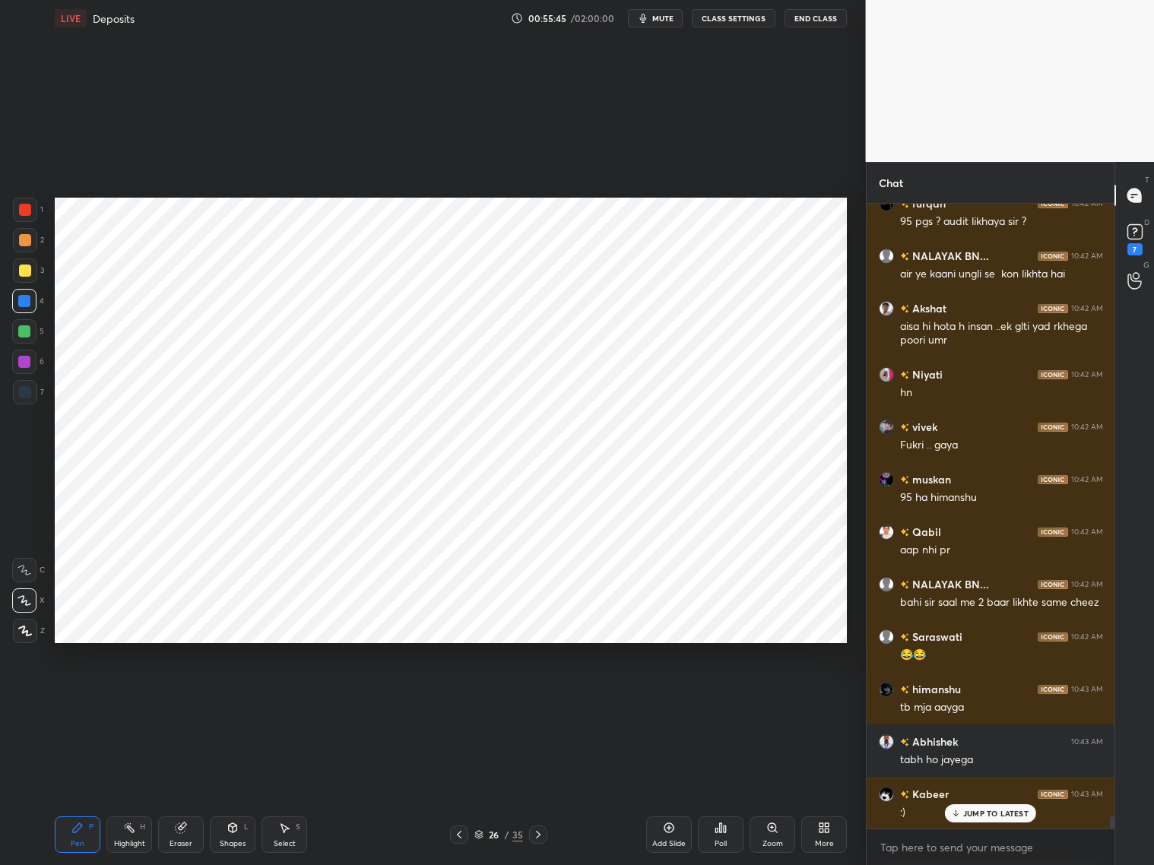
click at [463, 698] on icon at bounding box center [459, 834] width 12 height 12
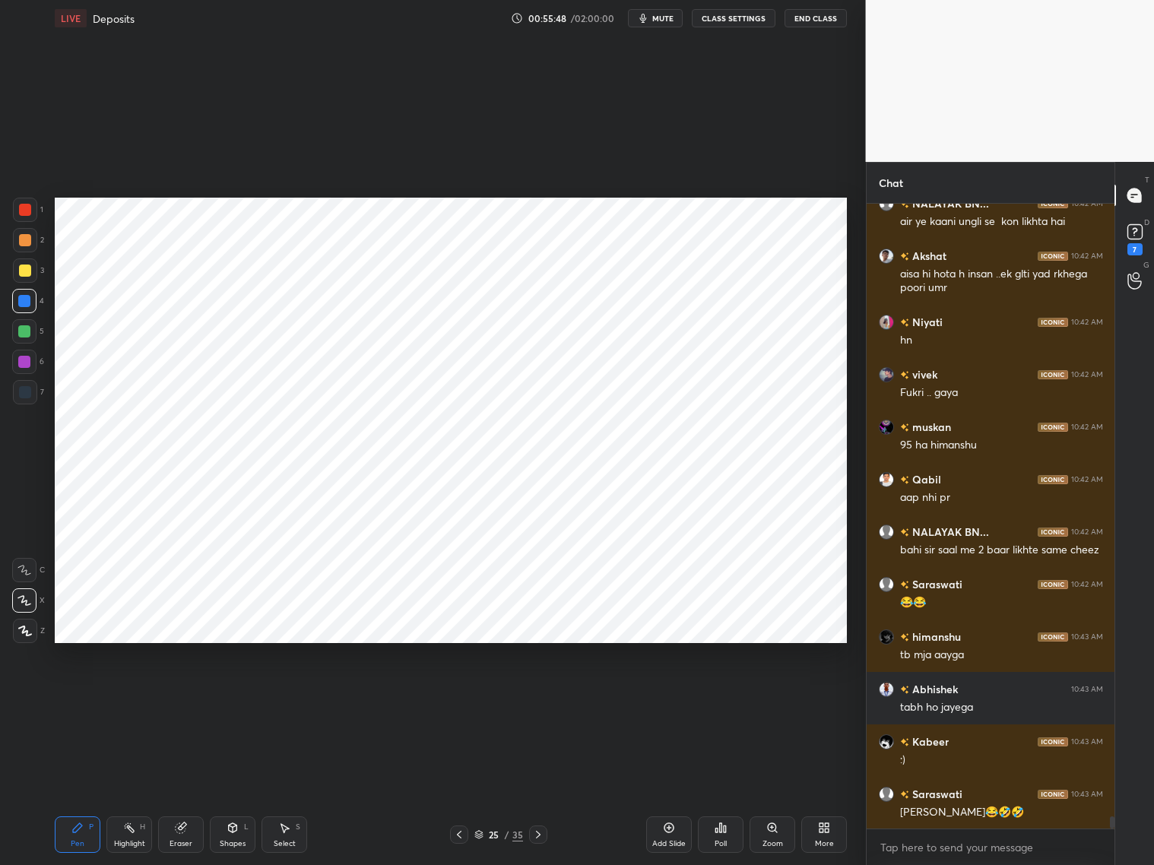
scroll to position [31066, 0]
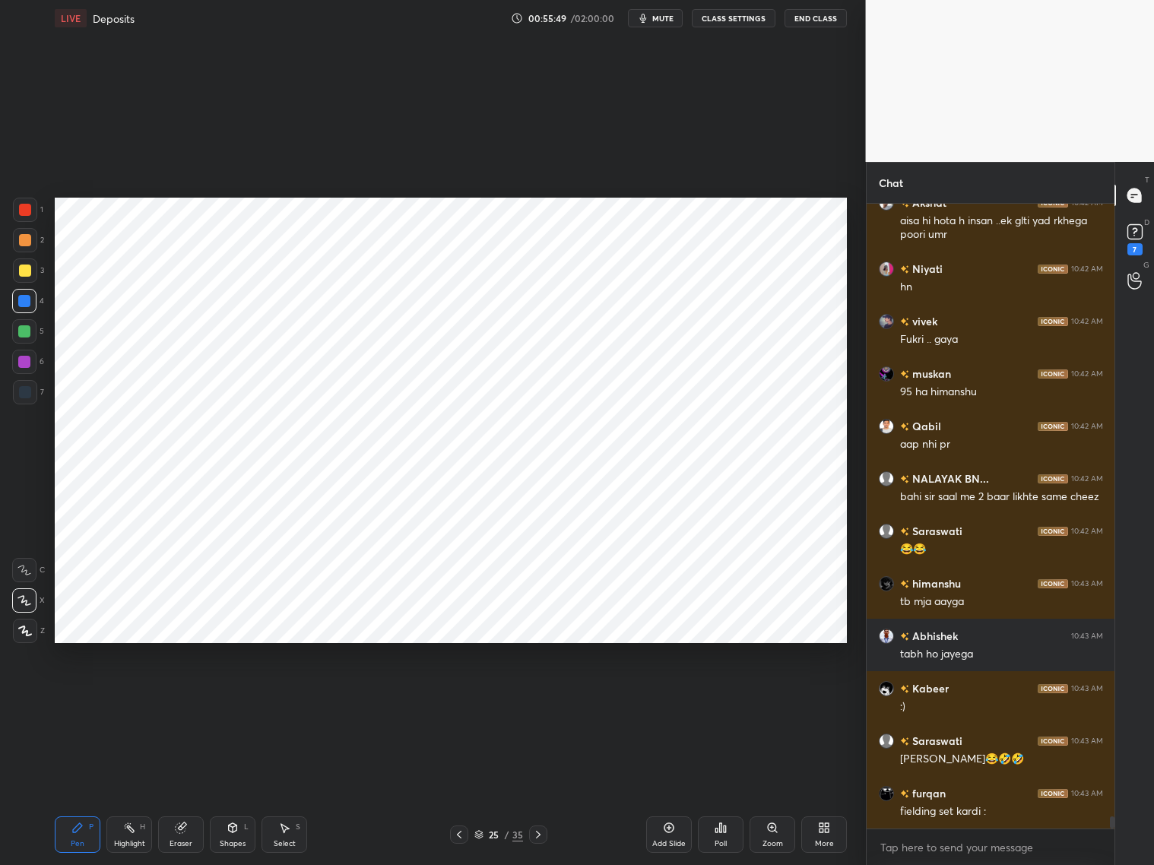
click at [539, 698] on icon at bounding box center [538, 835] width 5 height 8
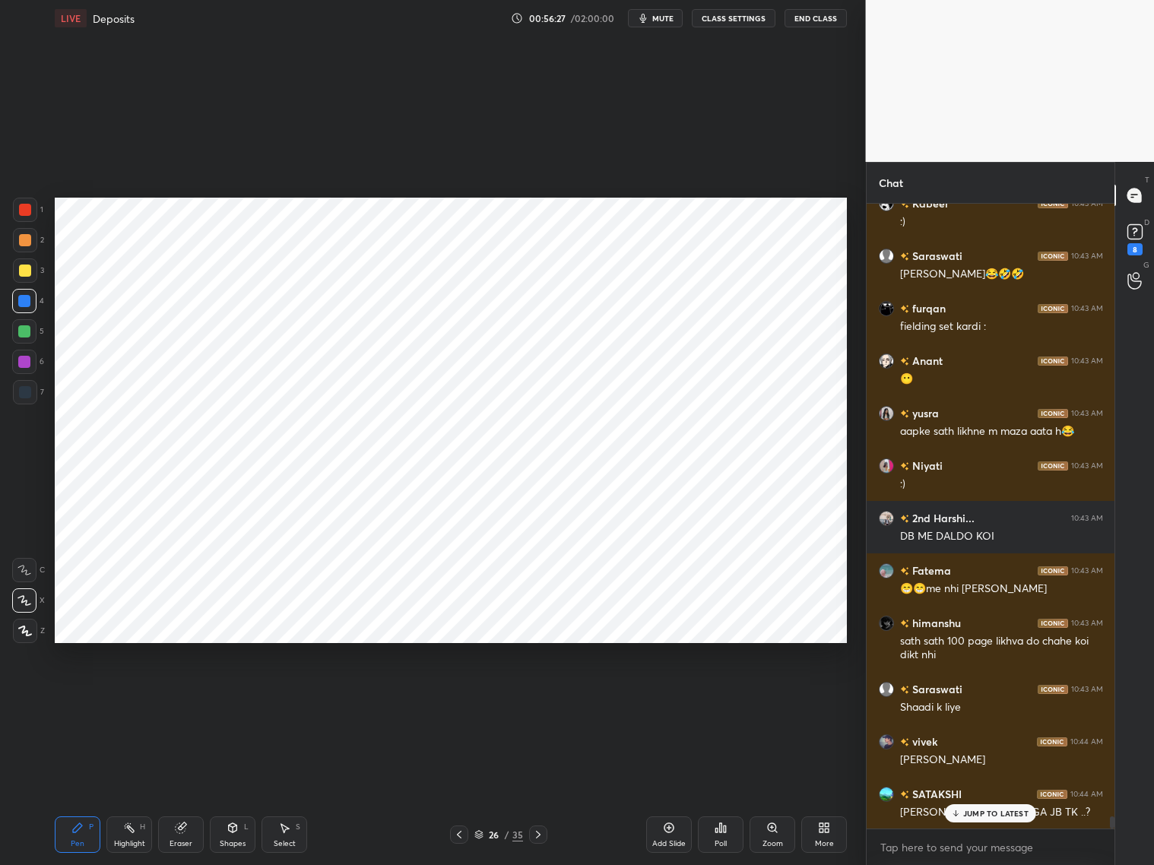
scroll to position [31604, 0]
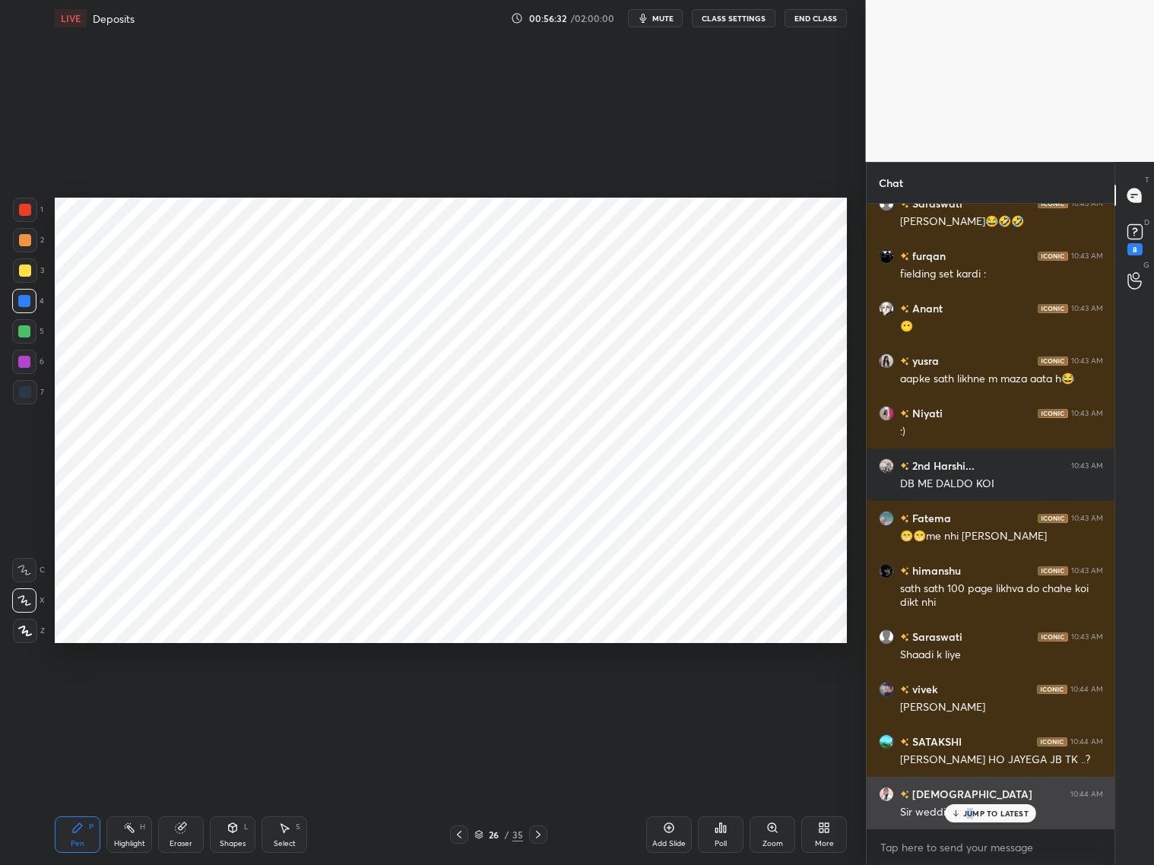
click at [970, 698] on p "JUMP TO LATEST" at bounding box center [995, 813] width 65 height 9
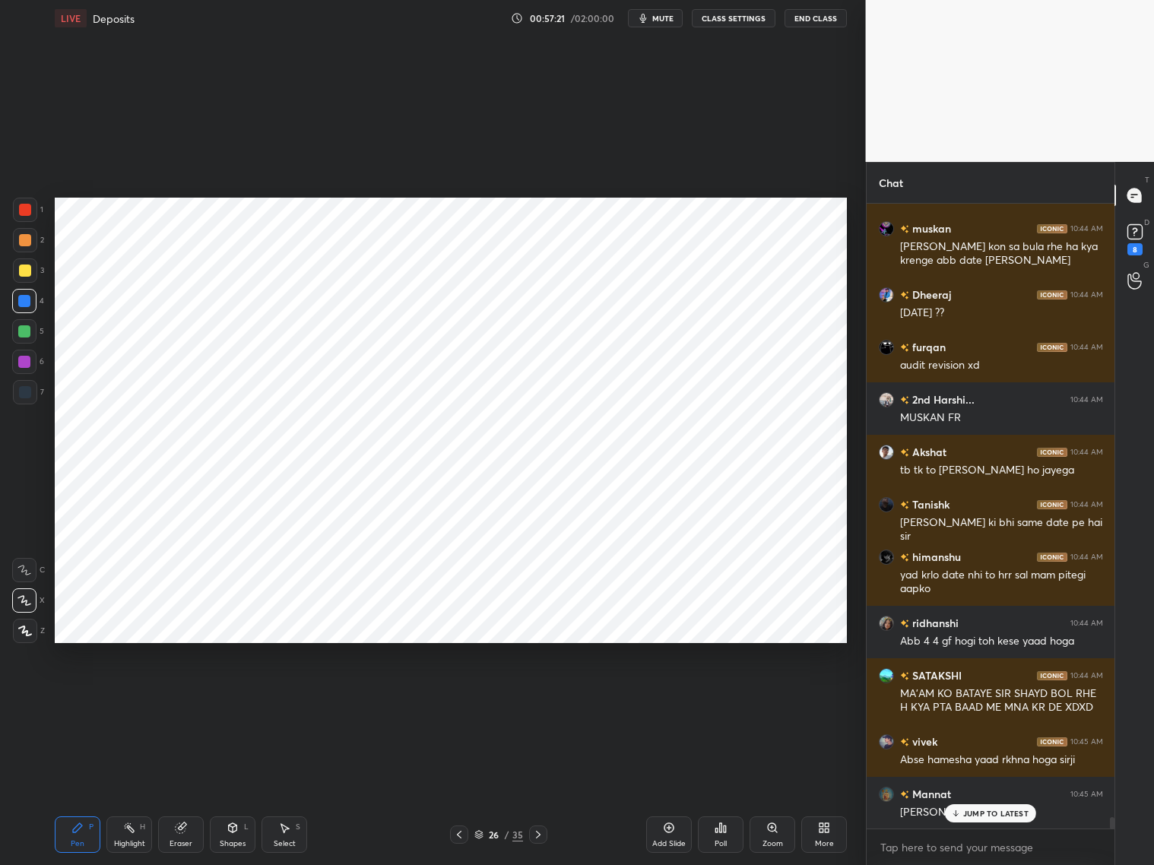
scroll to position [33403, 0]
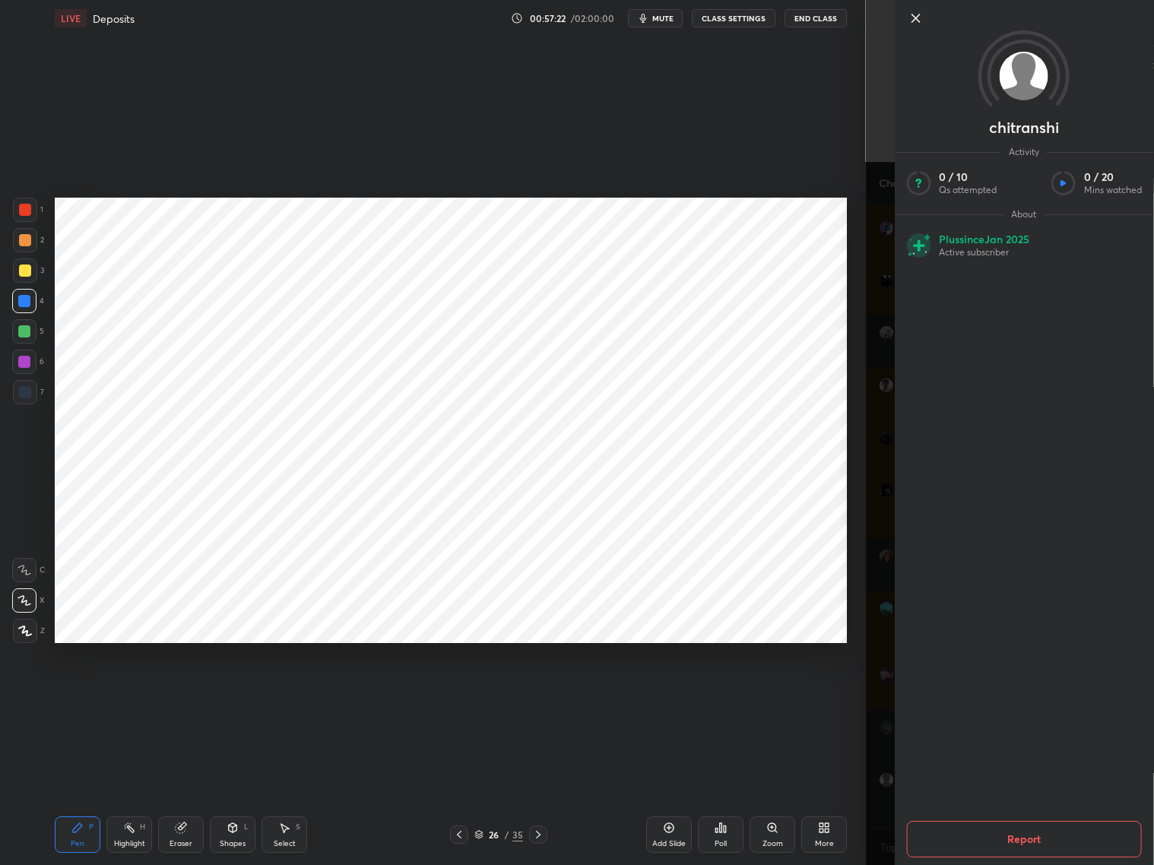
click at [881, 698] on div "chitranshi Activity 0 / 10 Qs attempted 0 / 20 Mins watched About Plus since [D…" at bounding box center [1010, 432] width 289 height 865
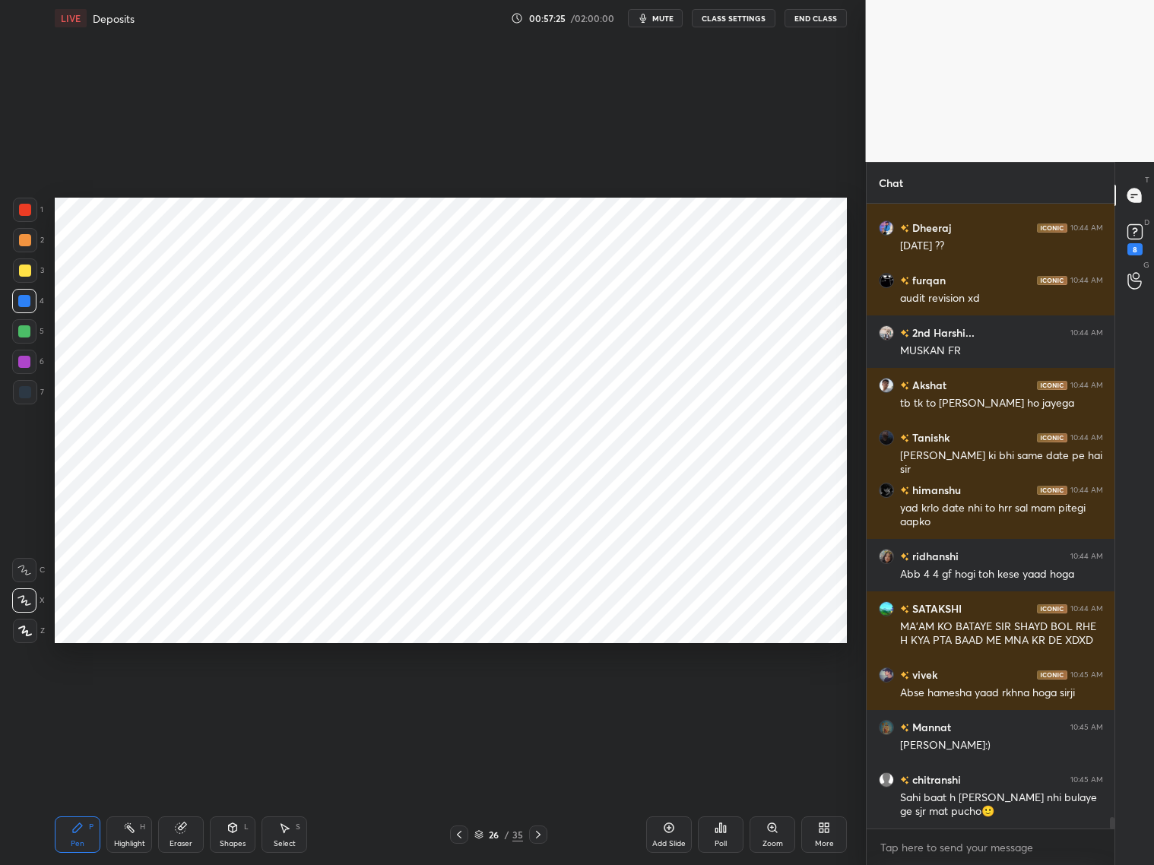
click at [232, 698] on div "Shapes L" at bounding box center [233, 834] width 46 height 36
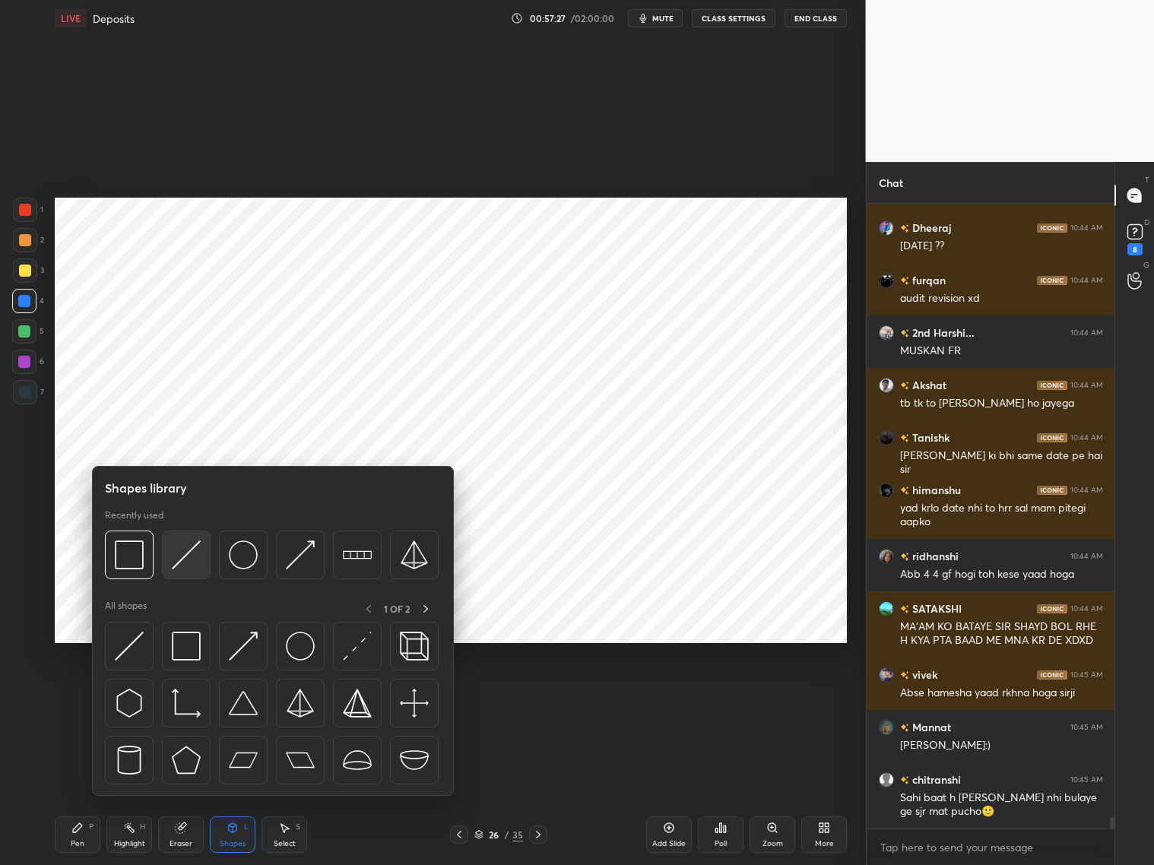
click at [196, 556] on img at bounding box center [186, 554] width 29 height 29
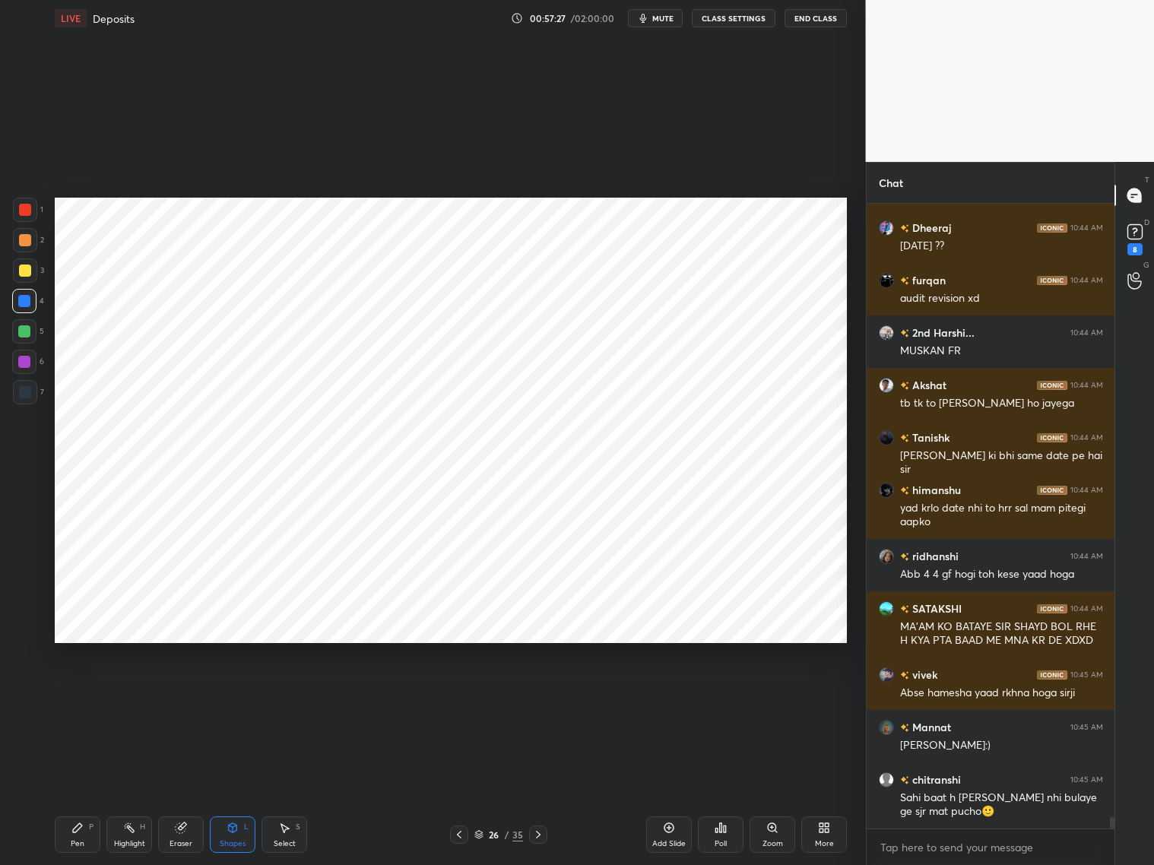
scroll to position [33455, 0]
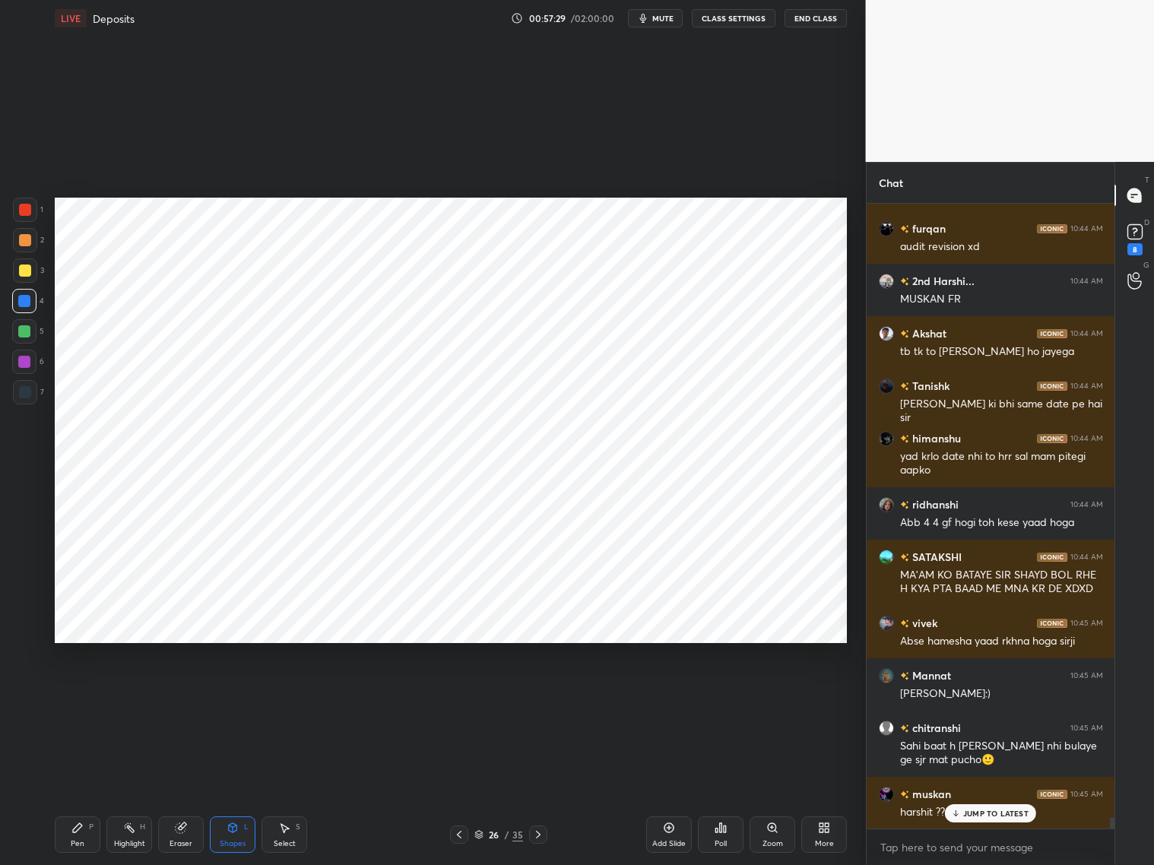
click at [459, 698] on icon at bounding box center [459, 834] width 12 height 12
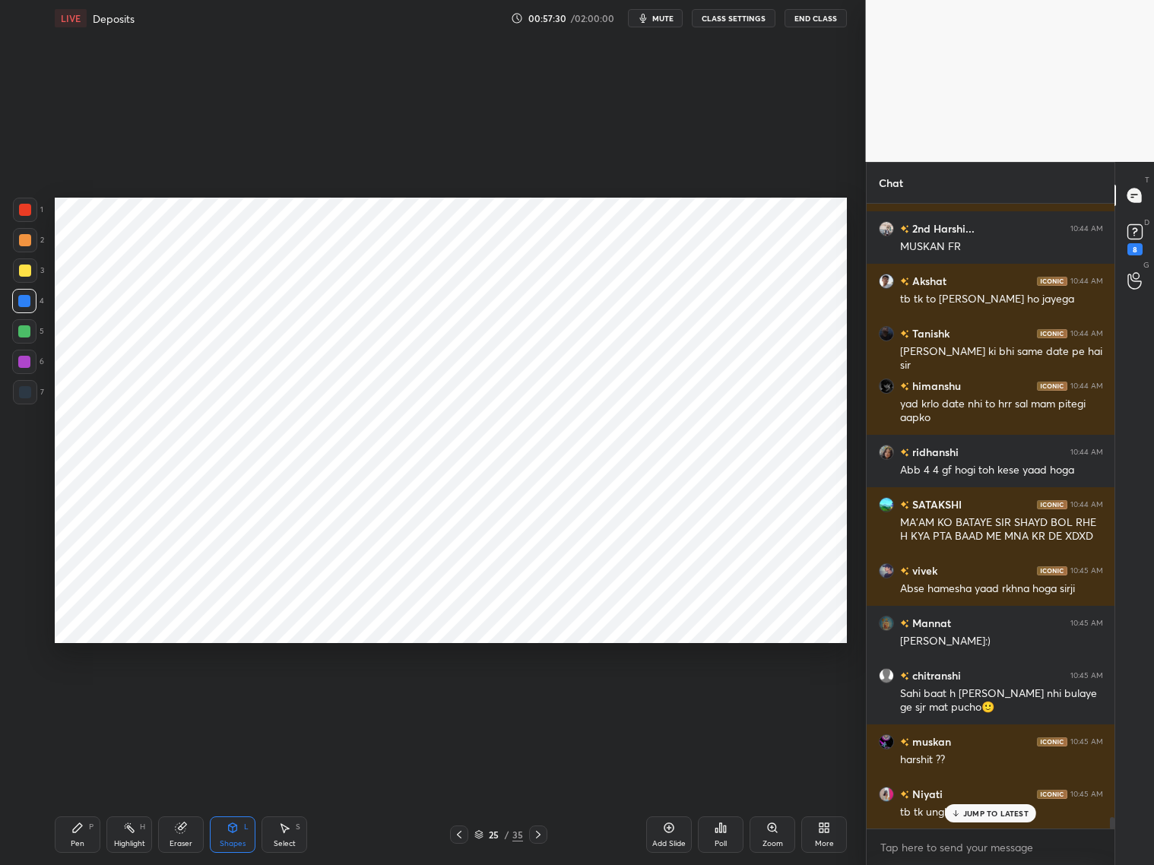
click at [543, 698] on icon at bounding box center [538, 834] width 12 height 12
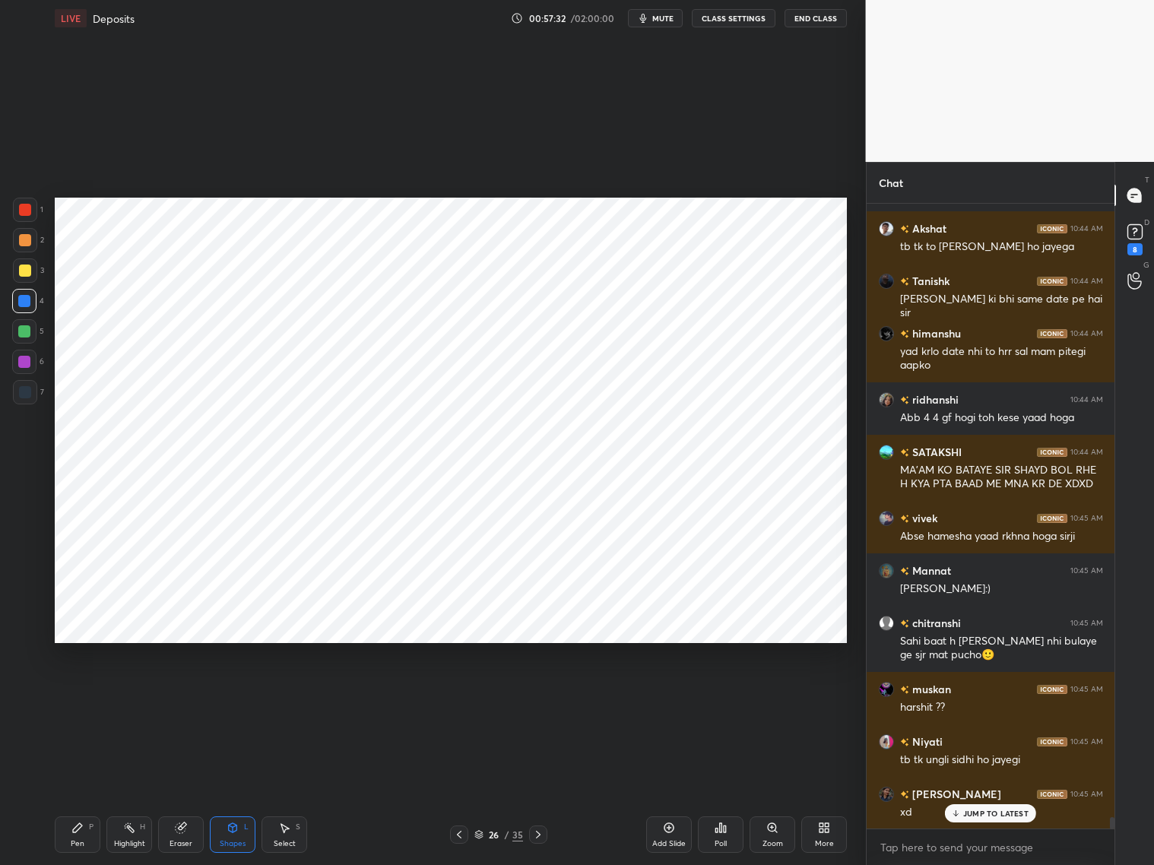
drag, startPoint x: 26, startPoint y: 213, endPoint x: 34, endPoint y: 206, distance: 10.8
click at [26, 209] on div at bounding box center [25, 210] width 12 height 12
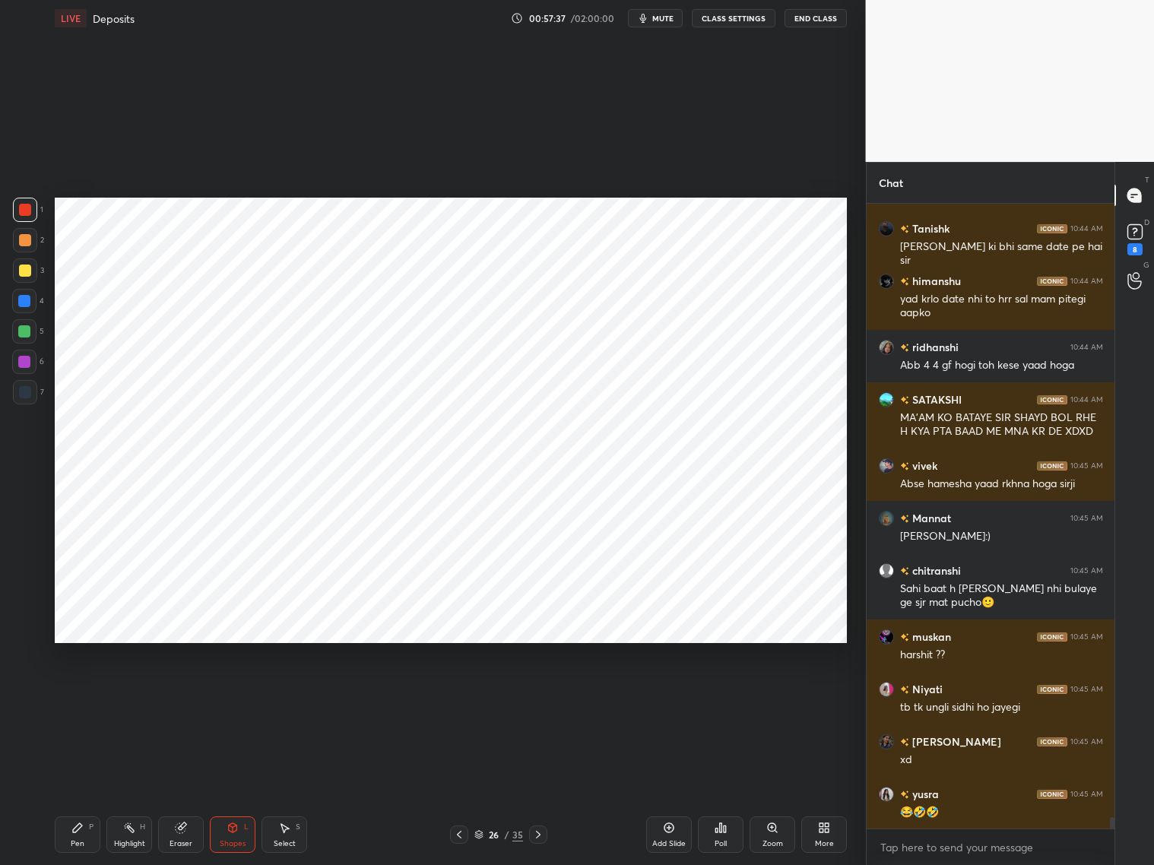
scroll to position [33665, 0]
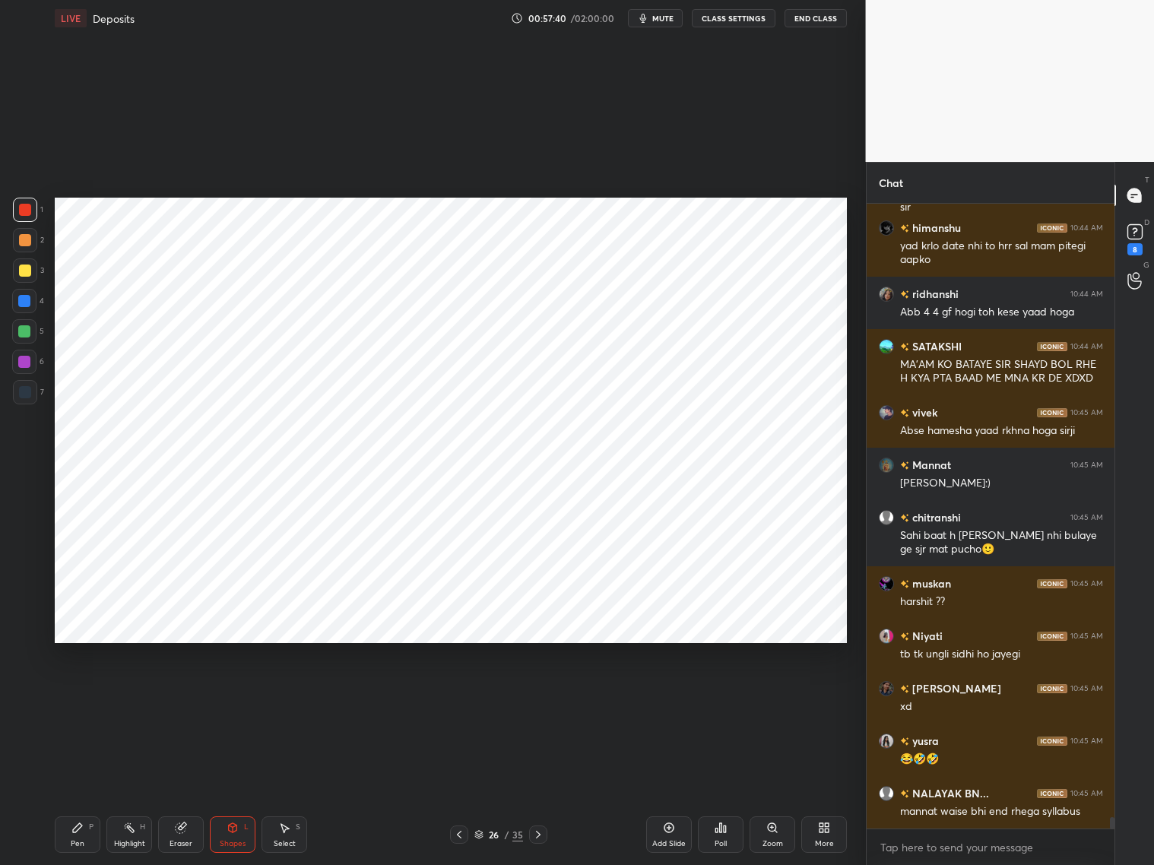
click at [540, 698] on icon at bounding box center [538, 834] width 12 height 12
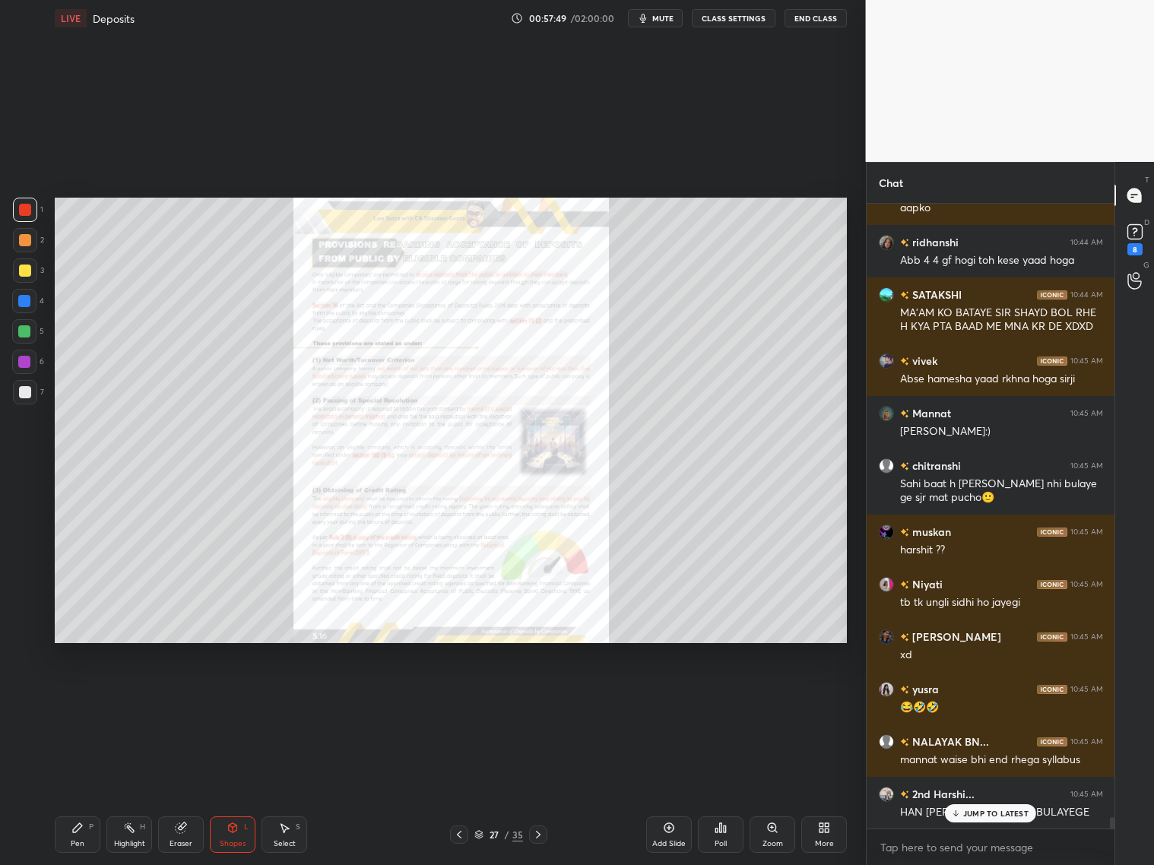
scroll to position [33769, 0]
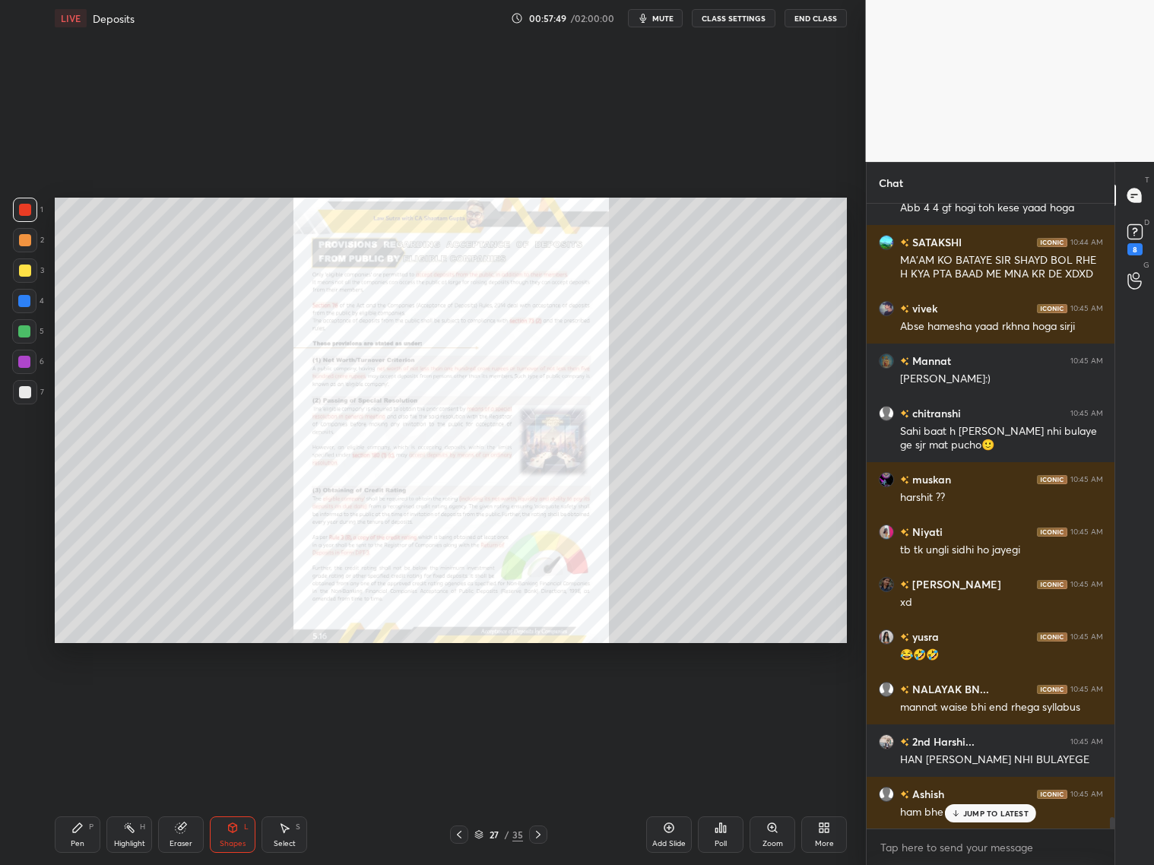
click at [480, 698] on icon at bounding box center [478, 834] width 9 height 9
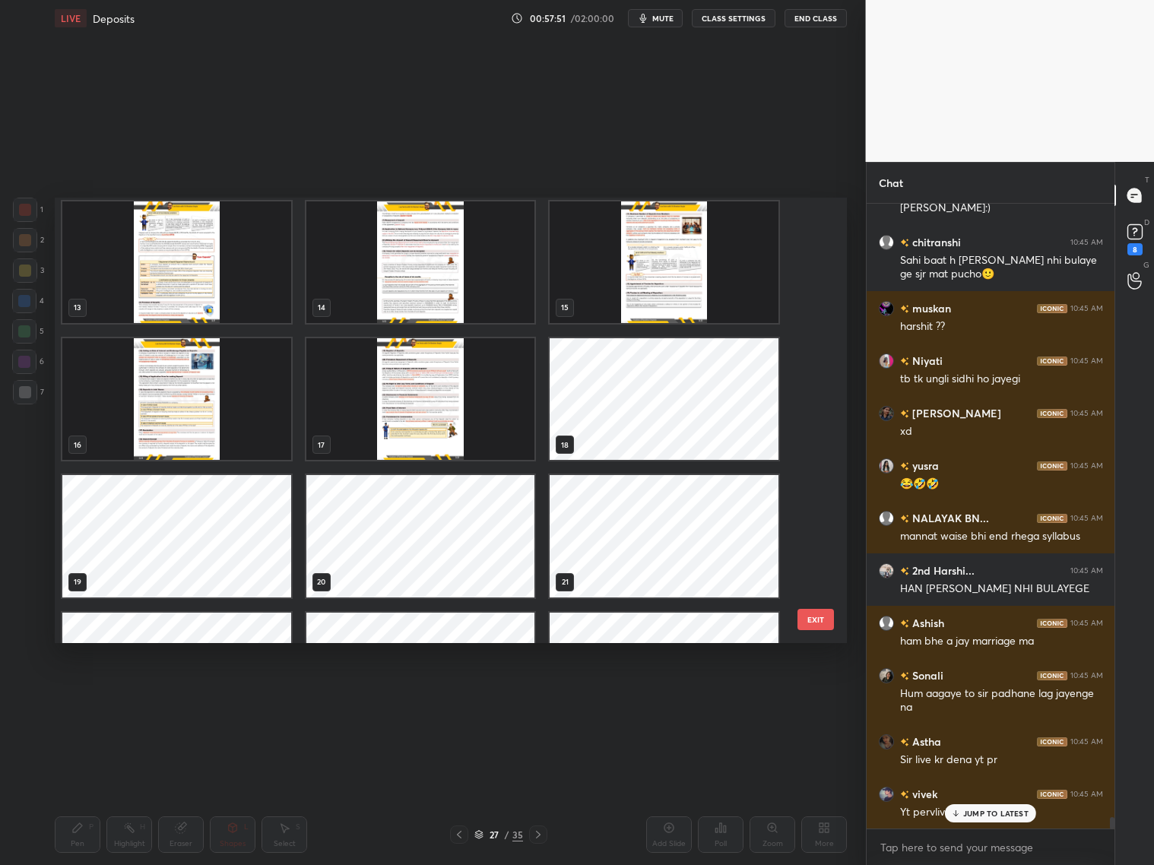
scroll to position [546, 0]
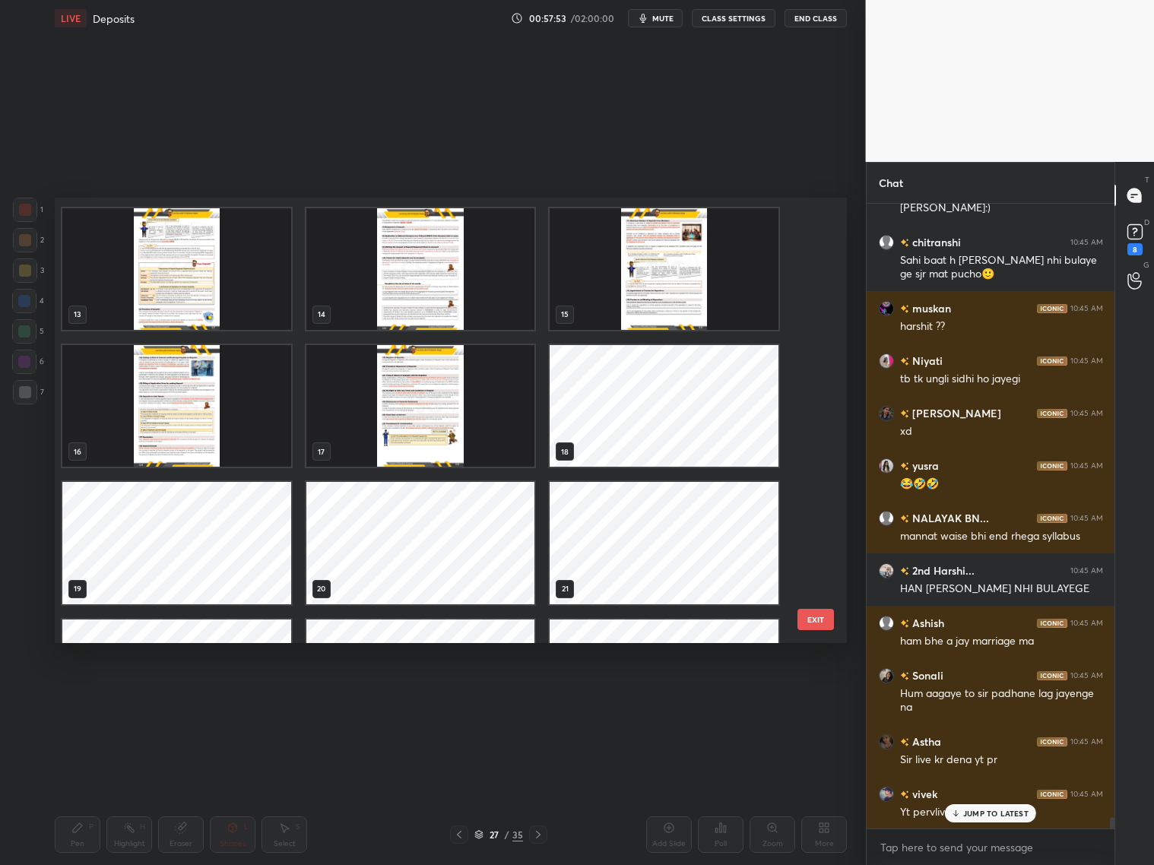
click at [405, 396] on img "grid" at bounding box center [420, 406] width 229 height 122
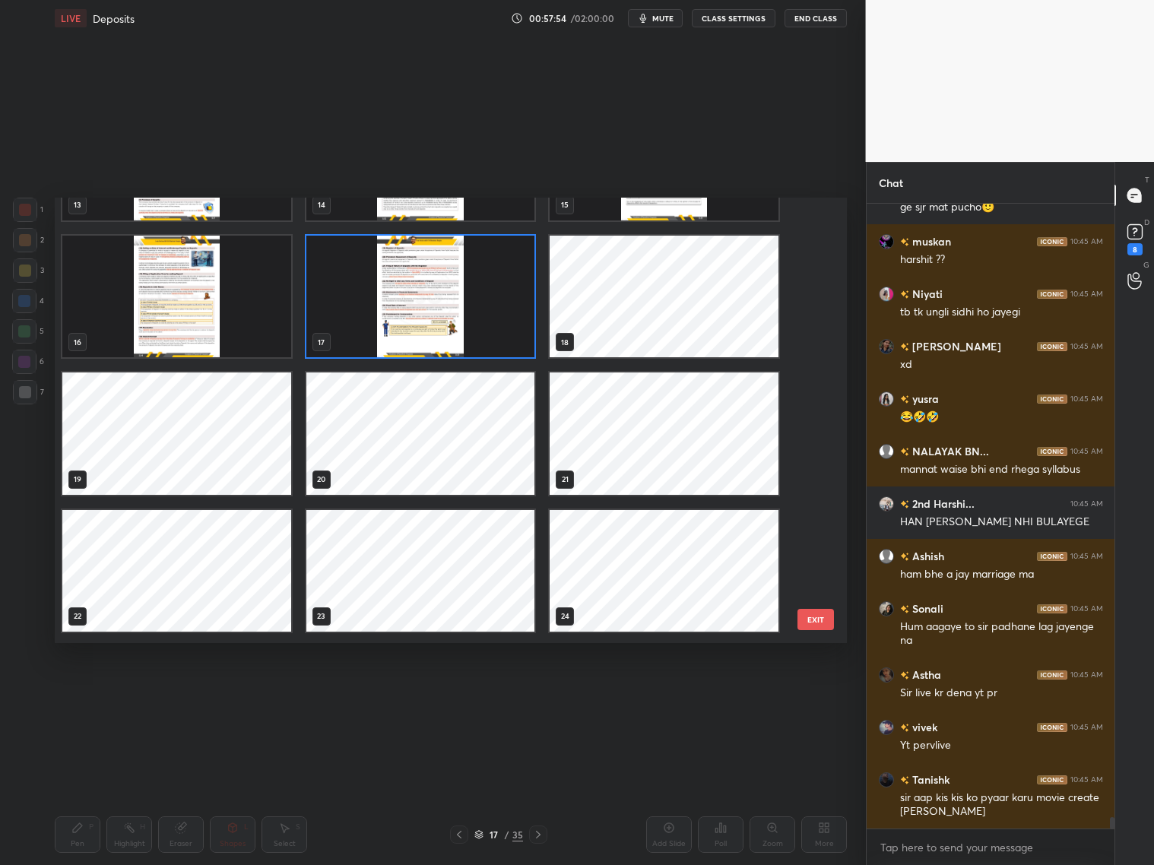
scroll to position [675, 0]
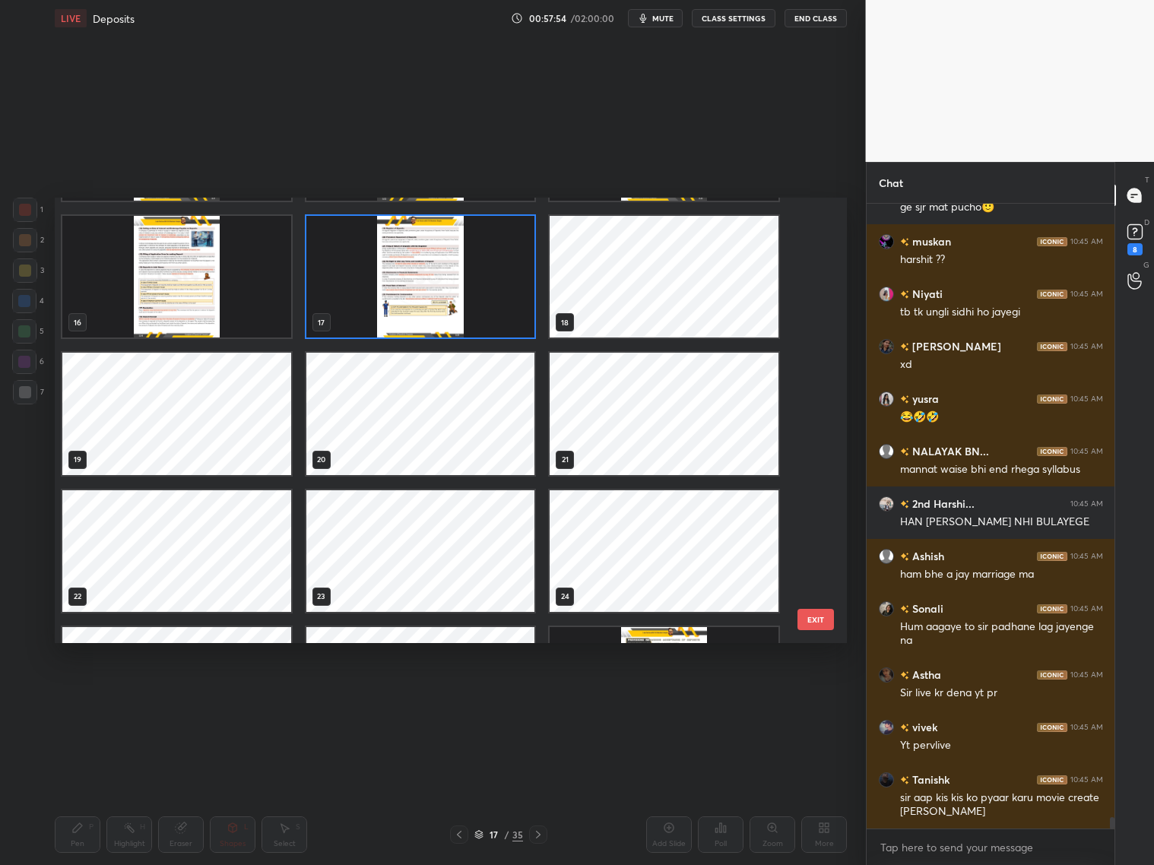
click at [806, 489] on div "13 14 15 16 17 18 19 20 21 22 23 24 25 26 27 28 29 30" at bounding box center [437, 420] width 765 height 445
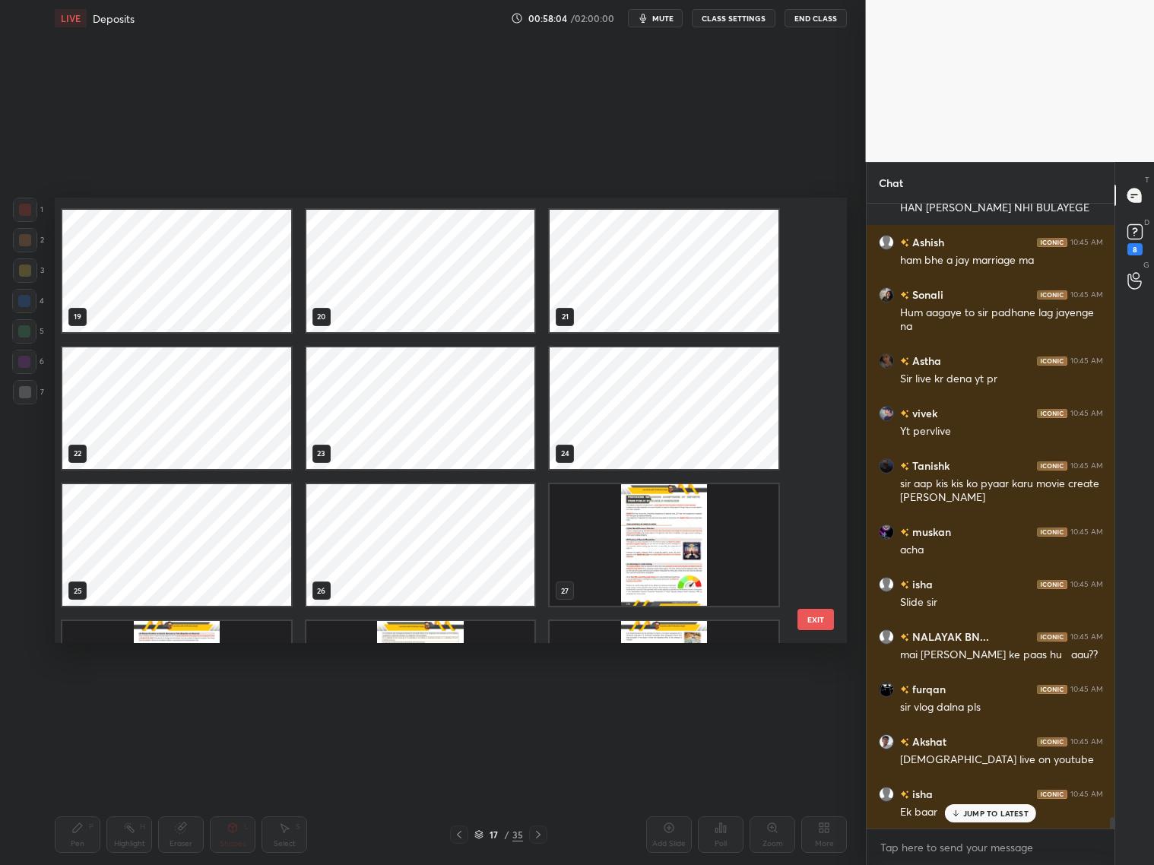
scroll to position [34374, 0]
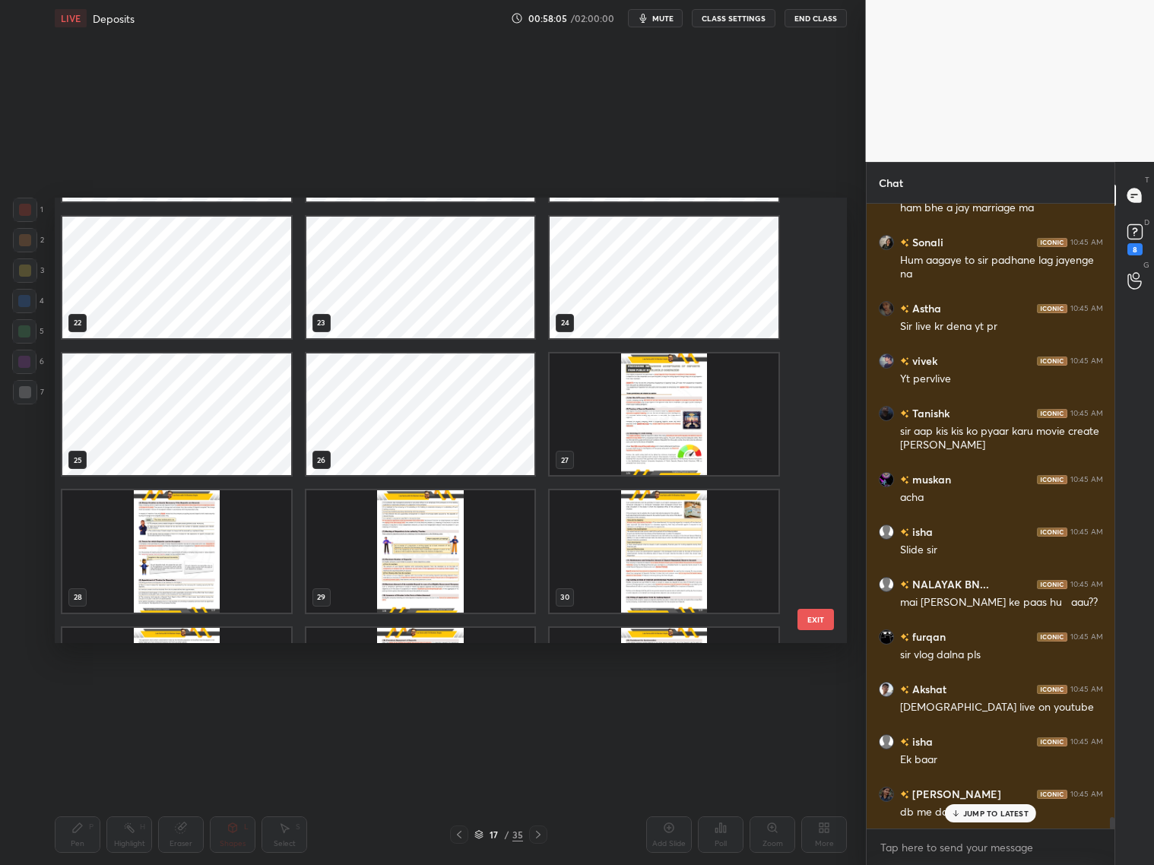
click at [688, 413] on img "grid" at bounding box center [663, 414] width 229 height 122
click at [690, 411] on img "grid" at bounding box center [663, 414] width 229 height 122
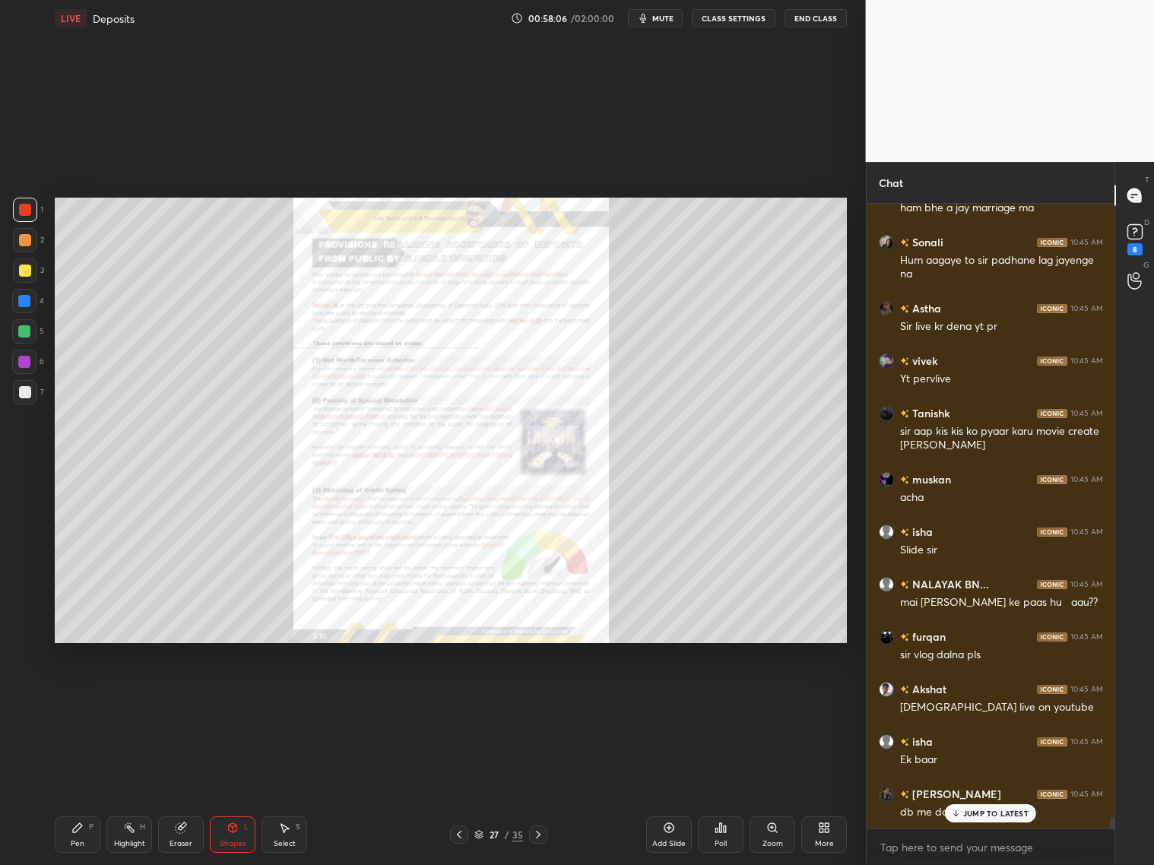
click at [692, 412] on img "grid" at bounding box center [663, 414] width 229 height 122
click at [691, 413] on img "grid" at bounding box center [663, 414] width 229 height 122
click at [983, 698] on p "JUMP TO LATEST" at bounding box center [995, 813] width 65 height 9
click at [454, 698] on icon at bounding box center [459, 834] width 12 height 12
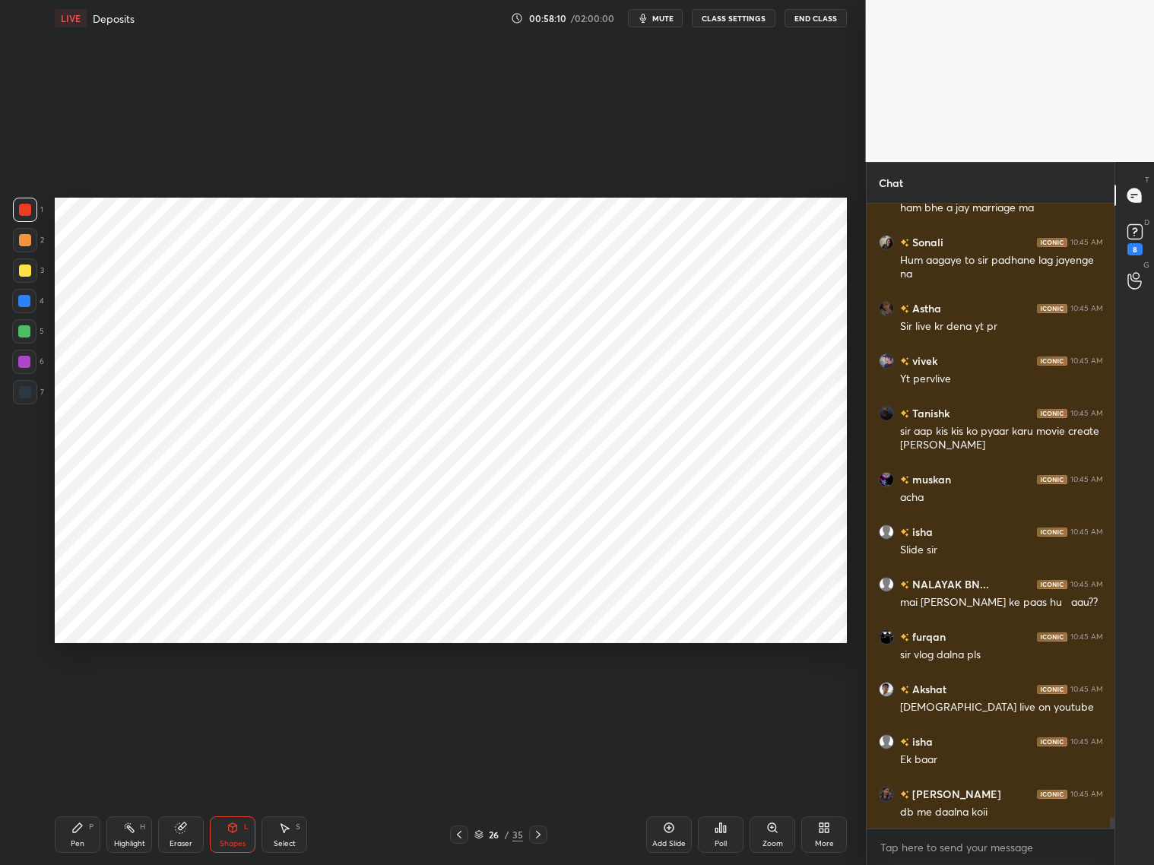
click at [464, 698] on icon at bounding box center [459, 834] width 12 height 12
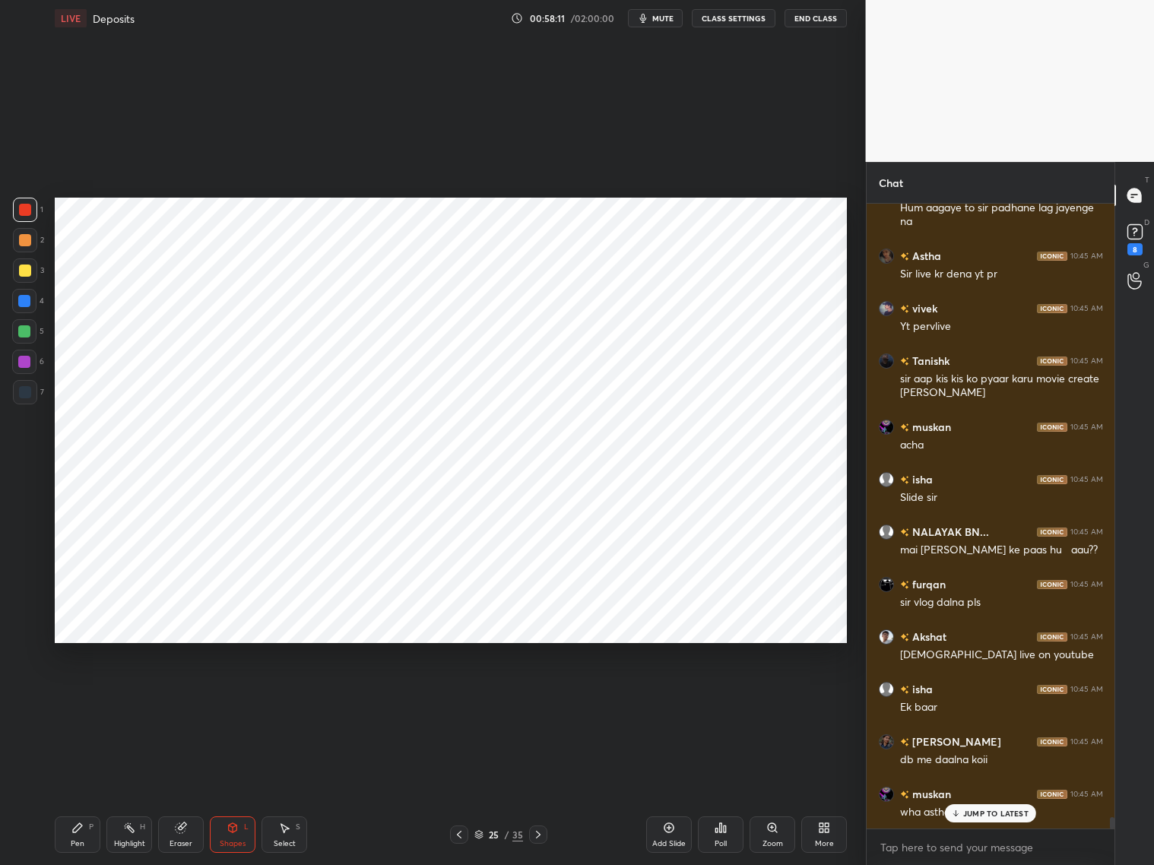
click at [540, 698] on icon at bounding box center [538, 834] width 12 height 12
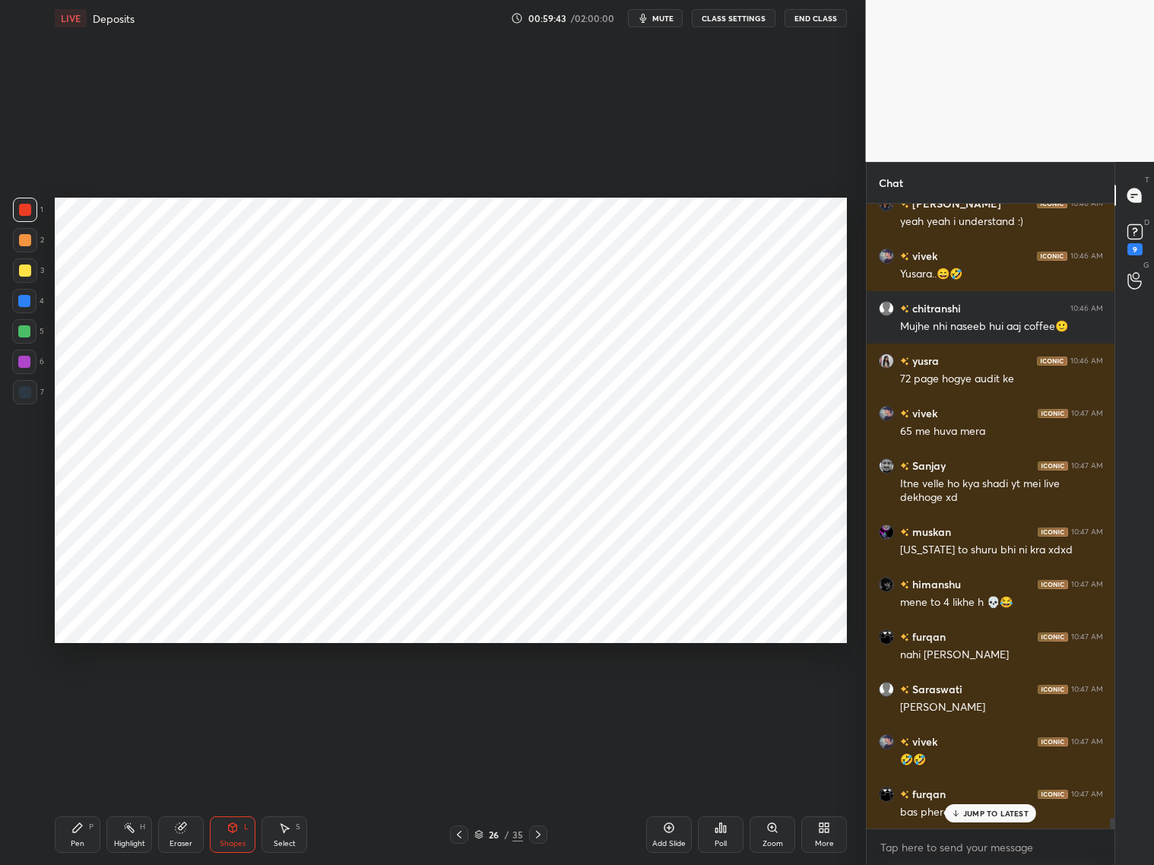
scroll to position [35871, 0]
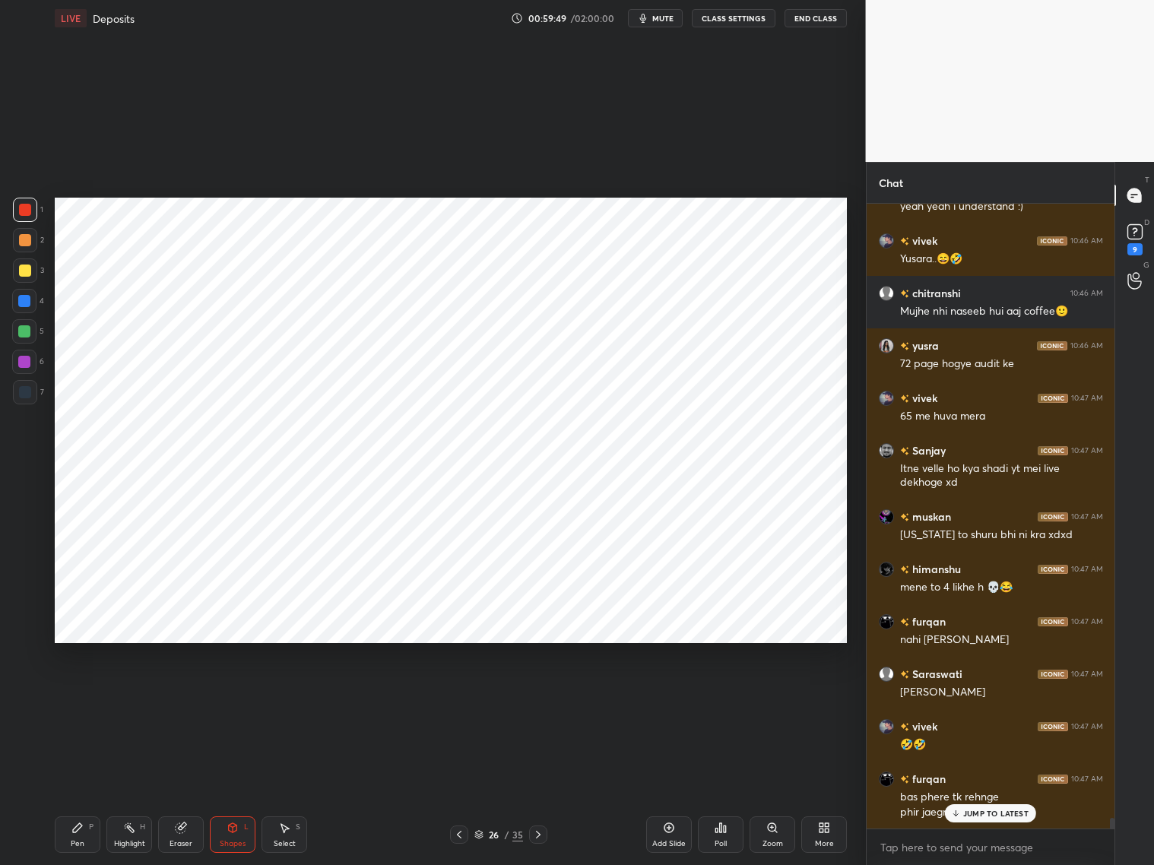
drag, startPoint x: 535, startPoint y: 834, endPoint x: 548, endPoint y: 830, distance: 13.5
click at [540, 698] on icon at bounding box center [538, 834] width 12 height 12
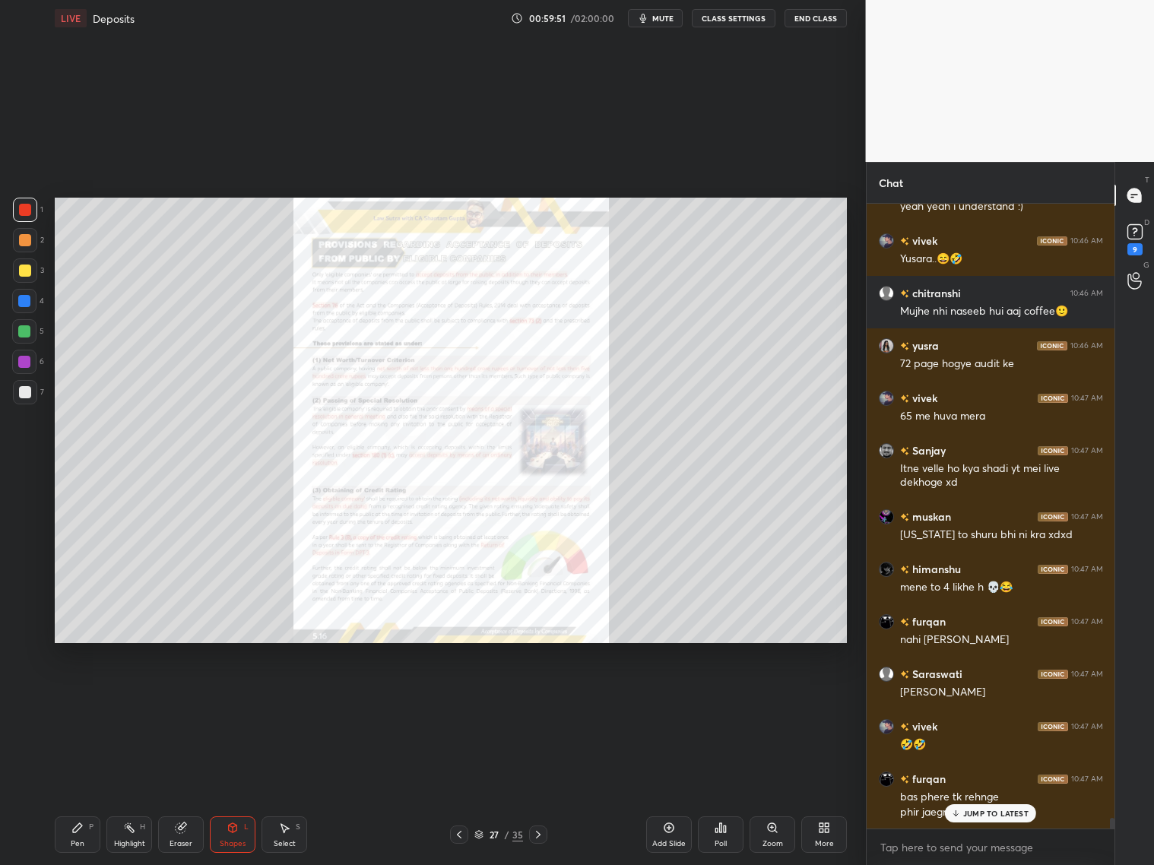
click at [776, 698] on div "Zoom" at bounding box center [772, 834] width 46 height 36
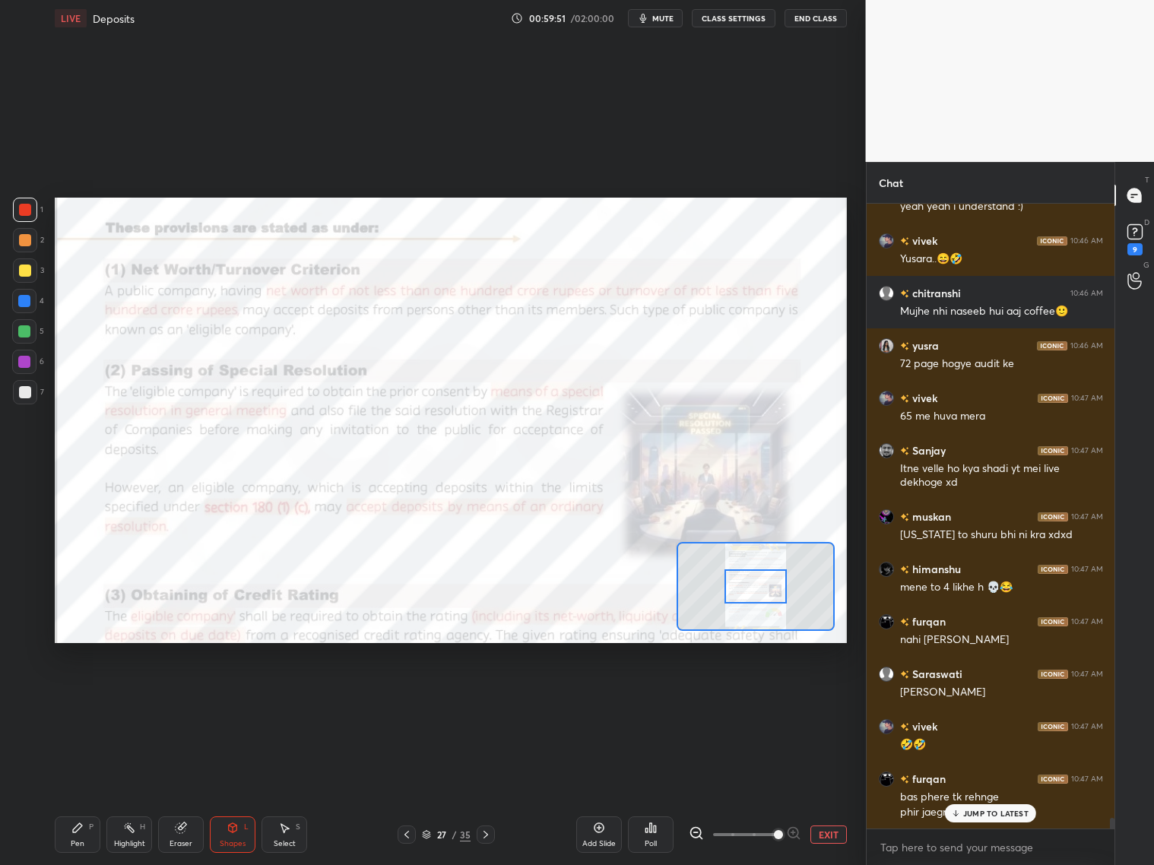
click at [777, 698] on span at bounding box center [745, 834] width 64 height 23
click at [779, 698] on span at bounding box center [778, 834] width 9 height 9
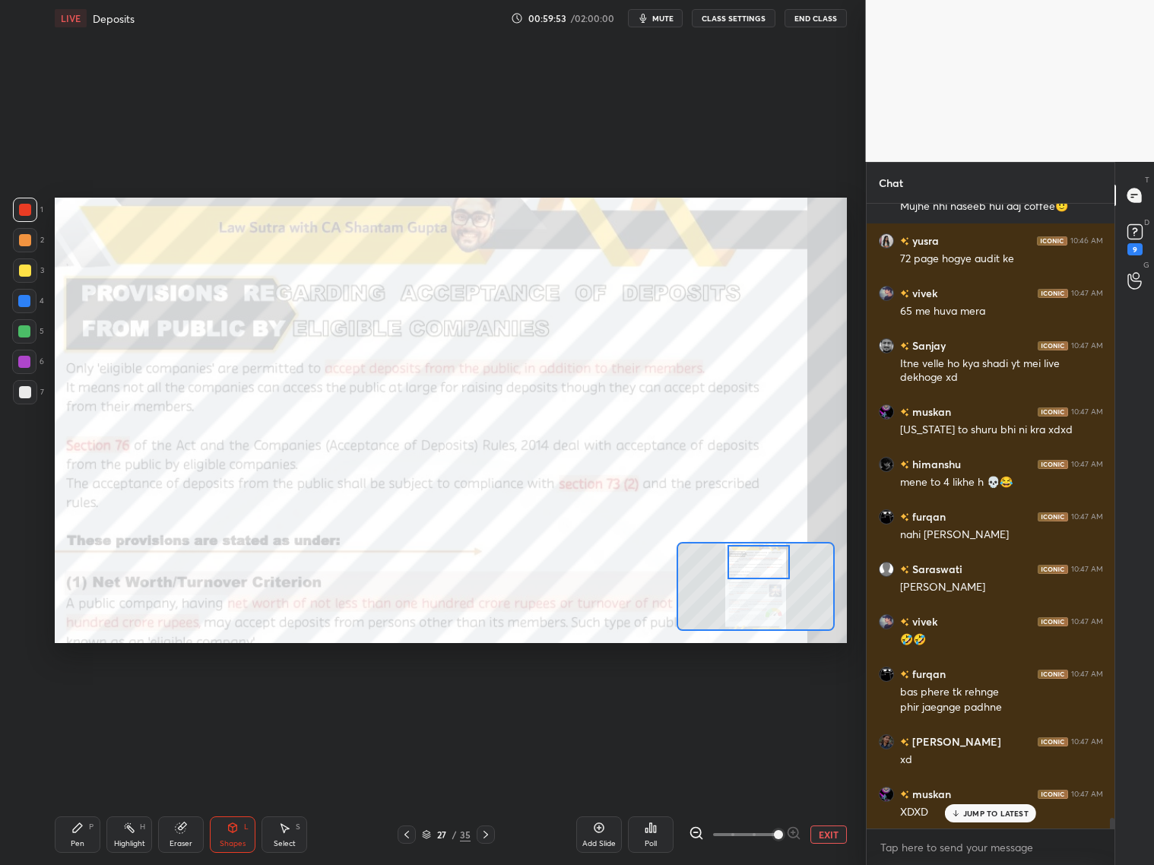
drag, startPoint x: 767, startPoint y: 572, endPoint x: 769, endPoint y: 545, distance: 27.5
click at [771, 551] on div at bounding box center [758, 562] width 62 height 34
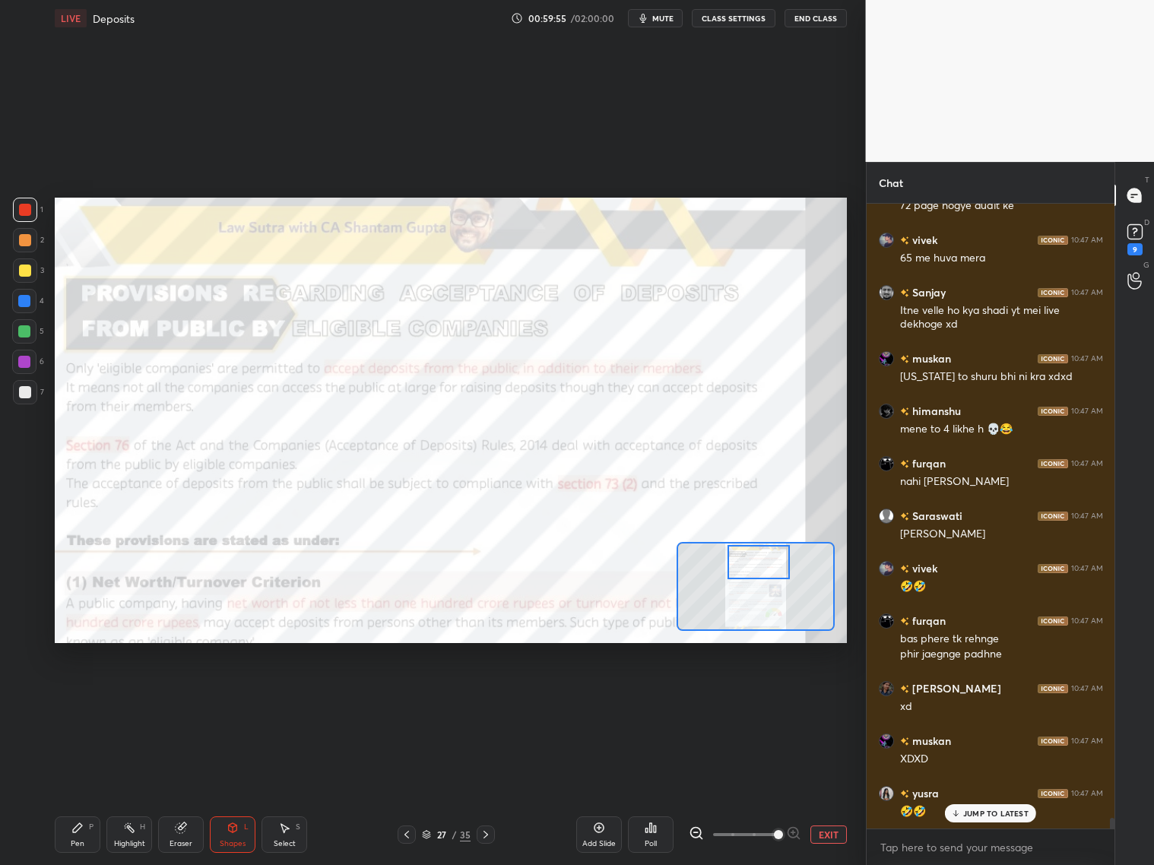
scroll to position [36080, 0]
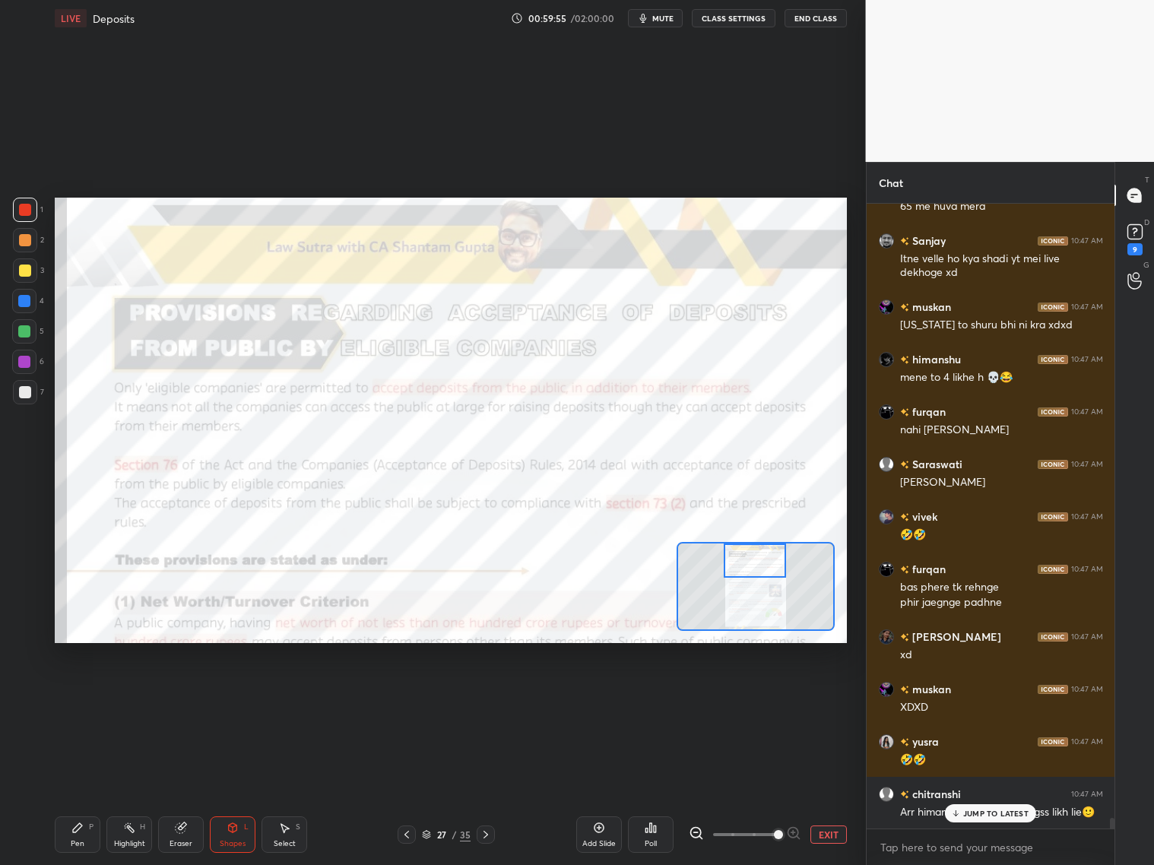
click at [758, 561] on div at bounding box center [754, 560] width 62 height 34
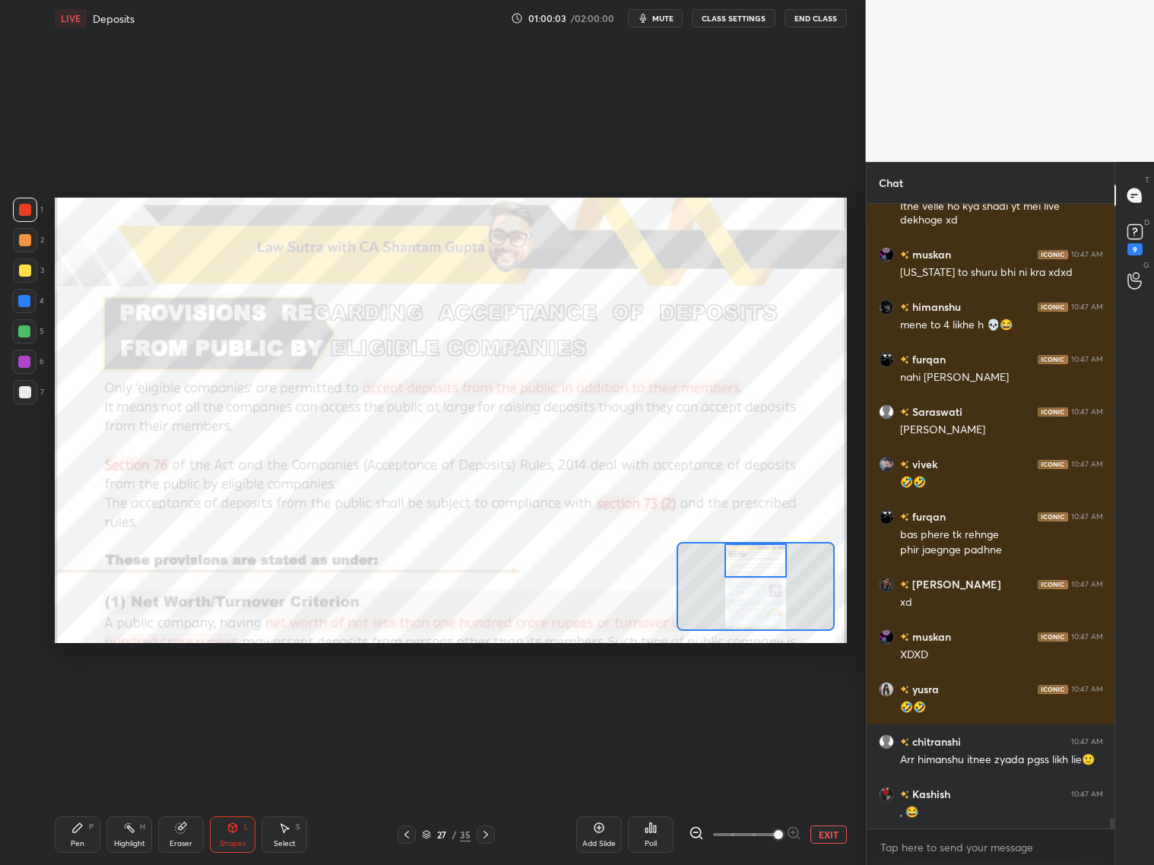
scroll to position [36185, 0]
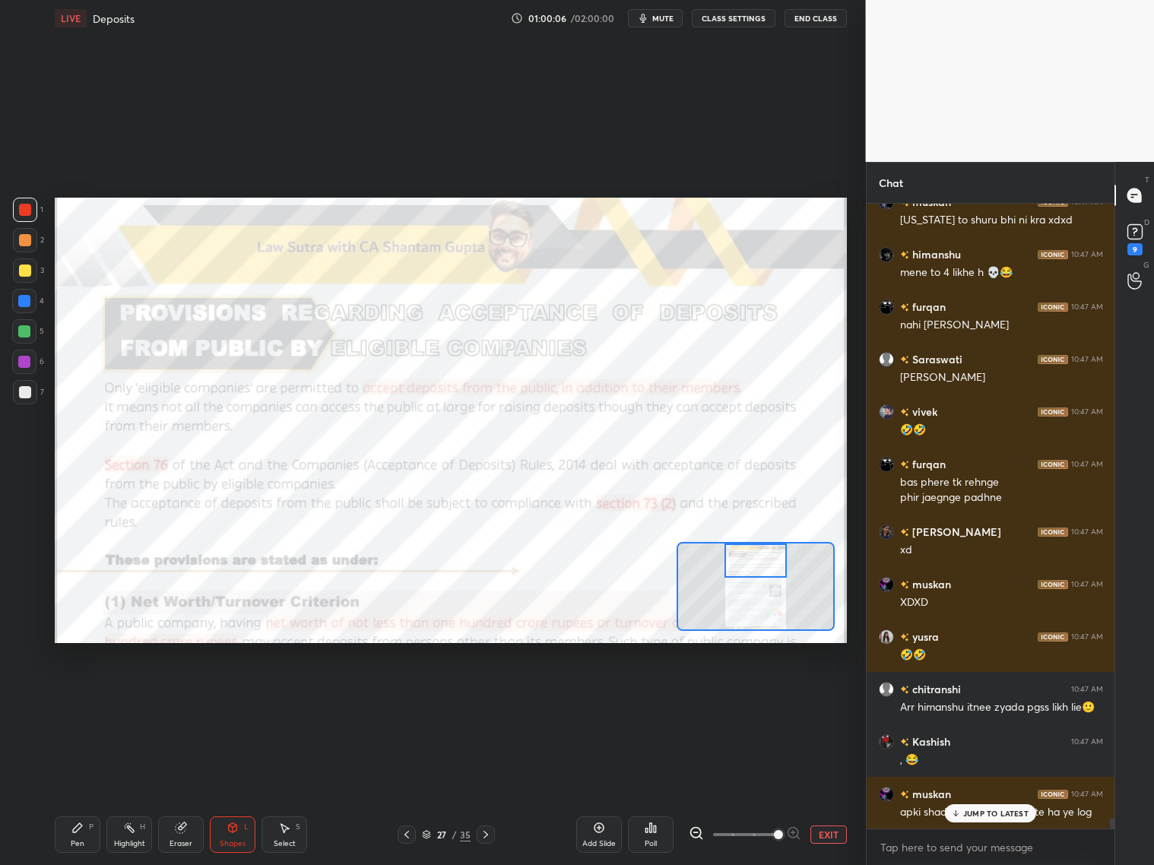
click at [986, 698] on p "JUMP TO LATEST" at bounding box center [995, 813] width 65 height 9
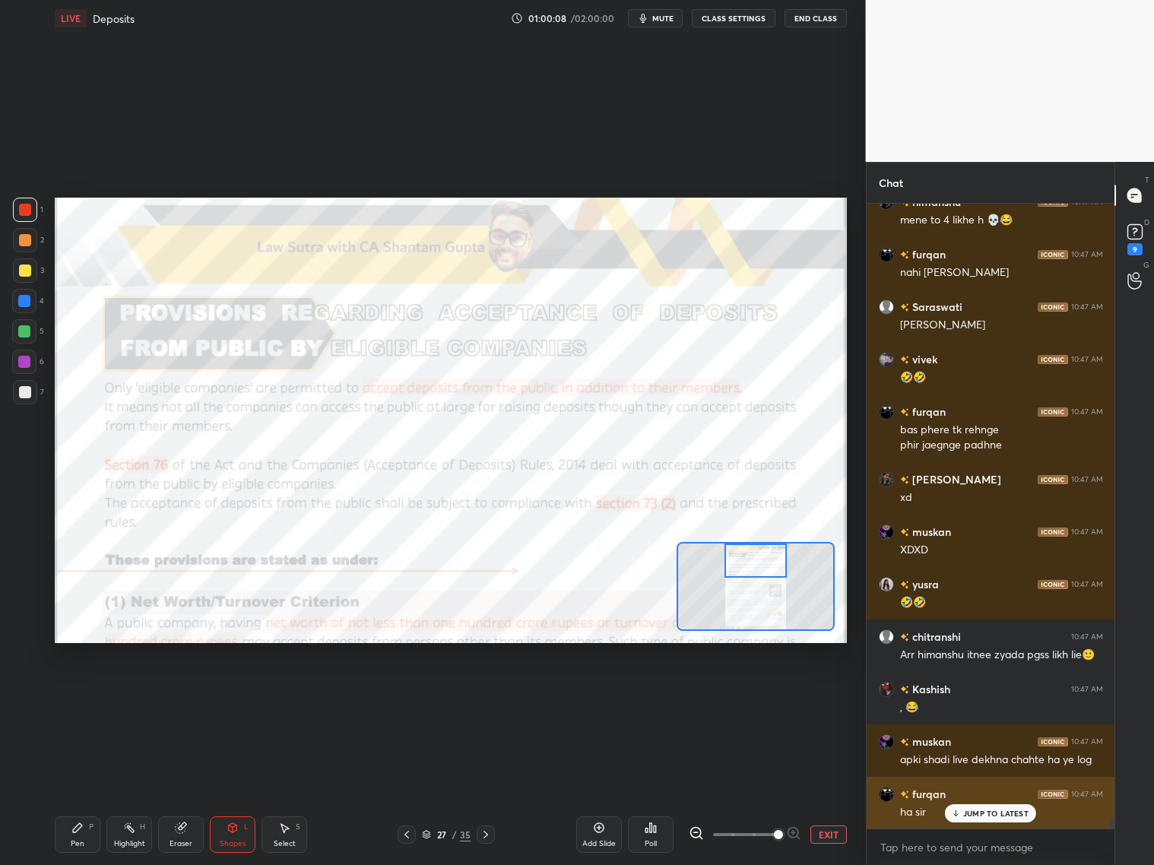
drag, startPoint x: 990, startPoint y: 811, endPoint x: 997, endPoint y: 807, distance: 7.8
click at [986, 698] on p "JUMP TO LATEST" at bounding box center [995, 813] width 65 height 9
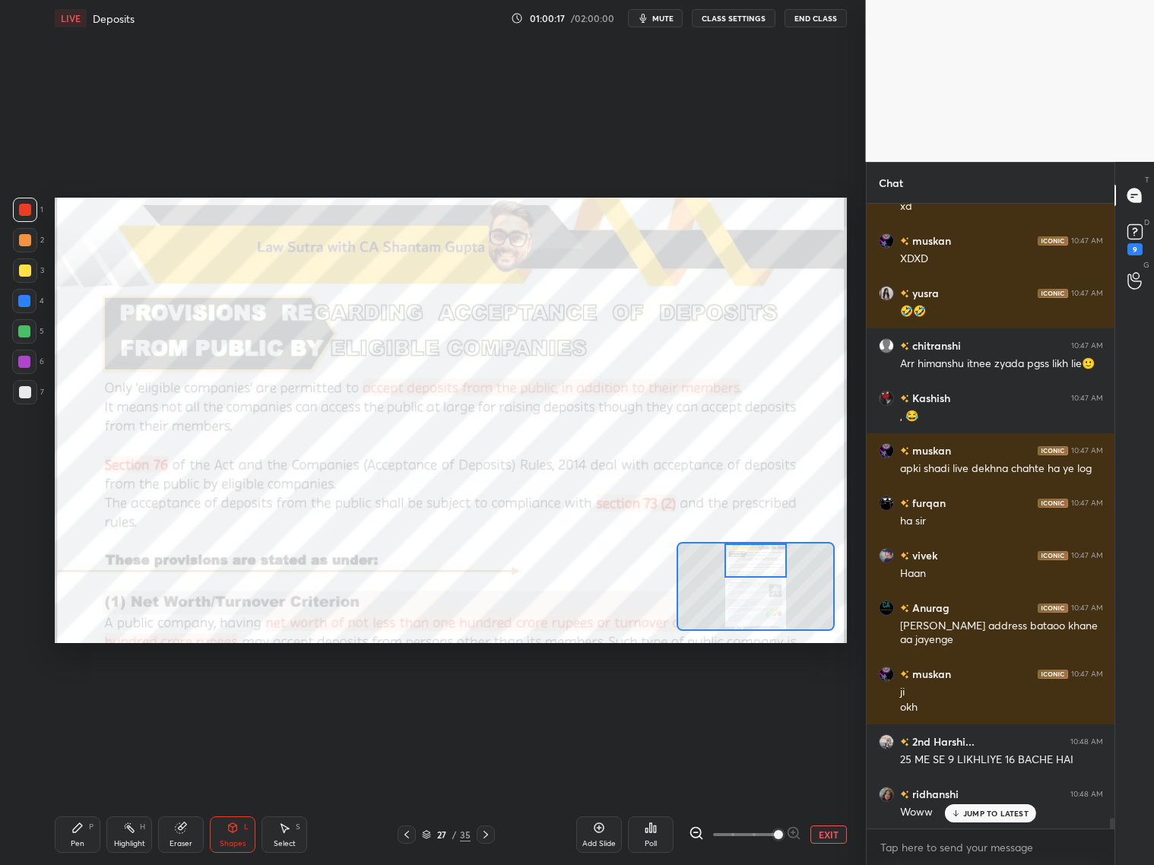
scroll to position [36581, 0]
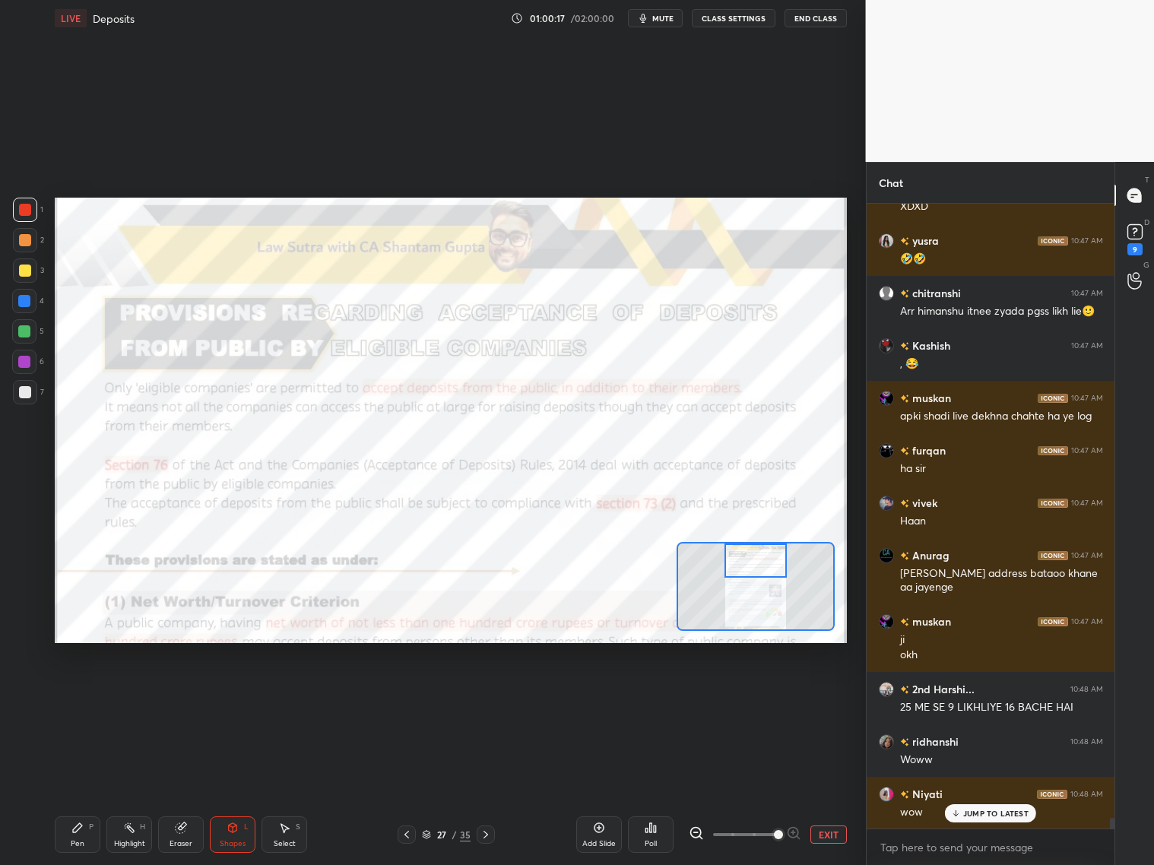
click at [986, 698] on p "JUMP TO LATEST" at bounding box center [995, 813] width 65 height 9
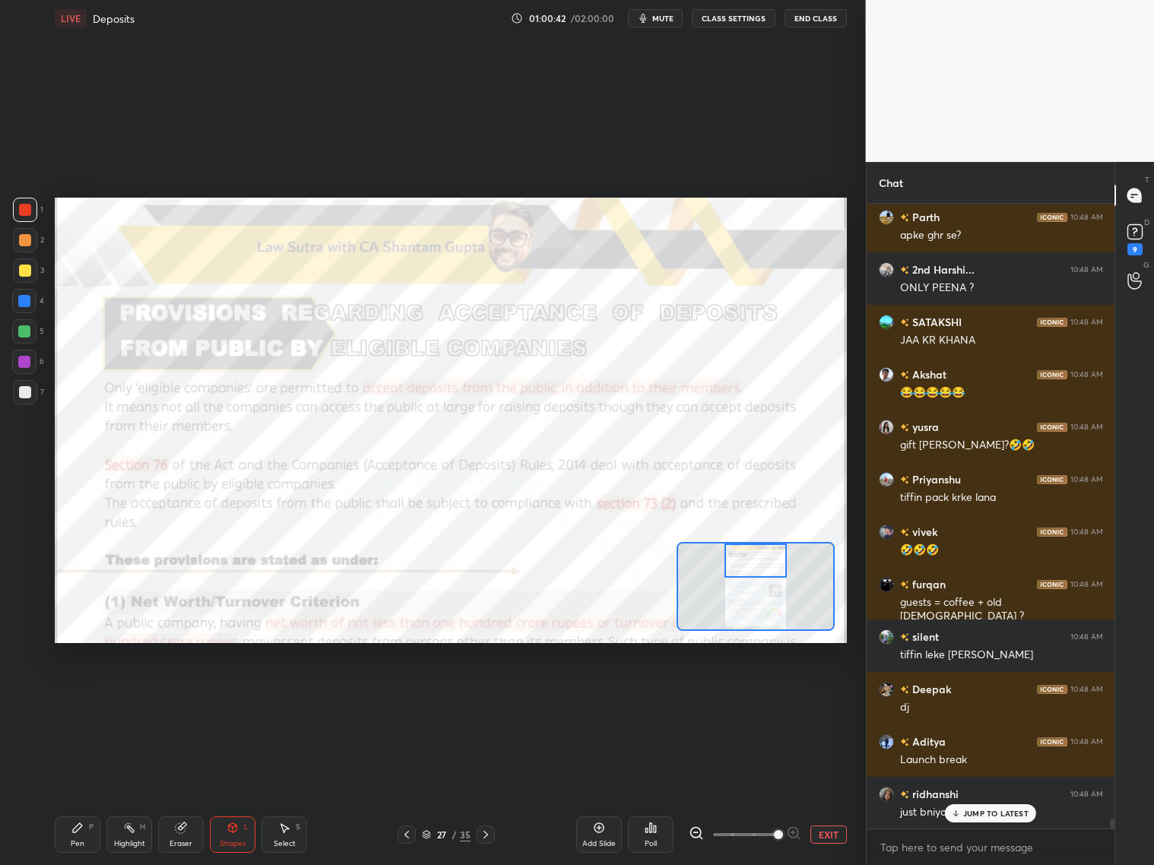
scroll to position [38378, 0]
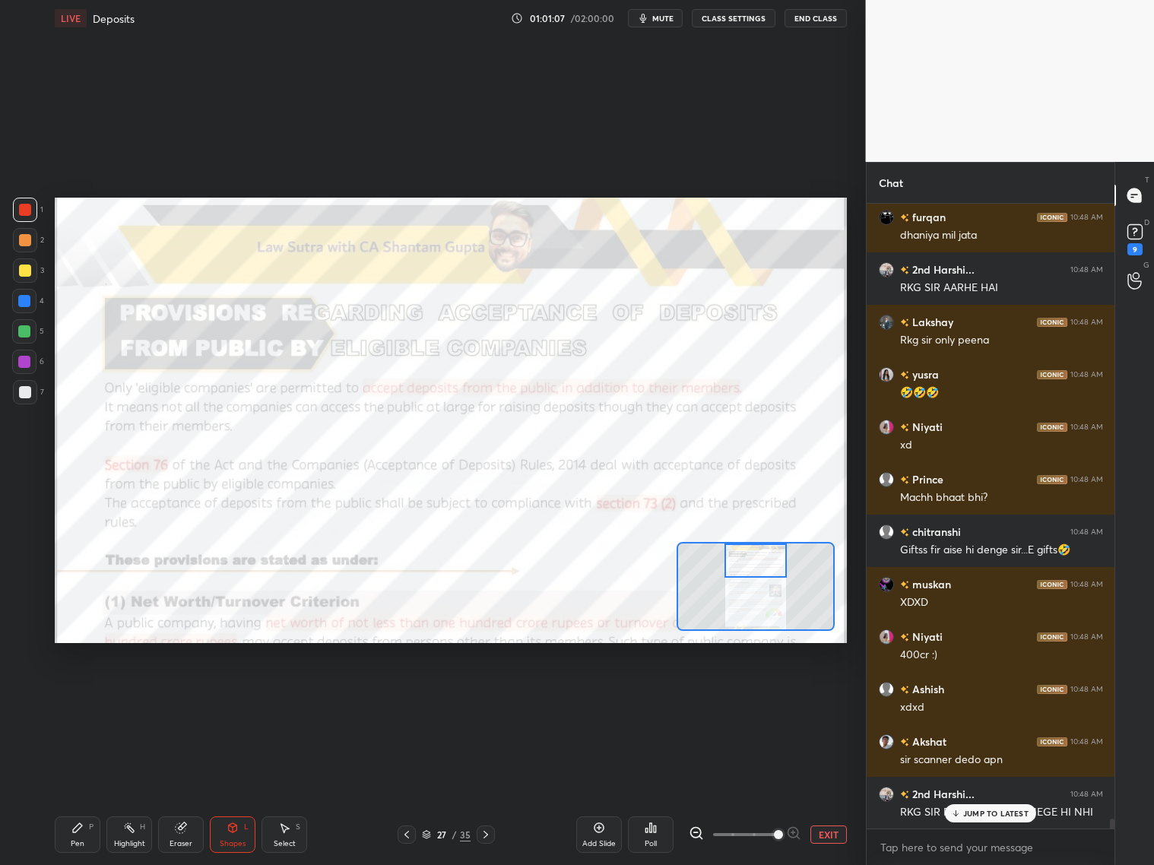
click at [986, 698] on p "JUMP TO LATEST" at bounding box center [995, 813] width 65 height 9
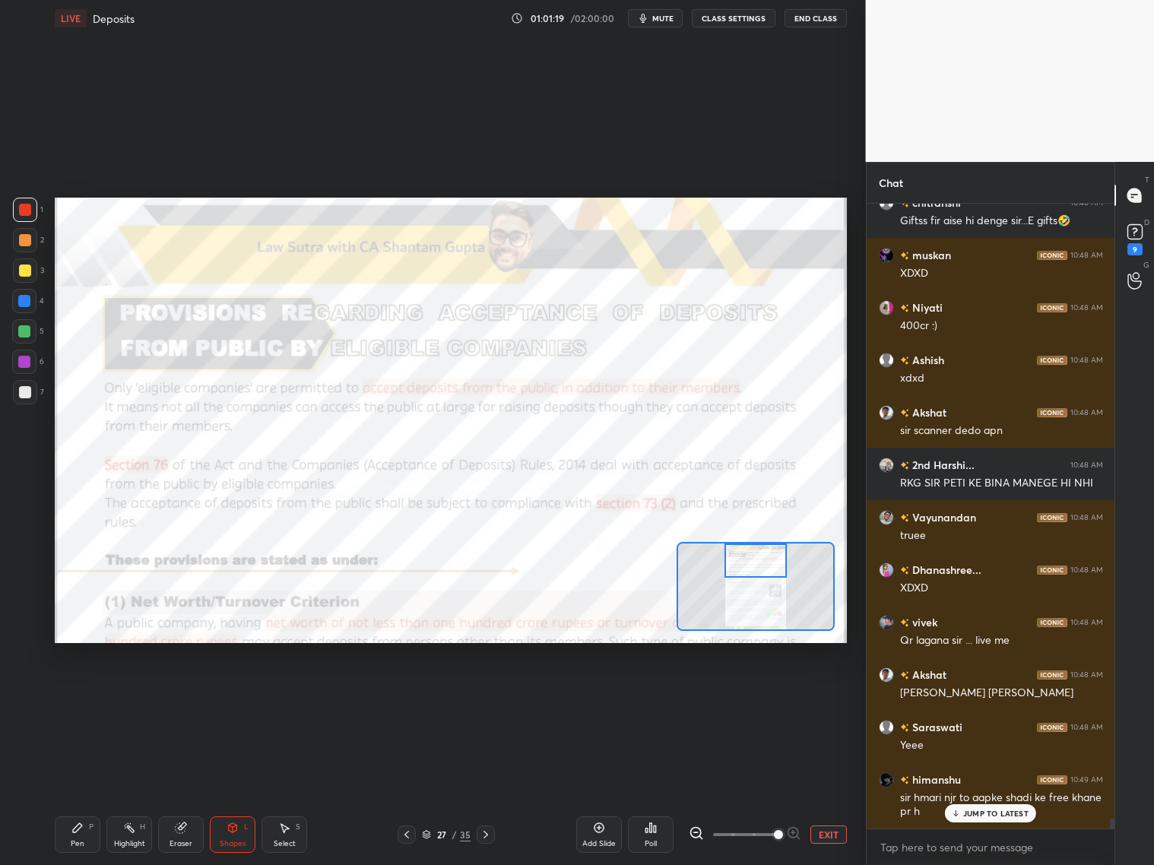
click at [95, 698] on div "Pen P" at bounding box center [78, 834] width 46 height 36
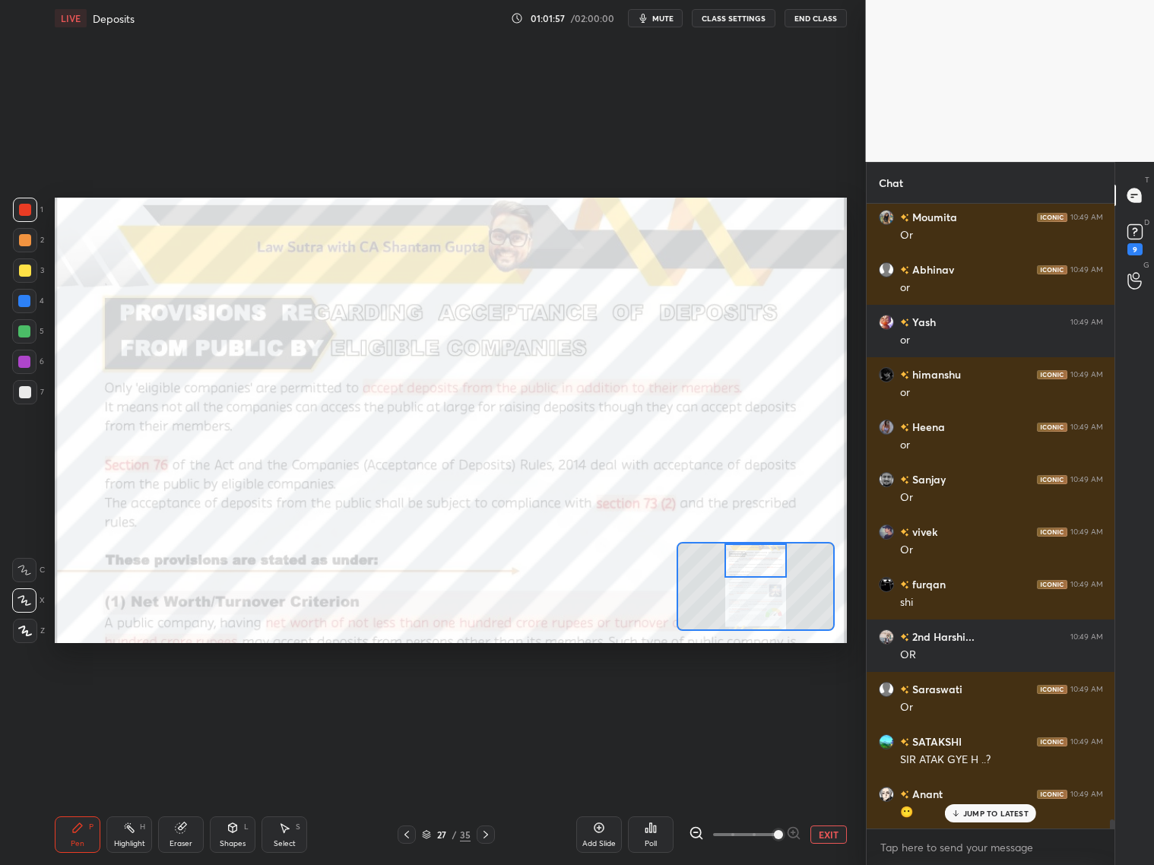
scroll to position [41380, 0]
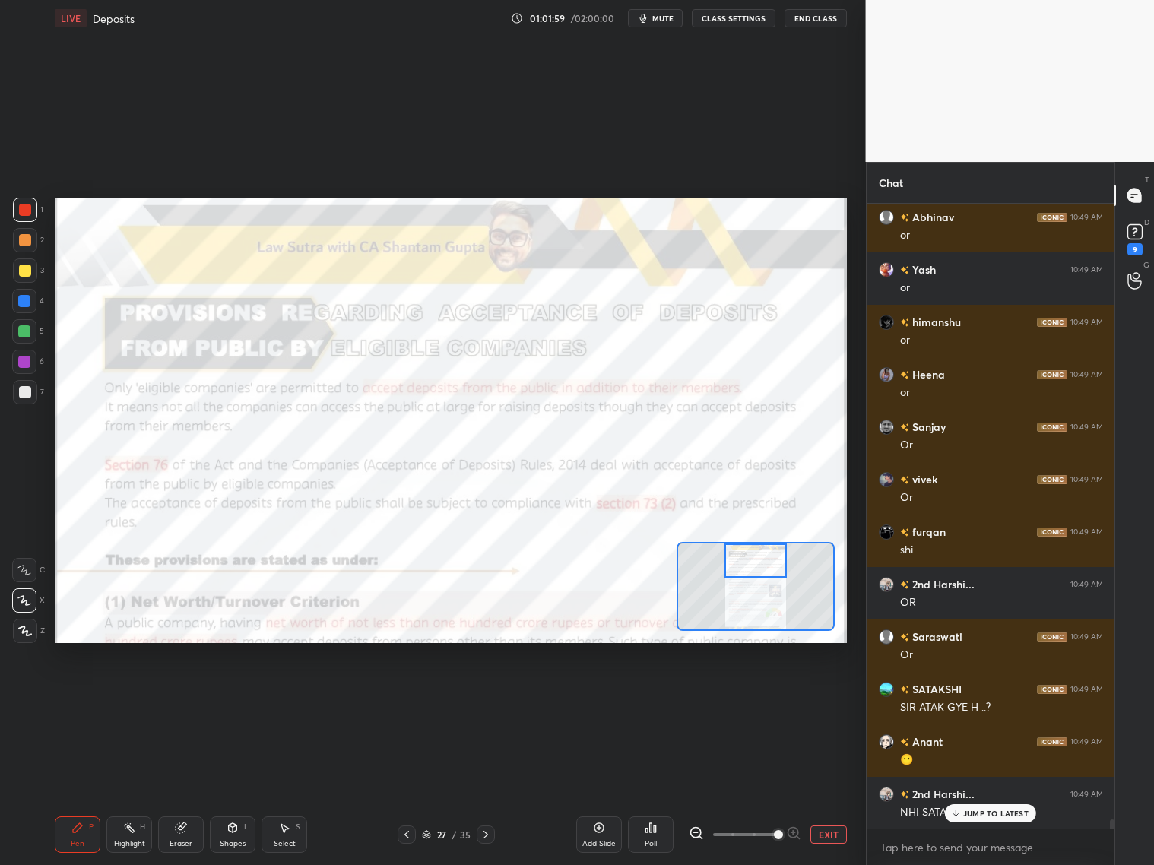
click at [986, 698] on p "JUMP TO LATEST" at bounding box center [995, 813] width 65 height 9
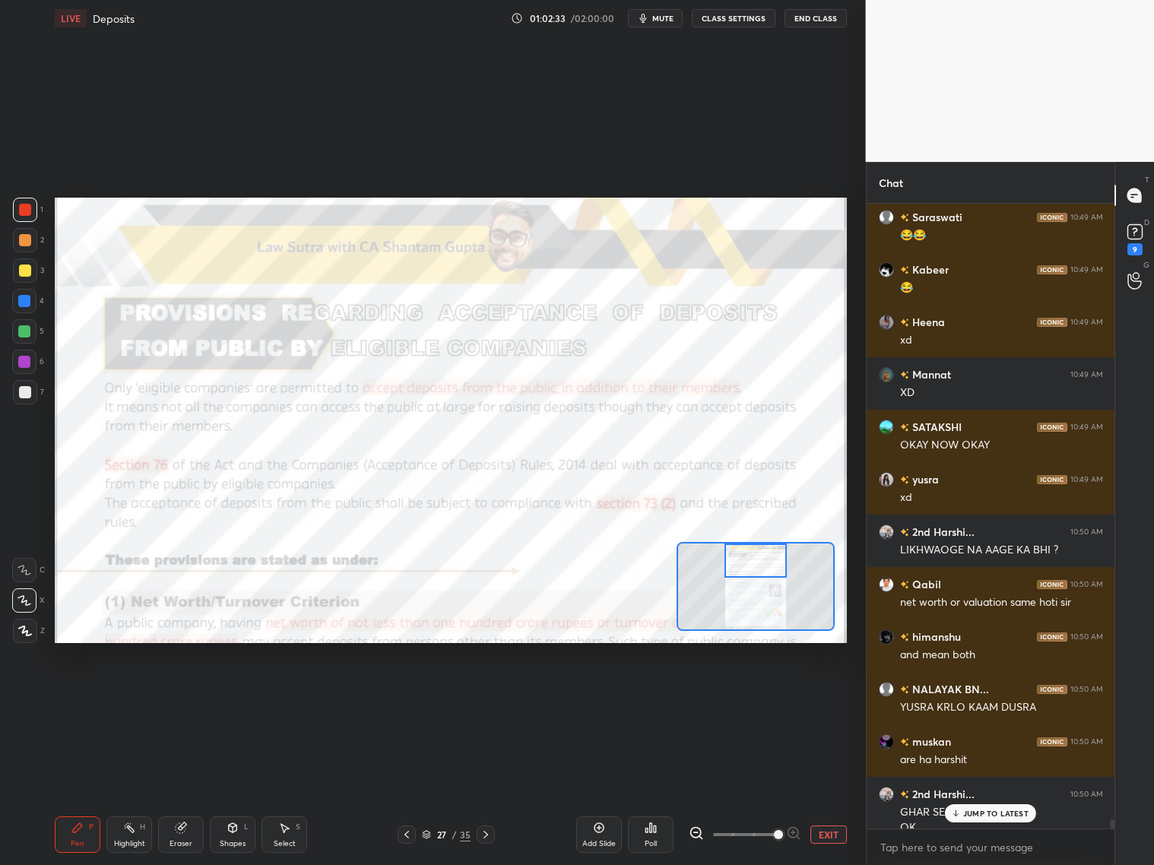
scroll to position [42287, 0]
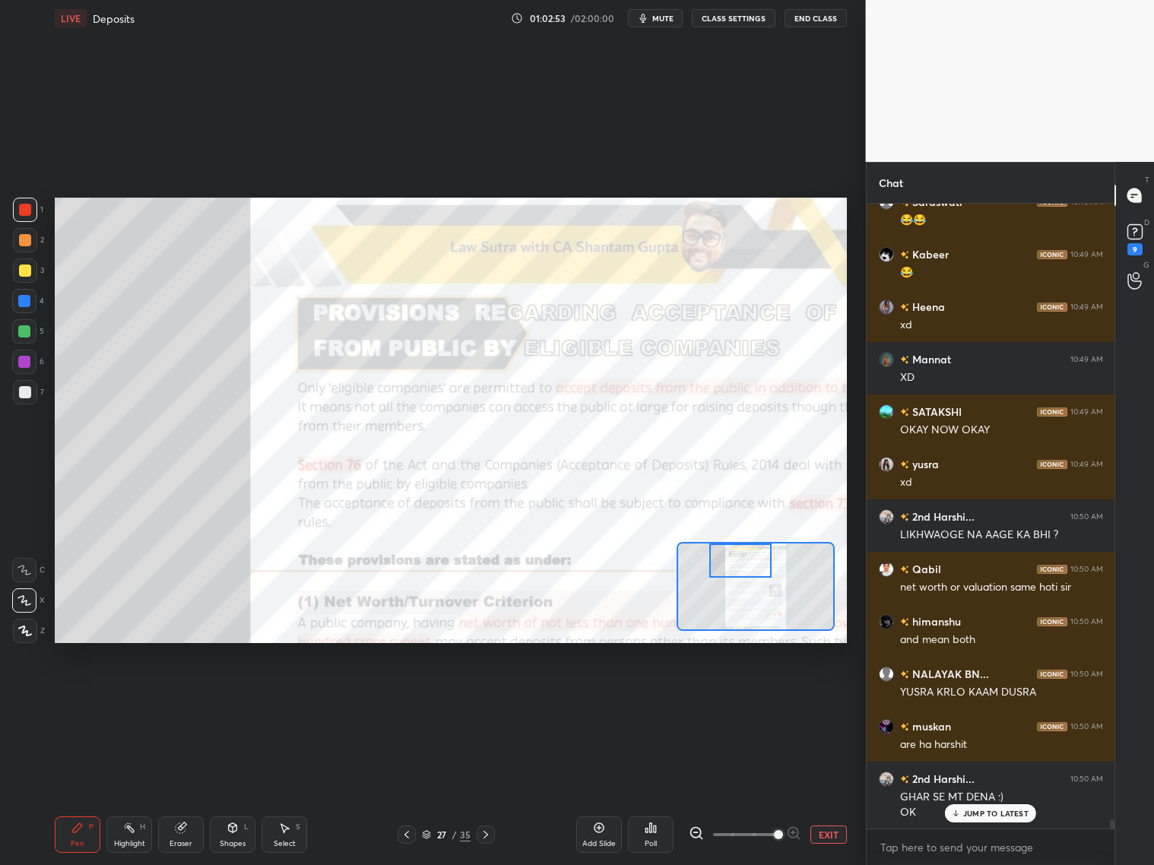
drag, startPoint x: 747, startPoint y: 562, endPoint x: 727, endPoint y: 559, distance: 20.7
click at [731, 562] on div at bounding box center [740, 560] width 62 height 34
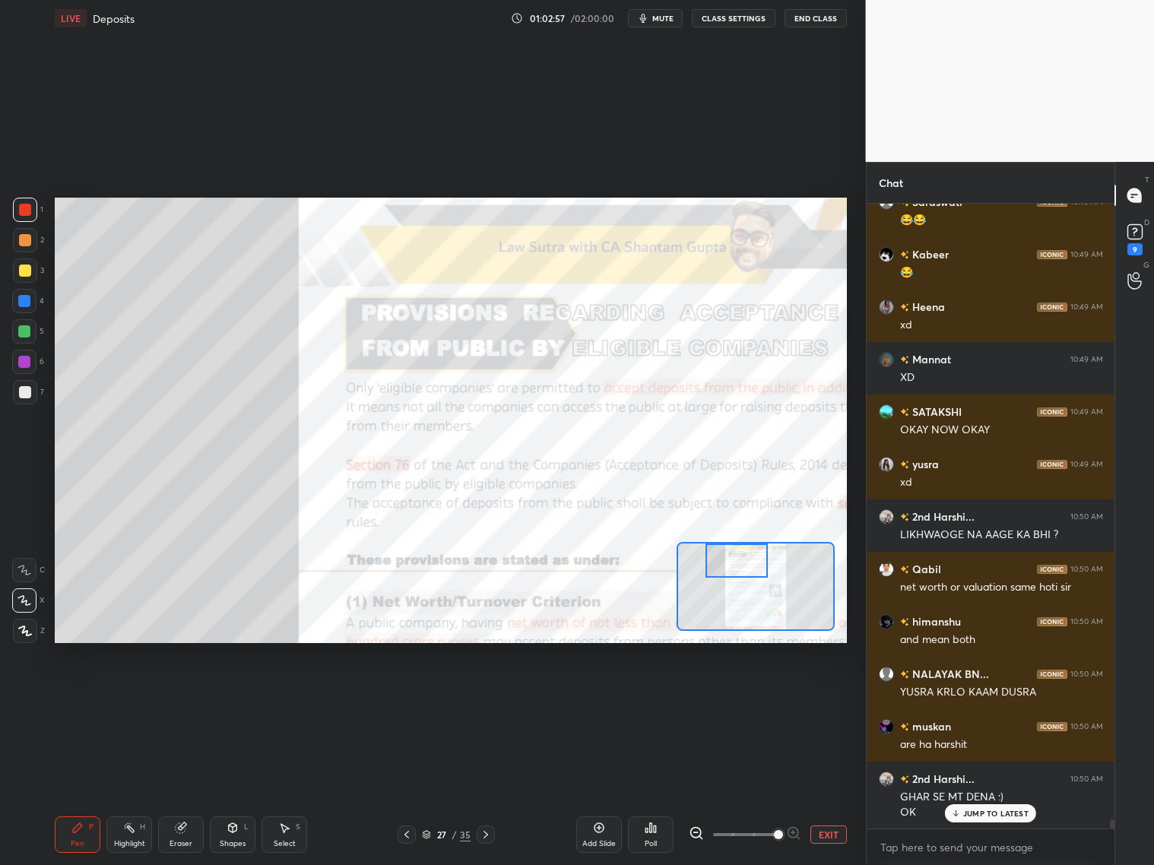
drag, startPoint x: 27, startPoint y: 393, endPoint x: 44, endPoint y: 377, distance: 23.1
click at [29, 394] on div at bounding box center [25, 392] width 12 height 12
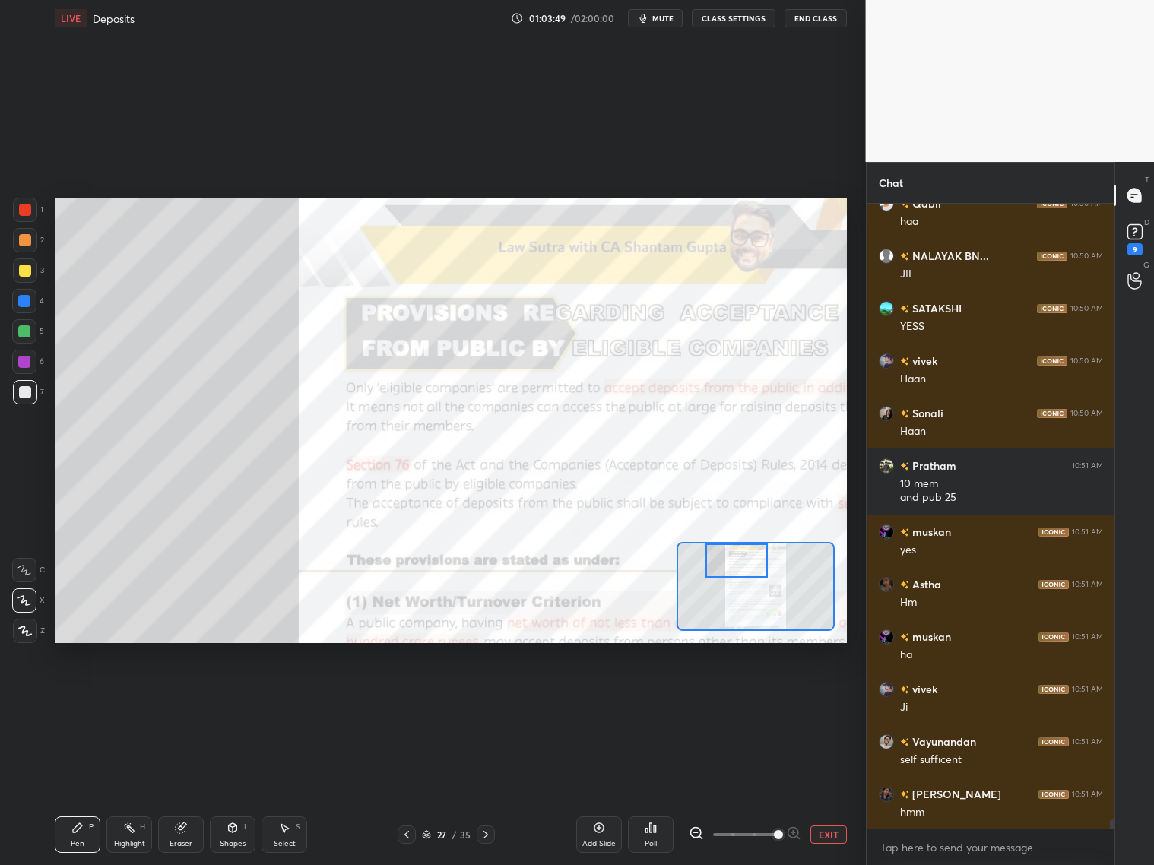
scroll to position [43926, 0]
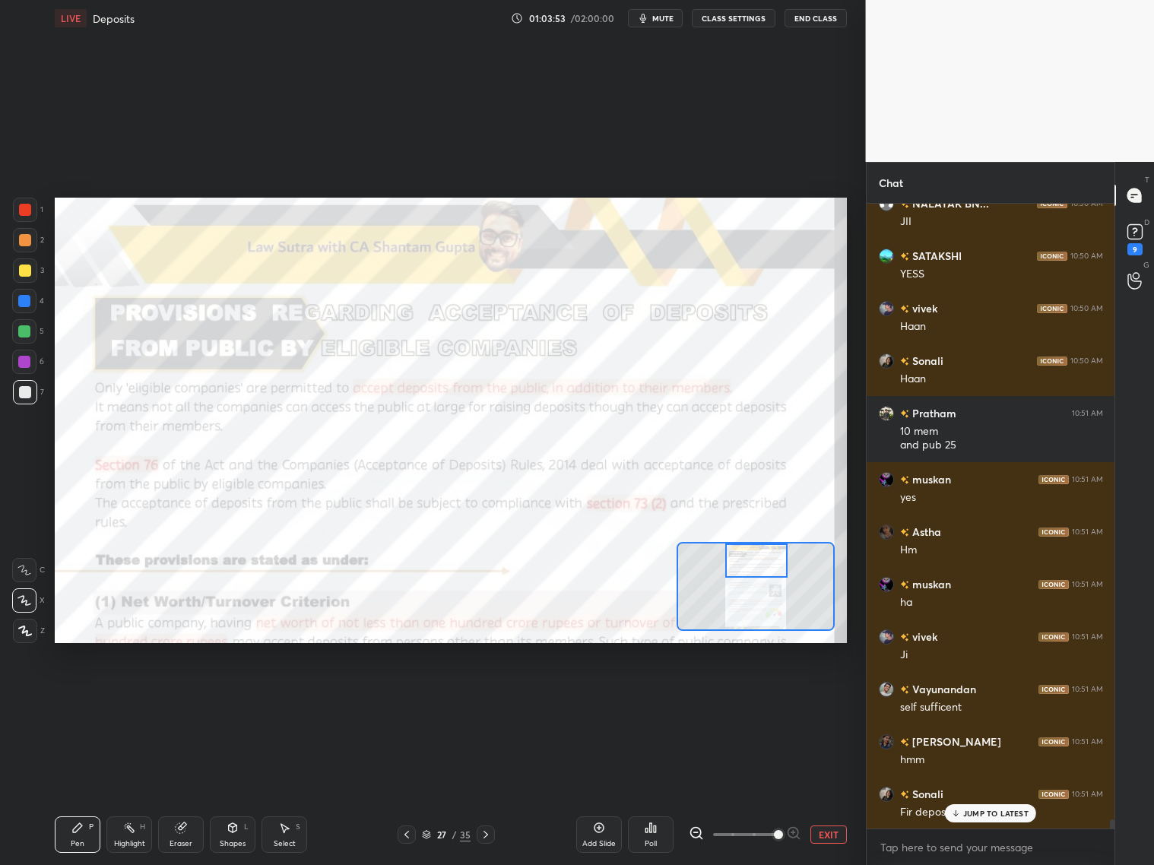
drag, startPoint x: 749, startPoint y: 561, endPoint x: 769, endPoint y: 559, distance: 20.6
click at [768, 562] on div at bounding box center [756, 560] width 62 height 34
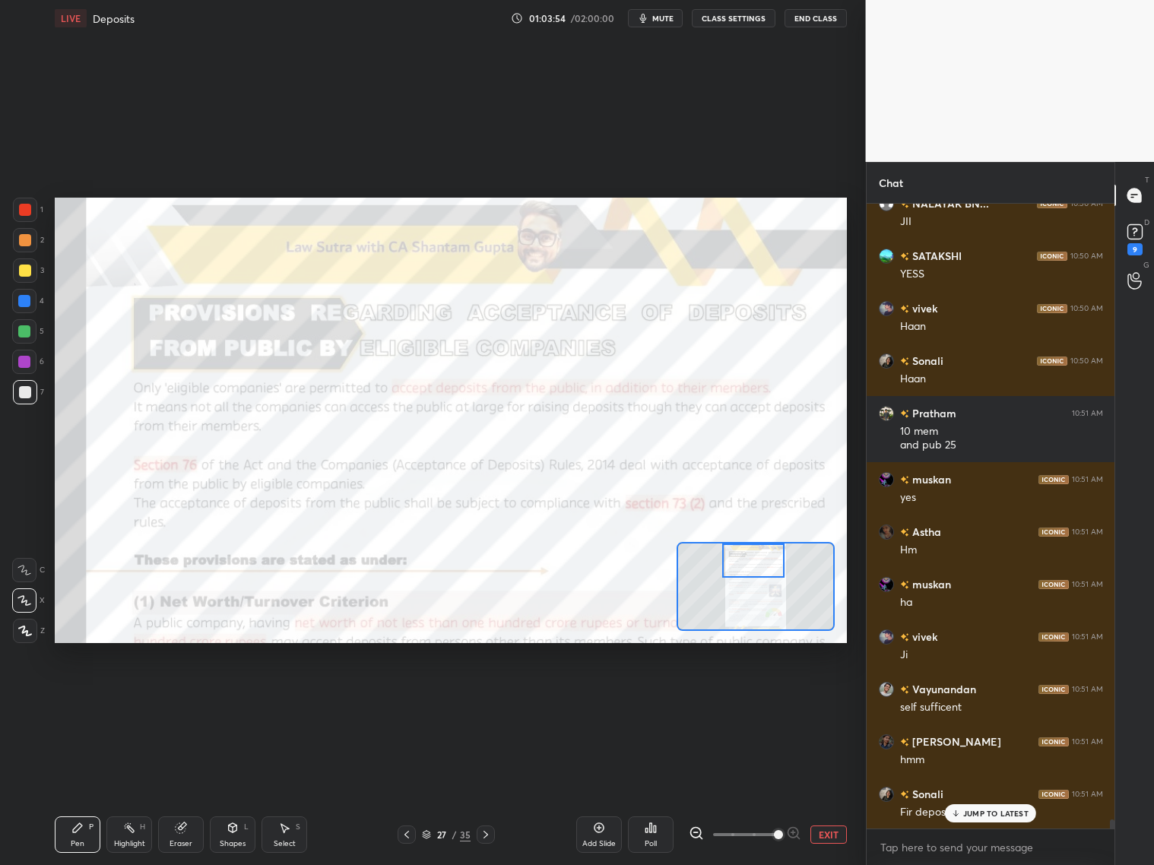
click at [766, 558] on div at bounding box center [753, 560] width 62 height 34
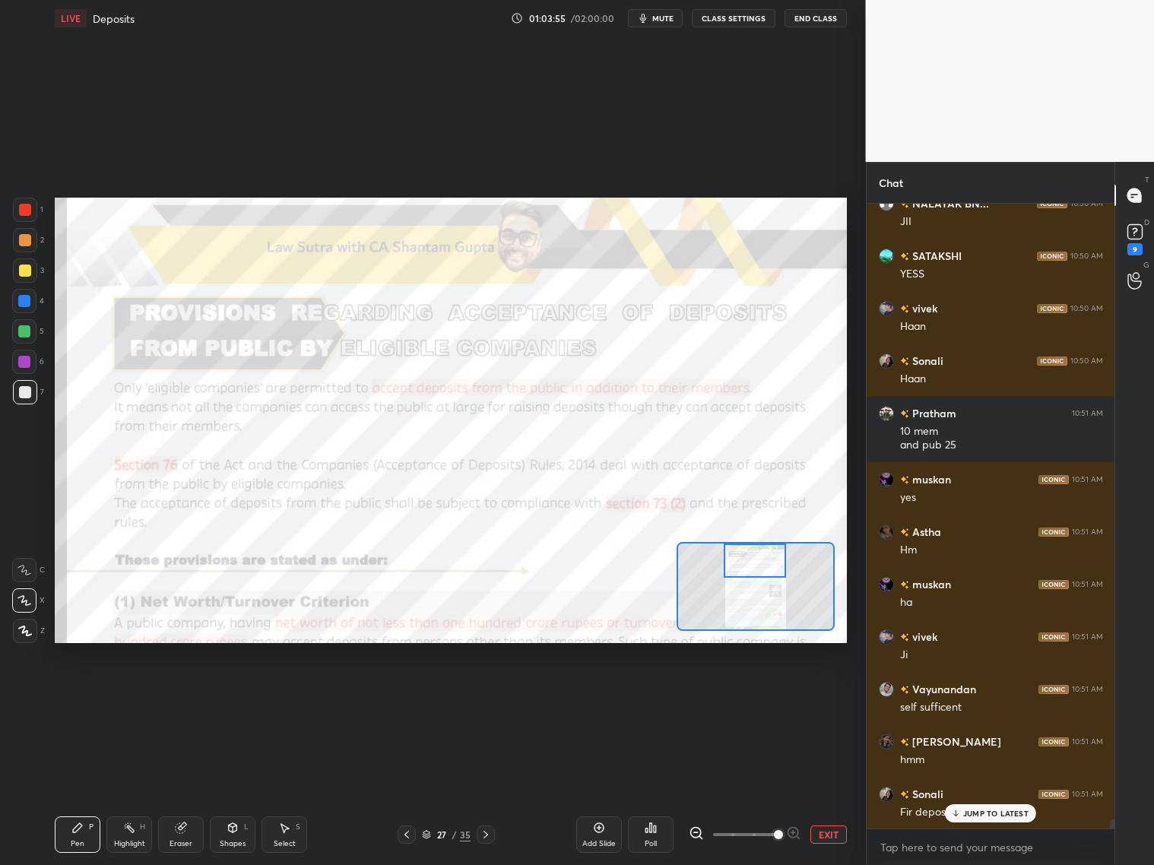
click at [769, 561] on div at bounding box center [754, 560] width 62 height 34
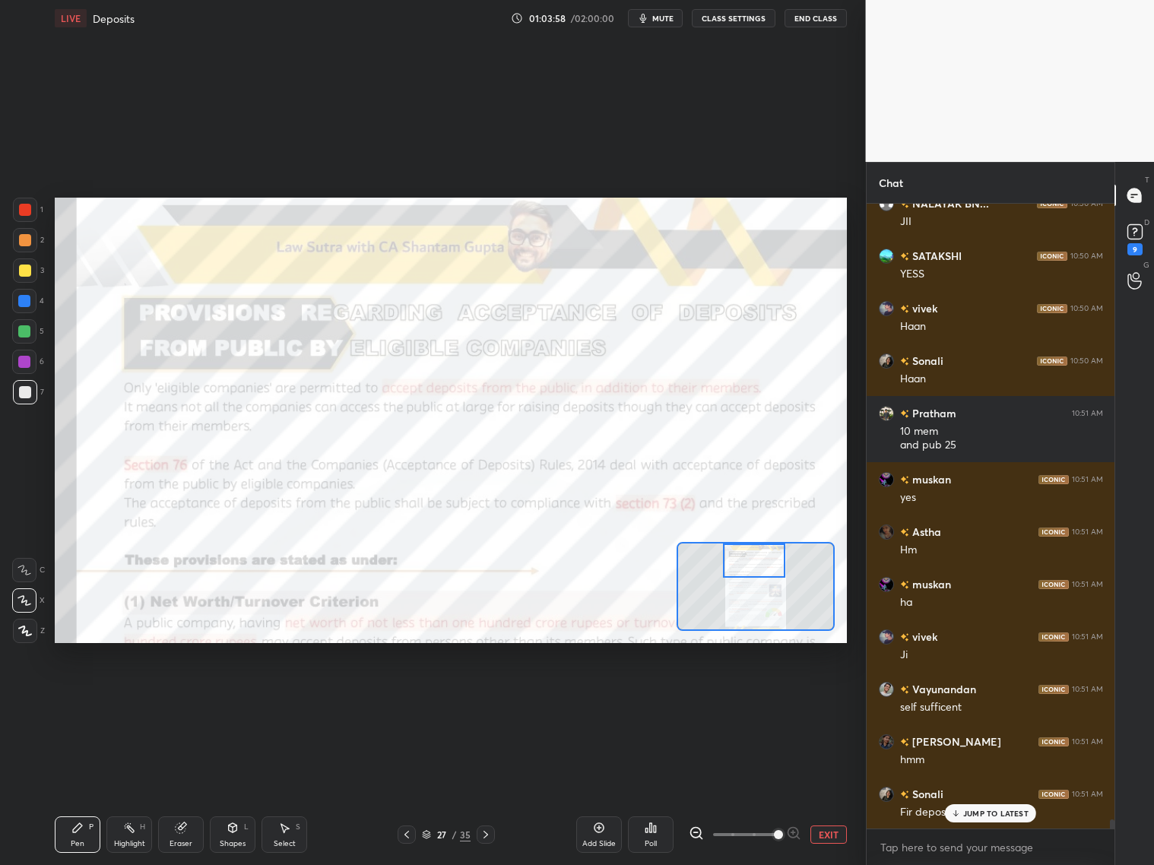
click at [30, 215] on div at bounding box center [25, 210] width 24 height 24
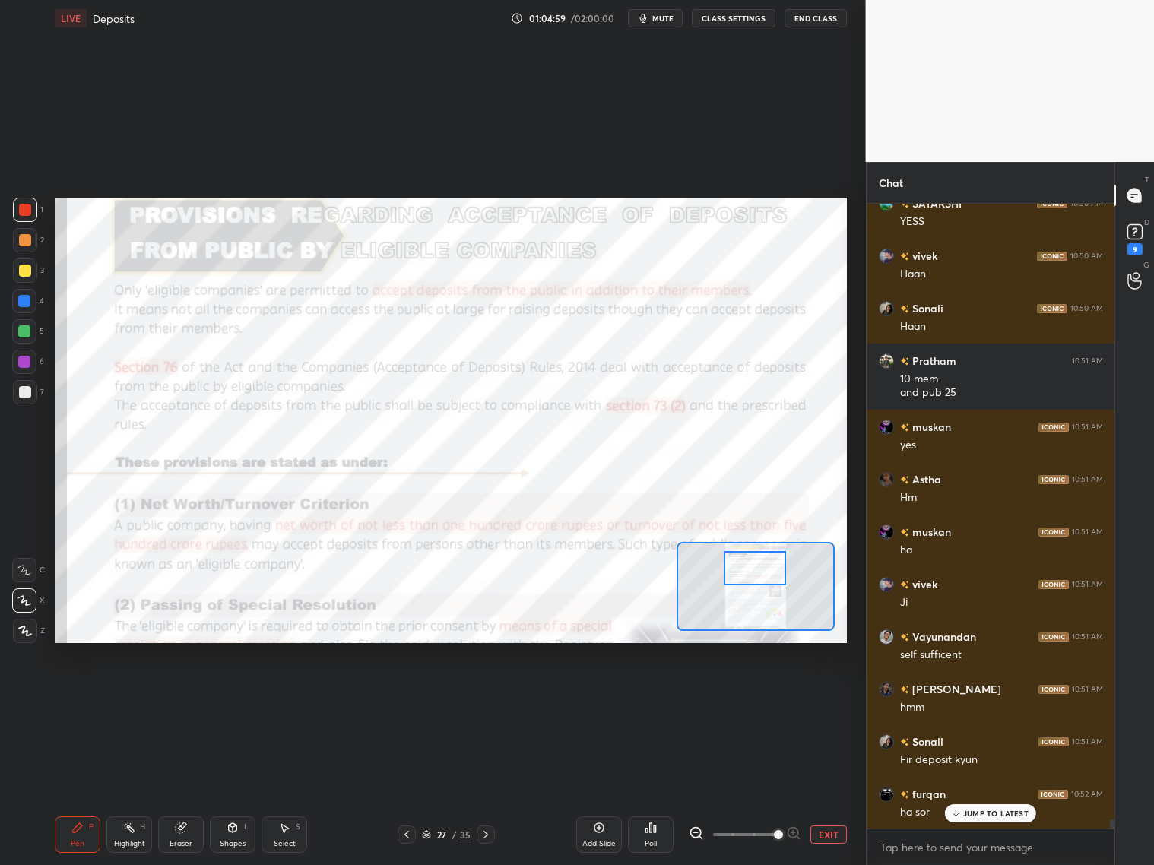
drag, startPoint x: 747, startPoint y: 569, endPoint x: 746, endPoint y: 578, distance: 8.5
click at [746, 578] on div at bounding box center [754, 568] width 62 height 34
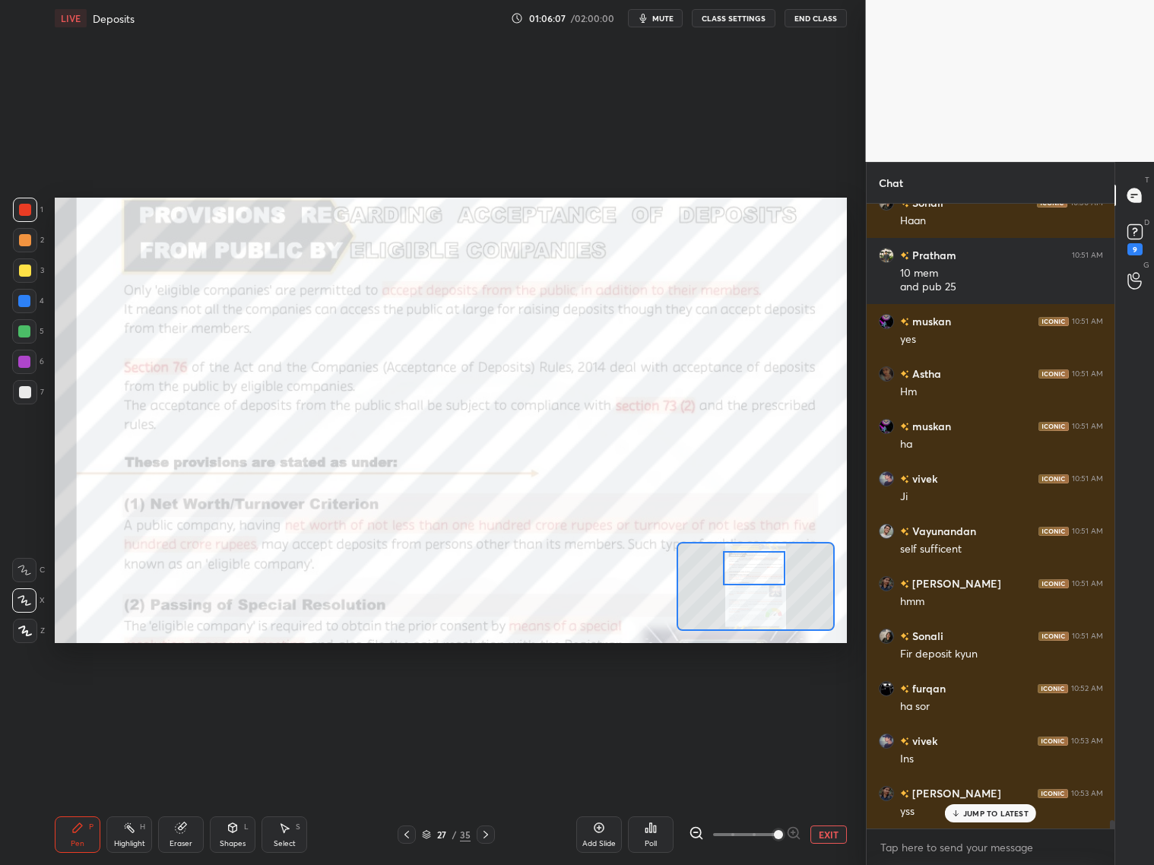
scroll to position [44241, 0]
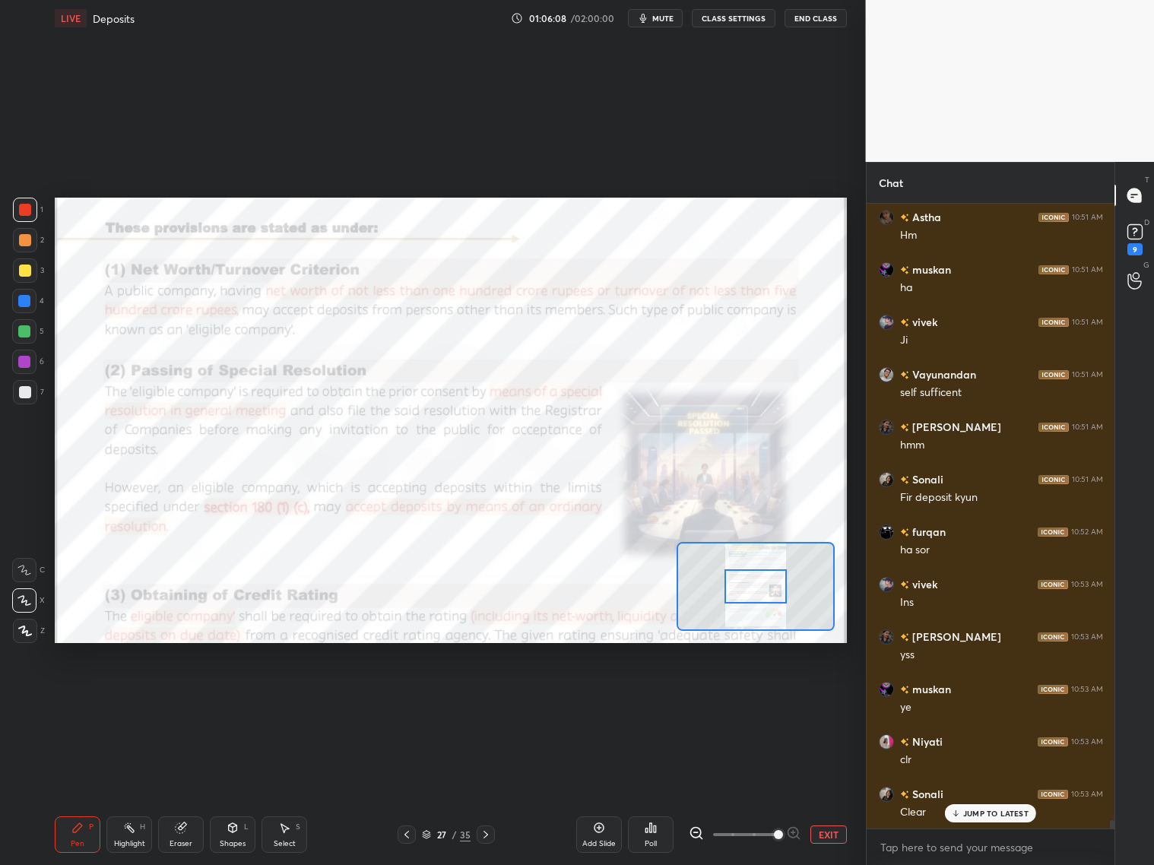
drag, startPoint x: 753, startPoint y: 568, endPoint x: 755, endPoint y: 587, distance: 19.1
click at [755, 584] on div at bounding box center [755, 586] width 62 height 34
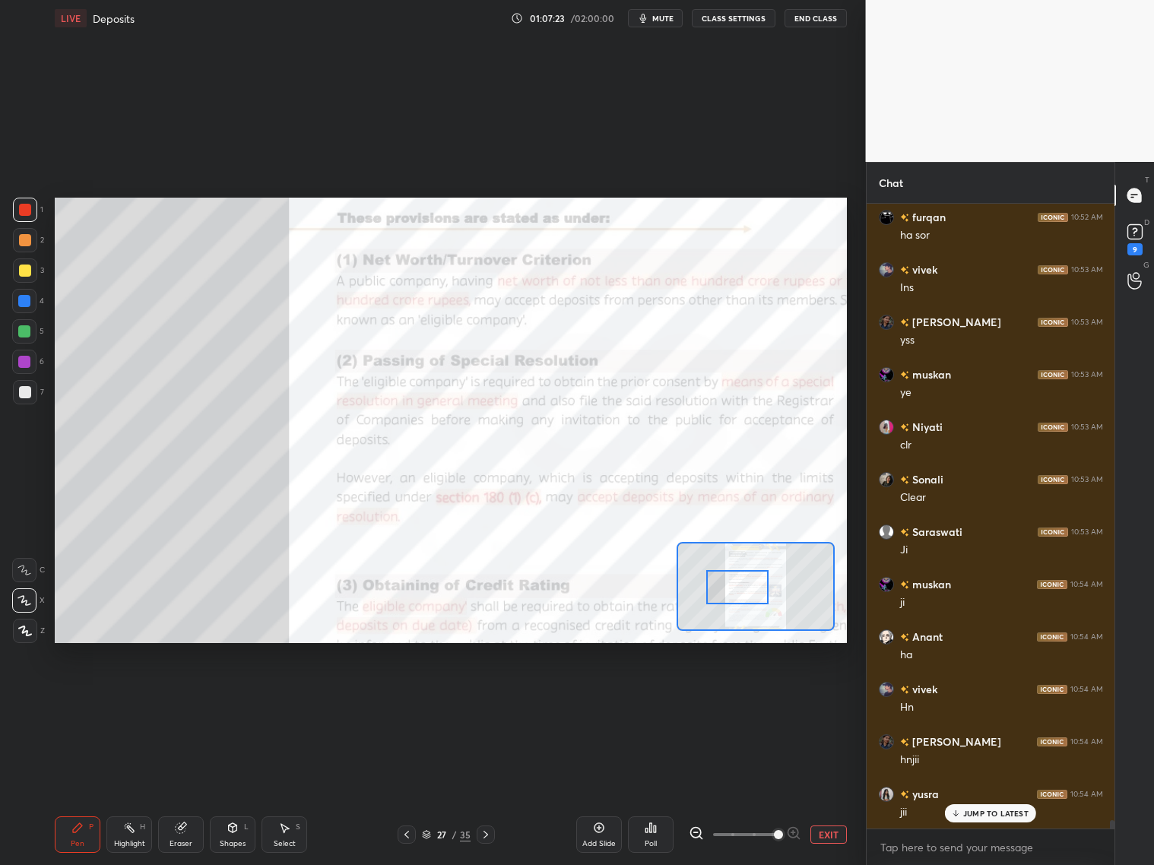
drag, startPoint x: 751, startPoint y: 586, endPoint x: 733, endPoint y: 582, distance: 17.9
click at [735, 590] on div at bounding box center [737, 587] width 62 height 34
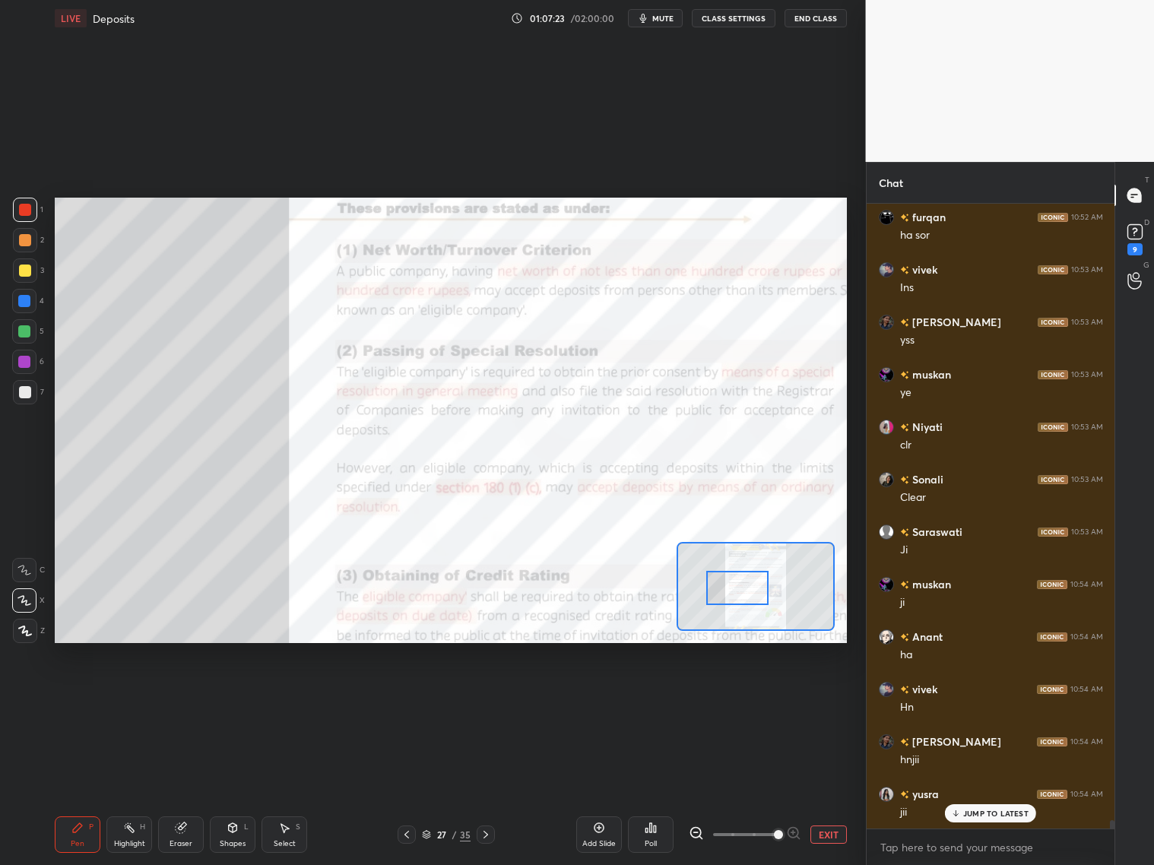
click at [31, 388] on div at bounding box center [25, 392] width 24 height 24
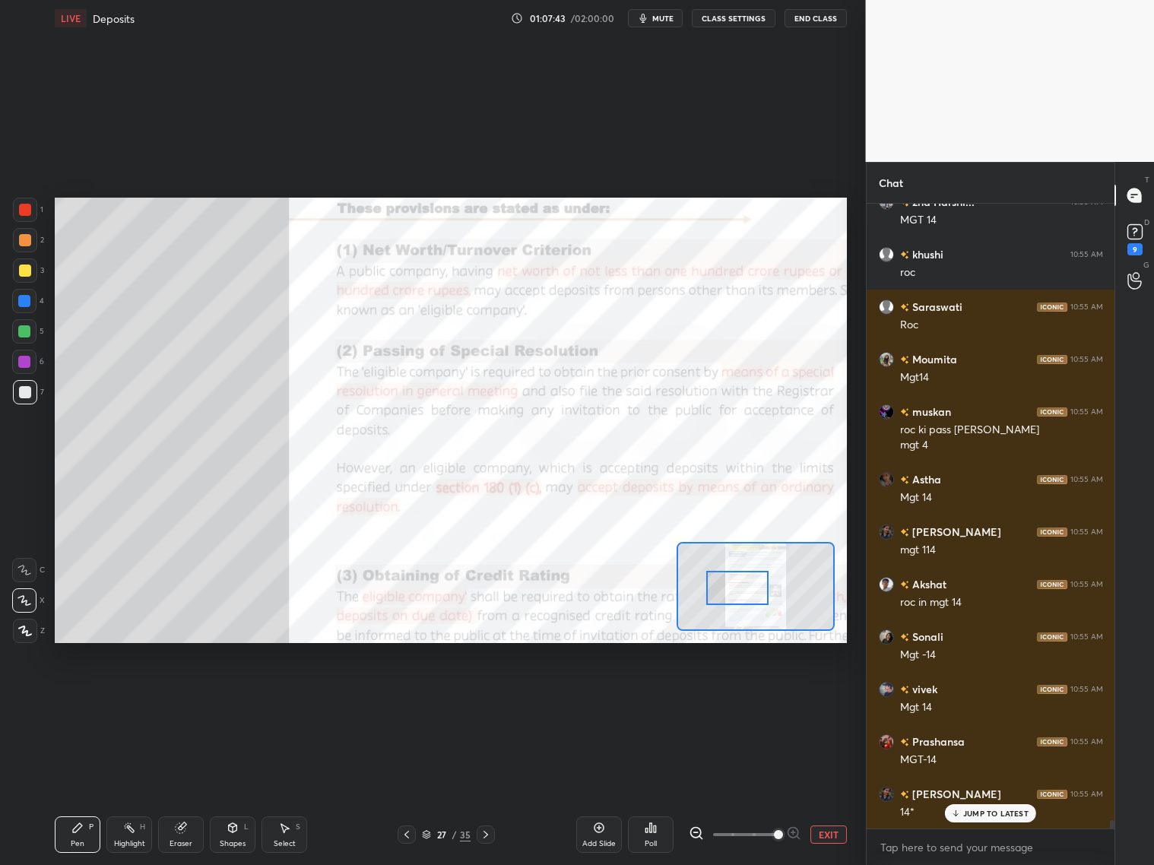
scroll to position [45567, 0]
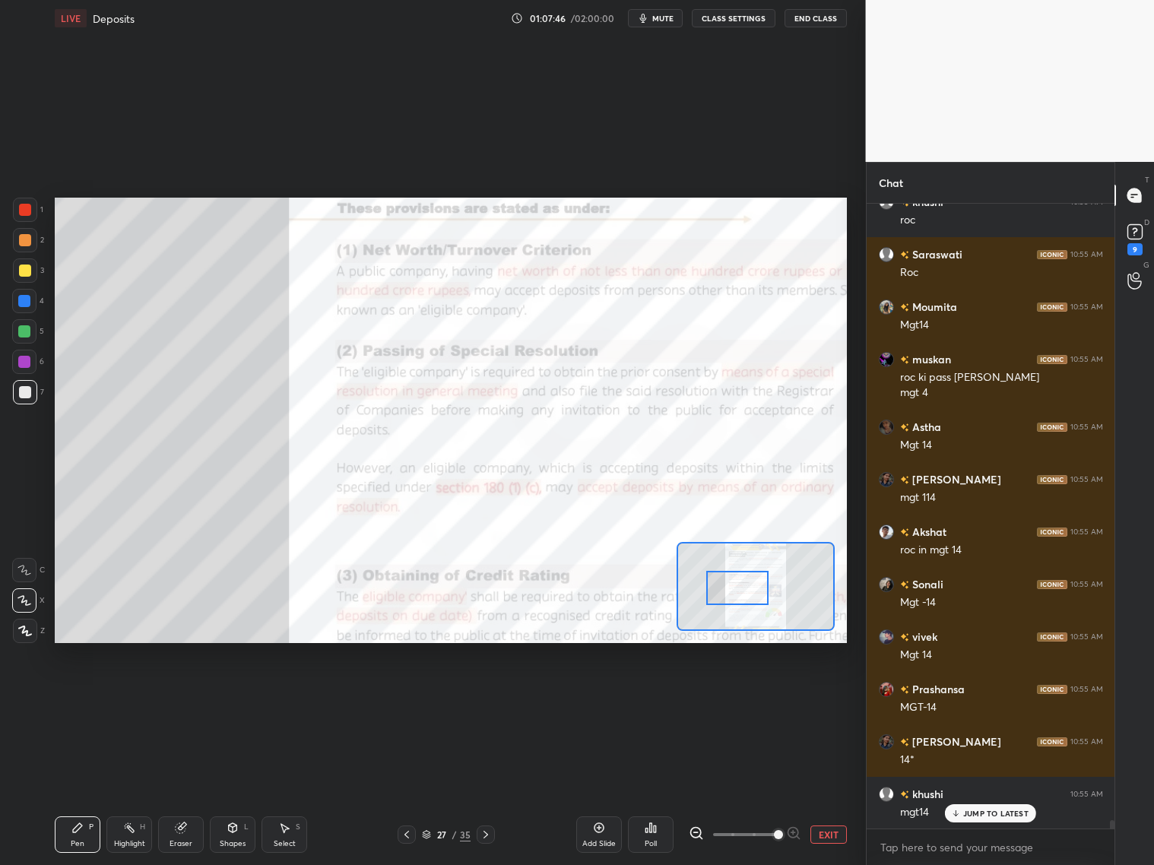
drag, startPoint x: 30, startPoint y: 214, endPoint x: 43, endPoint y: 211, distance: 12.5
click at [33, 214] on div at bounding box center [25, 210] width 24 height 24
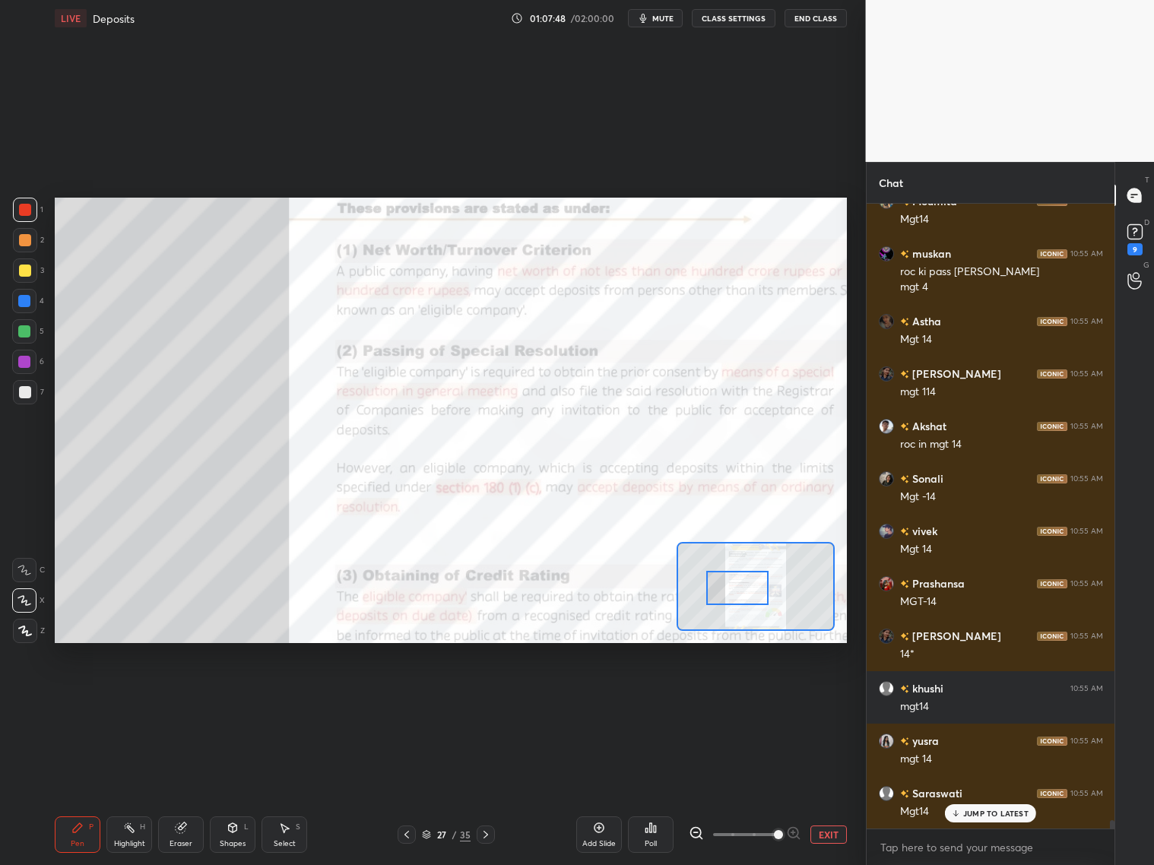
scroll to position [45724, 0]
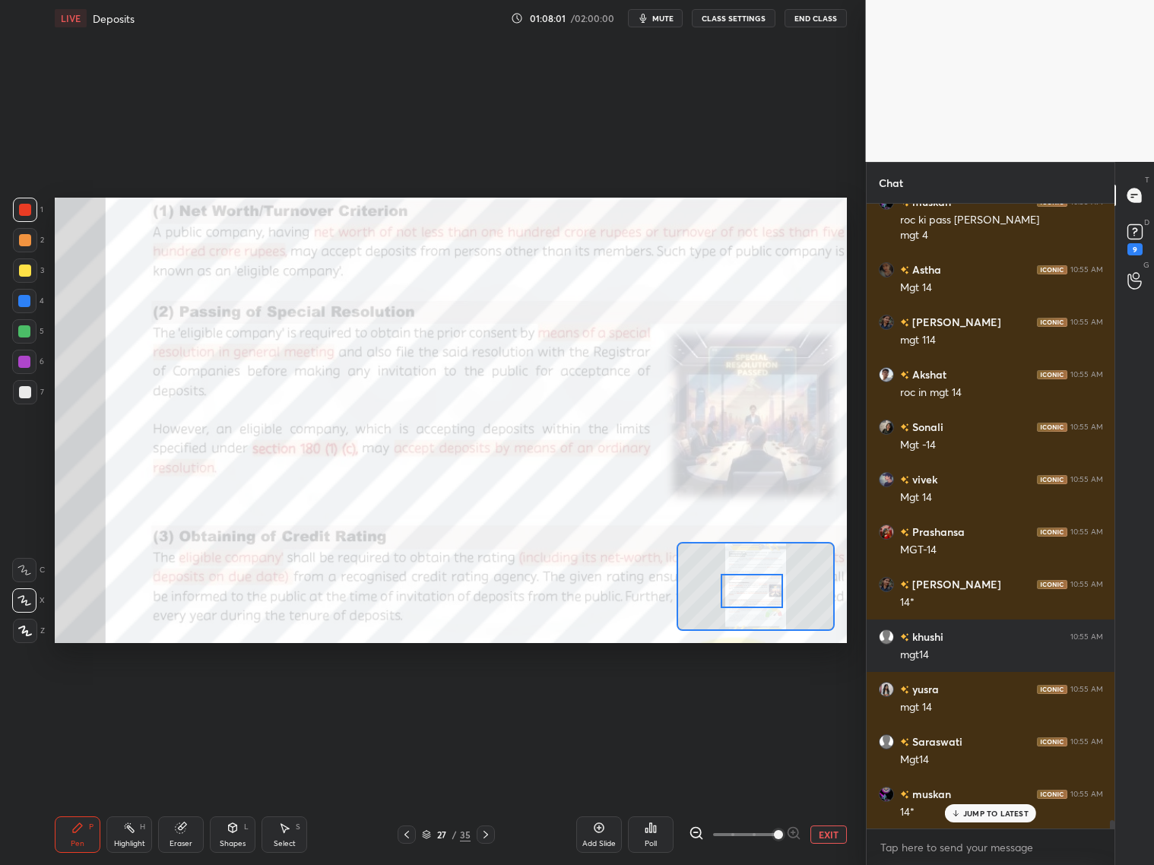
drag, startPoint x: 737, startPoint y: 587, endPoint x: 746, endPoint y: 587, distance: 9.1
click at [752, 591] on div at bounding box center [751, 591] width 62 height 34
drag, startPoint x: 182, startPoint y: 829, endPoint x: 195, endPoint y: 814, distance: 19.9
click at [191, 698] on div "Eraser" at bounding box center [181, 834] width 46 height 36
click at [241, 698] on div "Shapes L" at bounding box center [233, 834] width 46 height 36
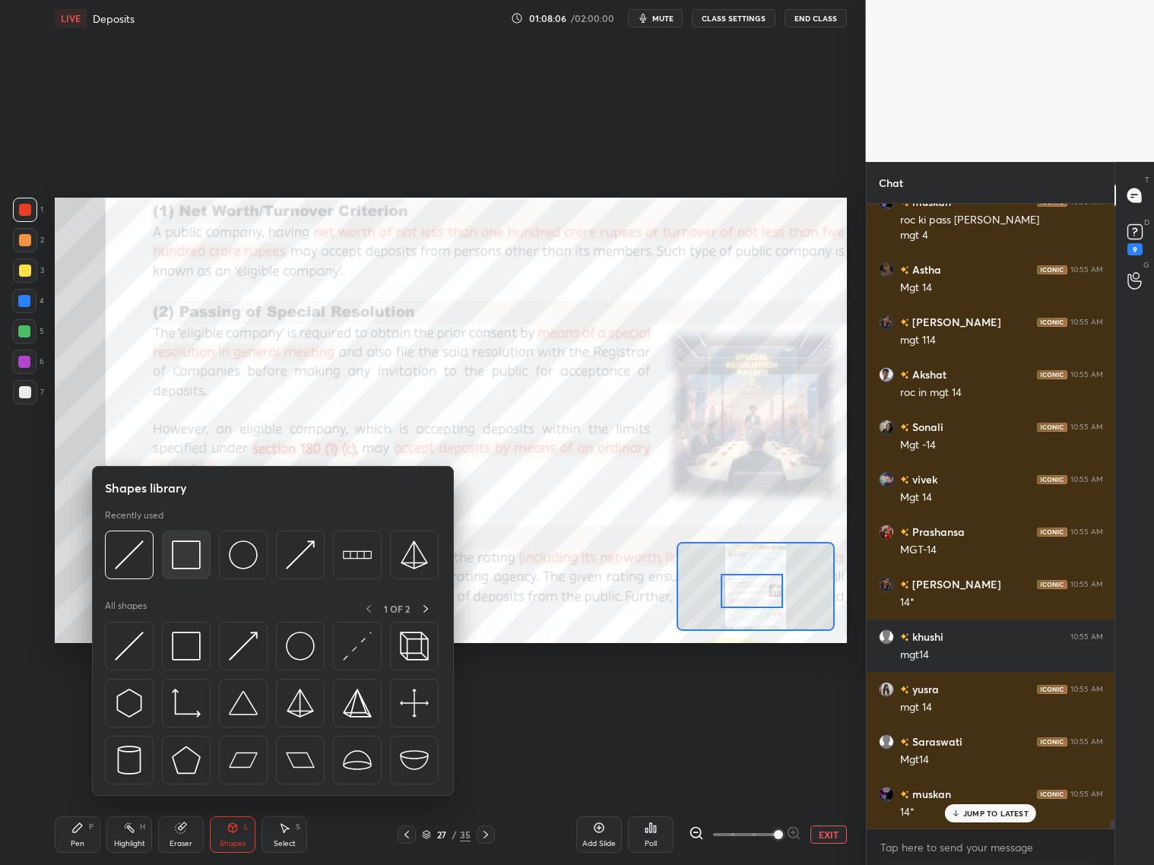
click at [184, 551] on img at bounding box center [186, 554] width 29 height 29
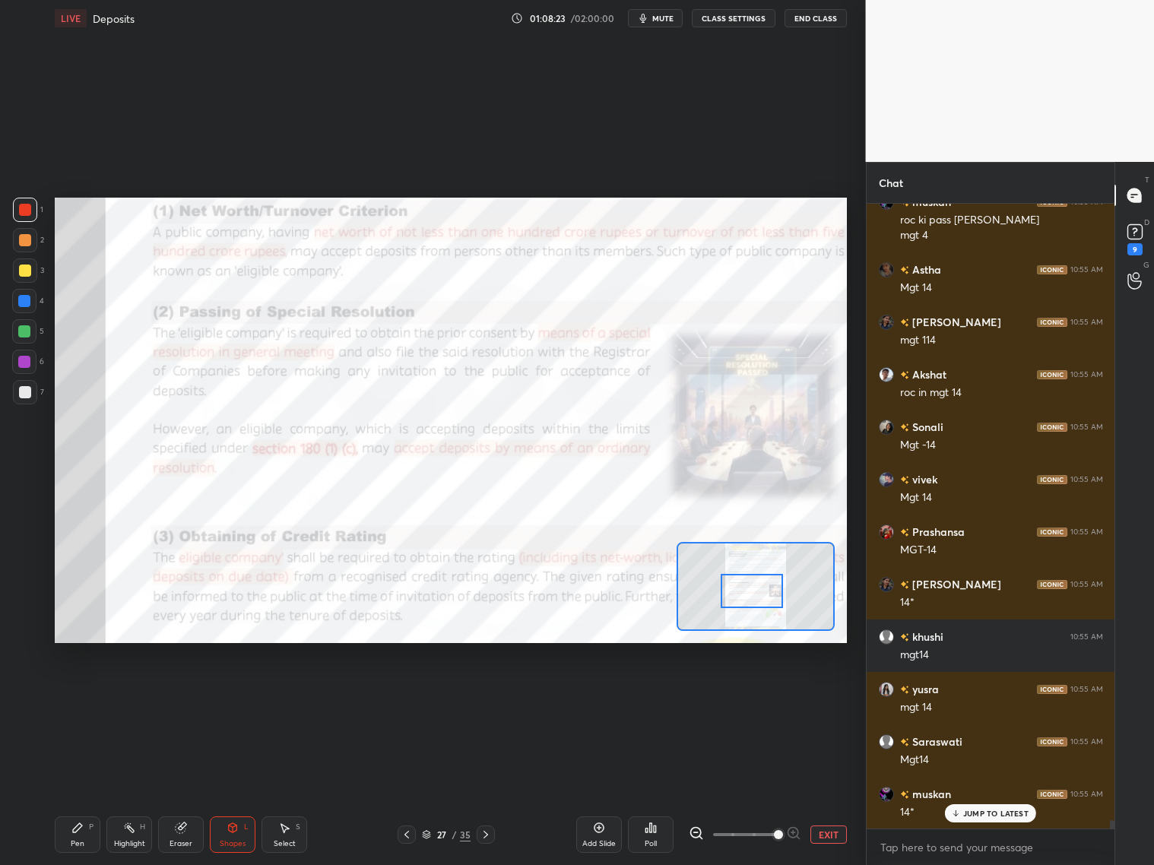
click at [27, 362] on div at bounding box center [24, 362] width 12 height 12
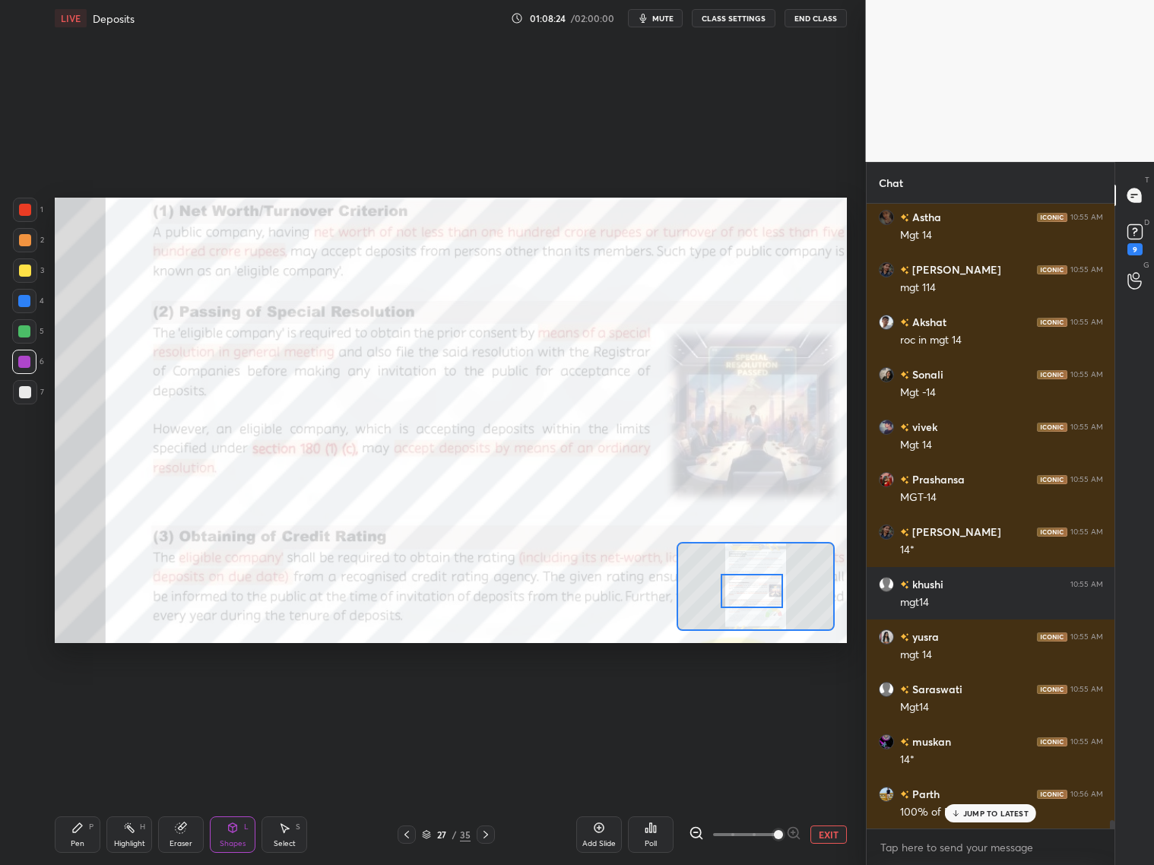
click at [82, 698] on div "Pen" at bounding box center [78, 844] width 14 height 8
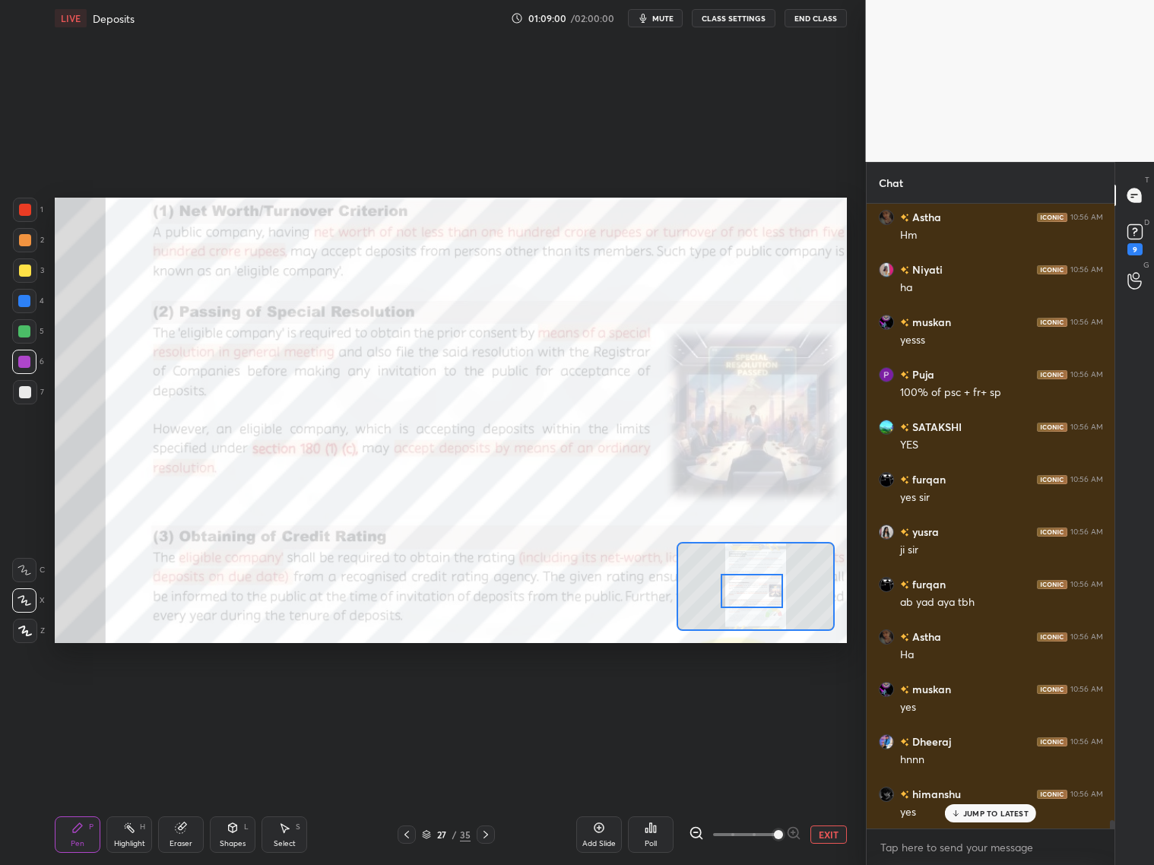
scroll to position [47103, 0]
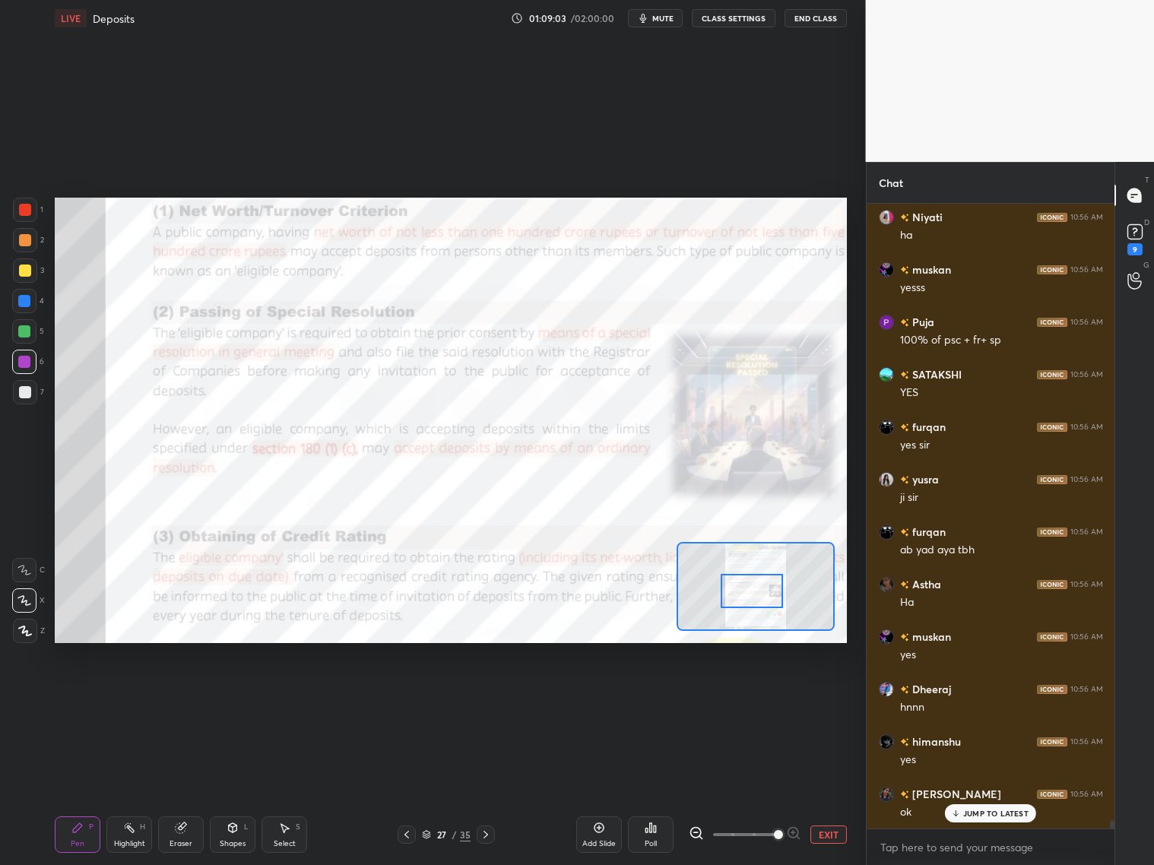
click at [609, 698] on div "Add Slide" at bounding box center [599, 834] width 46 height 36
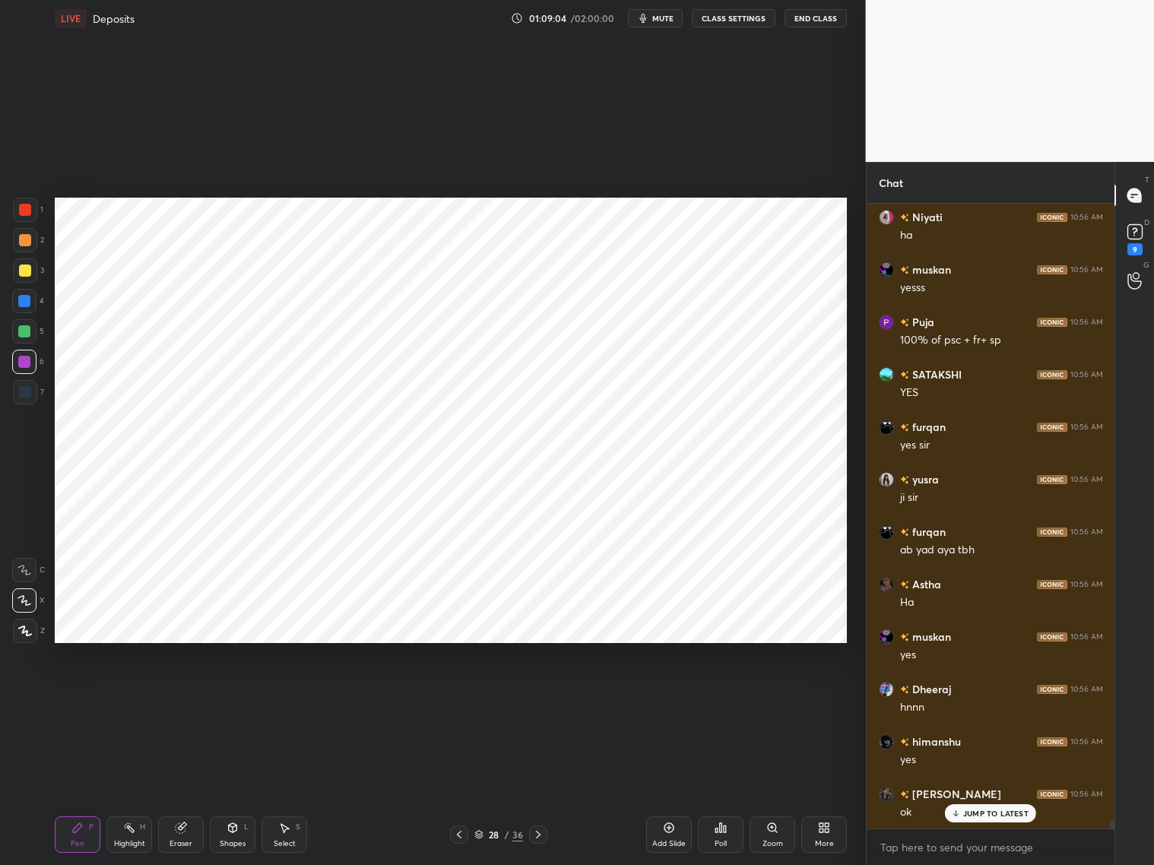
scroll to position [47155, 0]
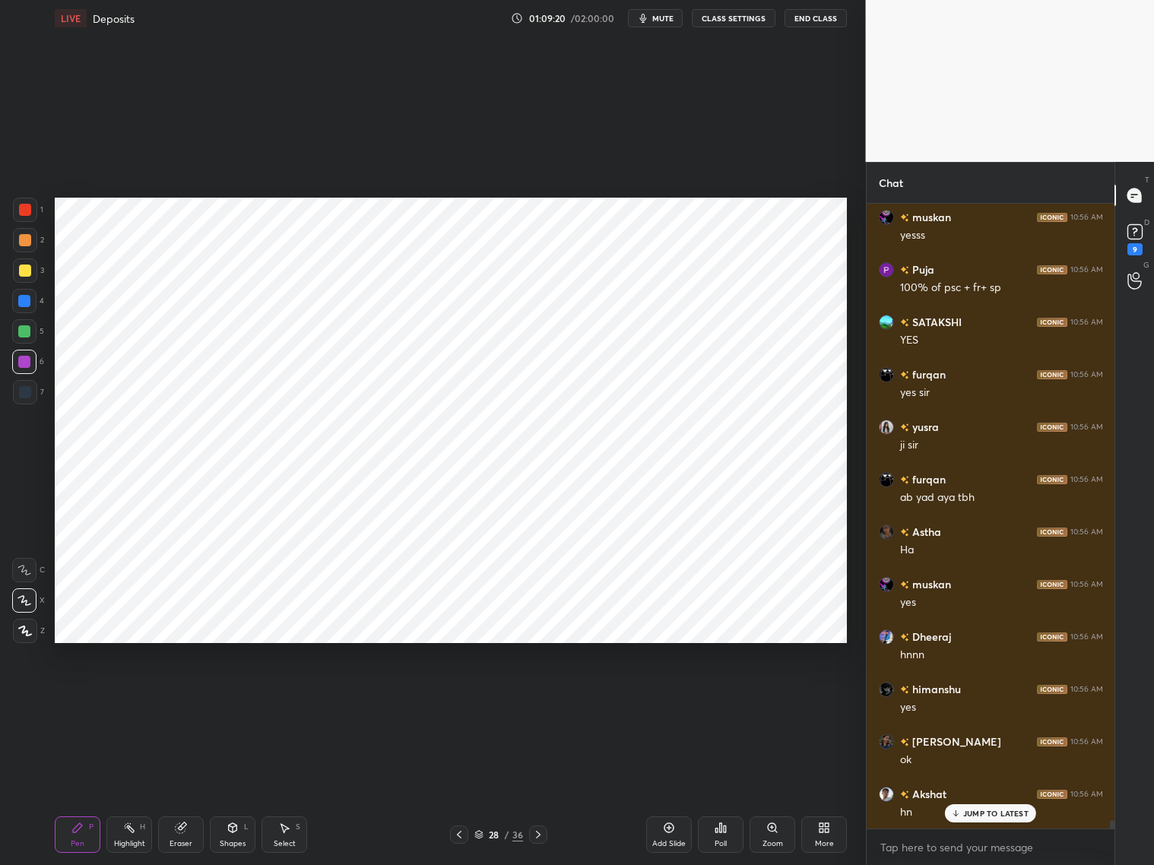
click at [27, 304] on div at bounding box center [24, 301] width 12 height 12
drag, startPoint x: 24, startPoint y: 204, endPoint x: 34, endPoint y: 205, distance: 10.0
click at [24, 207] on div at bounding box center [25, 210] width 12 height 12
click at [27, 366] on div at bounding box center [24, 362] width 24 height 24
drag, startPoint x: 191, startPoint y: 840, endPoint x: 187, endPoint y: 818, distance: 23.1
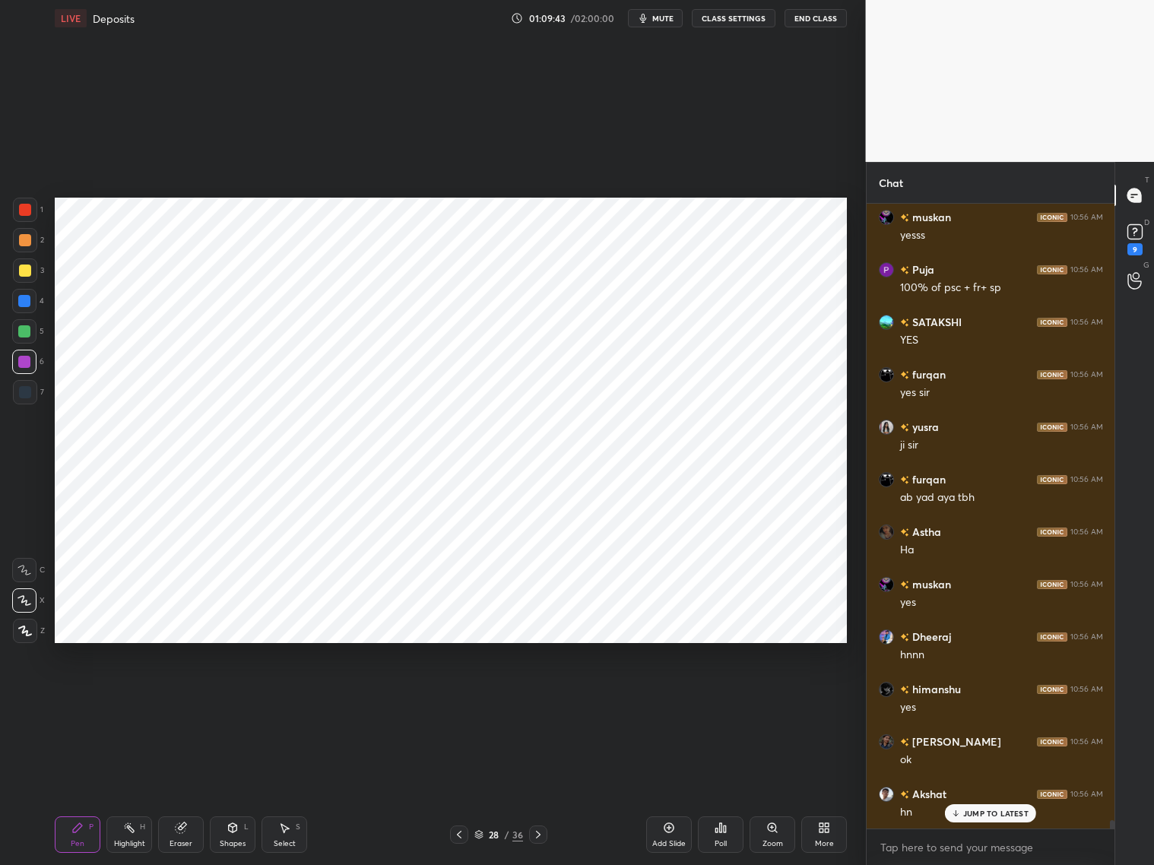
click at [193, 698] on div "Eraser" at bounding box center [181, 834] width 46 height 36
drag, startPoint x: 32, startPoint y: 599, endPoint x: 54, endPoint y: 555, distance: 49.3
click at [33, 597] on div at bounding box center [24, 600] width 24 height 24
drag, startPoint x: 84, startPoint y: 834, endPoint x: 95, endPoint y: 787, distance: 48.3
click at [87, 698] on div "Pen P" at bounding box center [78, 834] width 46 height 36
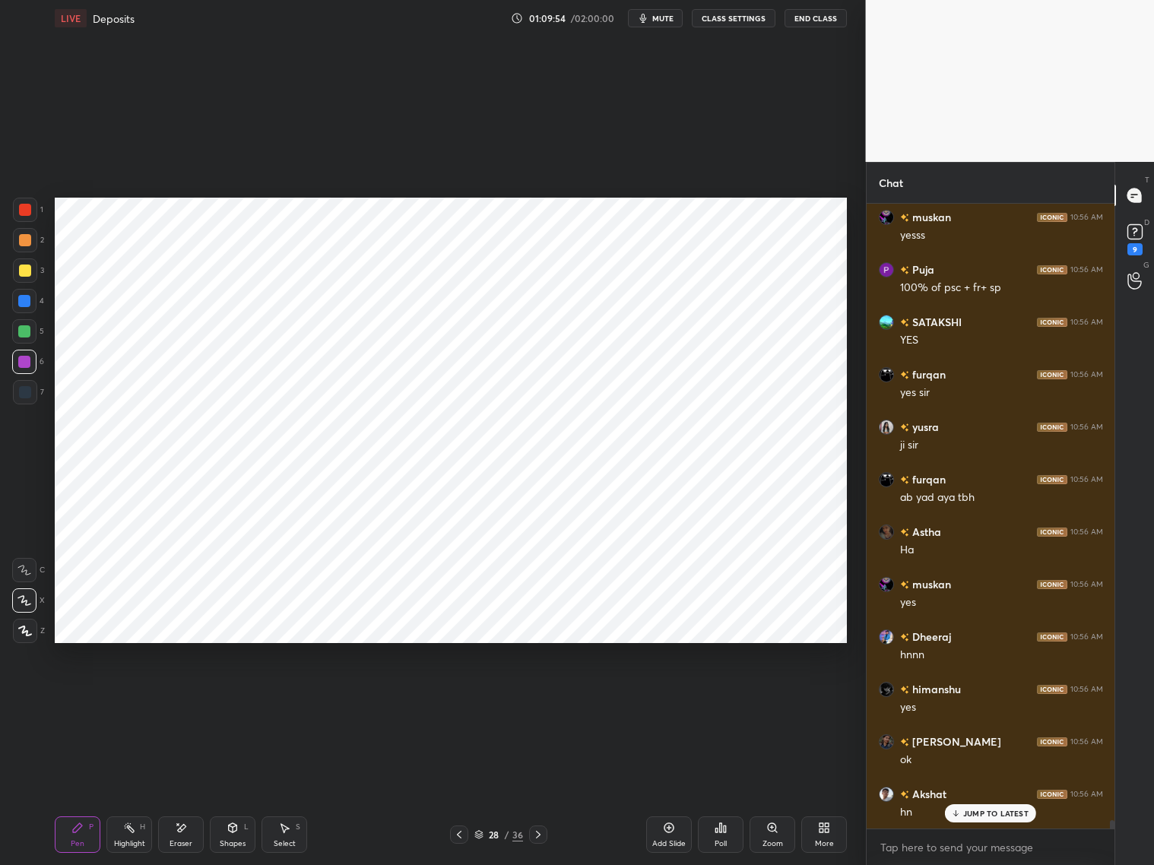
scroll to position [47207, 0]
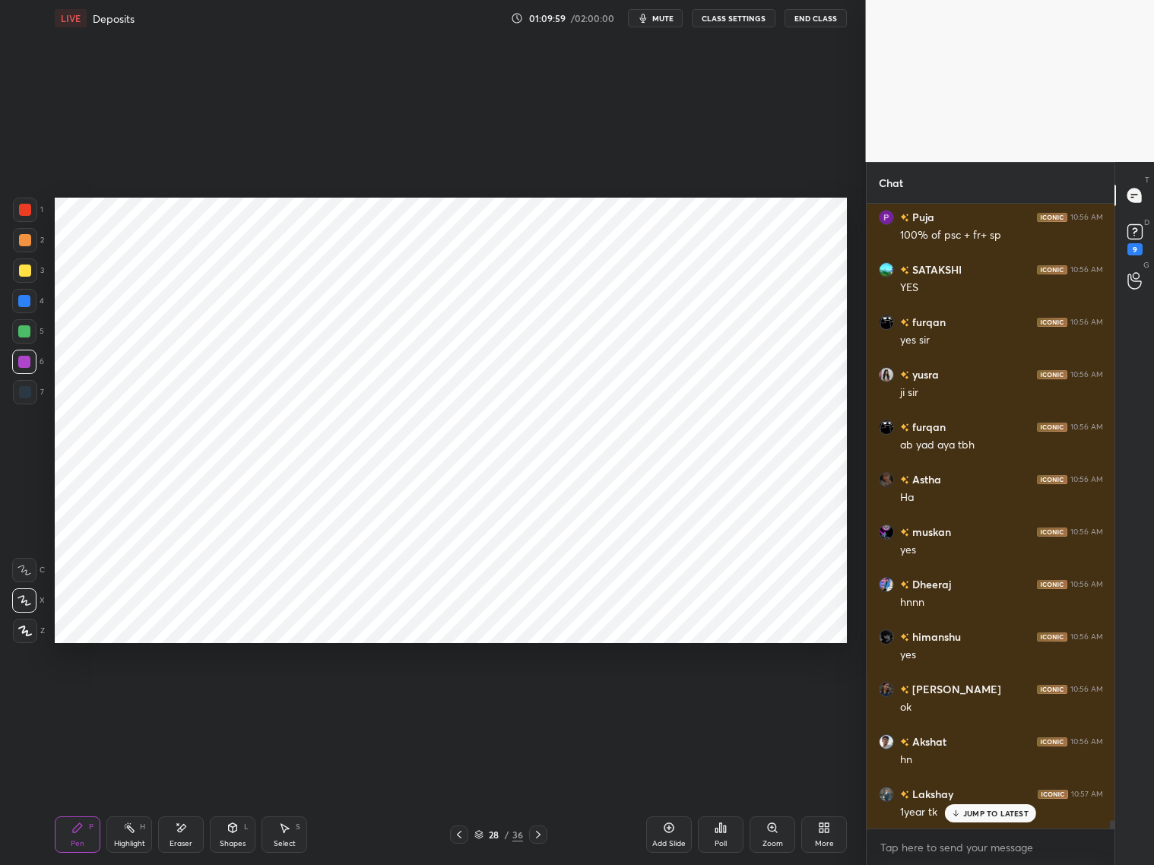
drag, startPoint x: 20, startPoint y: 301, endPoint x: 36, endPoint y: 299, distance: 16.8
click at [20, 304] on div at bounding box center [24, 301] width 12 height 12
drag, startPoint x: 21, startPoint y: 367, endPoint x: 43, endPoint y: 358, distance: 24.6
click at [21, 367] on div at bounding box center [24, 362] width 24 height 24
click at [25, 306] on div at bounding box center [24, 301] width 12 height 12
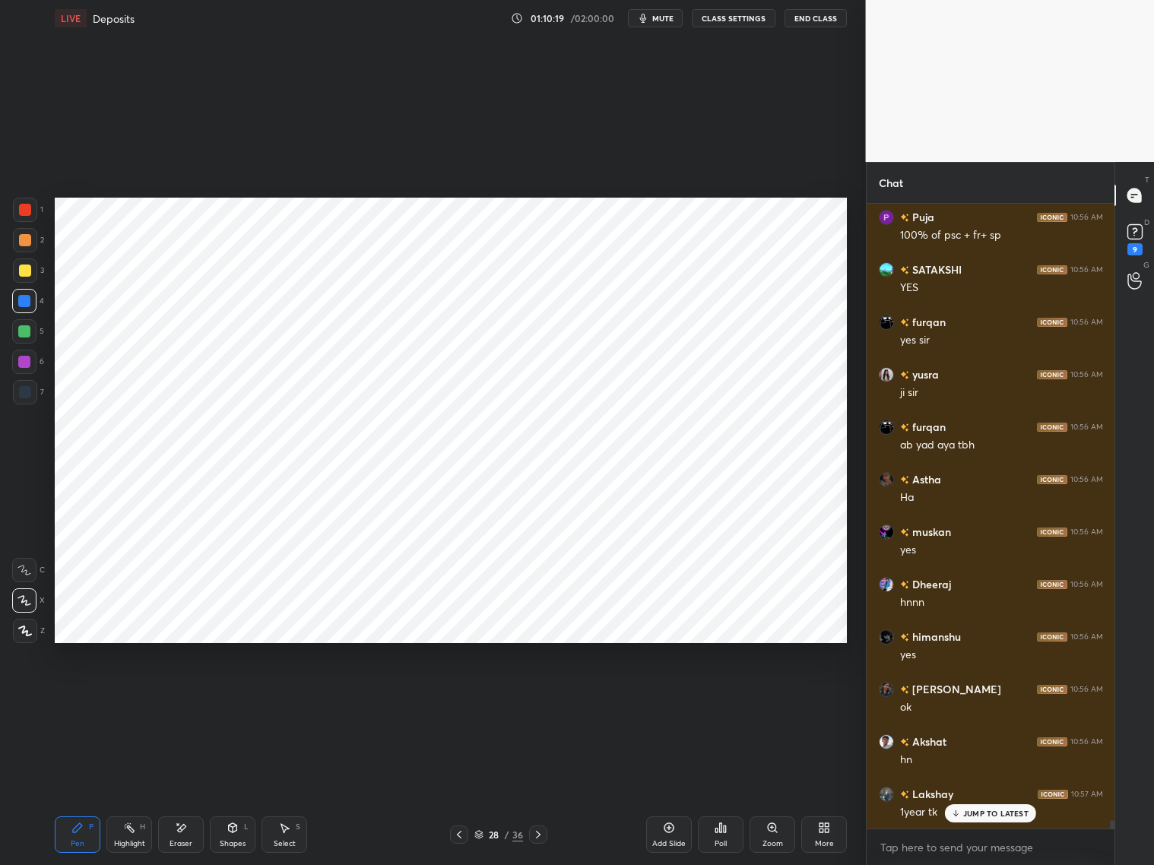
click at [24, 401] on div at bounding box center [25, 392] width 24 height 24
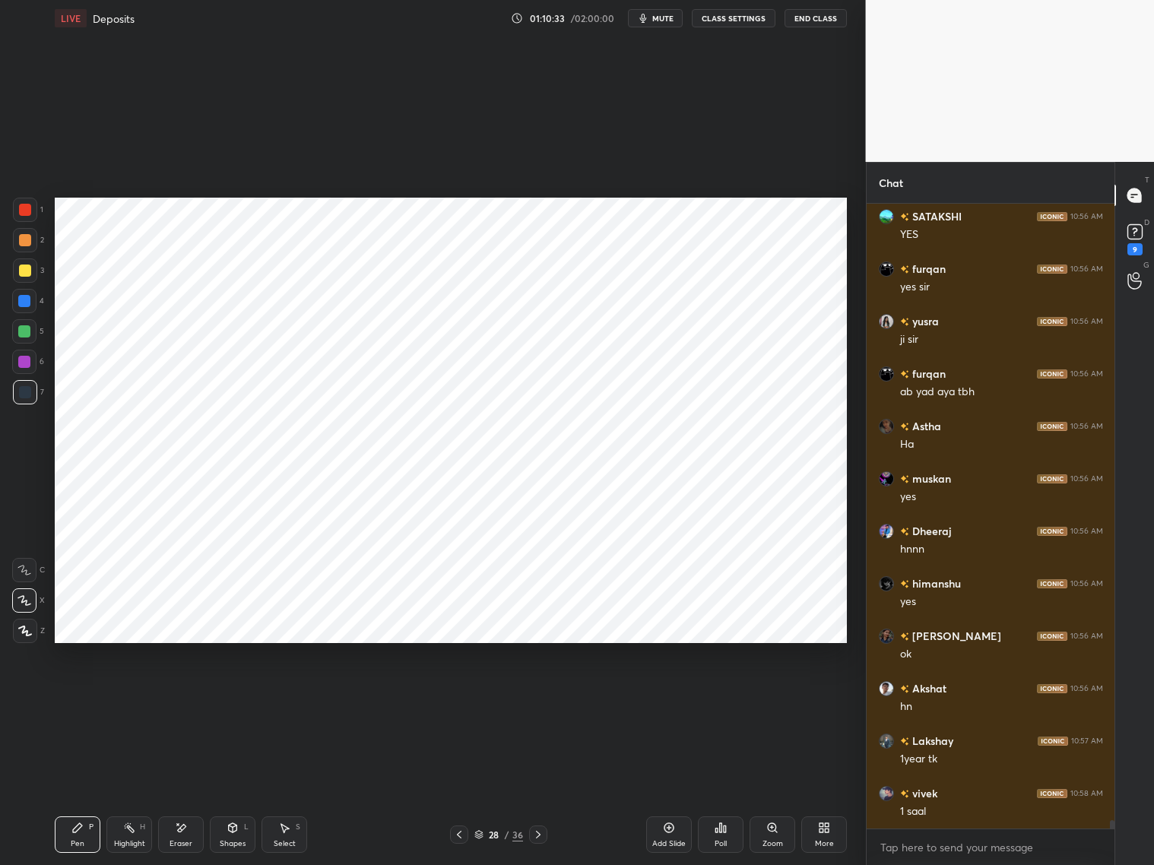
scroll to position [47276, 0]
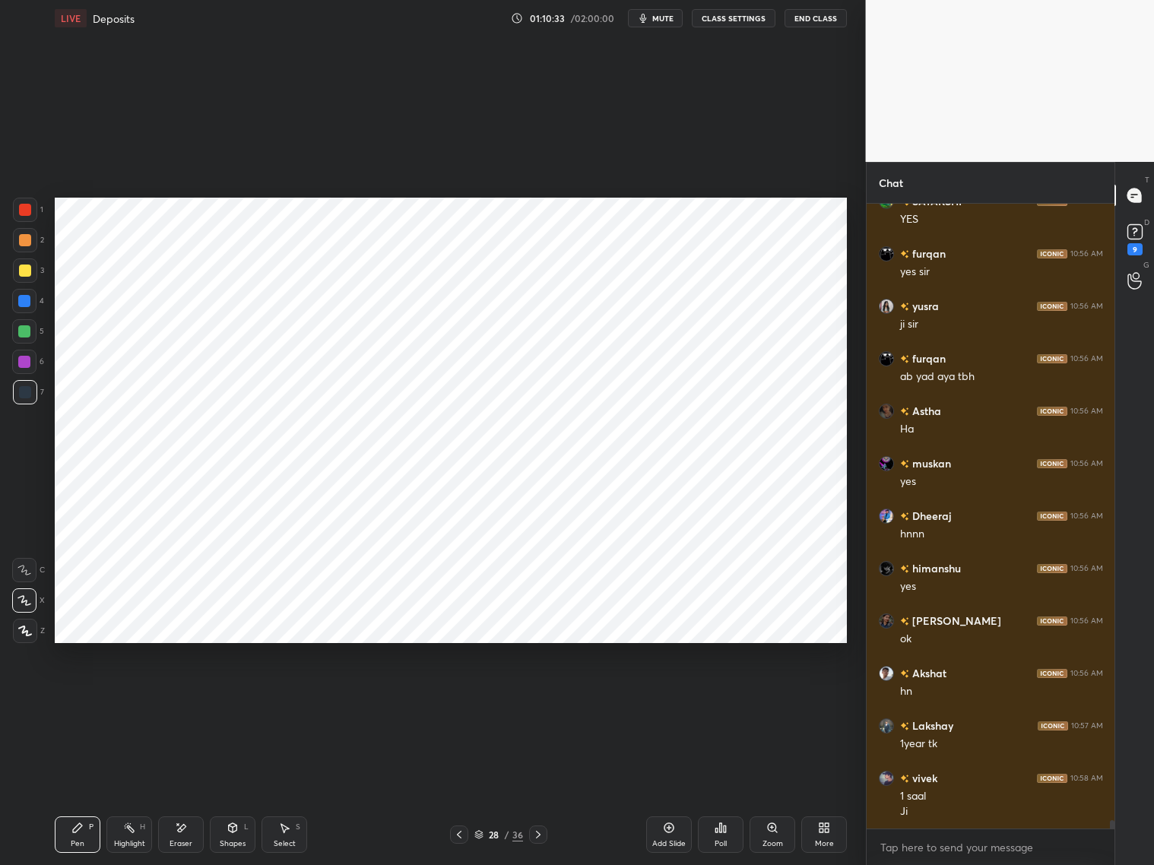
click at [36, 210] on div at bounding box center [25, 210] width 24 height 24
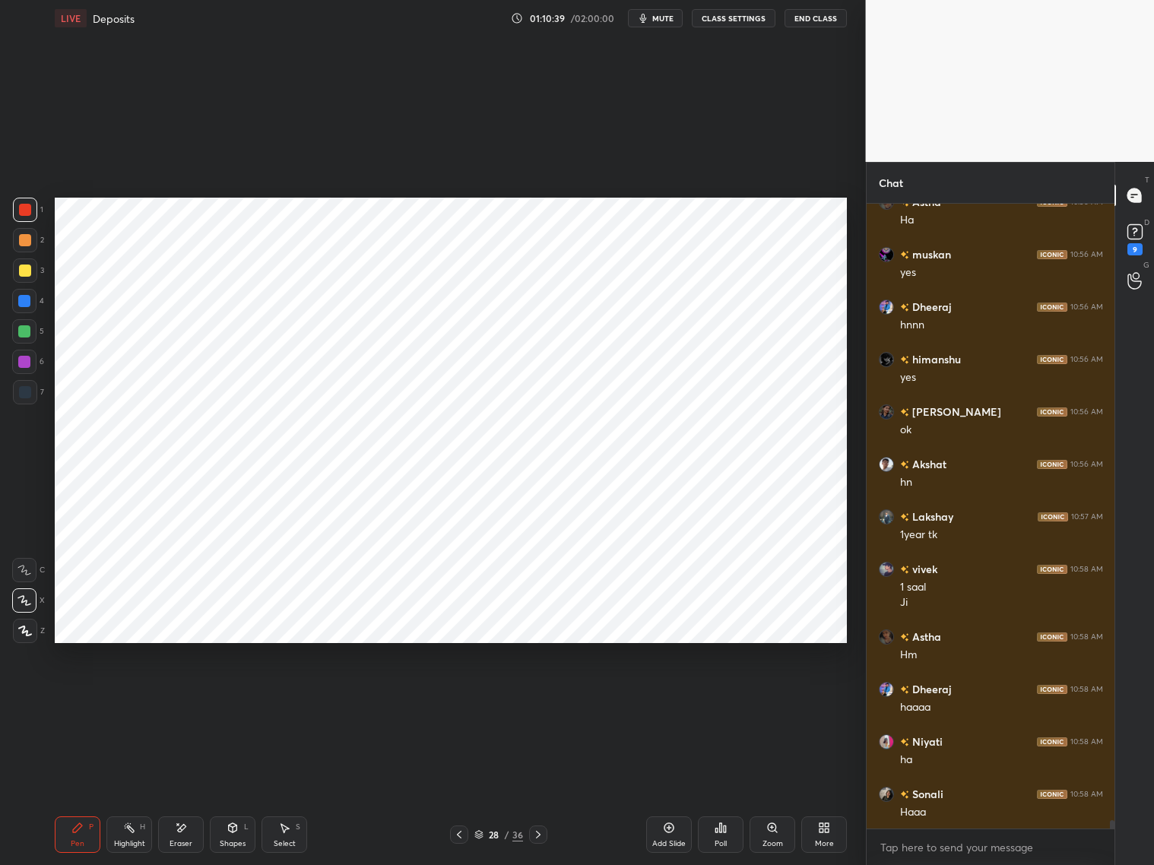
scroll to position [47538, 0]
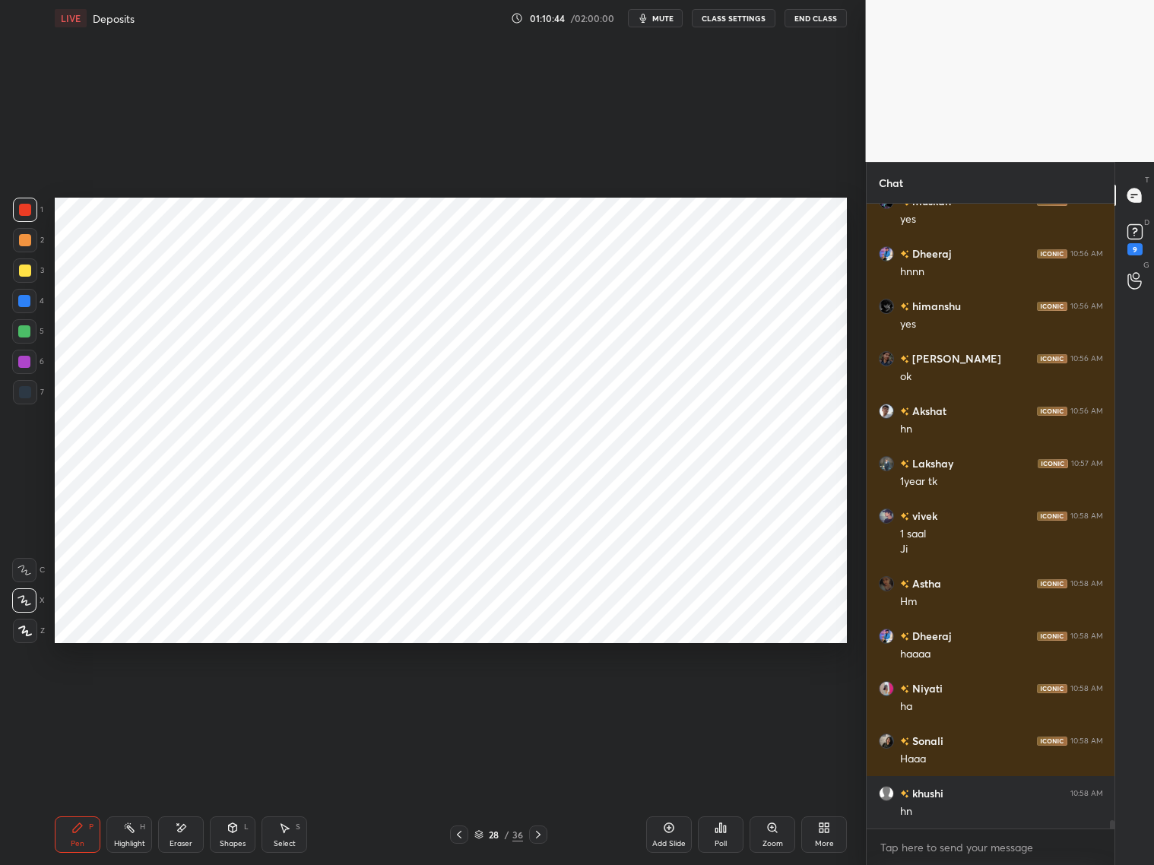
drag, startPoint x: 27, startPoint y: 359, endPoint x: 31, endPoint y: 350, distance: 9.2
click at [30, 358] on div at bounding box center [24, 362] width 24 height 24
drag, startPoint x: 24, startPoint y: 305, endPoint x: 36, endPoint y: 301, distance: 13.0
click at [27, 304] on div at bounding box center [24, 301] width 12 height 12
click at [27, 364] on div at bounding box center [24, 362] width 24 height 24
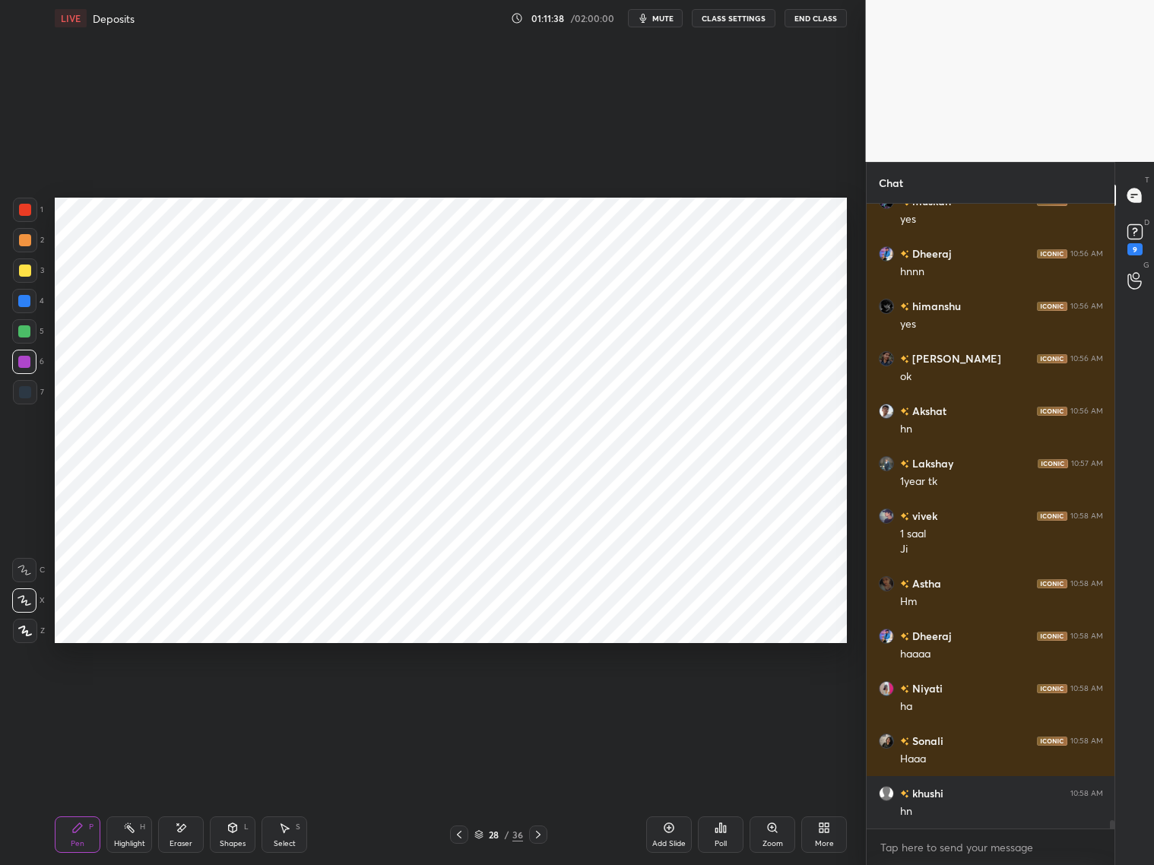
click at [28, 393] on div at bounding box center [25, 392] width 12 height 12
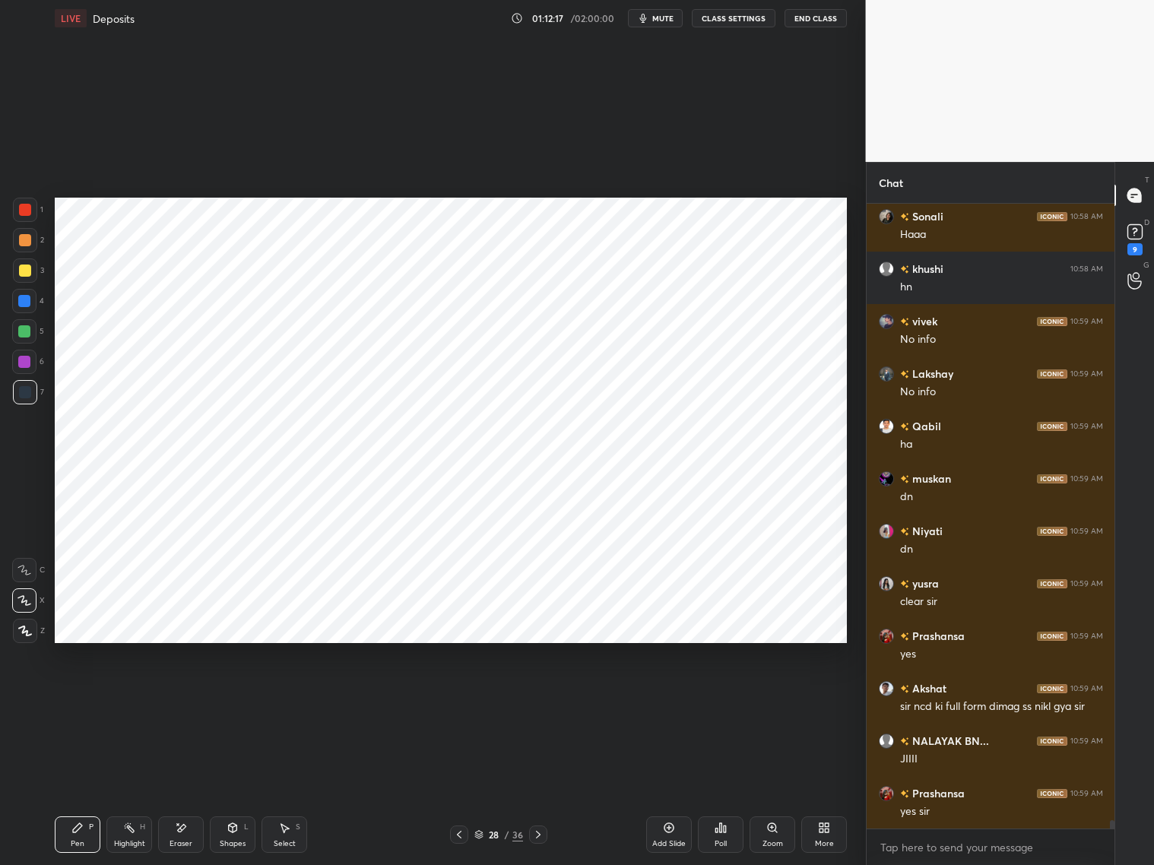
scroll to position [48114, 0]
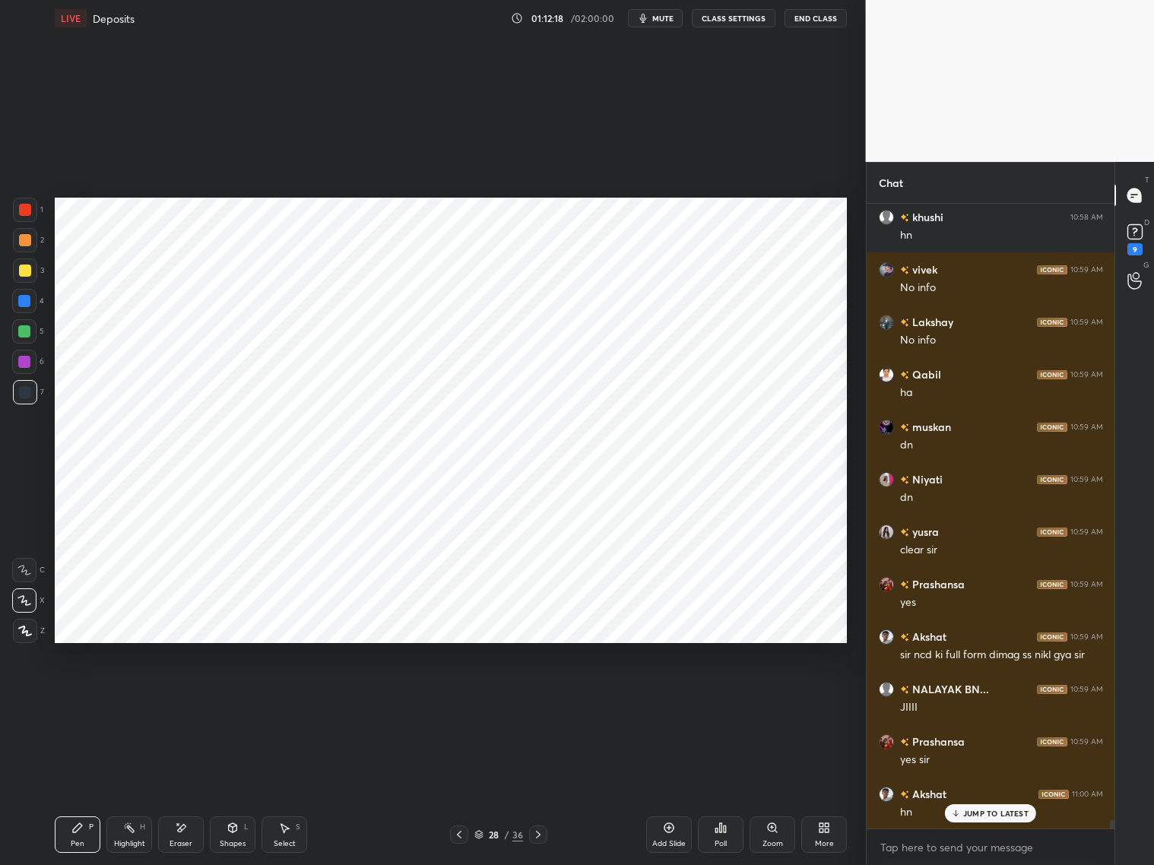
click at [184, 698] on icon at bounding box center [181, 827] width 12 height 13
click at [78, 698] on div "Pen P" at bounding box center [78, 834] width 46 height 36
click at [17, 370] on div at bounding box center [24, 362] width 24 height 24
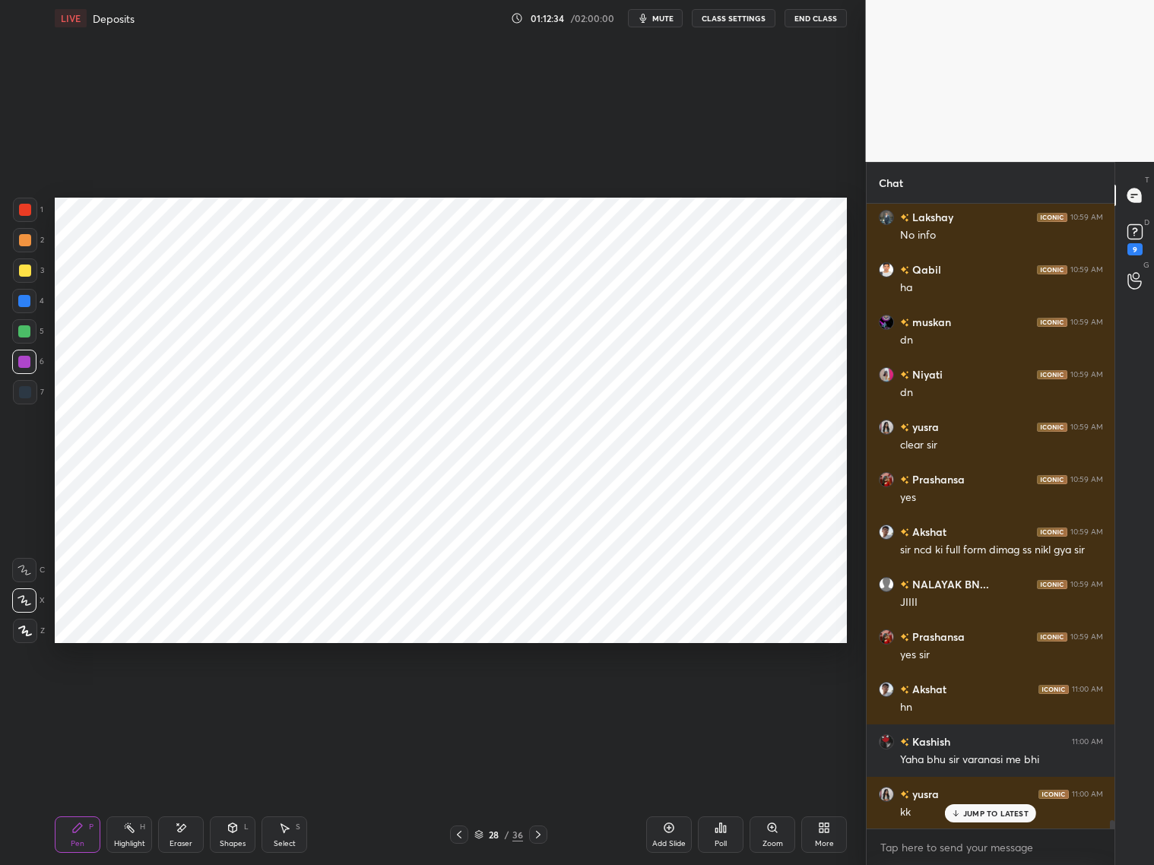
scroll to position [48271, 0]
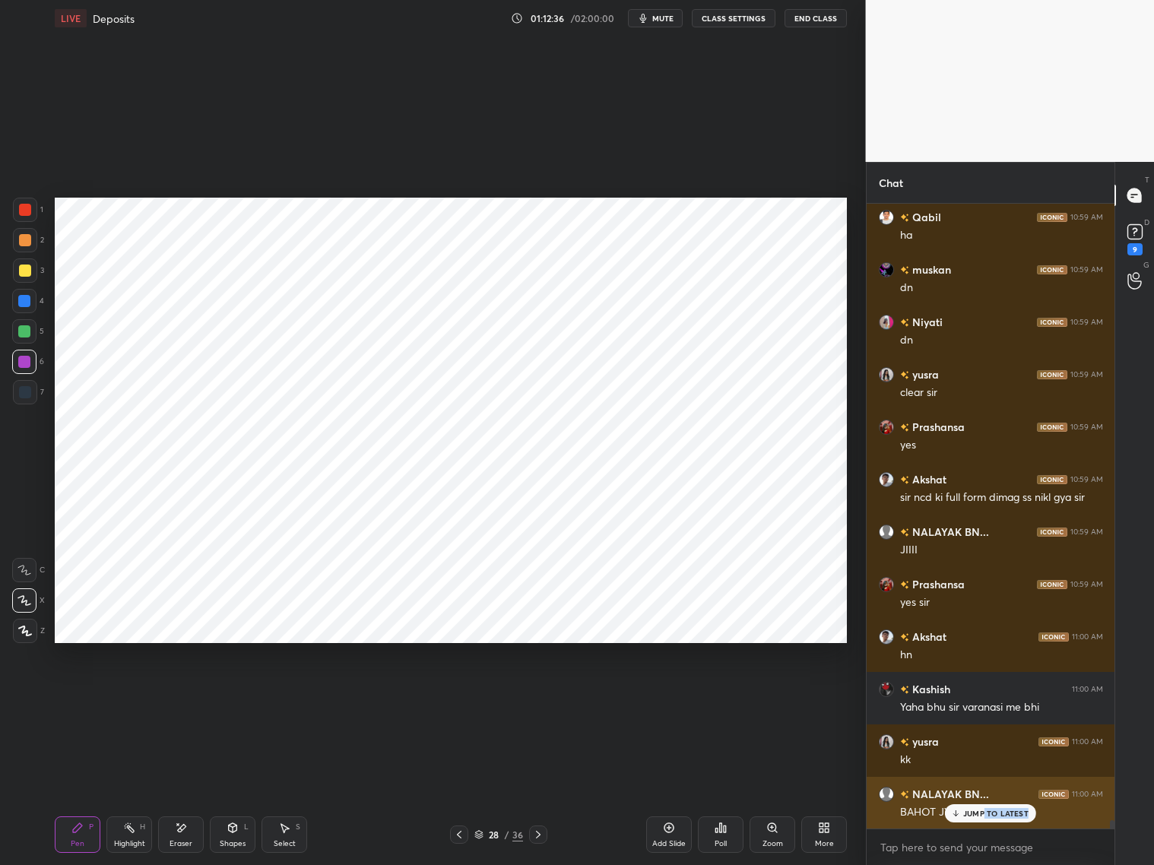
drag, startPoint x: 983, startPoint y: 815, endPoint x: 999, endPoint y: 814, distance: 16.0
click at [985, 698] on div "JUMP TO LATEST" at bounding box center [990, 813] width 91 height 18
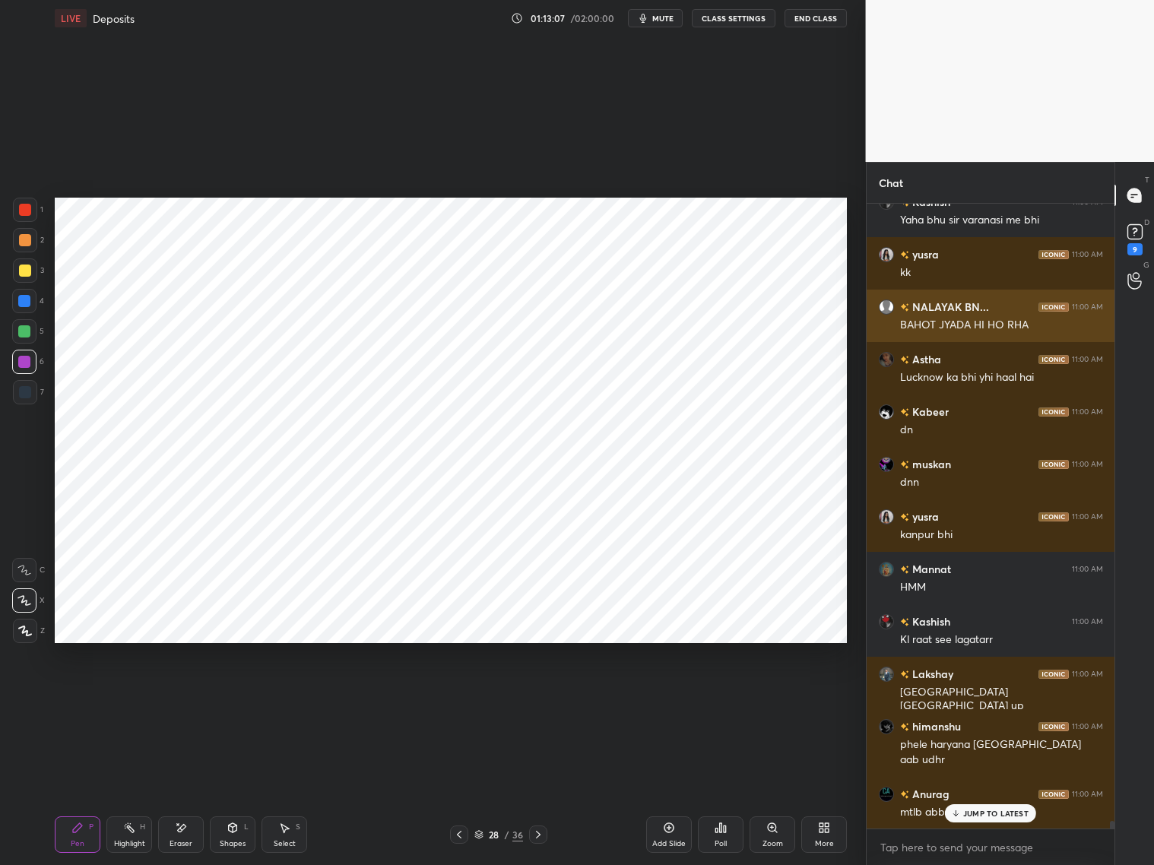
scroll to position [48811, 0]
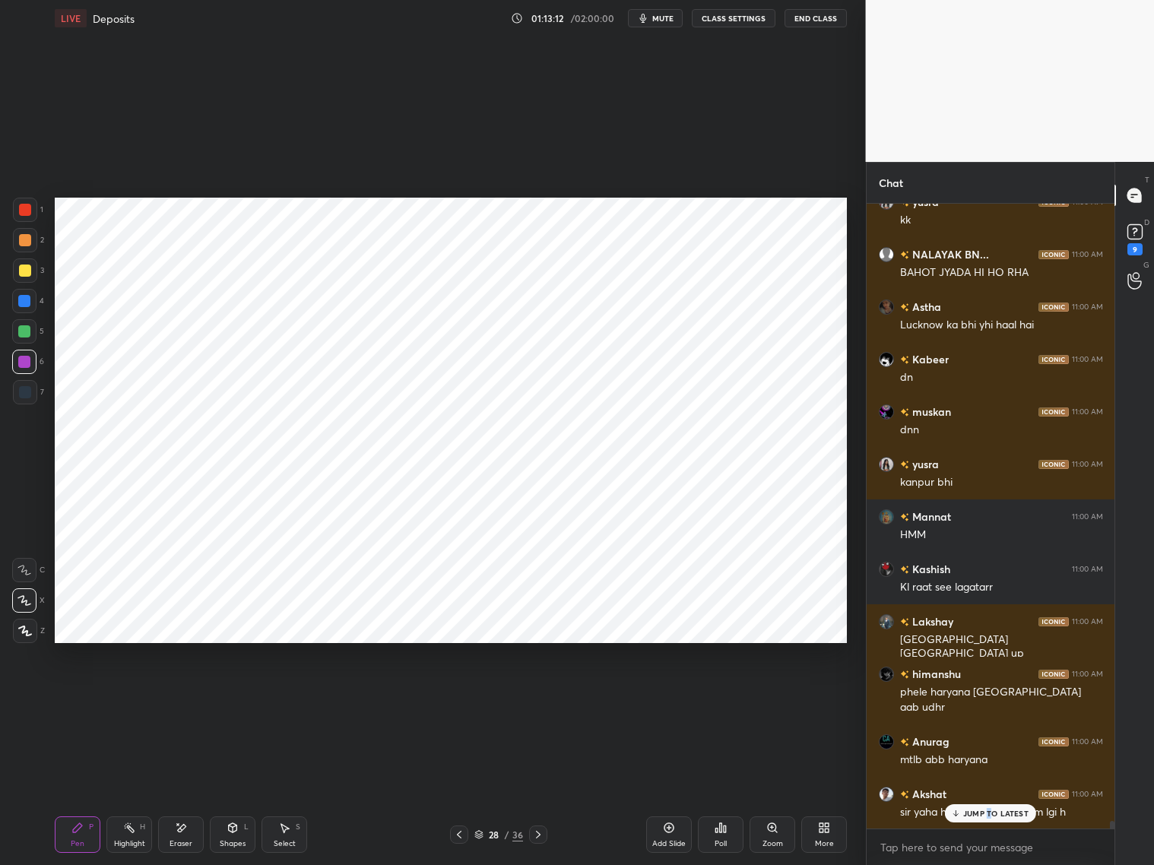
click at [986, 698] on p "JUMP TO LATEST" at bounding box center [995, 813] width 65 height 9
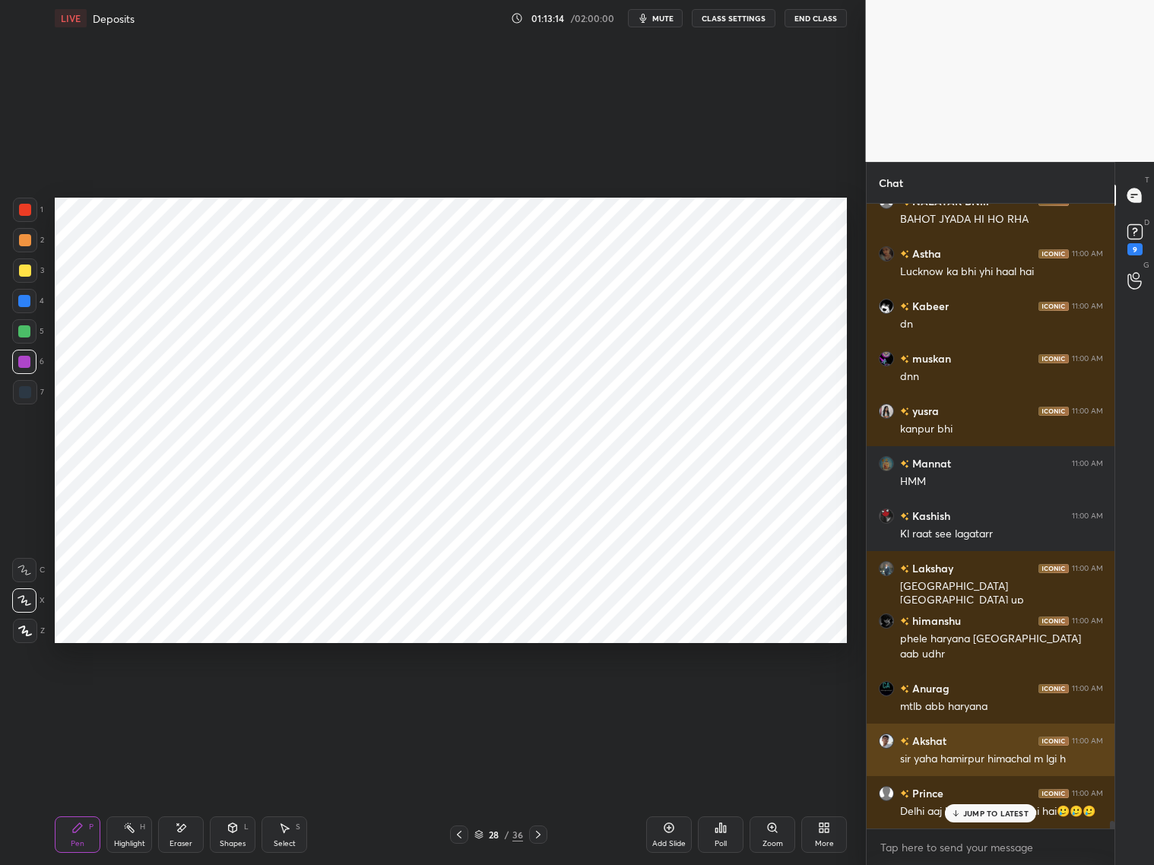
scroll to position [48916, 0]
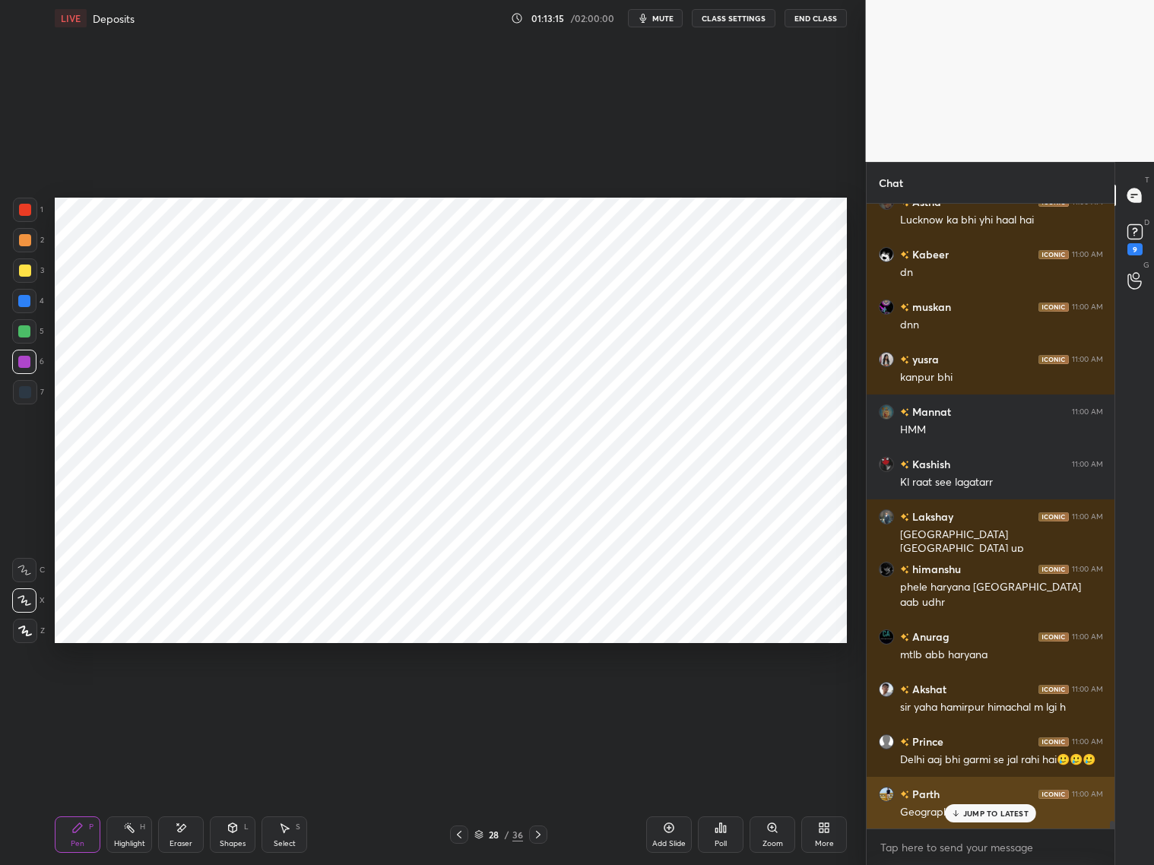
click at [986, 698] on div "JUMP TO LATEST" at bounding box center [990, 813] width 91 height 18
click at [460, 698] on icon at bounding box center [459, 834] width 12 height 12
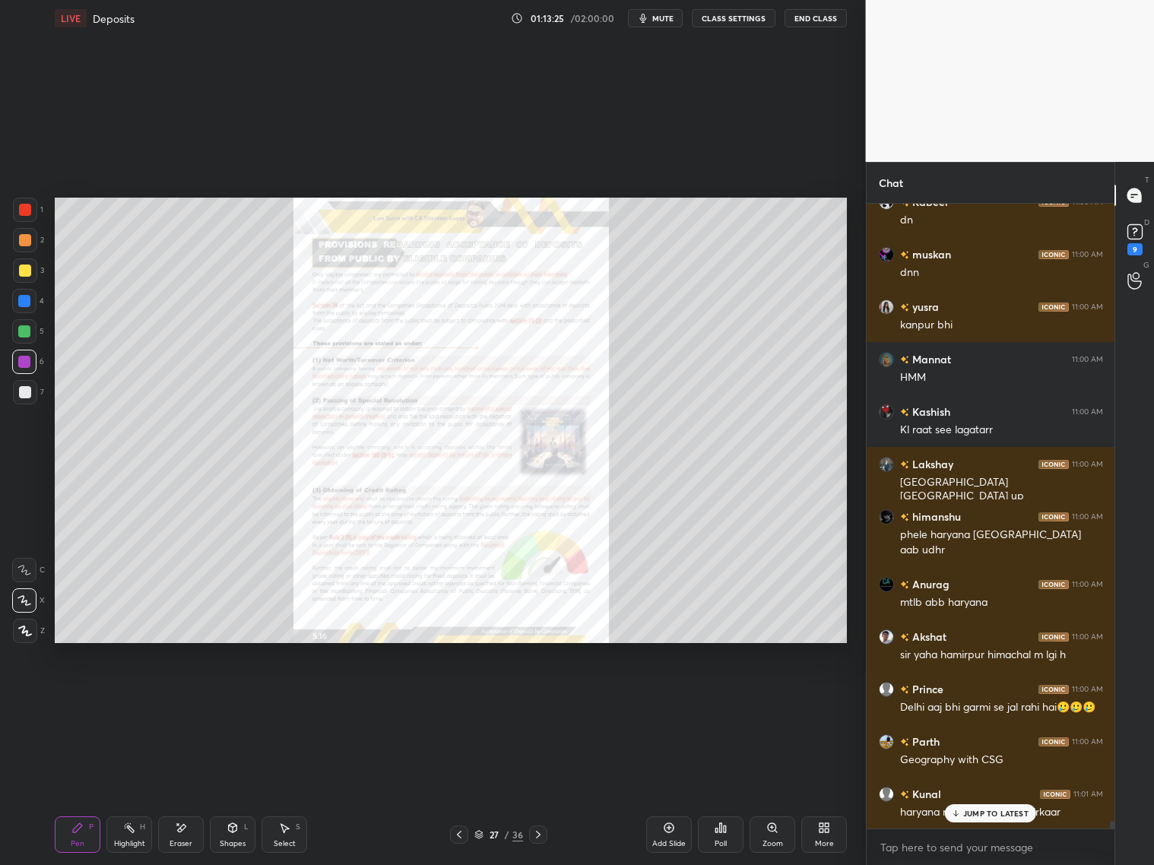
scroll to position [49021, 0]
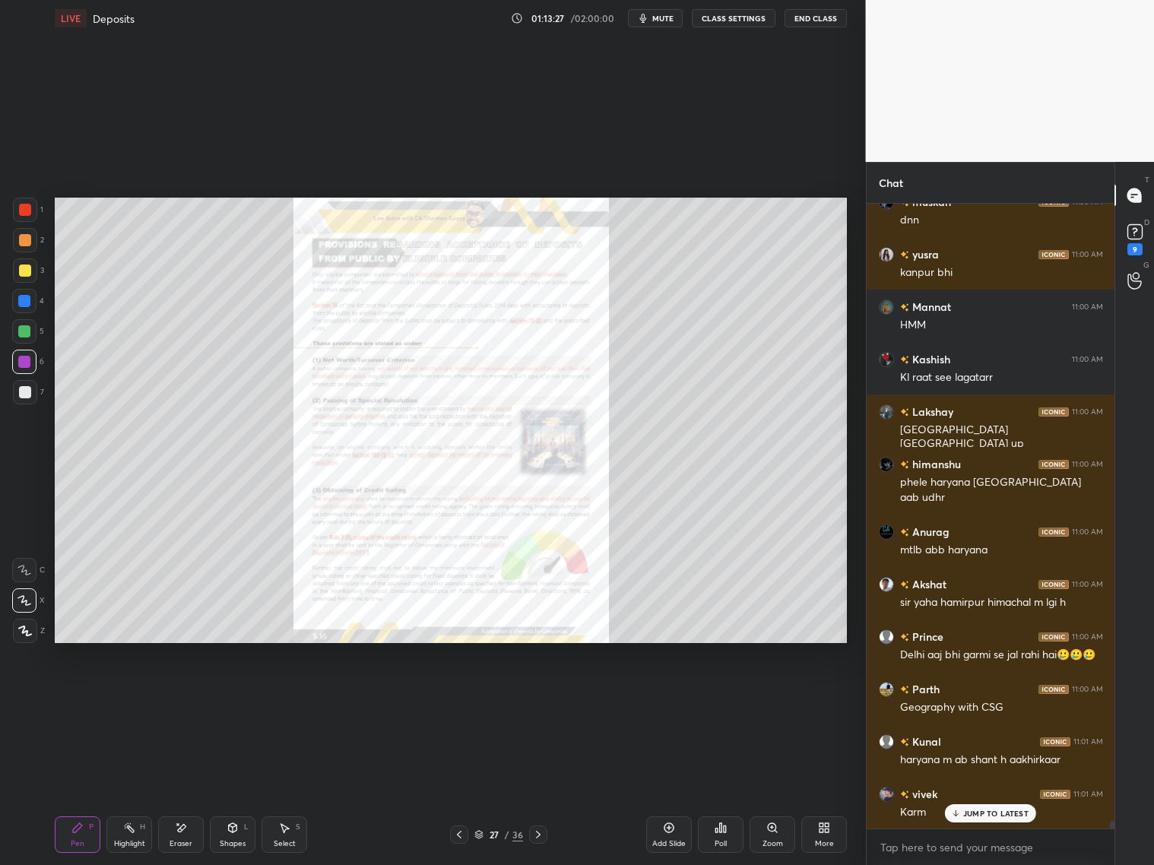
click at [777, 698] on div "Zoom" at bounding box center [772, 834] width 46 height 36
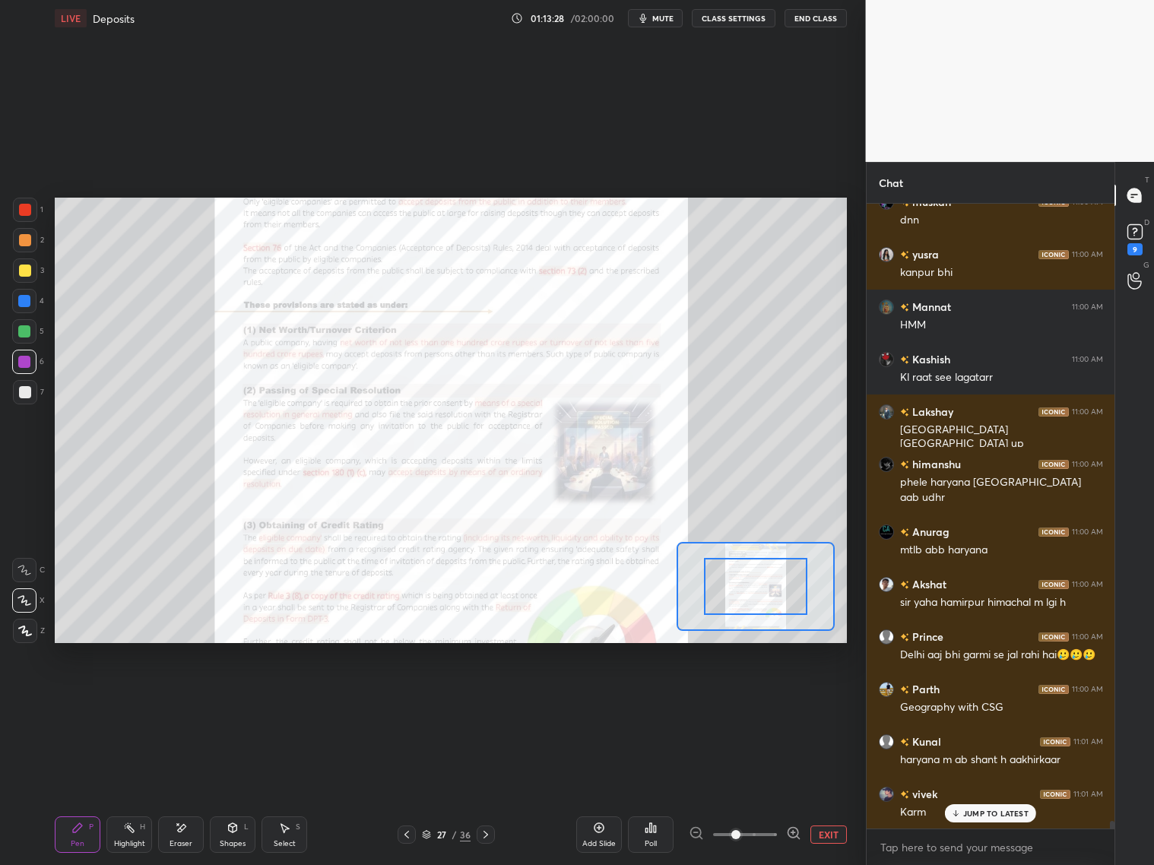
click at [780, 698] on div at bounding box center [745, 834] width 112 height 18
click at [795, 698] on icon at bounding box center [793, 832] width 15 height 15
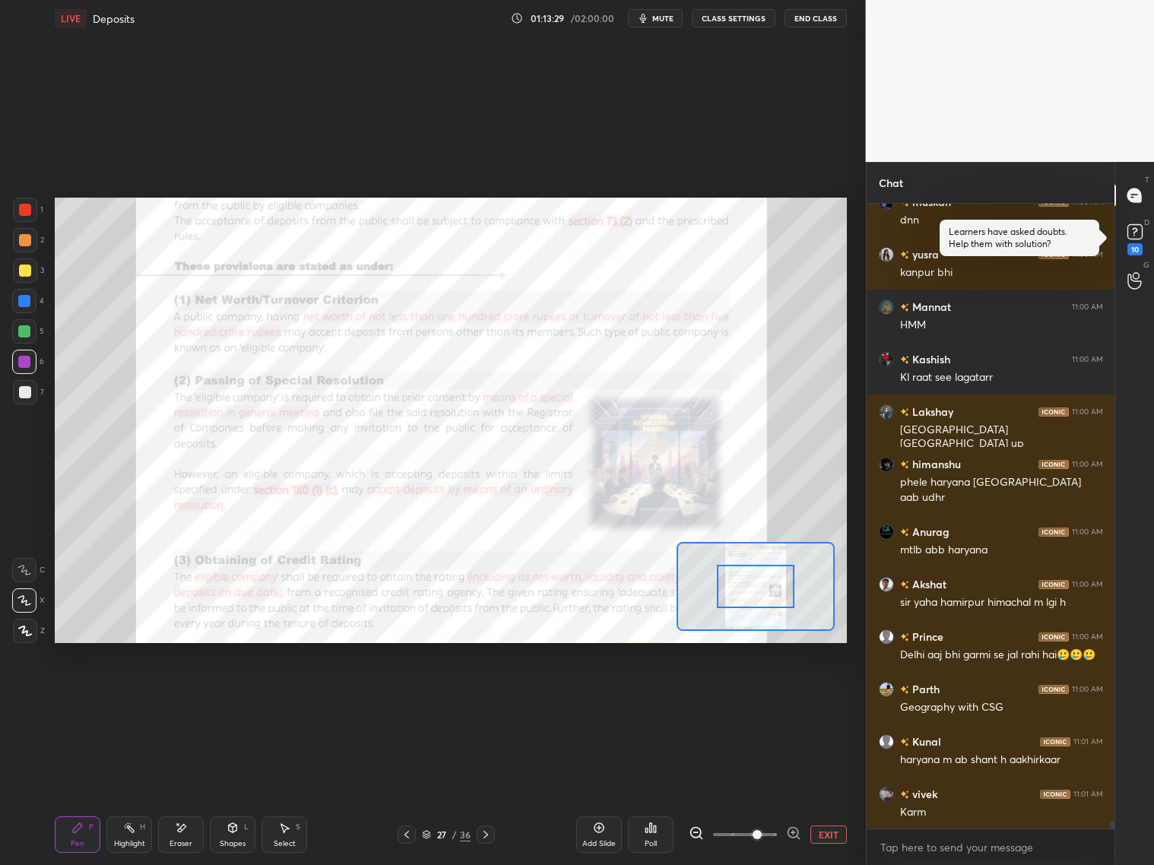
drag, startPoint x: 795, startPoint y: 831, endPoint x: 794, endPoint y: 810, distance: 21.3
click at [795, 698] on icon at bounding box center [793, 832] width 15 height 15
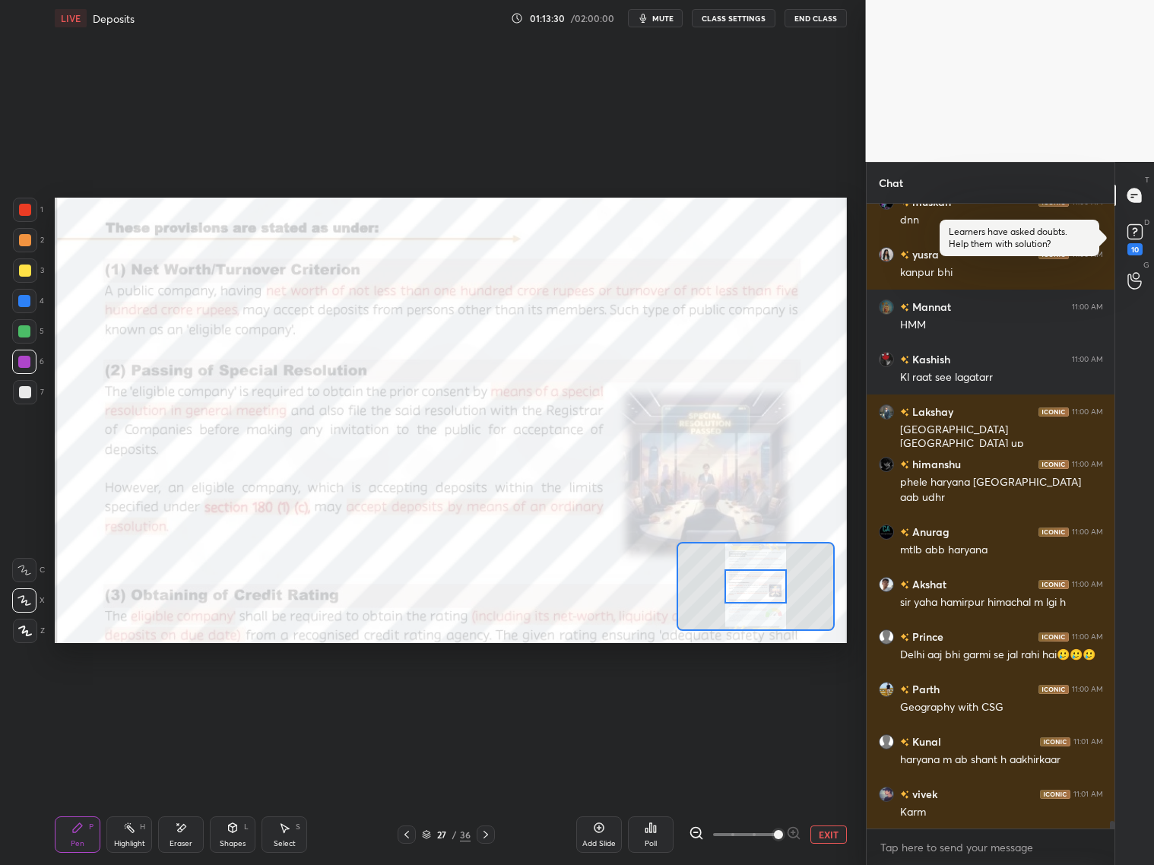
scroll to position [49073, 0]
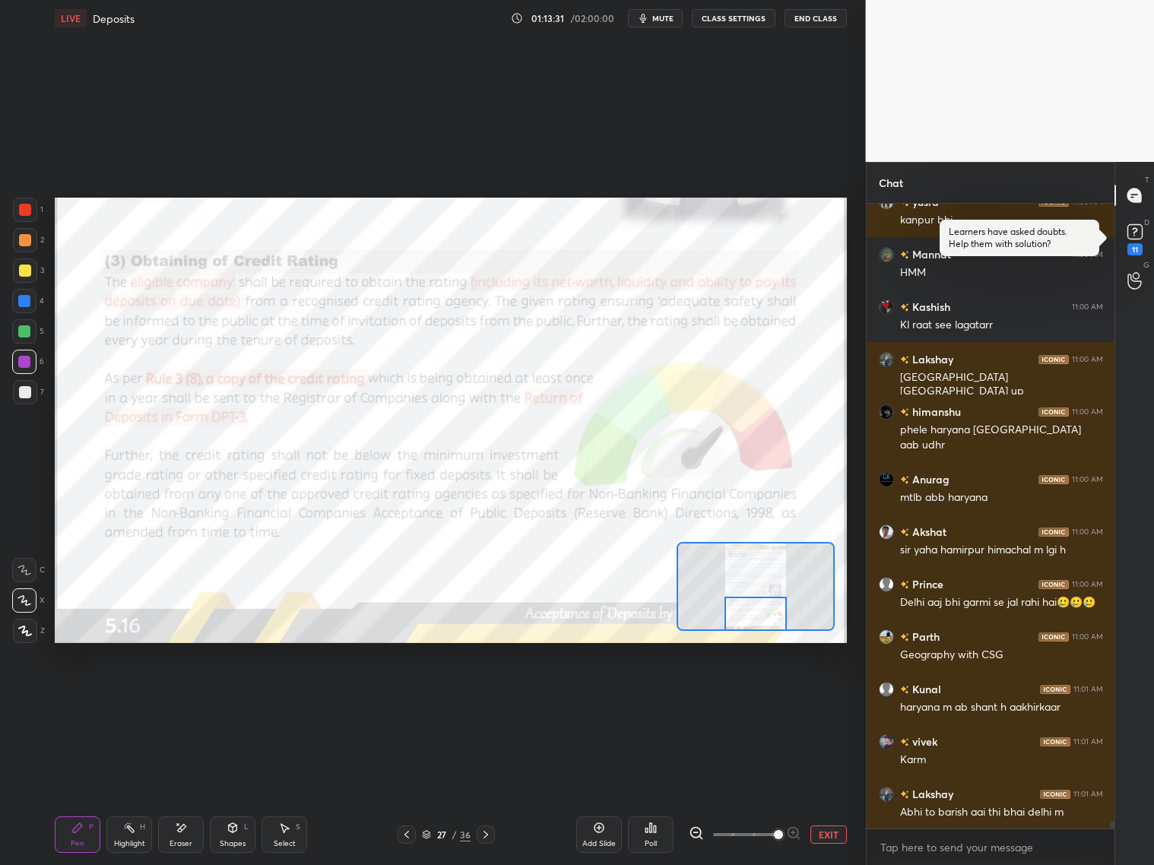
drag, startPoint x: 764, startPoint y: 600, endPoint x: 764, endPoint y: 626, distance: 26.6
click at [763, 628] on div at bounding box center [755, 614] width 62 height 34
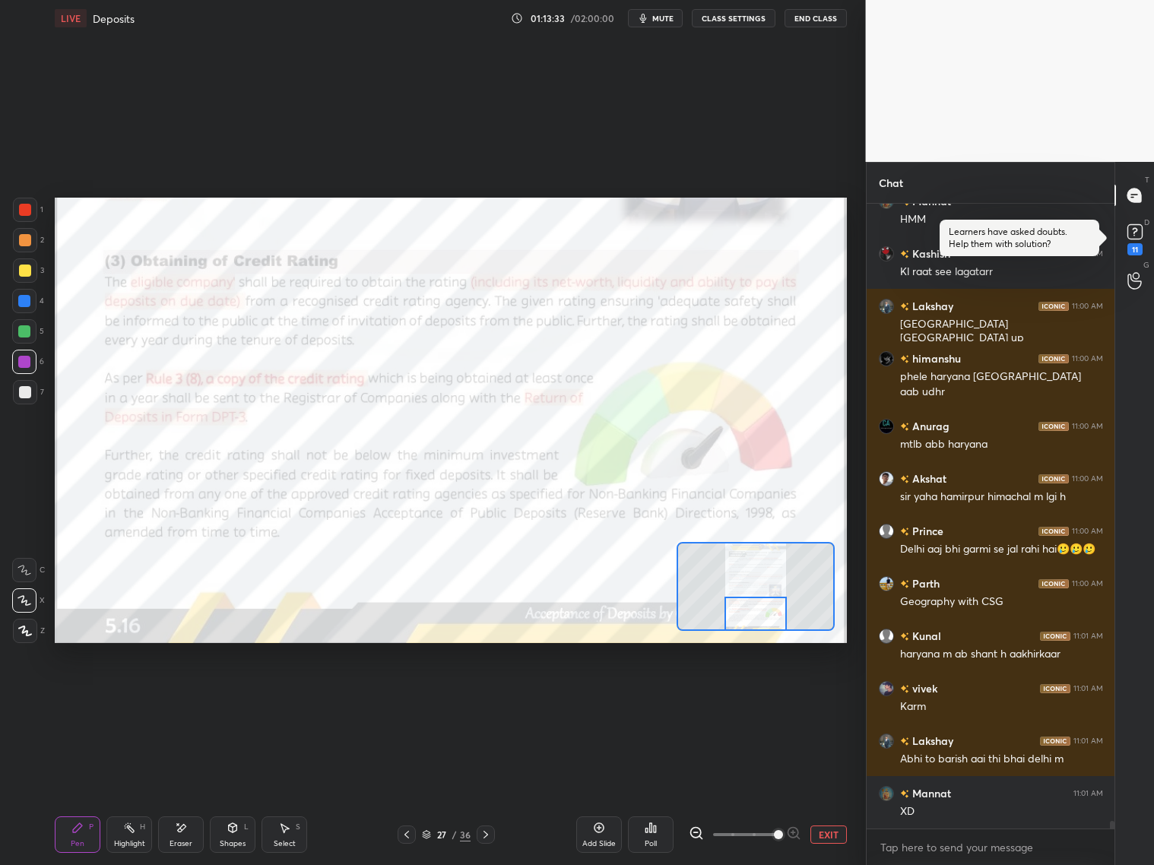
scroll to position [49178, 0]
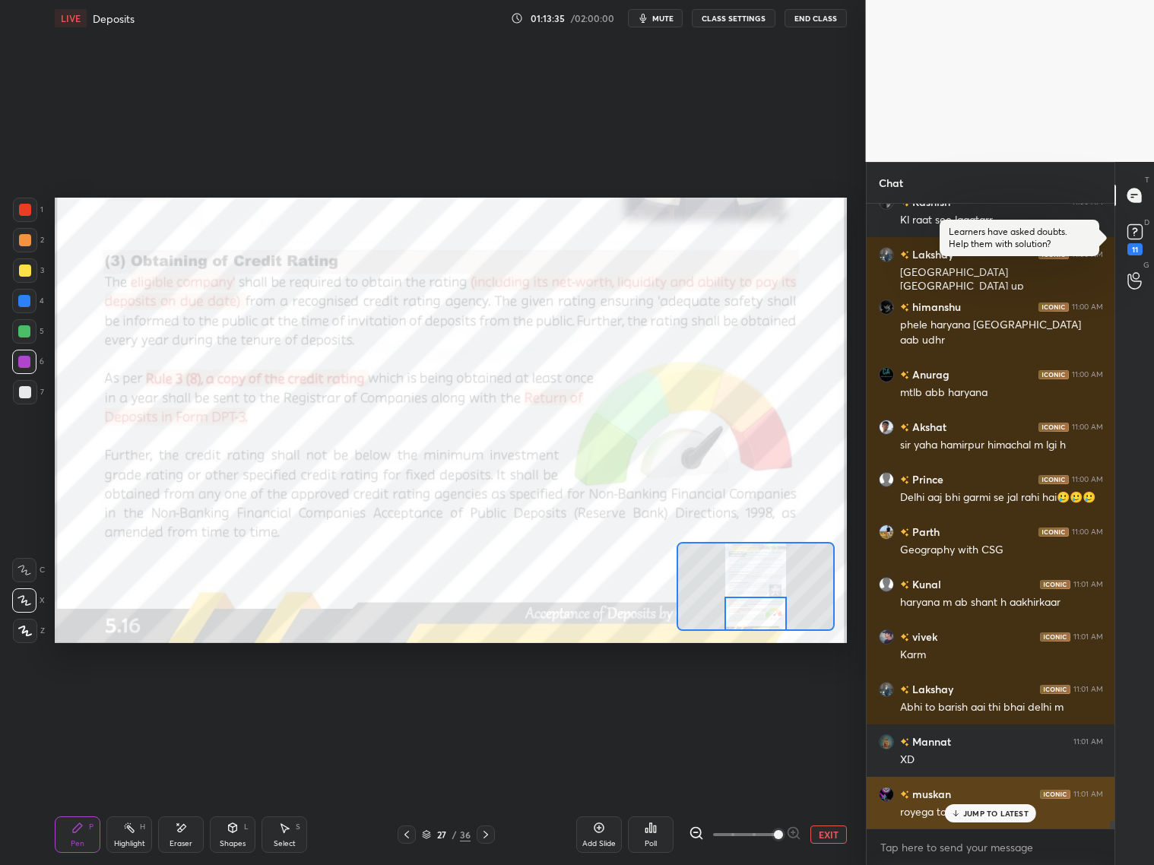
click at [976, 698] on p "JUMP TO LATEST" at bounding box center [995, 813] width 65 height 9
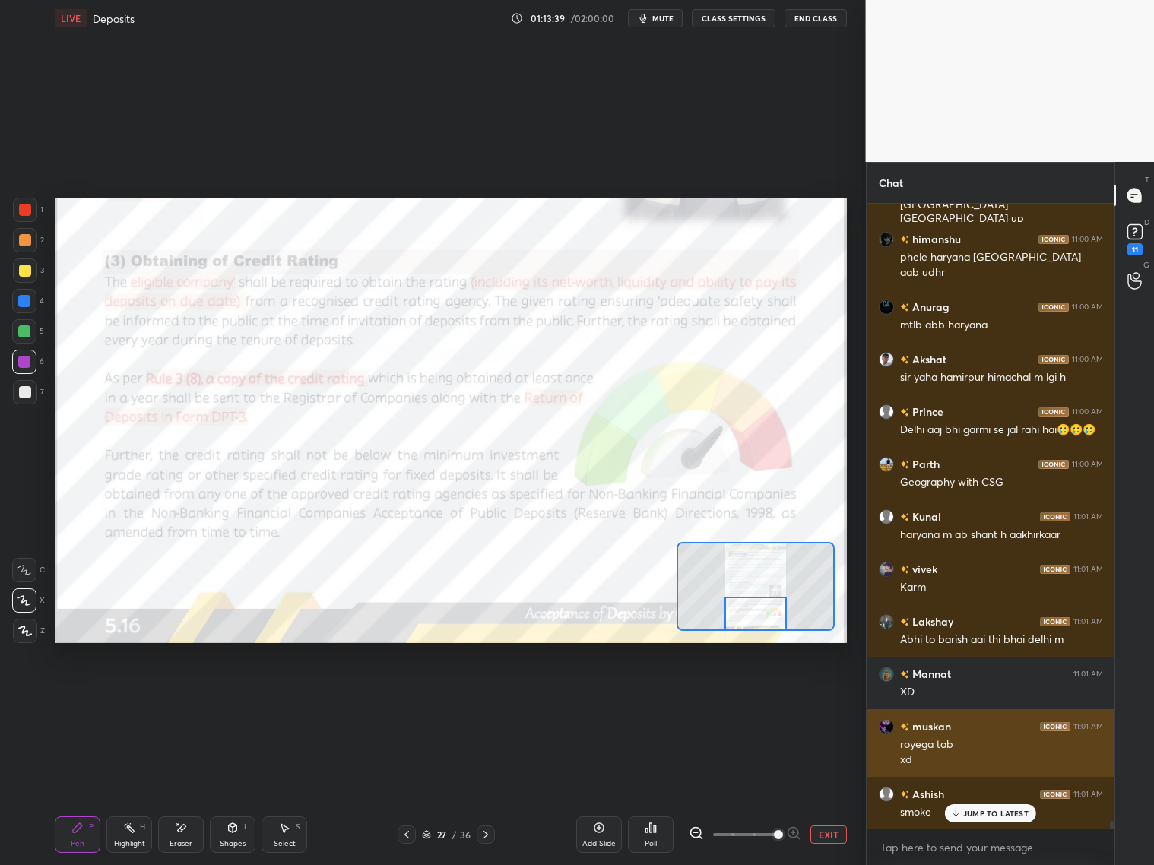
scroll to position [49298, 0]
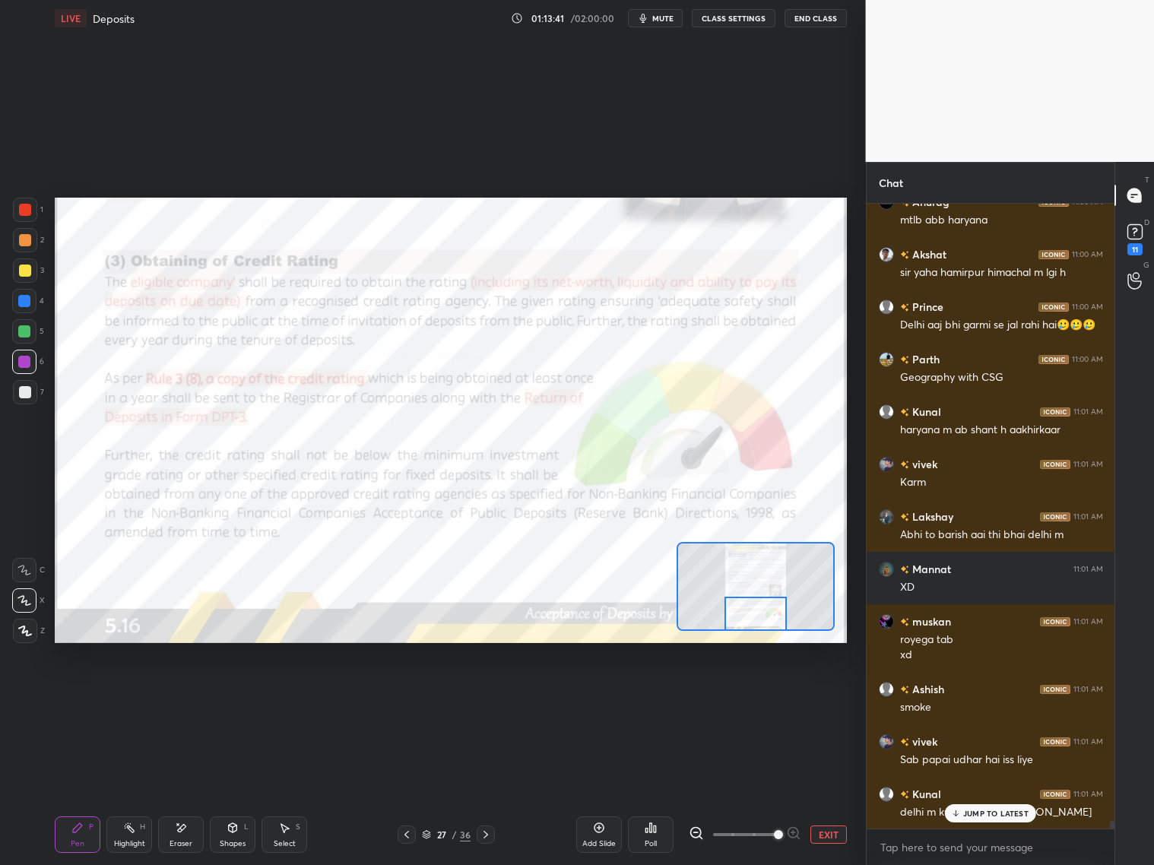
drag, startPoint x: 963, startPoint y: 815, endPoint x: 973, endPoint y: 822, distance: 12.0
click at [959, 698] on div "JUMP TO LATEST" at bounding box center [990, 813] width 91 height 18
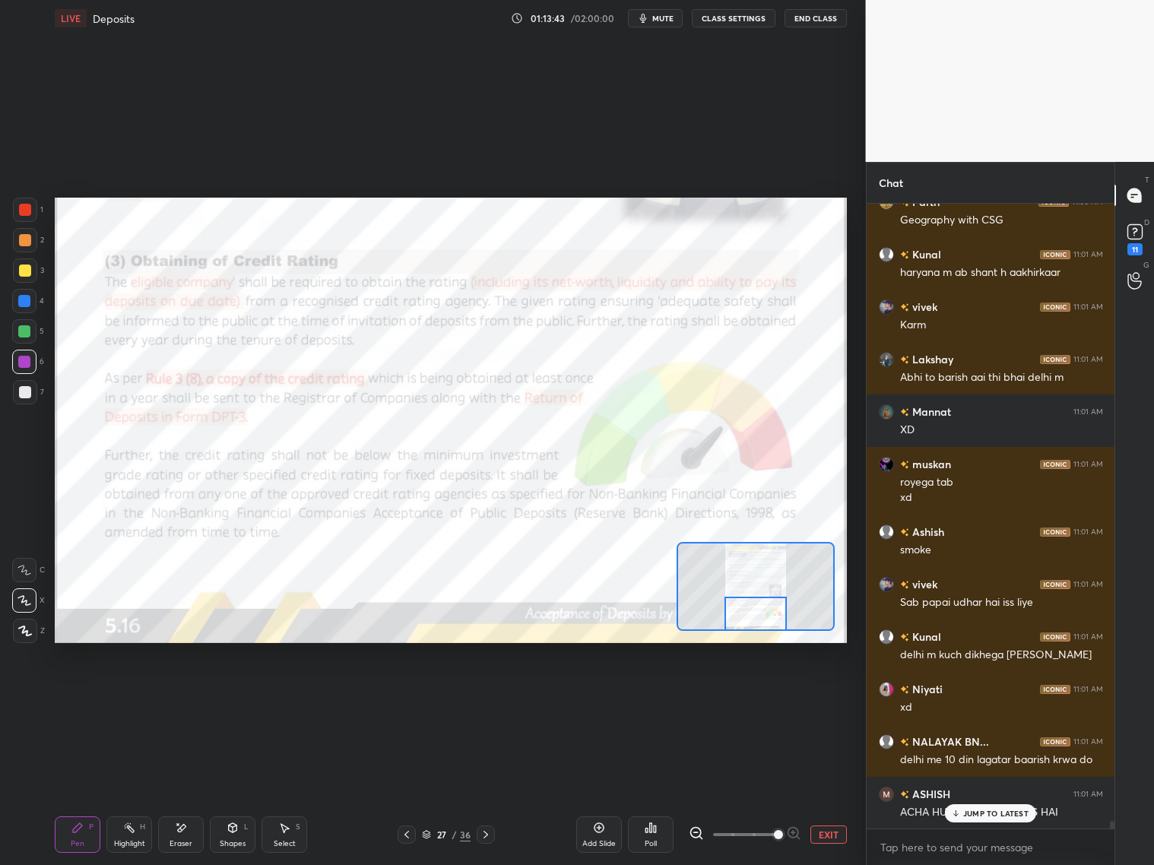
scroll to position [49560, 0]
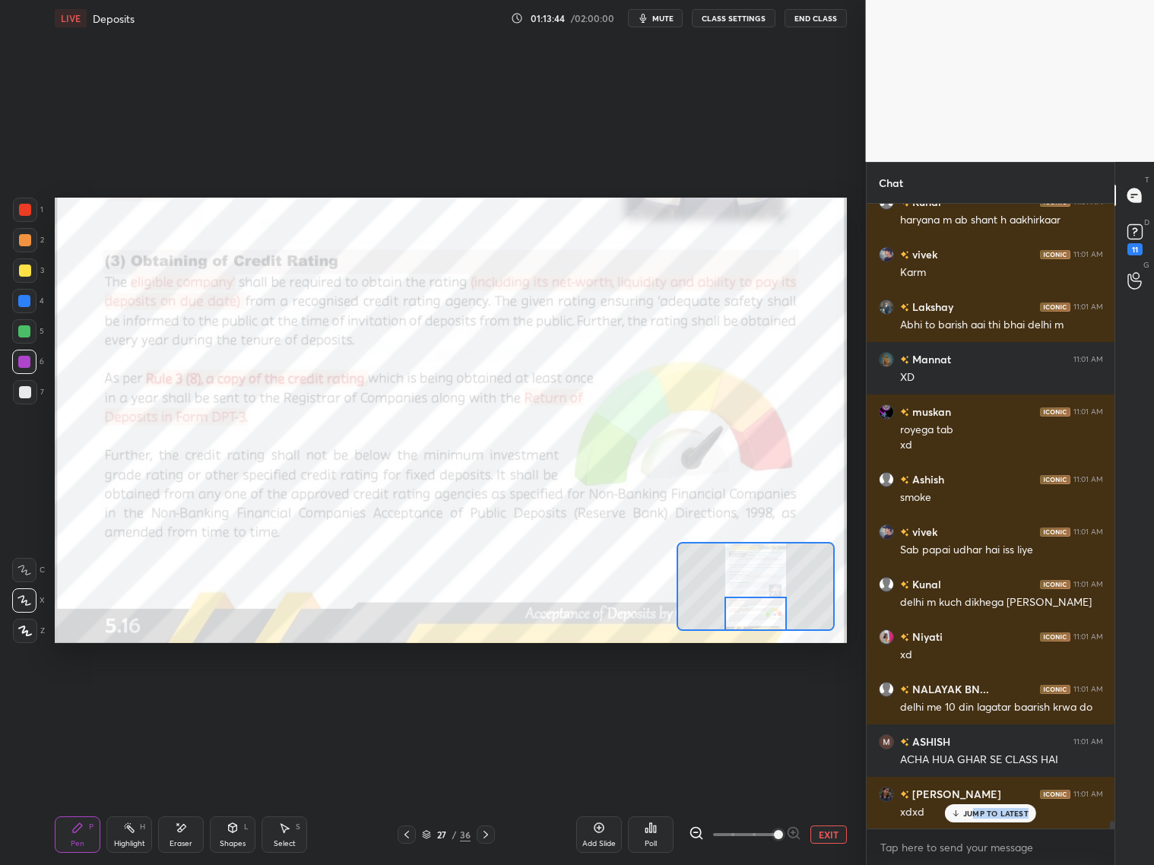
click at [973, 698] on div "JUMP TO LATEST" at bounding box center [990, 813] width 91 height 18
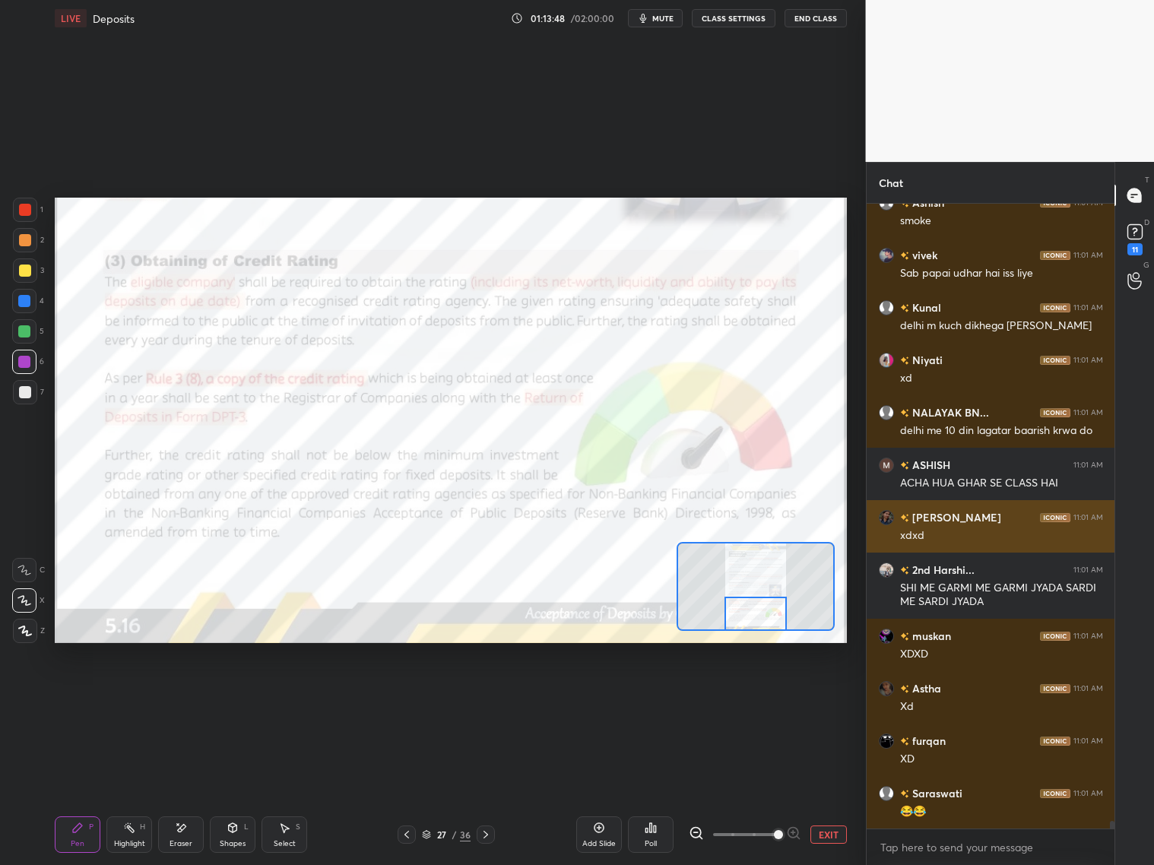
scroll to position [49902, 0]
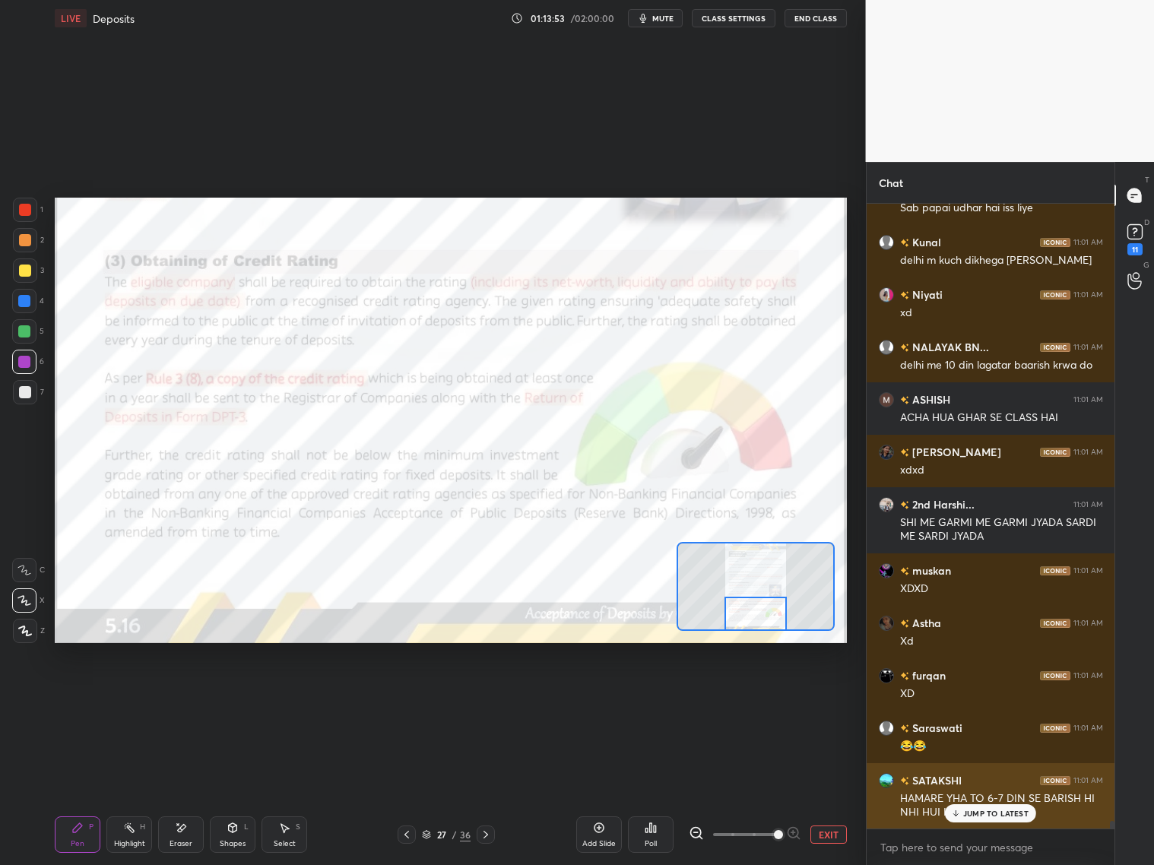
drag, startPoint x: 979, startPoint y: 812, endPoint x: 991, endPoint y: 813, distance: 12.3
click at [979, 698] on p "JUMP TO LATEST" at bounding box center [995, 813] width 65 height 9
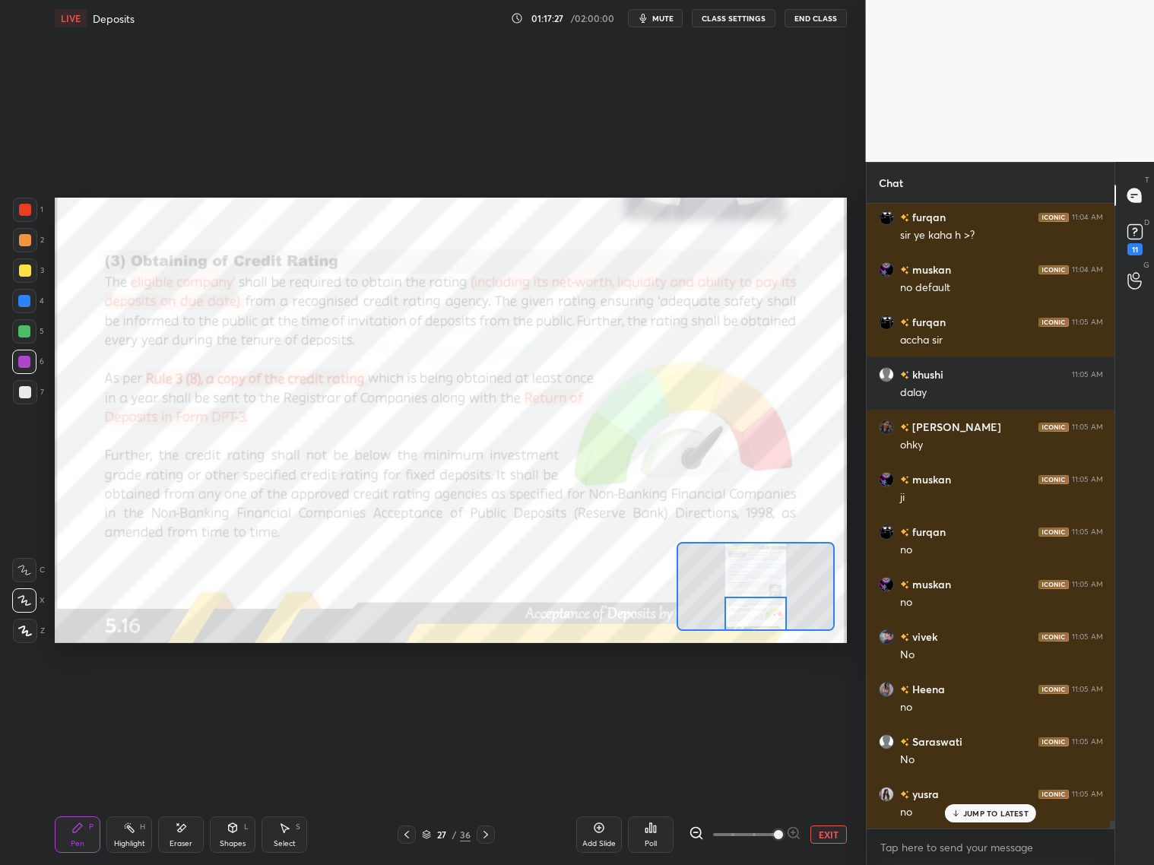
scroll to position [52673, 0]
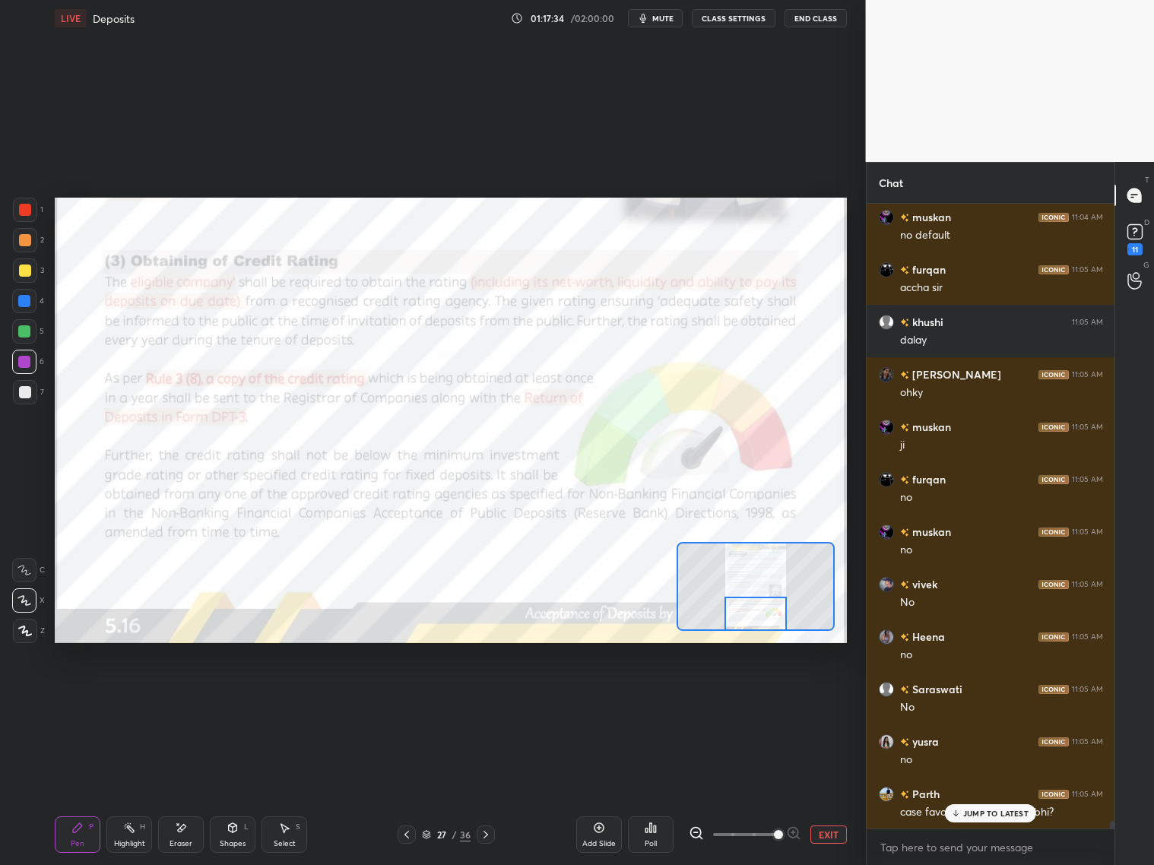
click at [961, 698] on div "JUMP TO LATEST" at bounding box center [990, 813] width 91 height 18
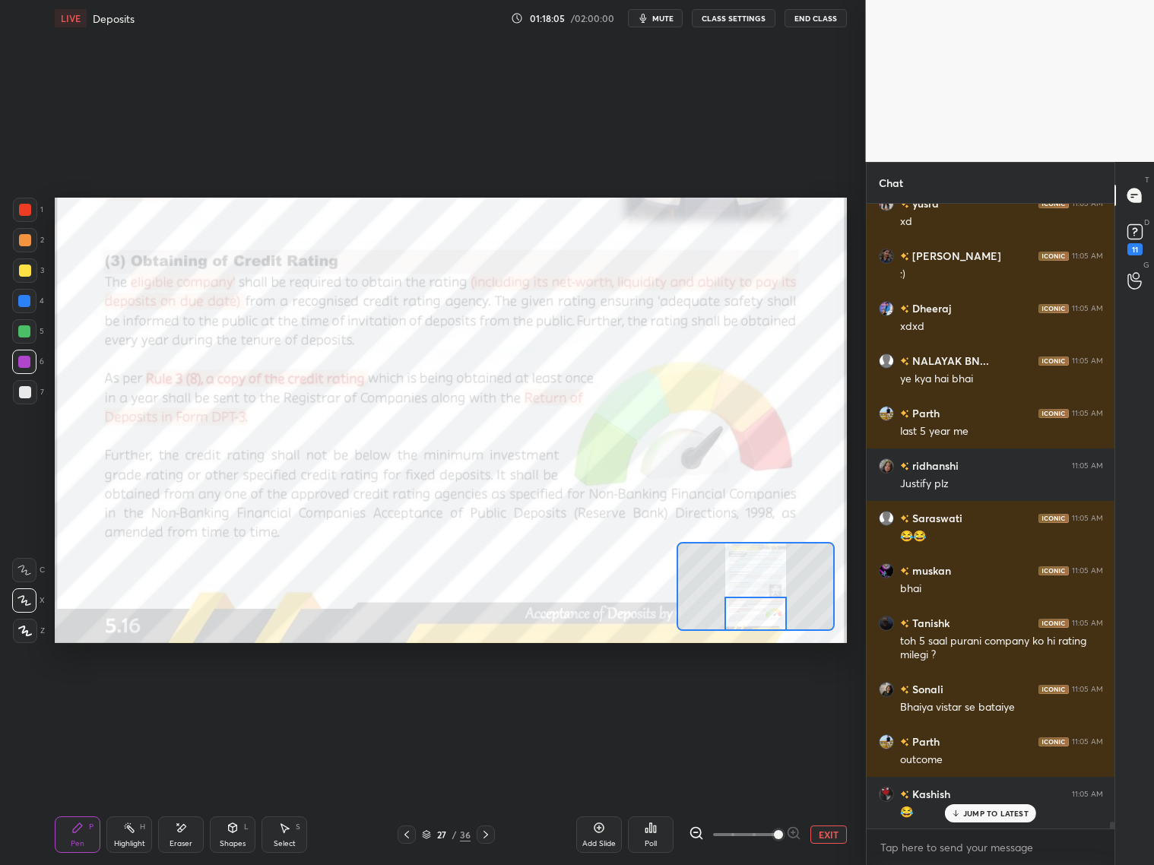
scroll to position [53421, 0]
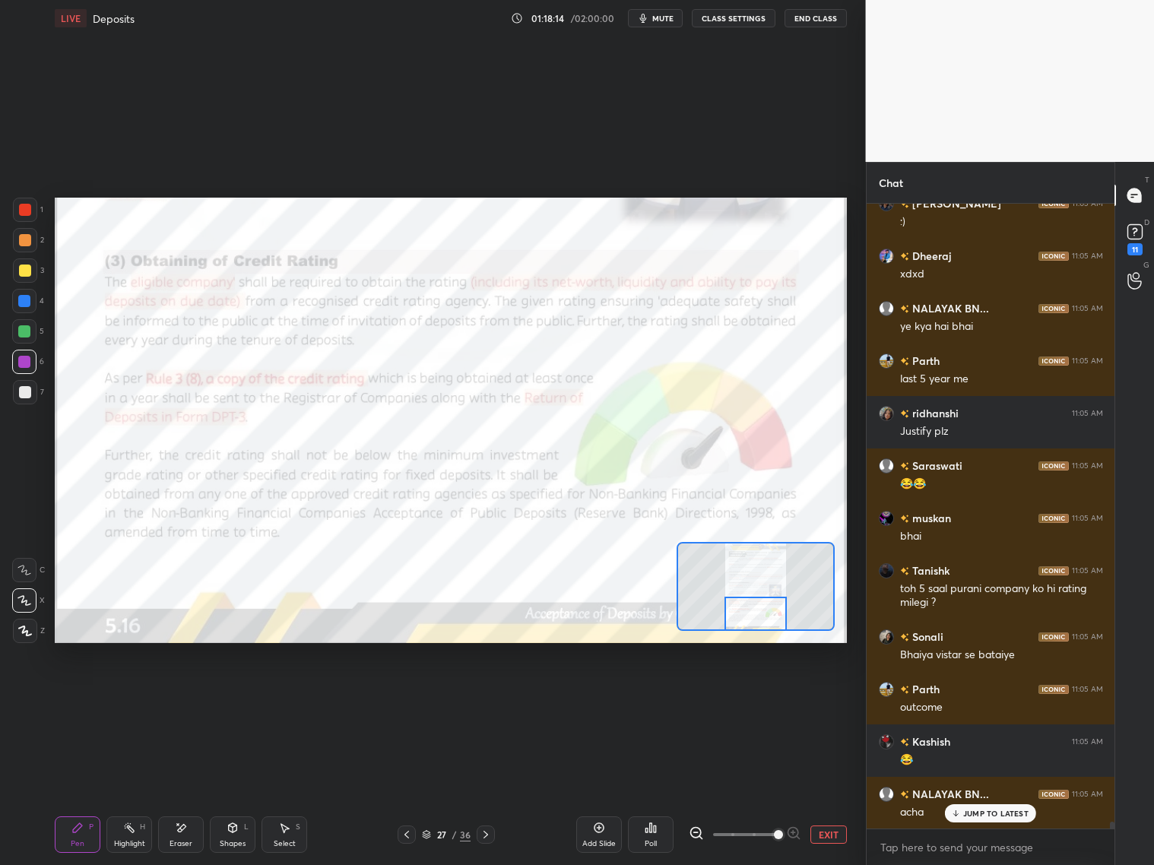
click at [986, 698] on p "JUMP TO LATEST" at bounding box center [995, 813] width 65 height 9
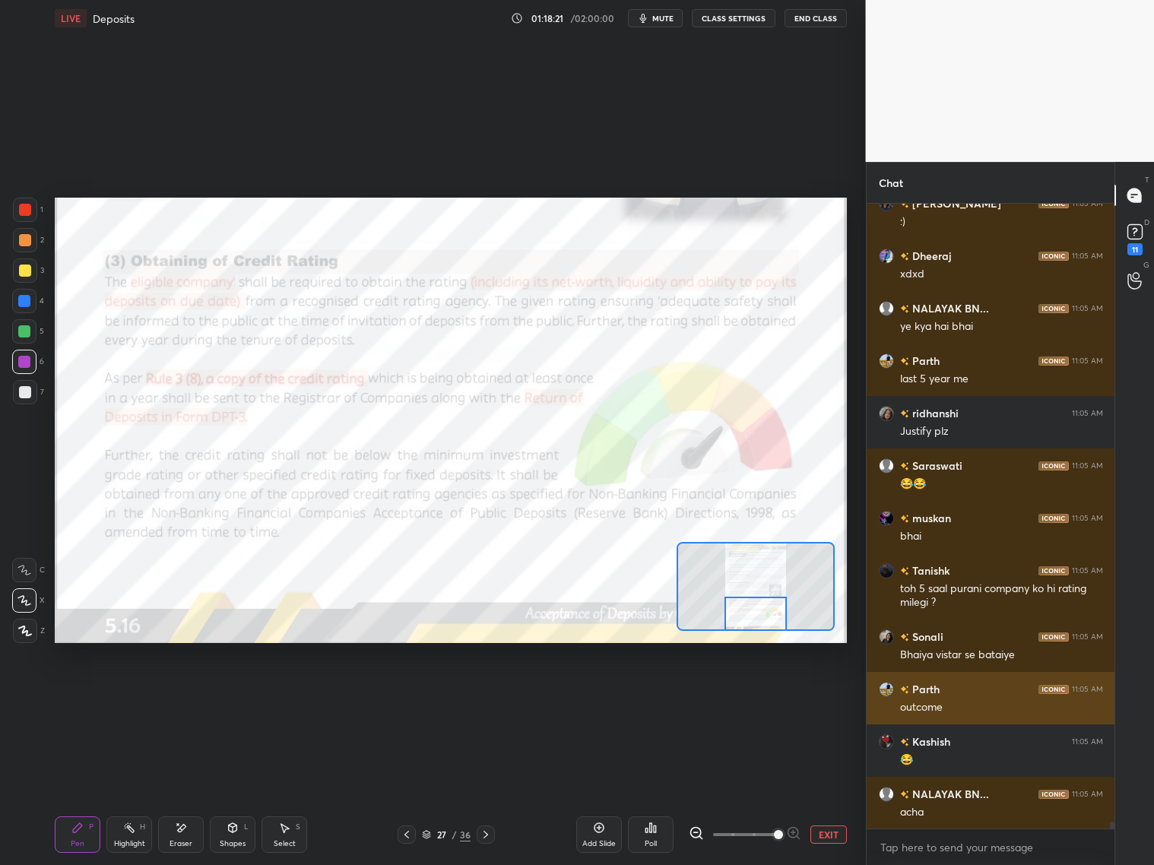
scroll to position [53473, 0]
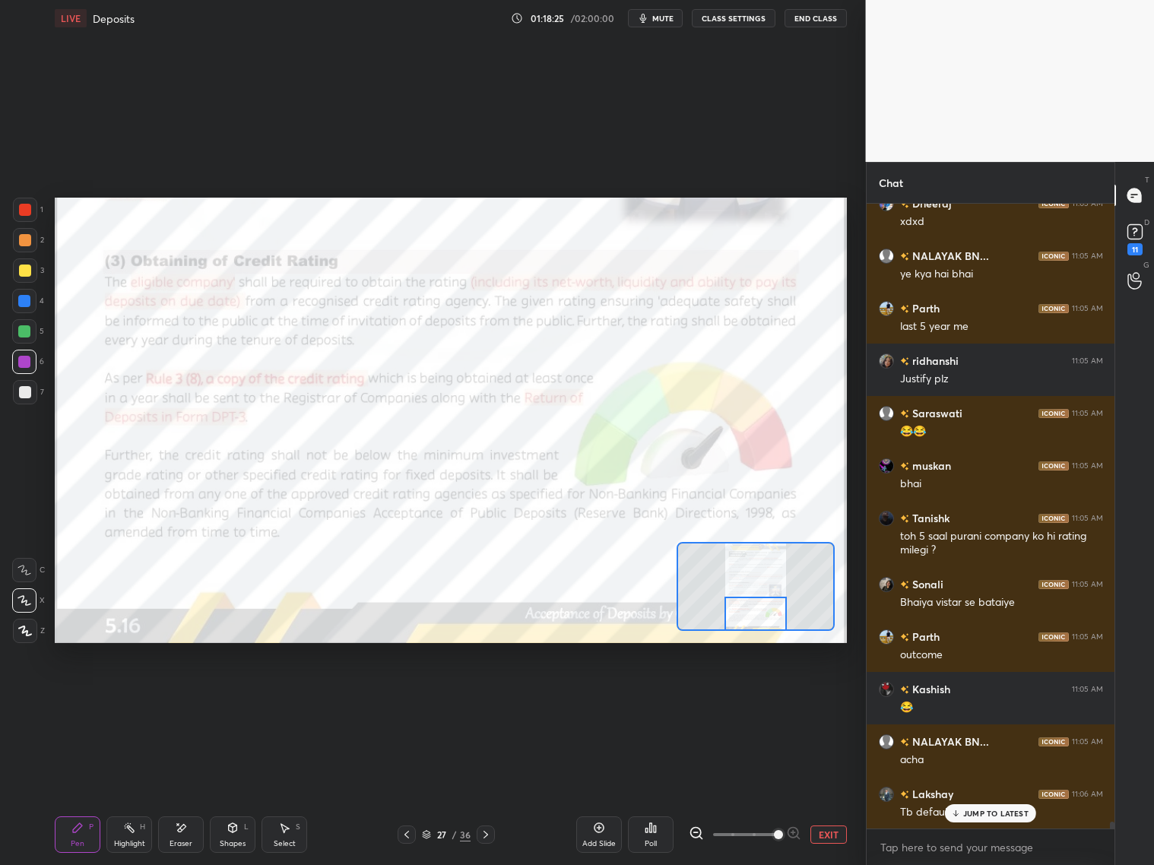
click at [978, 698] on p "JUMP TO LATEST" at bounding box center [995, 813] width 65 height 9
click at [482, 698] on icon at bounding box center [486, 834] width 12 height 12
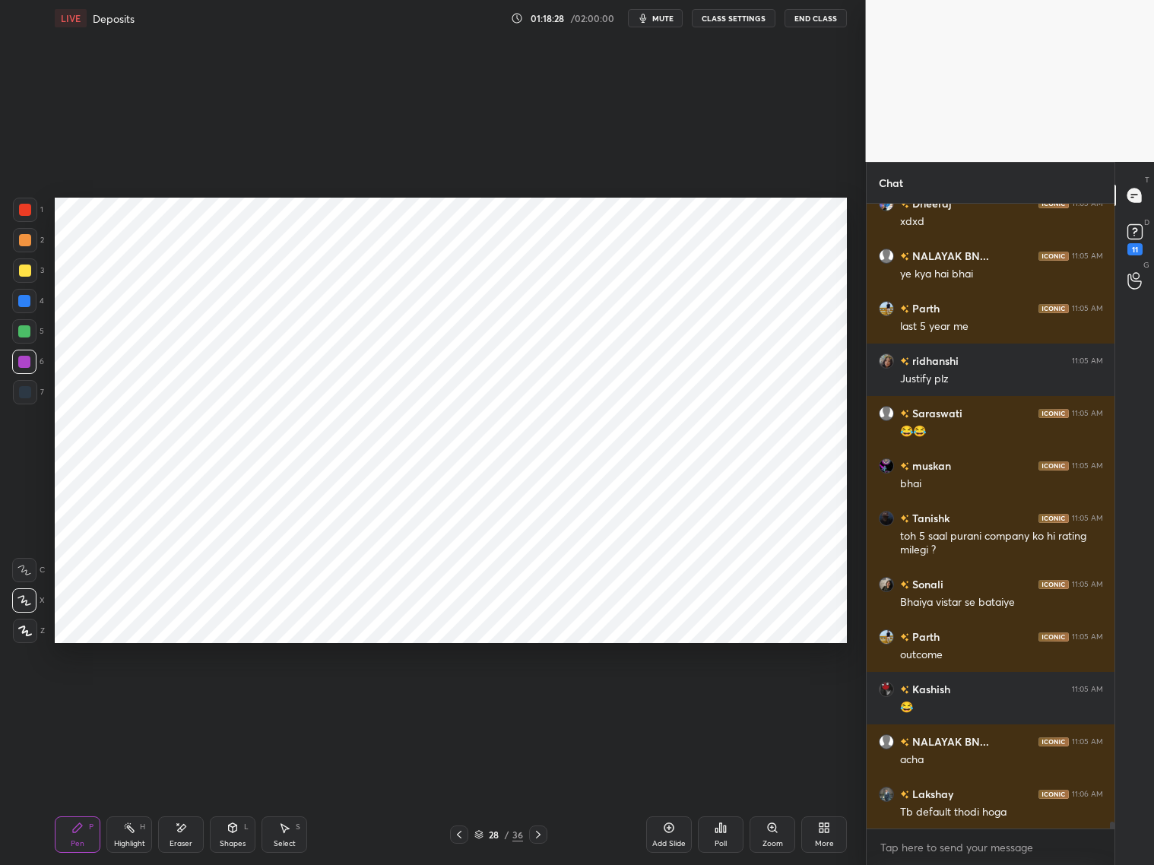
scroll to position [53526, 0]
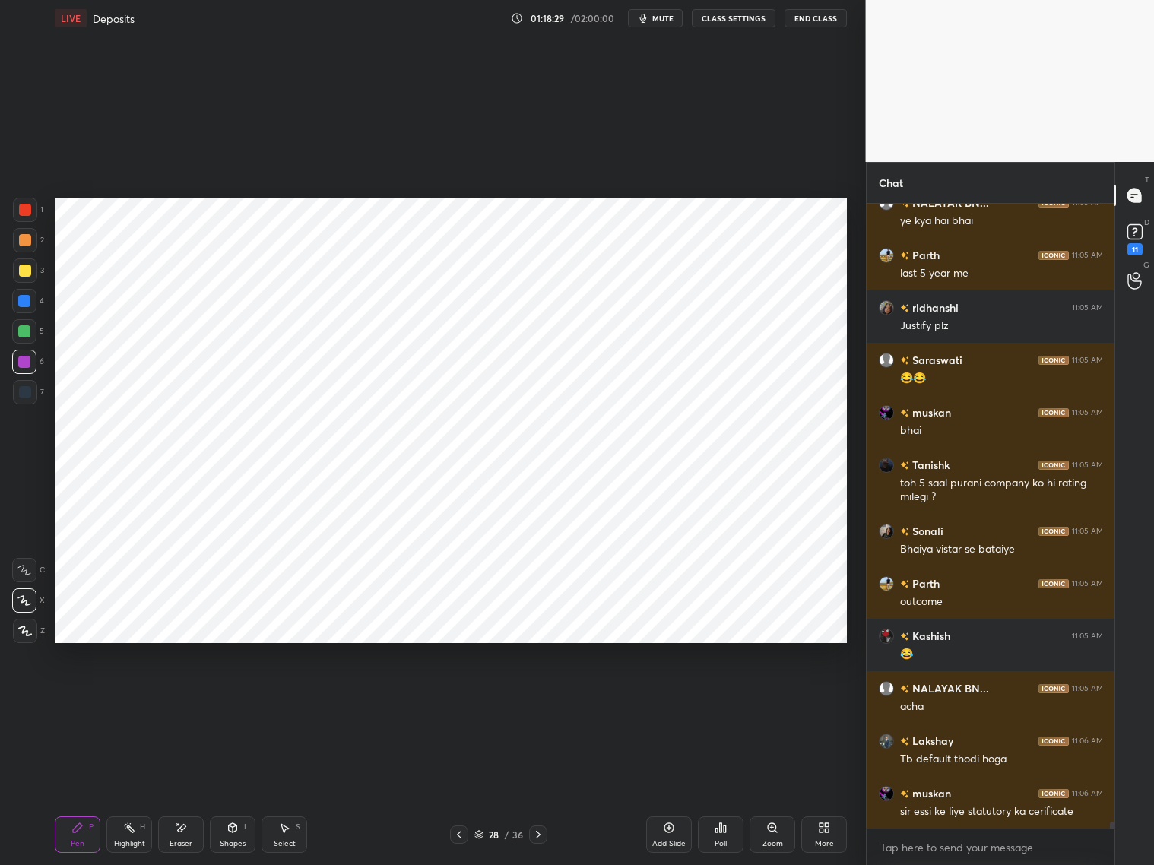
click at [536, 698] on icon at bounding box center [538, 835] width 5 height 8
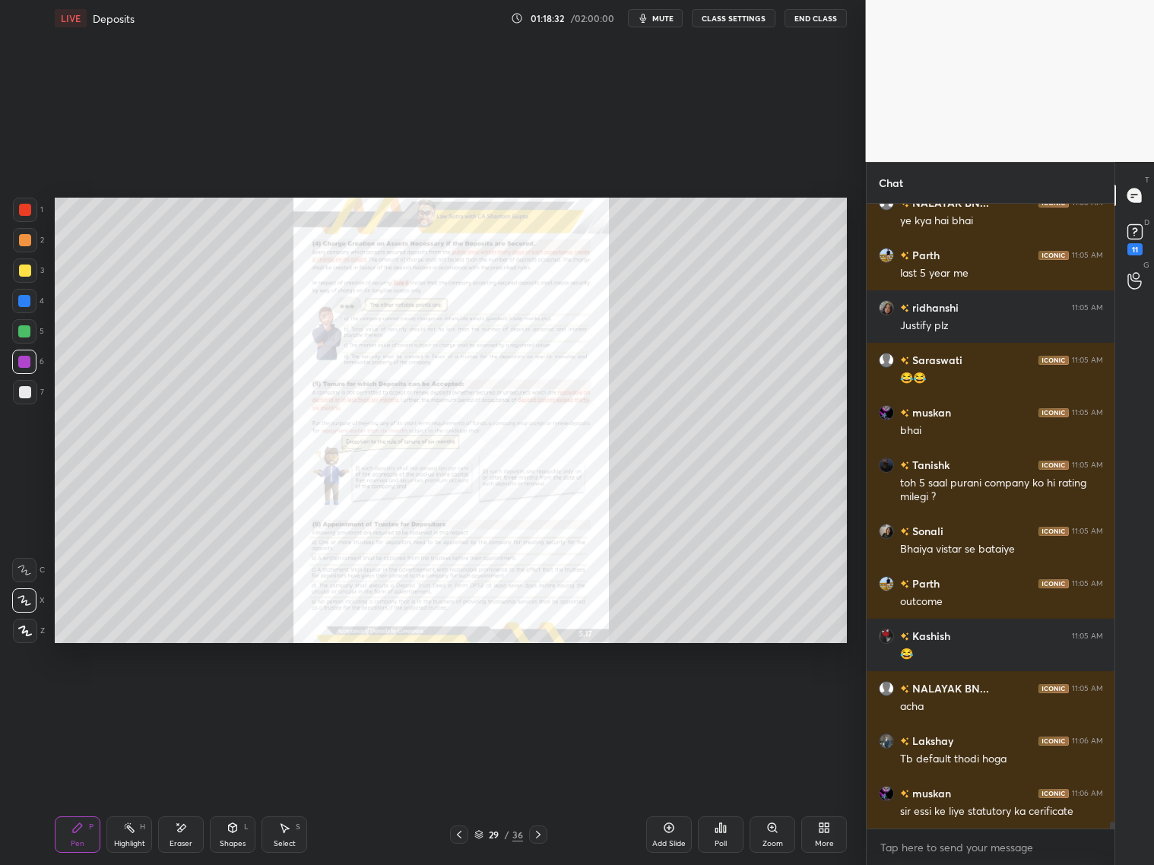
scroll to position [53542, 0]
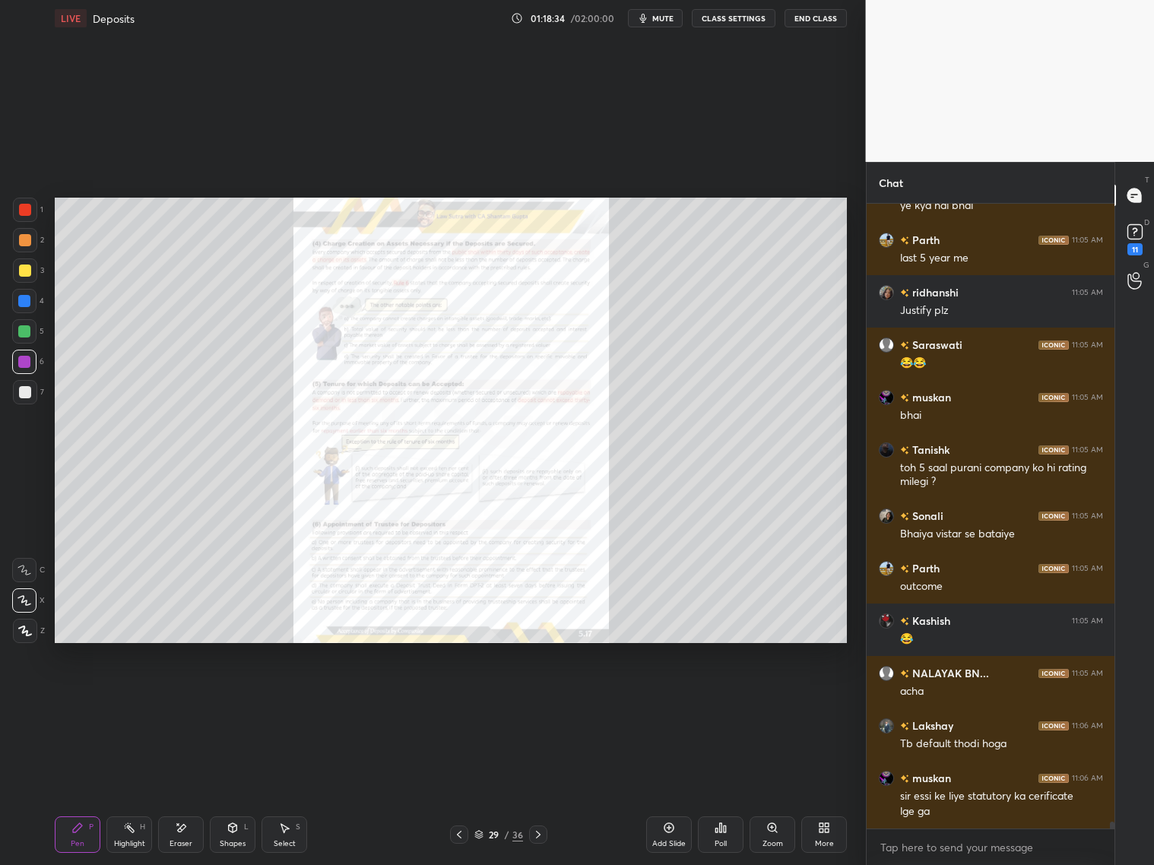
click at [771, 698] on icon at bounding box center [772, 827] width 12 height 12
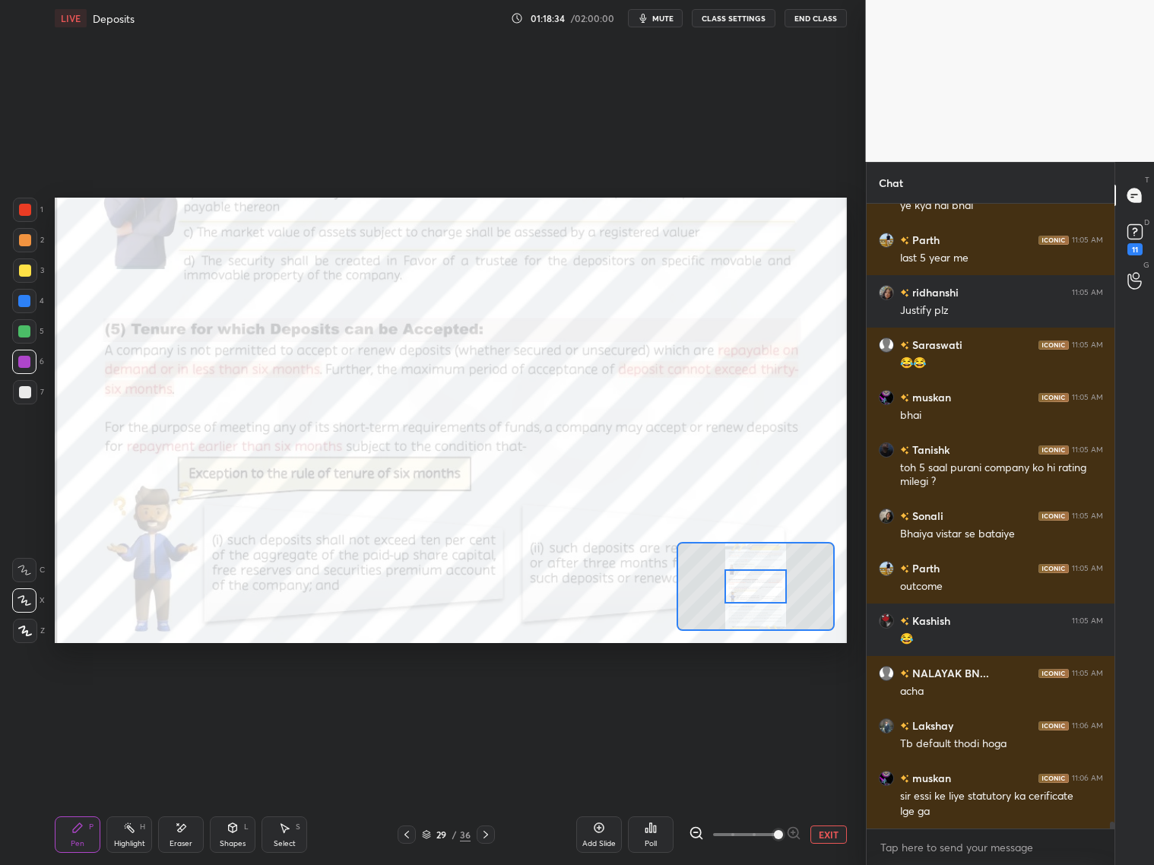
click at [774, 698] on span at bounding box center [745, 834] width 64 height 23
click at [777, 698] on span at bounding box center [778, 834] width 9 height 9
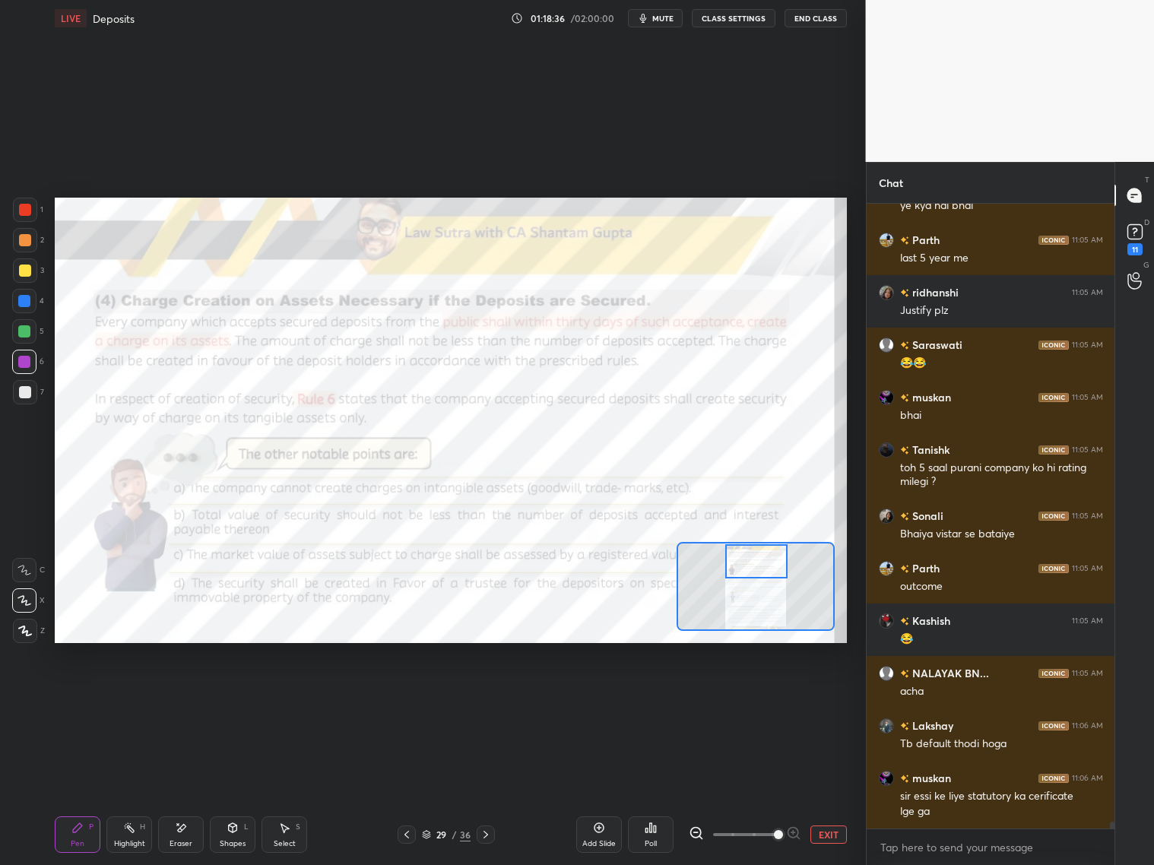
drag, startPoint x: 754, startPoint y: 579, endPoint x: 752, endPoint y: 560, distance: 19.1
click at [753, 561] on div at bounding box center [756, 561] width 62 height 34
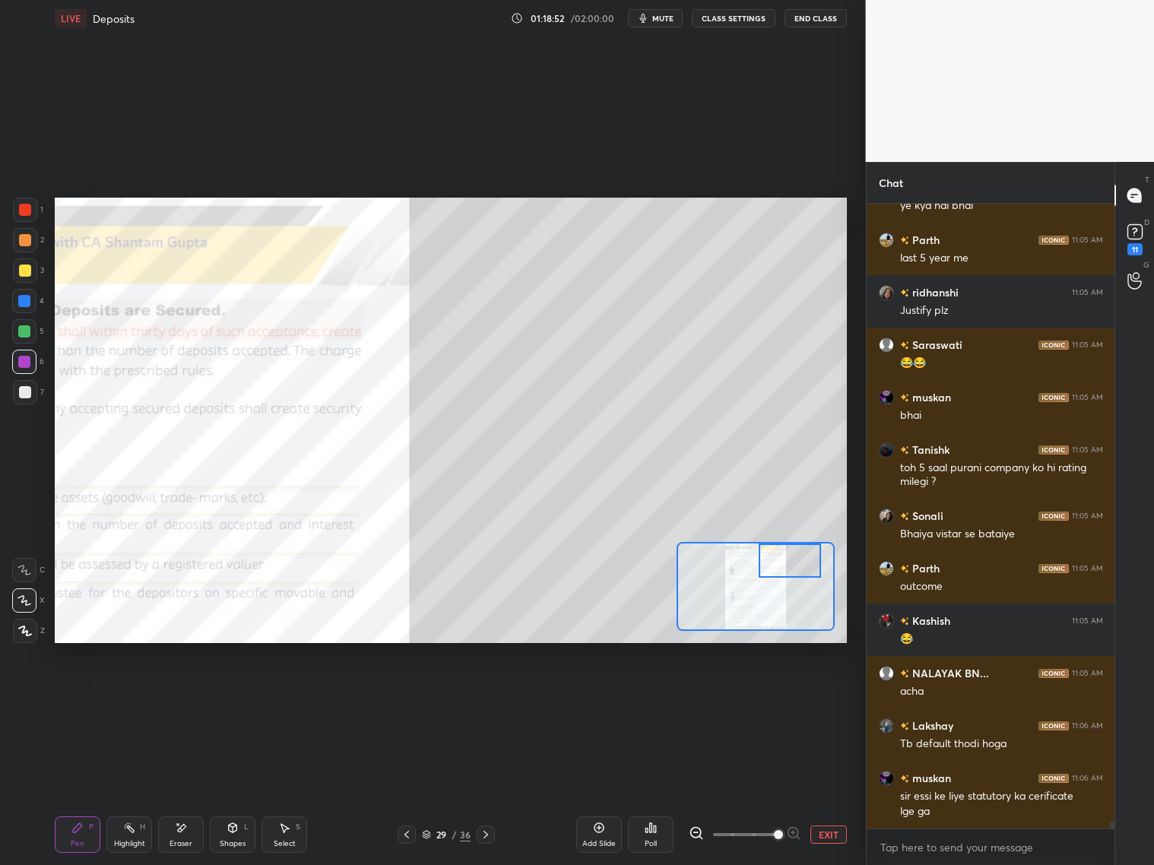
drag, startPoint x: 761, startPoint y: 565, endPoint x: 796, endPoint y: 561, distance: 35.2
click at [796, 562] on div at bounding box center [789, 560] width 62 height 34
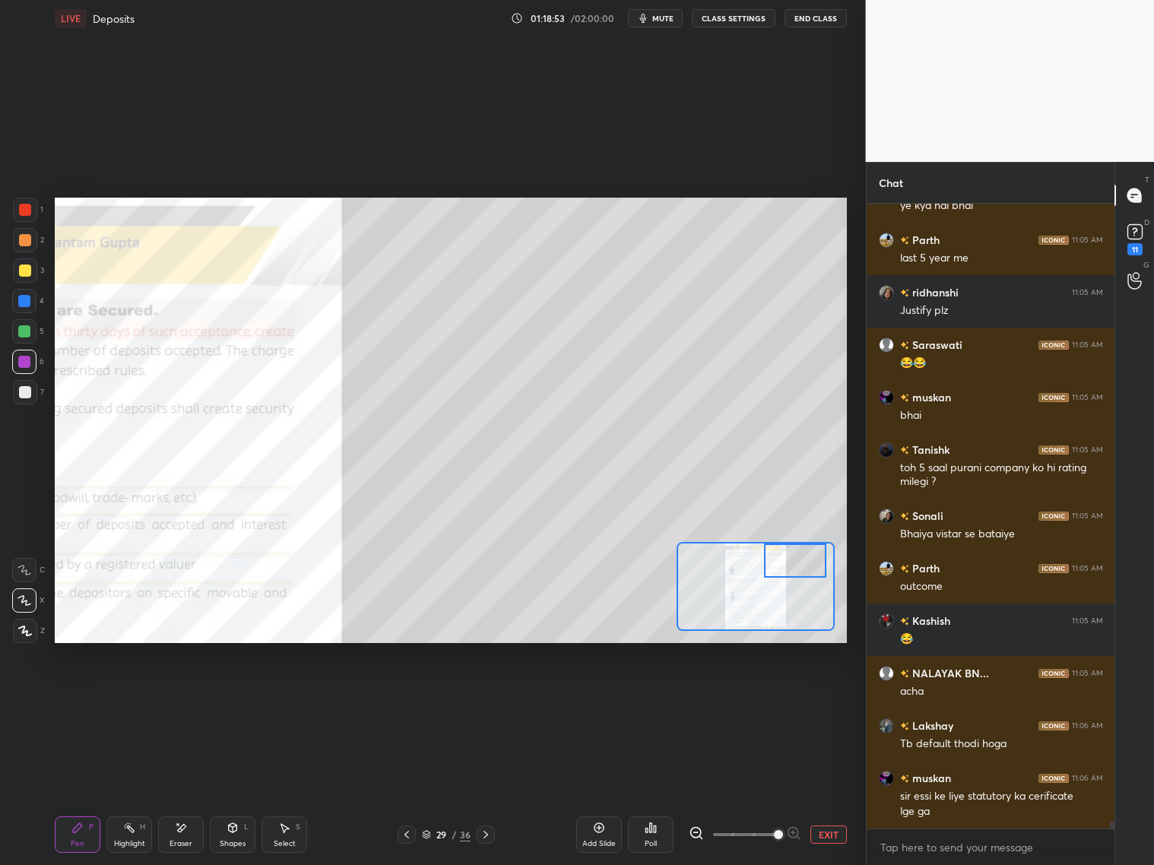
drag, startPoint x: 799, startPoint y: 559, endPoint x: 805, endPoint y: 549, distance: 11.6
click at [805, 548] on div at bounding box center [795, 560] width 62 height 34
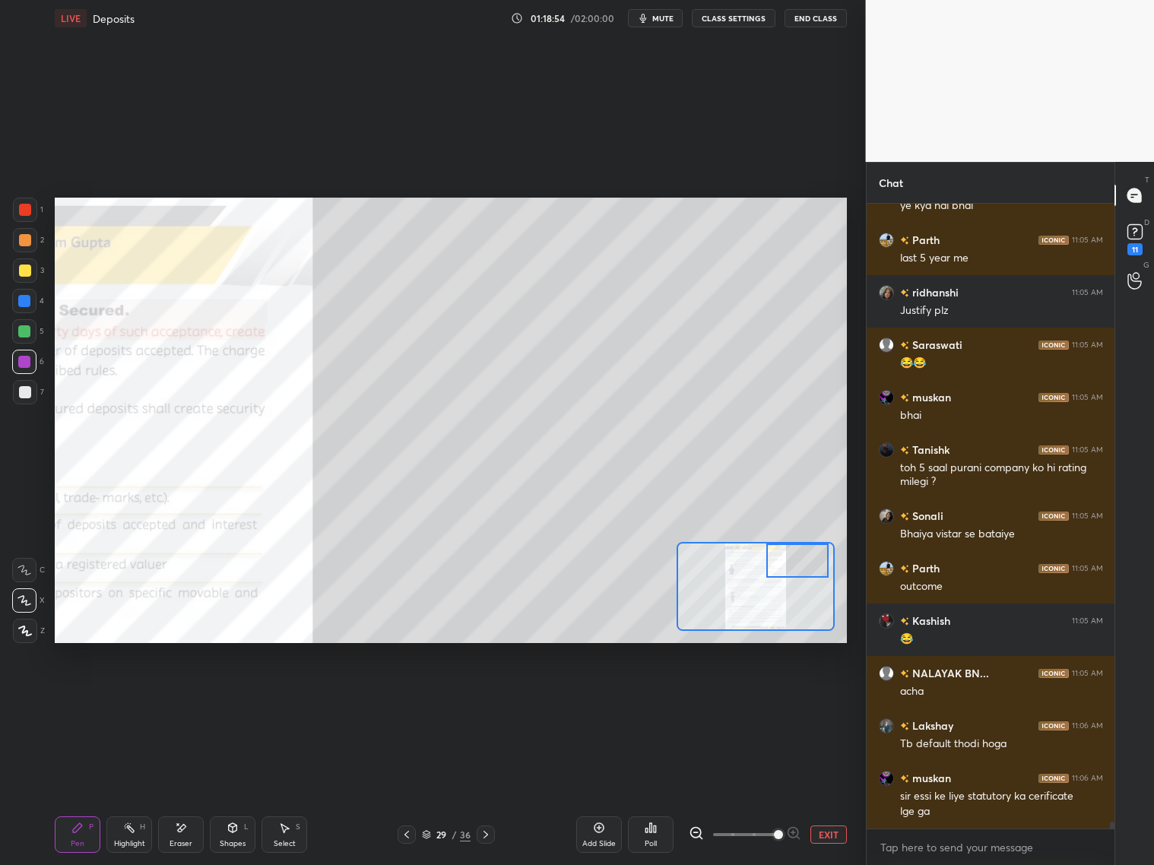
drag, startPoint x: 63, startPoint y: 825, endPoint x: 68, endPoint y: 812, distance: 14.7
click at [66, 698] on div "Pen P" at bounding box center [78, 834] width 46 height 36
drag, startPoint x: 21, startPoint y: 394, endPoint x: 40, endPoint y: 381, distance: 21.9
click at [22, 394] on div at bounding box center [25, 392] width 12 height 12
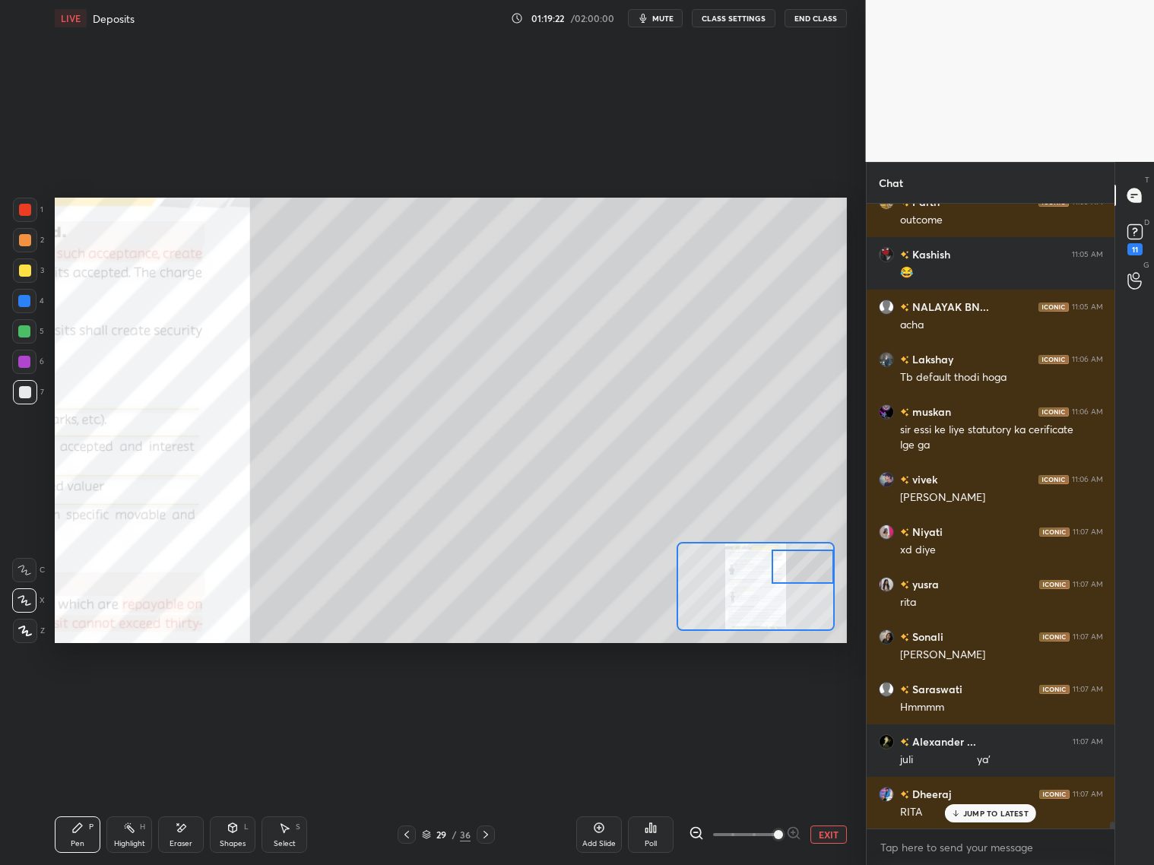
scroll to position [54013, 0]
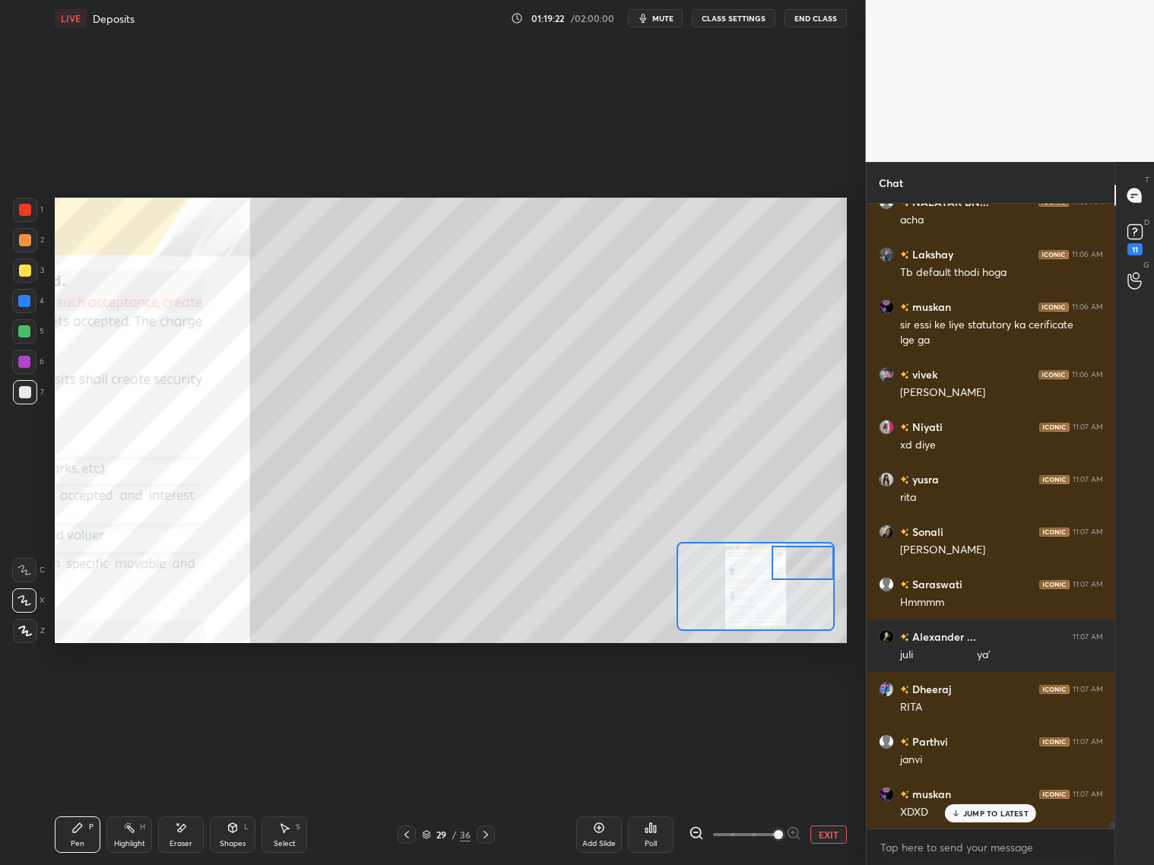
drag, startPoint x: 784, startPoint y: 565, endPoint x: 794, endPoint y: 567, distance: 10.0
click at [795, 568] on div at bounding box center [802, 563] width 62 height 34
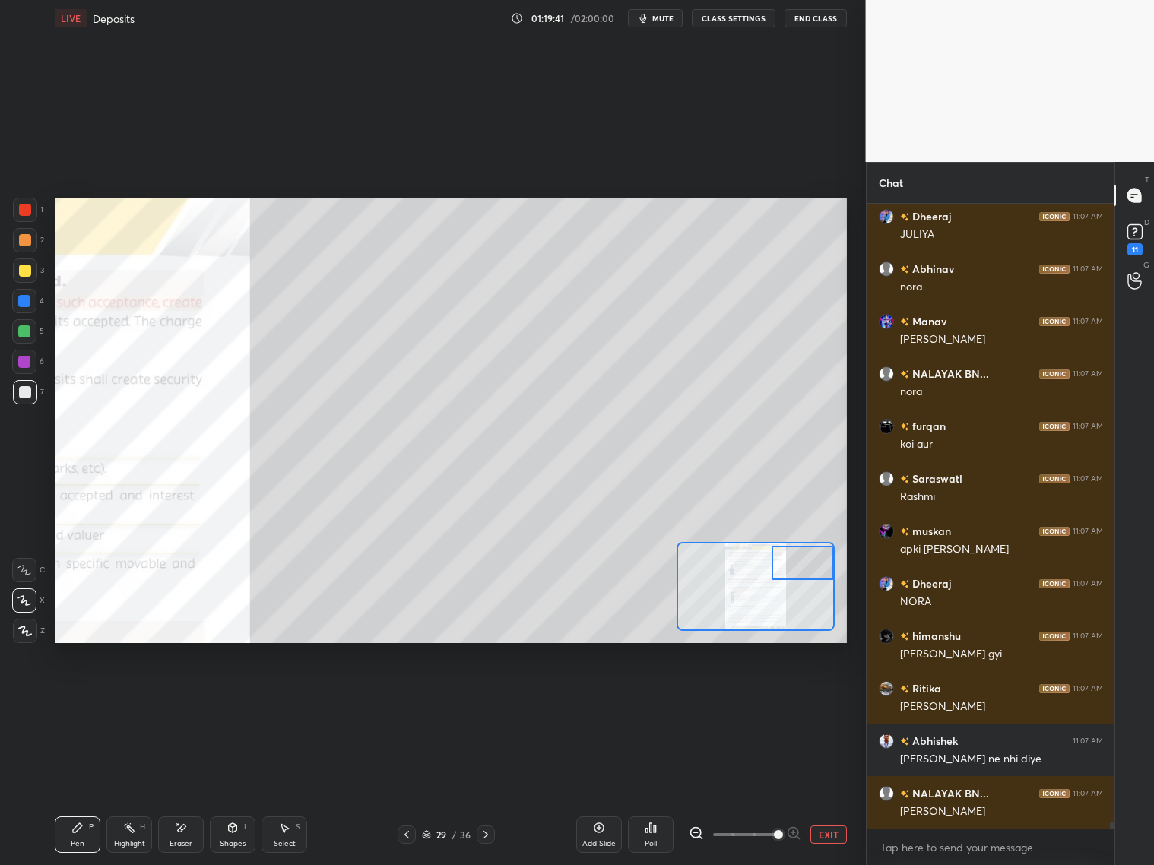
scroll to position [54919, 0]
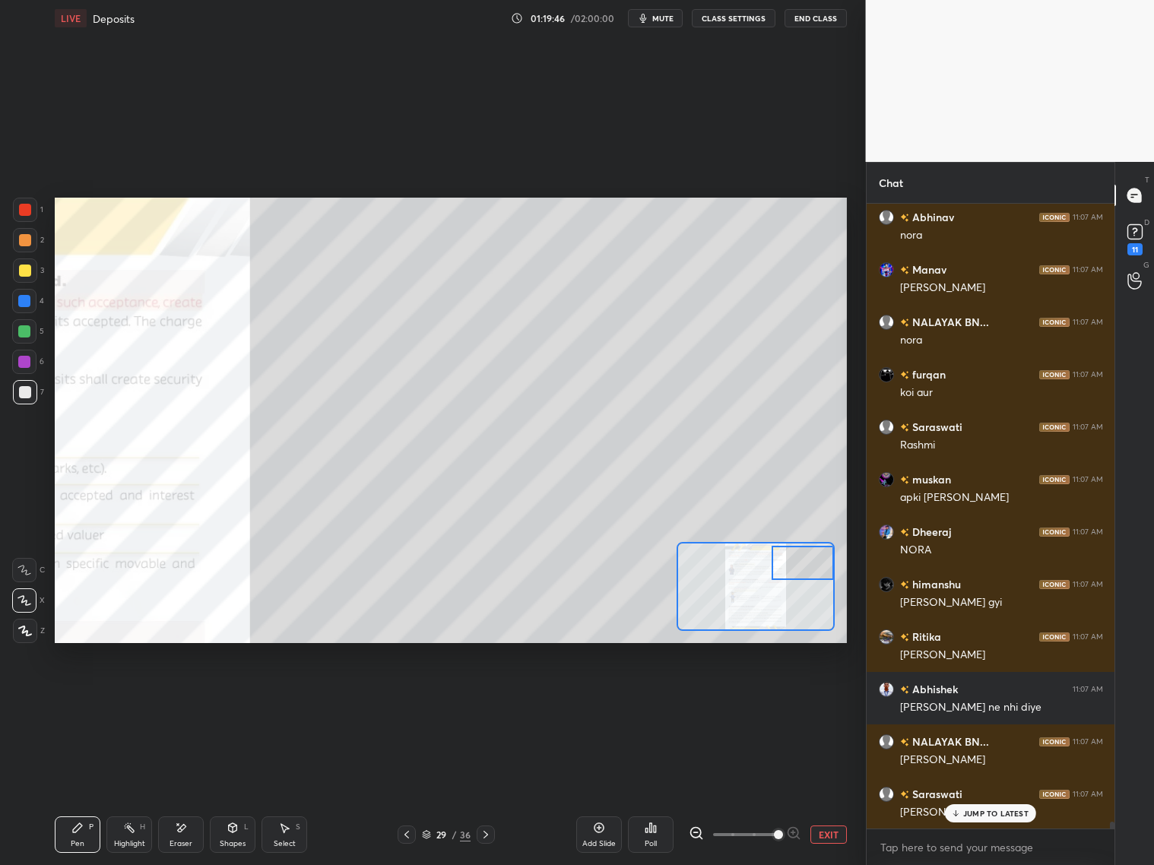
click at [32, 213] on div at bounding box center [25, 210] width 24 height 24
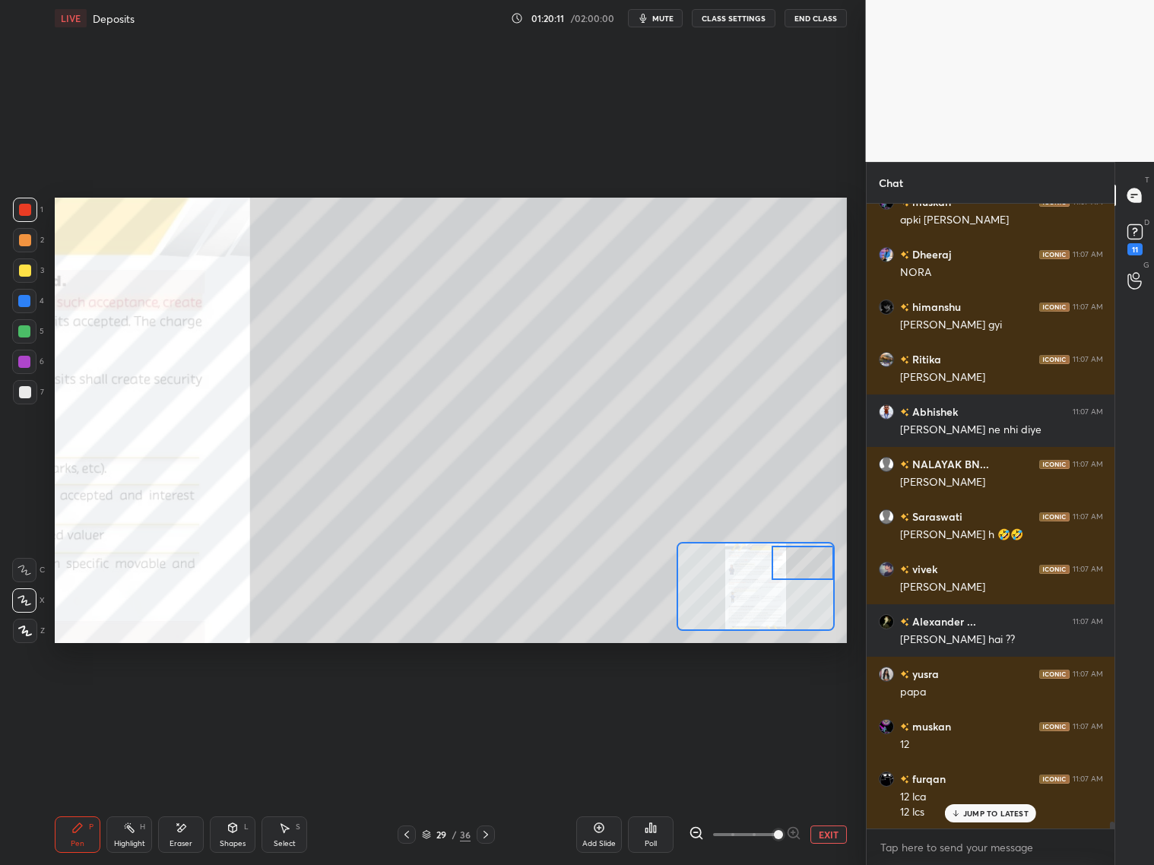
scroll to position [55249, 0]
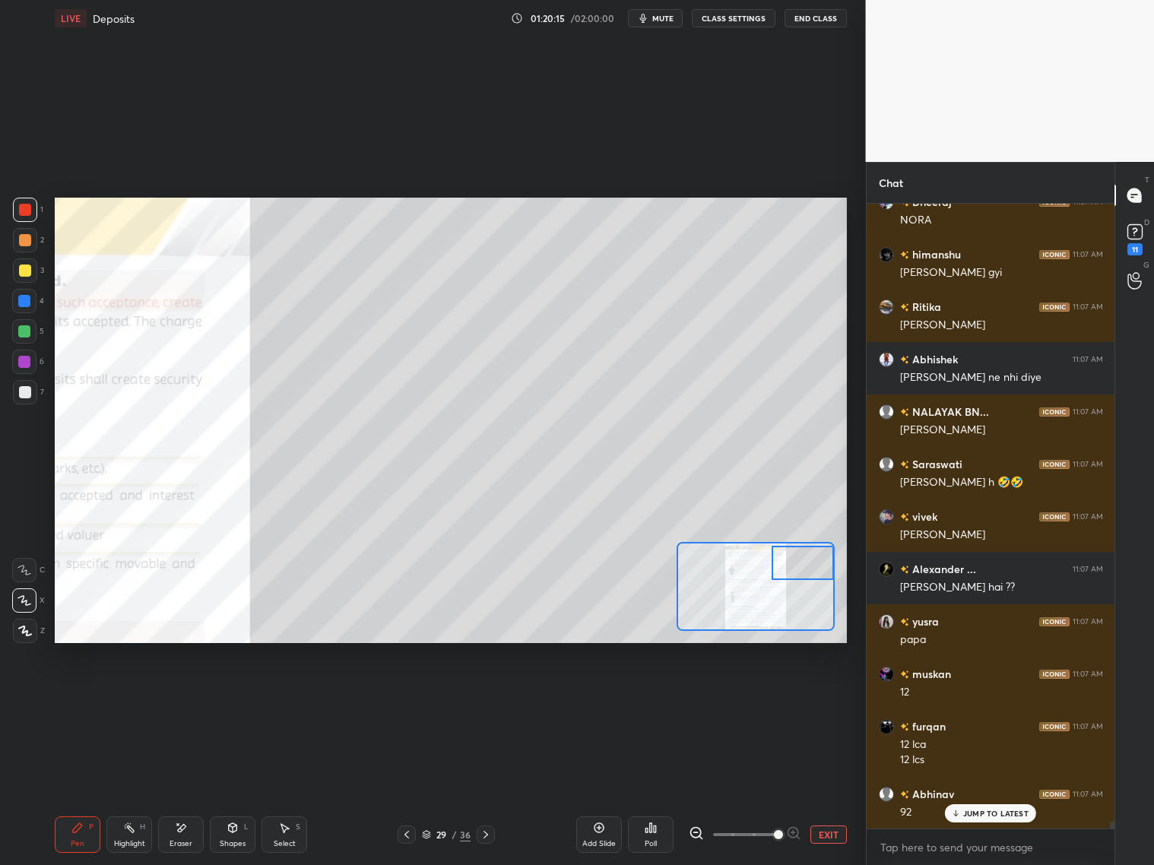
click at [185, 698] on div "Eraser" at bounding box center [181, 834] width 46 height 36
drag, startPoint x: 72, startPoint y: 840, endPoint x: 78, endPoint y: 815, distance: 26.4
click at [72, 698] on div "Pen P" at bounding box center [78, 834] width 46 height 36
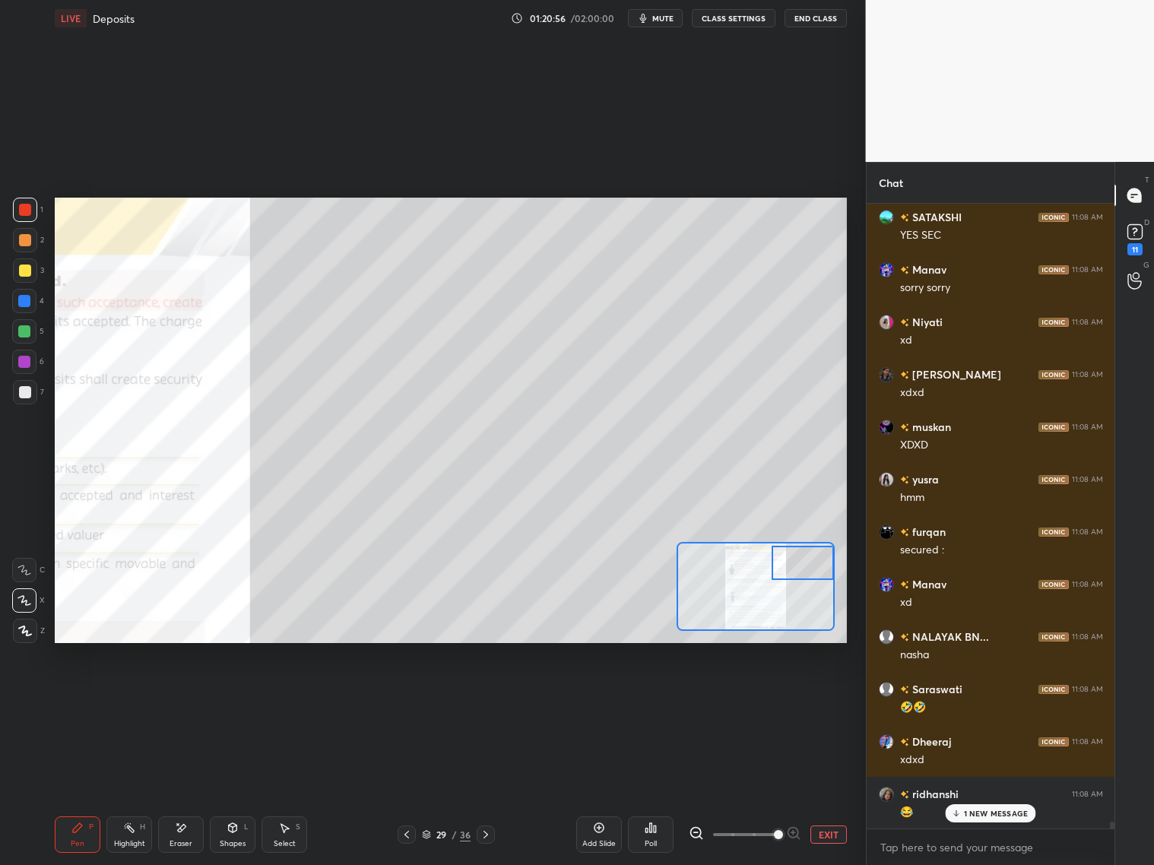
scroll to position [57258, 0]
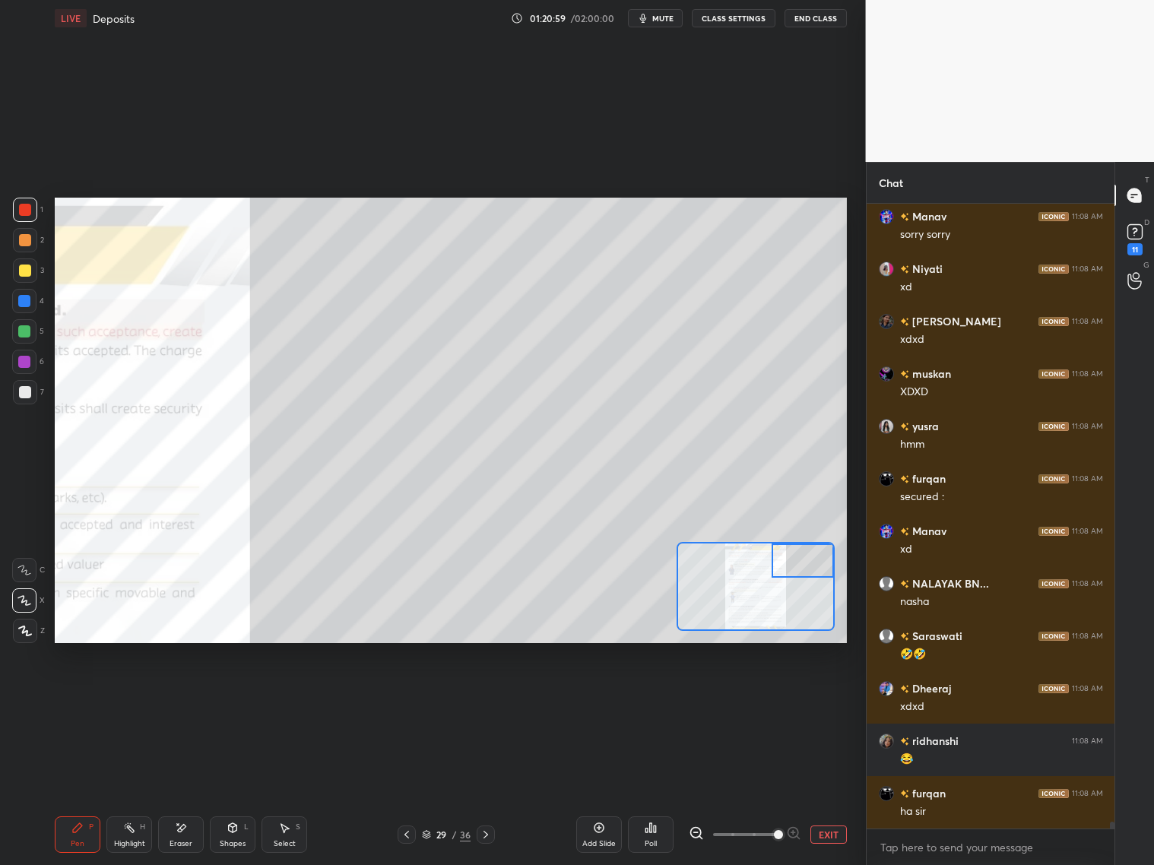
click at [799, 566] on div at bounding box center [802, 560] width 62 height 34
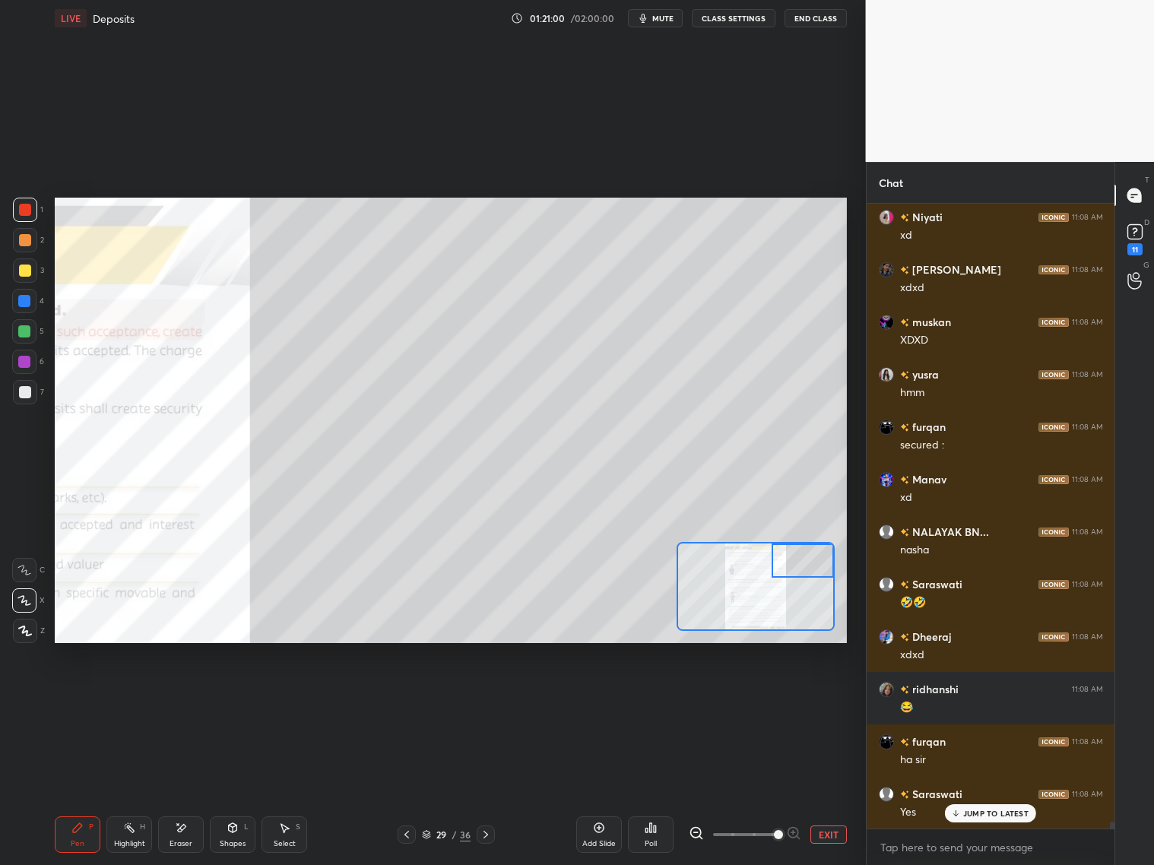
click at [30, 274] on div at bounding box center [25, 270] width 24 height 24
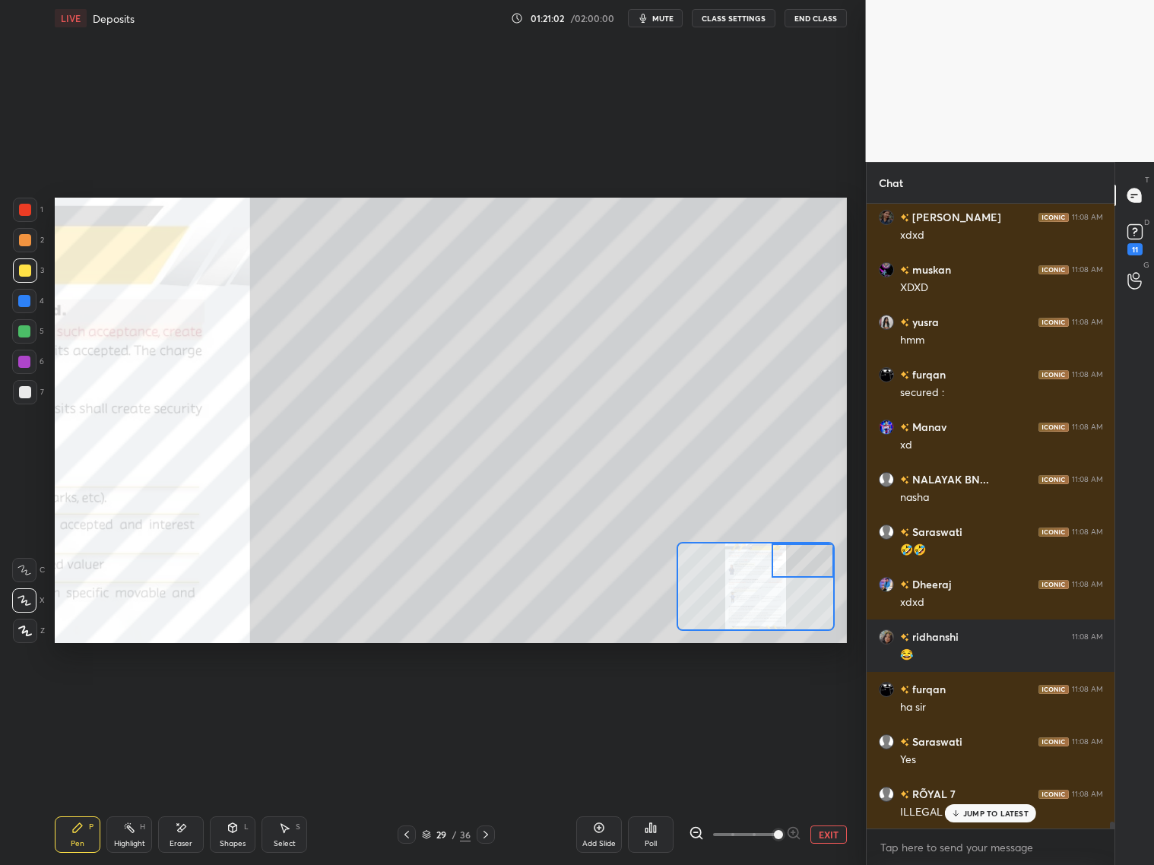
scroll to position [57414, 0]
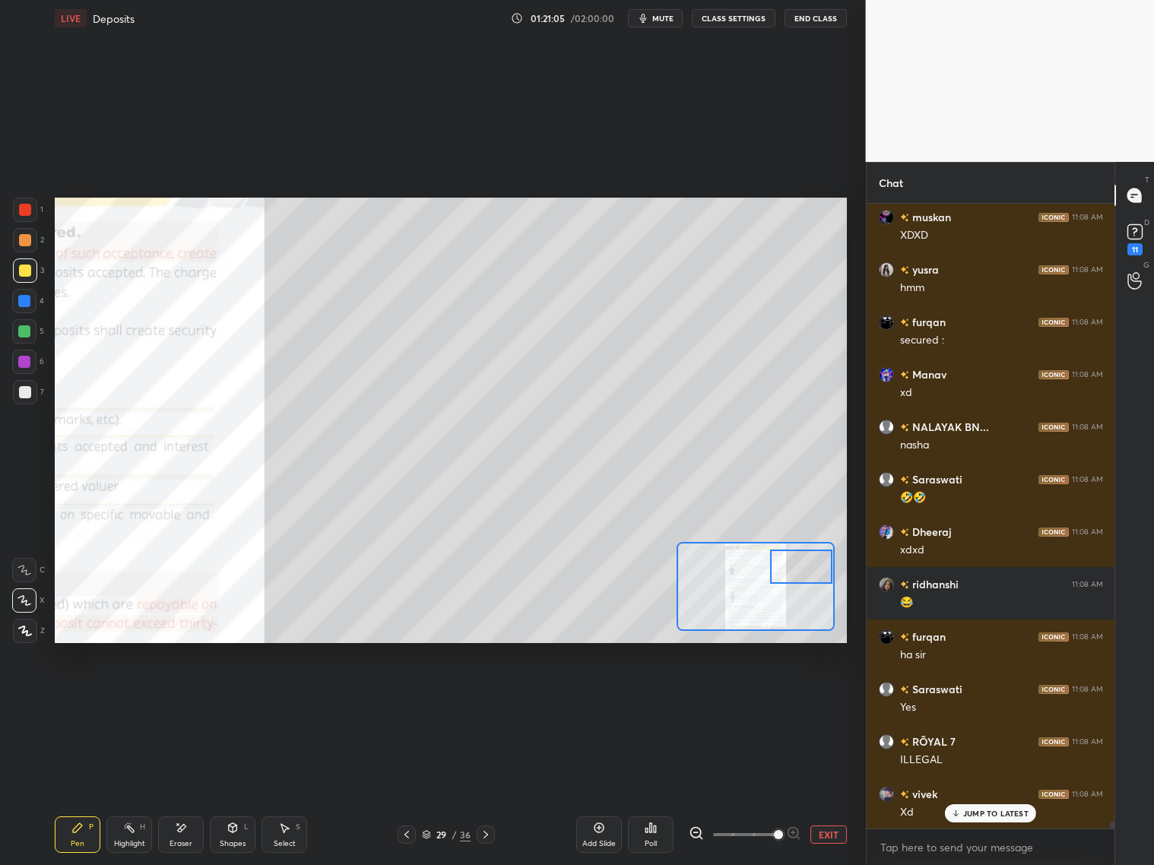
drag, startPoint x: 791, startPoint y: 571, endPoint x: 785, endPoint y: 560, distance: 12.9
click at [791, 577] on div at bounding box center [801, 566] width 62 height 34
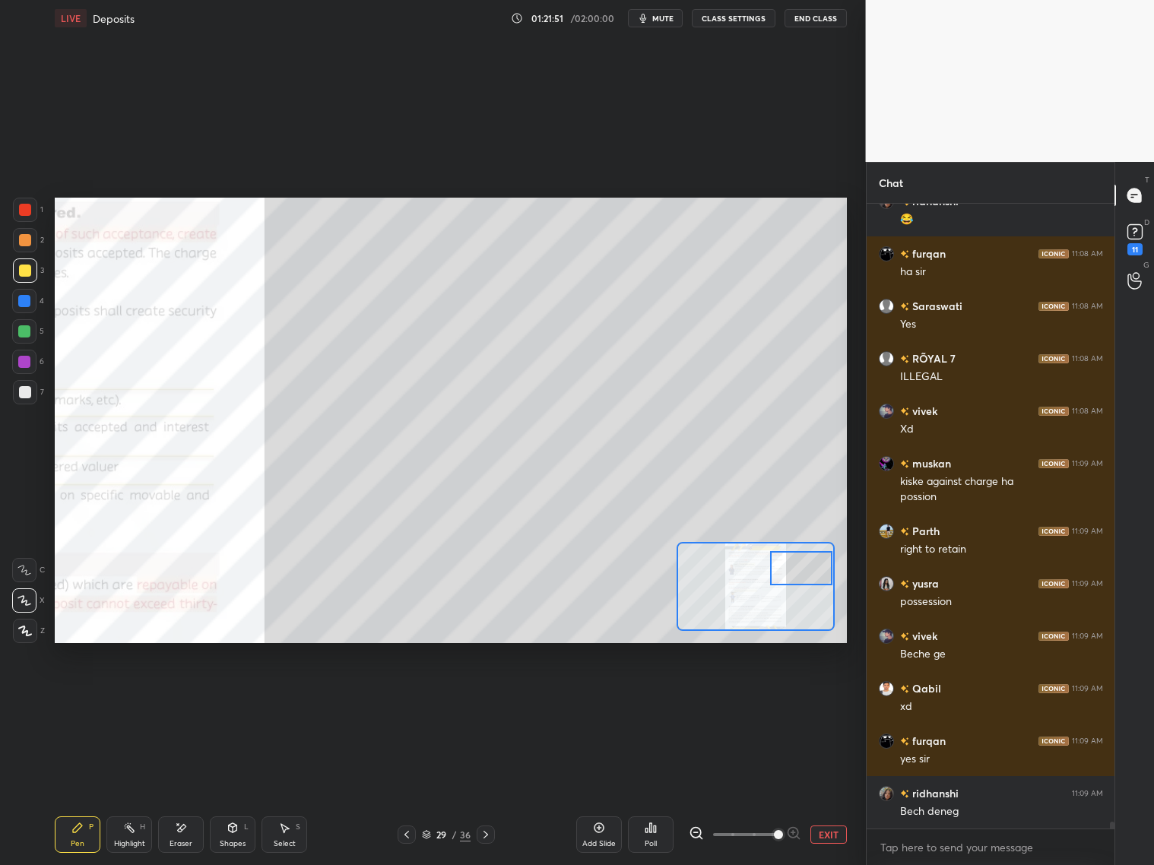
scroll to position [57849, 0]
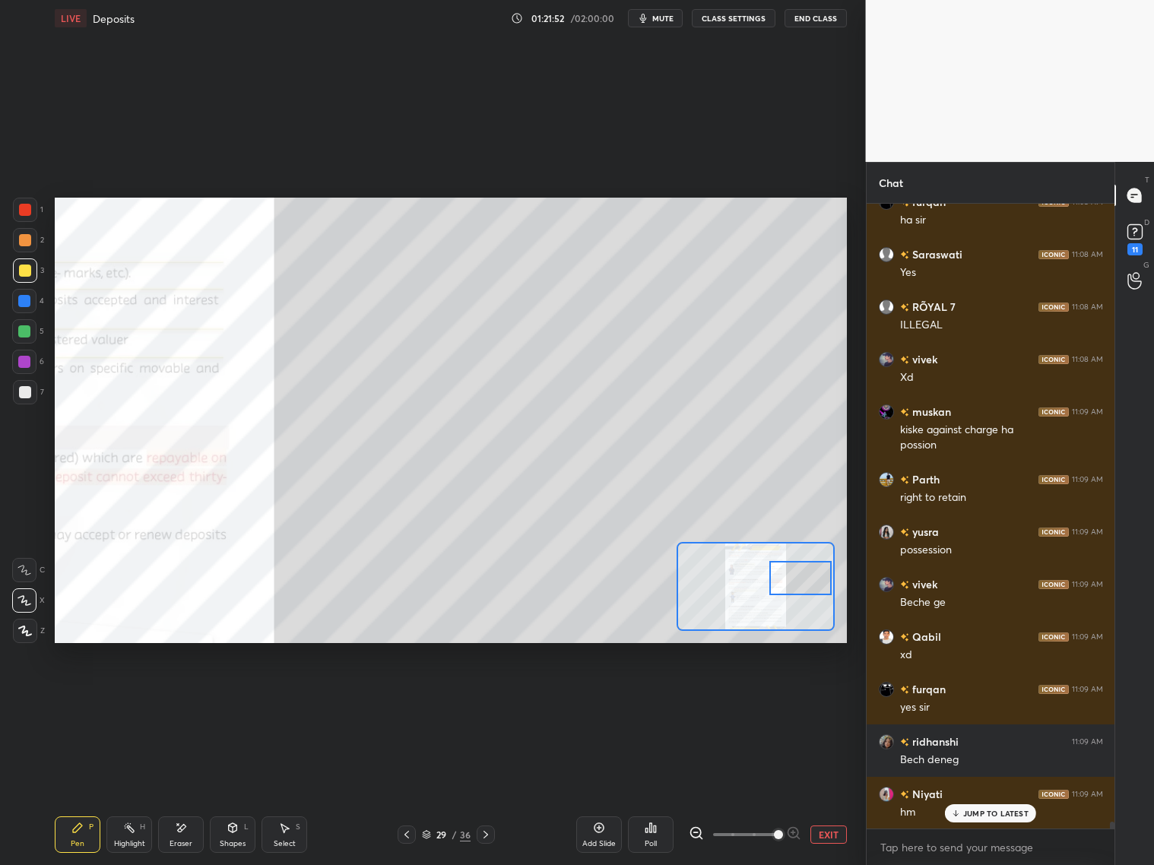
drag, startPoint x: 794, startPoint y: 575, endPoint x: 794, endPoint y: 587, distance: 12.2
click at [795, 585] on div at bounding box center [800, 578] width 62 height 34
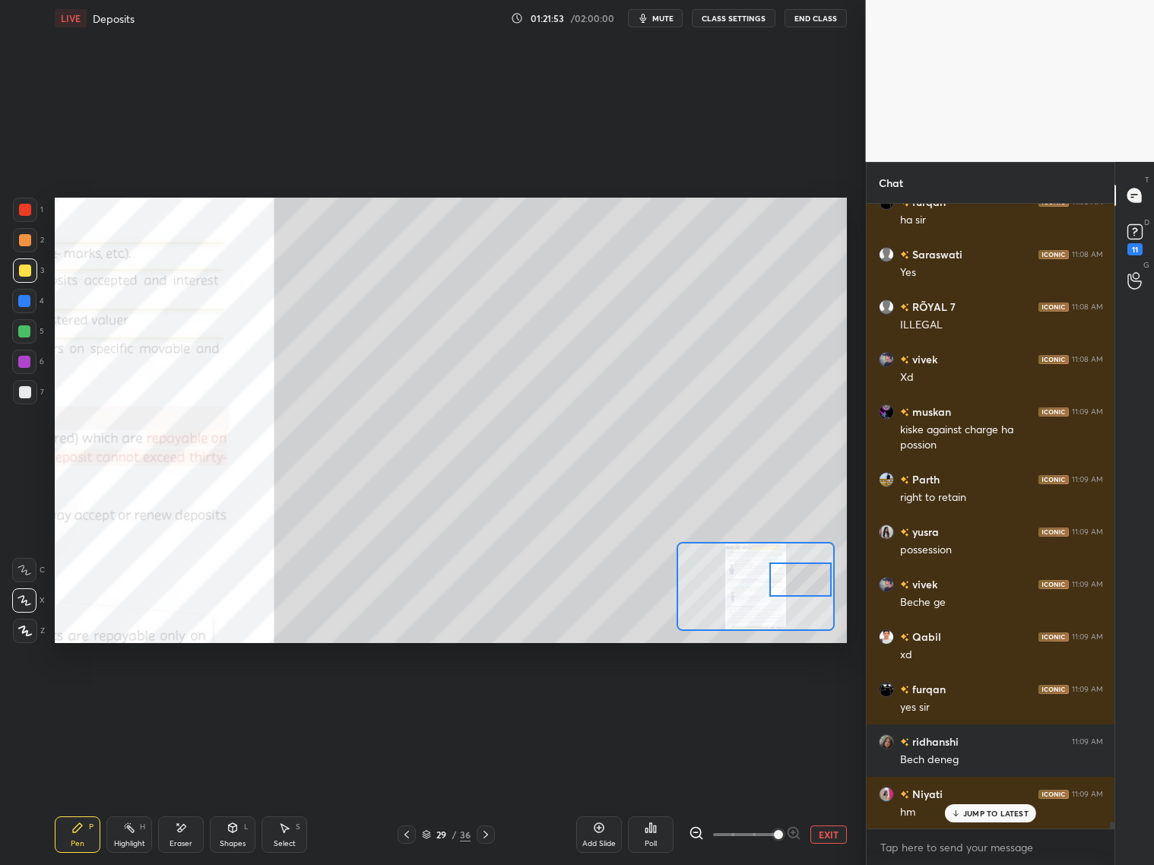
drag, startPoint x: 25, startPoint y: 307, endPoint x: 36, endPoint y: 306, distance: 11.4
click at [28, 308] on div at bounding box center [24, 301] width 24 height 24
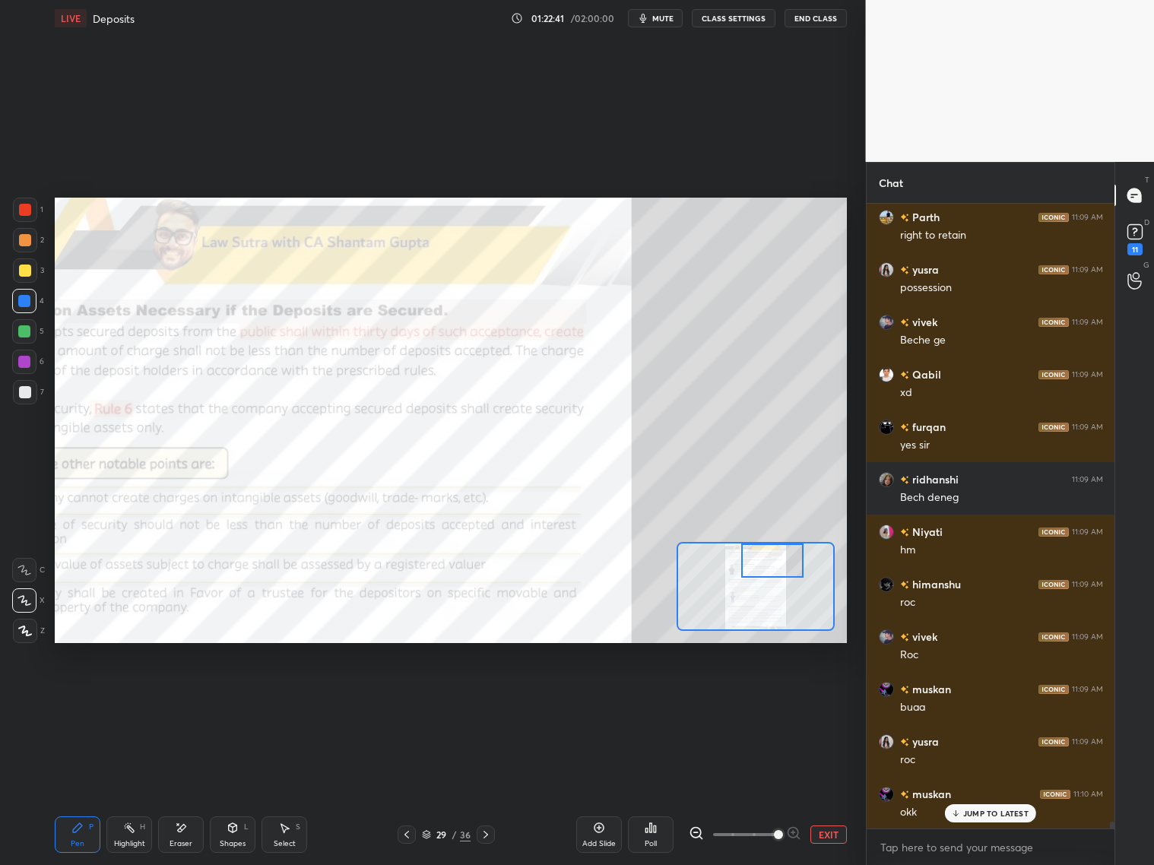
scroll to position [58164, 0]
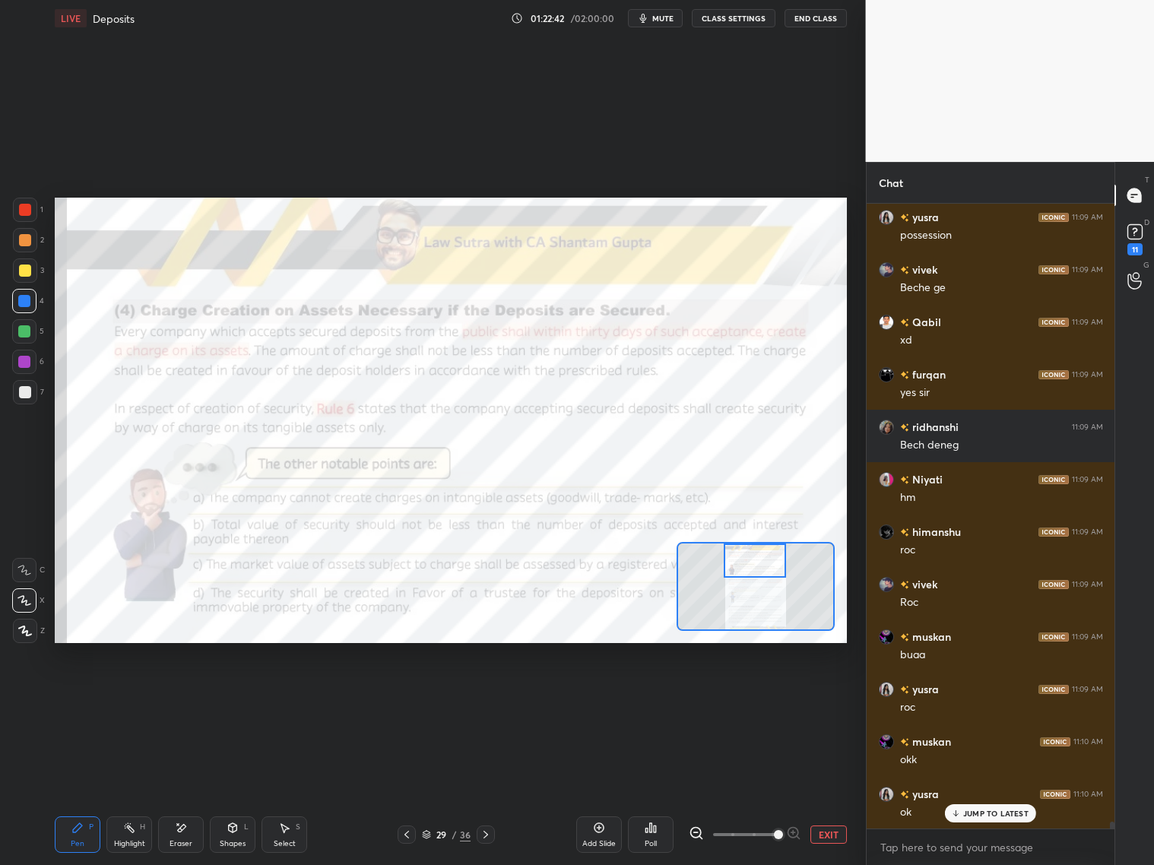
click at [760, 541] on div "Setting up your live class Poll for secs No correct answer Start poll" at bounding box center [451, 420] width 792 height 445
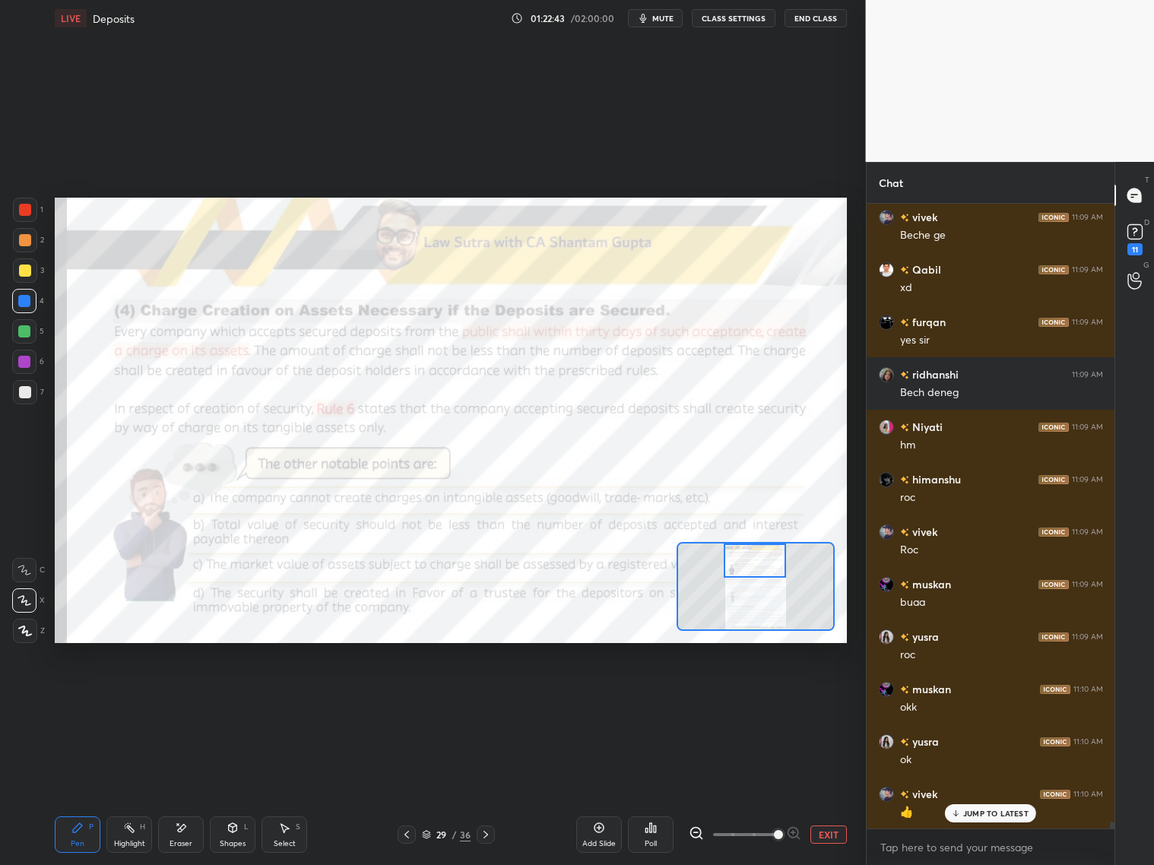
click at [28, 211] on div at bounding box center [25, 210] width 12 height 12
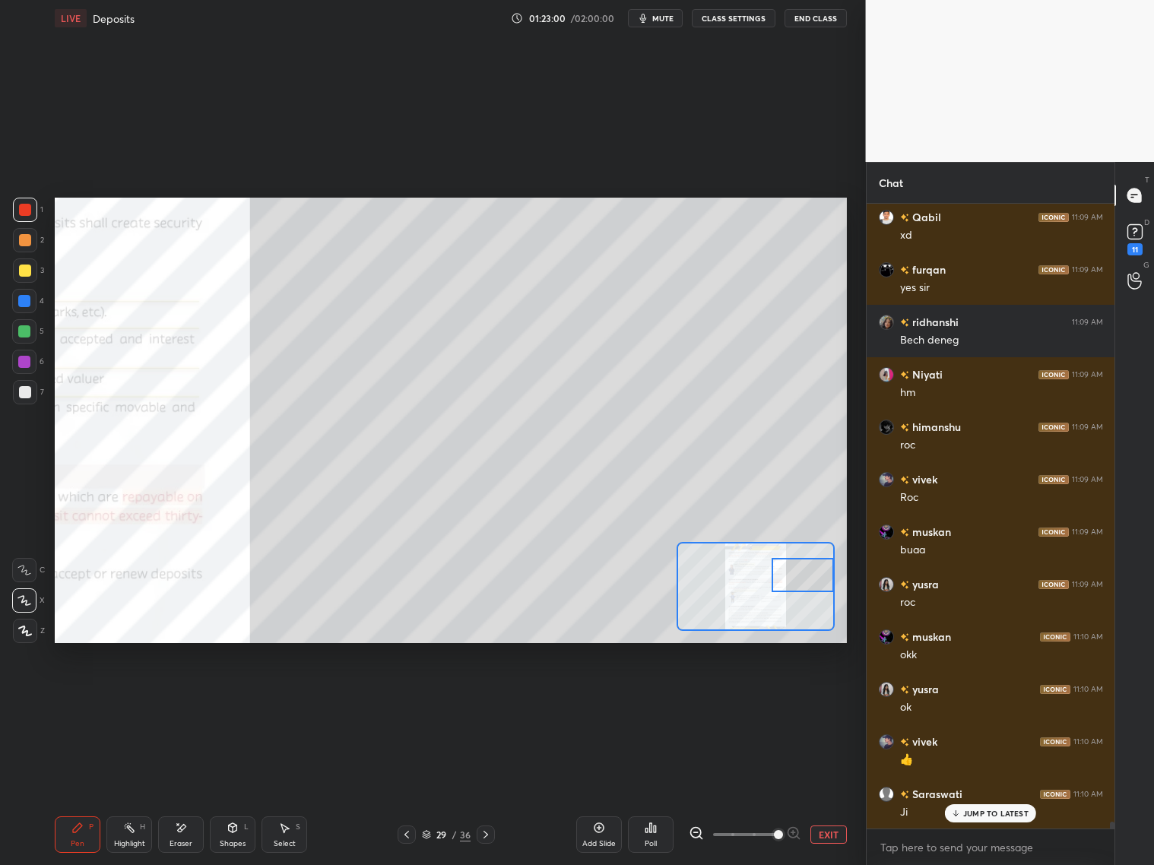
drag, startPoint x: 753, startPoint y: 562, endPoint x: 824, endPoint y: 575, distance: 71.8
click at [825, 577] on div at bounding box center [802, 575] width 62 height 34
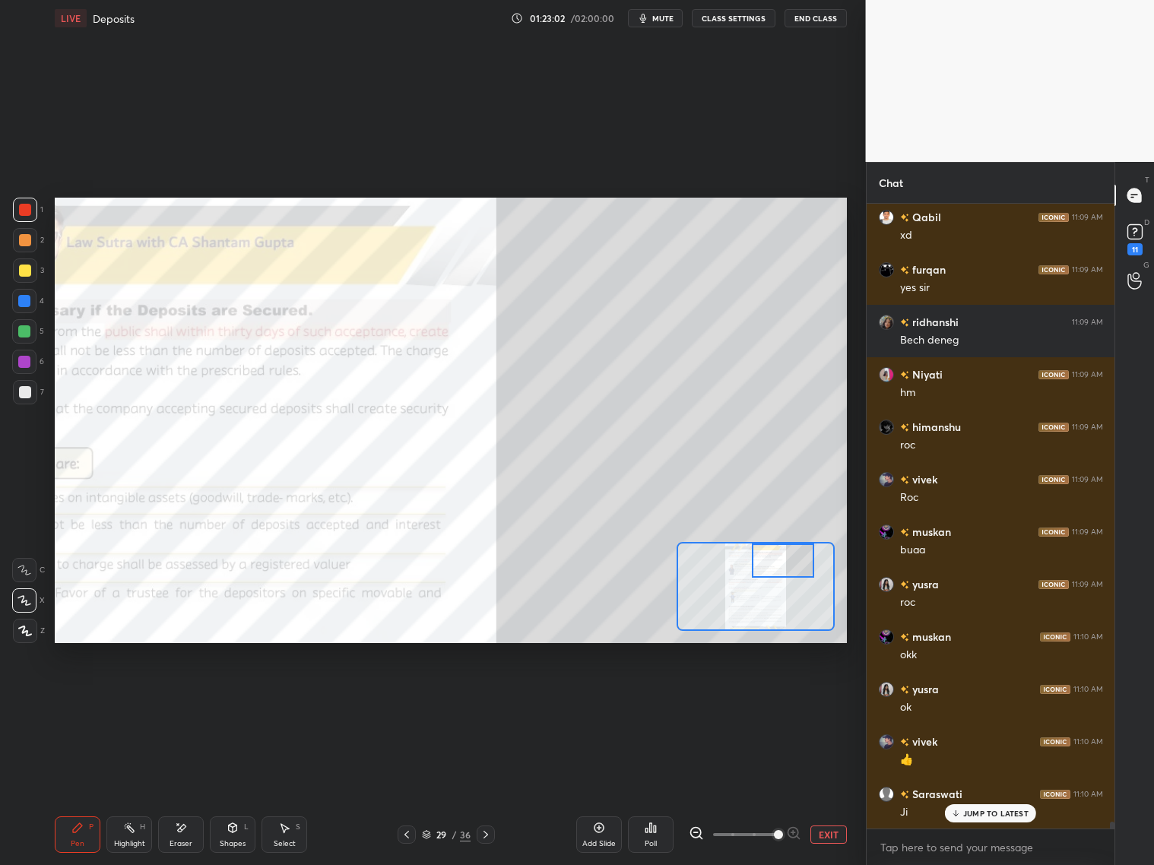
drag, startPoint x: 789, startPoint y: 561, endPoint x: 766, endPoint y: 545, distance: 27.8
click at [770, 552] on div at bounding box center [783, 560] width 62 height 34
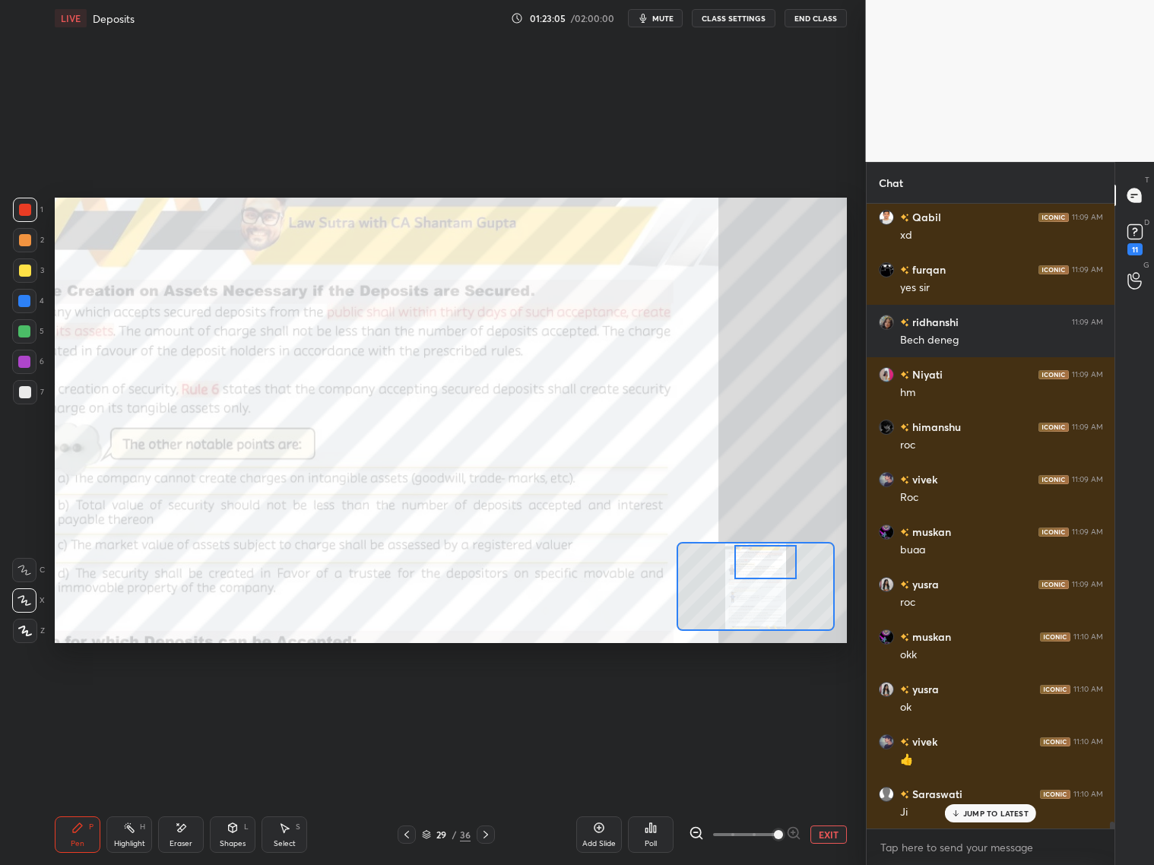
drag, startPoint x: 767, startPoint y: 552, endPoint x: 754, endPoint y: 552, distance: 12.9
click at [754, 551] on div at bounding box center [765, 562] width 62 height 34
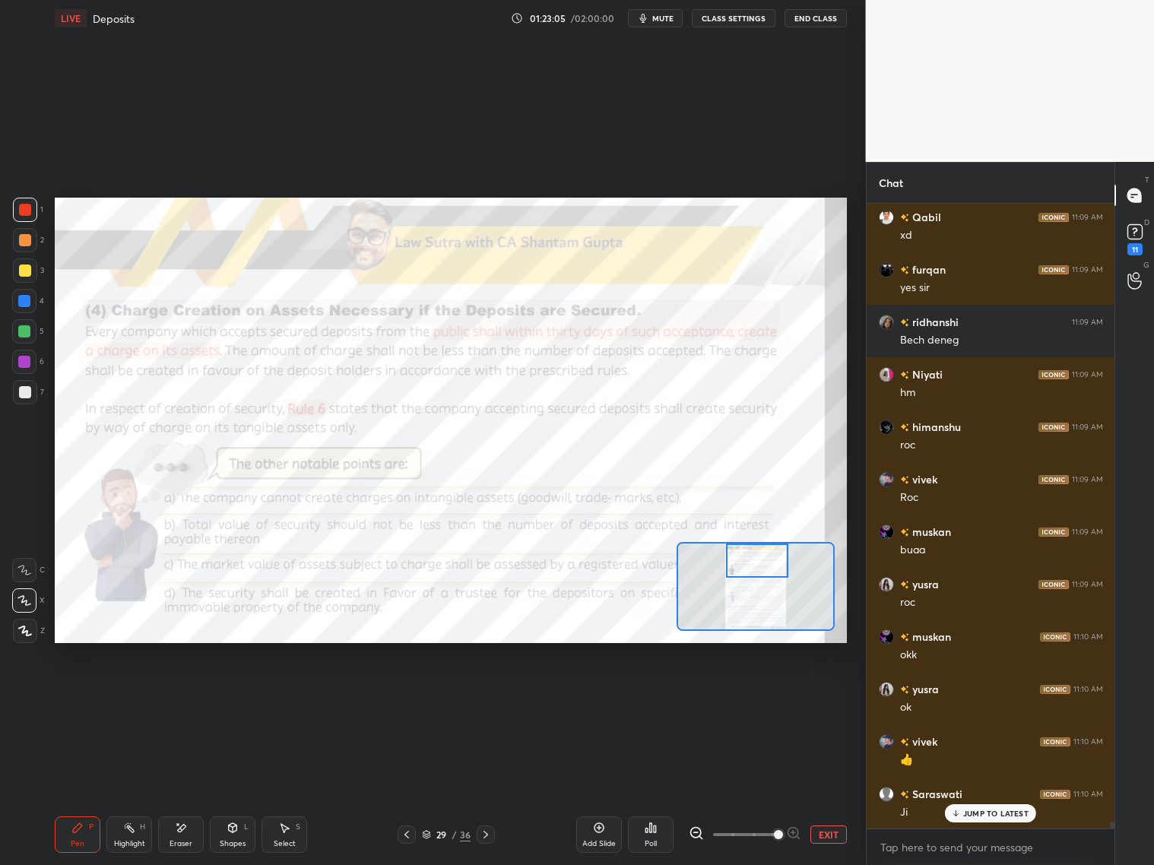
click at [753, 552] on div at bounding box center [757, 560] width 62 height 34
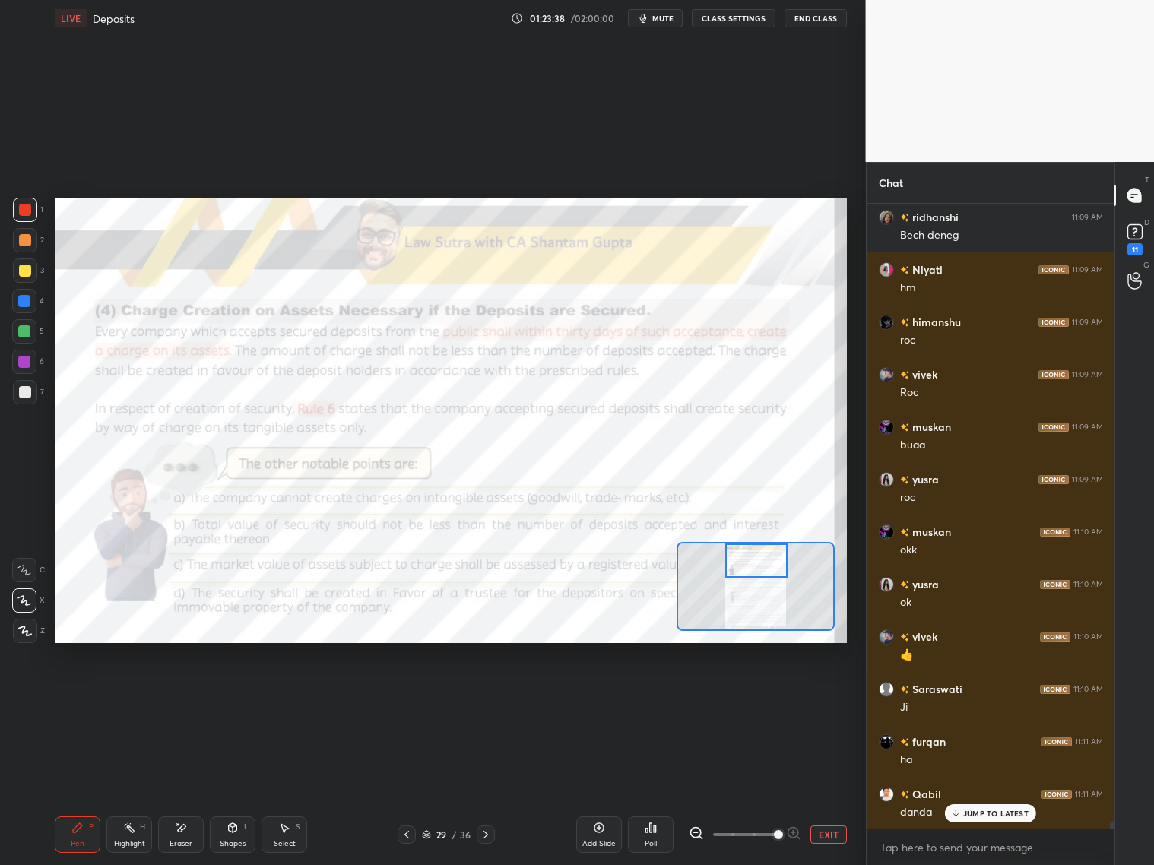
scroll to position [58426, 0]
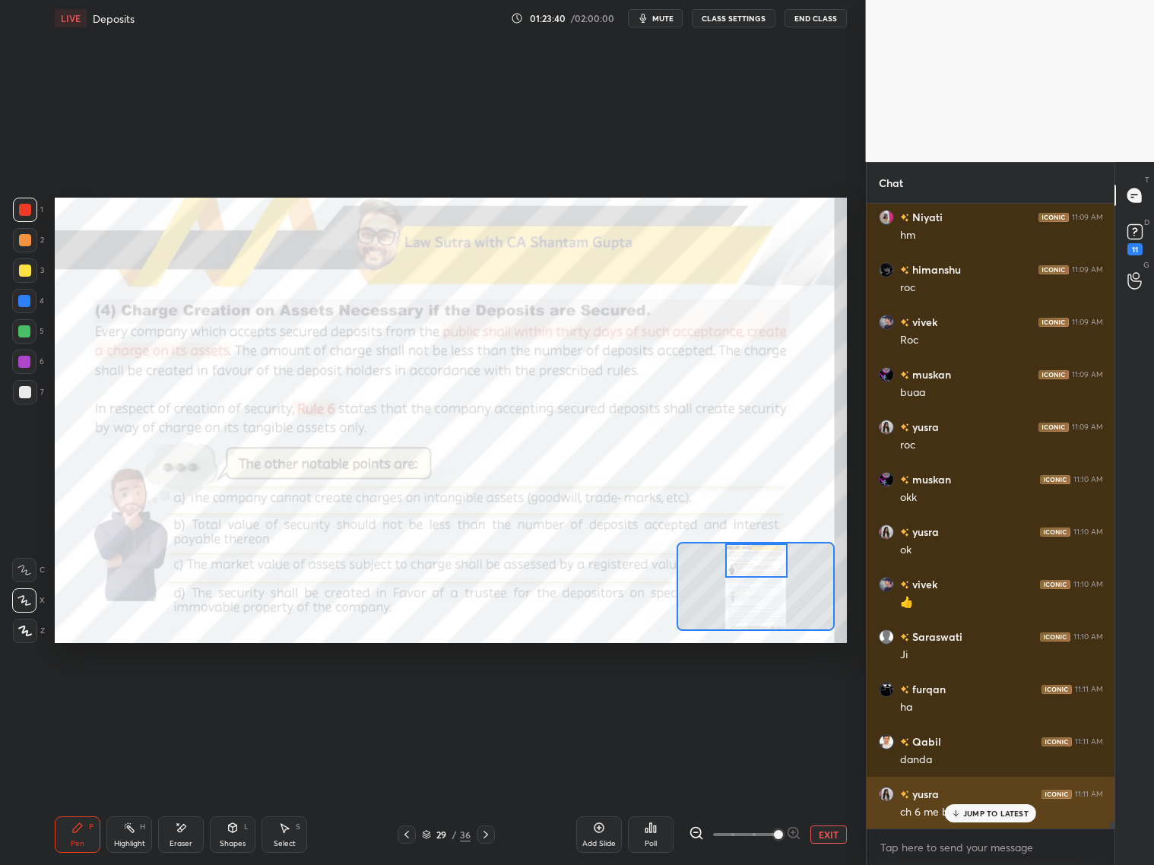
drag, startPoint x: 982, startPoint y: 814, endPoint x: 992, endPoint y: 815, distance: 10.7
click at [986, 698] on p "JUMP TO LATEST" at bounding box center [995, 813] width 65 height 9
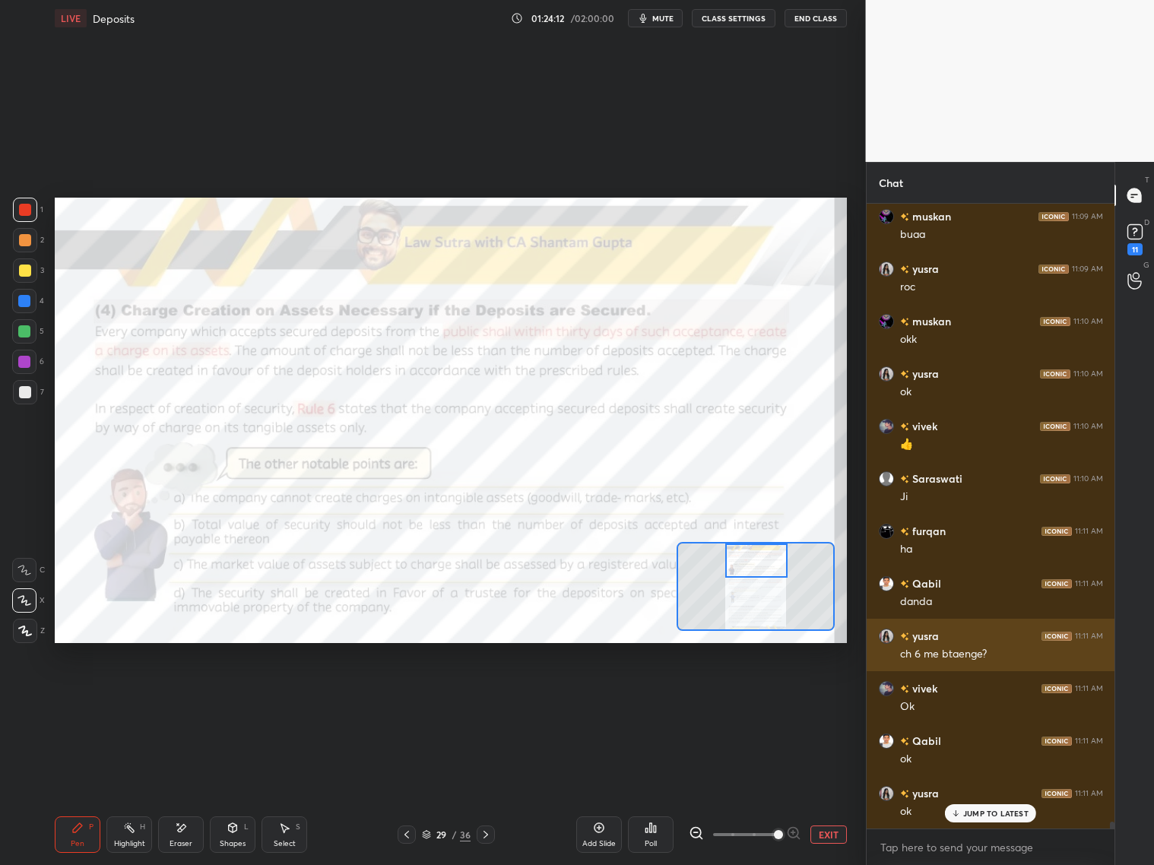
scroll to position [58635, 0]
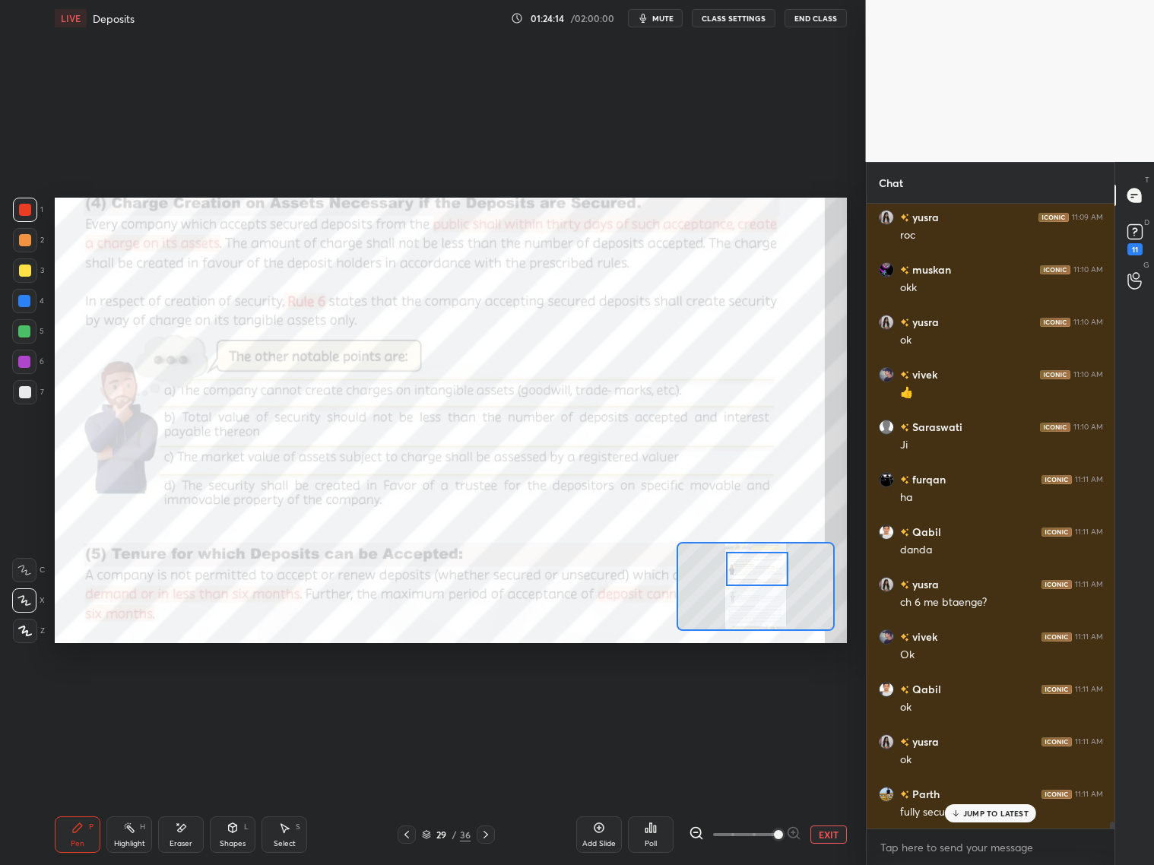
click at [754, 573] on div at bounding box center [757, 569] width 62 height 34
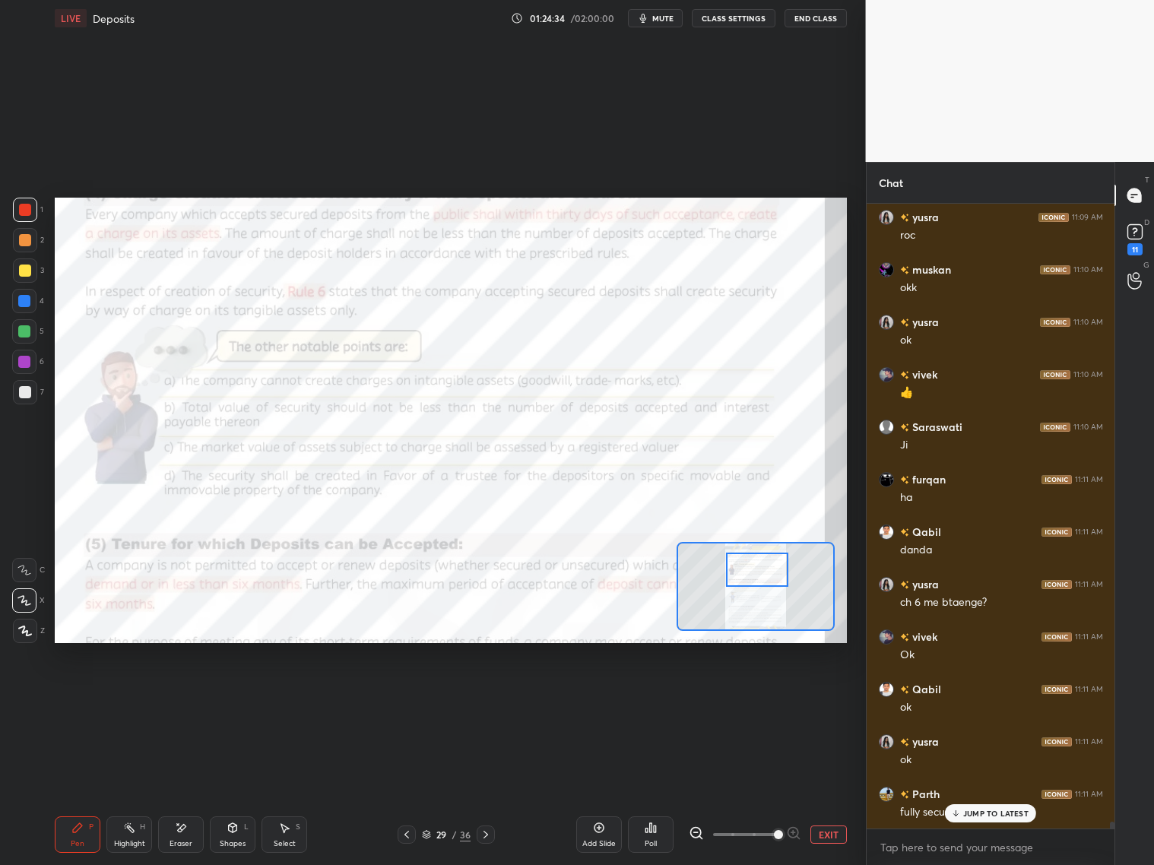
scroll to position [58688, 0]
click at [983, 698] on p "JUMP TO LATEST" at bounding box center [995, 813] width 65 height 9
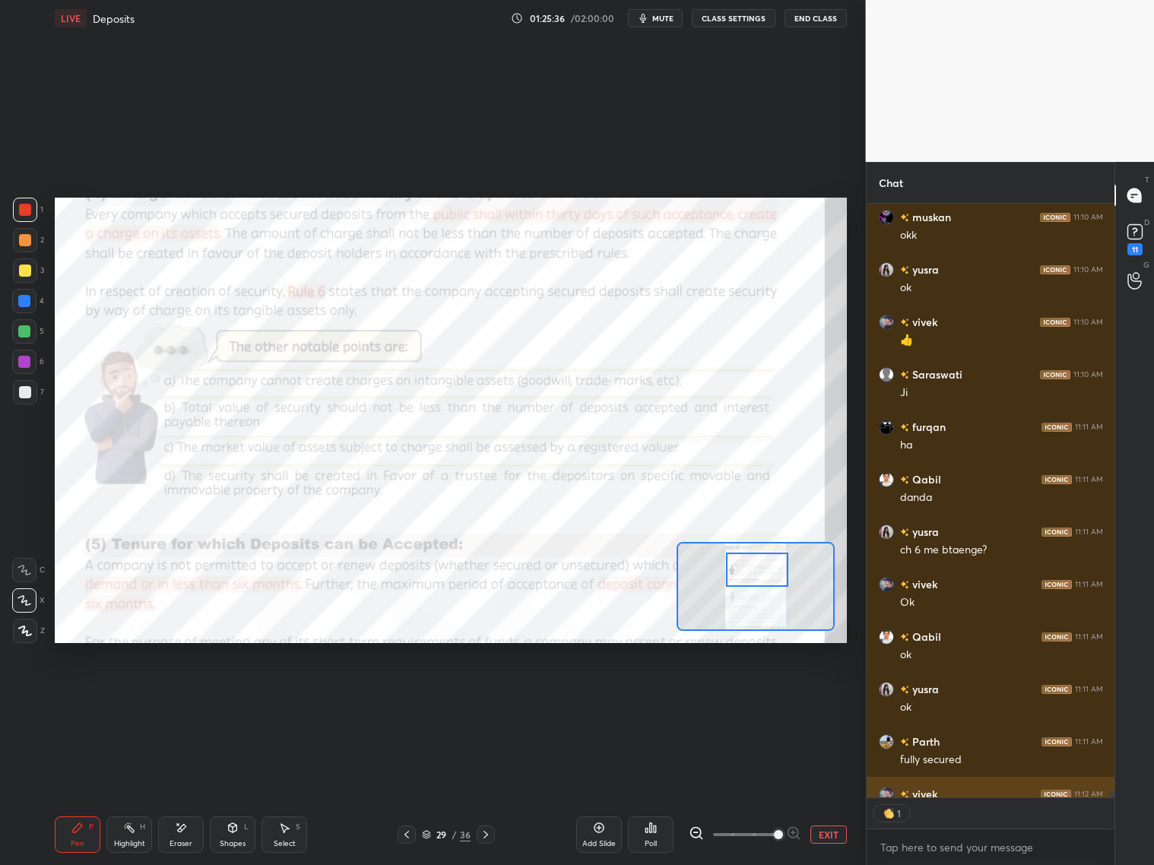
scroll to position [5, 5]
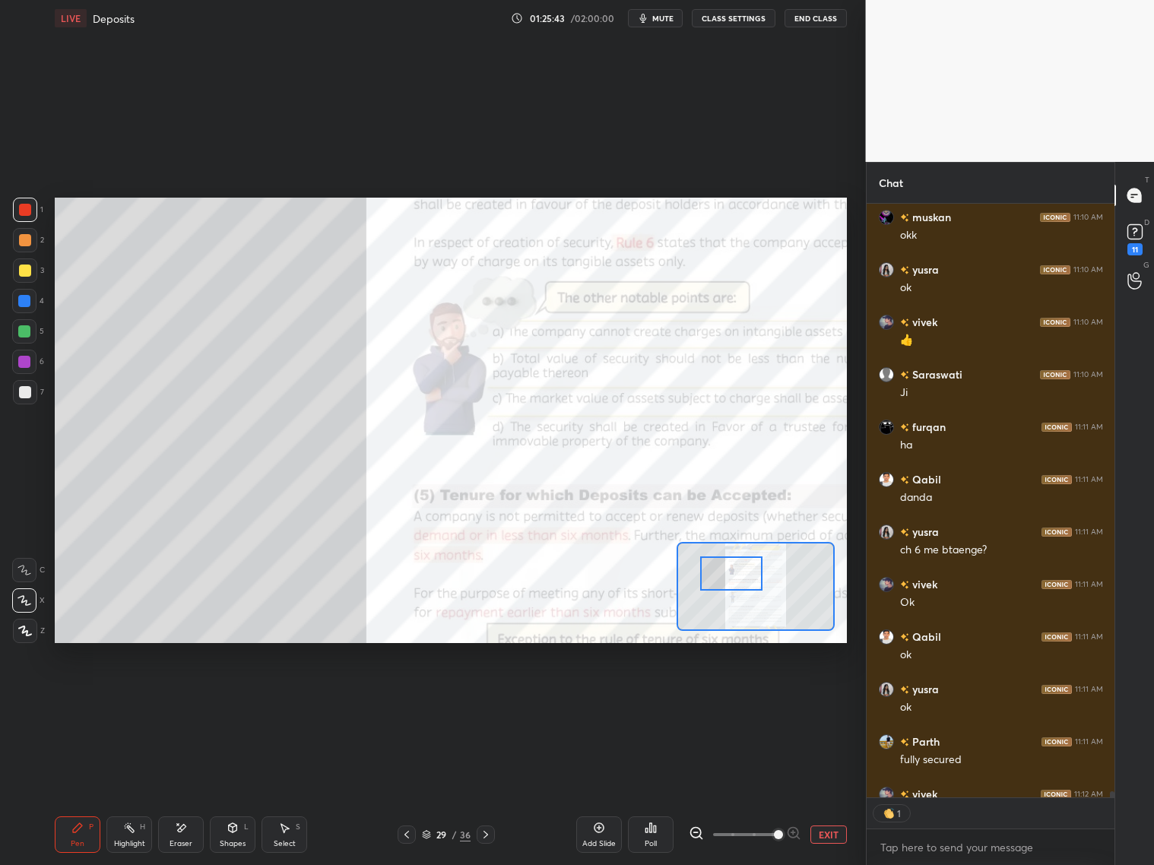
drag, startPoint x: 739, startPoint y: 571, endPoint x: 711, endPoint y: 571, distance: 28.1
click at [713, 574] on div at bounding box center [731, 573] width 62 height 34
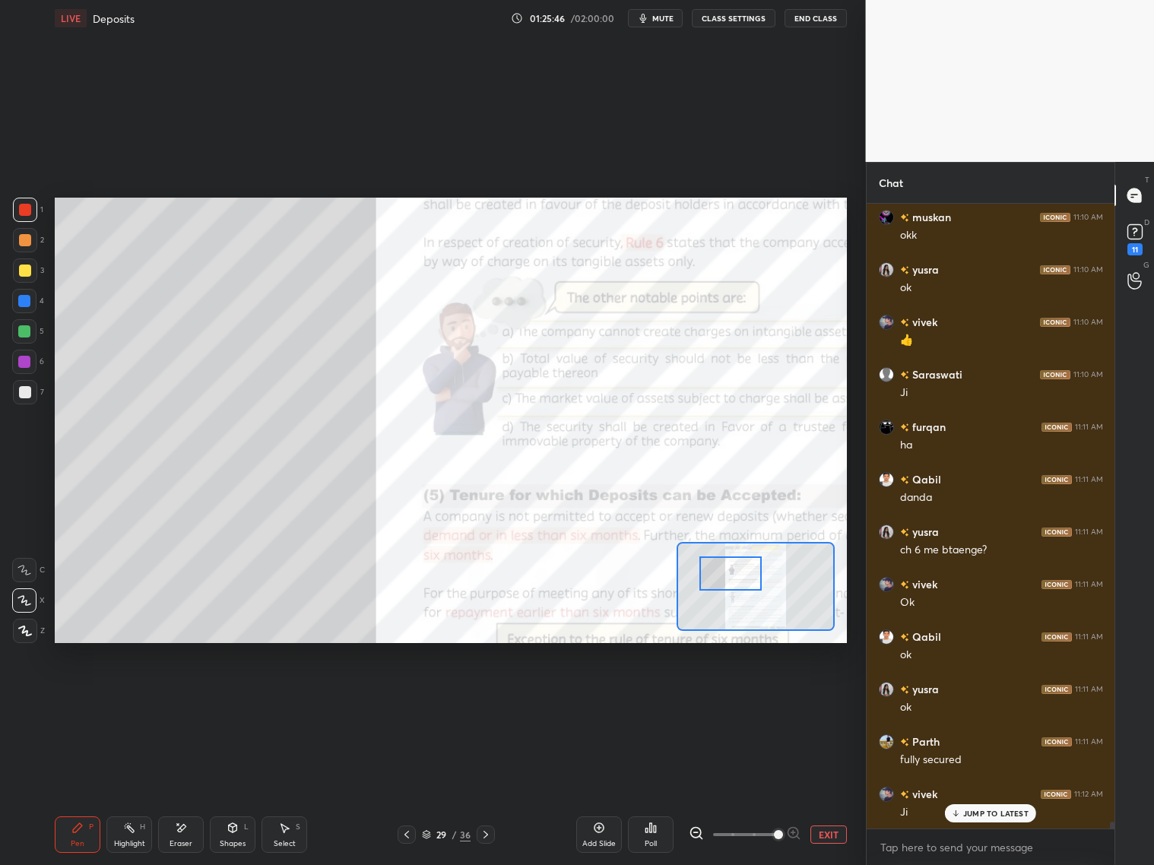
scroll to position [58688, 0]
drag, startPoint x: 24, startPoint y: 397, endPoint x: 34, endPoint y: 393, distance: 10.9
click at [27, 397] on div at bounding box center [25, 392] width 24 height 24
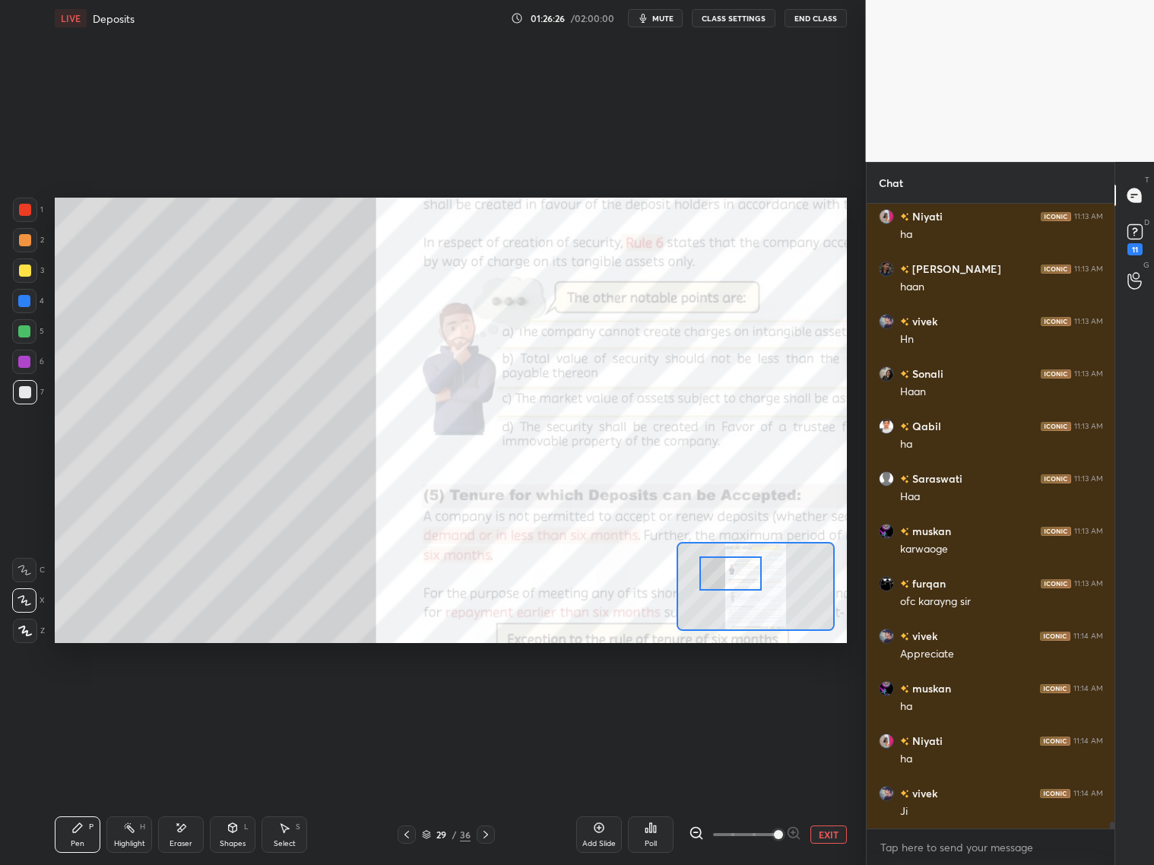
scroll to position [59422, 0]
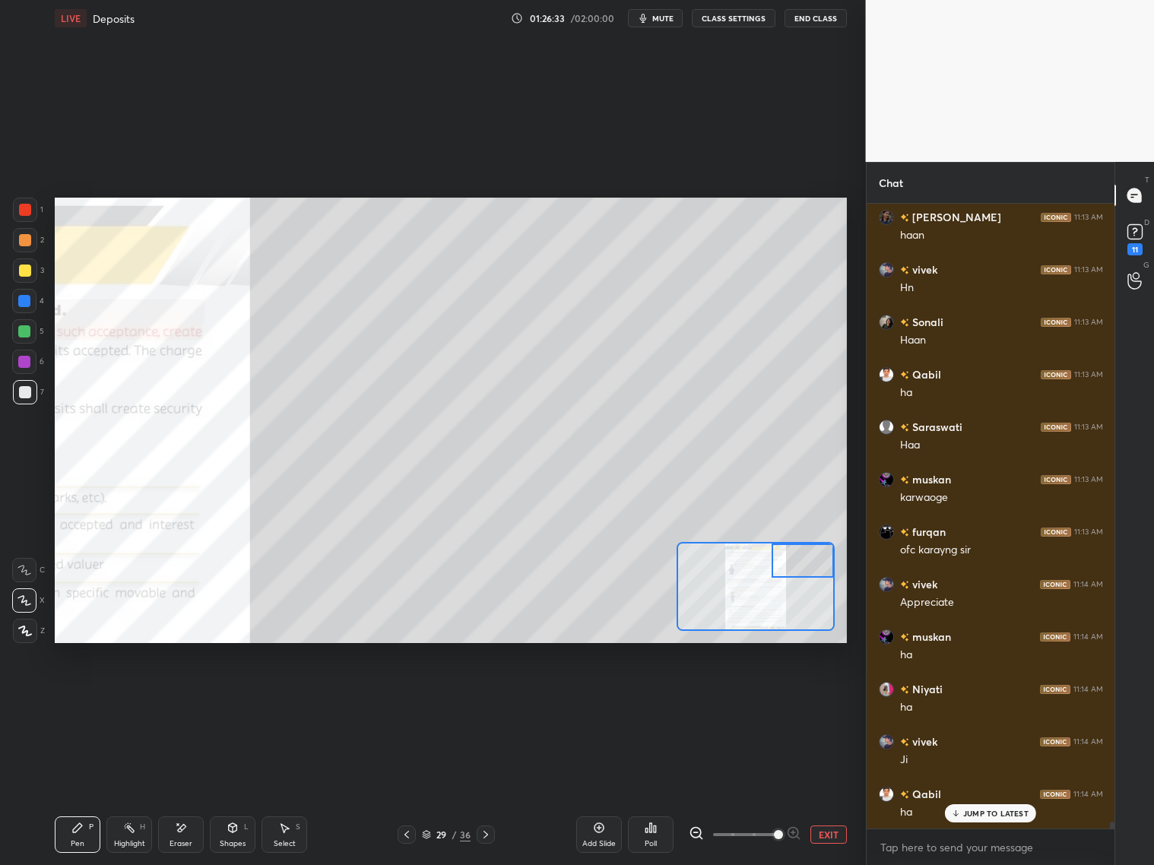
click at [841, 568] on div "Setting up your live class Poll for secs No correct answer Start poll" at bounding box center [451, 420] width 792 height 445
click at [621, 698] on div "Add Slide" at bounding box center [599, 834] width 46 height 36
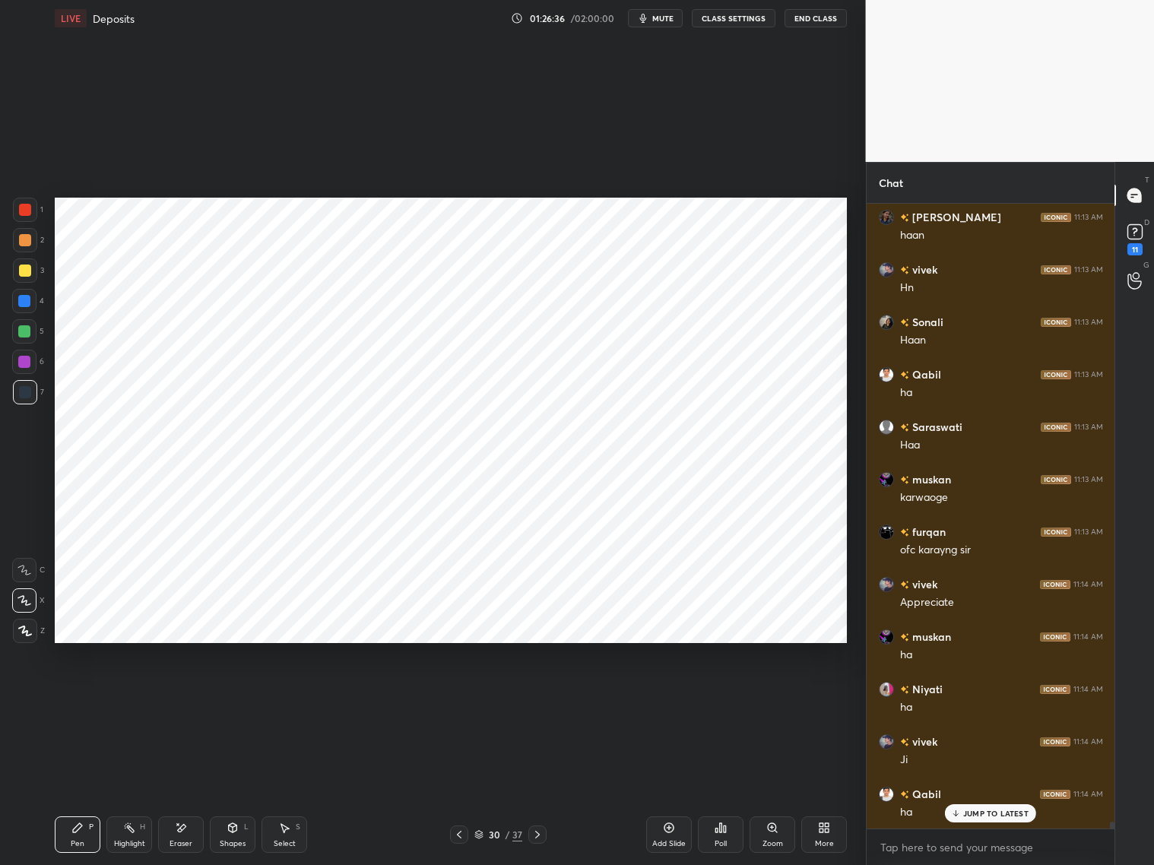
drag, startPoint x: 27, startPoint y: 301, endPoint x: 47, endPoint y: 296, distance: 20.3
click at [32, 300] on div at bounding box center [24, 301] width 24 height 24
drag, startPoint x: 24, startPoint y: 336, endPoint x: 48, endPoint y: 322, distance: 27.2
click at [28, 335] on div at bounding box center [24, 331] width 12 height 12
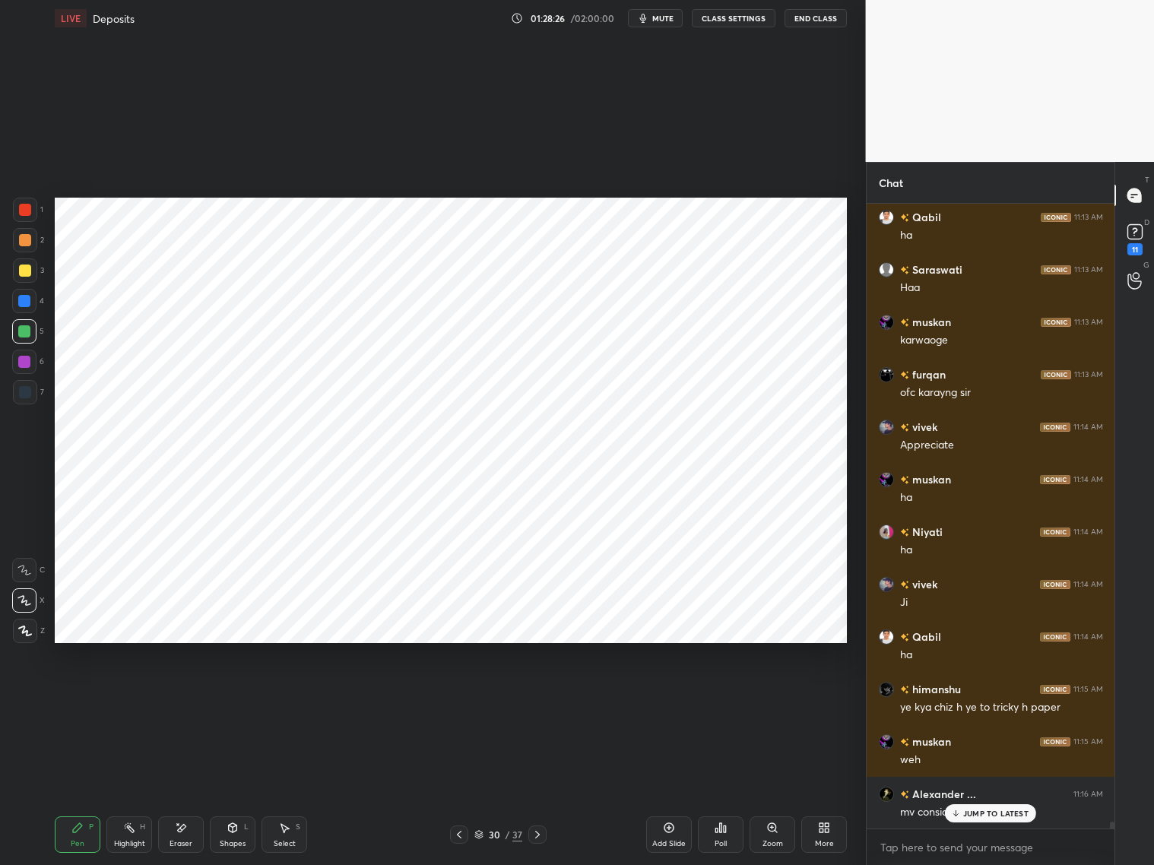
scroll to position [59633, 0]
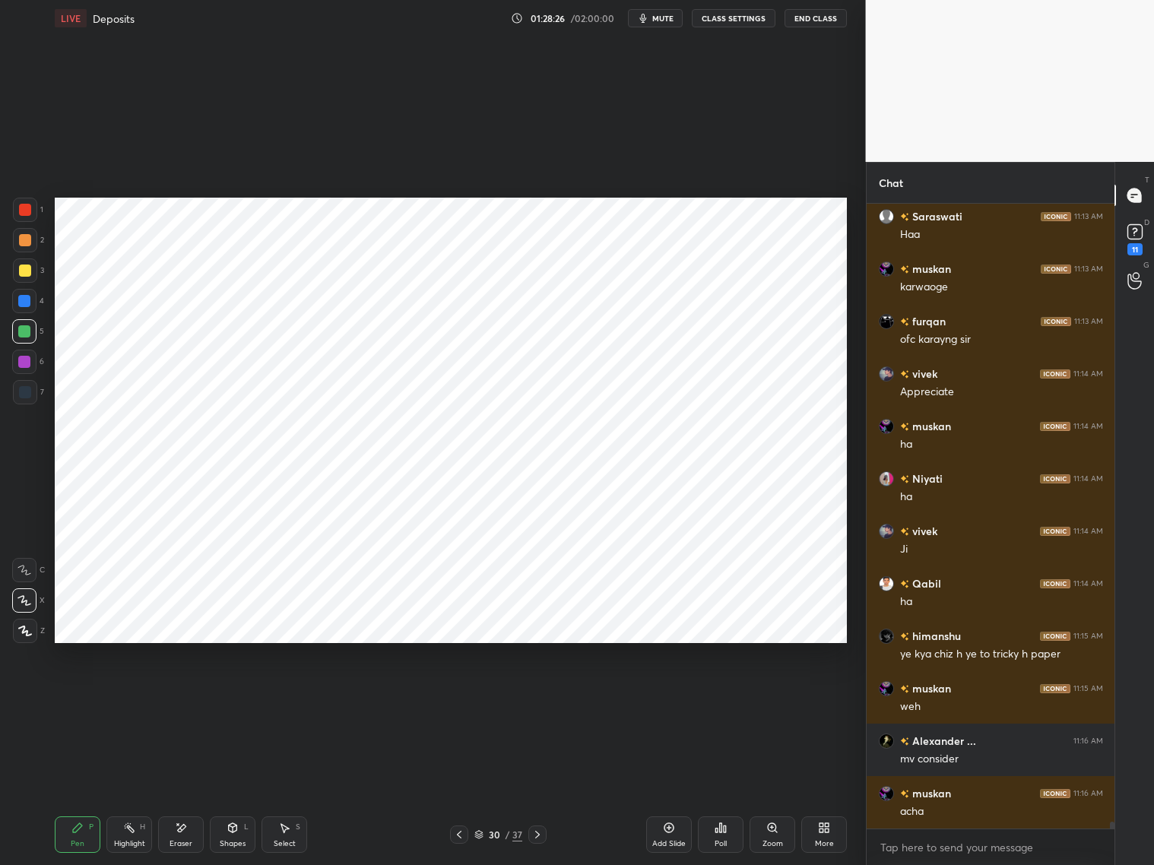
click at [32, 301] on div at bounding box center [24, 301] width 24 height 24
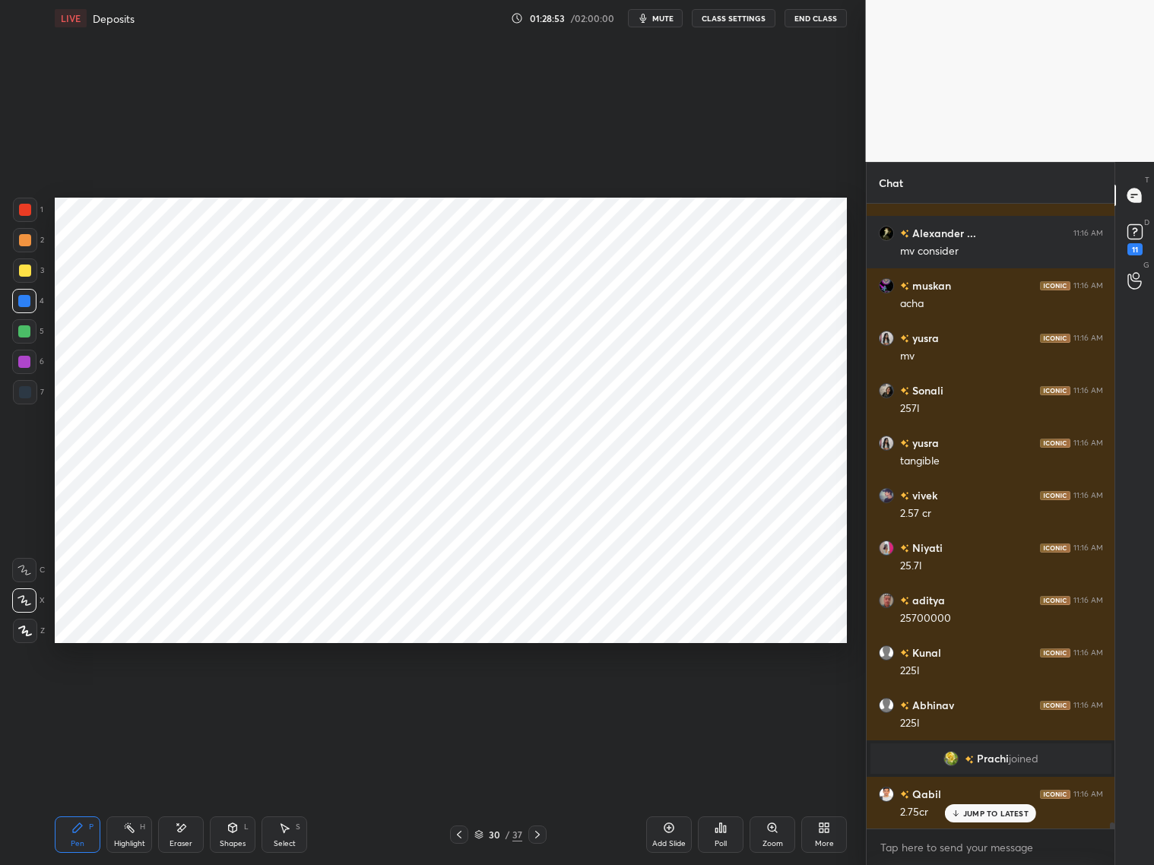
scroll to position [60193, 0]
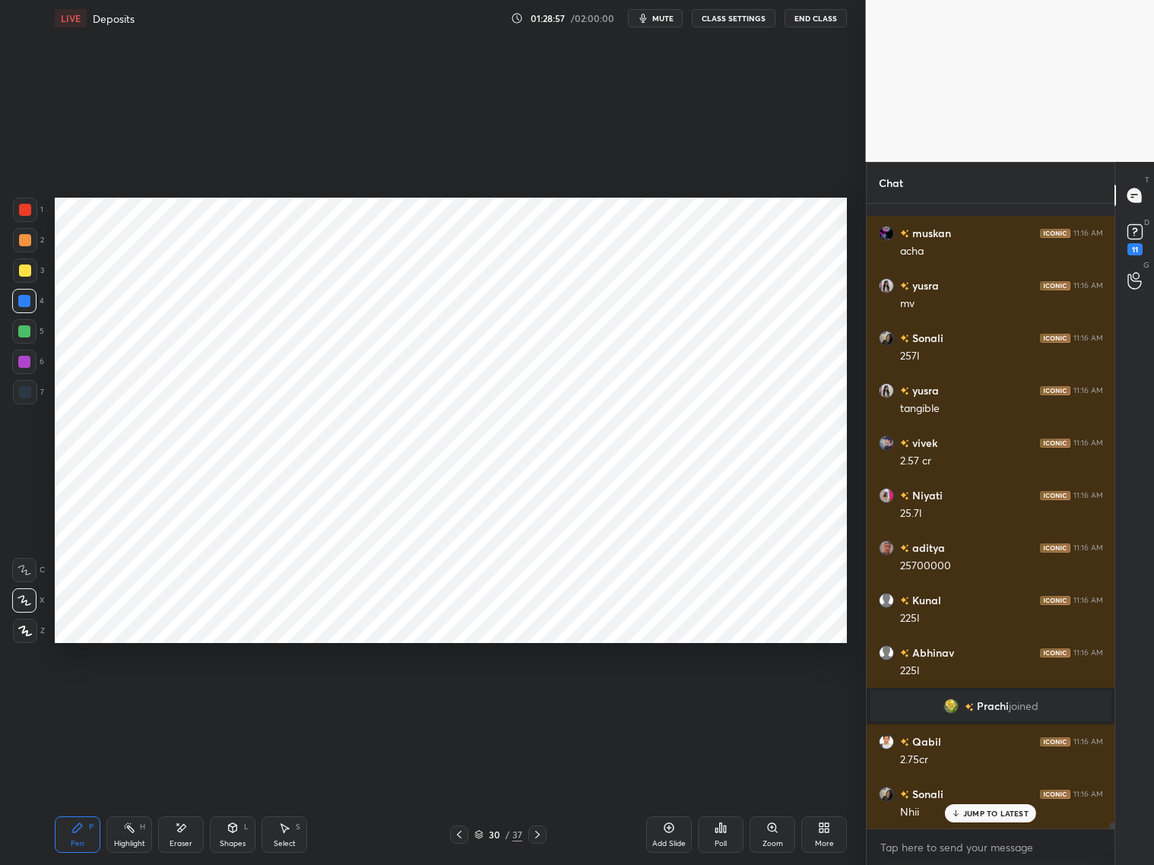
click at [188, 698] on div "Eraser" at bounding box center [181, 834] width 46 height 36
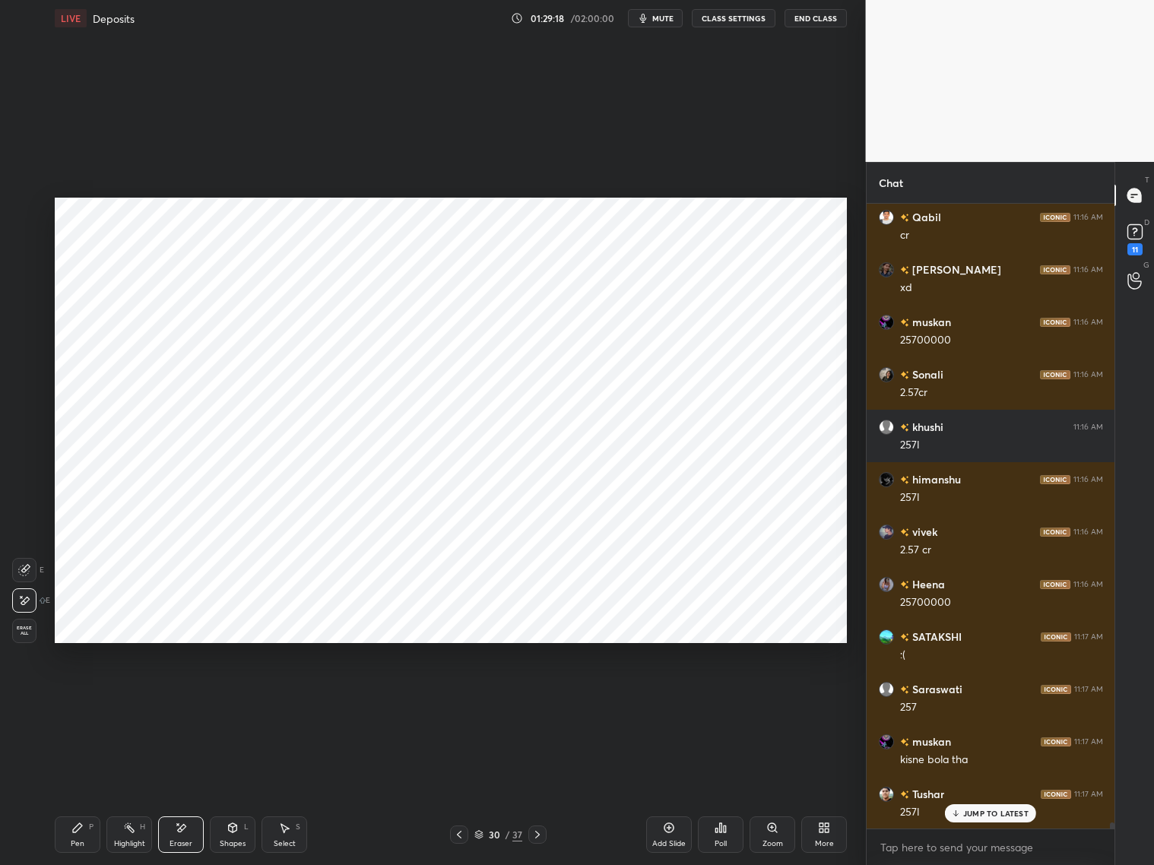
scroll to position [61346, 0]
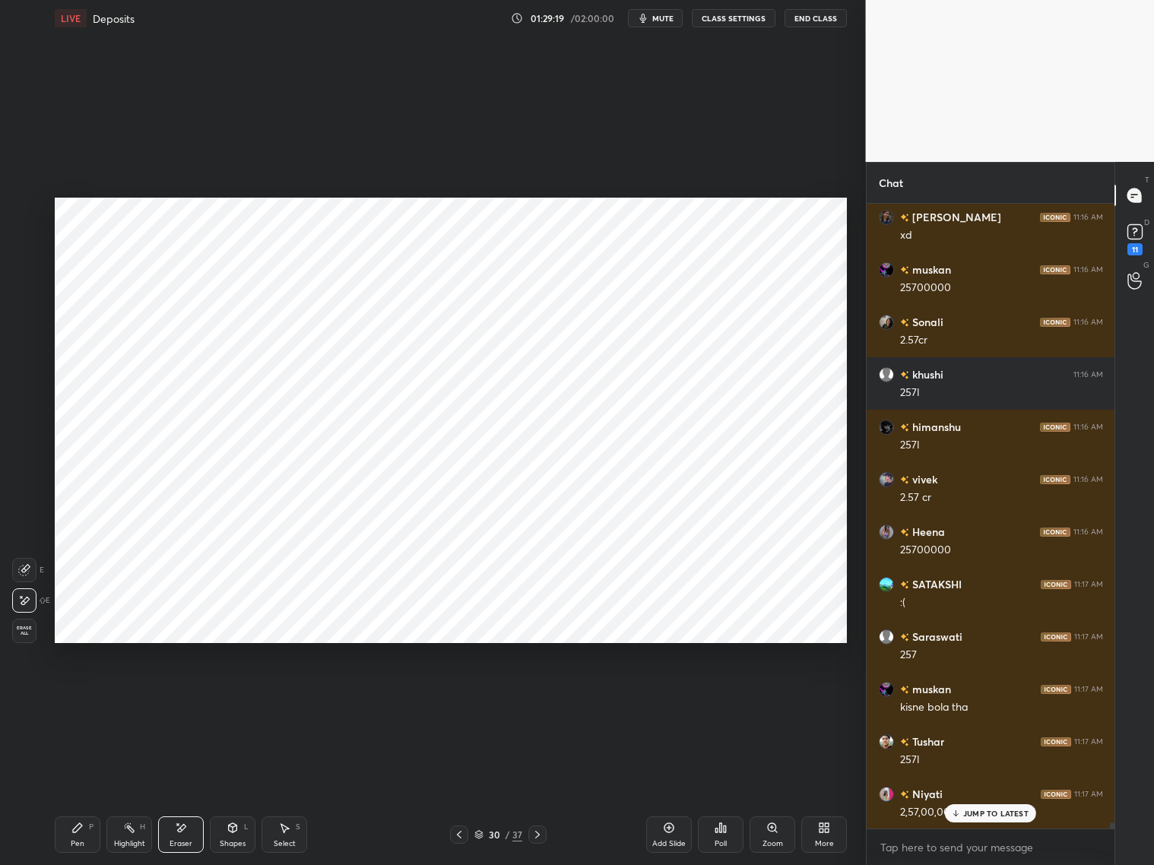
click at [77, 698] on icon at bounding box center [77, 827] width 9 height 9
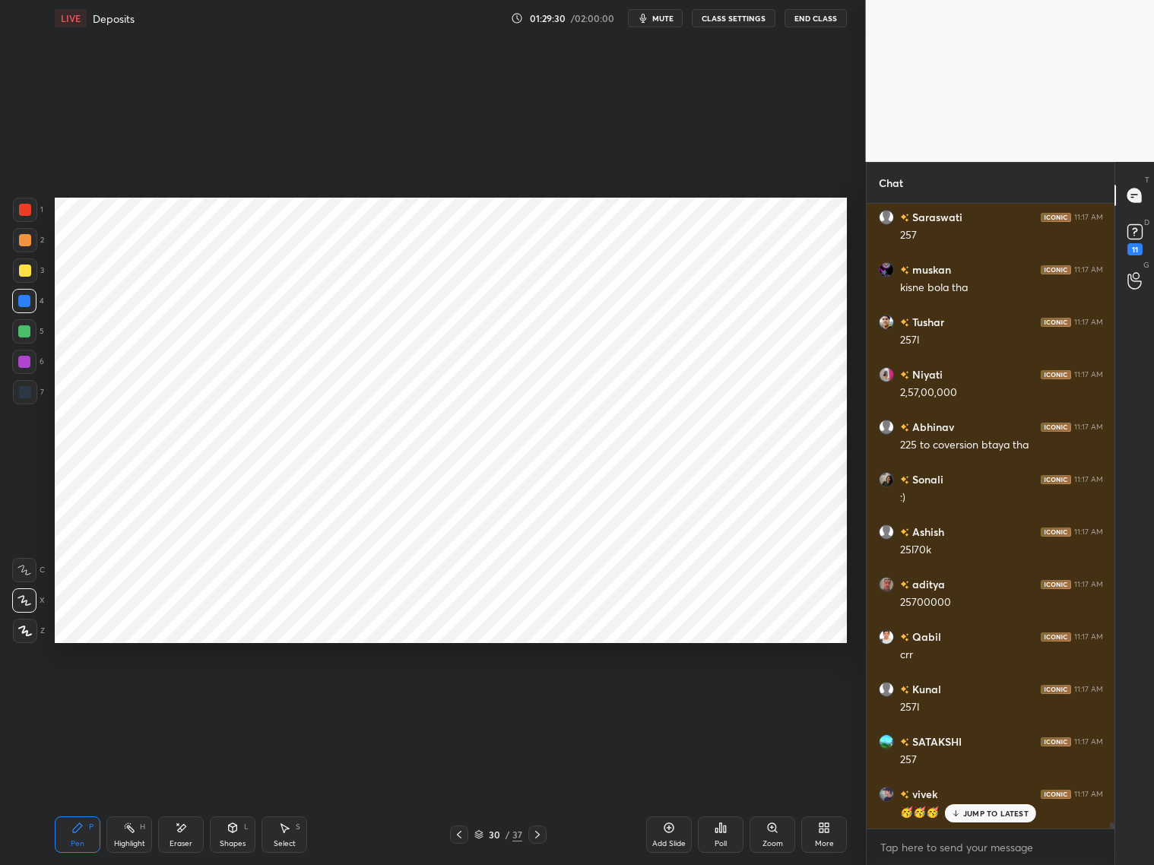
scroll to position [61818, 0]
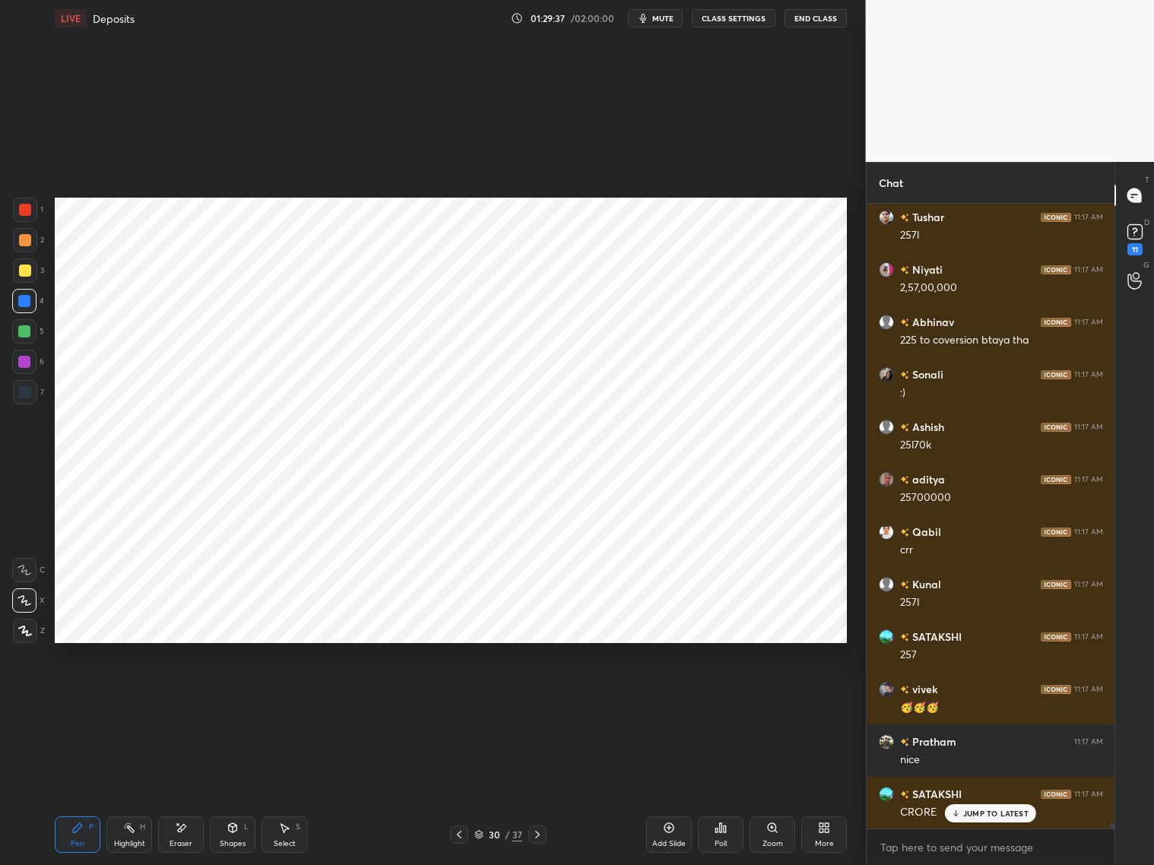
click at [463, 698] on icon at bounding box center [459, 834] width 12 height 12
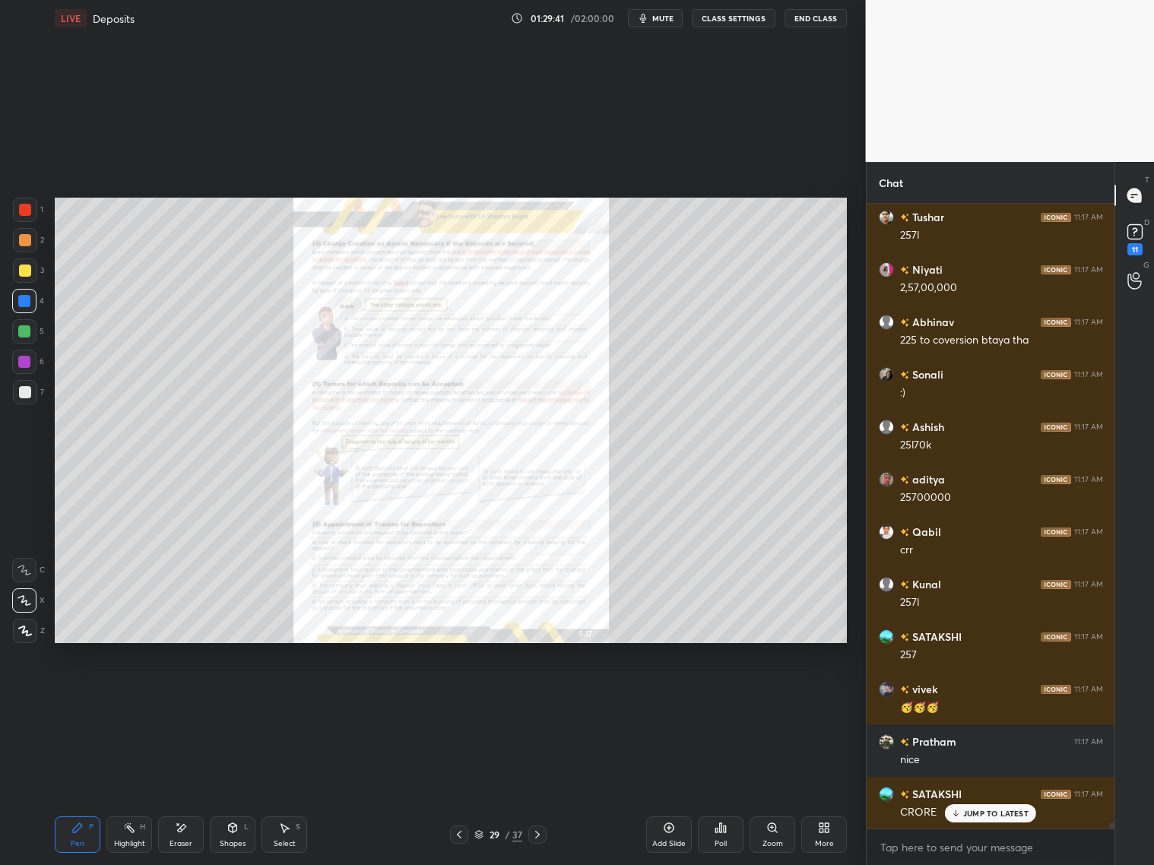
click at [773, 698] on div "Zoom" at bounding box center [772, 834] width 46 height 36
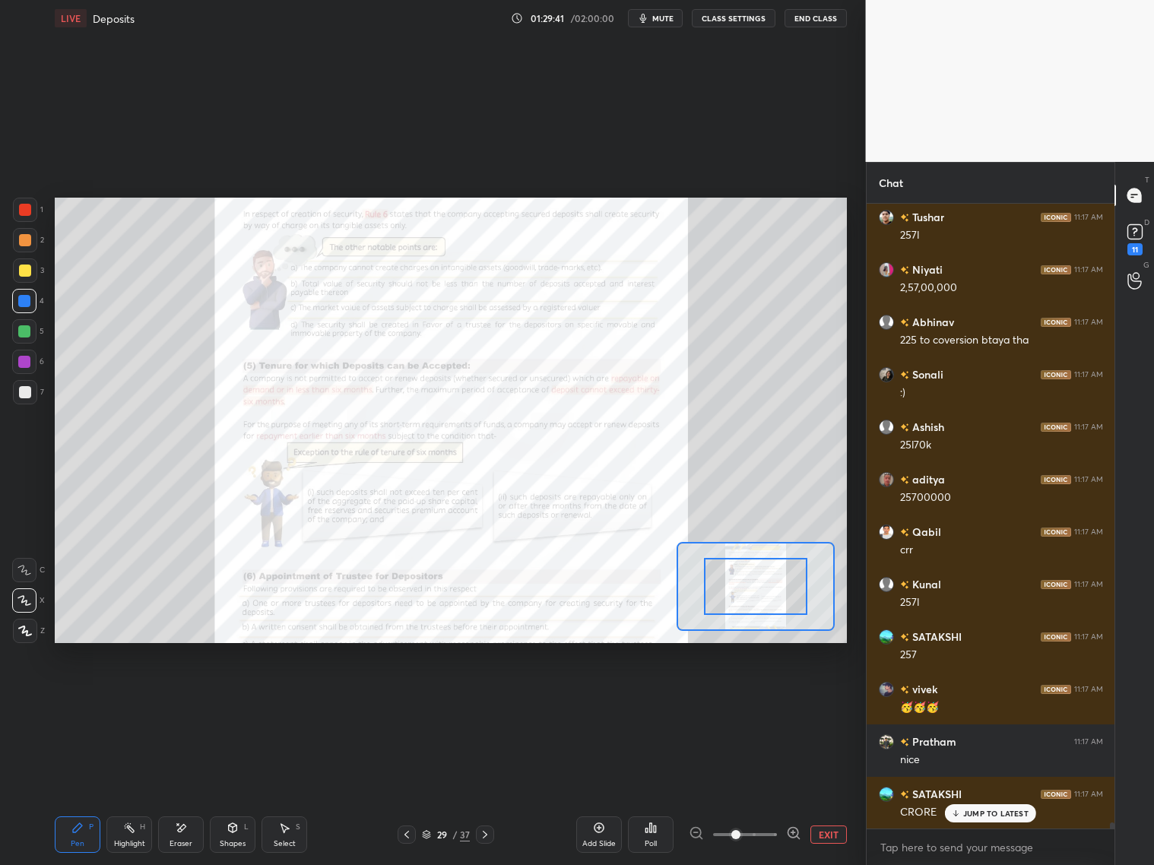
click at [775, 698] on span at bounding box center [745, 834] width 64 height 23
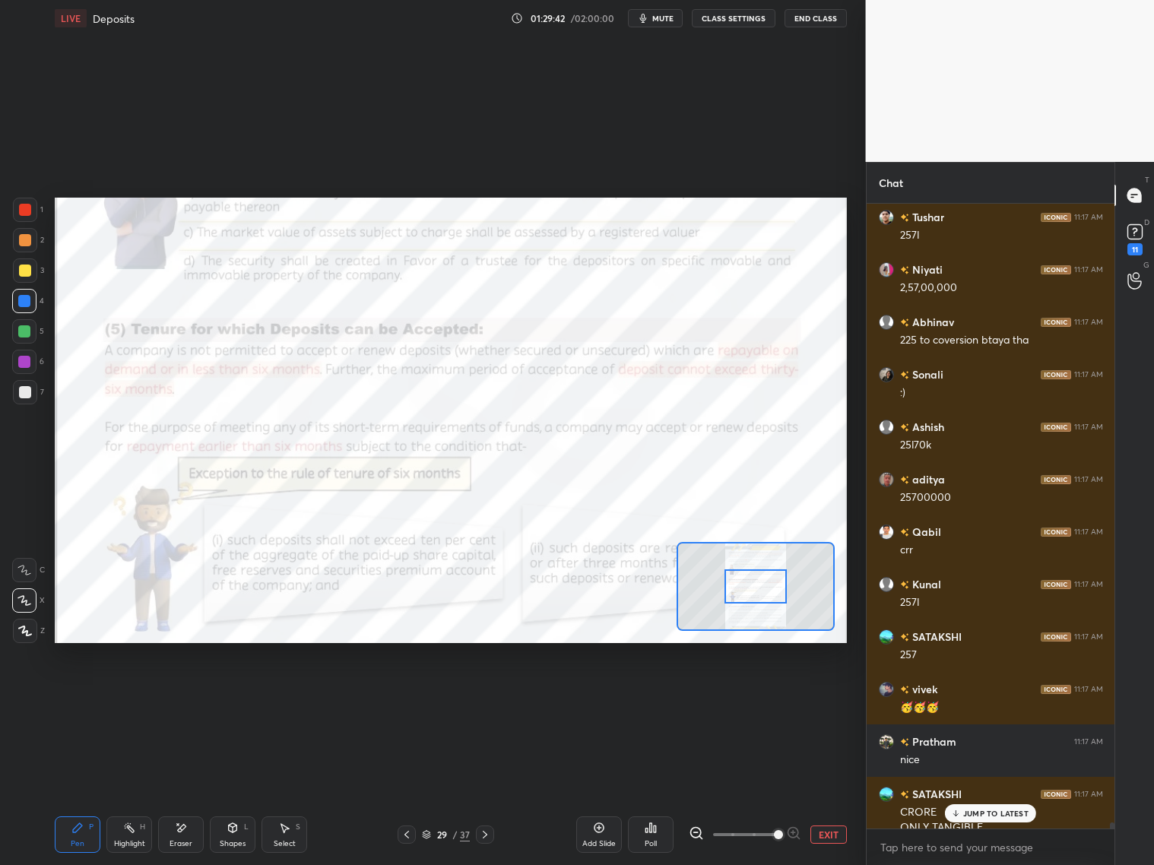
scroll to position [61886, 0]
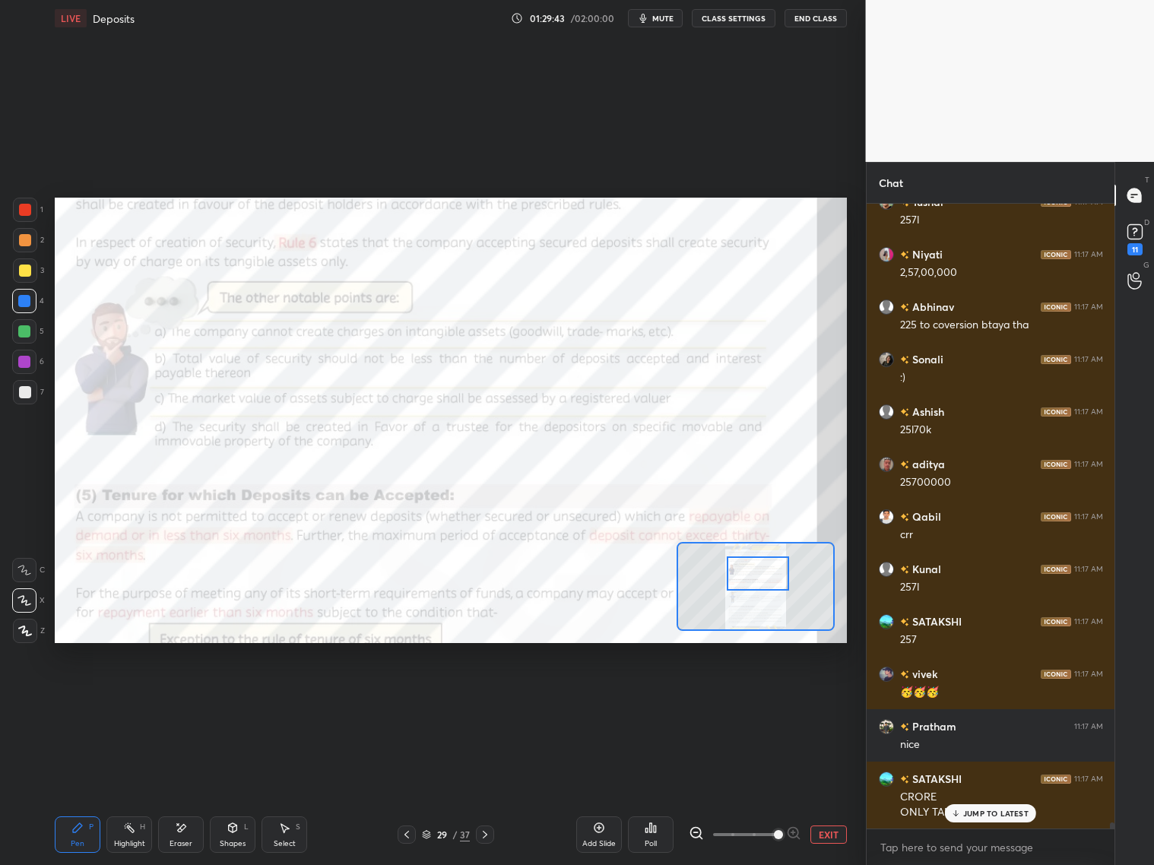
drag, startPoint x: 765, startPoint y: 587, endPoint x: 769, endPoint y: 575, distance: 13.5
click at [768, 574] on div at bounding box center [758, 573] width 62 height 34
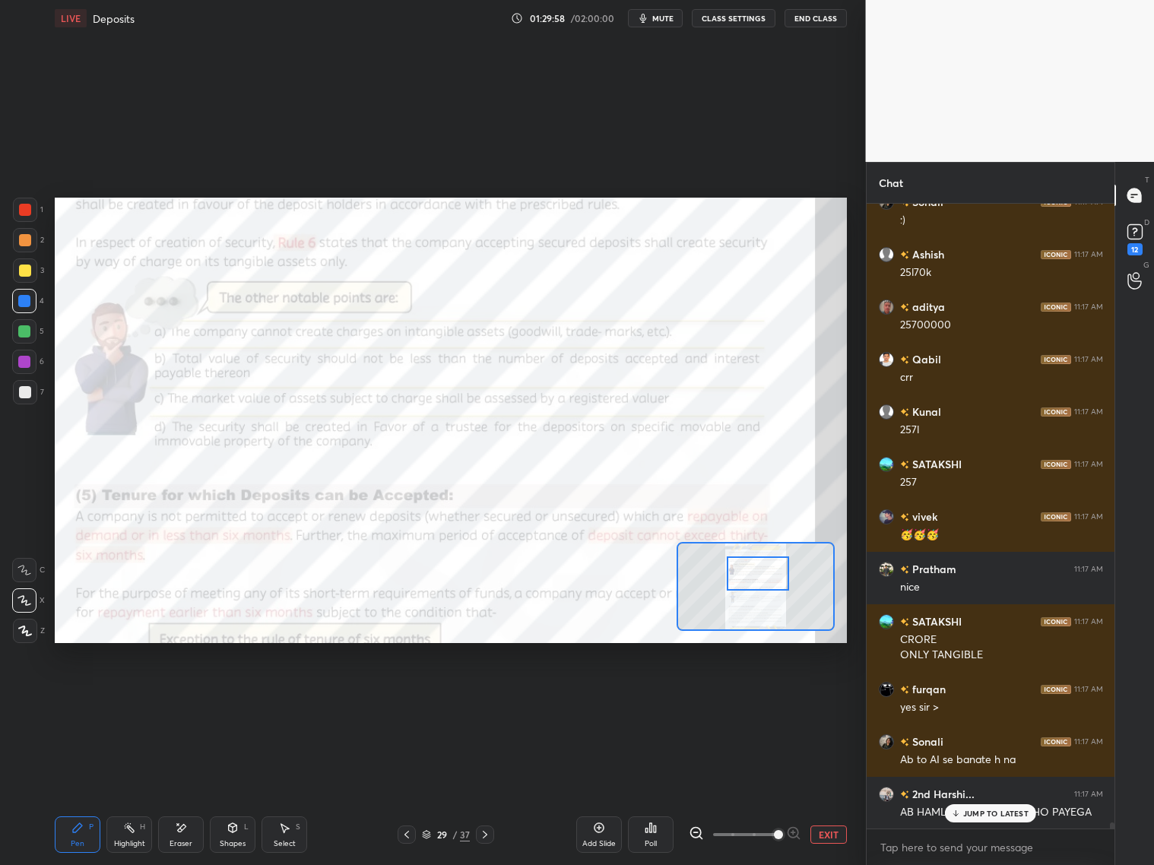
scroll to position [62095, 0]
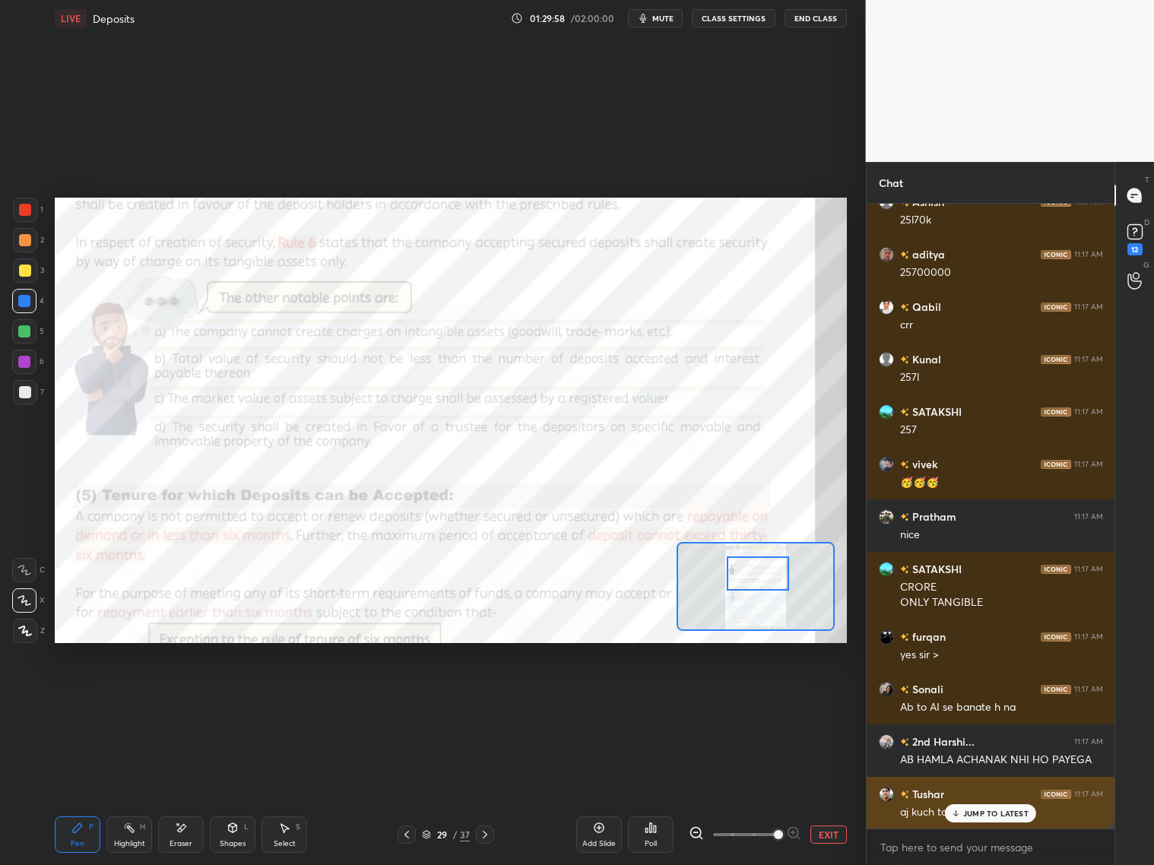
click at [968, 698] on div "JUMP TO LATEST" at bounding box center [990, 813] width 91 height 18
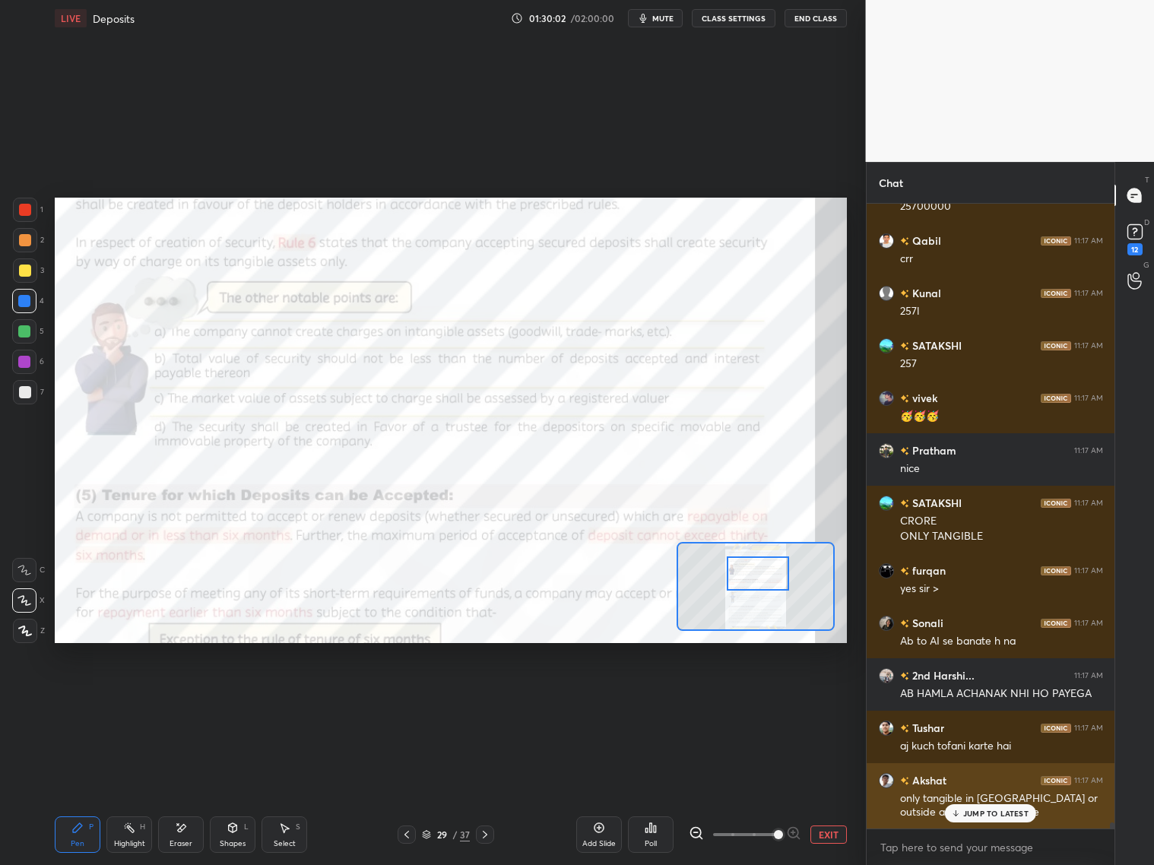
click at [965, 698] on p "JUMP TO LATEST" at bounding box center [995, 813] width 65 height 9
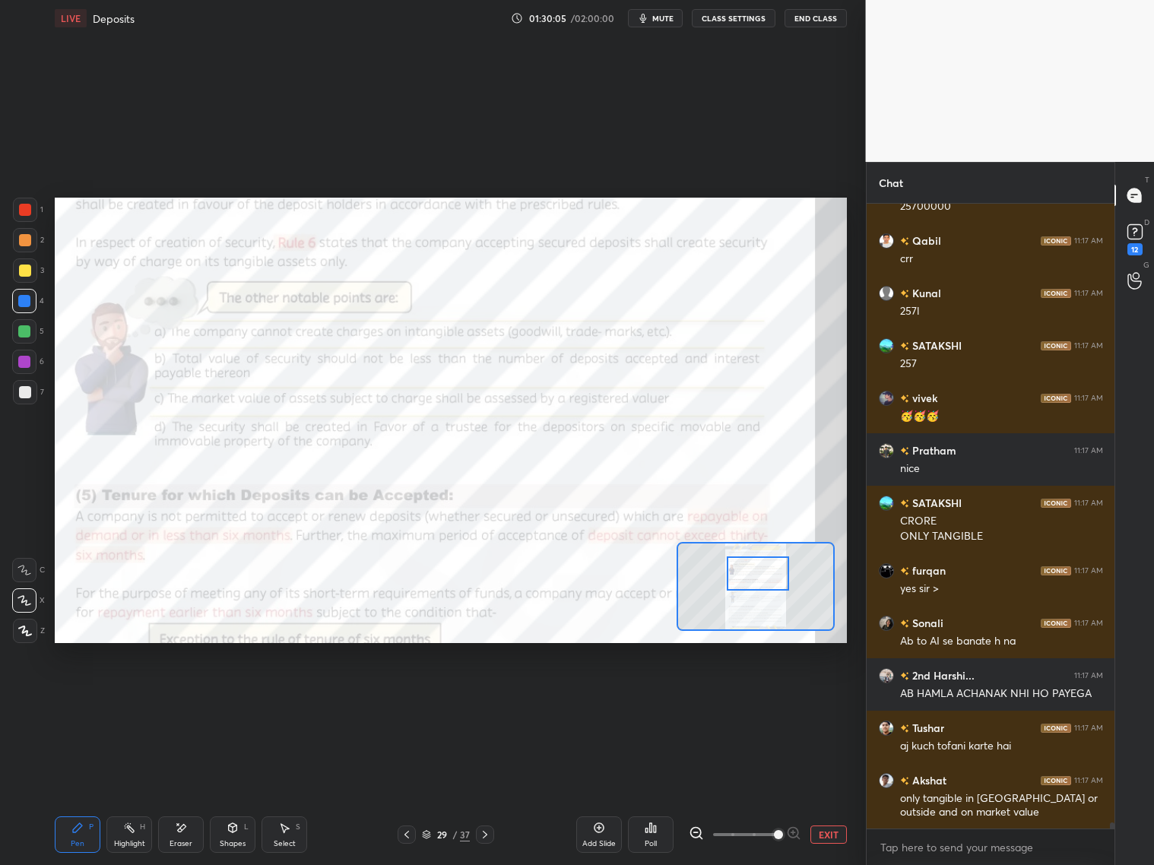
click at [492, 698] on div at bounding box center [485, 834] width 18 height 18
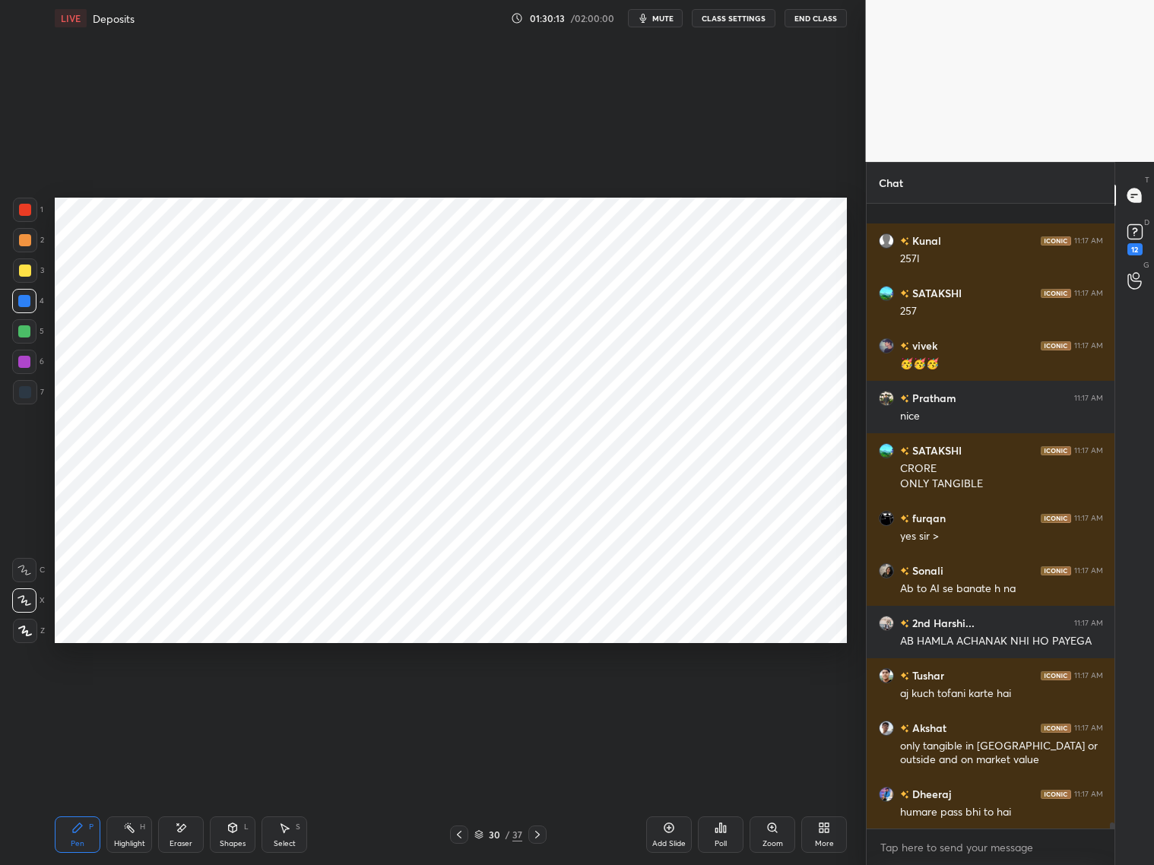
scroll to position [62319, 0]
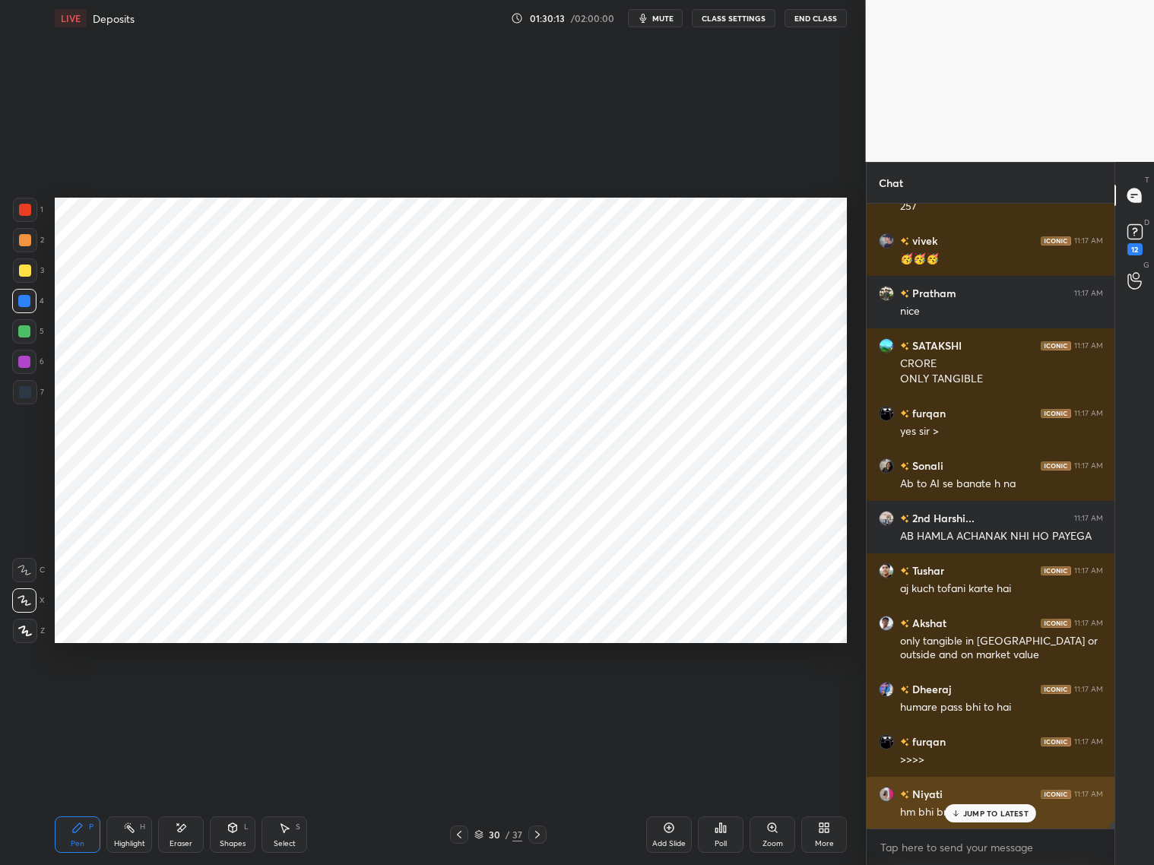
click at [961, 698] on div "JUMP TO LATEST" at bounding box center [990, 813] width 91 height 18
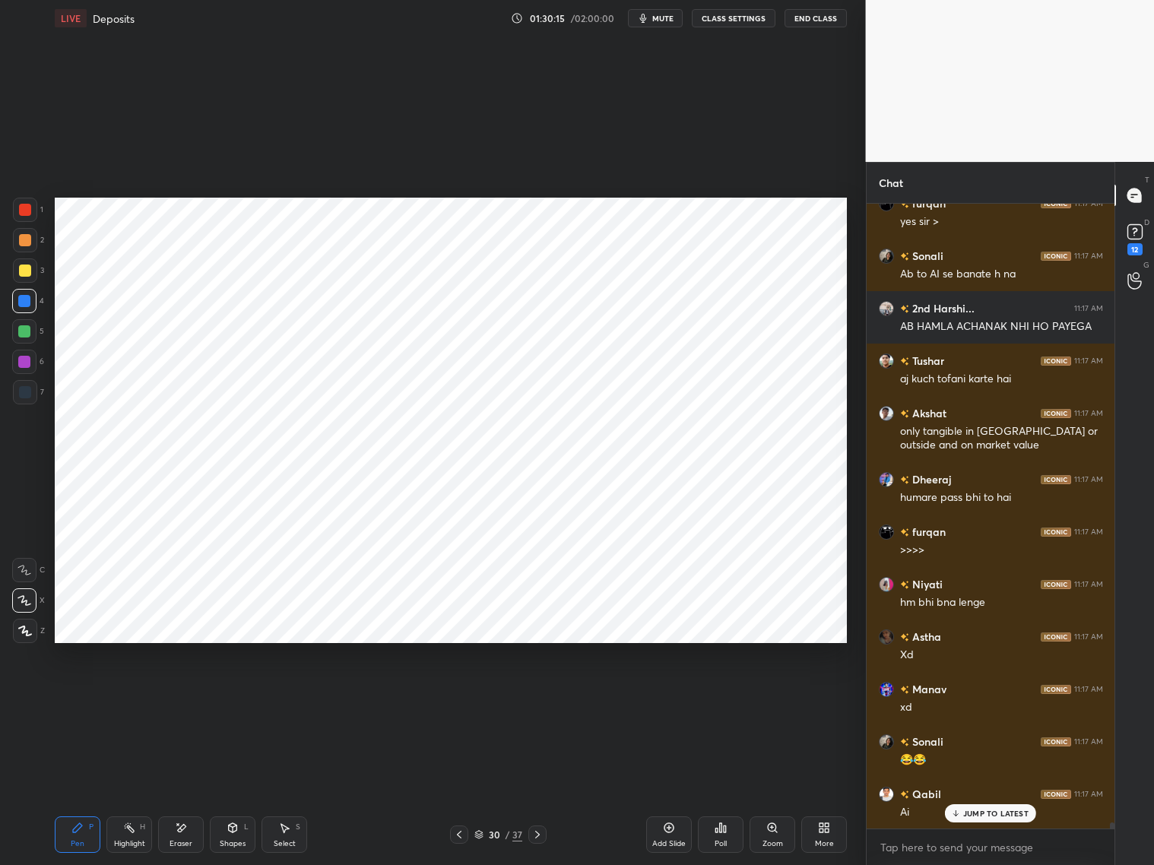
scroll to position [62686, 0]
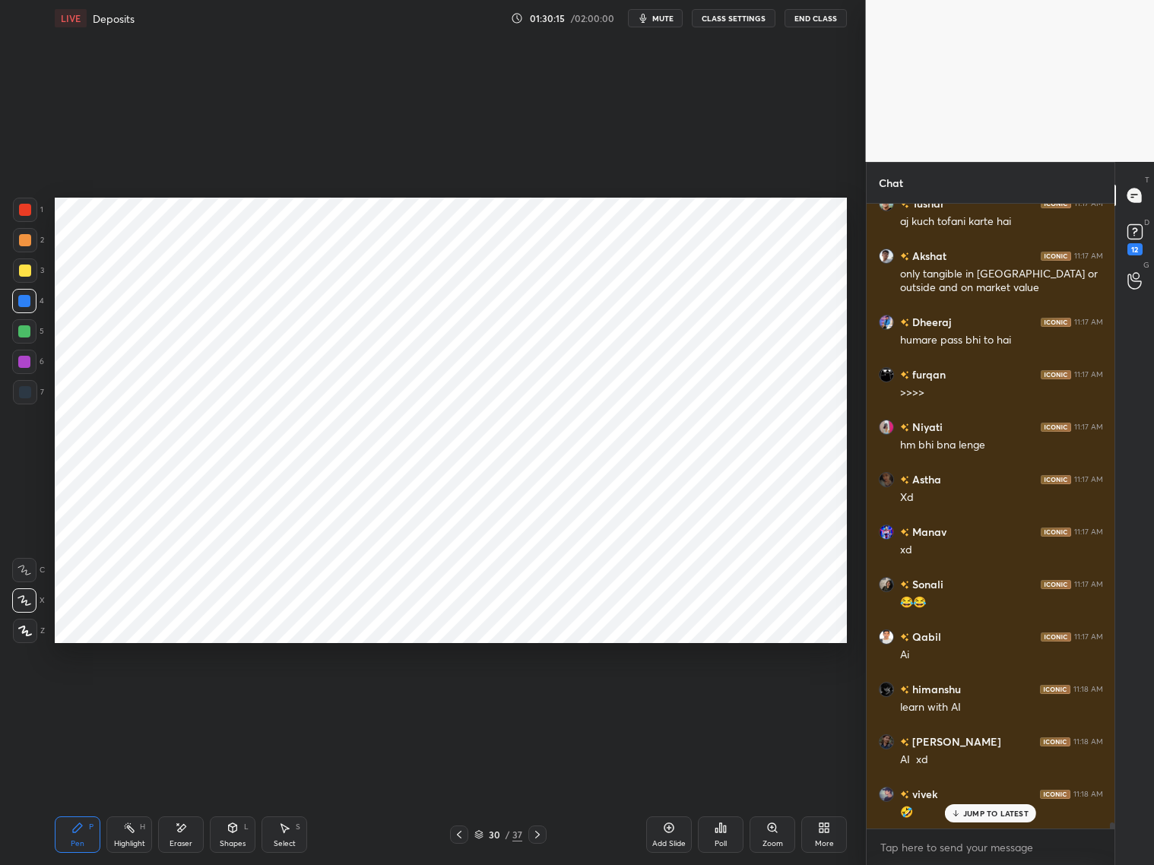
click at [459, 698] on icon at bounding box center [459, 834] width 12 height 12
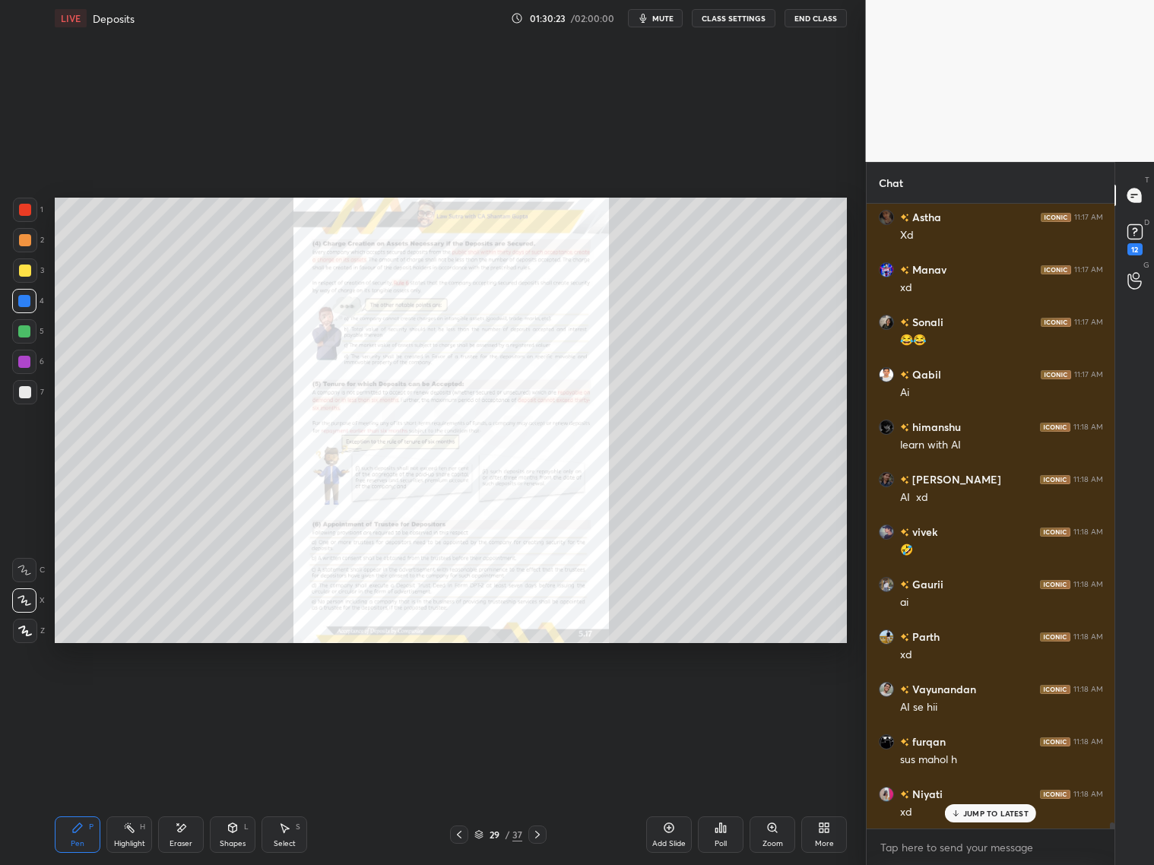
scroll to position [63001, 0]
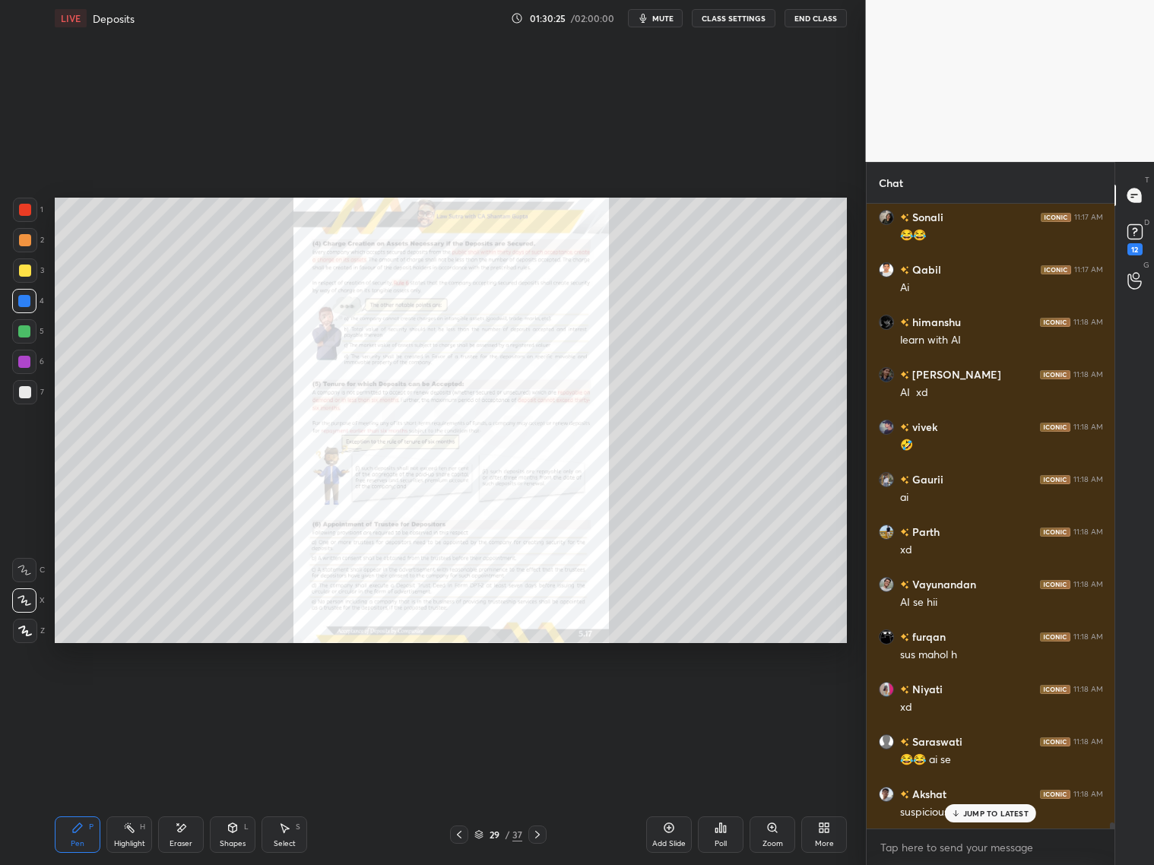
click at [768, 698] on div "Zoom" at bounding box center [772, 834] width 46 height 36
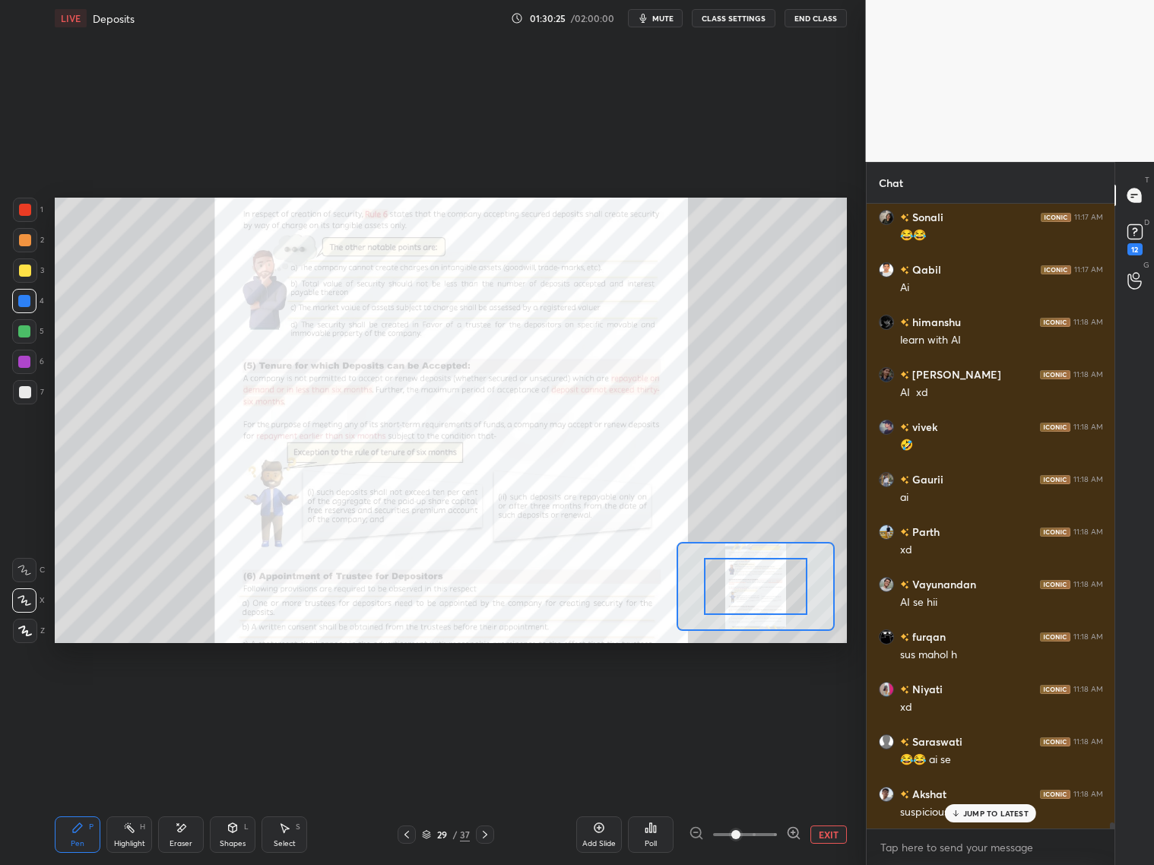
click at [768, 698] on span at bounding box center [745, 834] width 64 height 23
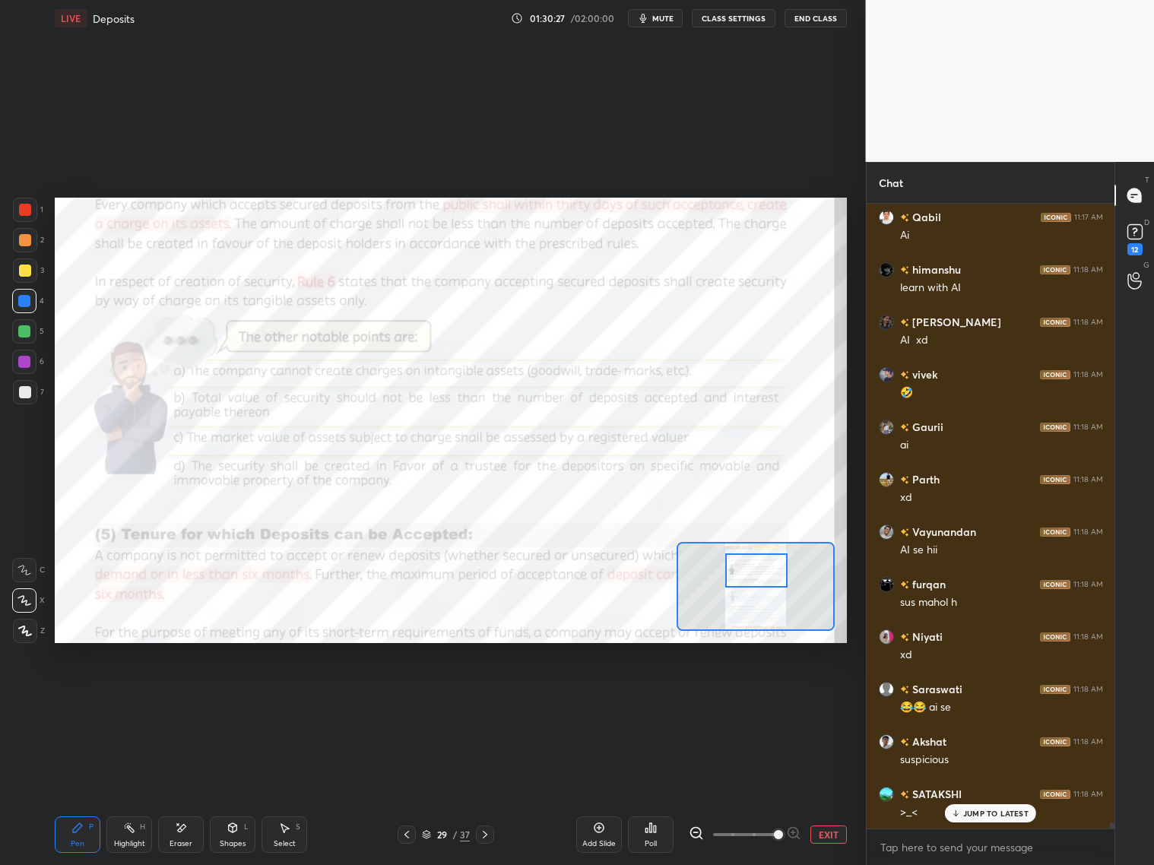
drag, startPoint x: 755, startPoint y: 583, endPoint x: 755, endPoint y: 568, distance: 14.5
click at [756, 569] on div at bounding box center [756, 570] width 62 height 34
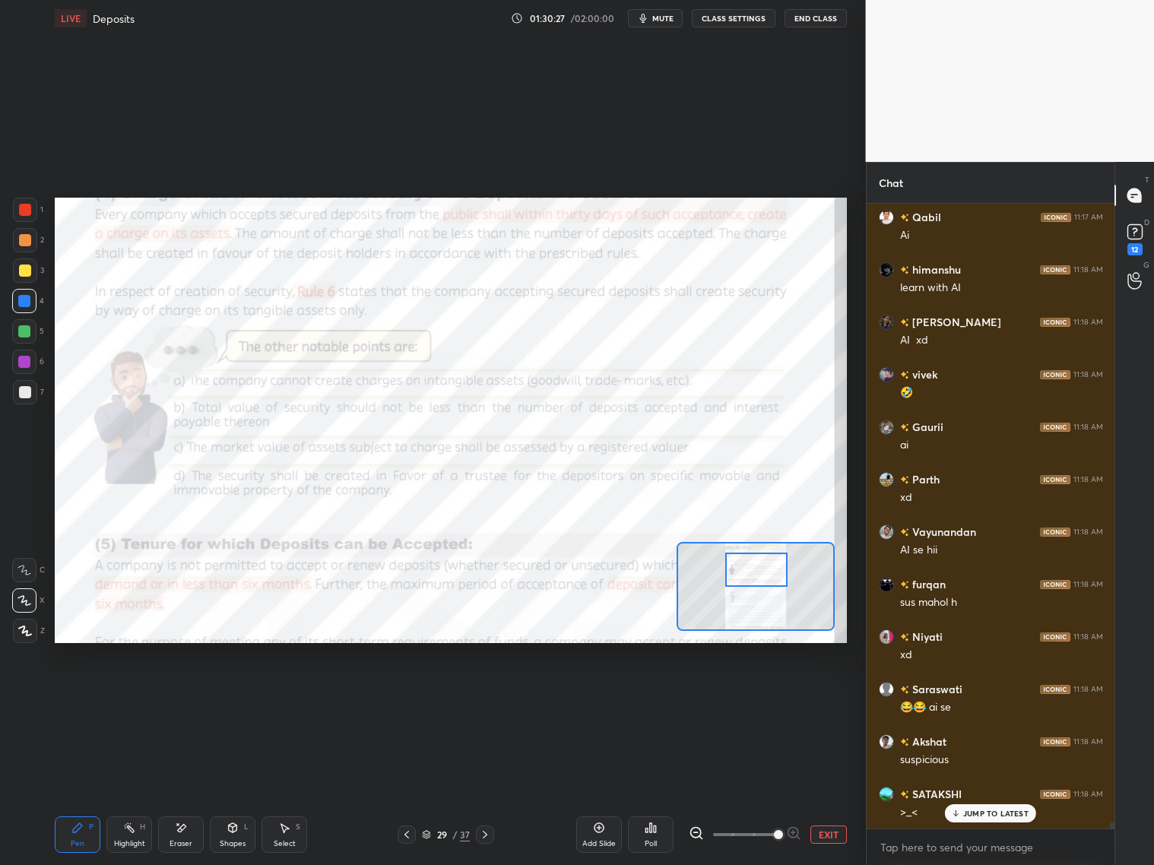
scroll to position [63159, 0]
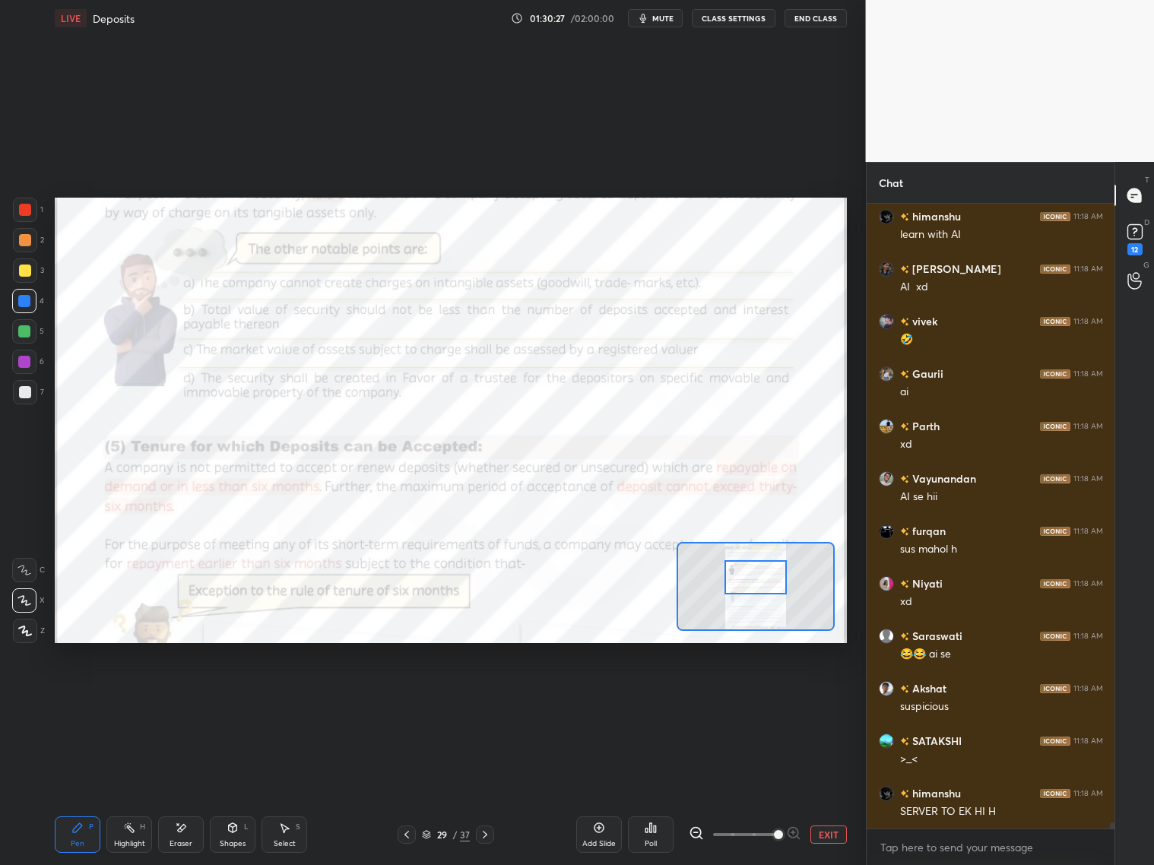
drag, startPoint x: 758, startPoint y: 578, endPoint x: 757, endPoint y: 586, distance: 8.4
click at [756, 586] on div at bounding box center [755, 577] width 62 height 34
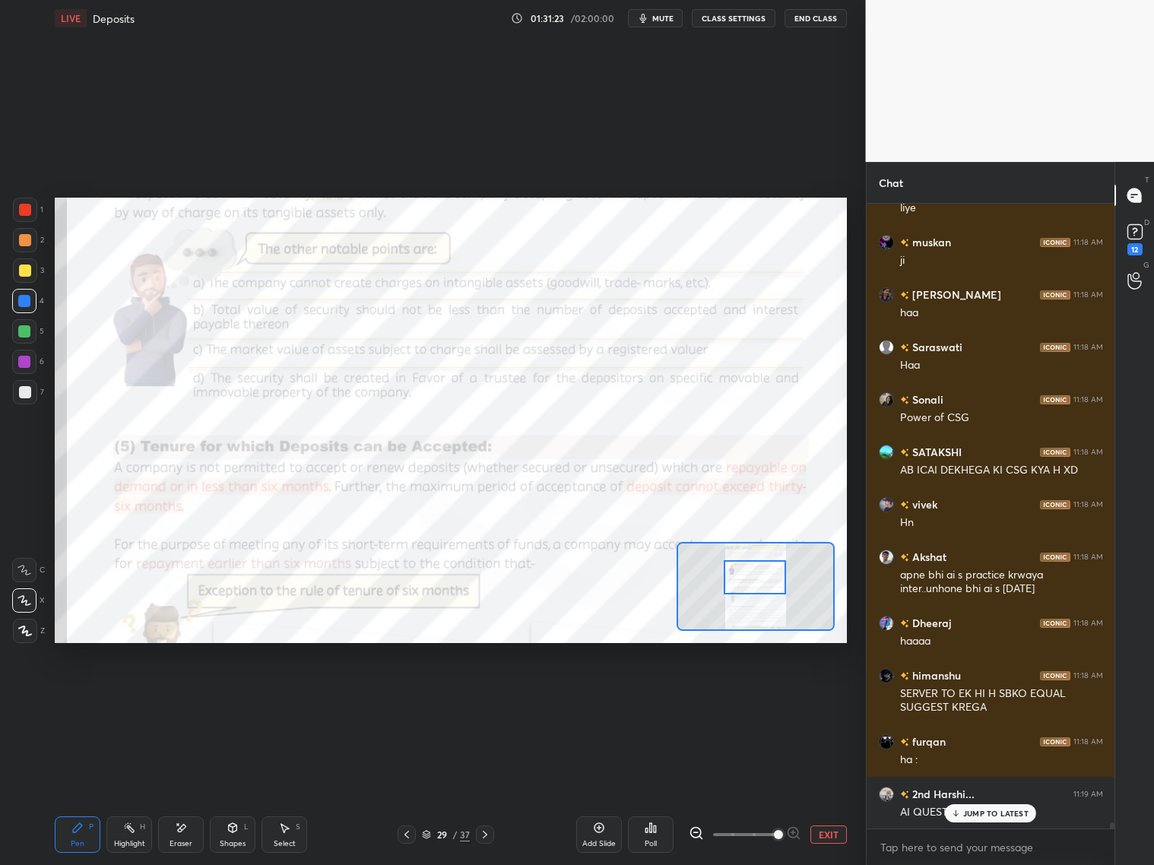
scroll to position [64053, 0]
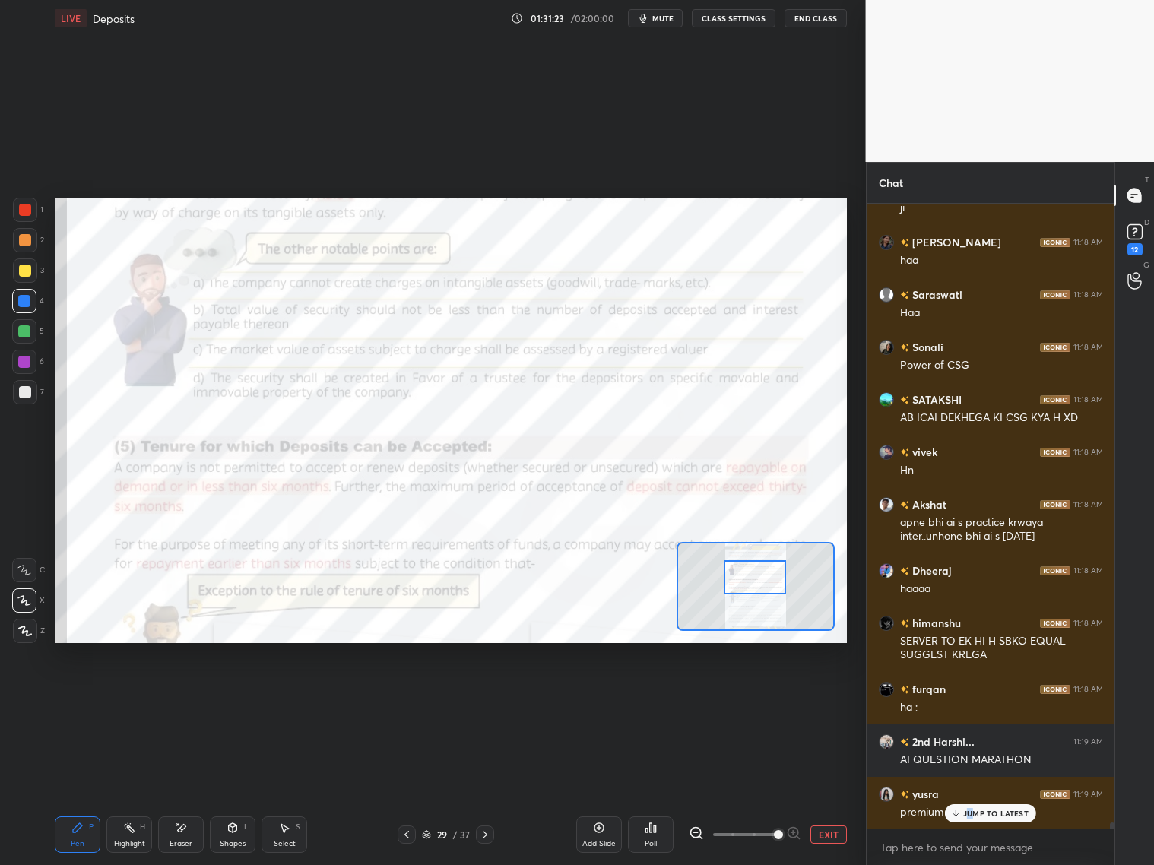
click at [967, 698] on p "JUMP TO LATEST" at bounding box center [995, 813] width 65 height 9
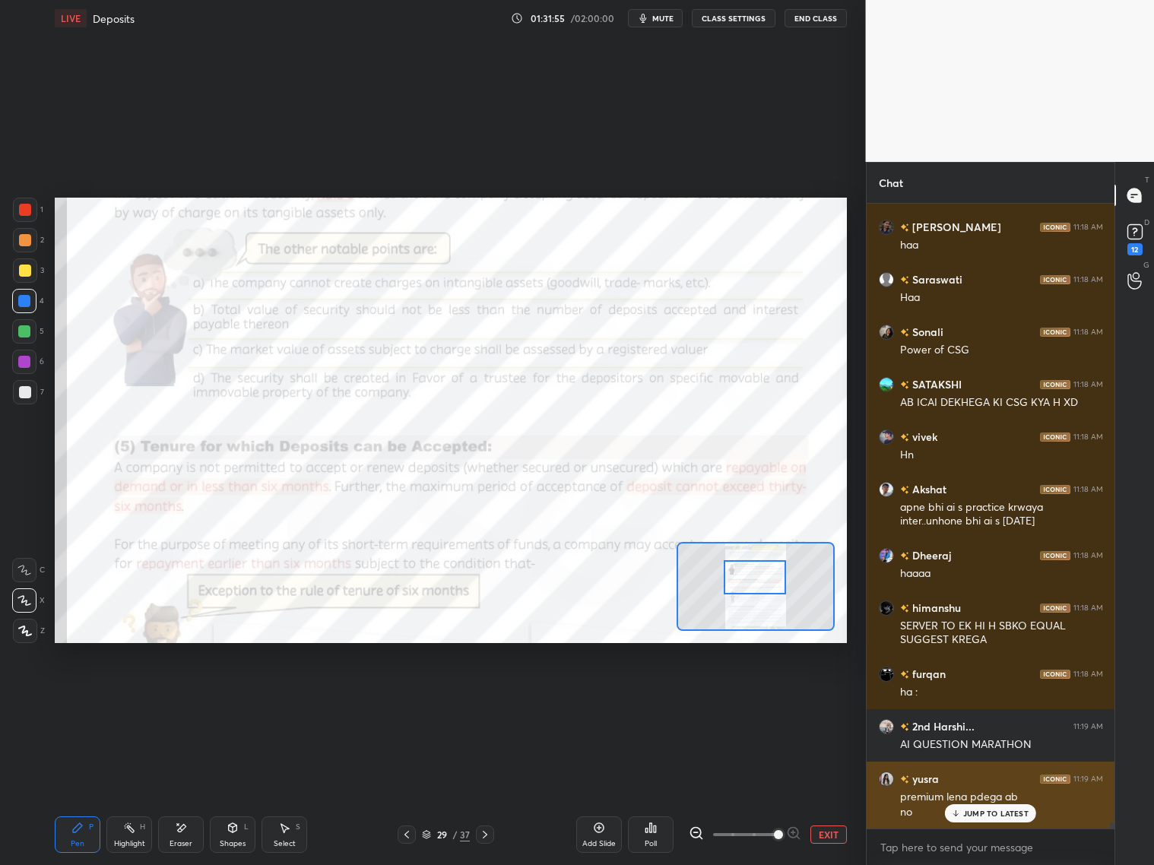
scroll to position [64121, 0]
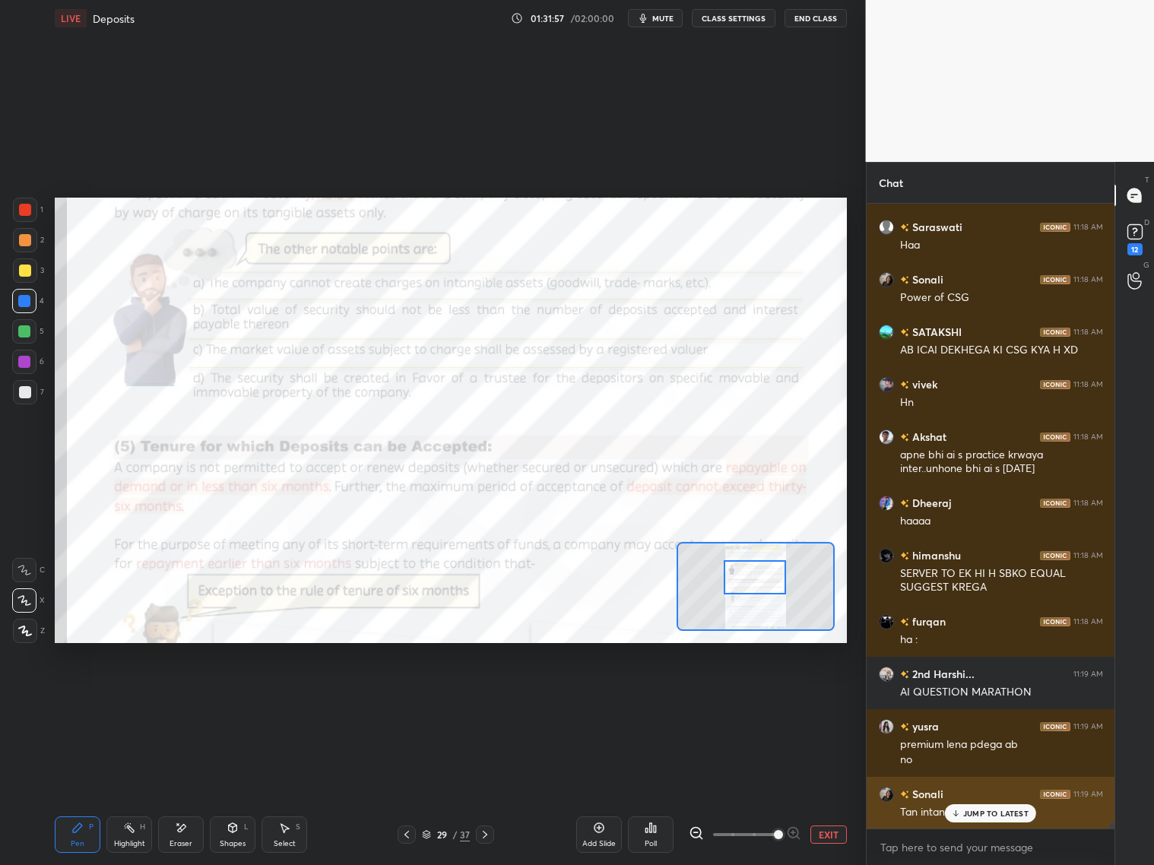
drag, startPoint x: 967, startPoint y: 817, endPoint x: 981, endPoint y: 815, distance: 14.5
click at [968, 698] on div "JUMP TO LATEST" at bounding box center [990, 813] width 91 height 18
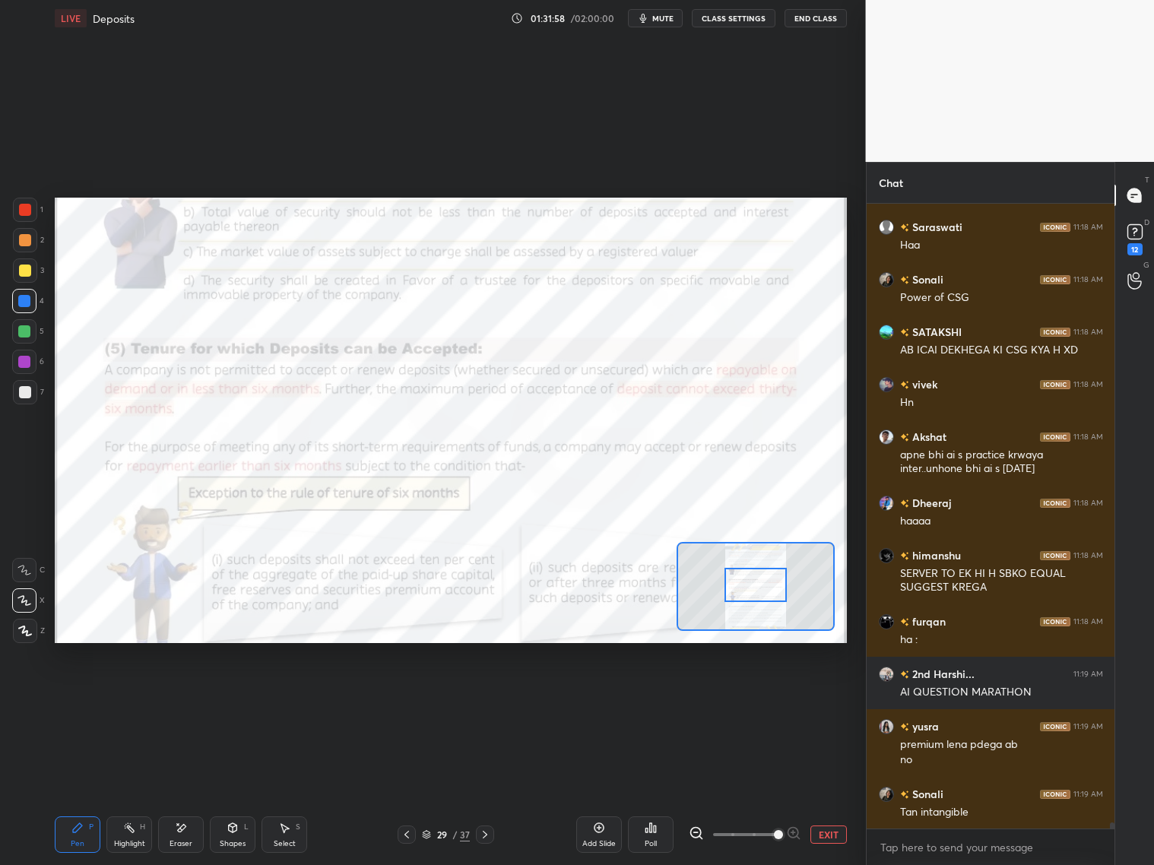
click at [759, 584] on div at bounding box center [755, 585] width 62 height 34
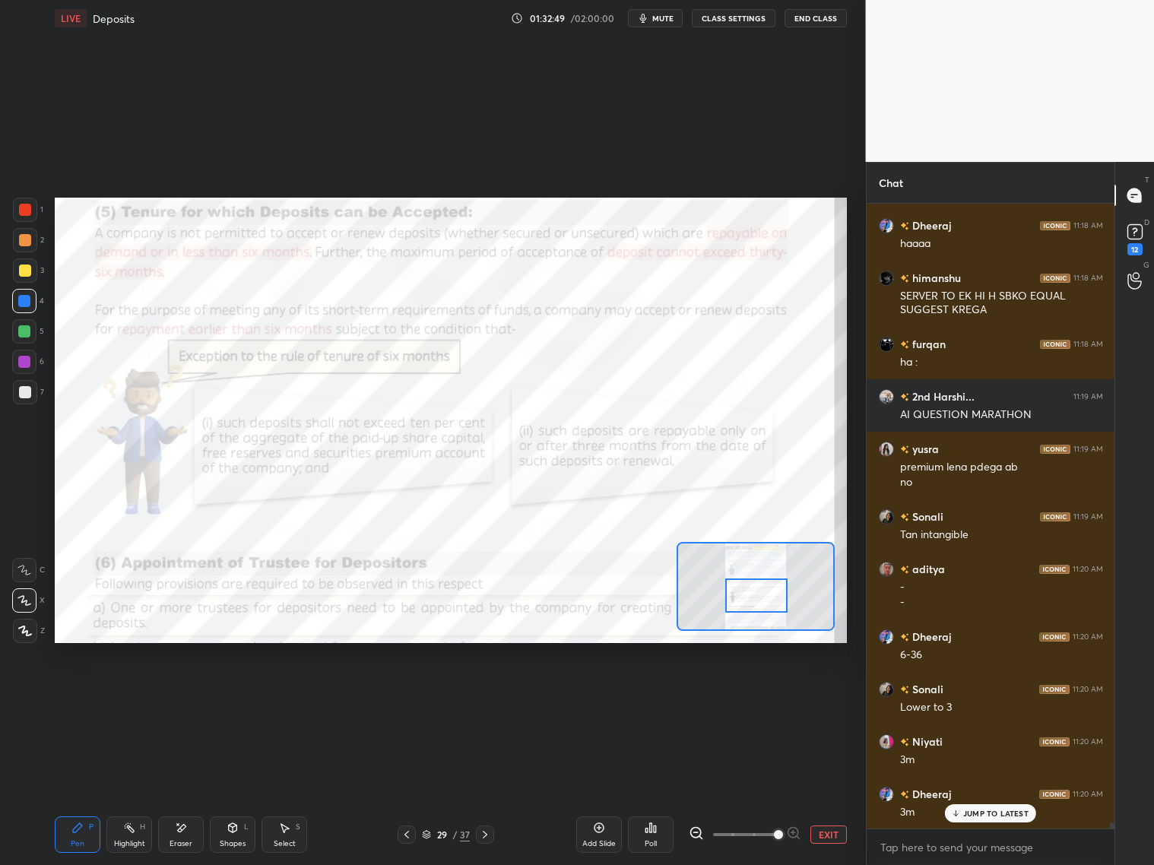
scroll to position [64451, 0]
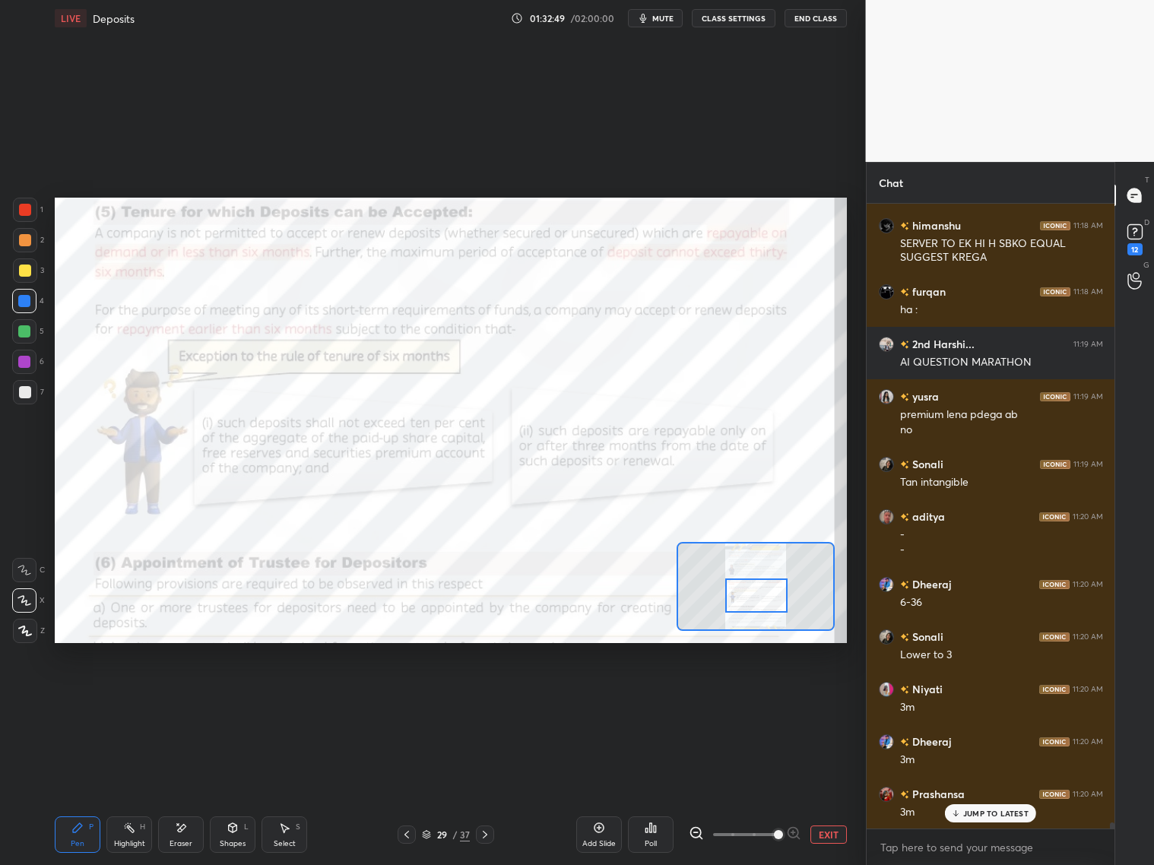
drag, startPoint x: 765, startPoint y: 590, endPoint x: 766, endPoint y: 599, distance: 8.4
click at [766, 602] on div at bounding box center [756, 595] width 62 height 34
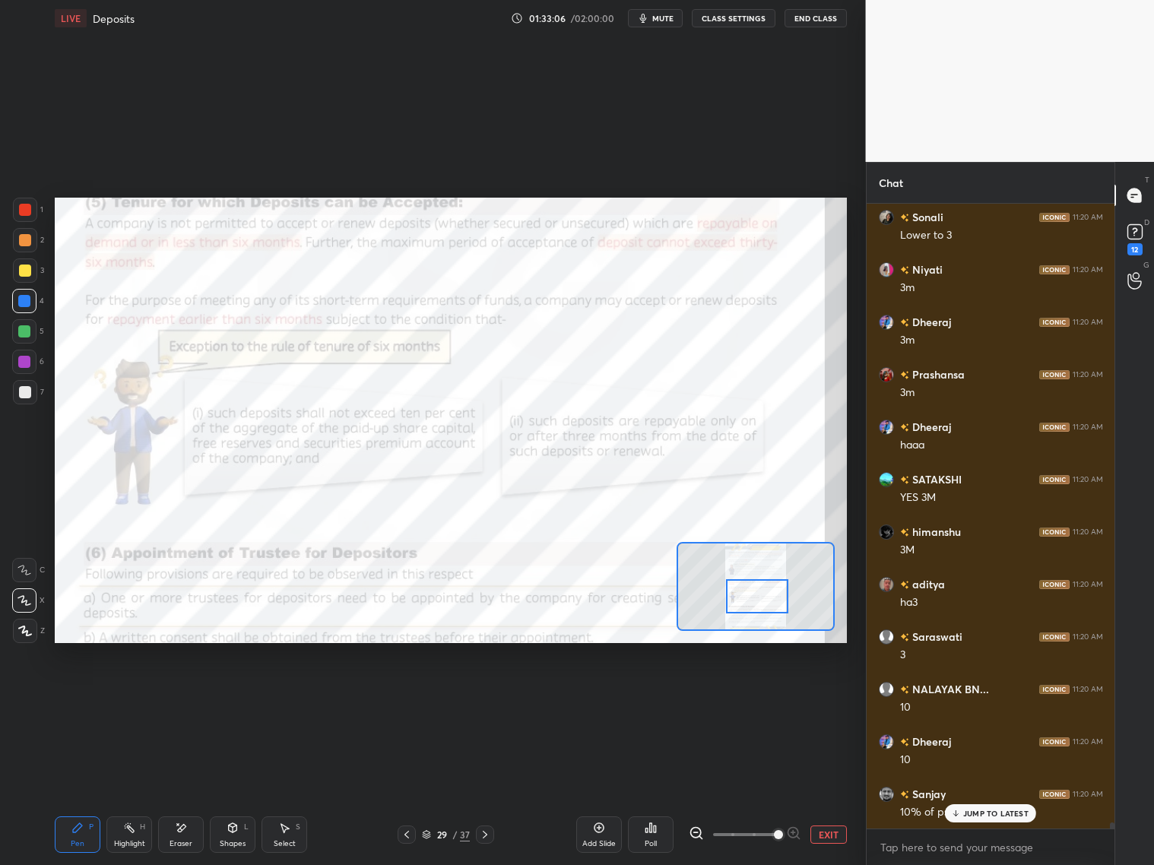
scroll to position [64922, 0]
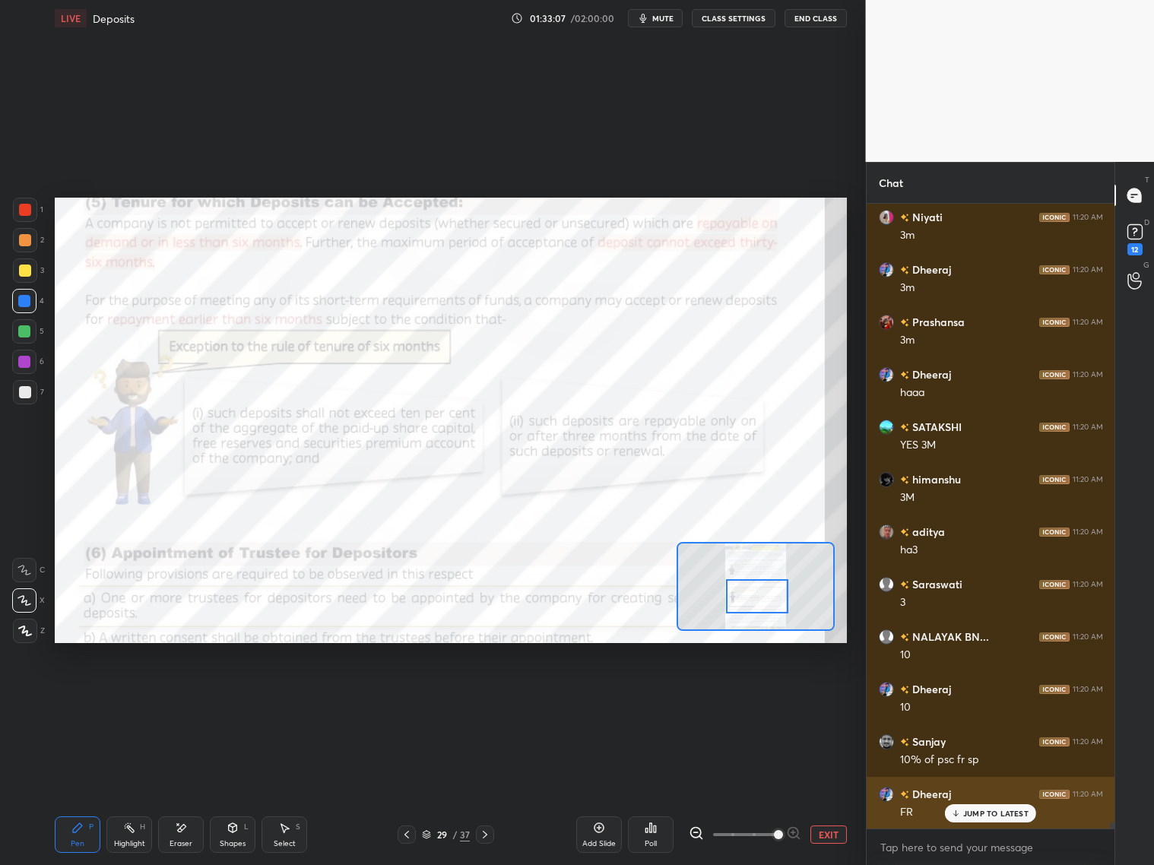
click at [960, 698] on div "JUMP TO LATEST" at bounding box center [990, 813] width 91 height 18
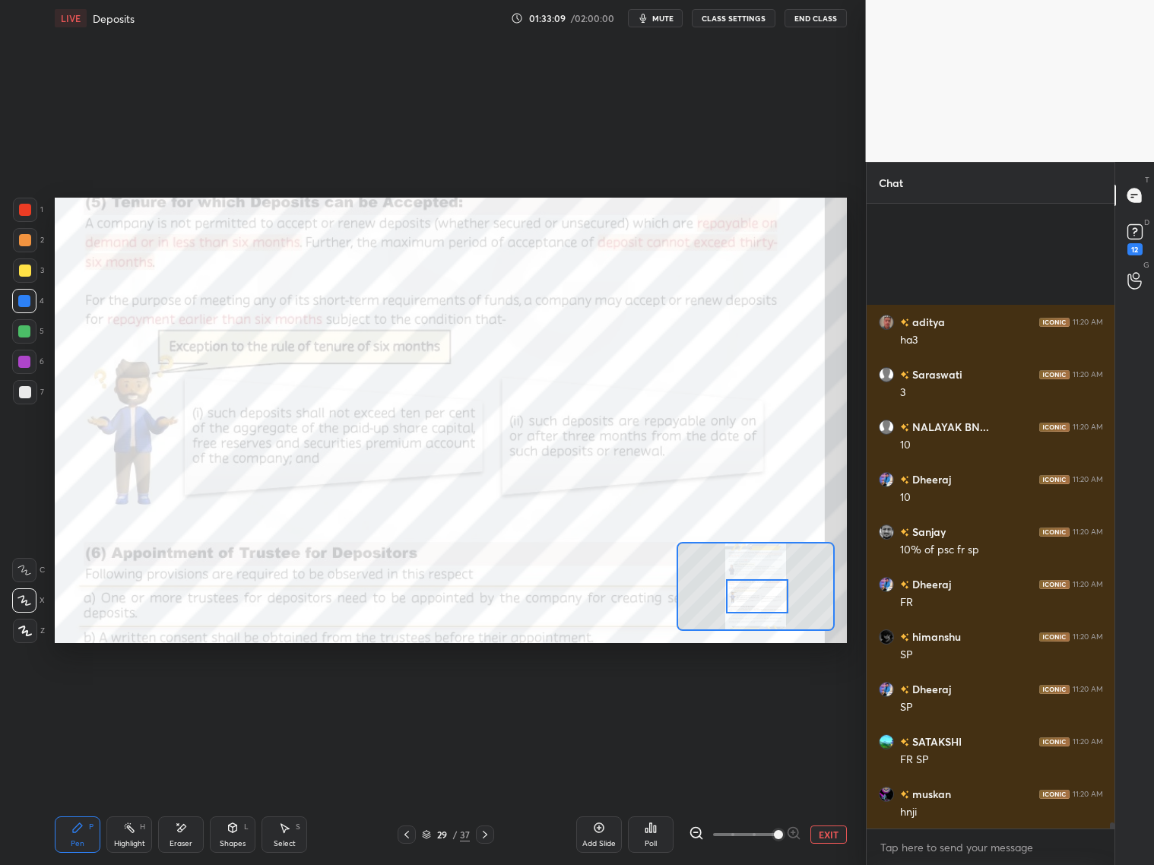
scroll to position [65290, 0]
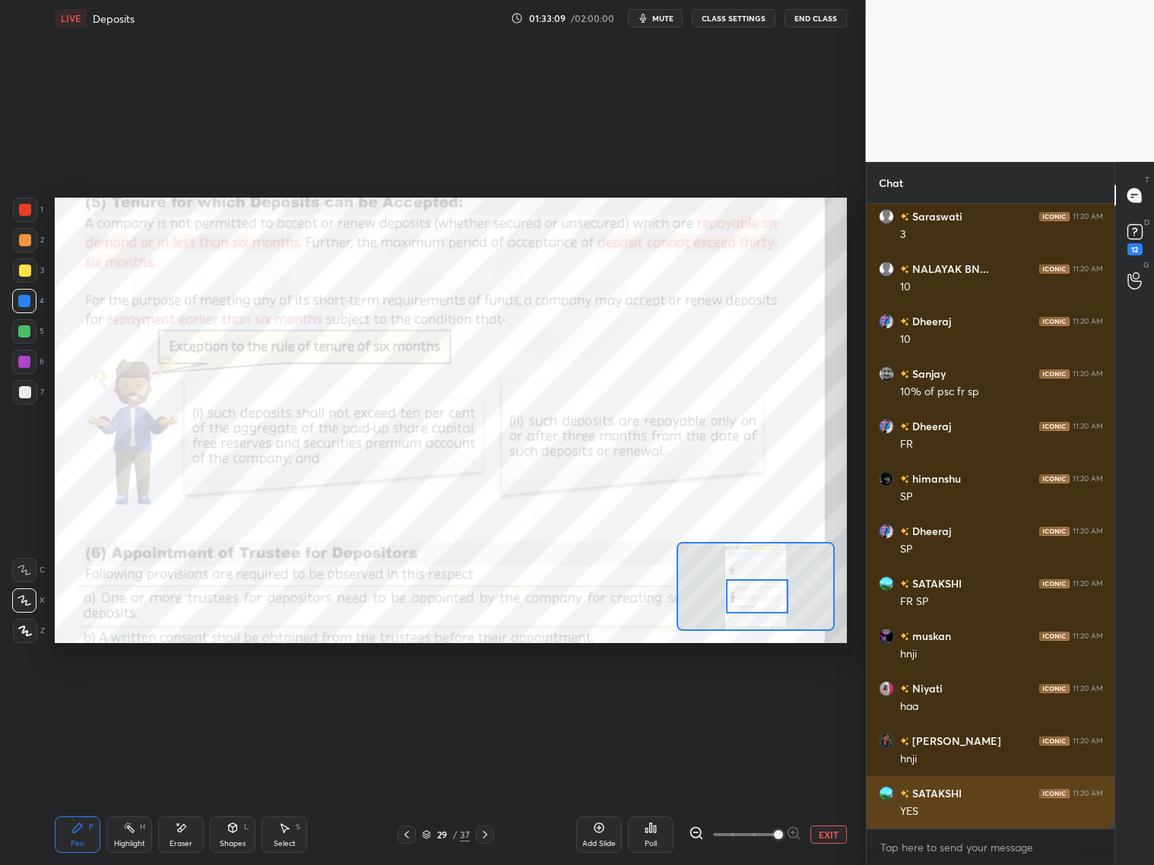
click at [973, 698] on div "YES" at bounding box center [1001, 811] width 203 height 15
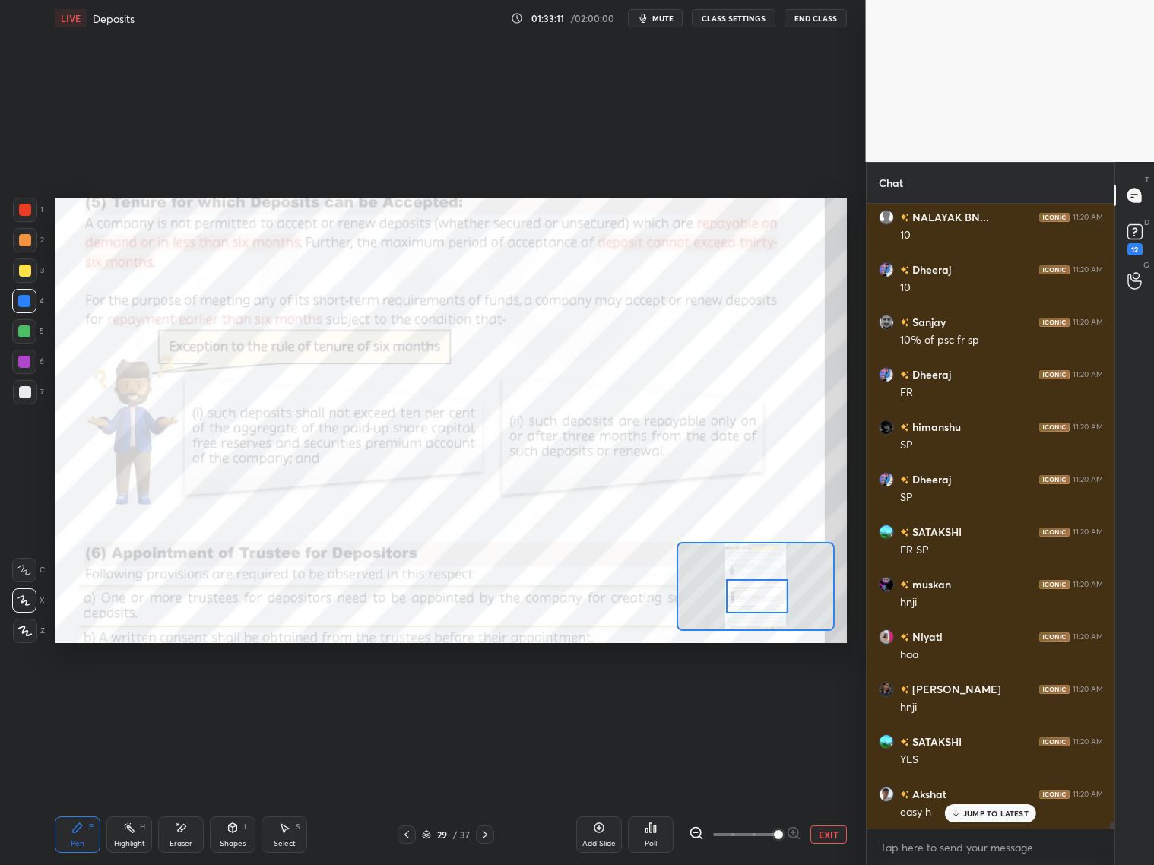
scroll to position [65447, 0]
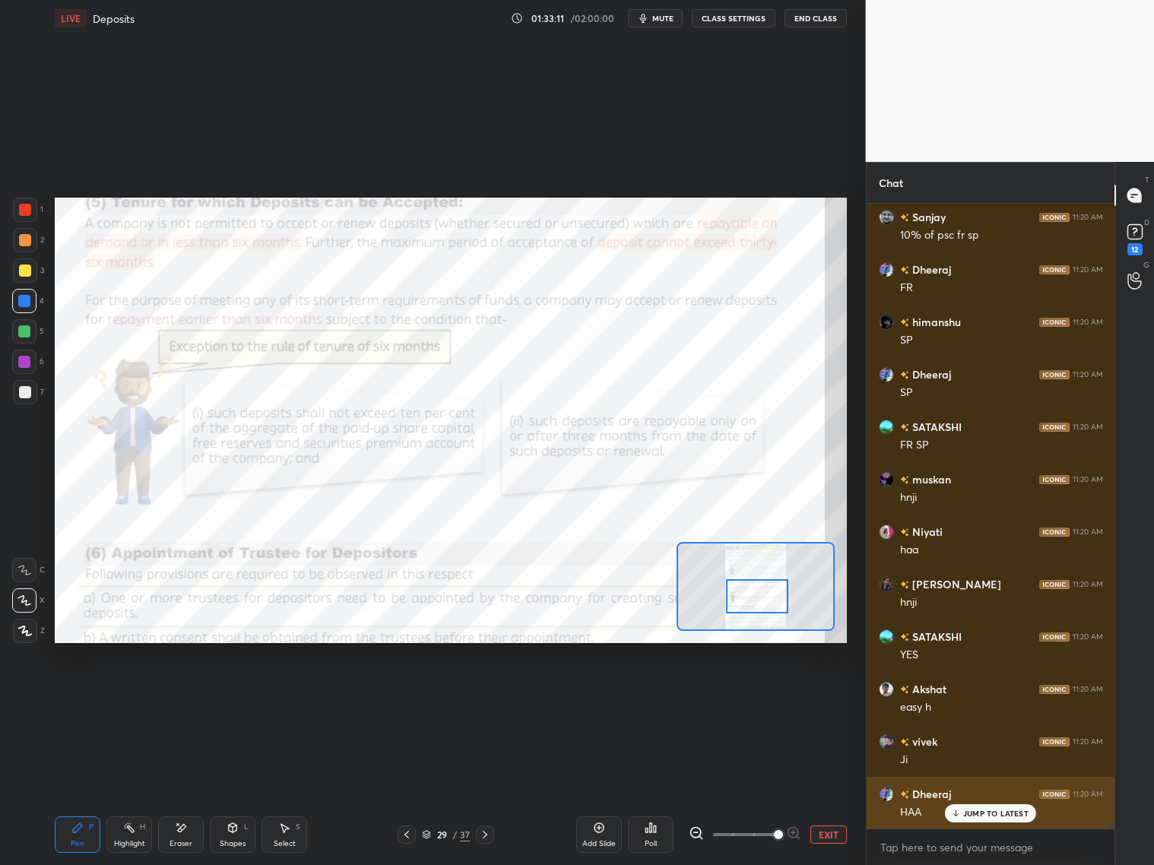
drag, startPoint x: 992, startPoint y: 806, endPoint x: 1007, endPoint y: 814, distance: 17.0
click at [986, 698] on p "JUMP TO LATEST" at bounding box center [995, 813] width 65 height 9
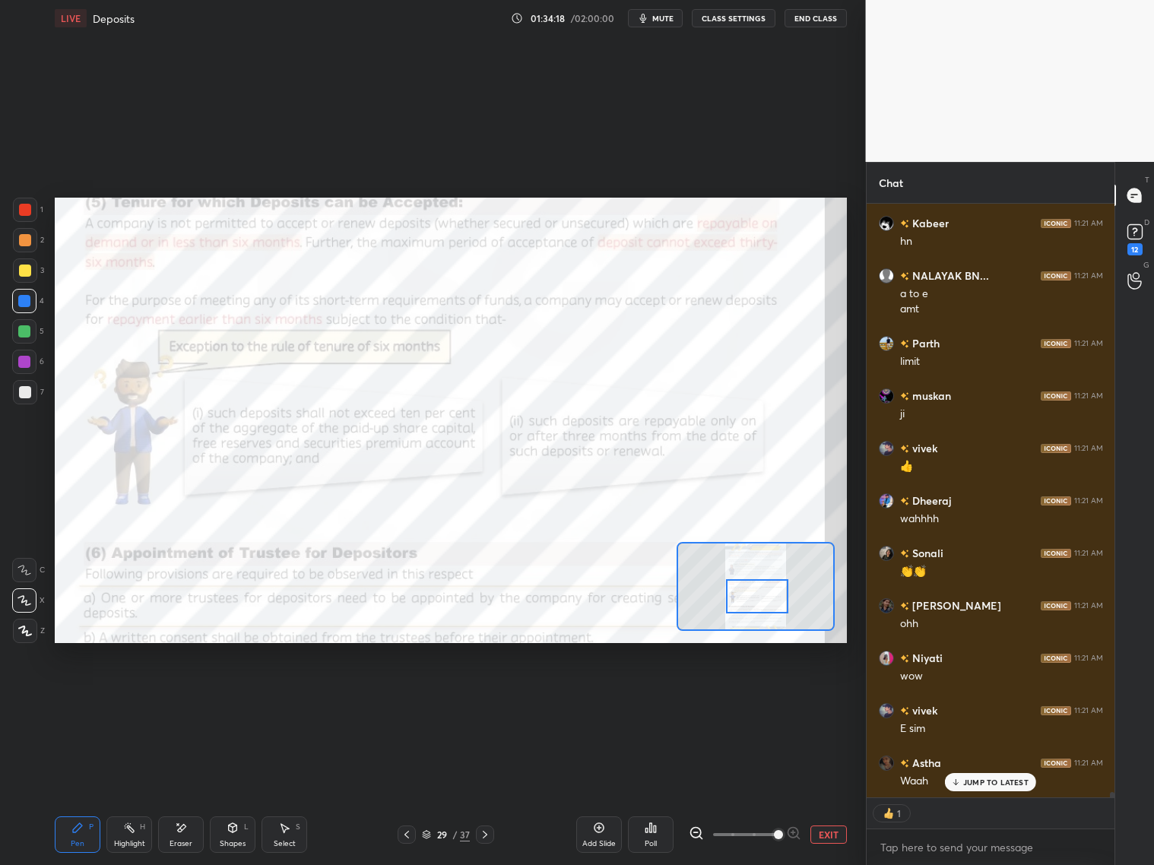
scroll to position [66728, 0]
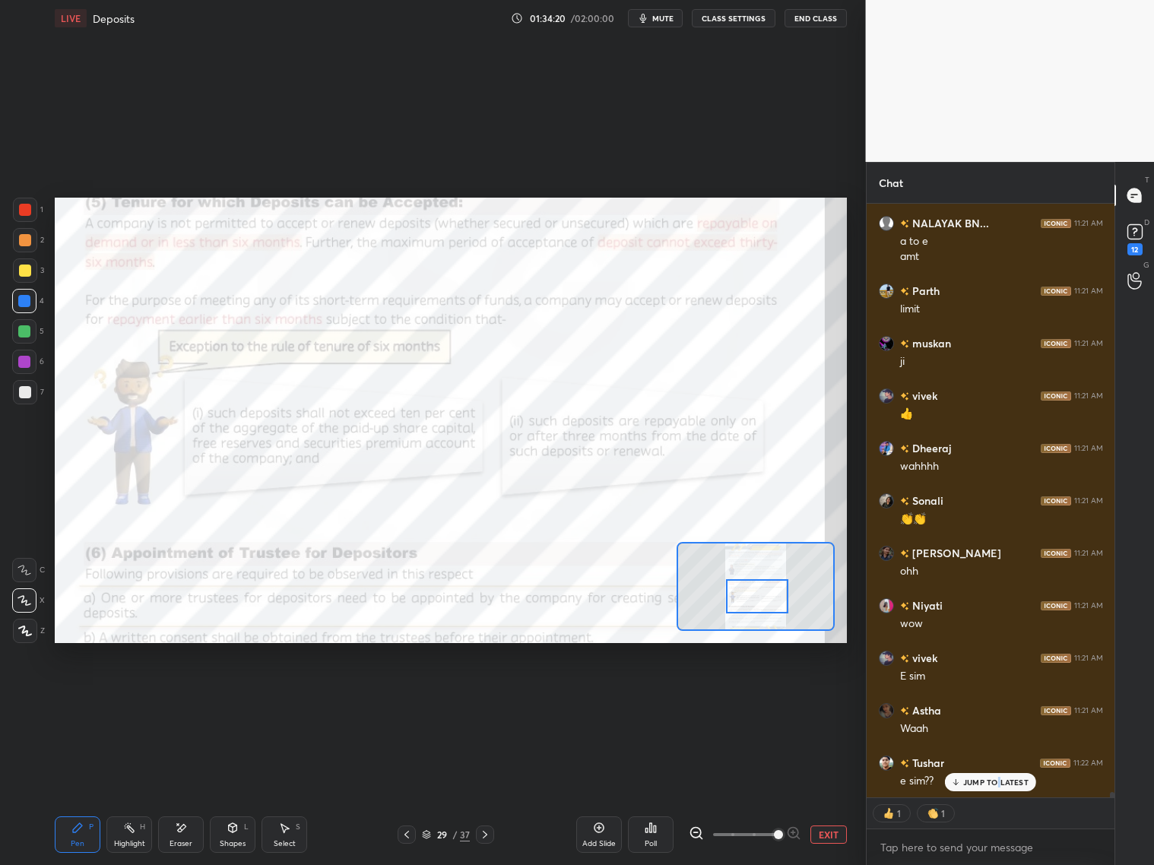
click at [986, 698] on p "JUMP TO LATEST" at bounding box center [995, 781] width 65 height 9
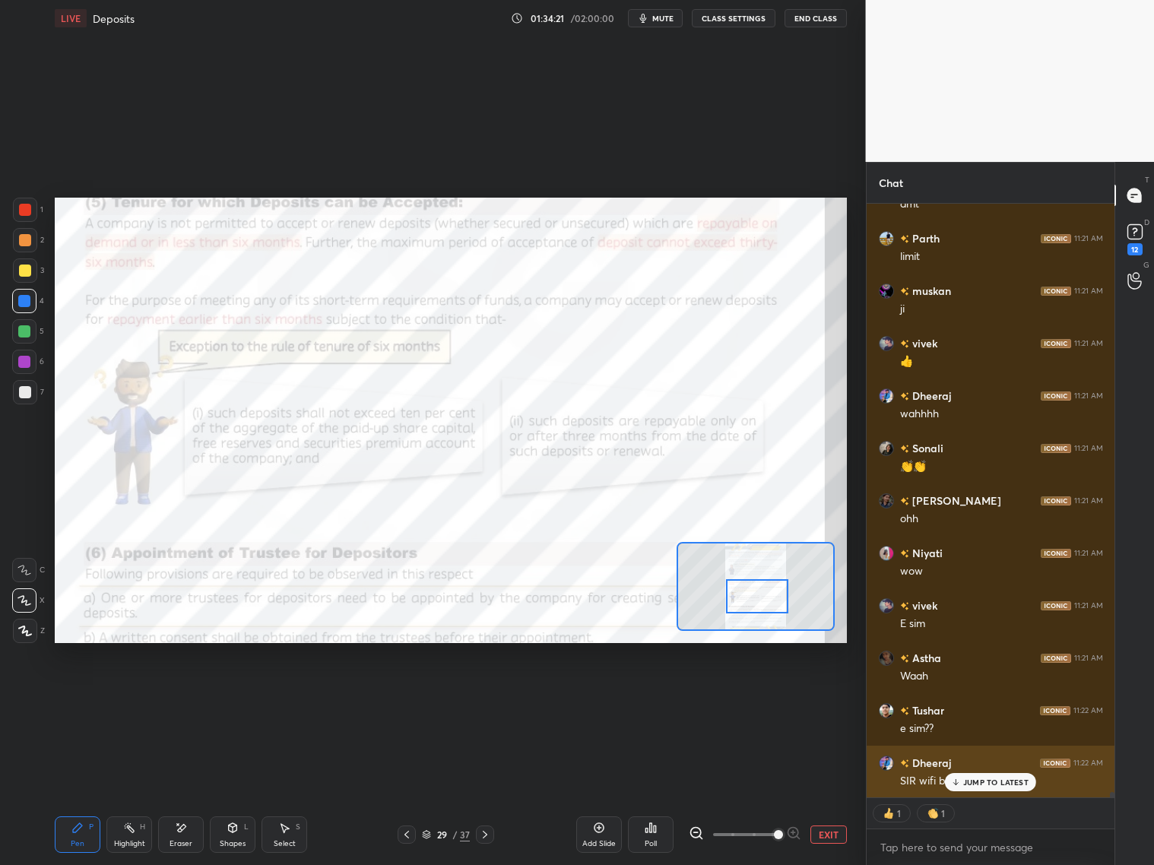
drag, startPoint x: 1003, startPoint y: 780, endPoint x: 1015, endPoint y: 777, distance: 12.7
click at [986, 698] on p "JUMP TO LATEST" at bounding box center [995, 781] width 65 height 9
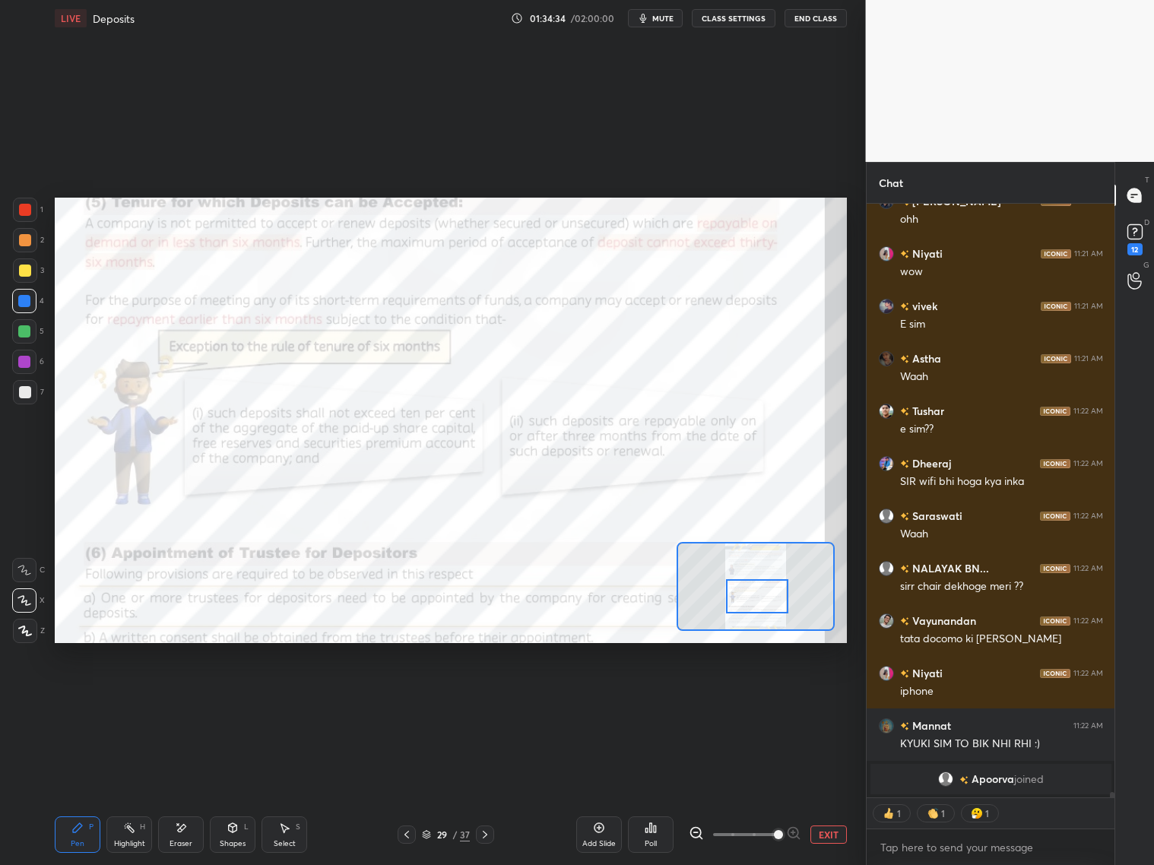
scroll to position [5, 5]
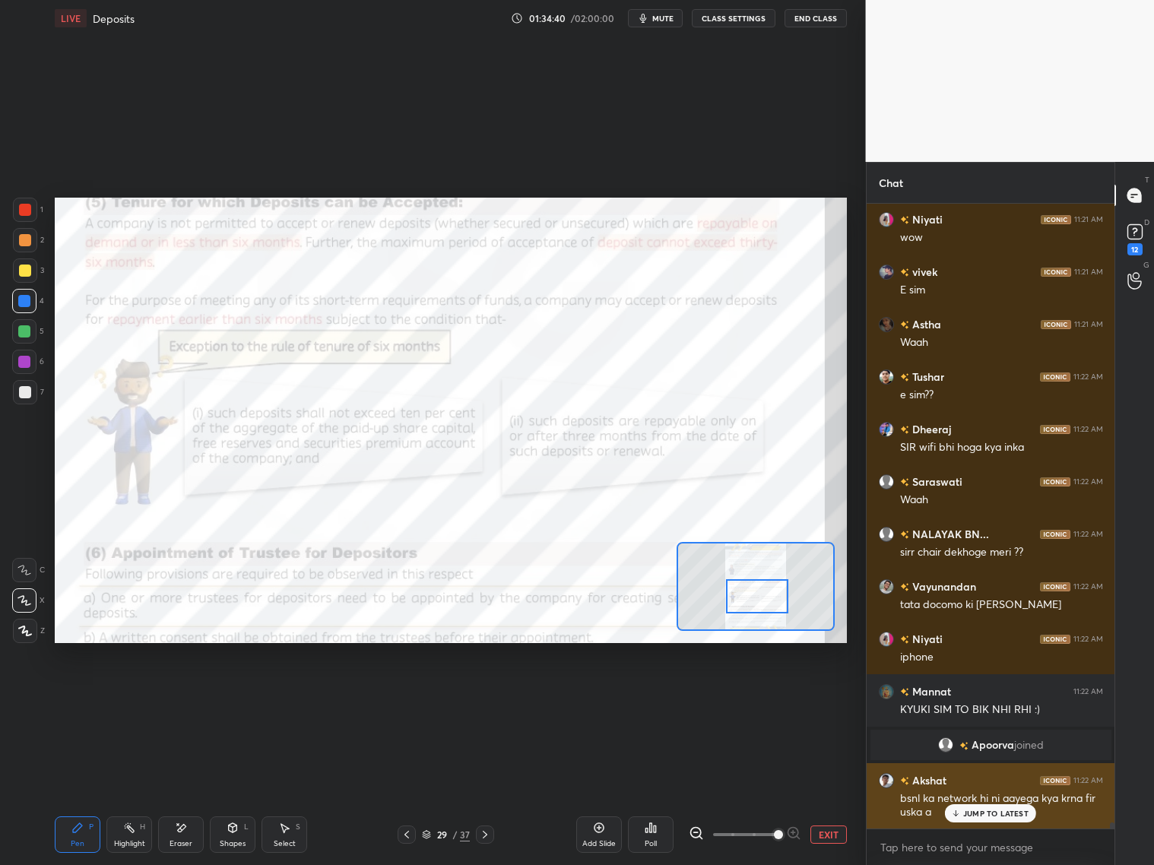
click at [979, 698] on p "JUMP TO LATEST" at bounding box center [995, 813] width 65 height 9
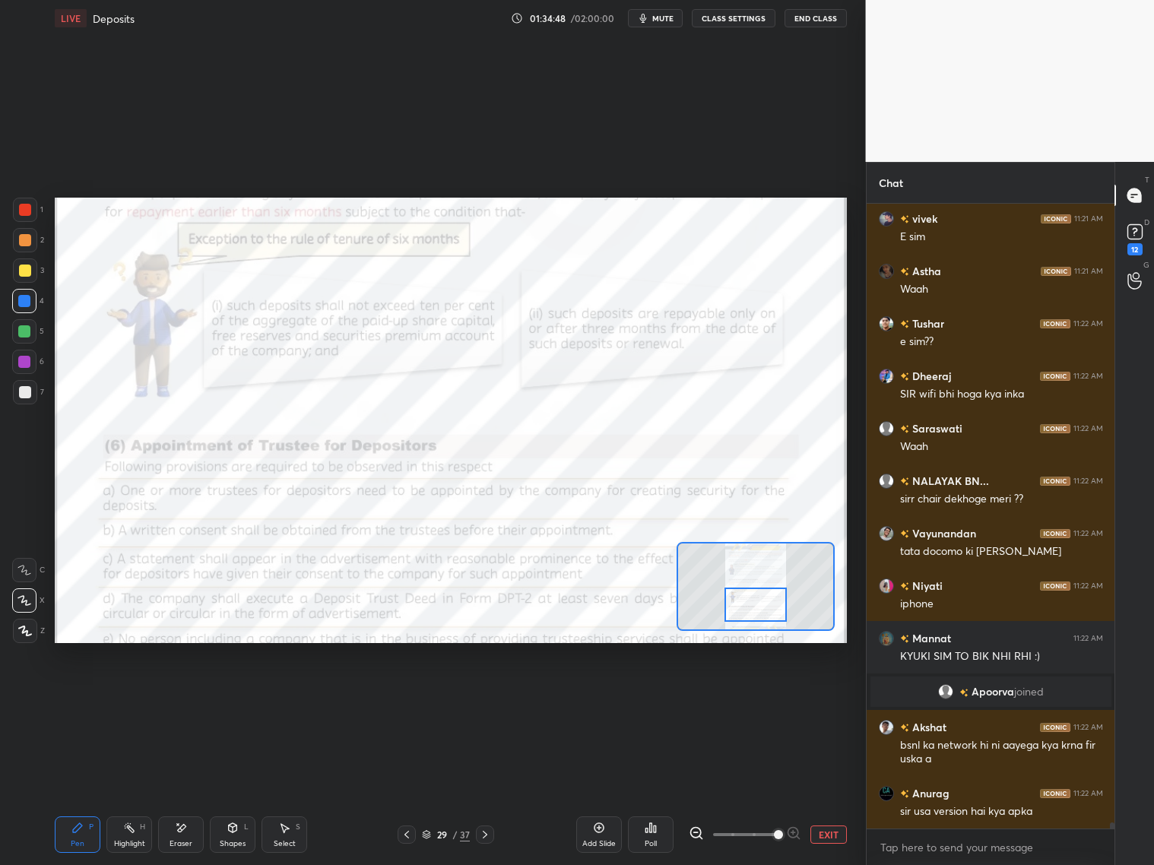
click at [759, 598] on div at bounding box center [755, 604] width 62 height 34
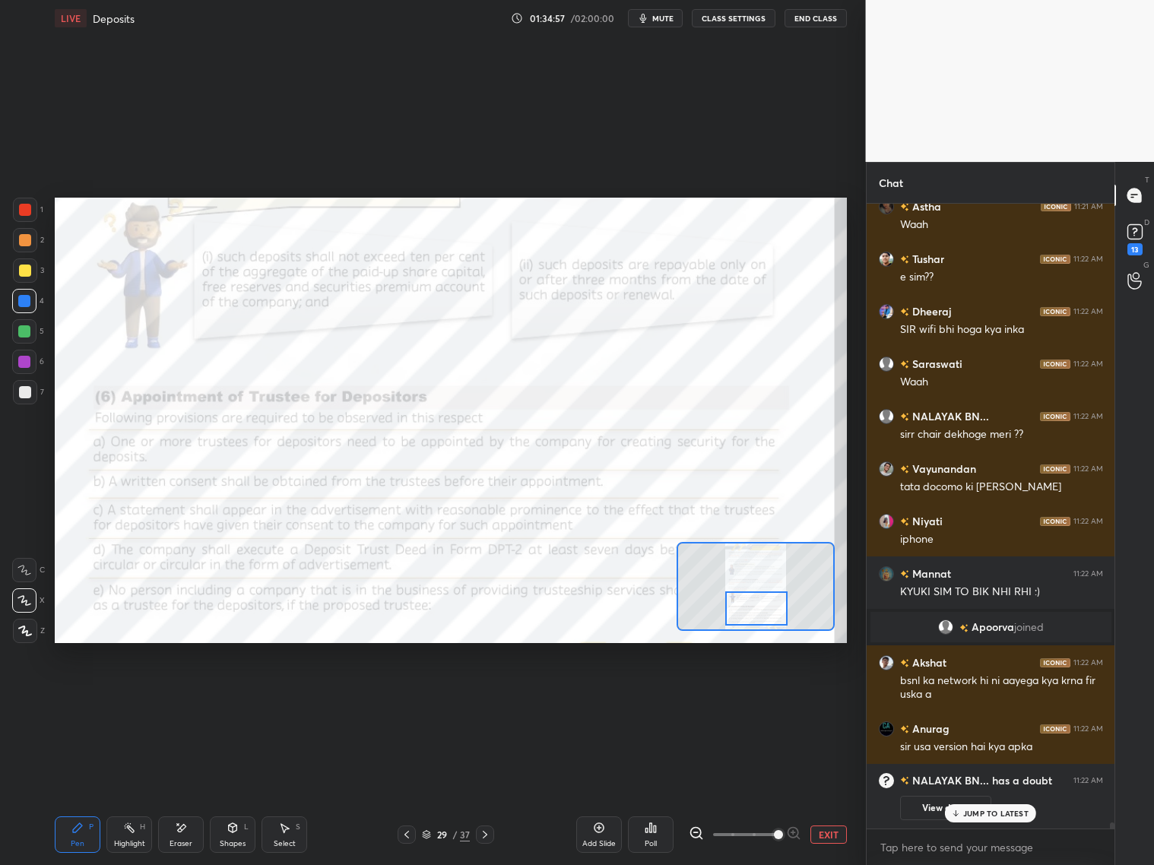
click at [761, 604] on div at bounding box center [756, 608] width 62 height 34
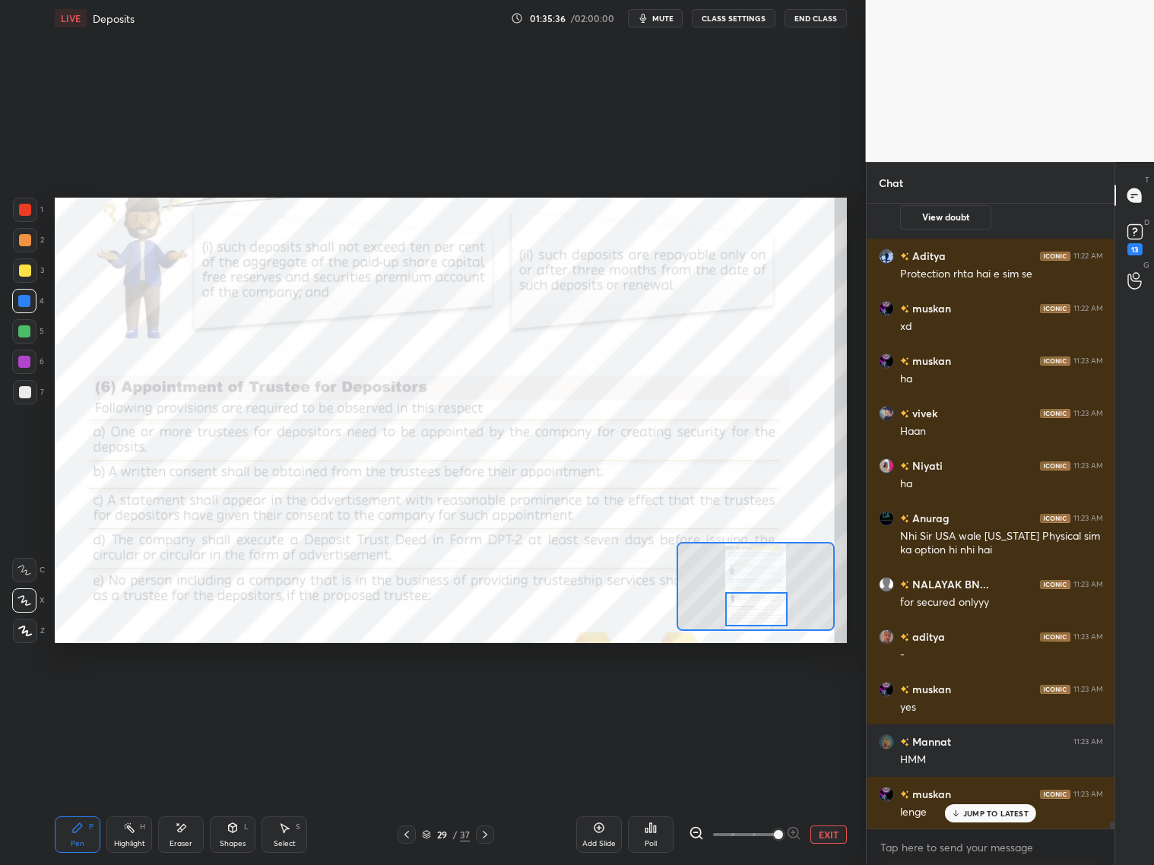
scroll to position [53861, 0]
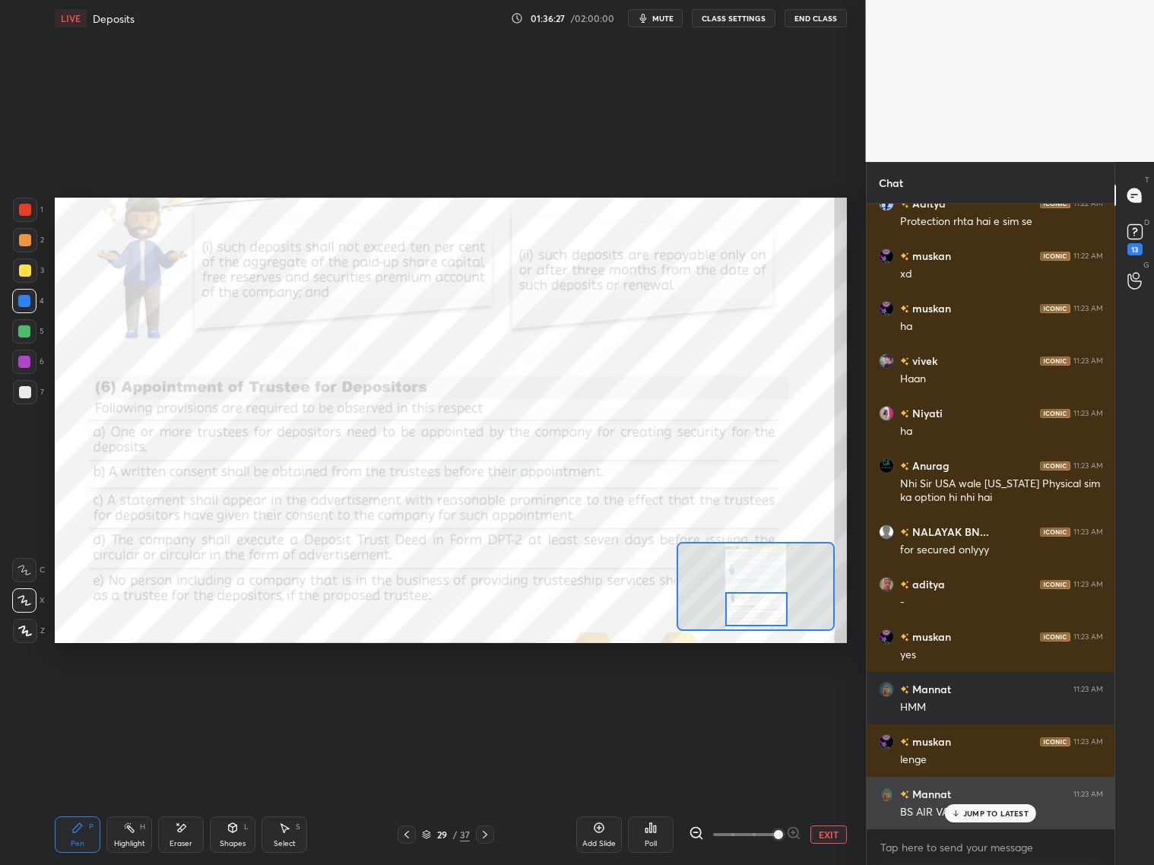
click at [981, 698] on p "JUMP TO LATEST" at bounding box center [995, 813] width 65 height 9
click at [816, 16] on button "End Class" at bounding box center [815, 18] width 62 height 18
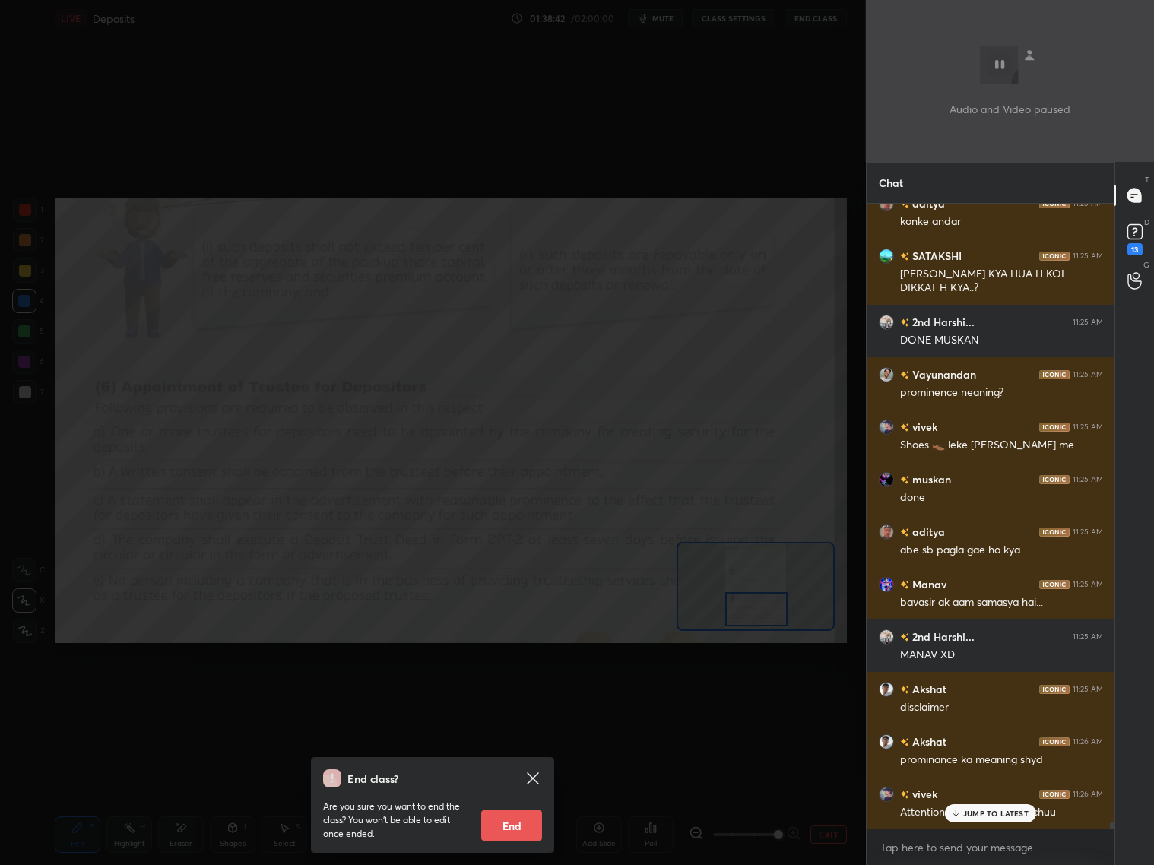
scroll to position [54900, 0]
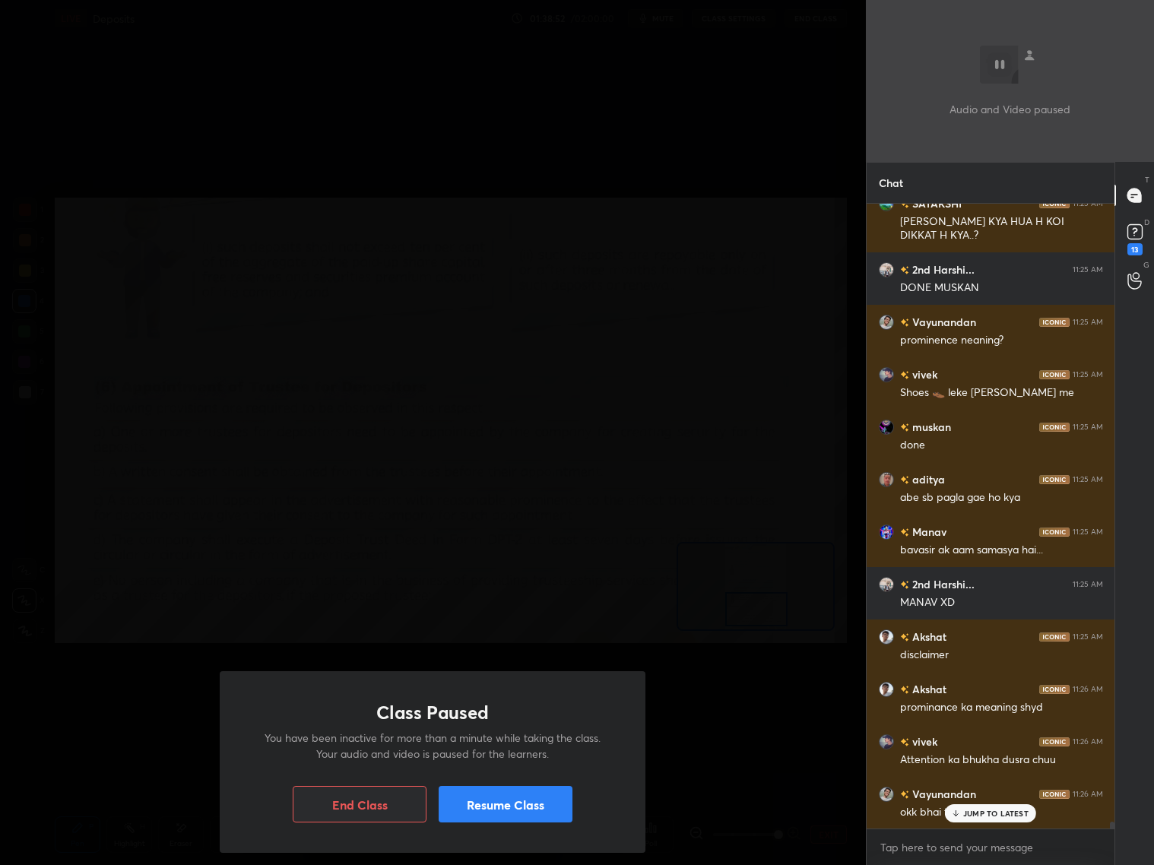
click at [725, 587] on div "Class Paused You have been inactive for more than a minute while taking the cla…" at bounding box center [433, 432] width 866 height 865
click at [546, 698] on button "Resume Class" at bounding box center [505, 804] width 134 height 36
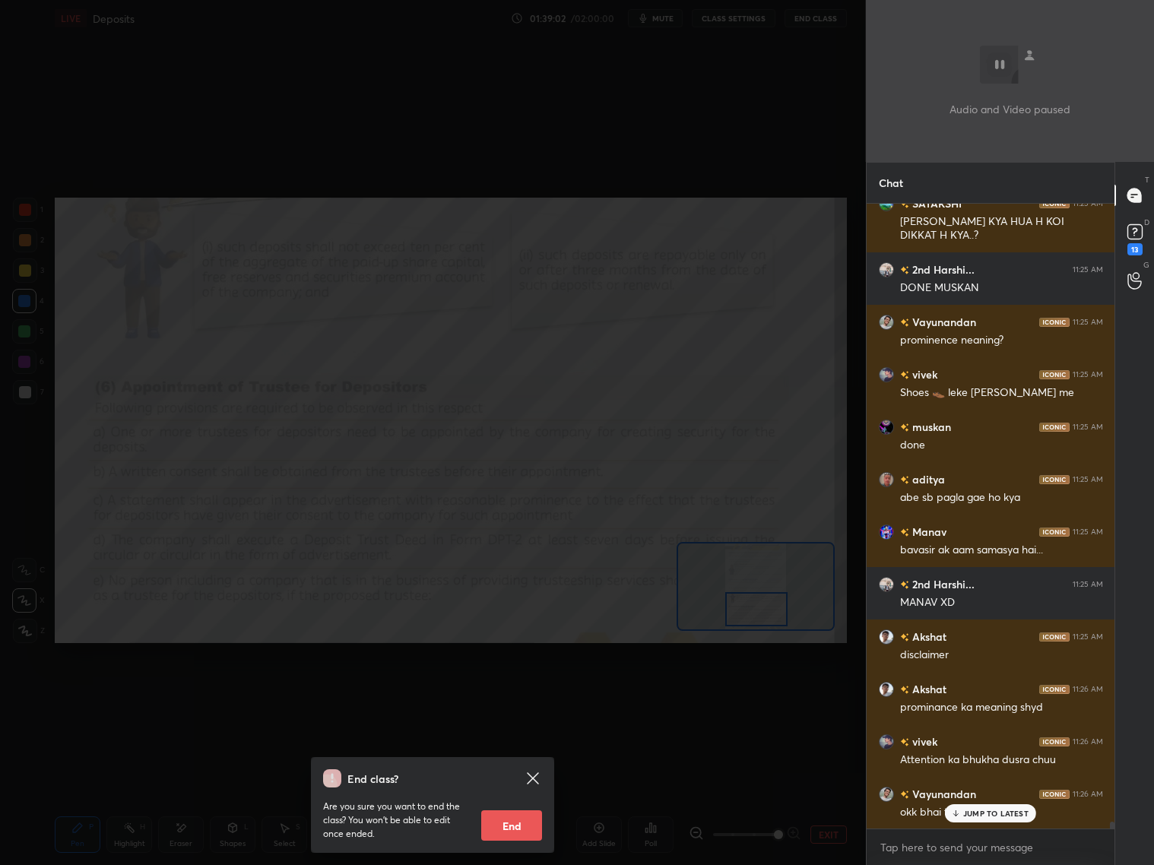
drag, startPoint x: 572, startPoint y: 520, endPoint x: 591, endPoint y: 518, distance: 19.1
click at [584, 526] on div "End class? Are you sure you want to end the class? You won’t be able to edit on…" at bounding box center [433, 432] width 866 height 865
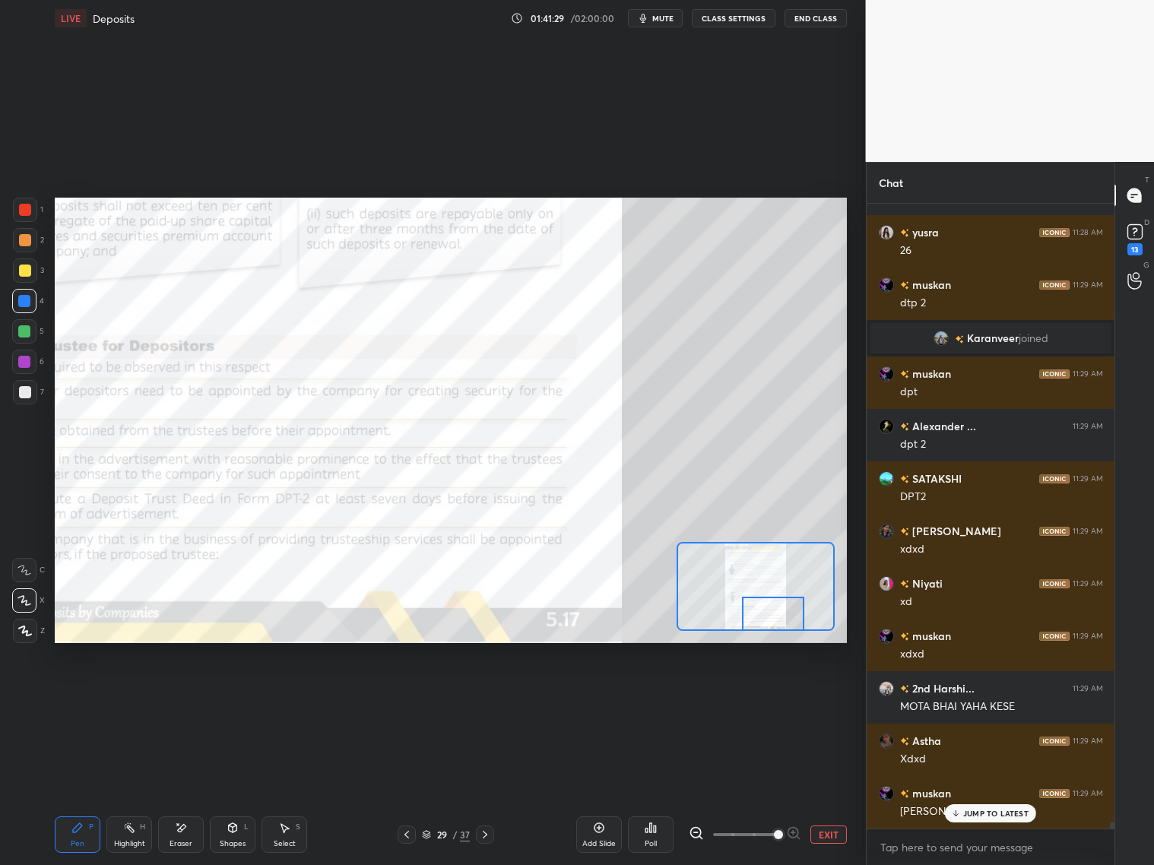
scroll to position [56726, 0]
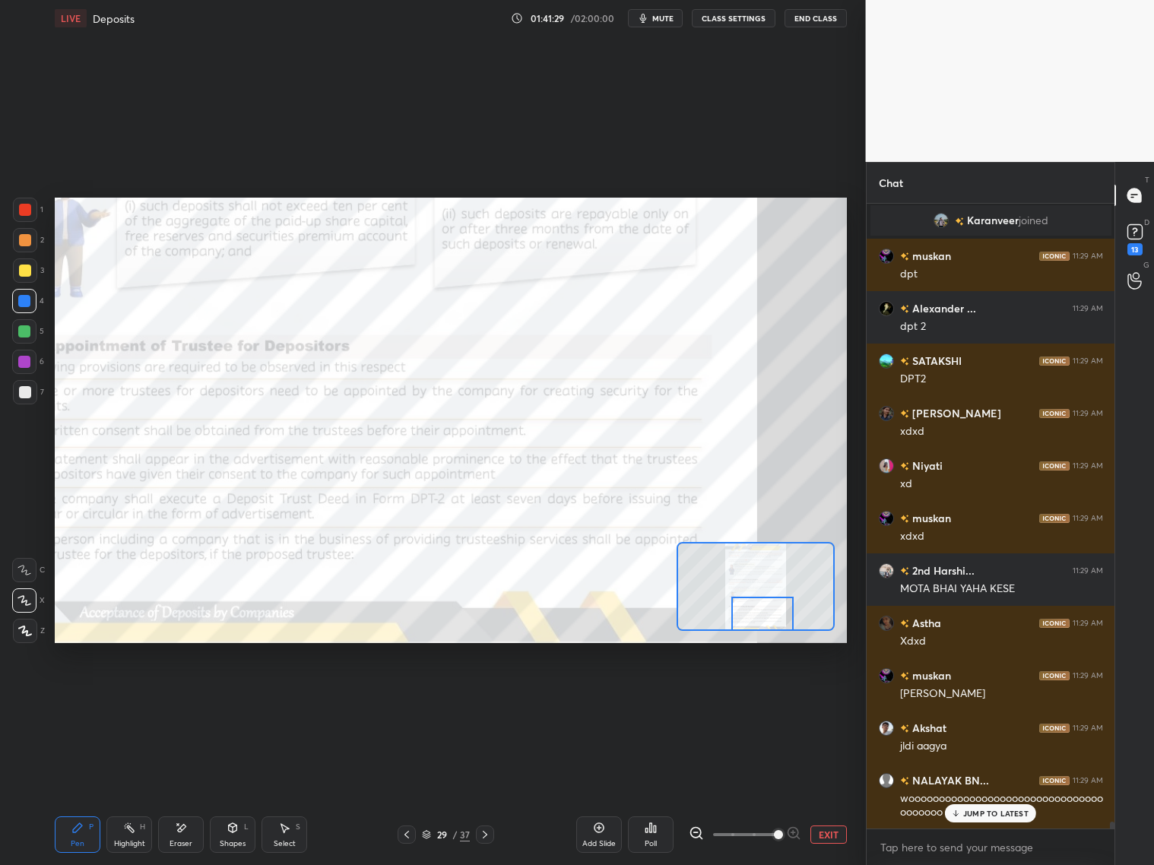
drag, startPoint x: 757, startPoint y: 608, endPoint x: 752, endPoint y: 619, distance: 11.6
click at [755, 621] on div at bounding box center [762, 614] width 62 height 34
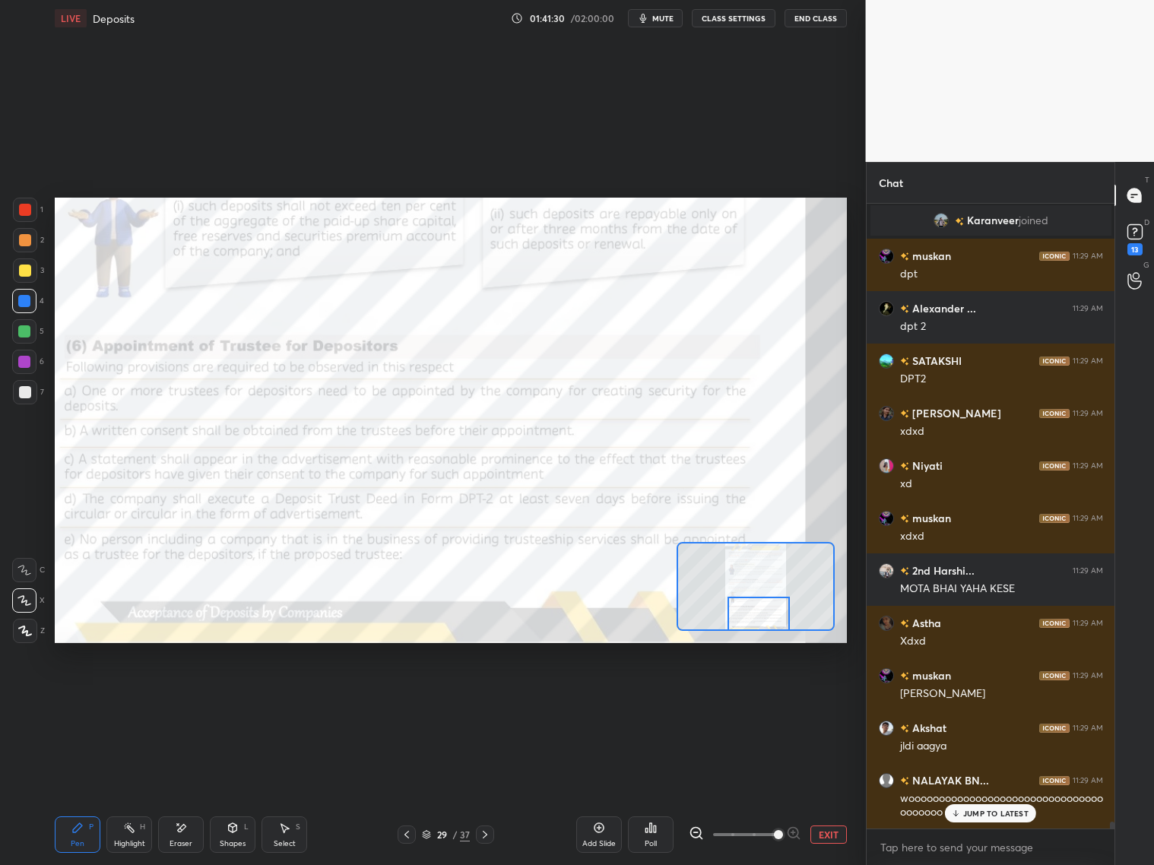
scroll to position [56779, 0]
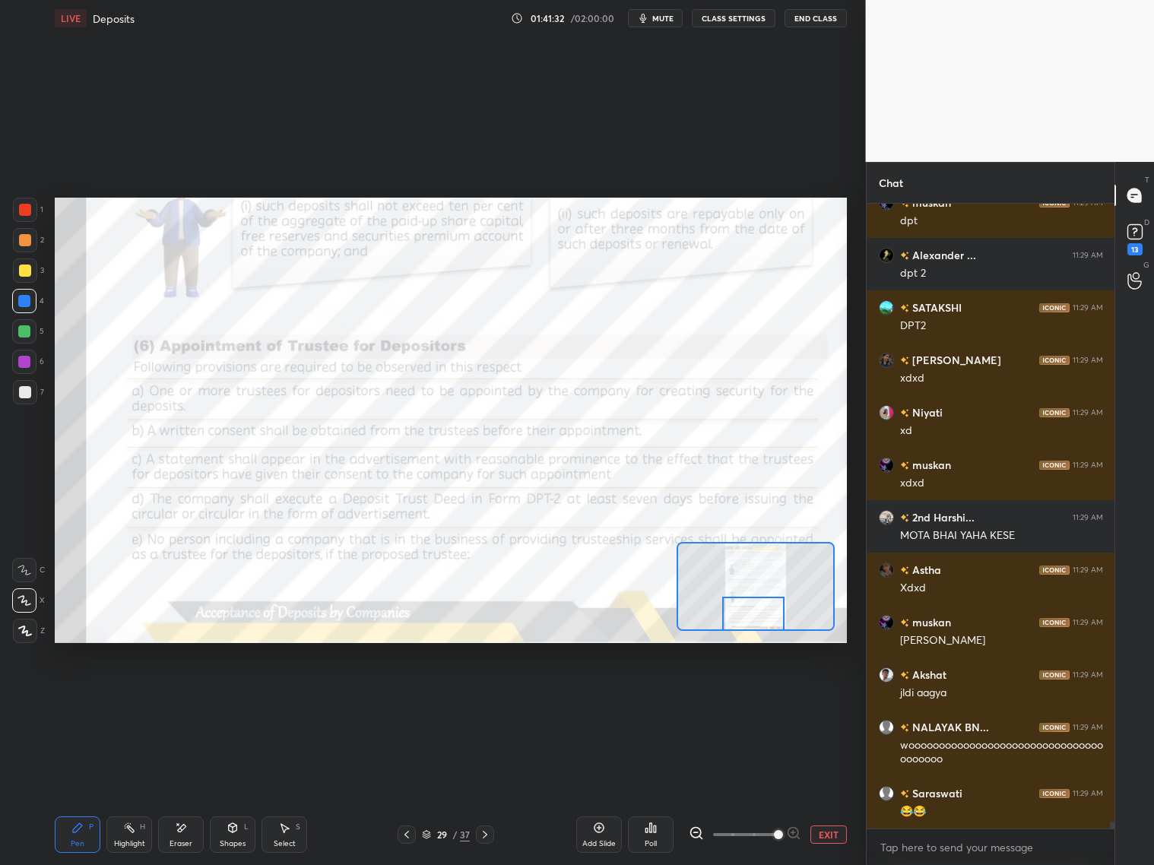
click at [749, 616] on div at bounding box center [753, 614] width 62 height 34
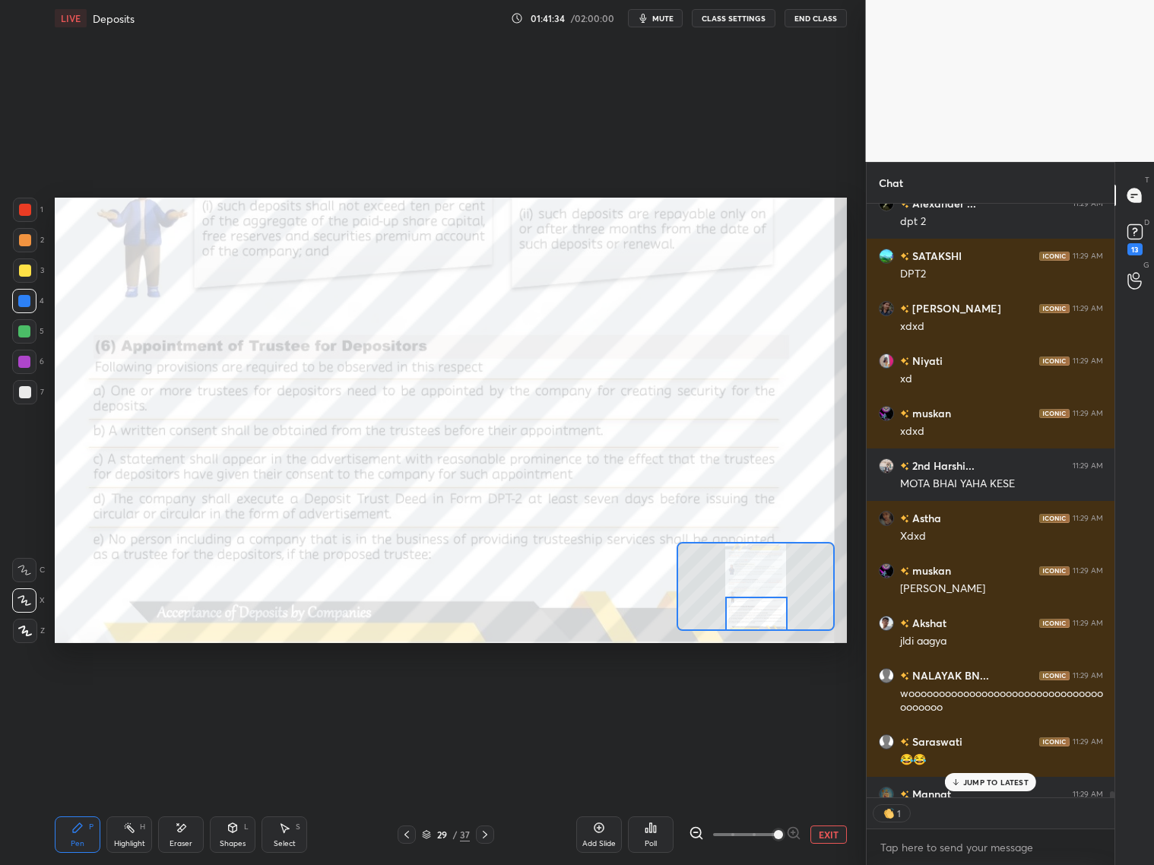
scroll to position [5, 5]
click at [976, 698] on p "JUMP TO LATEST" at bounding box center [995, 781] width 65 height 9
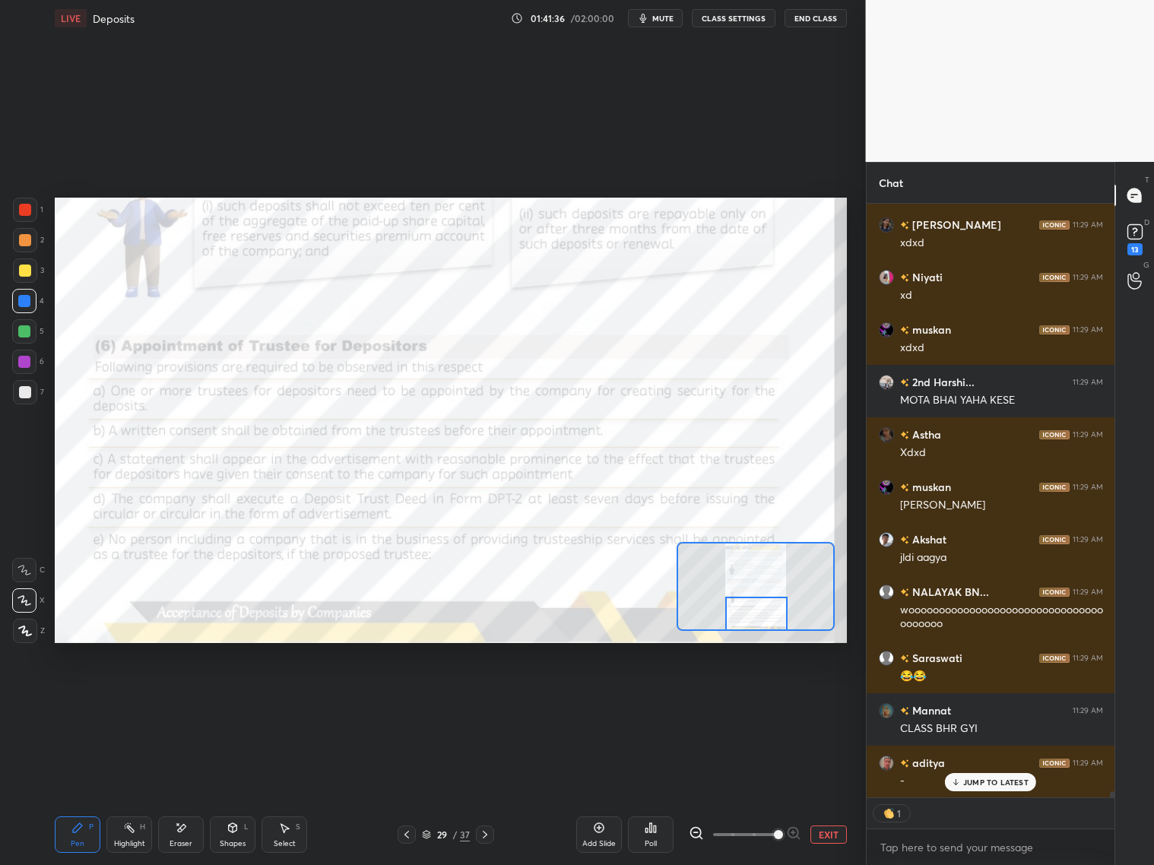
scroll to position [56967, 0]
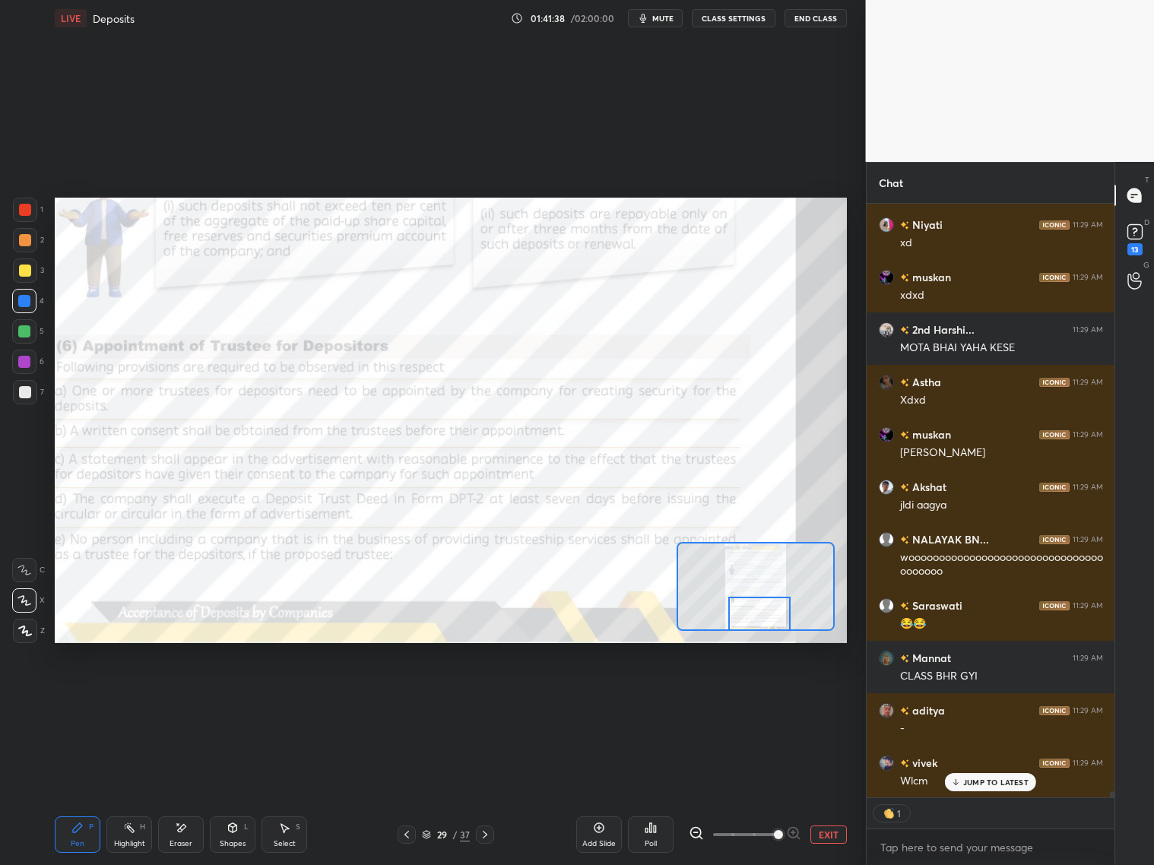
drag, startPoint x: 759, startPoint y: 610, endPoint x: 763, endPoint y: 626, distance: 16.4
click at [763, 629] on div at bounding box center [755, 586] width 158 height 89
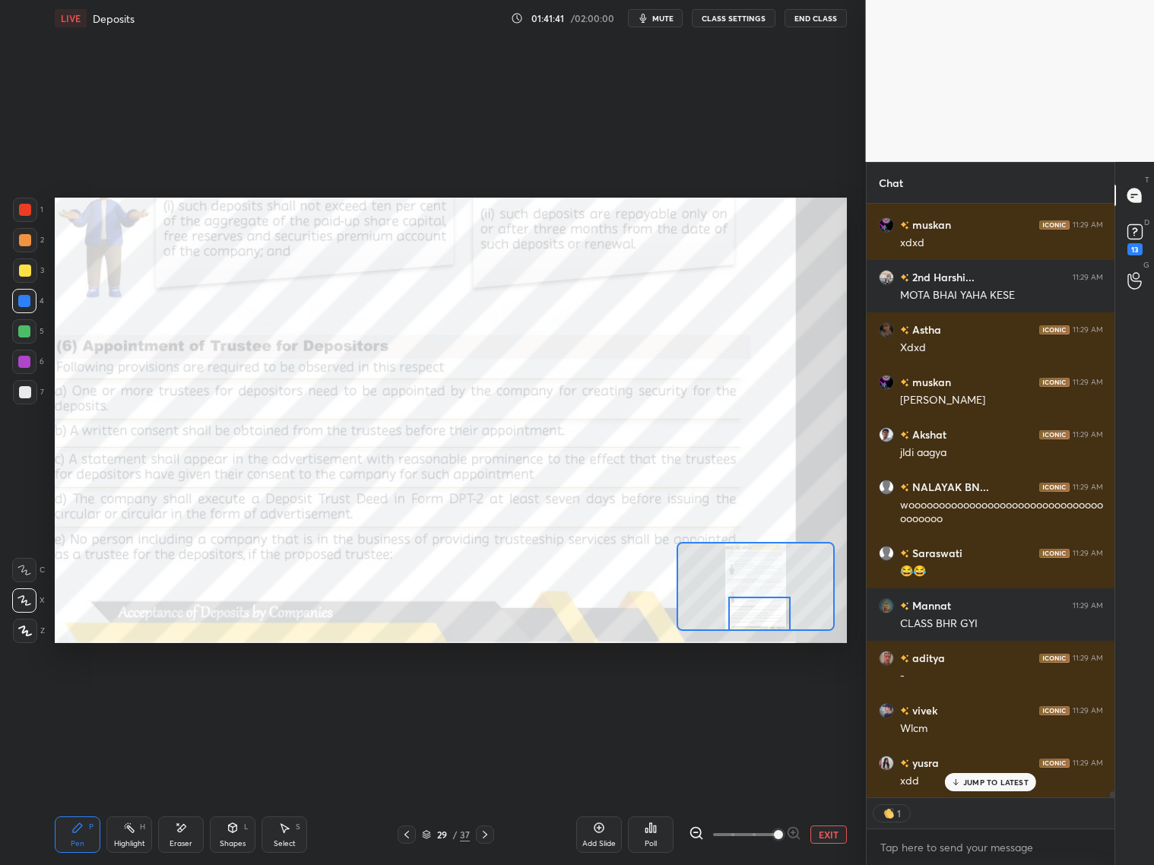
click at [696, 698] on icon at bounding box center [696, 832] width 15 height 15
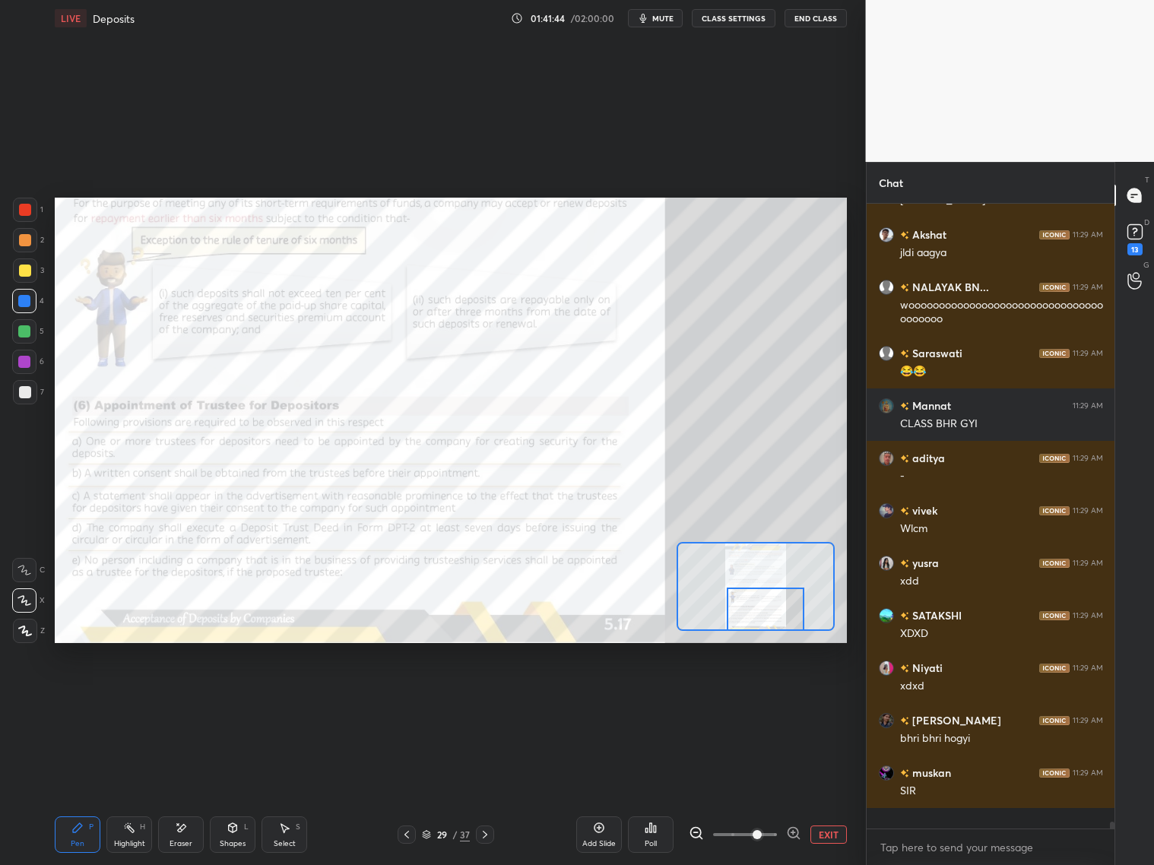
scroll to position [620, 244]
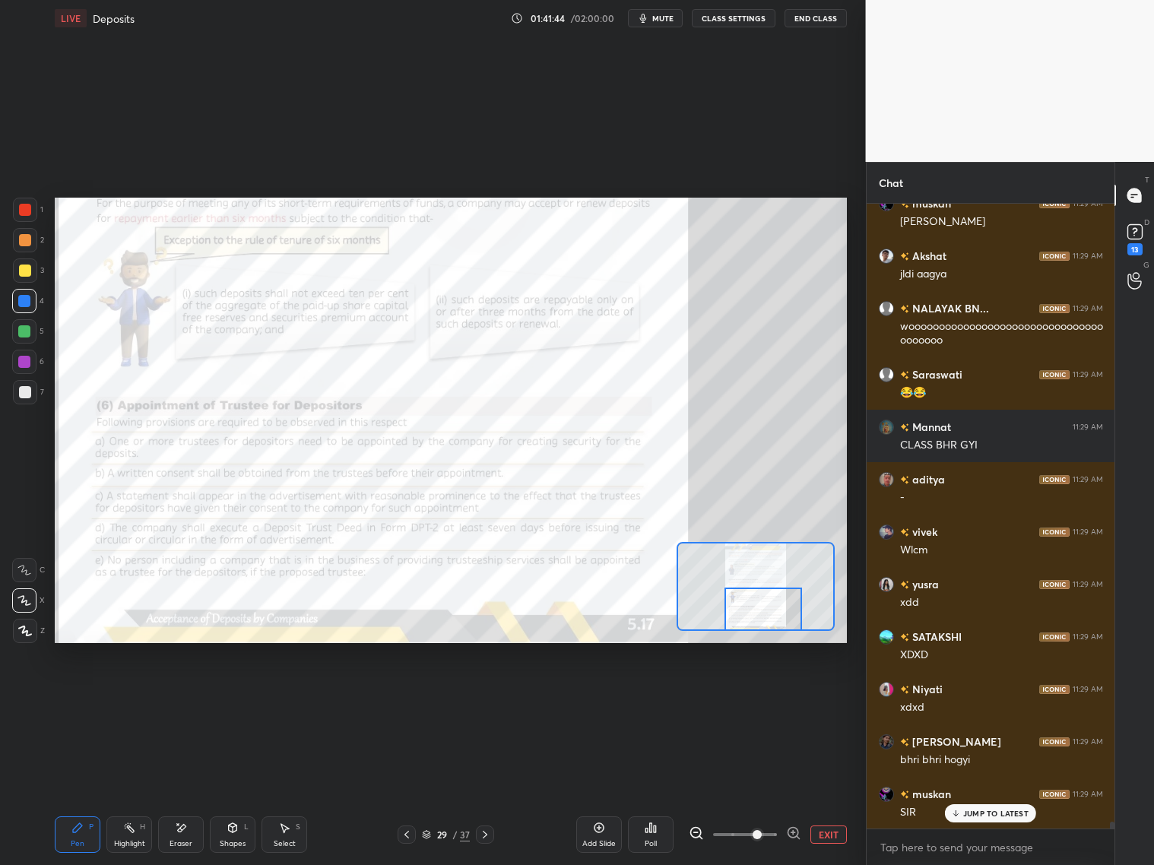
drag, startPoint x: 769, startPoint y: 611, endPoint x: 776, endPoint y: 616, distance: 8.2
click at [774, 616] on div at bounding box center [763, 608] width 78 height 43
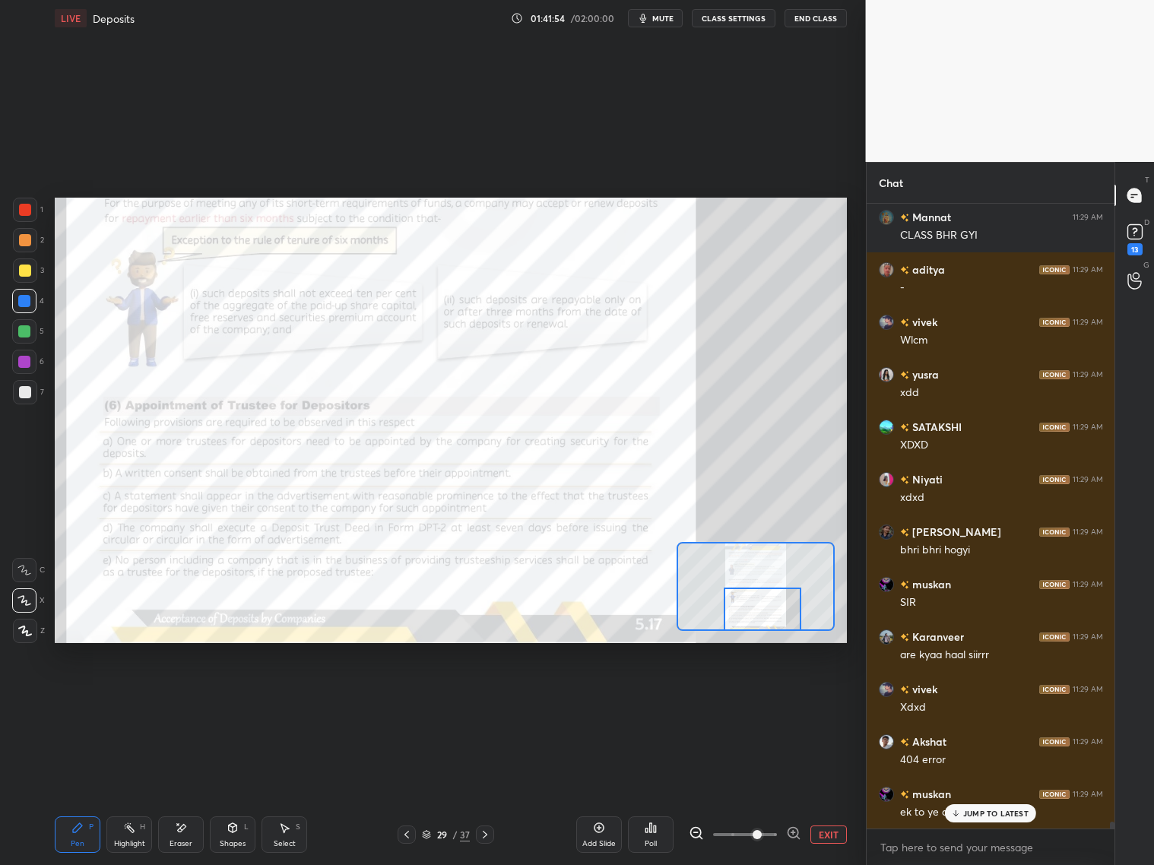
scroll to position [57460, 0]
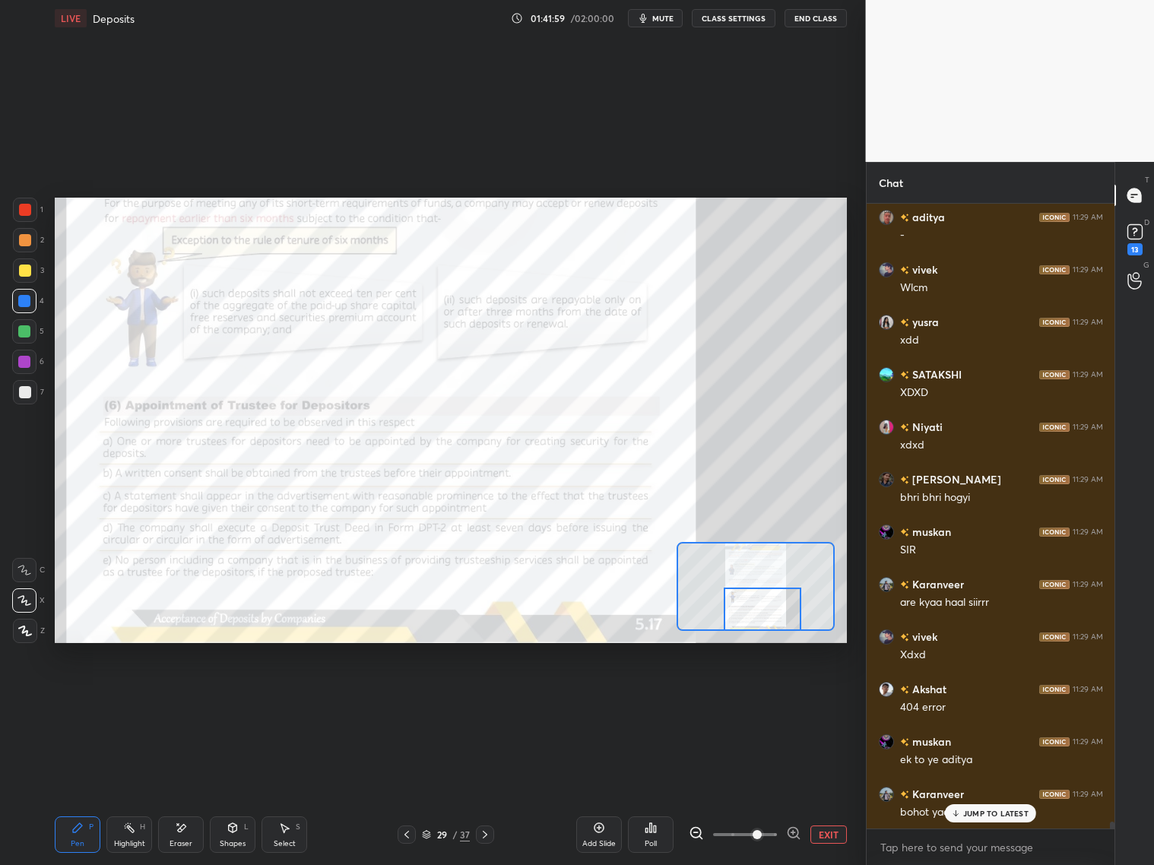
click at [488, 698] on icon at bounding box center [485, 834] width 12 height 12
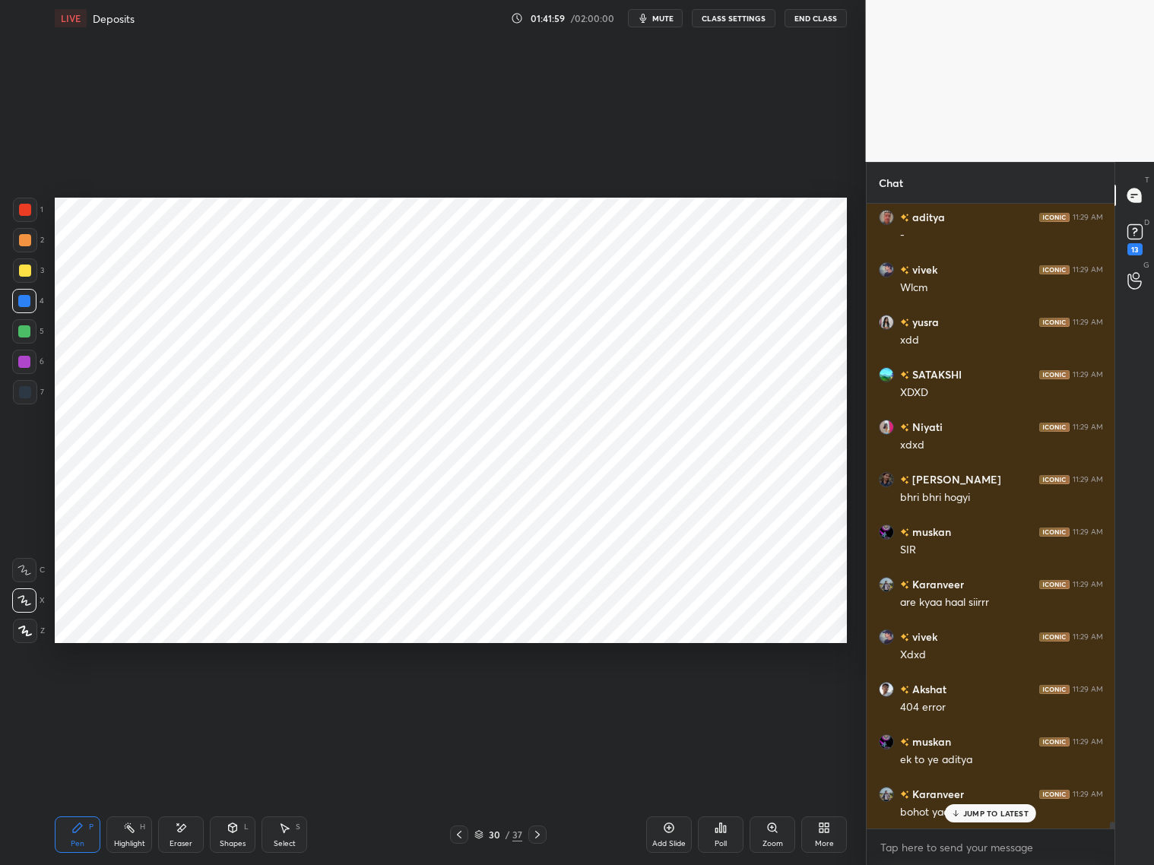
scroll to position [57512, 0]
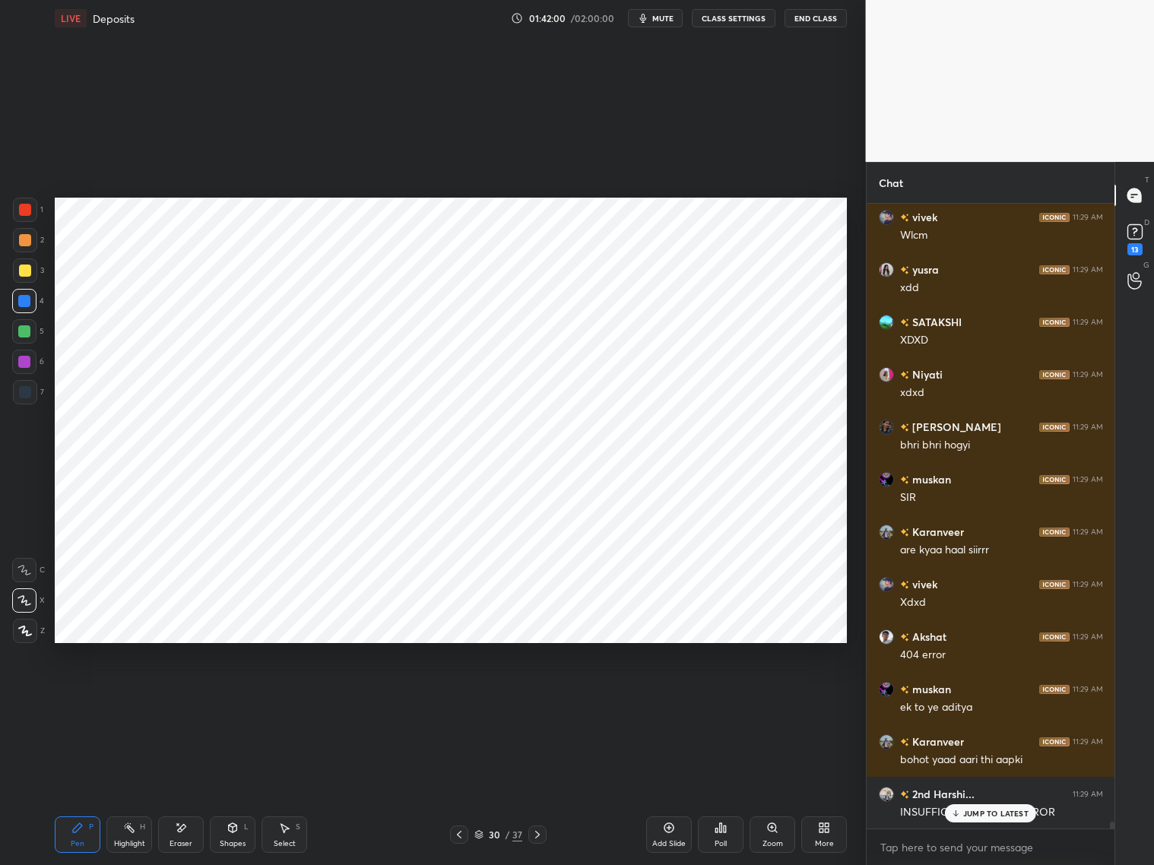
click at [537, 698] on icon at bounding box center [537, 834] width 12 height 12
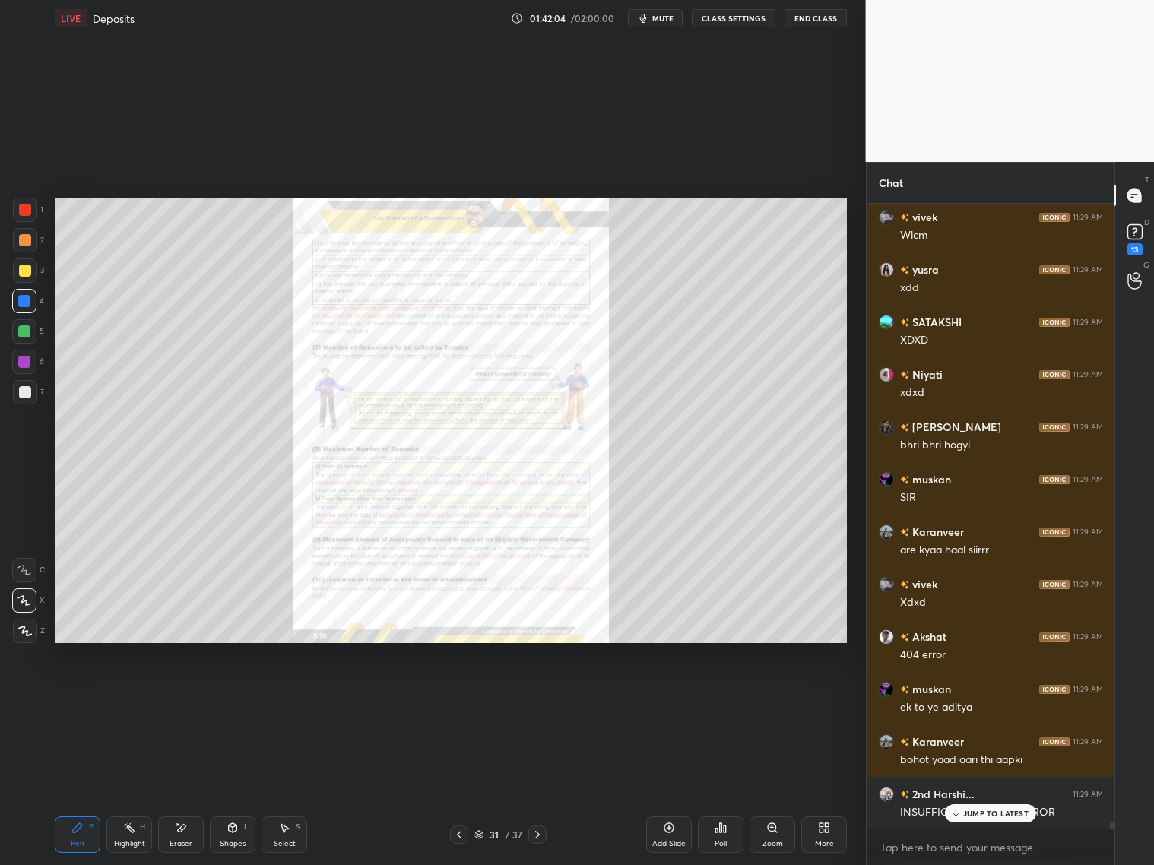
click at [771, 698] on div "Zoom" at bounding box center [772, 834] width 46 height 36
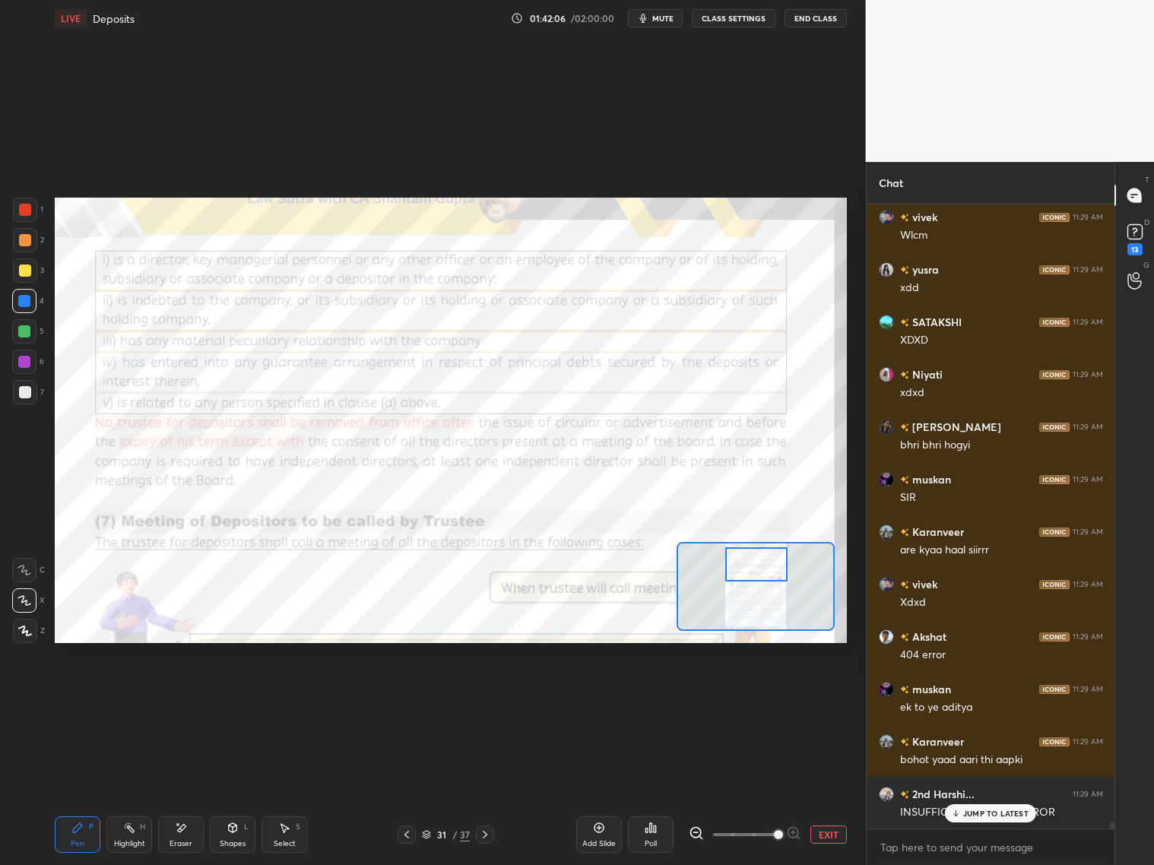
drag, startPoint x: 760, startPoint y: 588, endPoint x: 761, endPoint y: 568, distance: 19.8
click at [761, 569] on div at bounding box center [756, 564] width 62 height 34
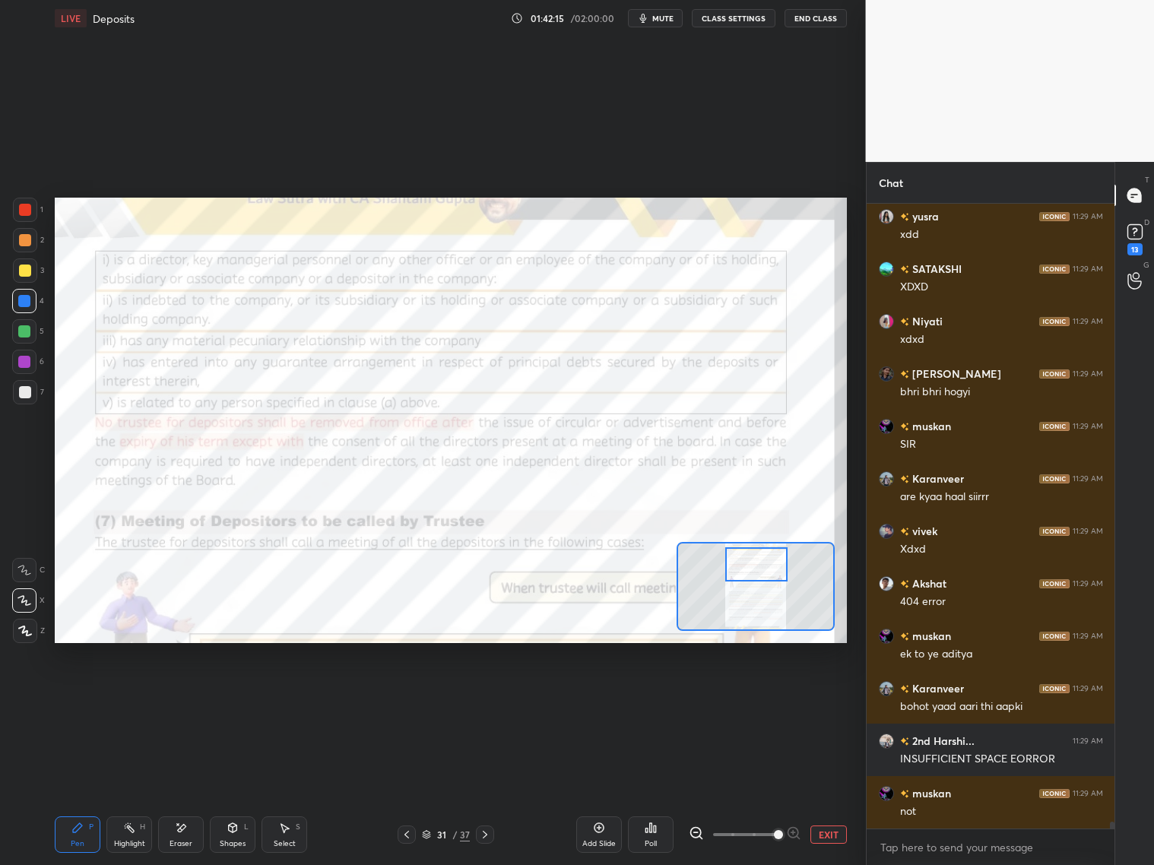
scroll to position [57617, 0]
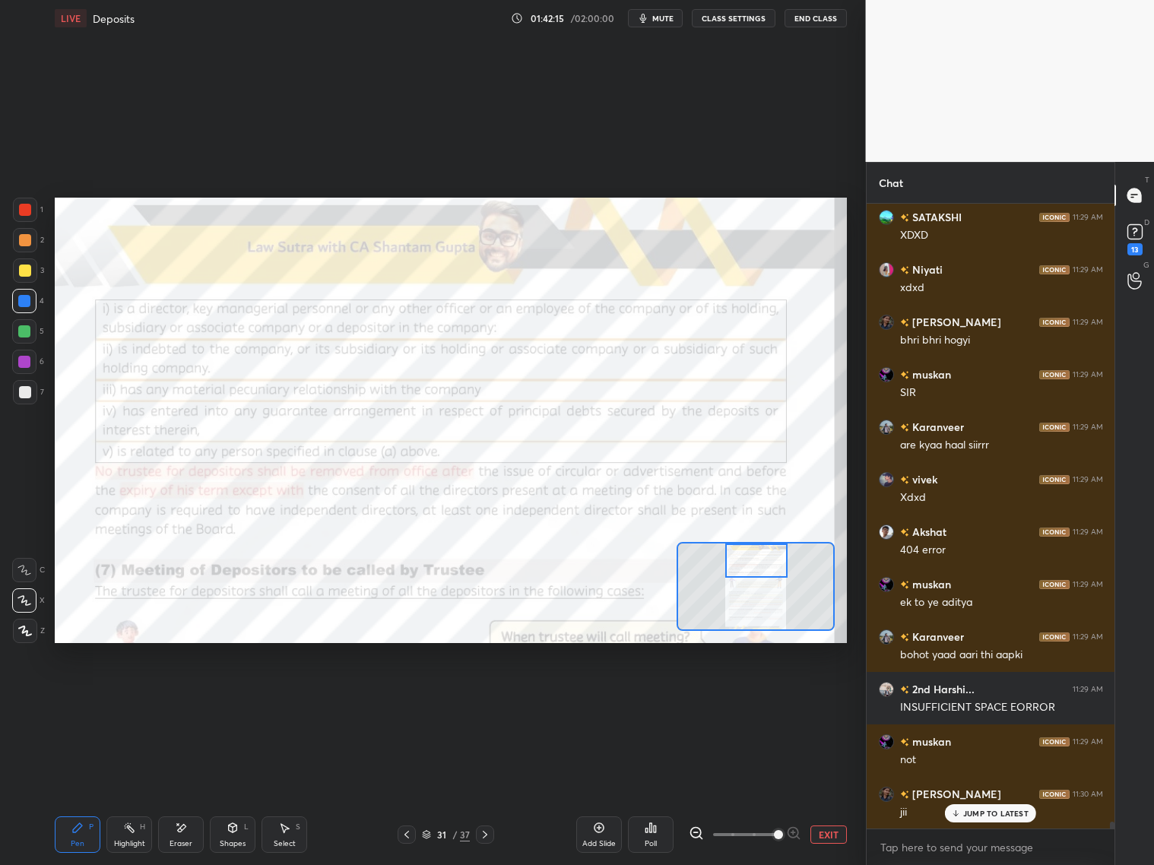
drag, startPoint x: 751, startPoint y: 565, endPoint x: 749, endPoint y: 551, distance: 13.8
click at [749, 556] on div at bounding box center [756, 560] width 62 height 34
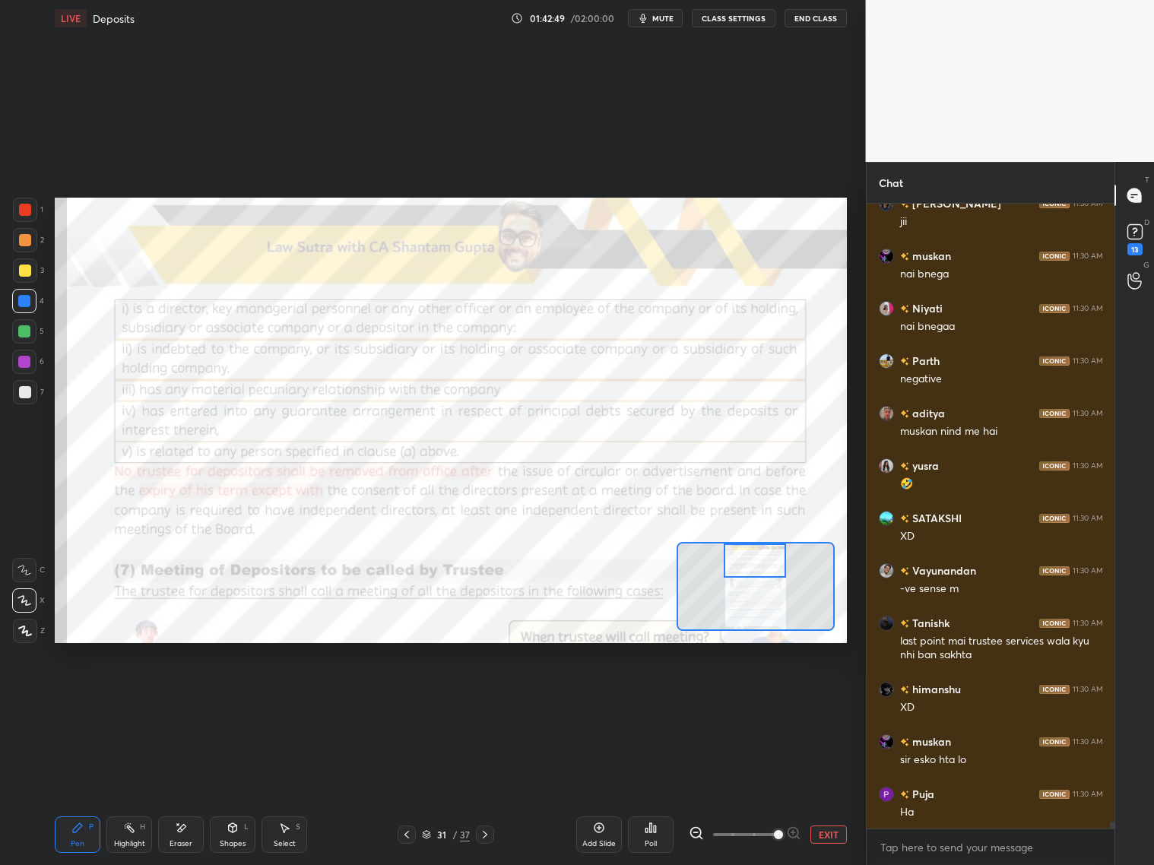
scroll to position [58261, 0]
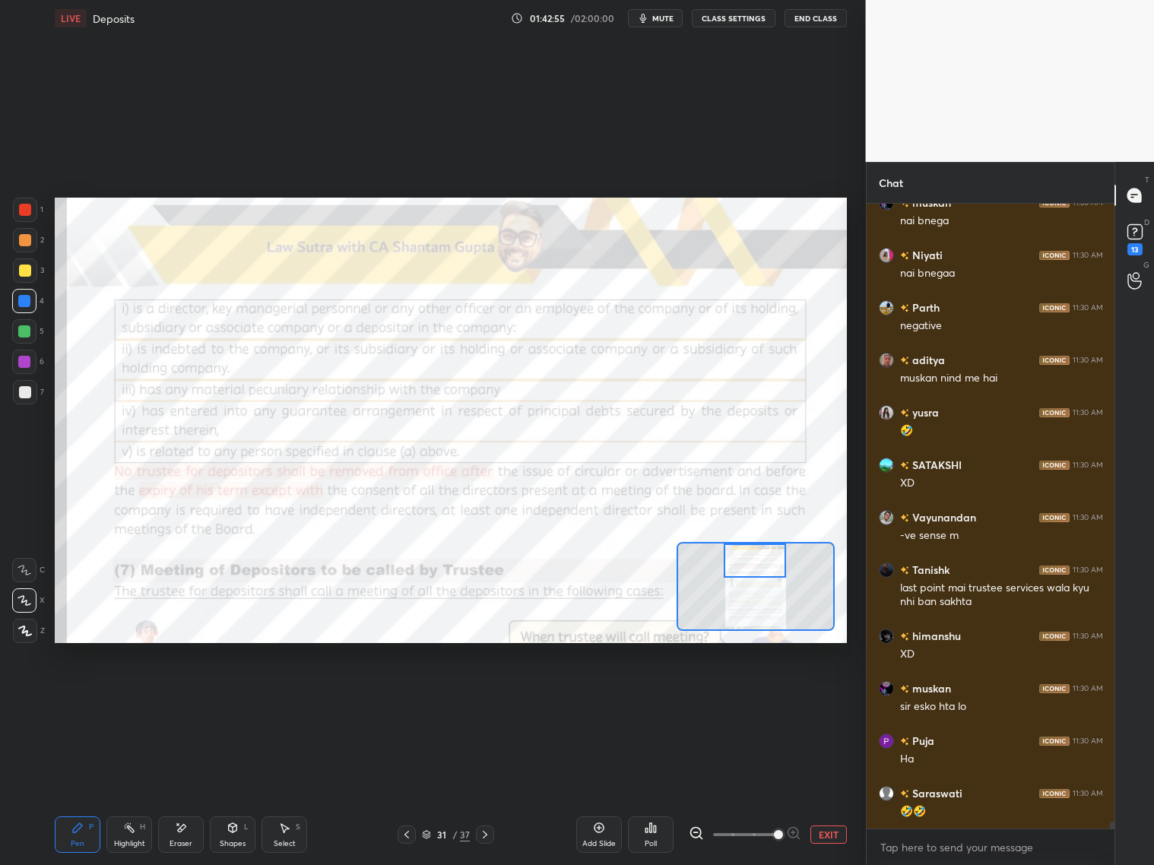
click at [25, 212] on div at bounding box center [25, 210] width 12 height 12
click at [32, 560] on div at bounding box center [24, 570] width 24 height 24
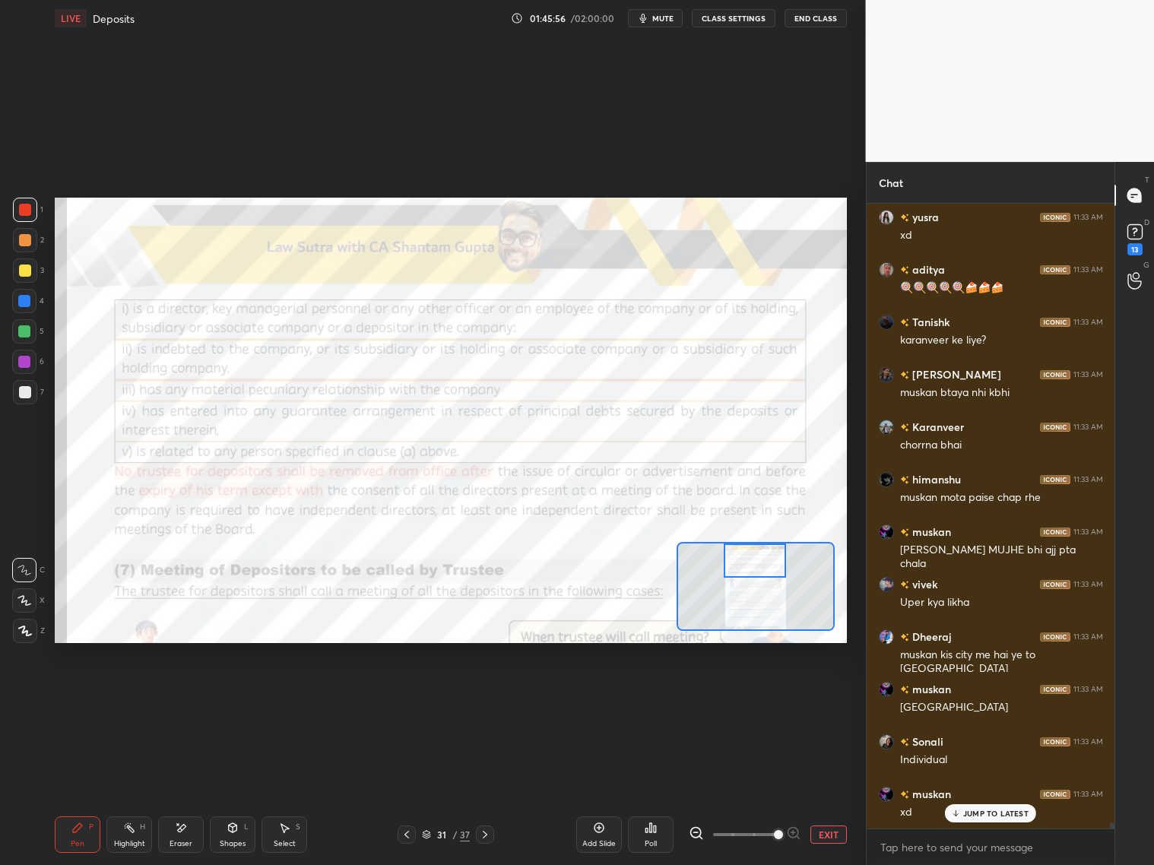
scroll to position [61293, 0]
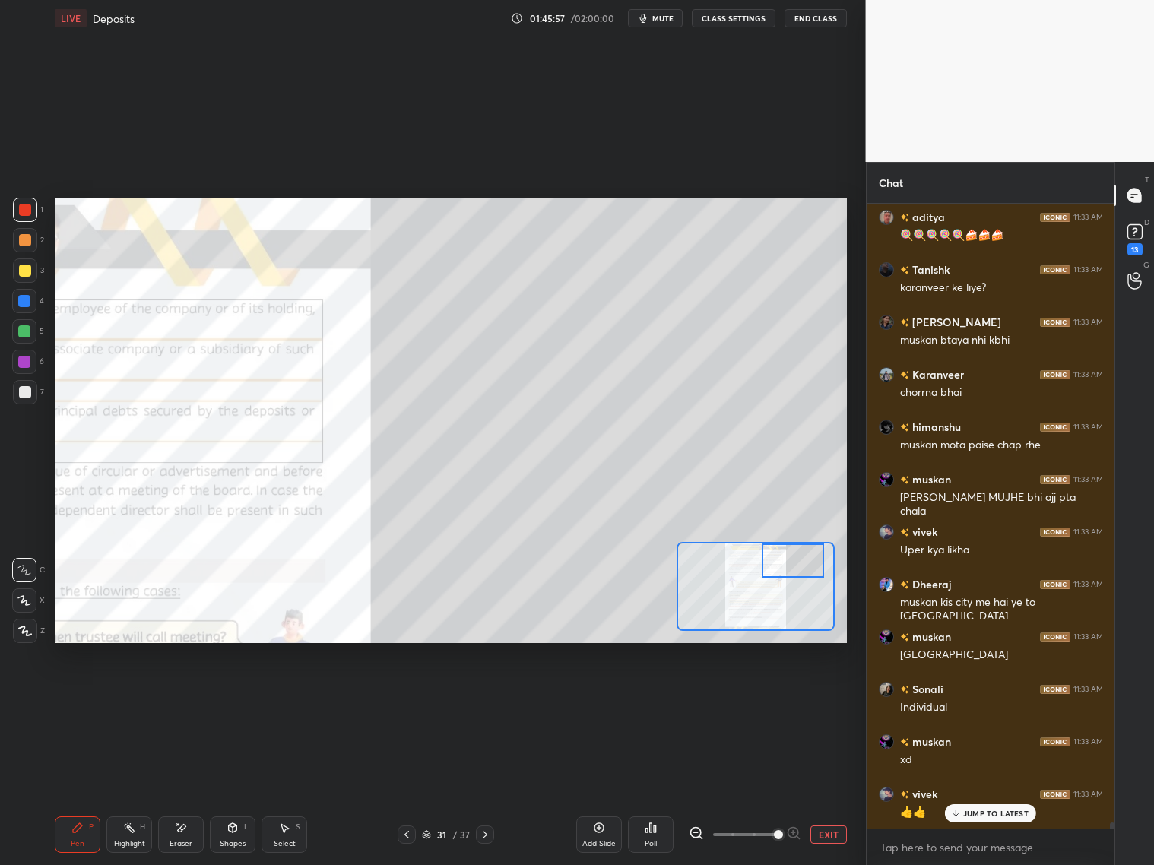
drag, startPoint x: 770, startPoint y: 564, endPoint x: 794, endPoint y: 561, distance: 24.5
click at [799, 563] on div at bounding box center [792, 560] width 62 height 34
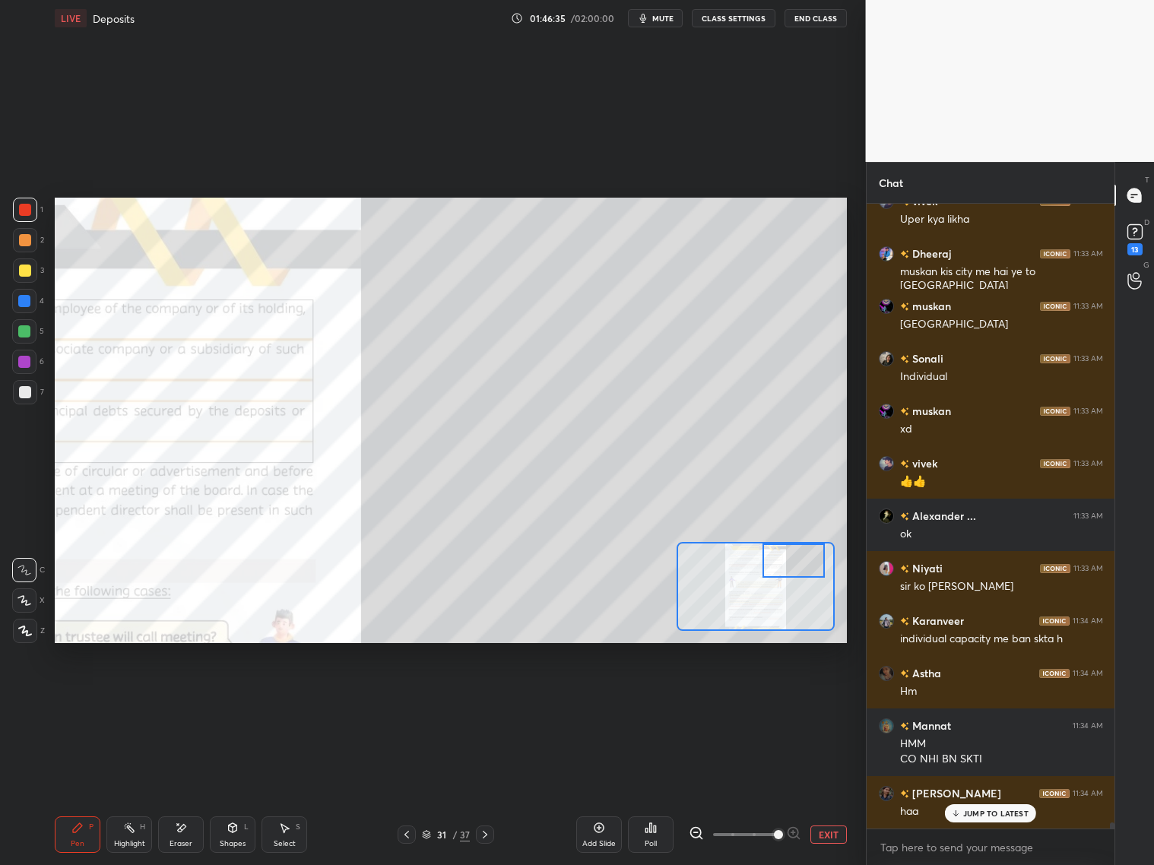
scroll to position [61675, 0]
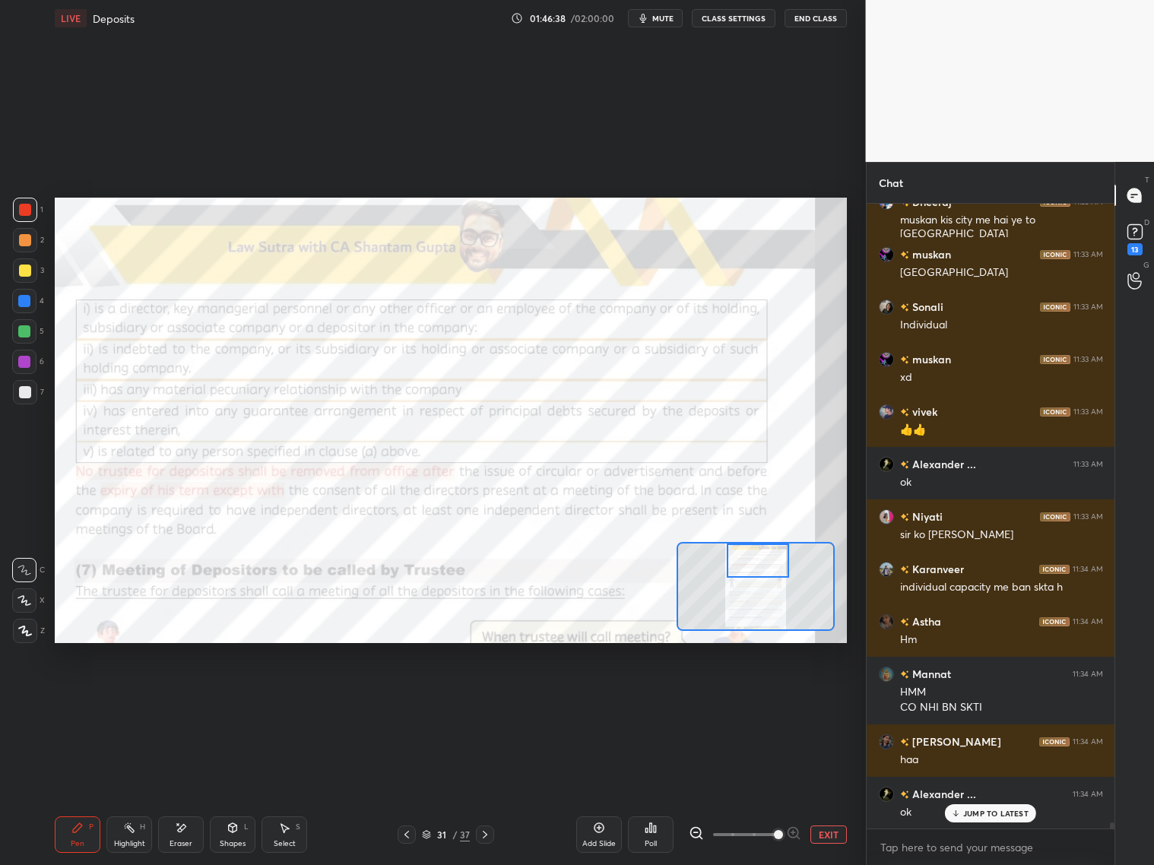
drag, startPoint x: 785, startPoint y: 561, endPoint x: 749, endPoint y: 564, distance: 35.8
click at [751, 560] on div at bounding box center [758, 560] width 62 height 34
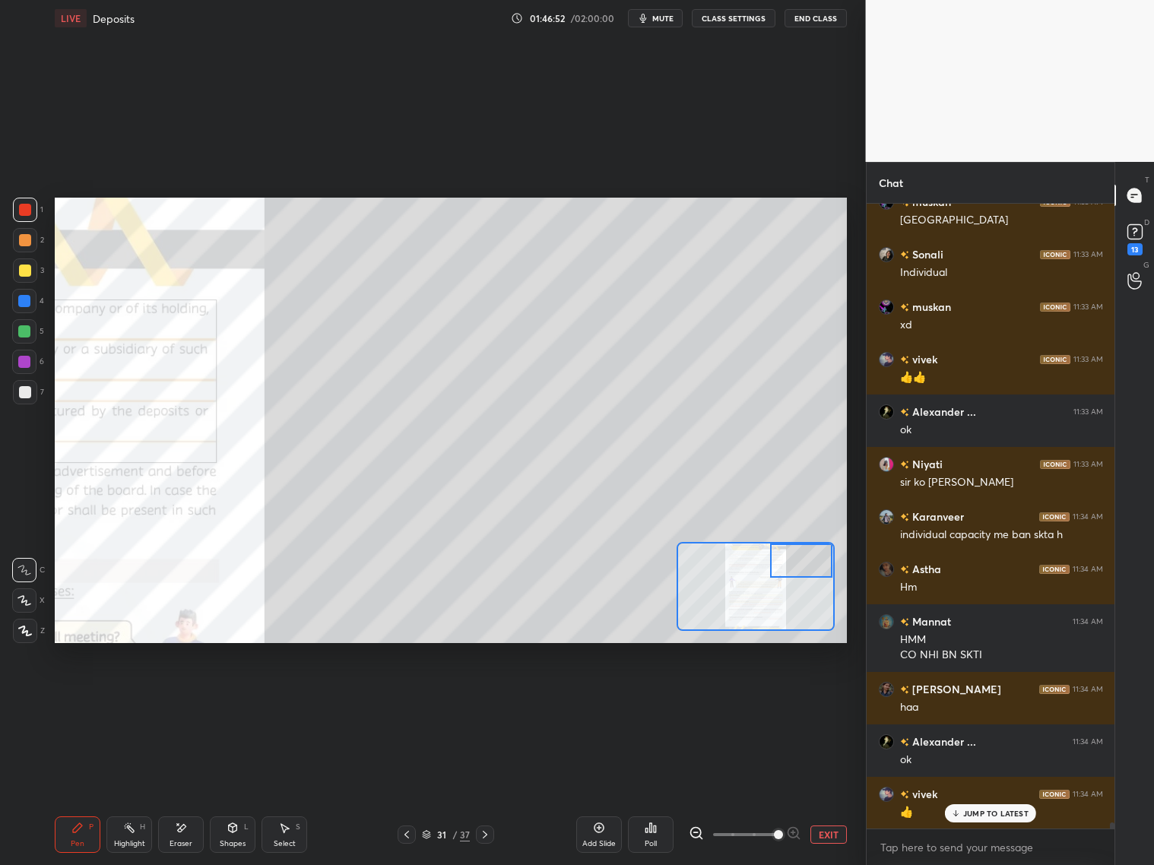
drag, startPoint x: 761, startPoint y: 564, endPoint x: 793, endPoint y: 565, distance: 32.0
click at [801, 562] on div at bounding box center [801, 560] width 62 height 34
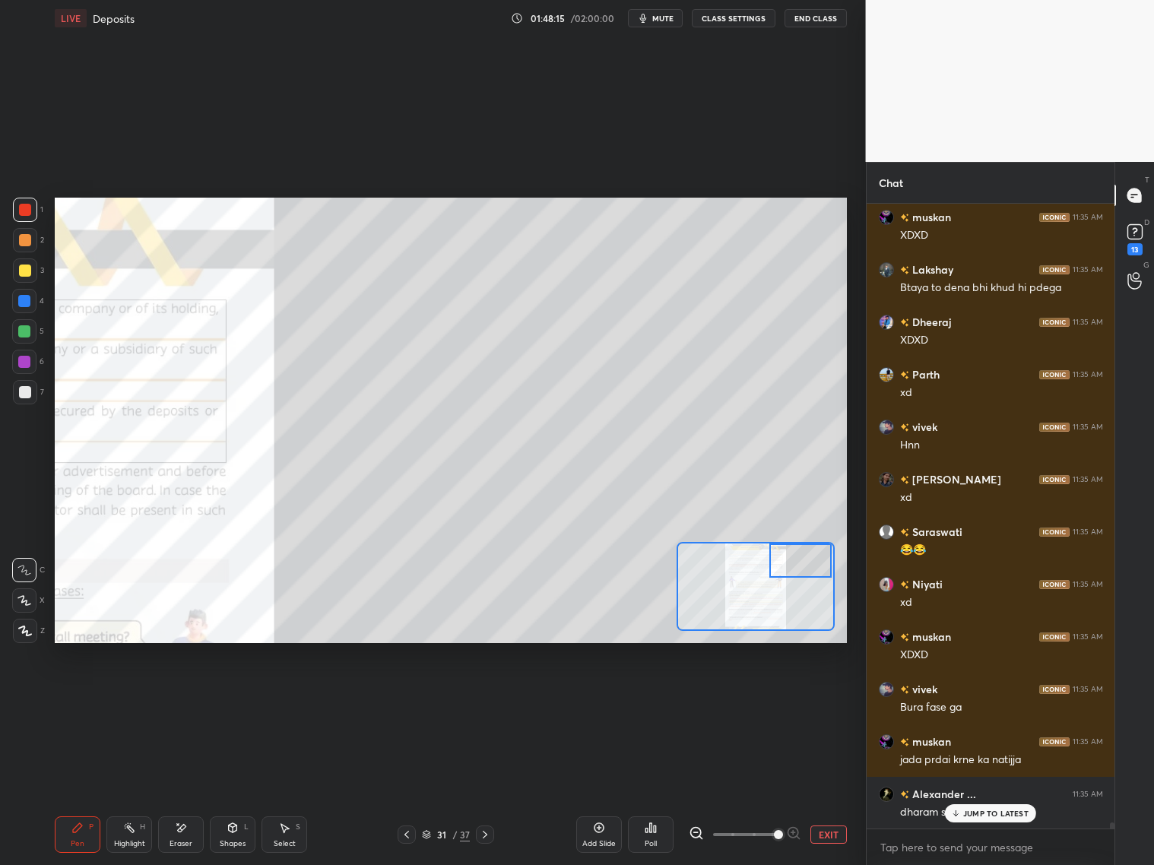
scroll to position [63143, 0]
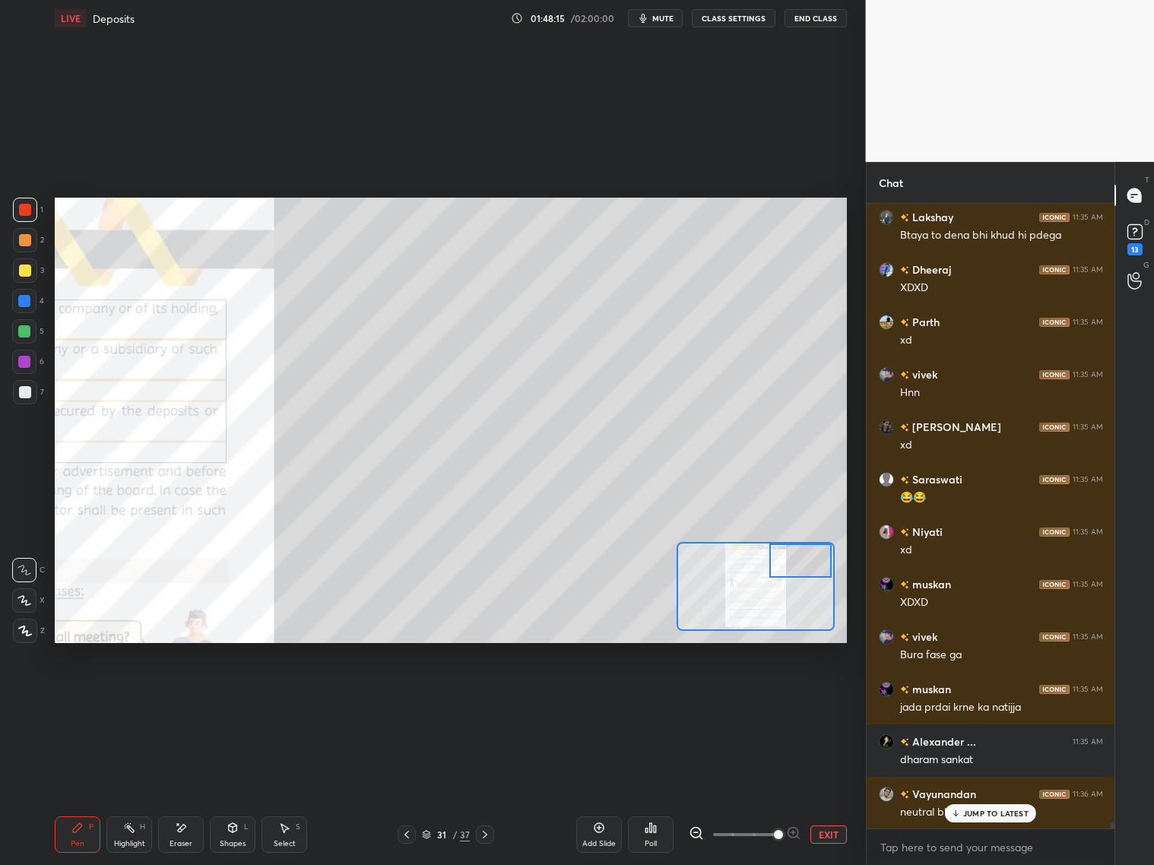
click at [182, 698] on icon at bounding box center [181, 827] width 12 height 13
drag, startPoint x: 62, startPoint y: 840, endPoint x: 84, endPoint y: 832, distance: 24.0
click at [73, 698] on div "Pen P" at bounding box center [78, 834] width 46 height 36
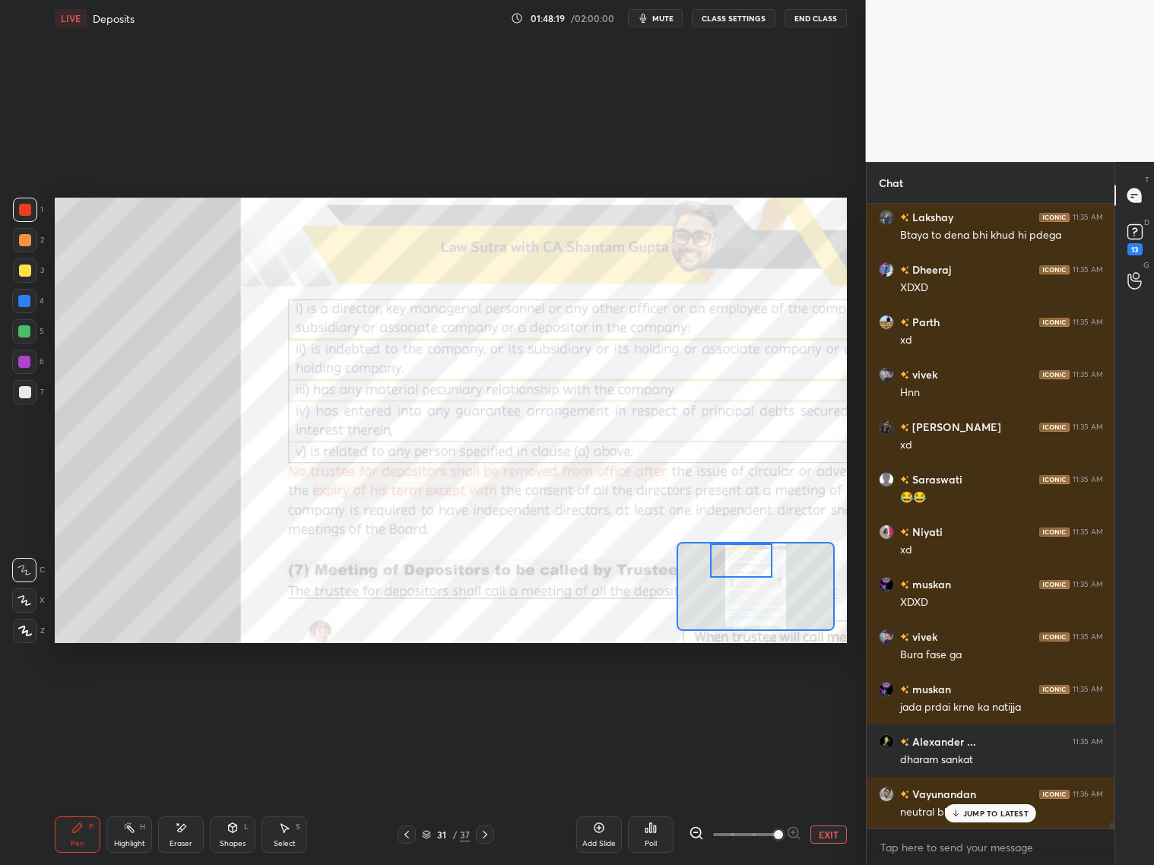
drag, startPoint x: 771, startPoint y: 567, endPoint x: 713, endPoint y: 560, distance: 58.9
click at [710, 559] on div at bounding box center [741, 560] width 62 height 34
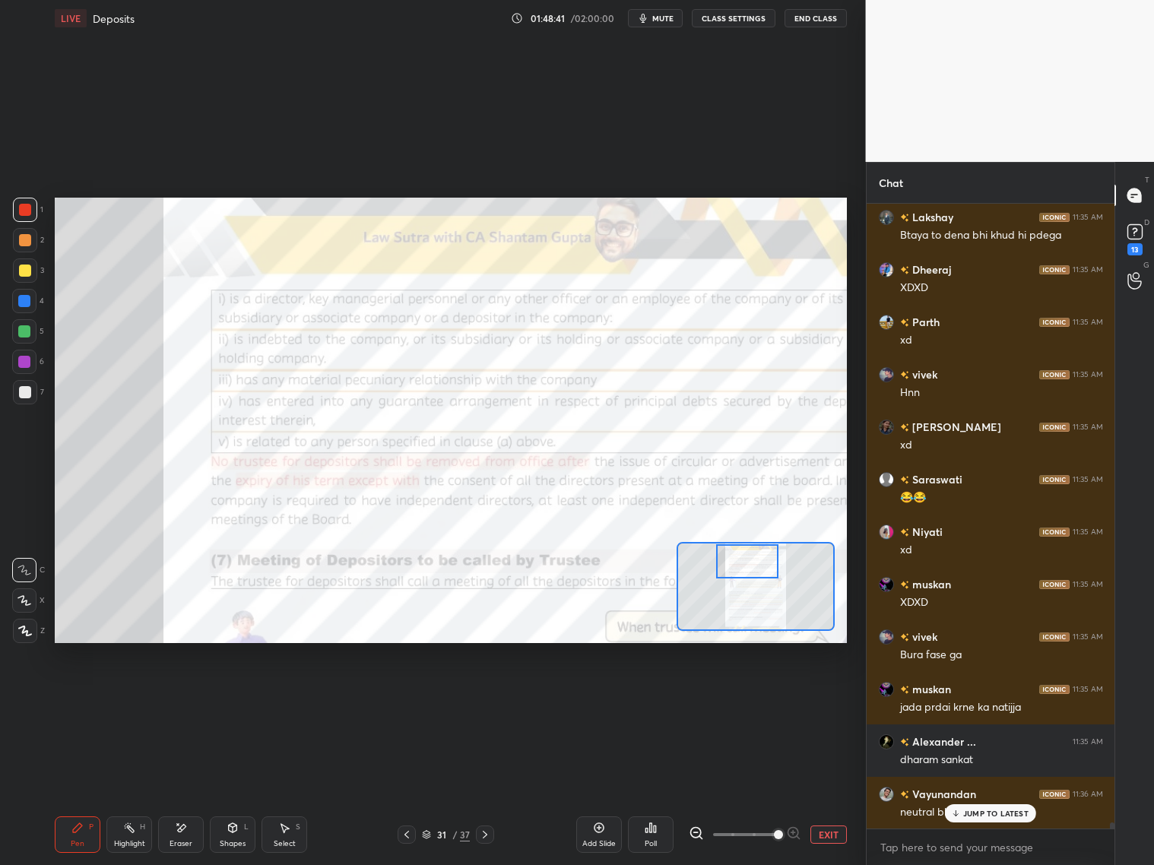
click at [760, 575] on div at bounding box center [747, 561] width 62 height 34
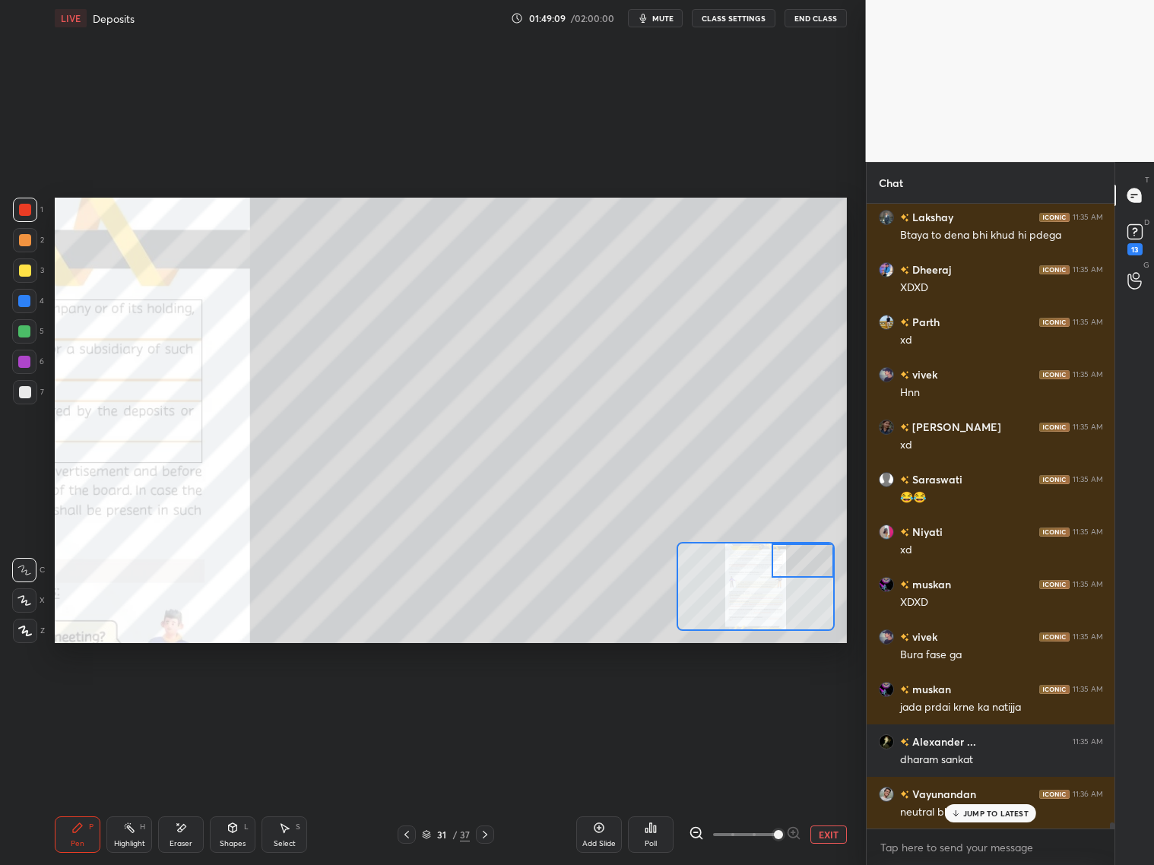
drag, startPoint x: 760, startPoint y: 566, endPoint x: 814, endPoint y: 551, distance: 56.1
click at [812, 560] on div at bounding box center [802, 560] width 62 height 34
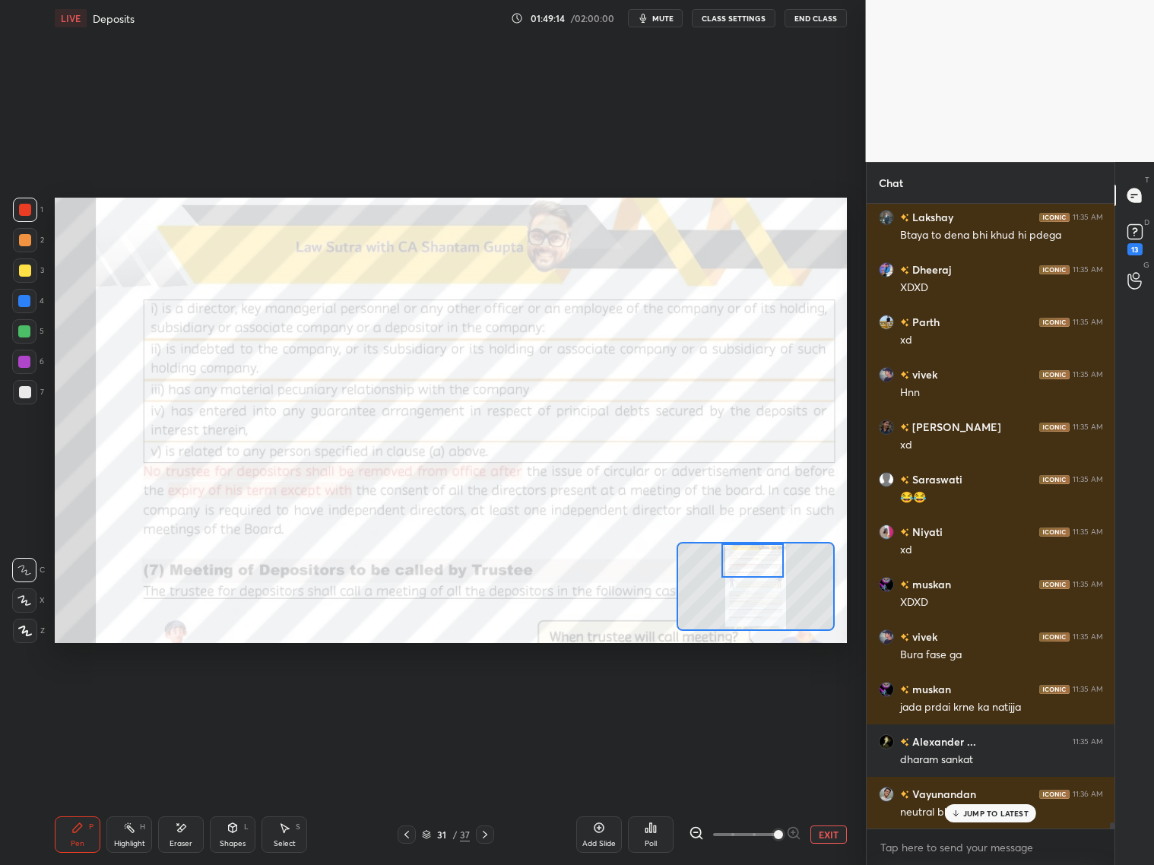
drag, startPoint x: 776, startPoint y: 570, endPoint x: 750, endPoint y: 571, distance: 25.9
click at [750, 572] on div at bounding box center [752, 560] width 62 height 34
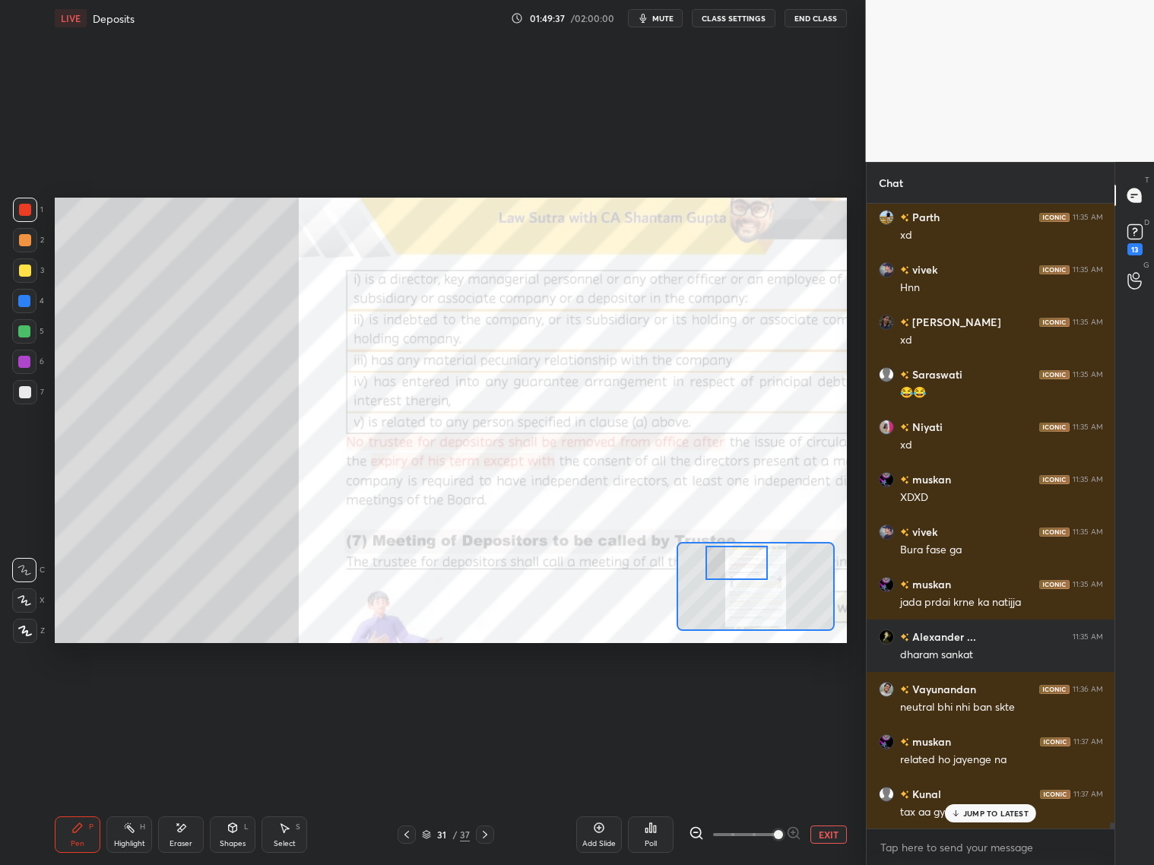
scroll to position [63301, 0]
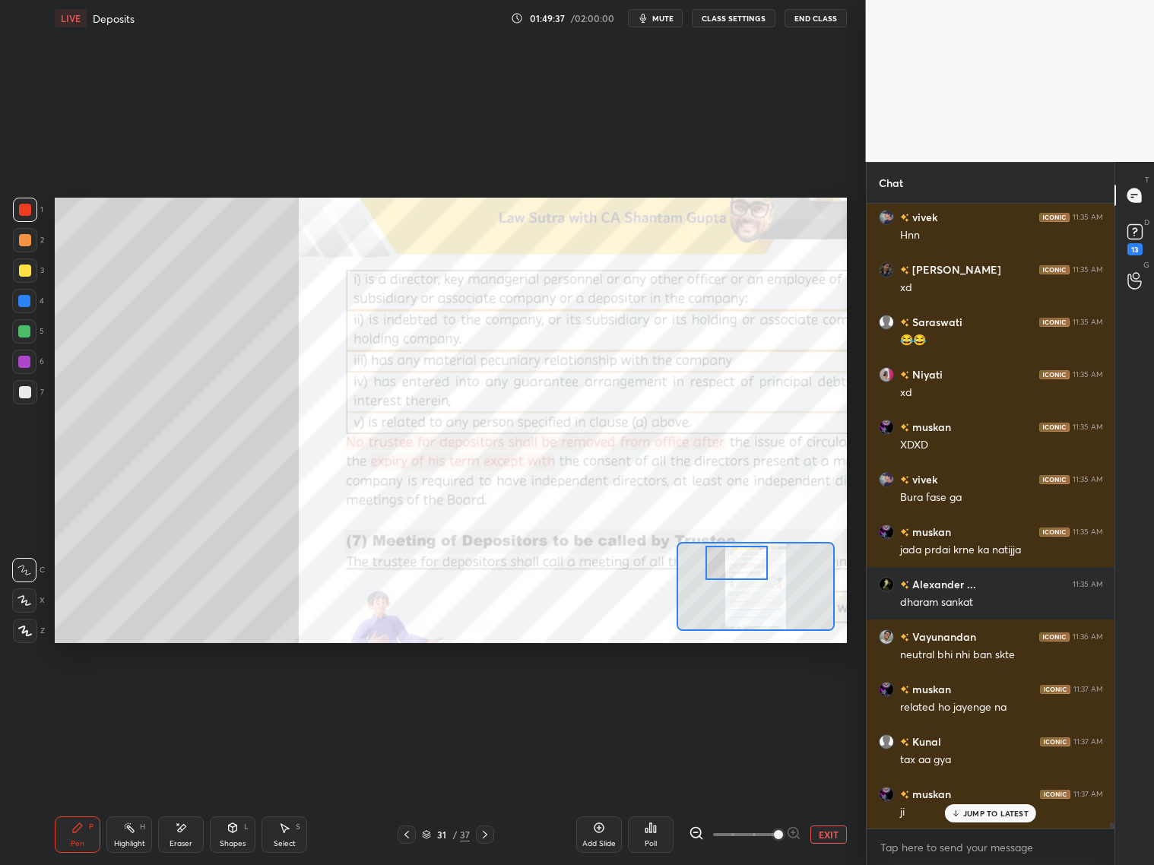
drag, startPoint x: 758, startPoint y: 560, endPoint x: 745, endPoint y: 563, distance: 14.0
click at [744, 562] on div at bounding box center [736, 563] width 62 height 34
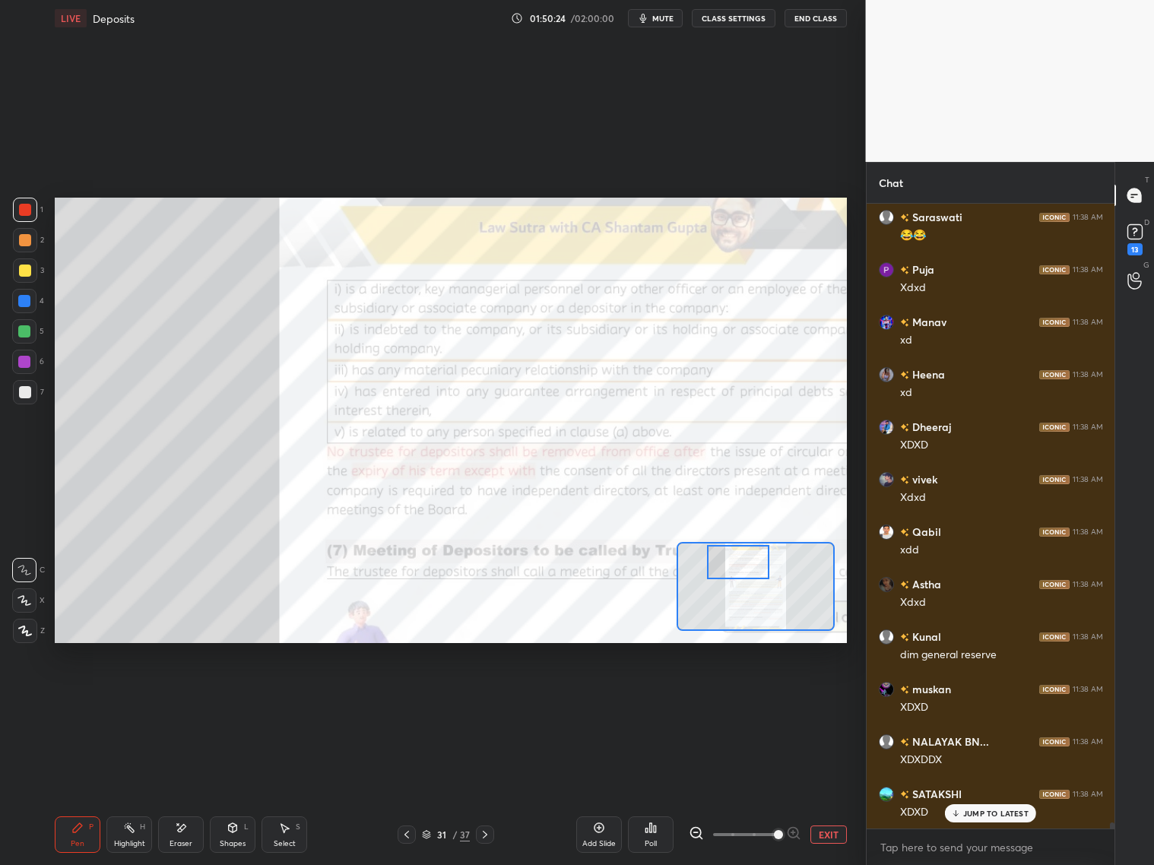
scroll to position [64874, 0]
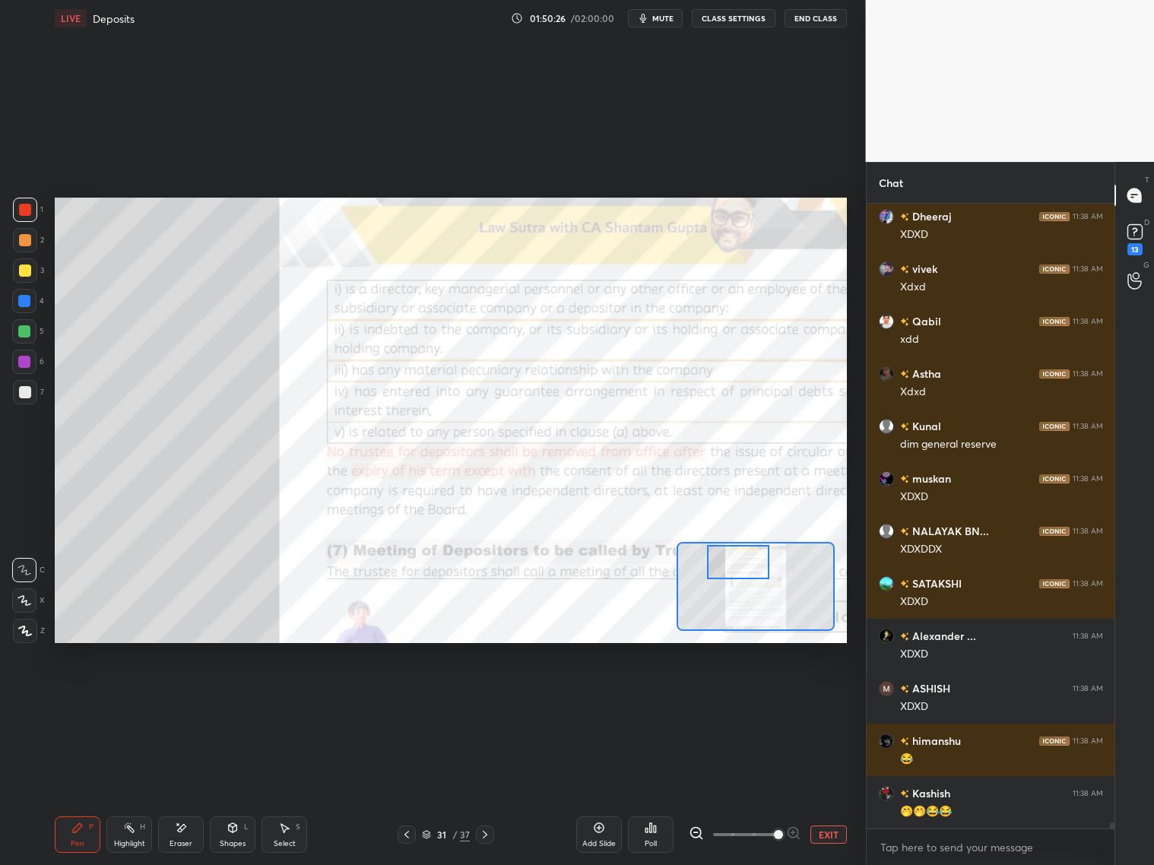
click at [407, 698] on icon at bounding box center [406, 834] width 12 height 12
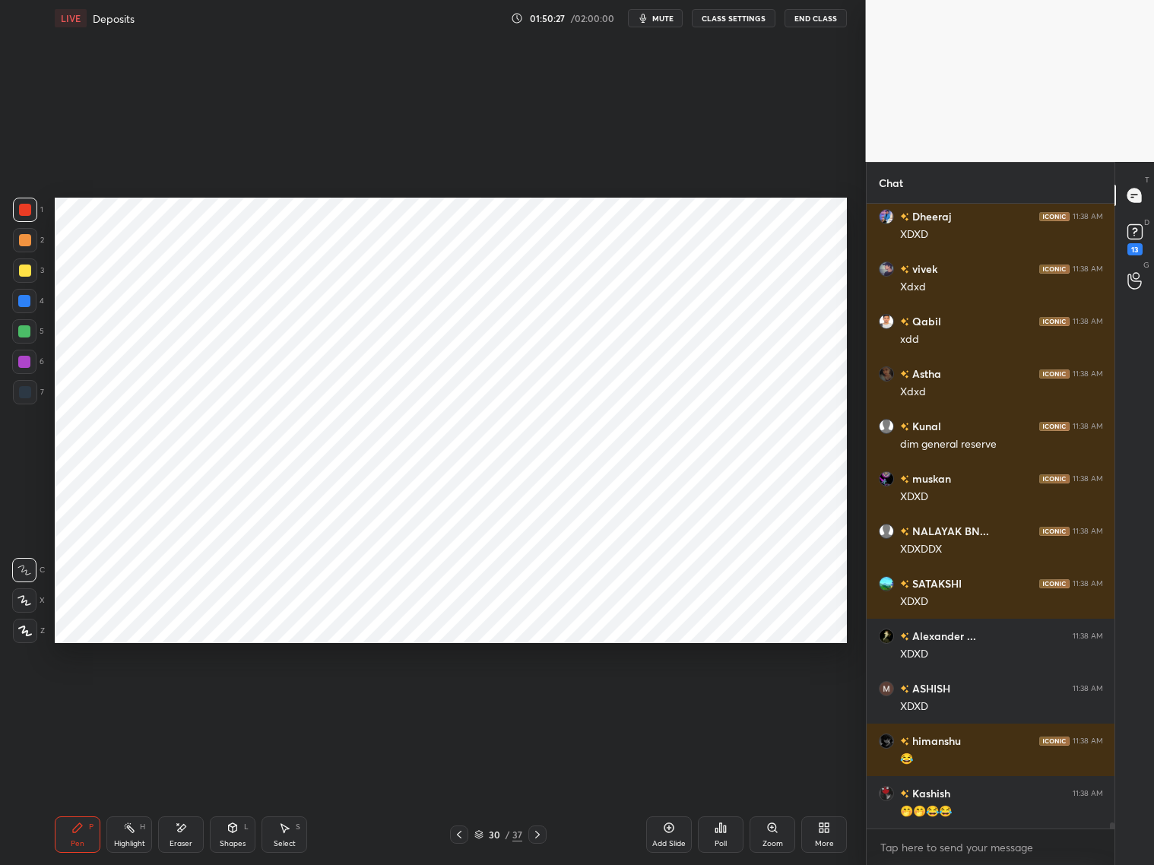
click at [457, 698] on div at bounding box center [459, 834] width 18 height 18
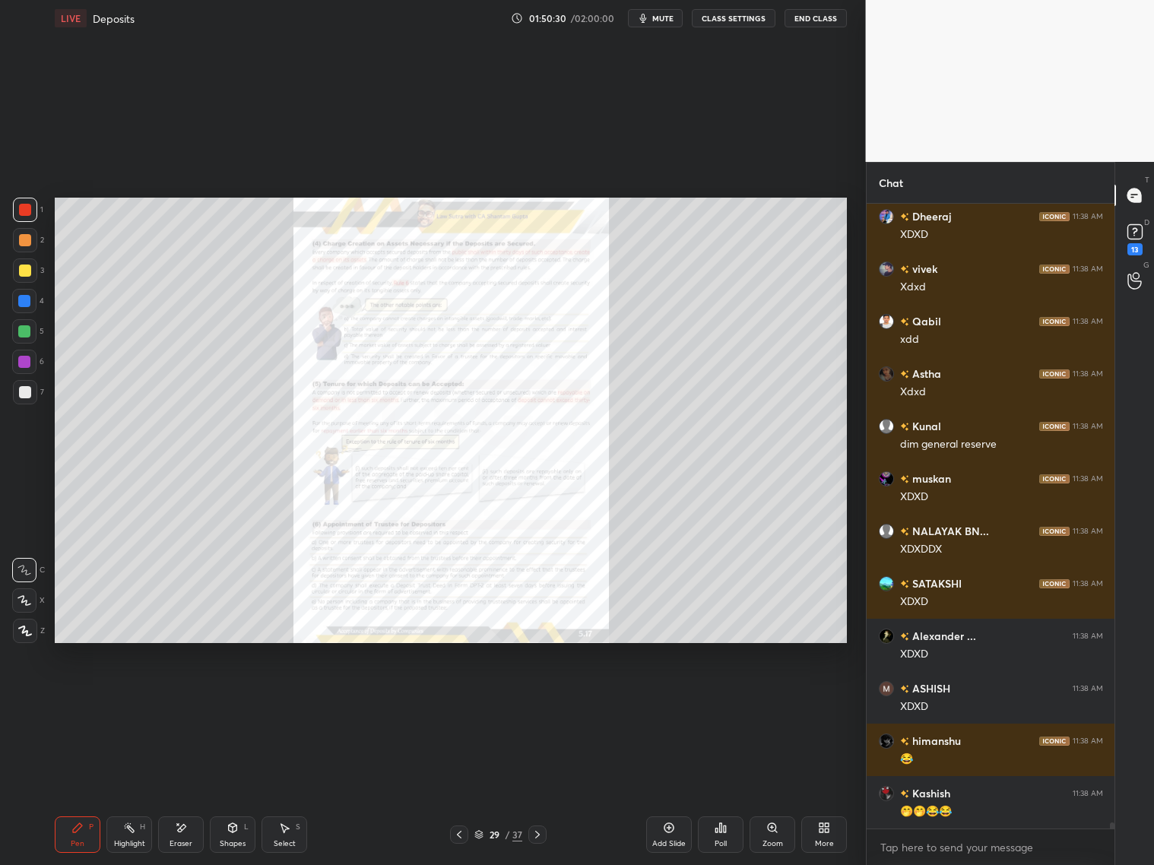
click at [786, 698] on div "Zoom" at bounding box center [772, 834] width 46 height 36
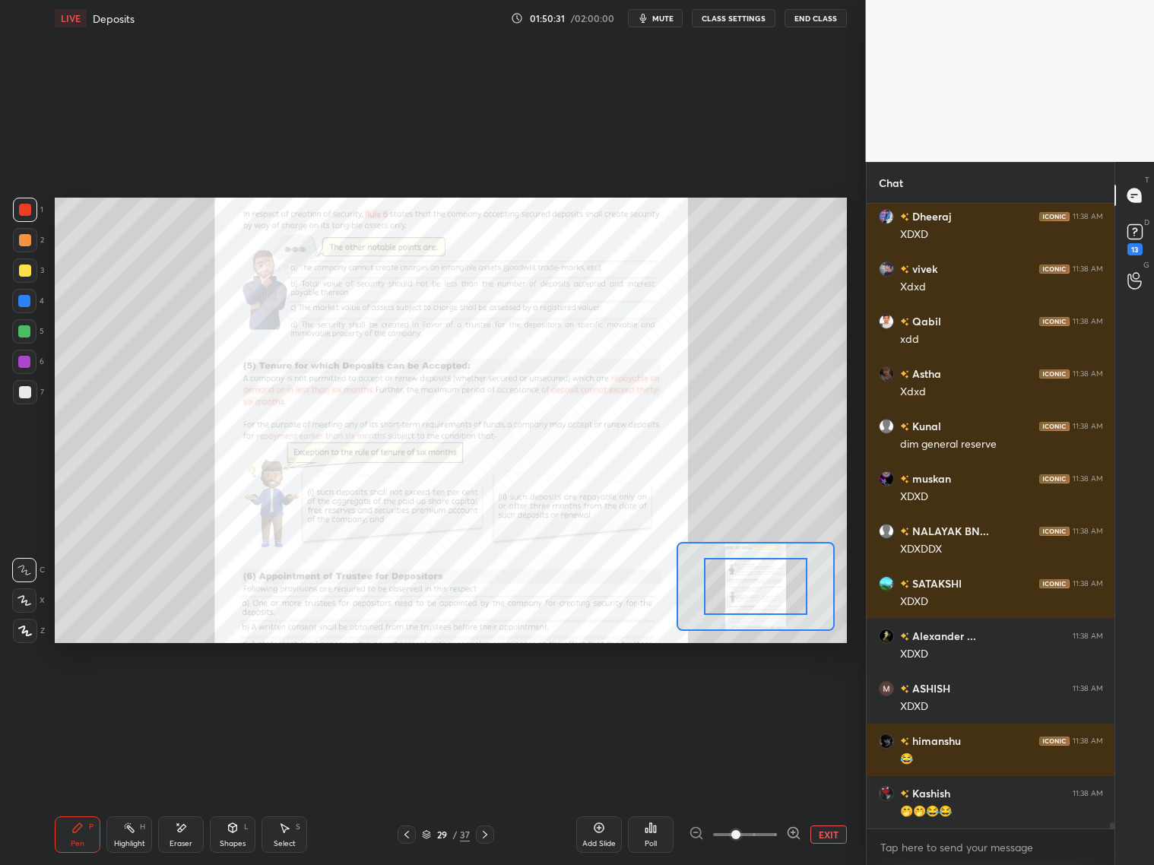
scroll to position [65084, 0]
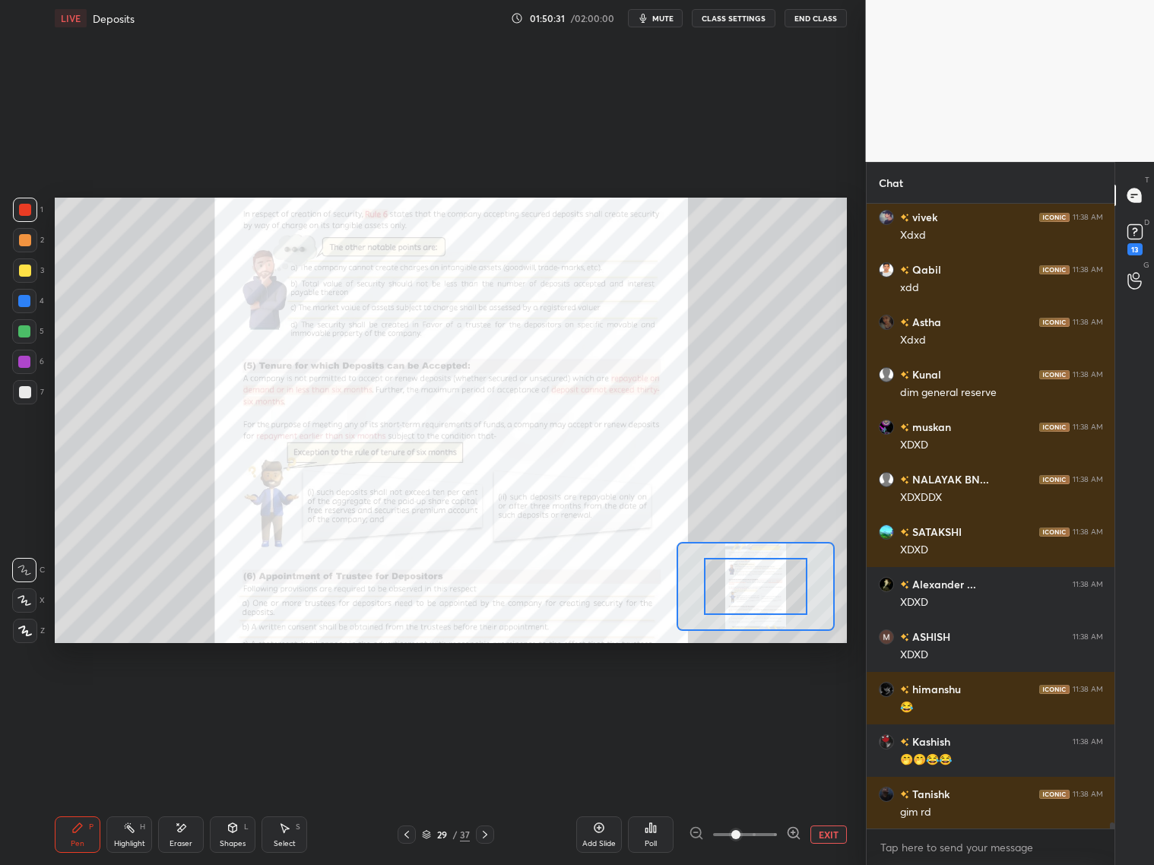
click at [786, 698] on icon at bounding box center [793, 832] width 15 height 15
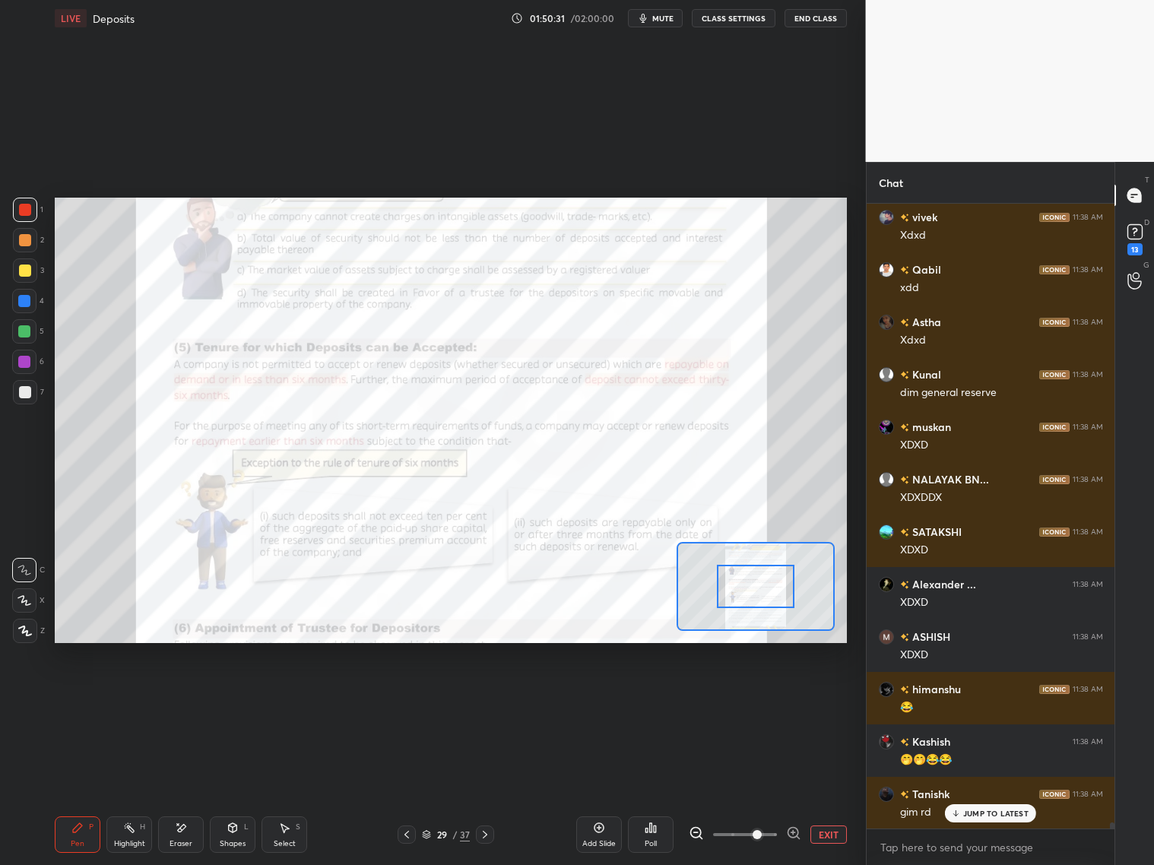
click at [787, 698] on icon at bounding box center [793, 832] width 15 height 15
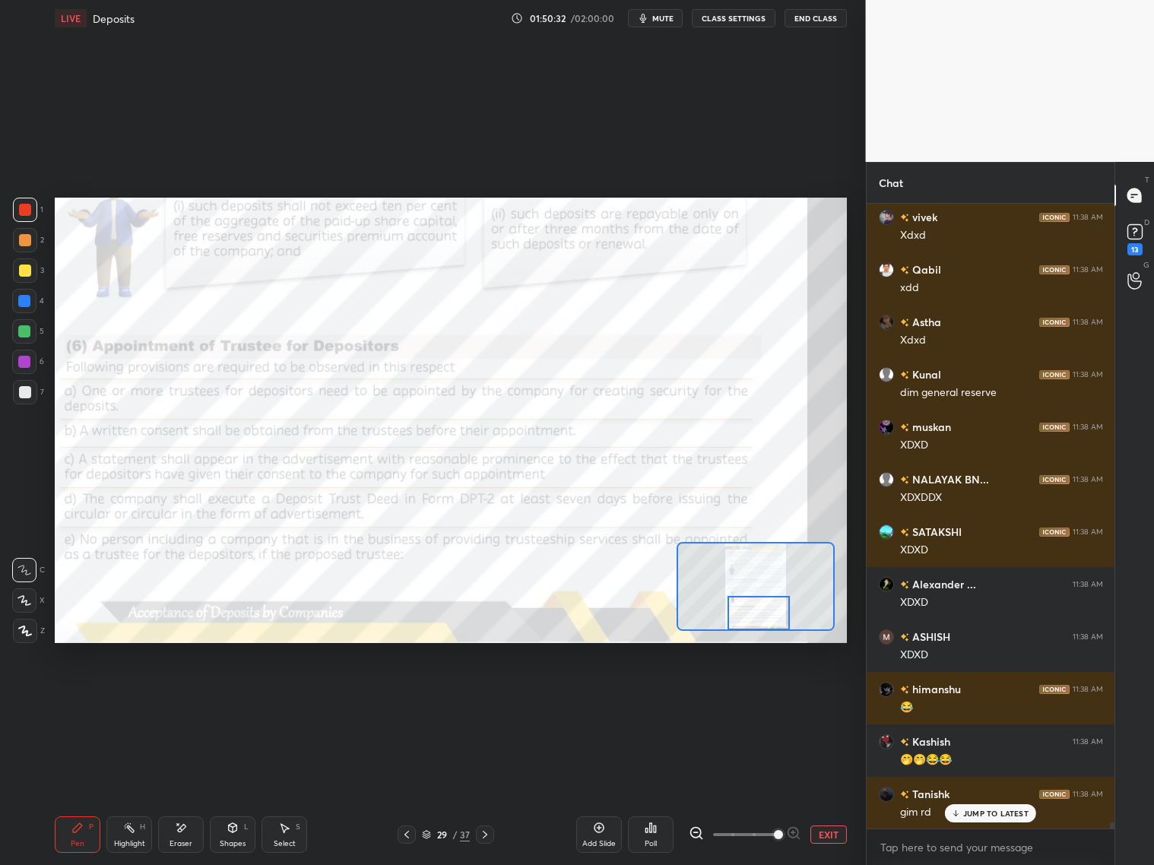
drag, startPoint x: 765, startPoint y: 591, endPoint x: 768, endPoint y: 622, distance: 30.5
click at [768, 620] on div at bounding box center [758, 613] width 62 height 34
click at [487, 698] on div at bounding box center [485, 834] width 18 height 18
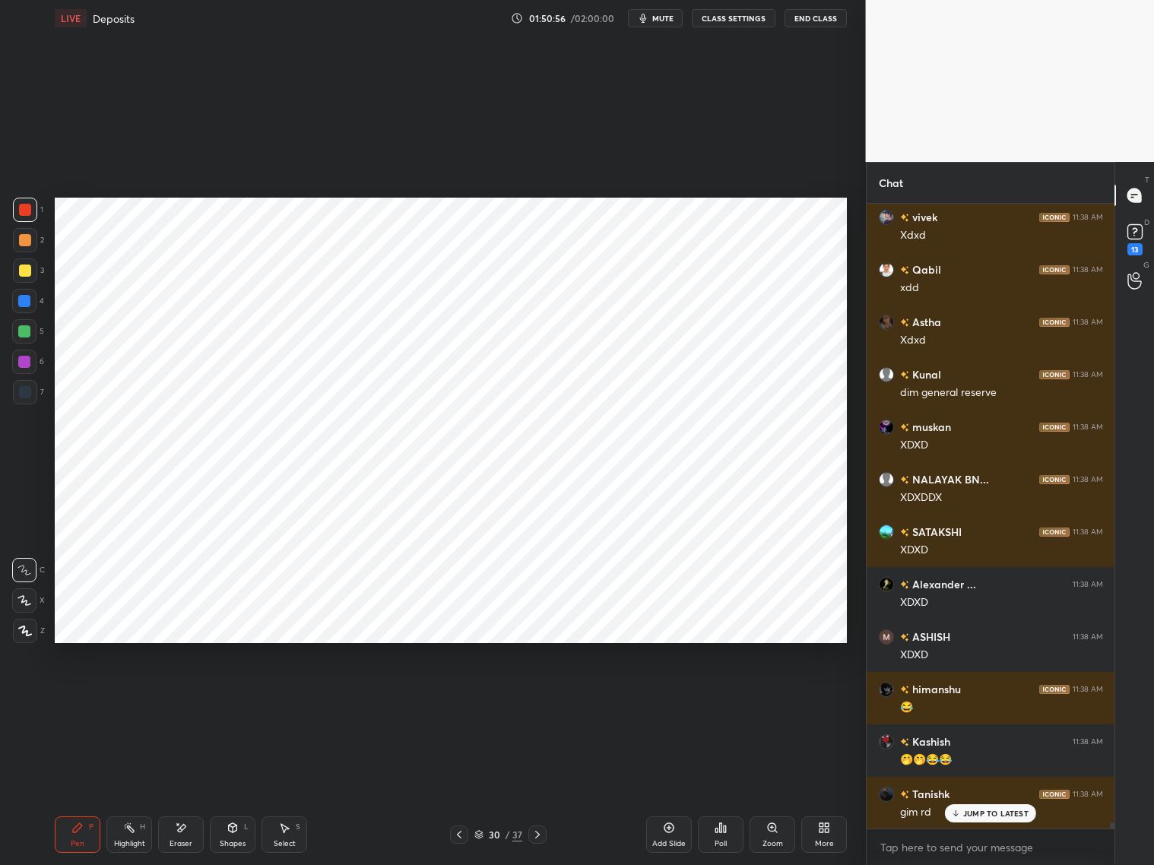
click at [559, 698] on div "30 / 37" at bounding box center [498, 834] width 296 height 18
click at [541, 698] on icon at bounding box center [537, 834] width 12 height 12
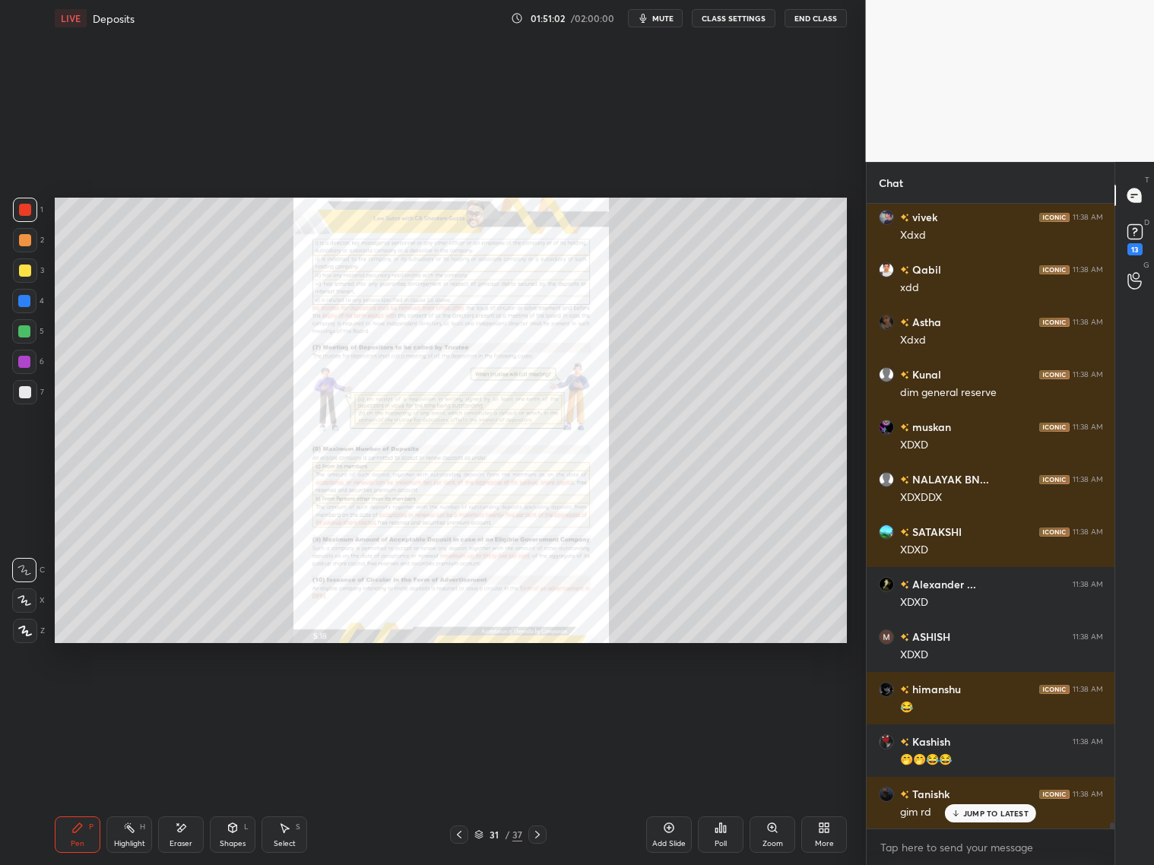
click at [771, 698] on div "Zoom" at bounding box center [772, 834] width 46 height 36
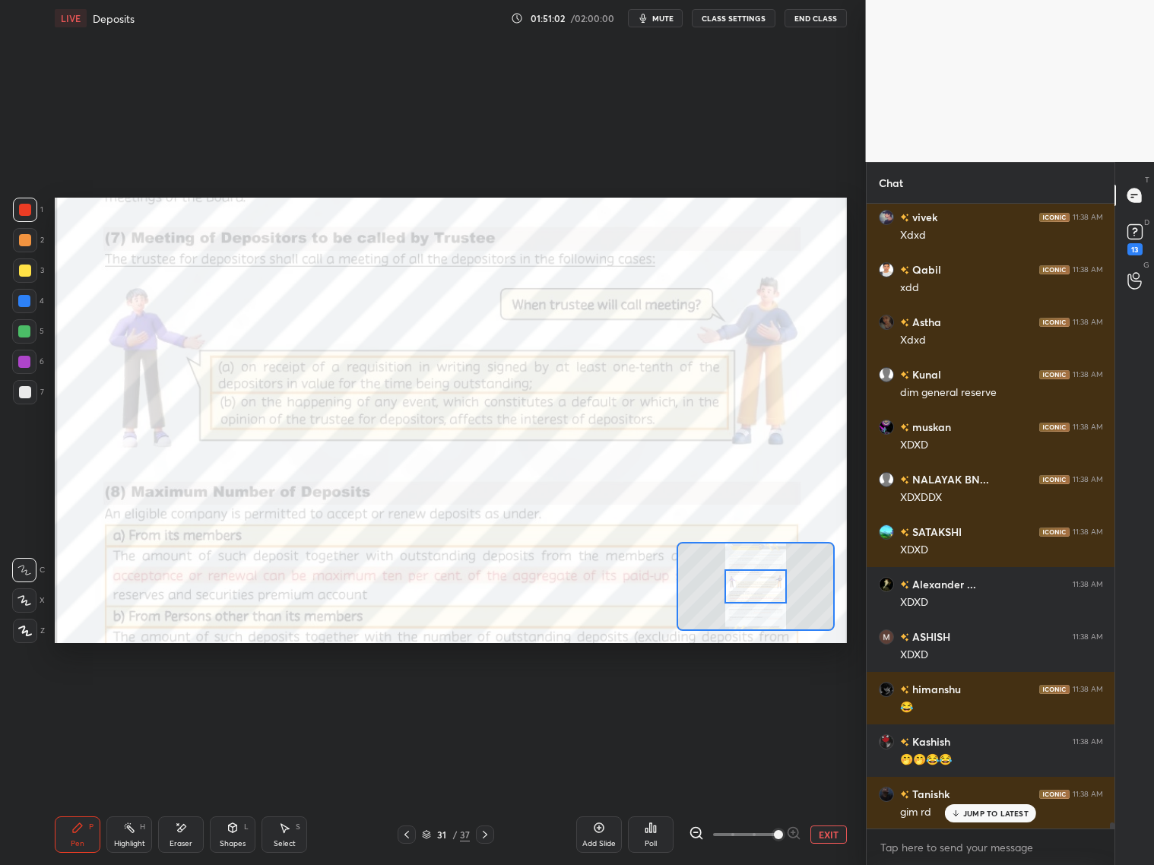
click at [776, 698] on span at bounding box center [745, 834] width 64 height 23
drag, startPoint x: 771, startPoint y: 831, endPoint x: 777, endPoint y: 821, distance: 11.9
click at [774, 698] on span at bounding box center [778, 834] width 9 height 9
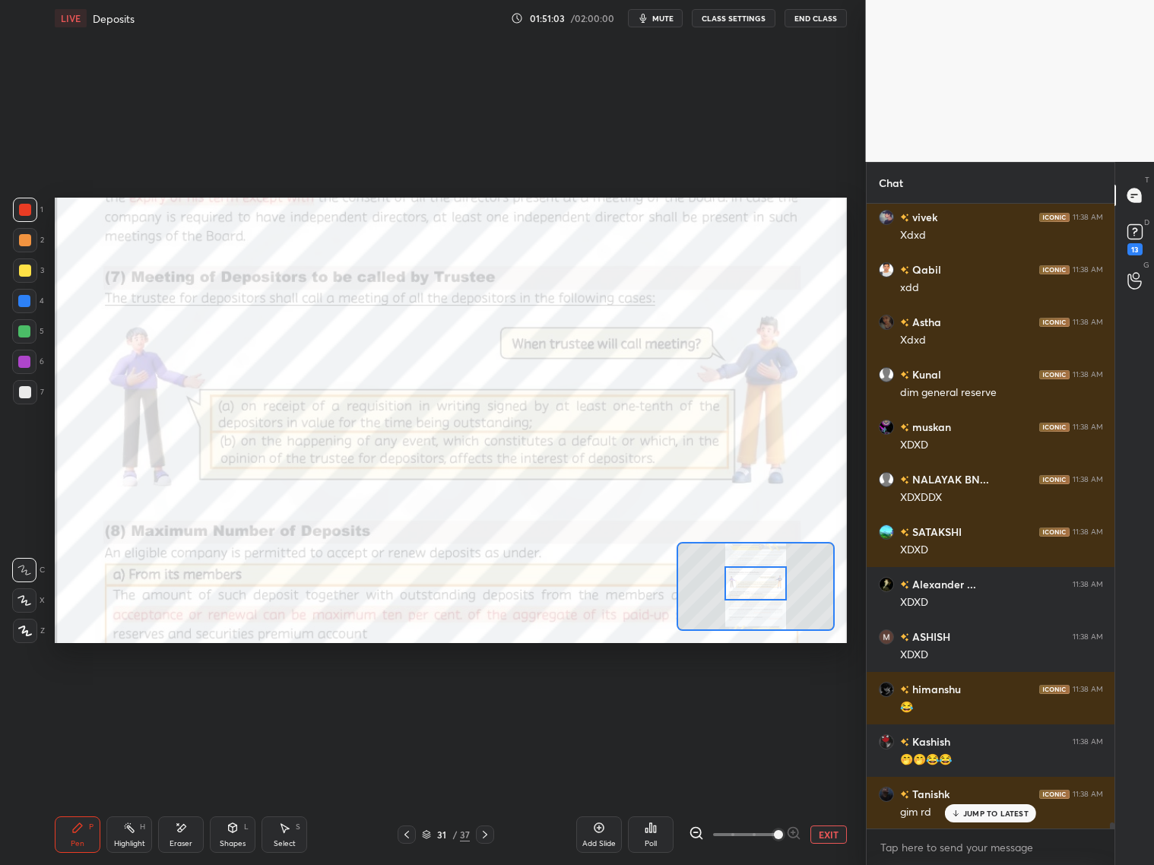
scroll to position [65136, 0]
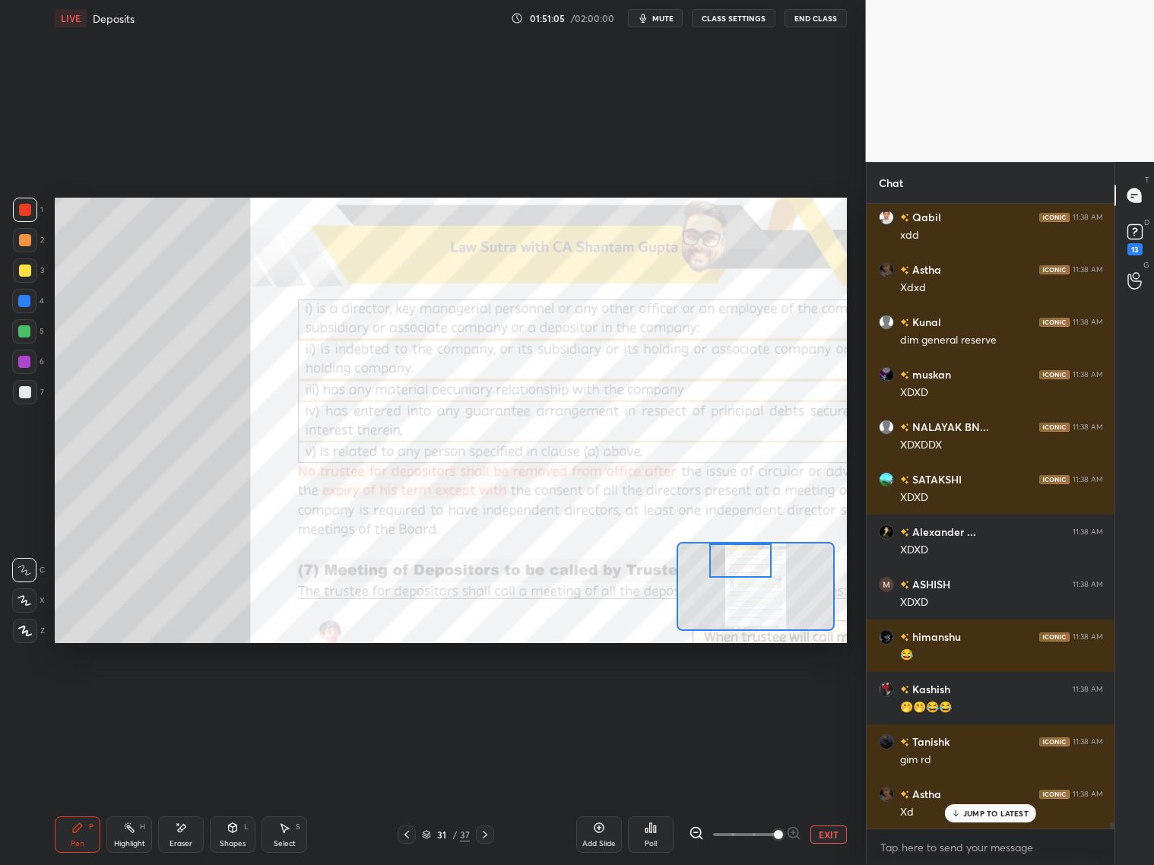
drag, startPoint x: 763, startPoint y: 592, endPoint x: 756, endPoint y: 567, distance: 26.0
click at [757, 565] on div at bounding box center [740, 560] width 62 height 34
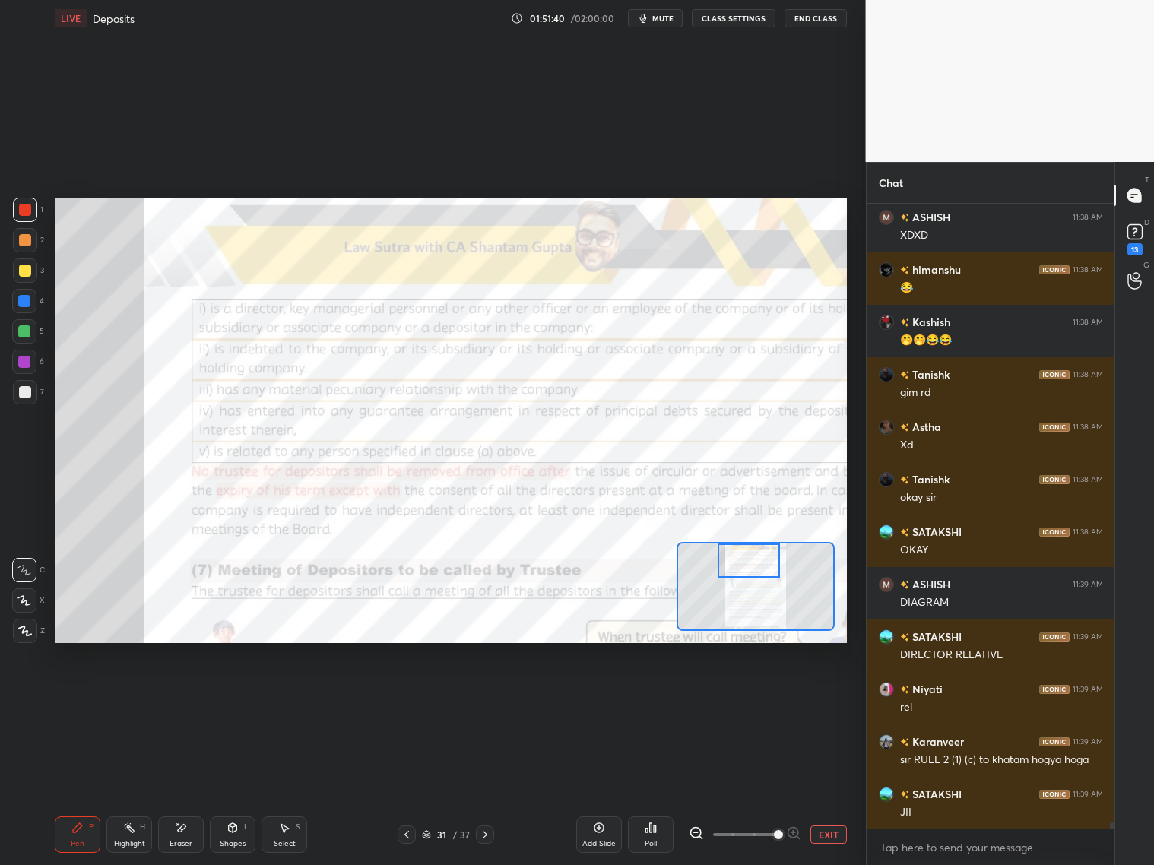
scroll to position [65556, 0]
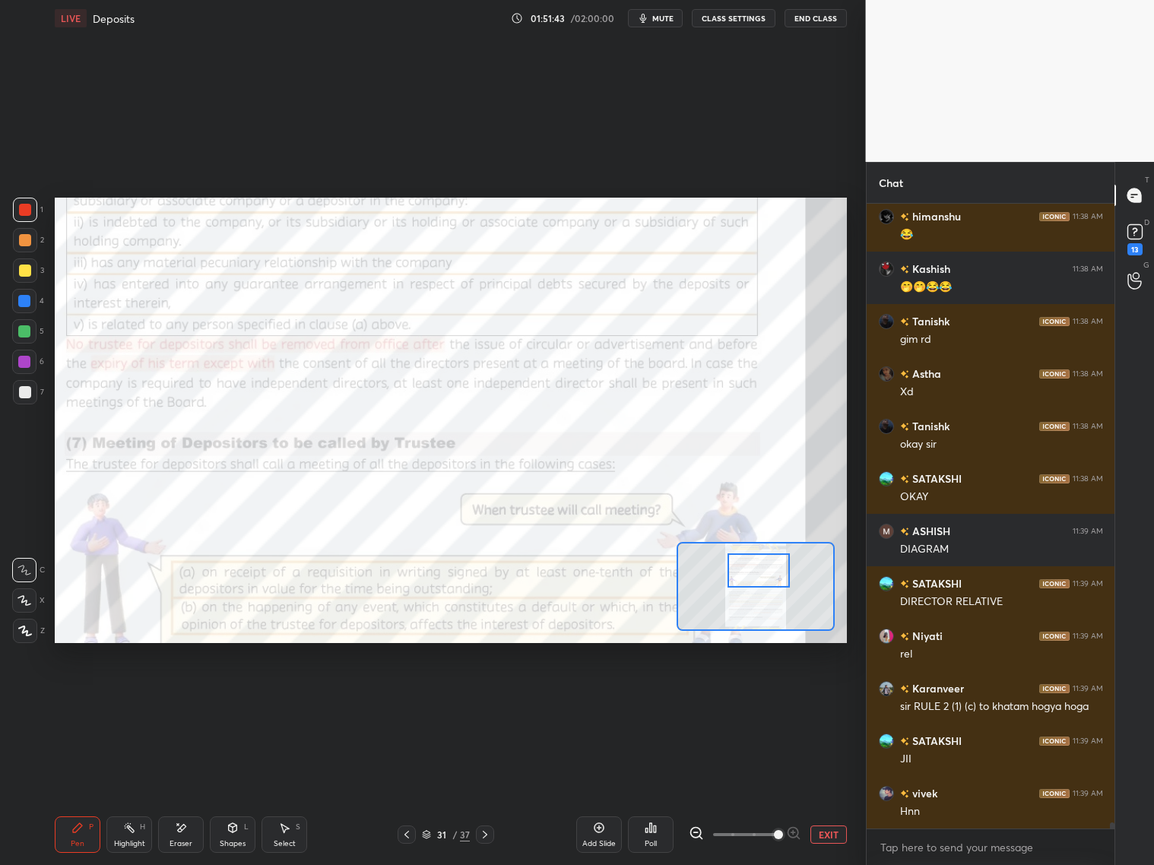
drag, startPoint x: 765, startPoint y: 569, endPoint x: 776, endPoint y: 578, distance: 13.5
click at [777, 574] on div at bounding box center [758, 570] width 62 height 34
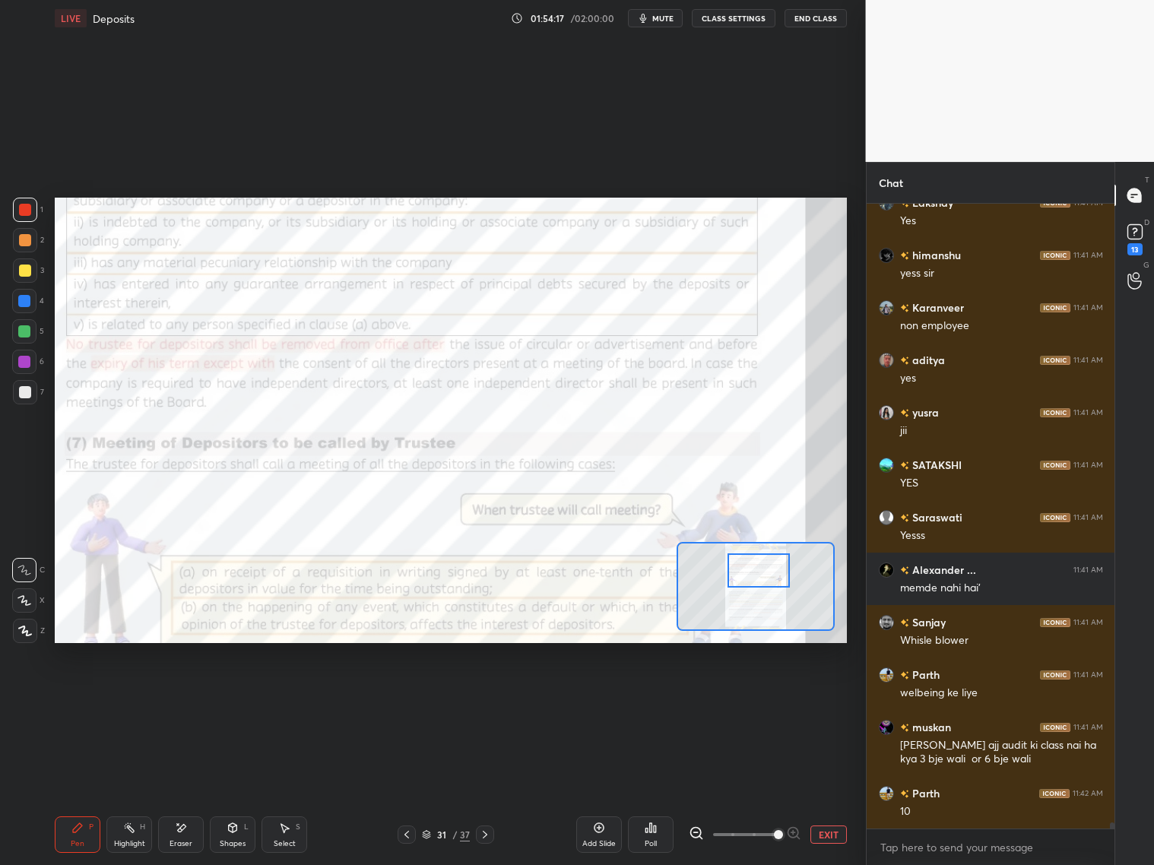
scroll to position [67628, 0]
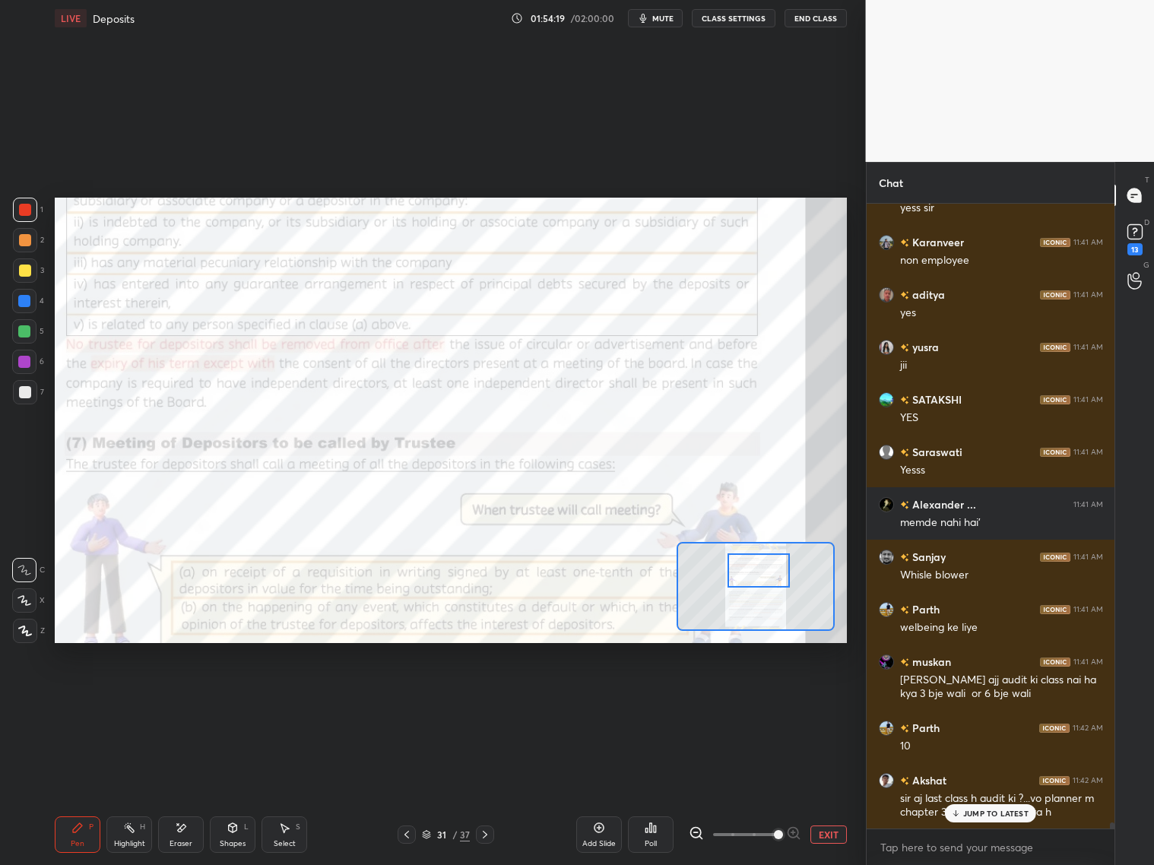
click at [986, 698] on p "JUMP TO LATEST" at bounding box center [995, 813] width 65 height 9
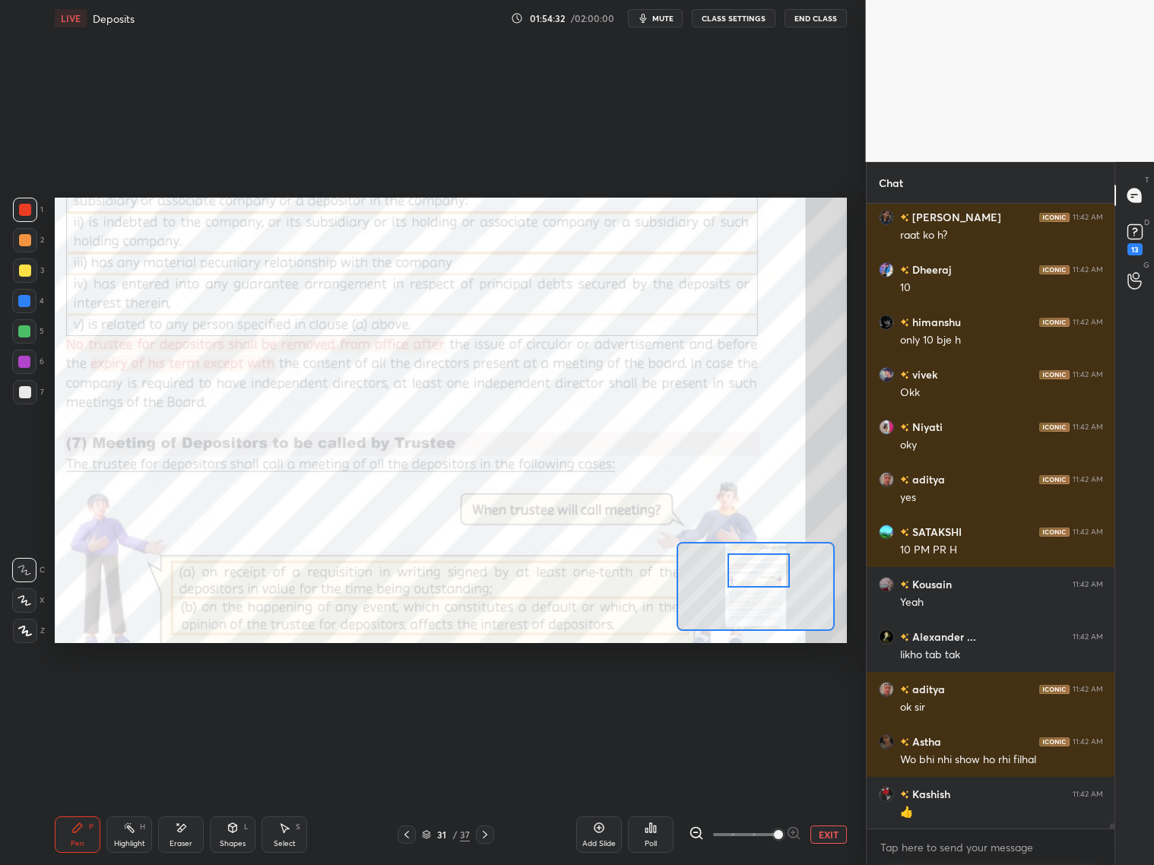
scroll to position [68520, 0]
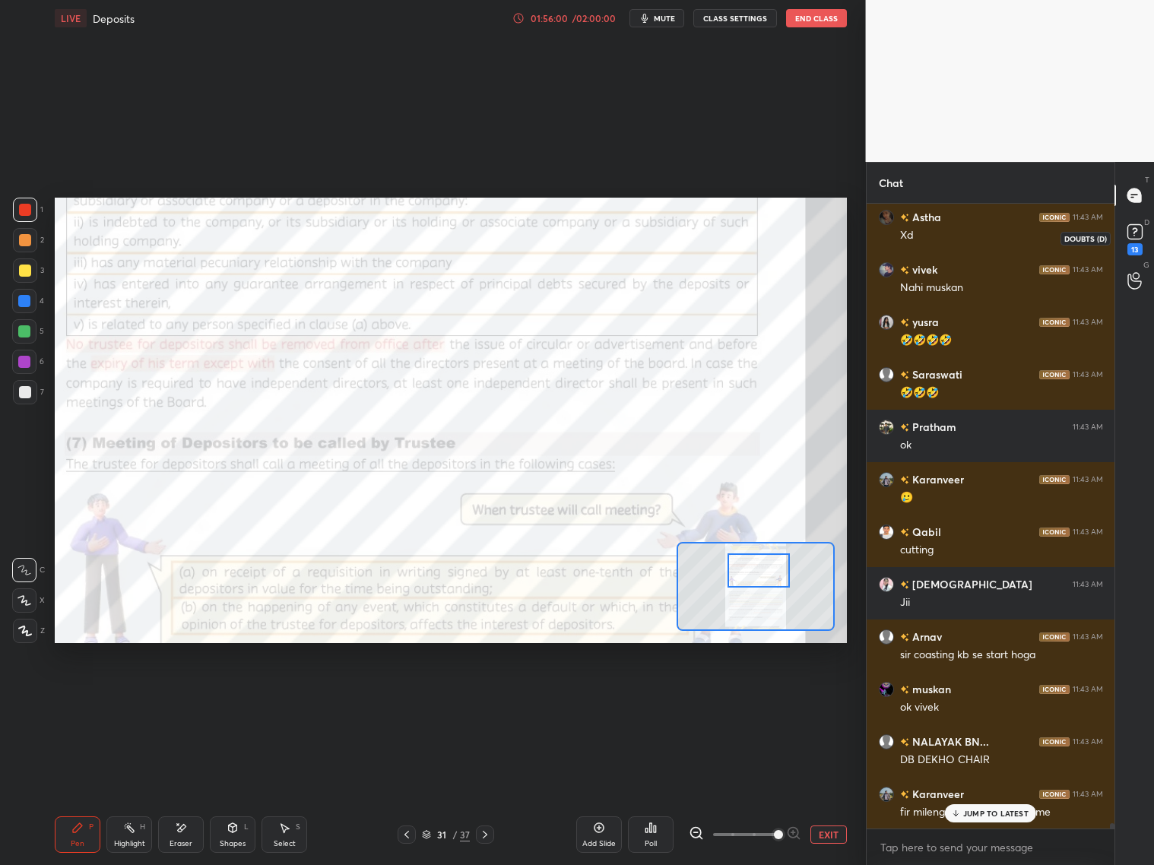
click at [986, 231] on icon at bounding box center [1134, 231] width 23 height 23
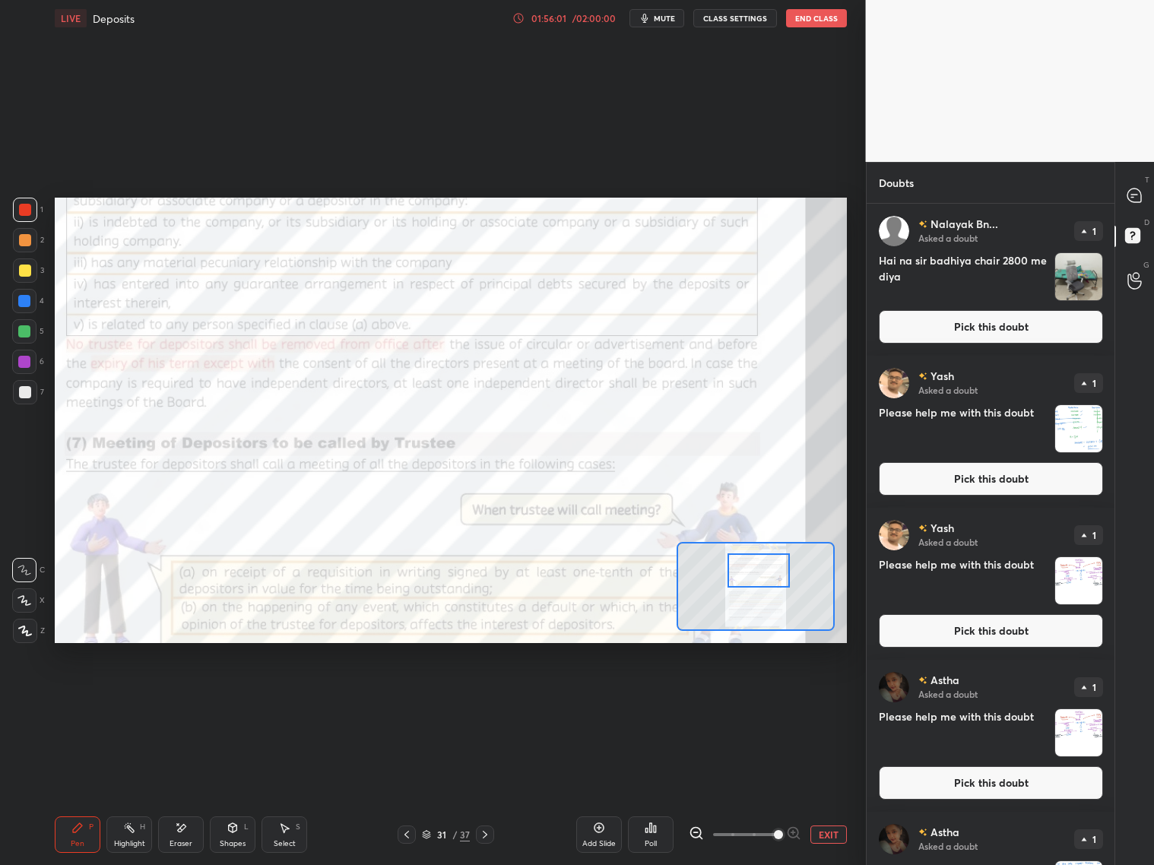
click at [986, 312] on button "Pick this doubt" at bounding box center [990, 326] width 224 height 33
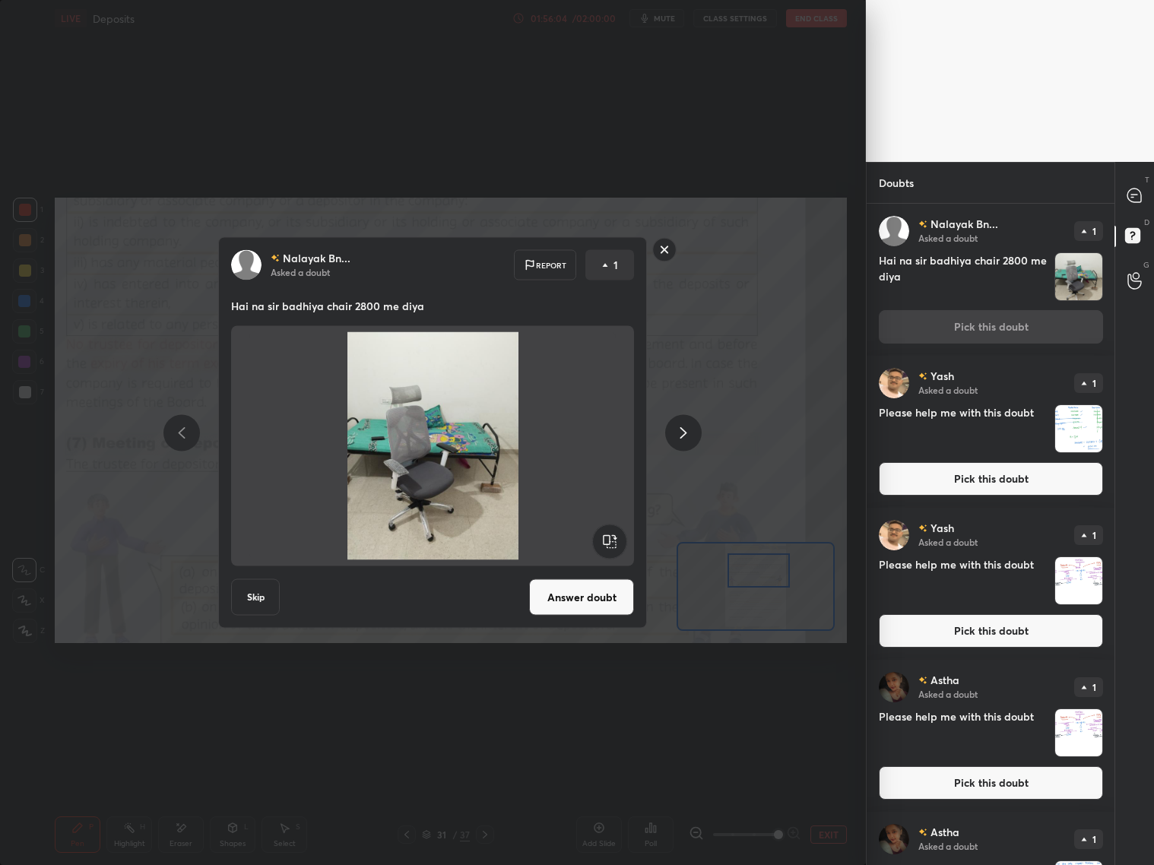
click at [666, 245] on rect at bounding box center [665, 250] width 24 height 24
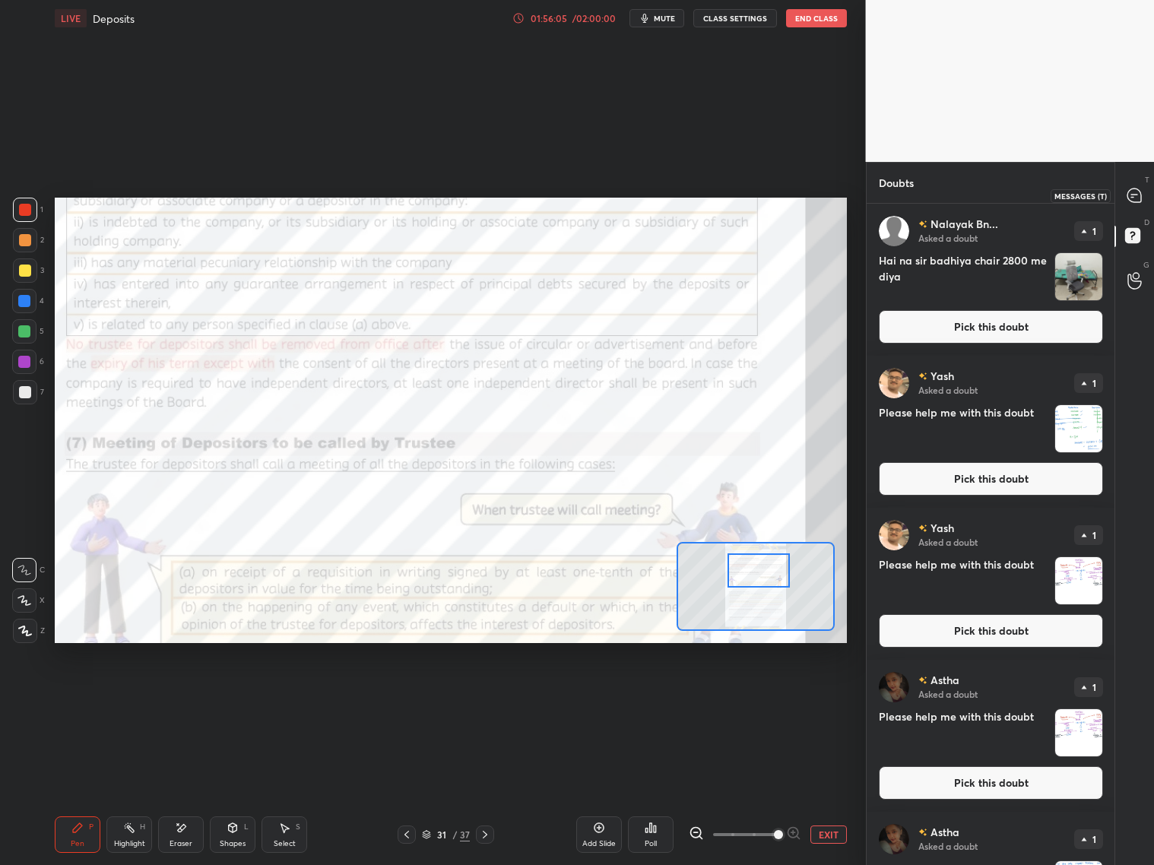
click at [986, 197] on icon at bounding box center [1134, 195] width 14 height 14
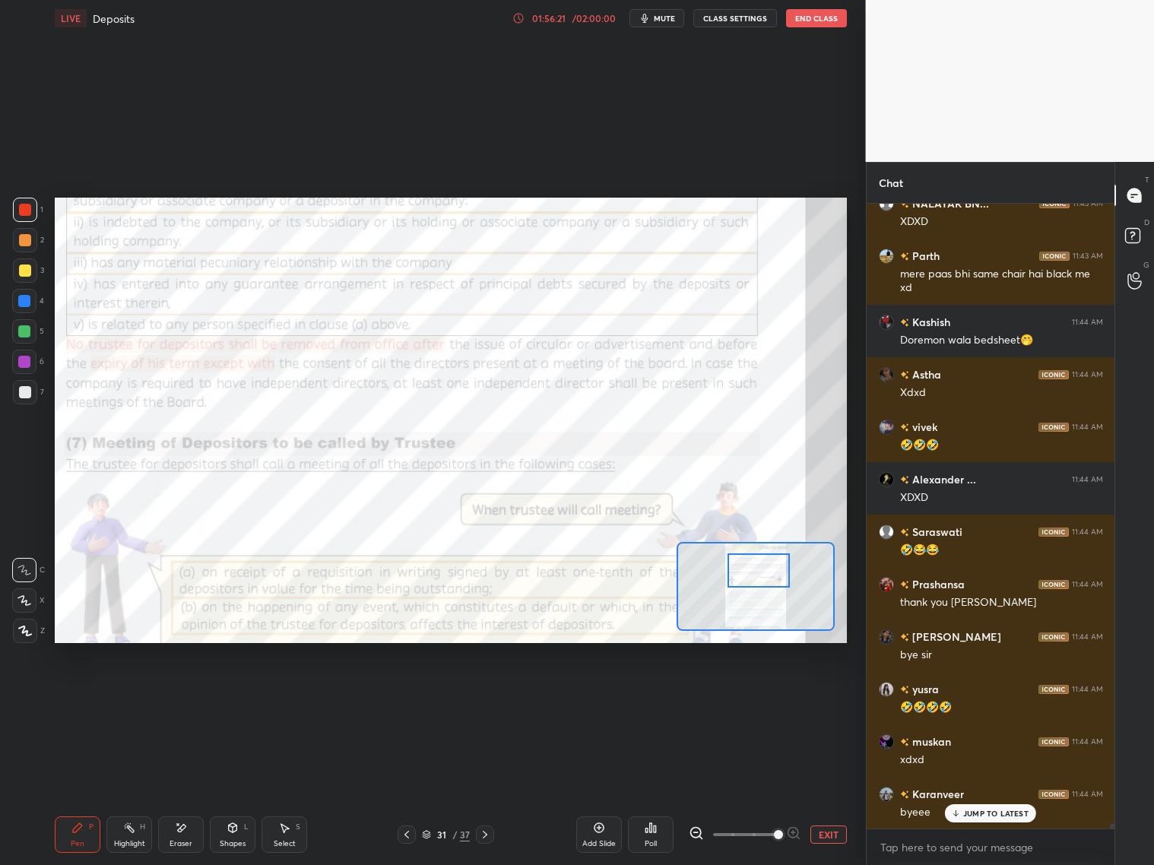
click at [784, 24] on div "01:56:21 / 02:00:00 mute CLASS SETTINGS End Class" at bounding box center [679, 18] width 334 height 18
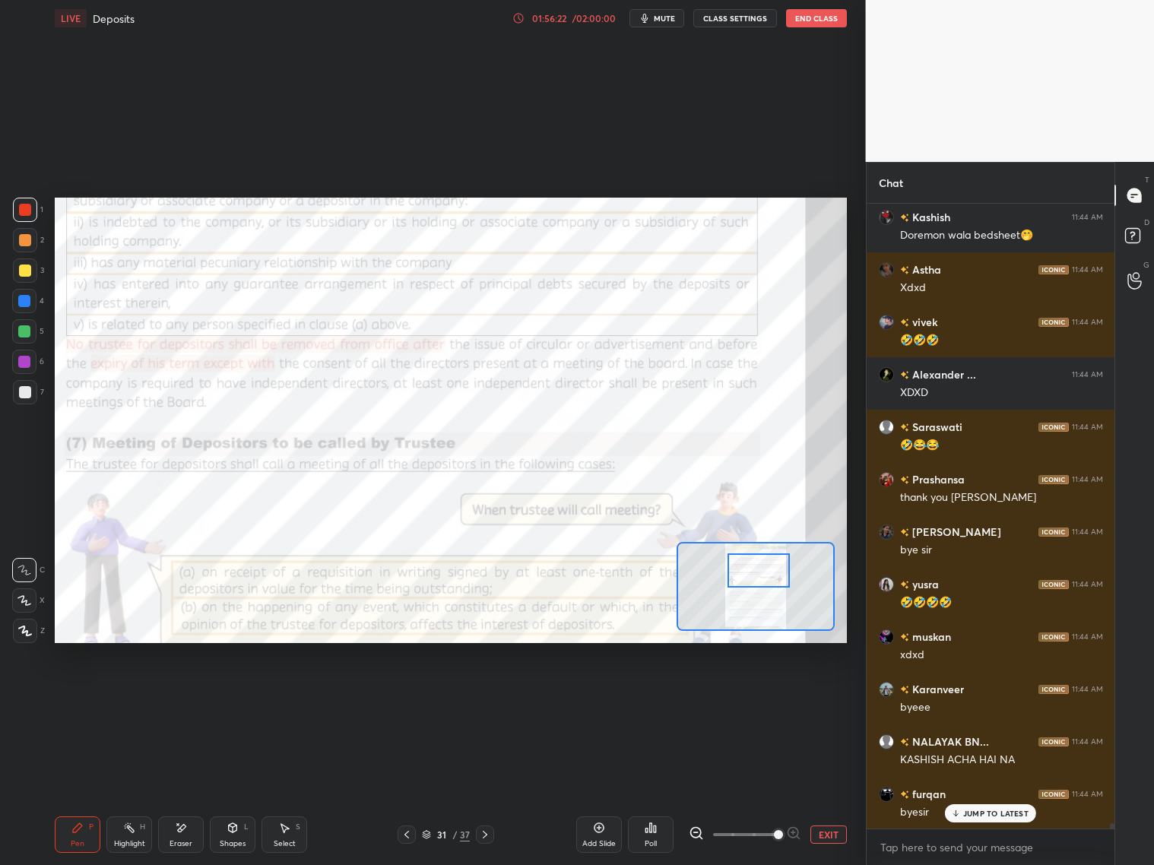
click at [809, 28] on div "LIVE Deposits 01:56:22 / 02:00:00 mute CLASS SETTINGS End Class" at bounding box center [451, 18] width 792 height 36
click at [809, 21] on button "End Class" at bounding box center [816, 18] width 61 height 18
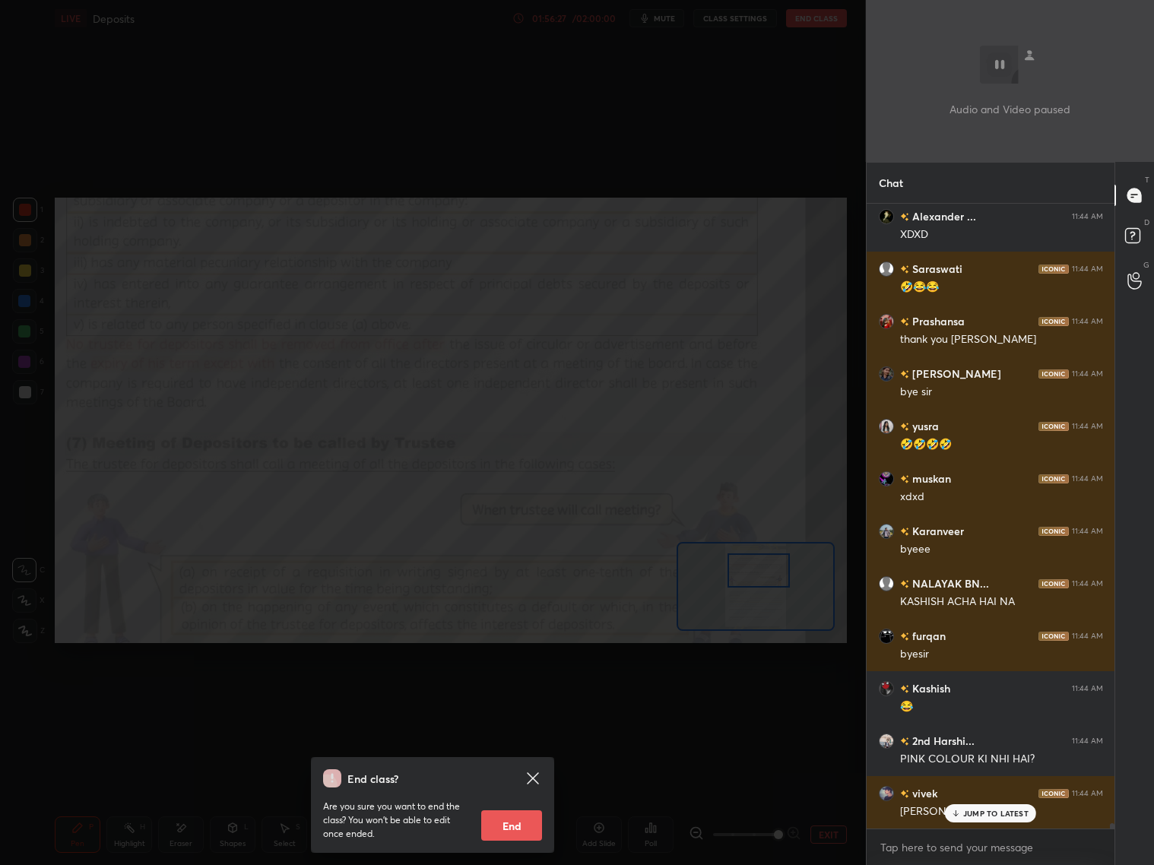
click at [502, 698] on button "End" at bounding box center [511, 825] width 61 height 30
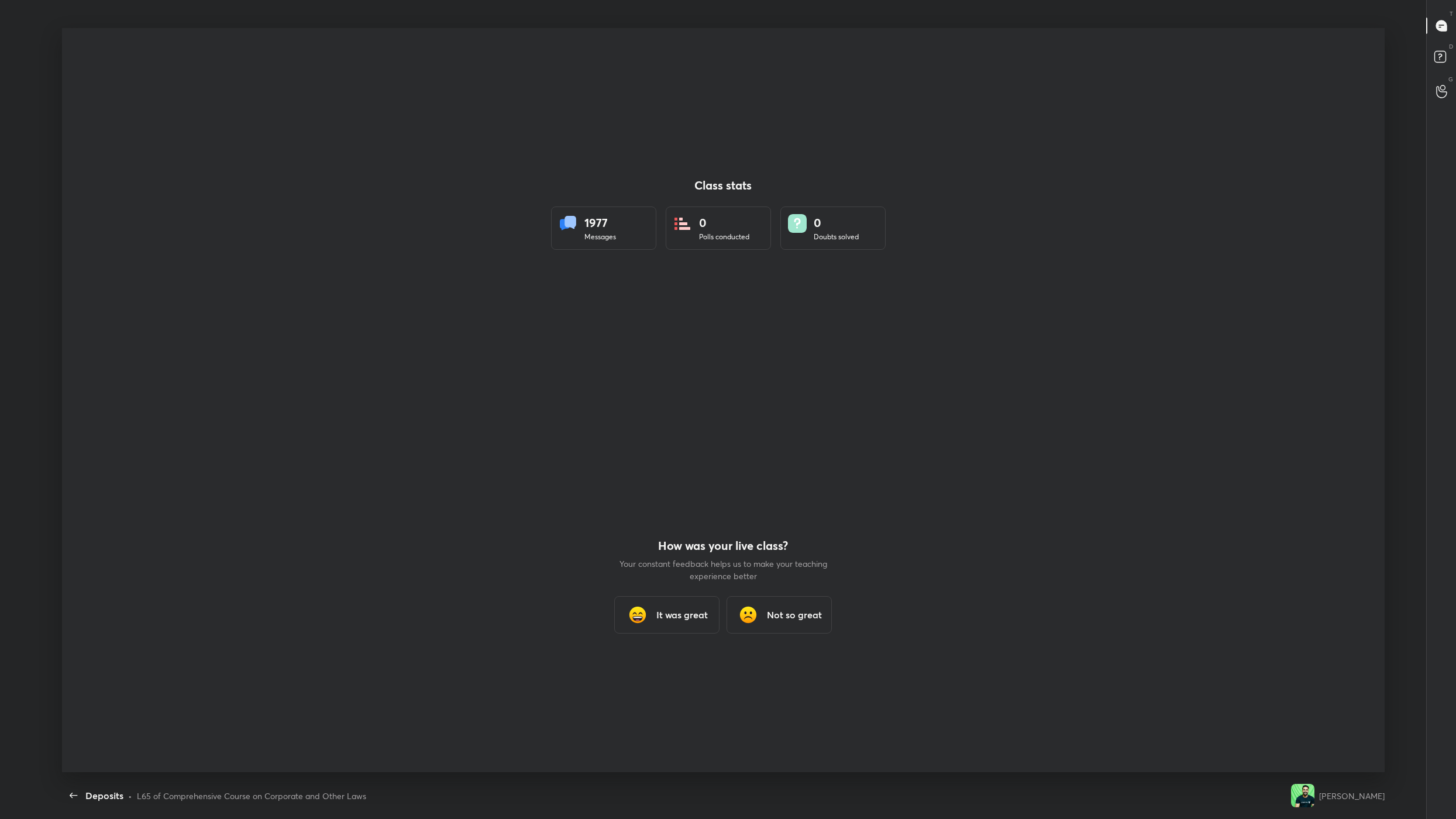
type textarea "x"
